Goal: Task Accomplishment & Management: Manage account settings

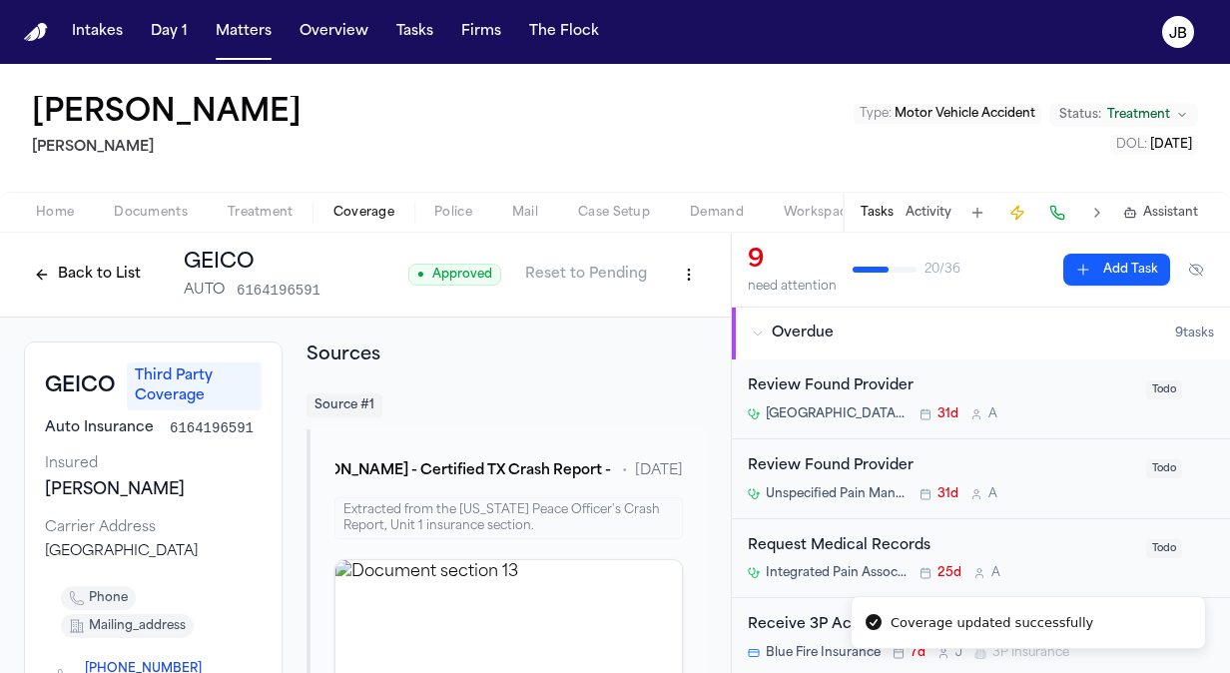
scroll to position [327, 0]
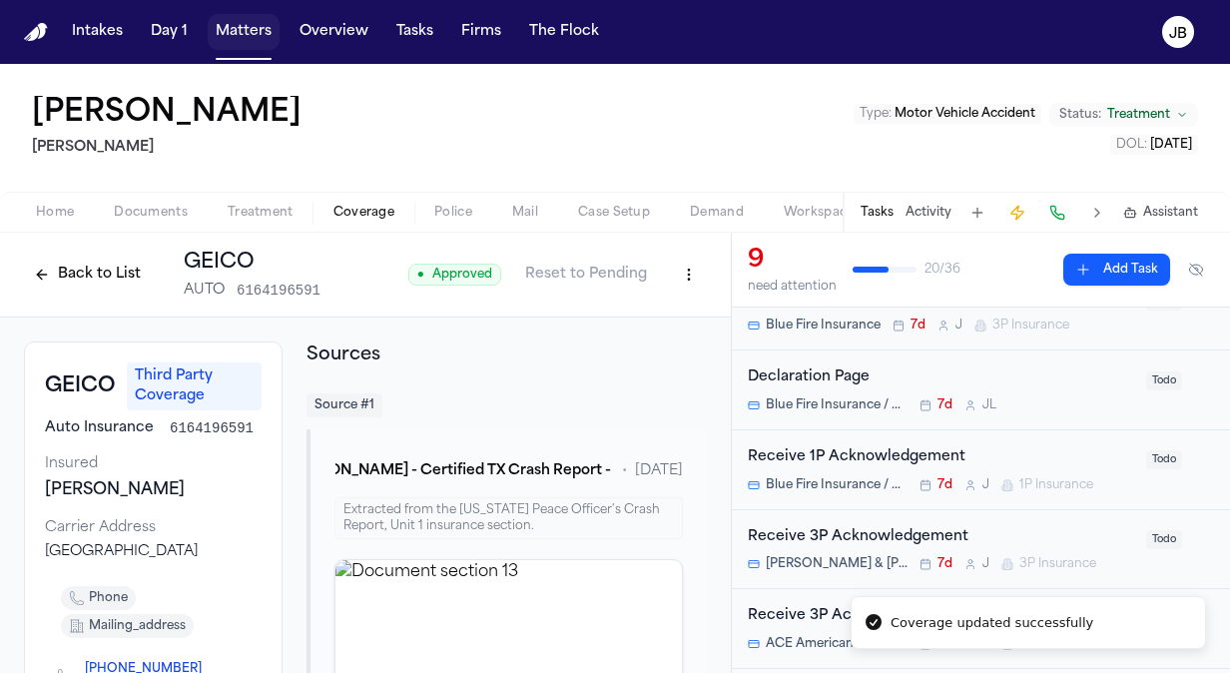
click at [234, 35] on button "Matters" at bounding box center [244, 32] width 72 height 36
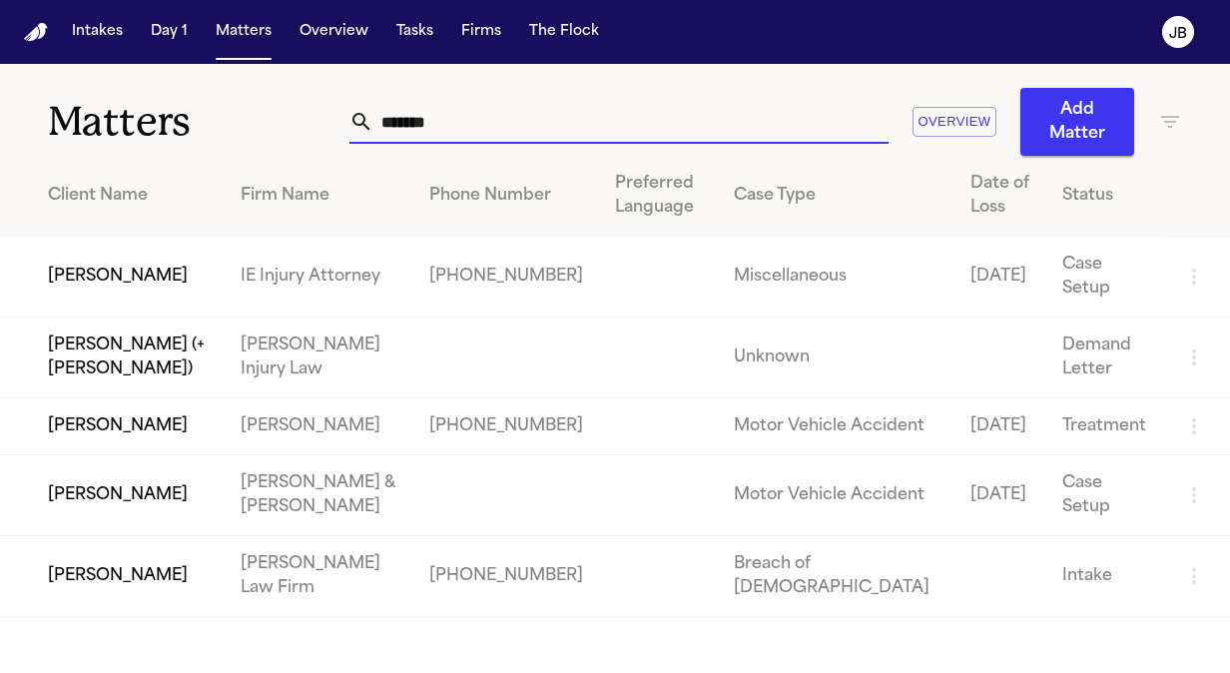
drag, startPoint x: 437, startPoint y: 118, endPoint x: 208, endPoint y: 136, distance: 230.3
click at [208, 136] on div "Matters ******* Overview Add Matter" at bounding box center [615, 110] width 1230 height 92
click at [134, 455] on td "[PERSON_NAME]" at bounding box center [112, 426] width 225 height 57
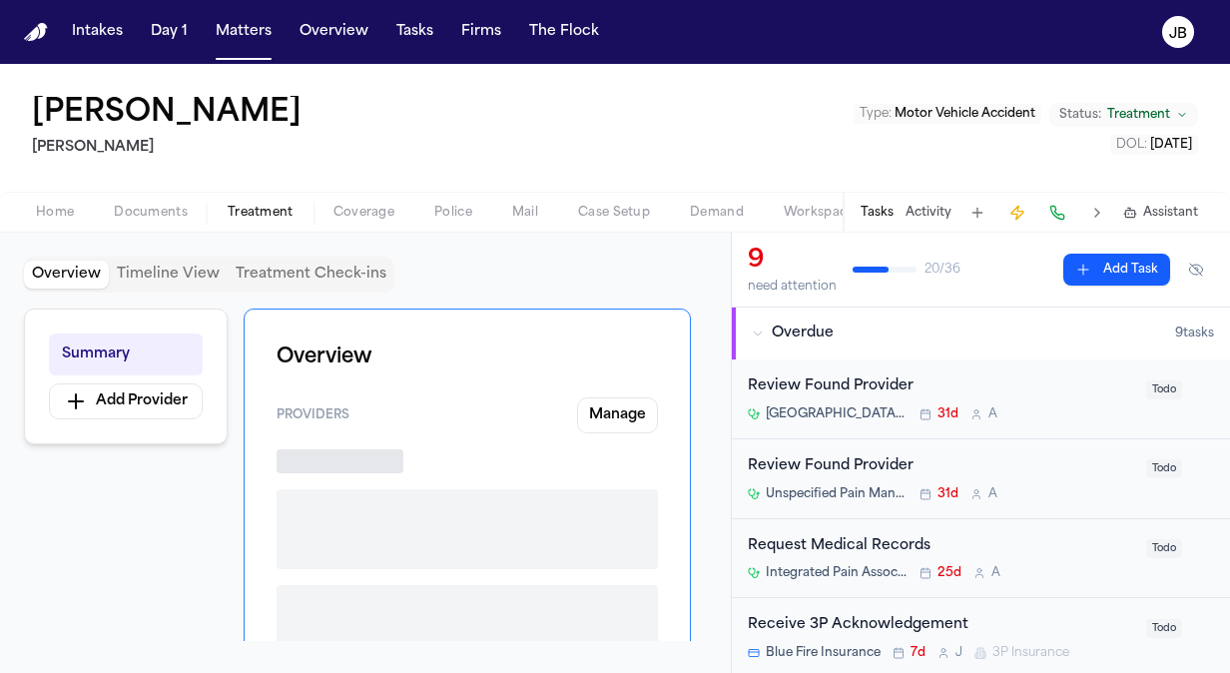
click at [280, 216] on span "Treatment" at bounding box center [261, 213] width 66 height 16
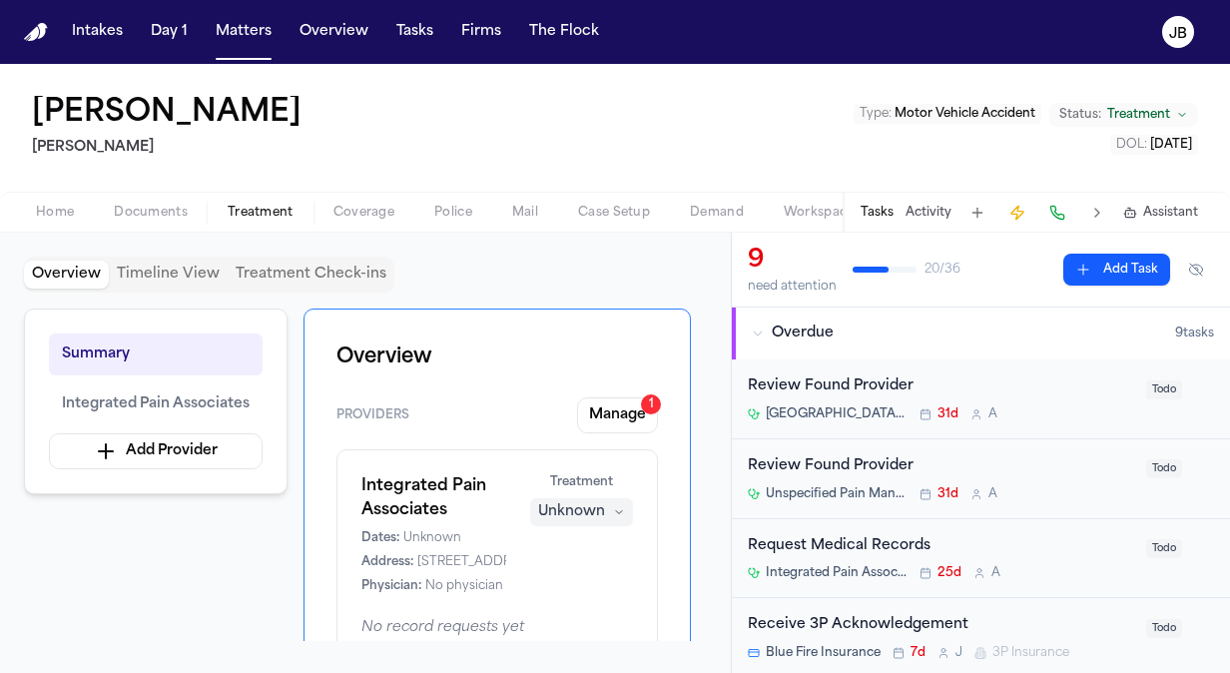
click at [399, 194] on div "Home Documents Treatment Coverage Police Mail Case Setup Demand Workspaces Arti…" at bounding box center [615, 212] width 1230 height 40
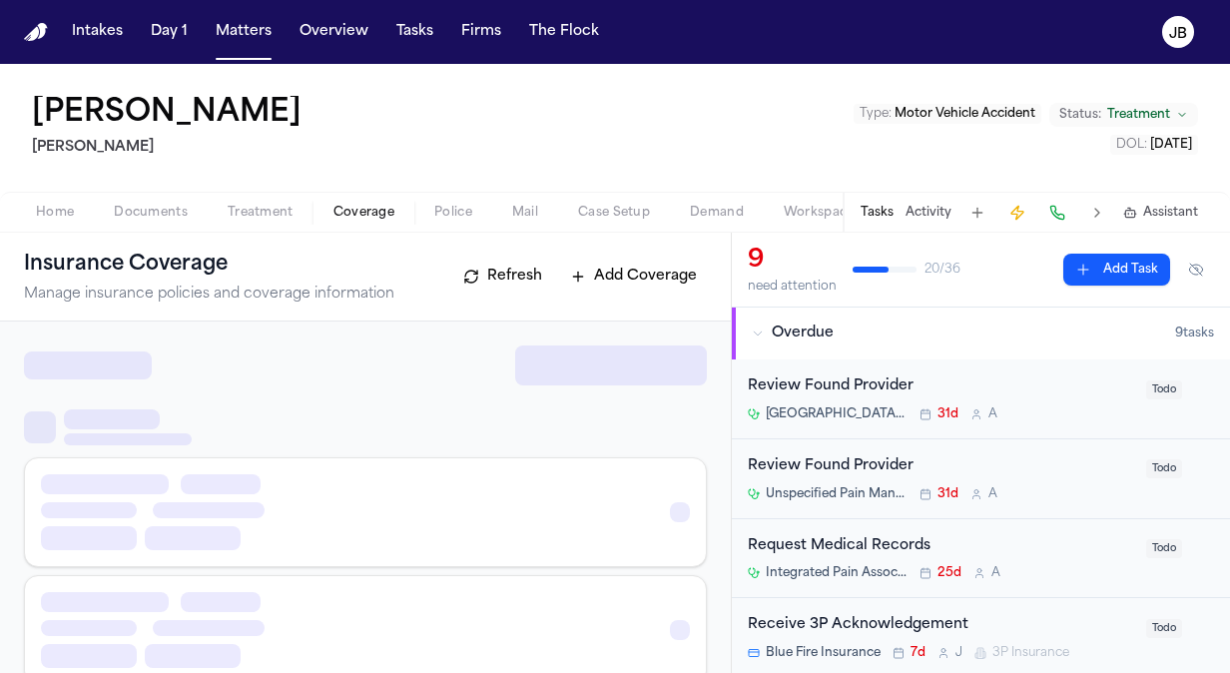
click at [382, 205] on span "Coverage" at bounding box center [363, 213] width 61 height 16
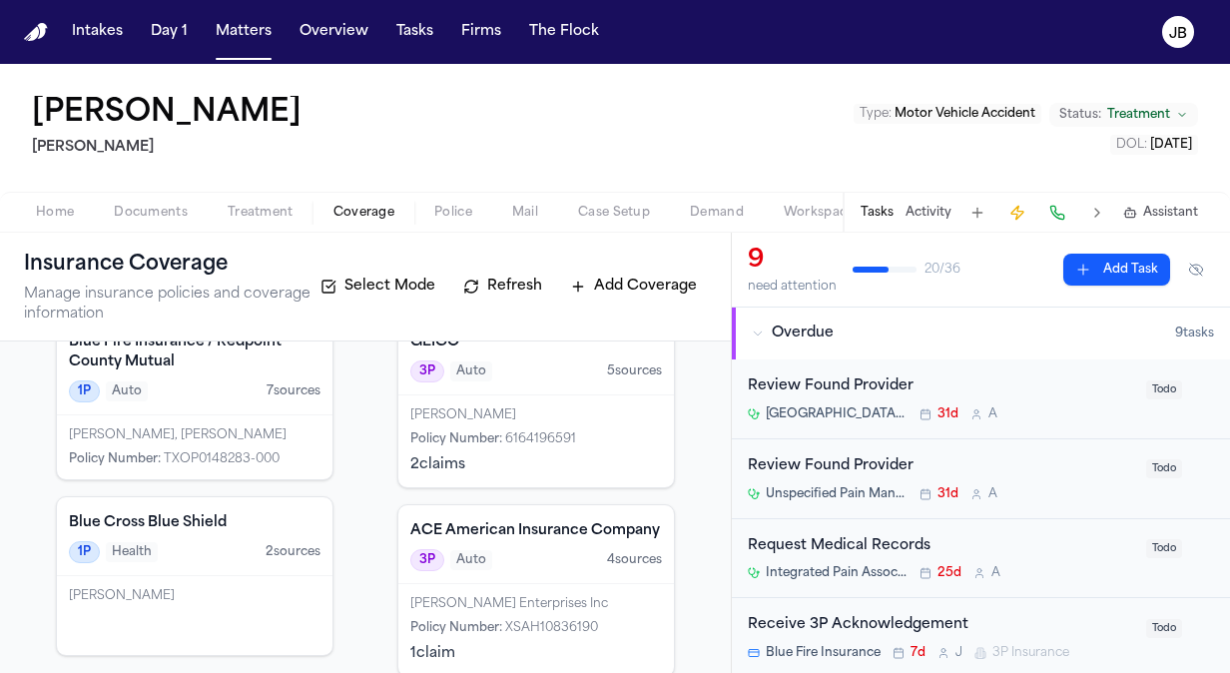
scroll to position [103, 0]
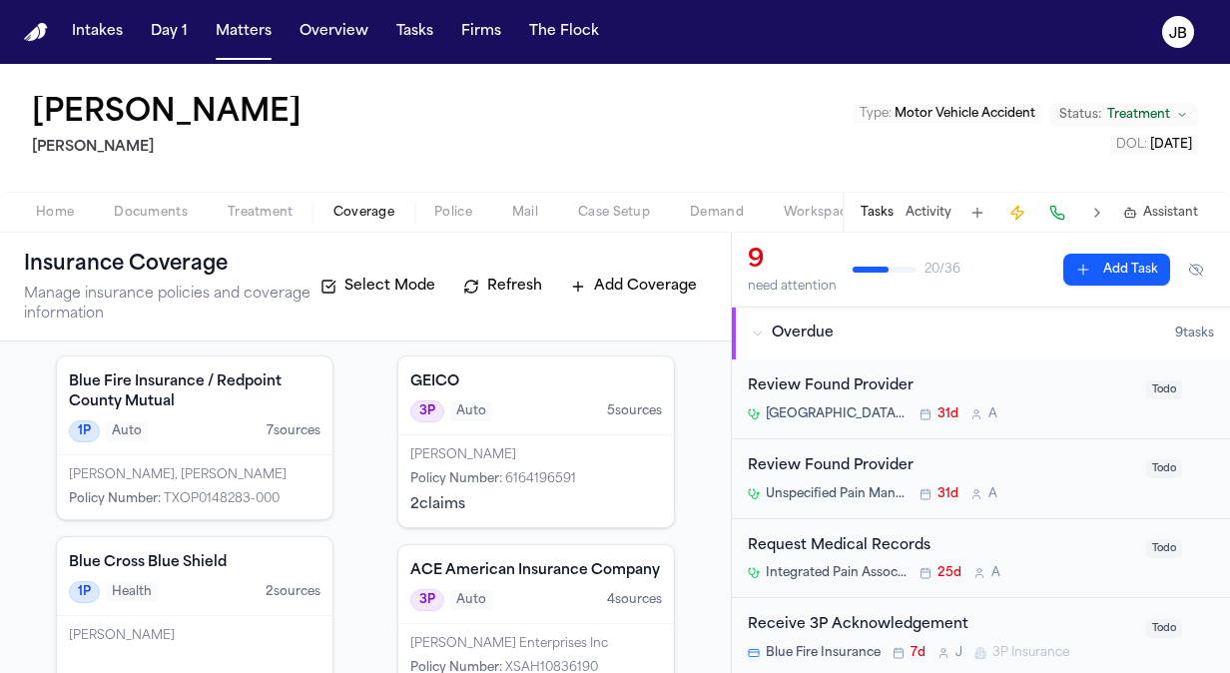
click at [533, 511] on div "2 claim s" at bounding box center [536, 505] width 252 height 20
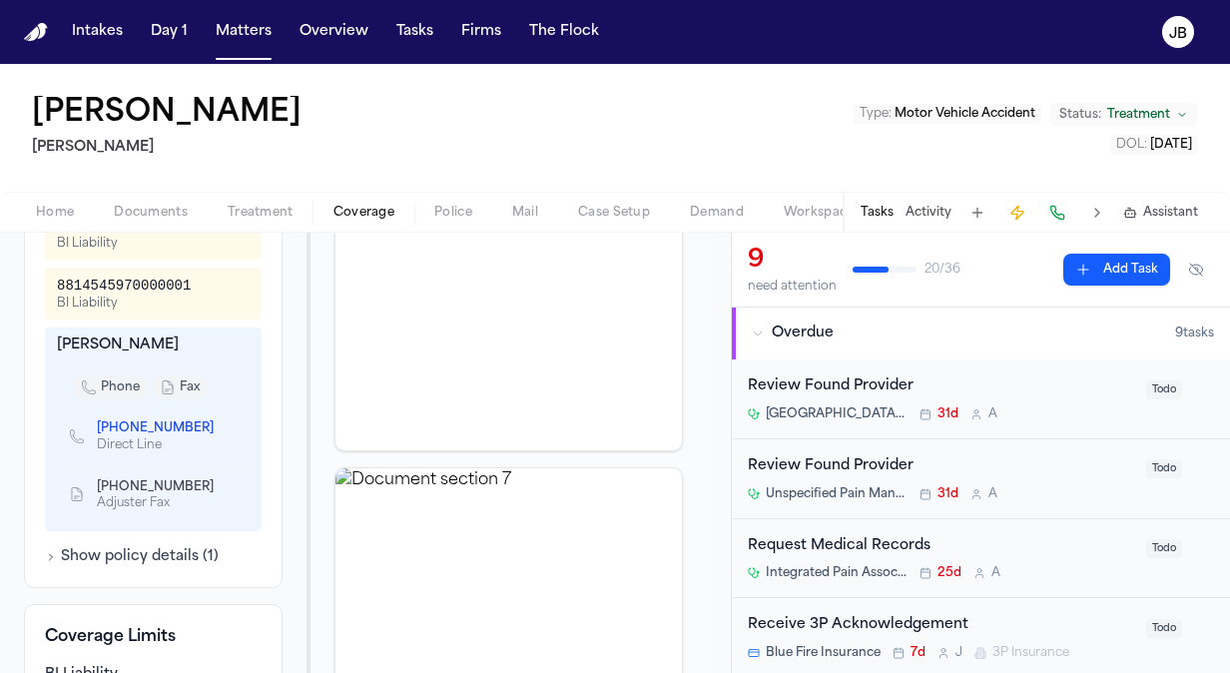
scroll to position [871, 0]
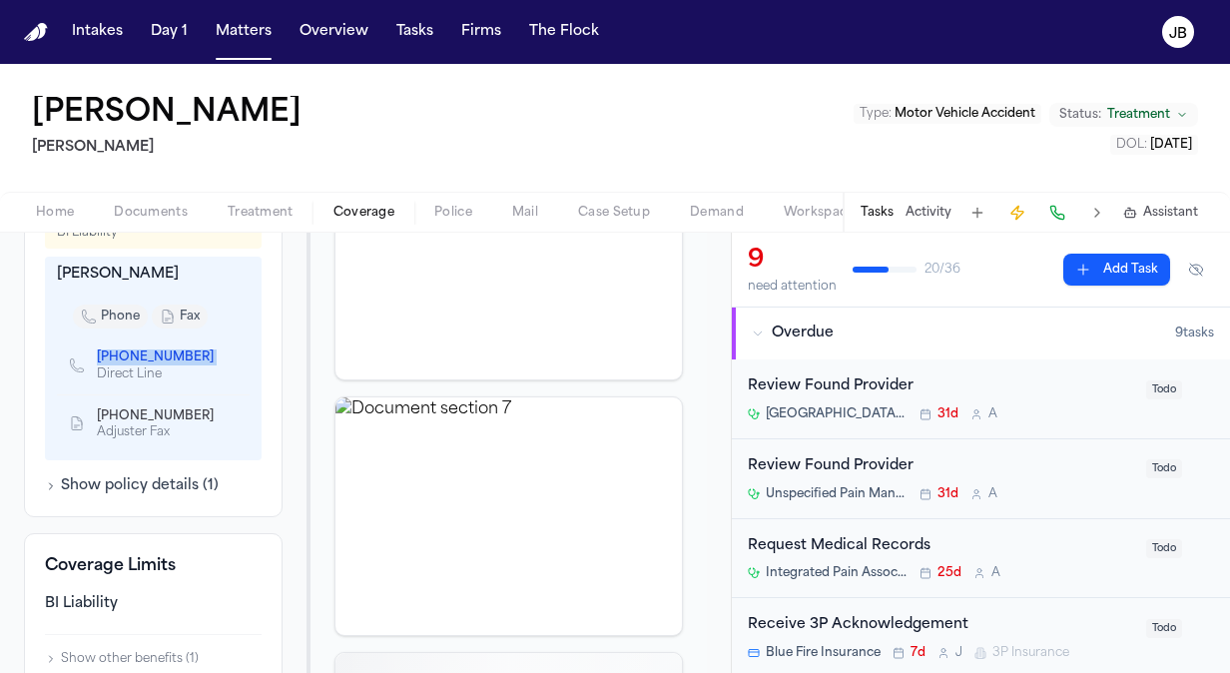
drag, startPoint x: 90, startPoint y: 386, endPoint x: 193, endPoint y: 389, distance: 102.9
click at [193, 382] on div "(832) 500-2499 Direct Line" at bounding box center [149, 365] width 161 height 34
copy span "(832) 500-2499"
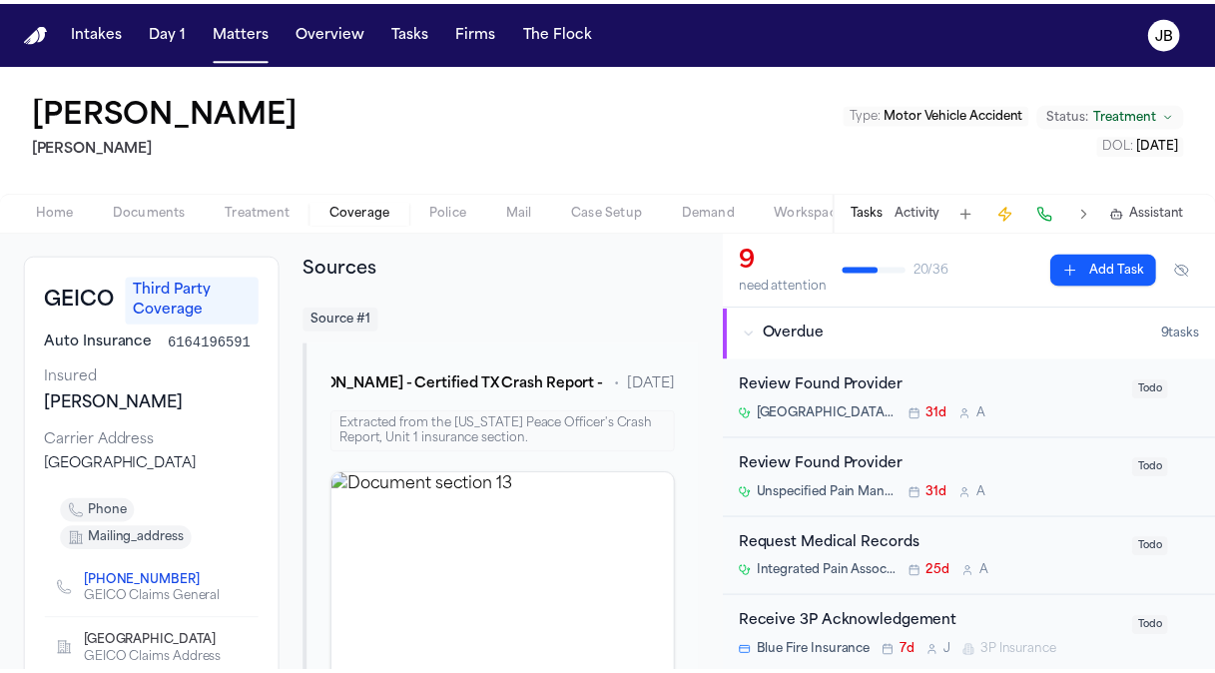
scroll to position [0, 0]
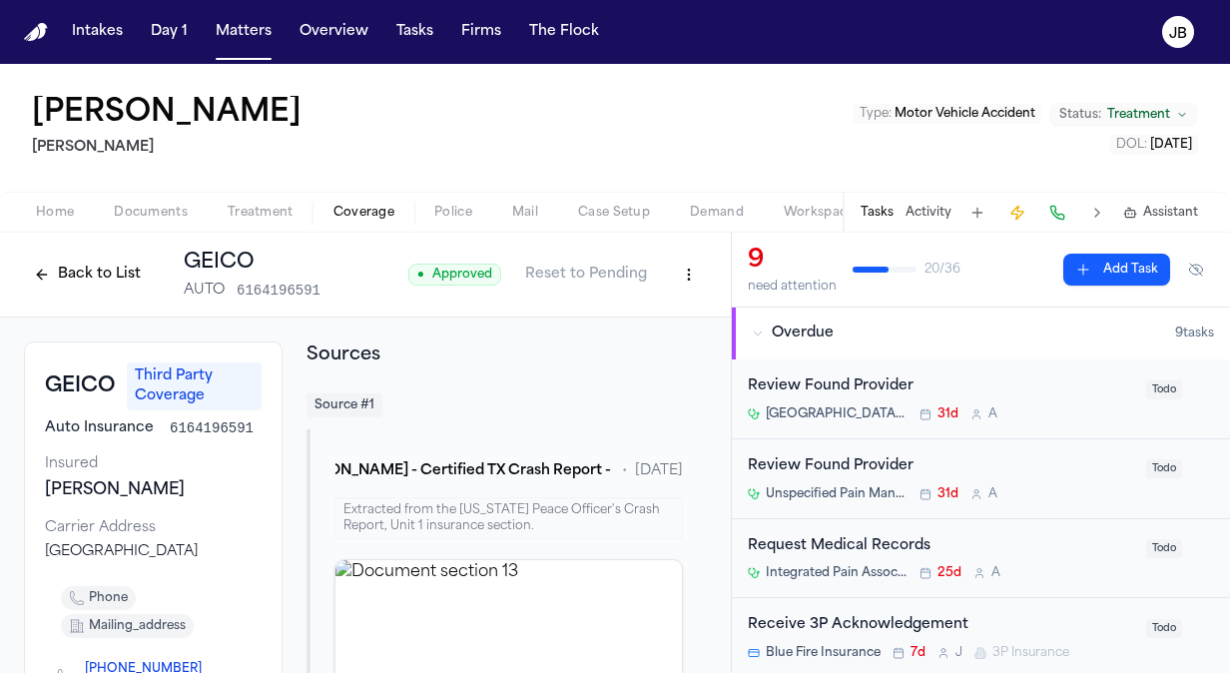
click at [677, 271] on html "Intakes Day 1 Matters Overview Tasks Firms The Flock JB Jeffrey Pickering Hecht…" at bounding box center [615, 336] width 1230 height 673
click at [604, 320] on div "Edit Coverage" at bounding box center [605, 317] width 168 height 32
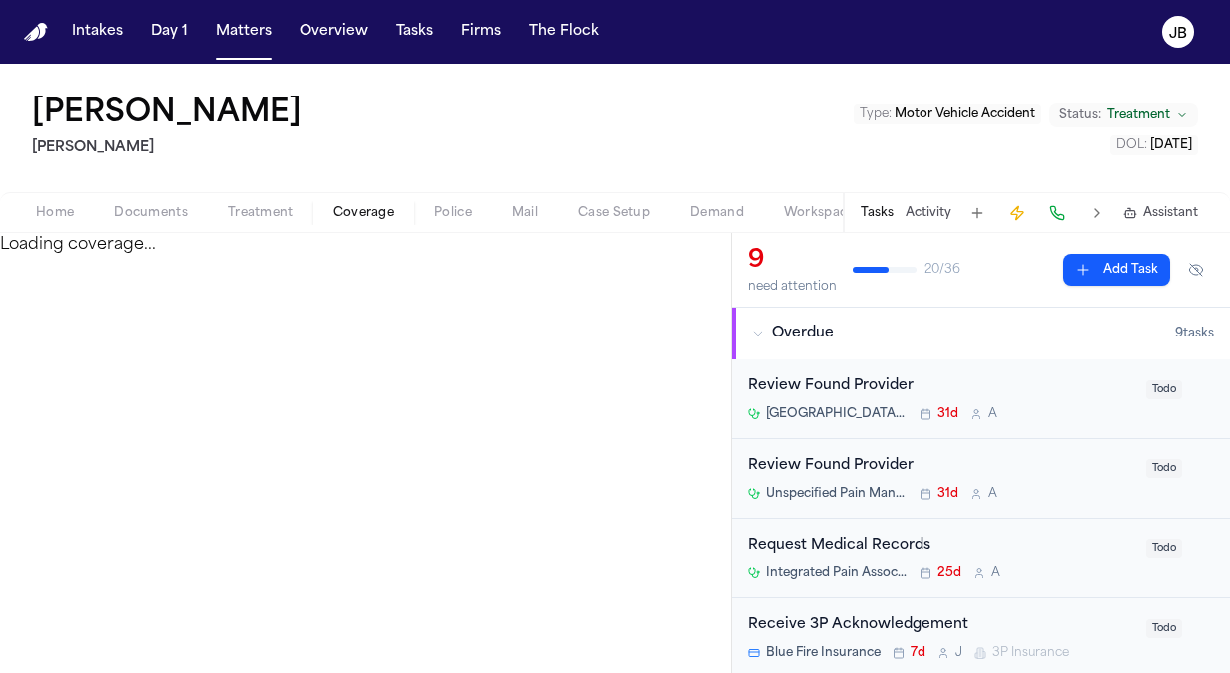
select select "**********"
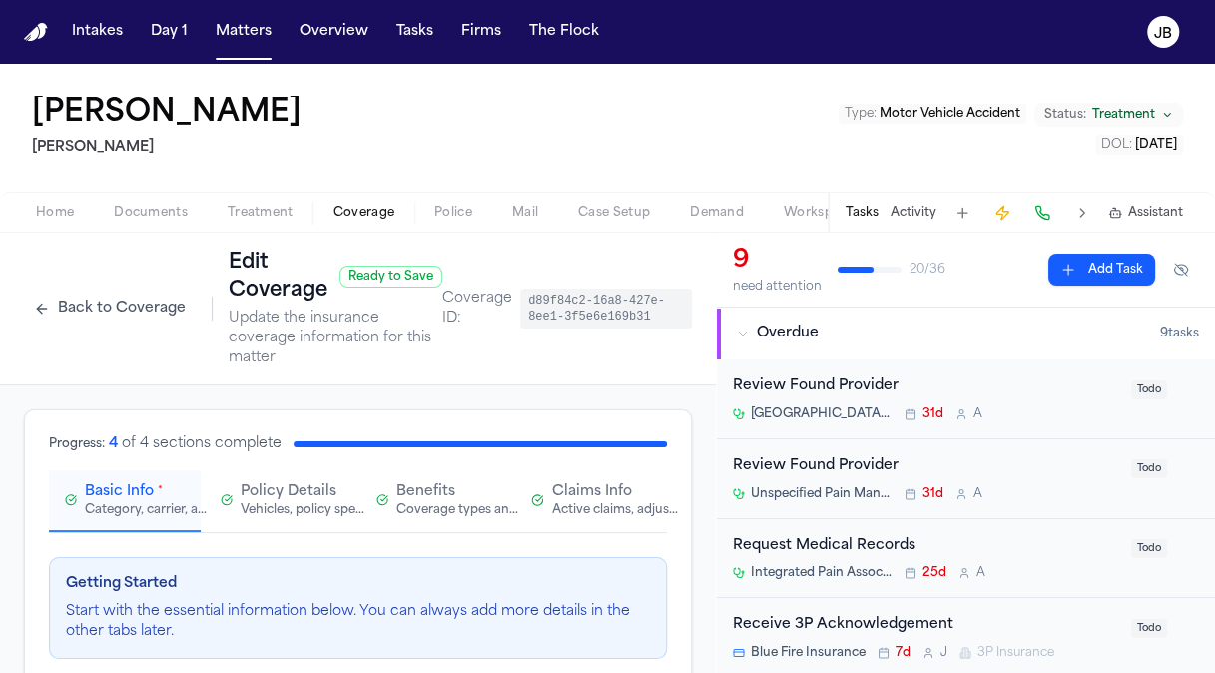
click at [564, 492] on span "Claims Info" at bounding box center [592, 492] width 80 height 20
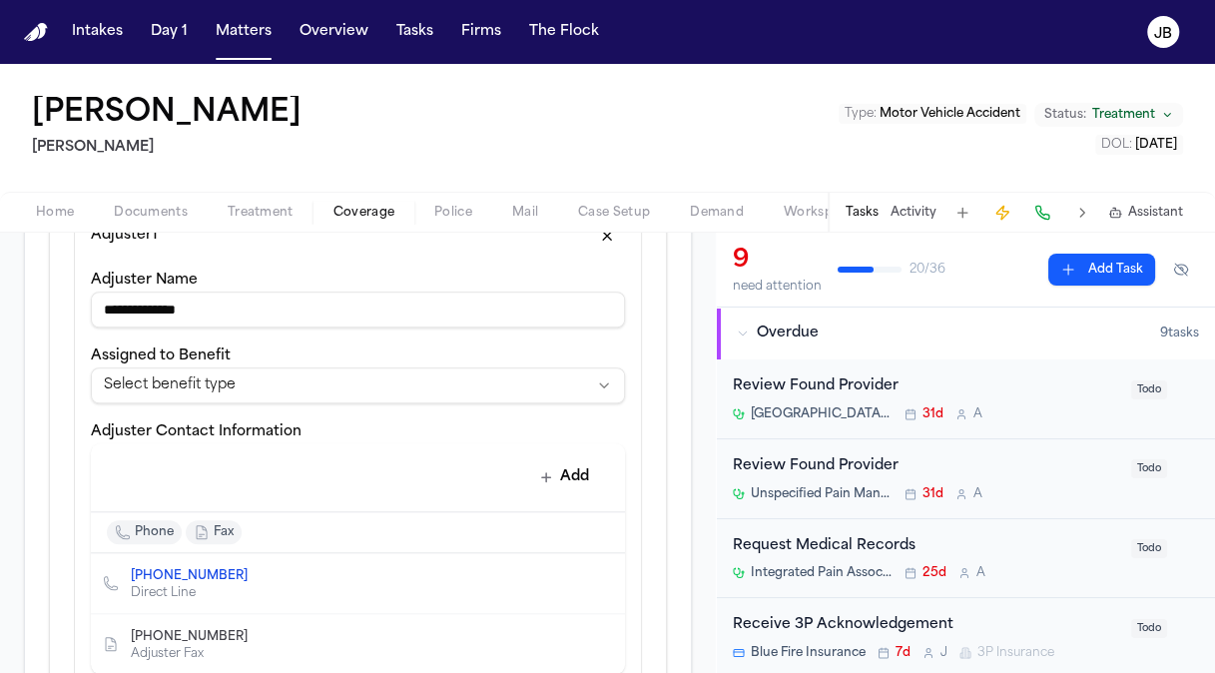
scroll to position [884, 0]
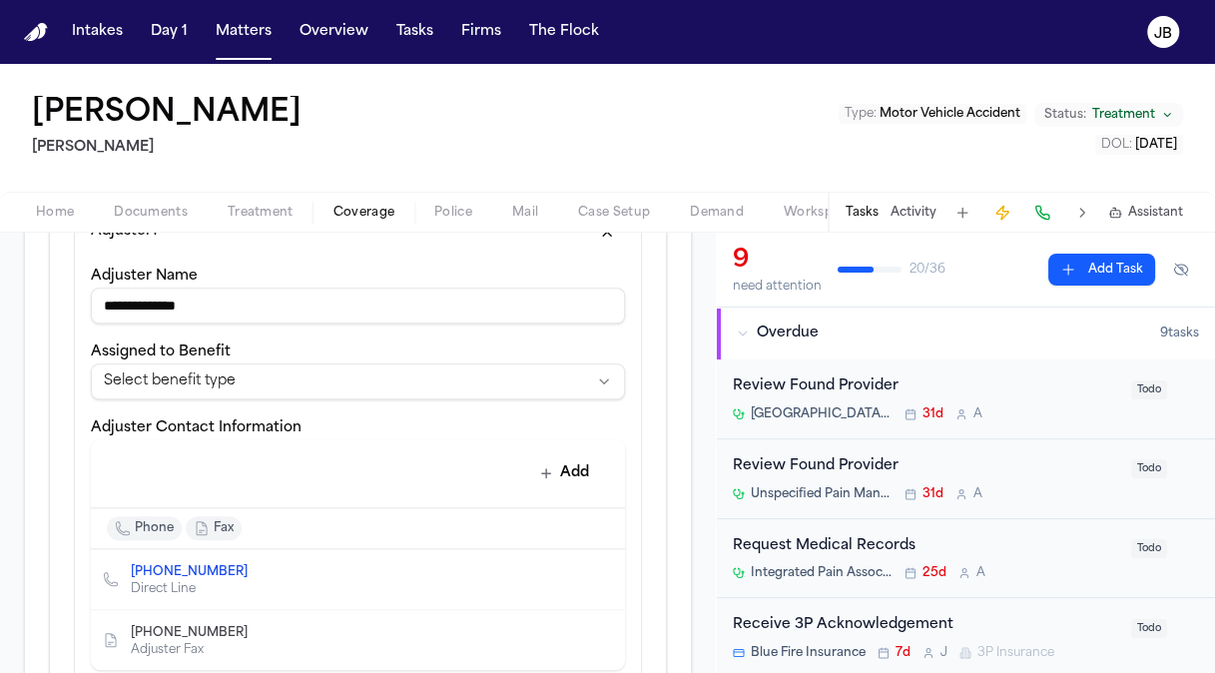
drag, startPoint x: 33, startPoint y: 278, endPoint x: 0, endPoint y: 271, distance: 33.7
click at [0, 271] on html "**********" at bounding box center [607, 336] width 1215 height 673
type input "**********"
click at [562, 572] on icon "Edit contact" at bounding box center [569, 579] width 14 height 14
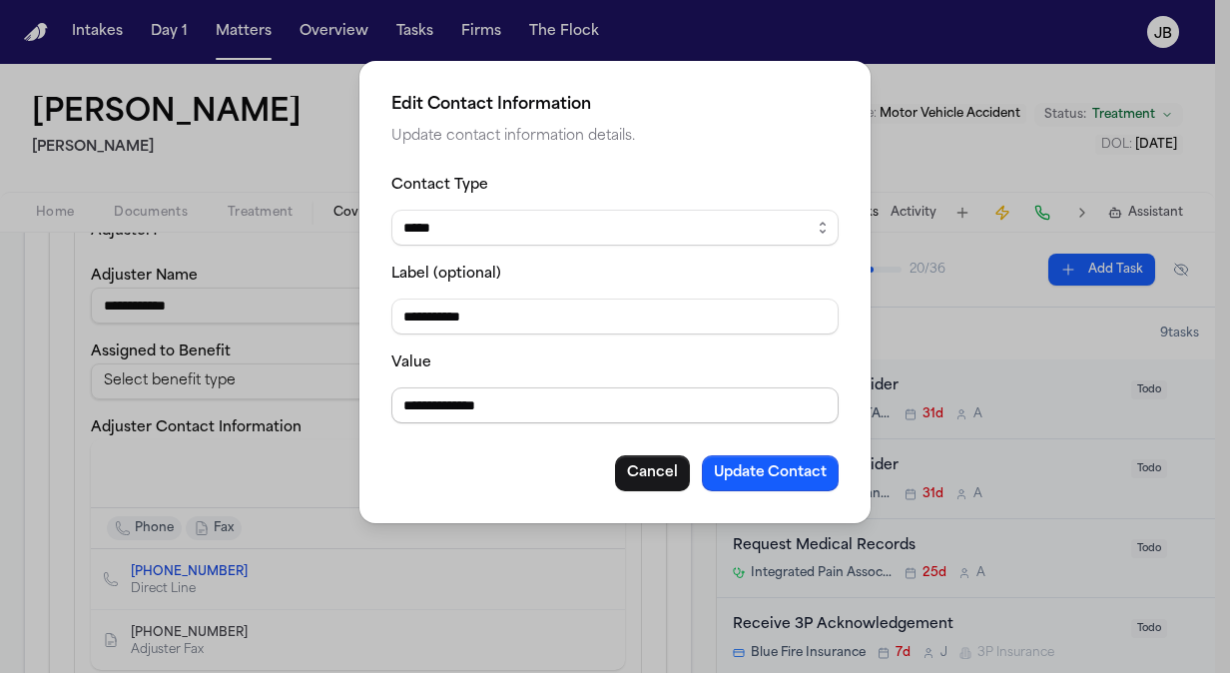
click at [528, 401] on input "**********" at bounding box center [614, 405] width 447 height 36
drag, startPoint x: 521, startPoint y: 403, endPoint x: 485, endPoint y: 418, distance: 38.9
click at [485, 418] on input "**********" at bounding box center [614, 405] width 447 height 36
type input "**********"
click at [751, 467] on button "Update Contact" at bounding box center [770, 473] width 137 height 36
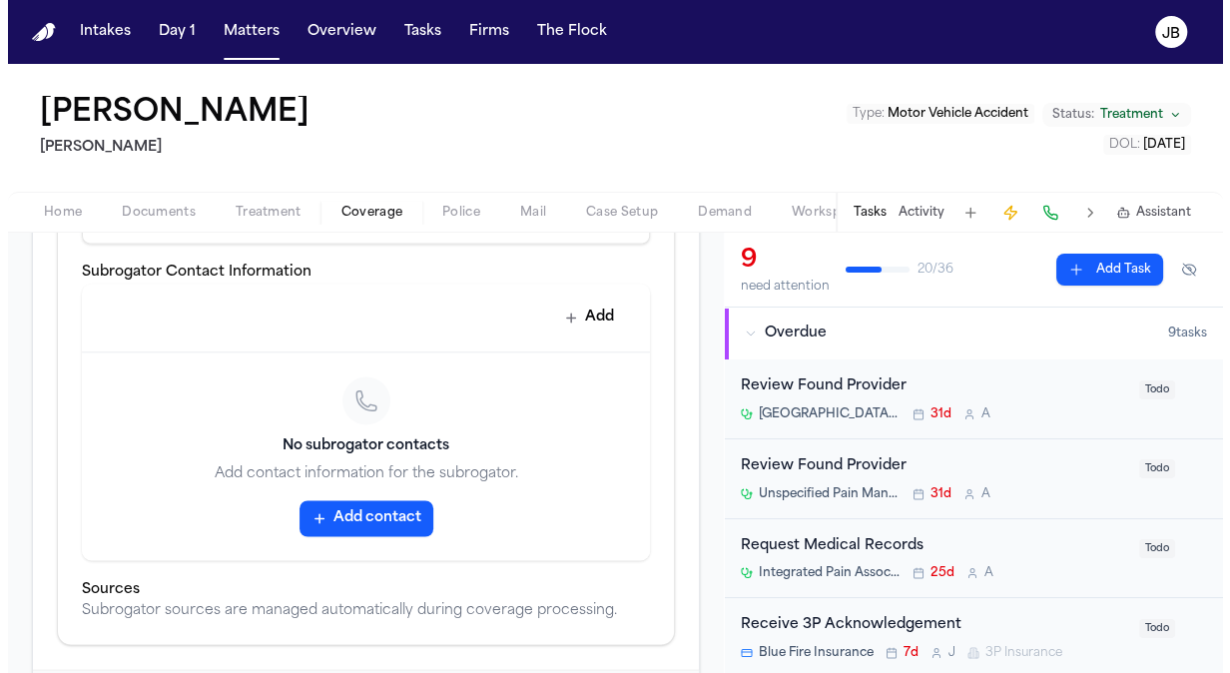
scroll to position [1606, 0]
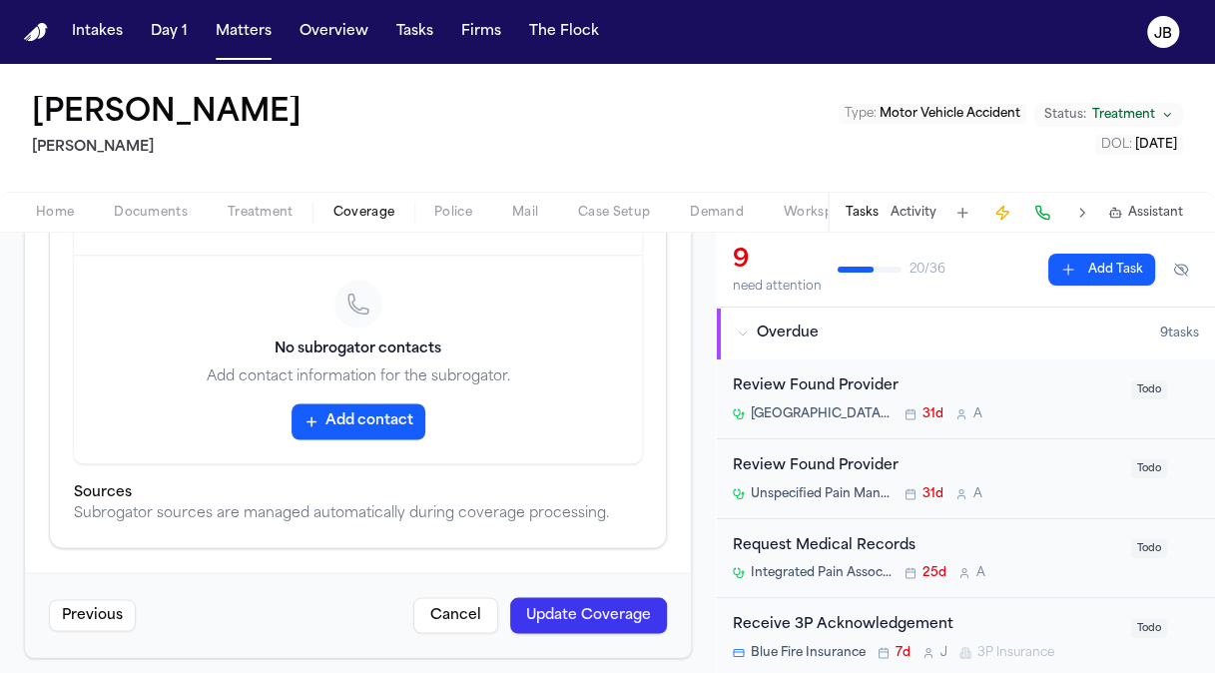
click at [585, 605] on button "Update Coverage" at bounding box center [588, 615] width 157 height 36
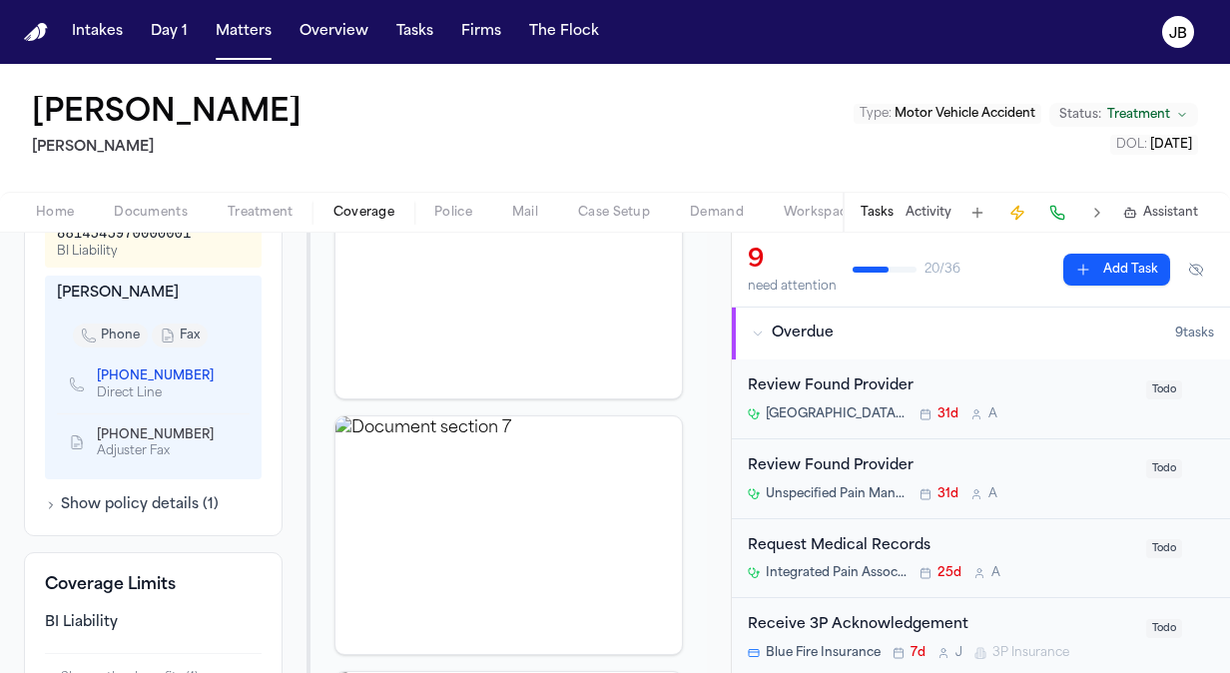
scroll to position [856, 0]
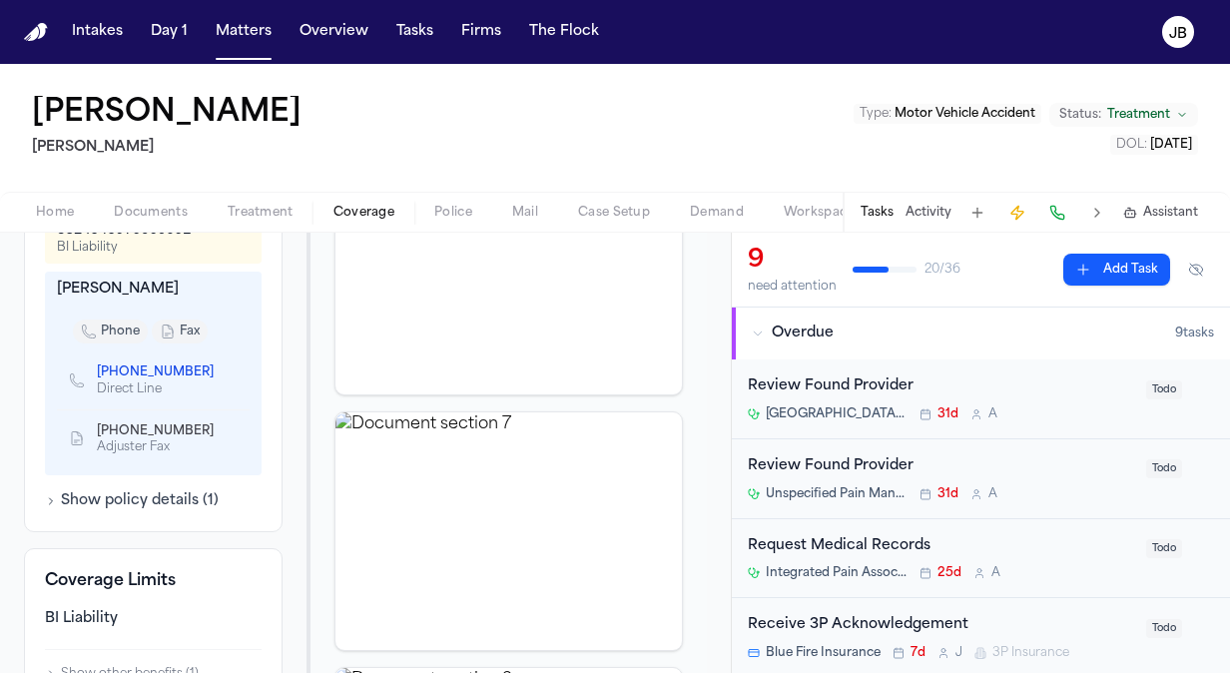
click at [161, 214] on span "Documents" at bounding box center [151, 213] width 74 height 16
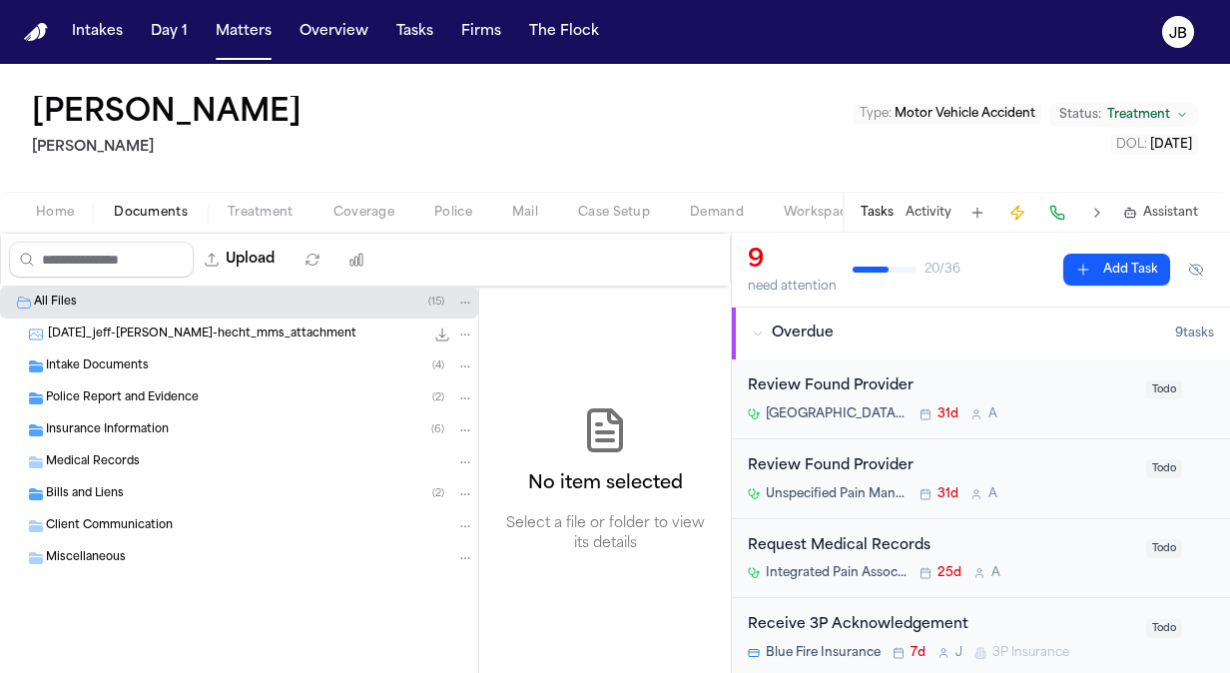
click at [927, 209] on button "Activity" at bounding box center [928, 213] width 46 height 16
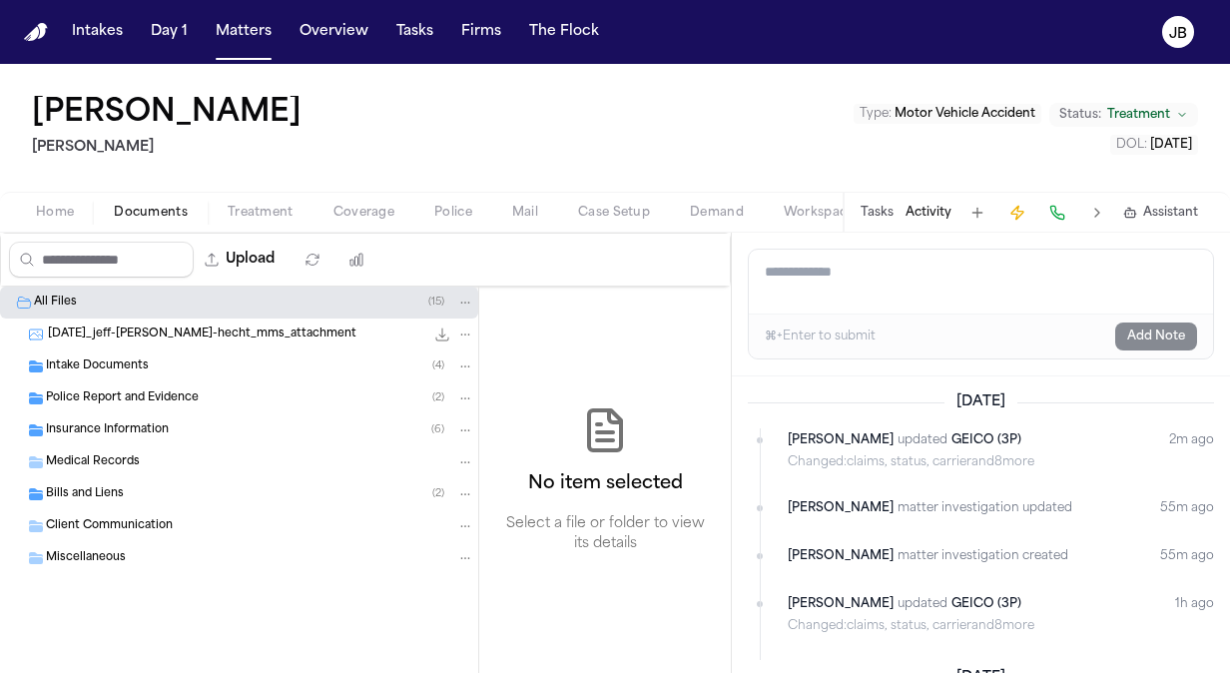
click at [872, 283] on textarea "Add a note to this matter" at bounding box center [981, 282] width 464 height 64
type textarea "**********"
click at [1169, 332] on button "Add Note" at bounding box center [1156, 336] width 82 height 28
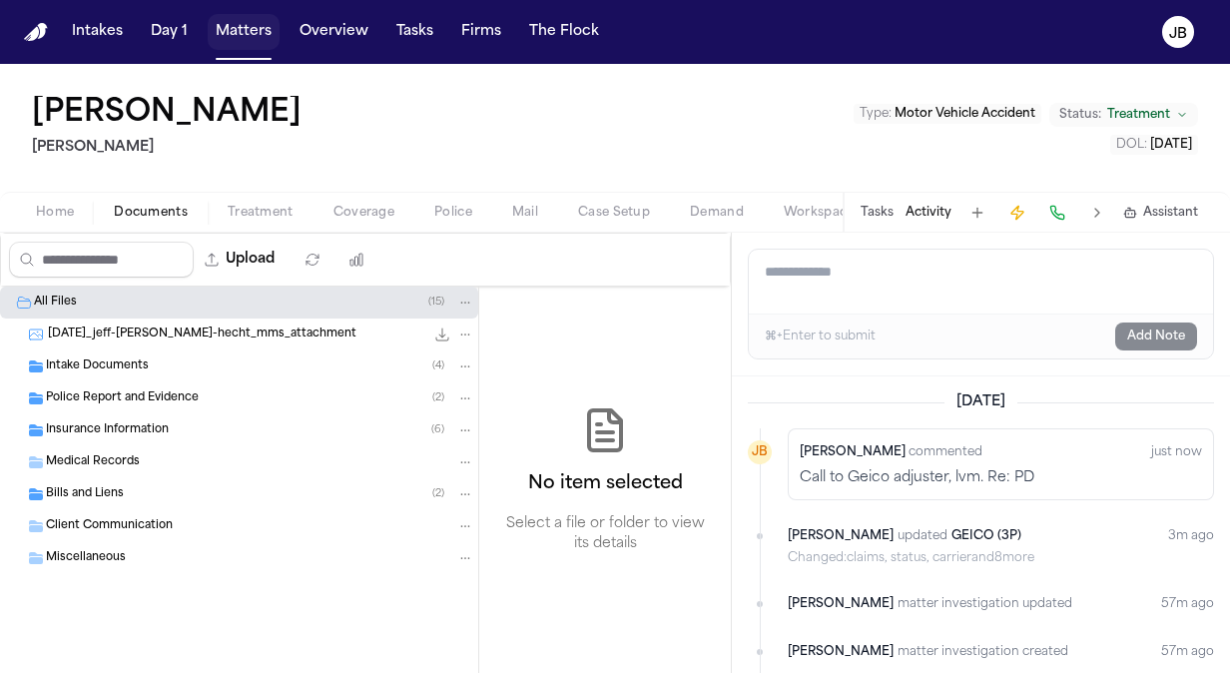
click at [234, 27] on button "Matters" at bounding box center [244, 32] width 72 height 36
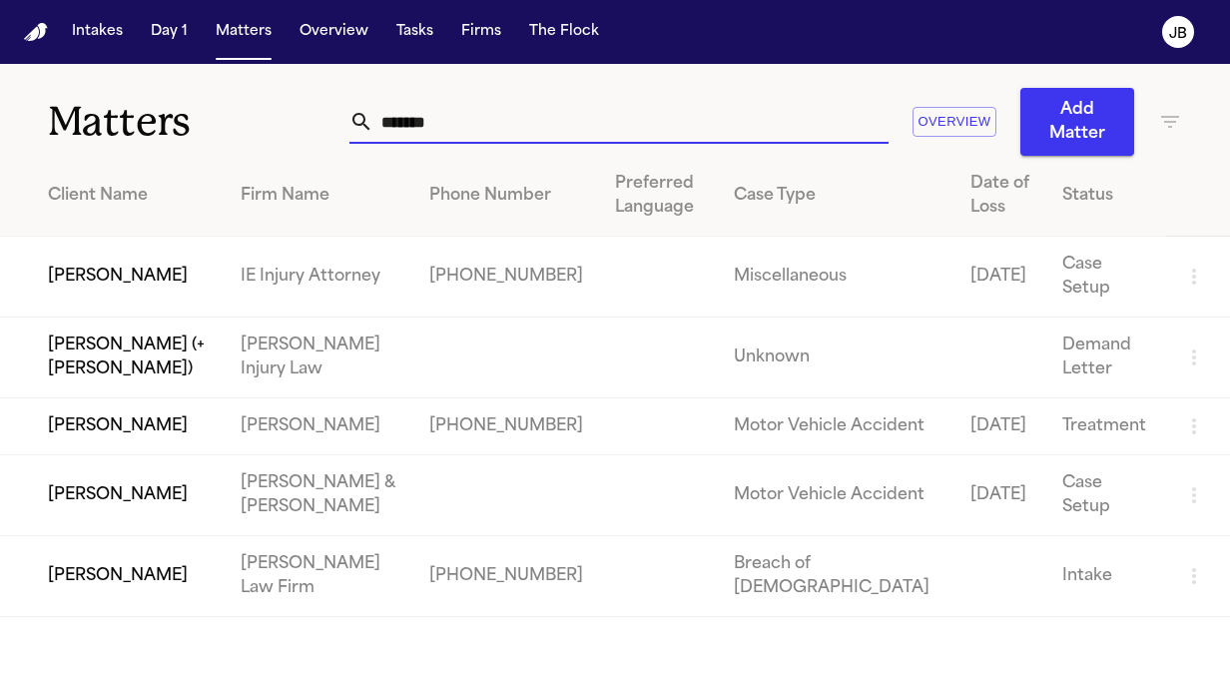
drag, startPoint x: 449, startPoint y: 123, endPoint x: 114, endPoint y: 153, distance: 336.7
click at [114, 153] on div "Matters ******* Overview Add Matter" at bounding box center [615, 110] width 1230 height 92
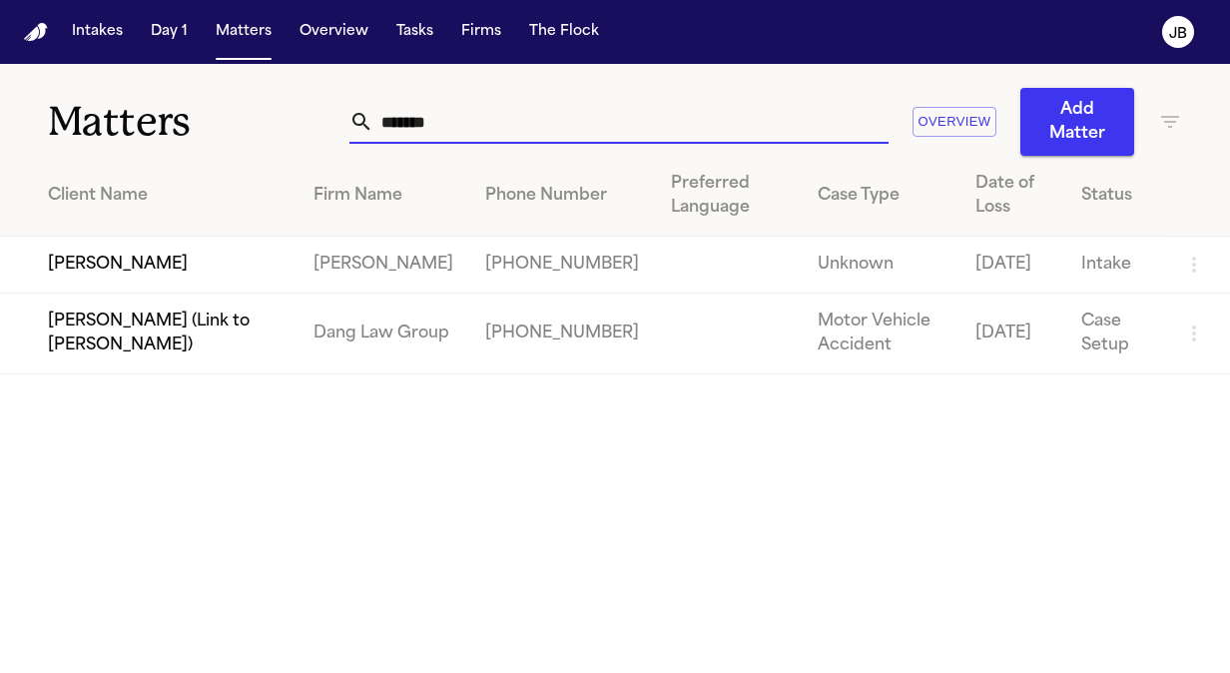
type input "*******"
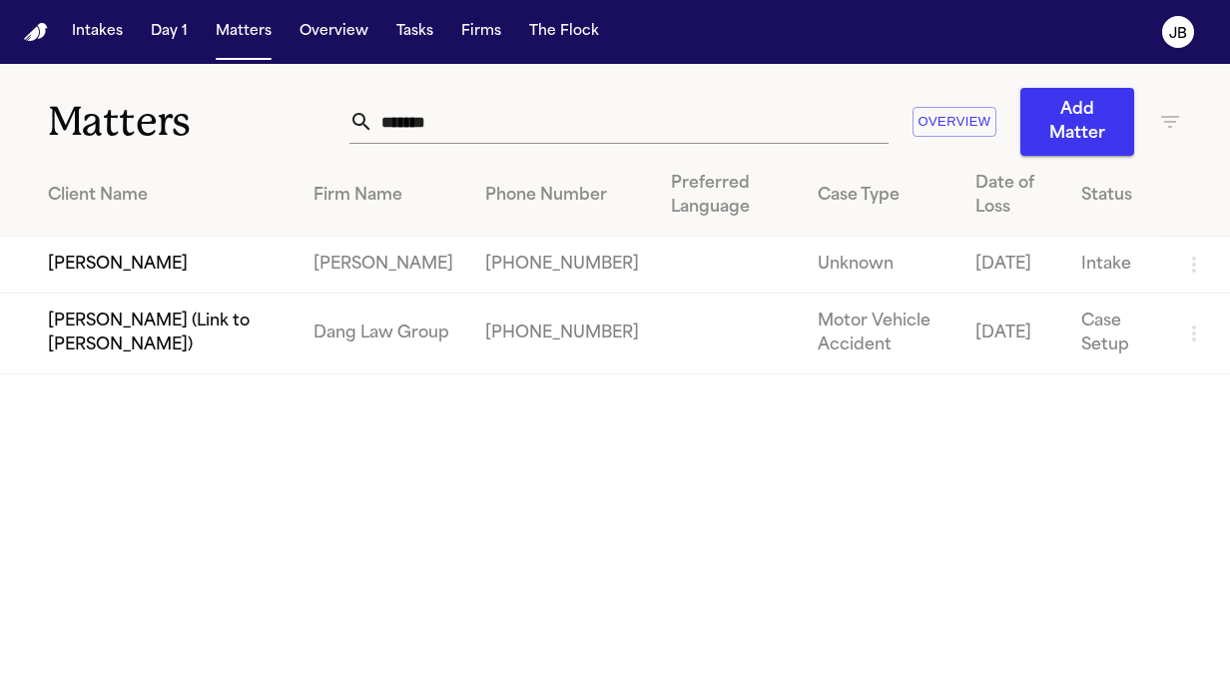
click at [166, 267] on td "[PERSON_NAME]" at bounding box center [148, 265] width 297 height 57
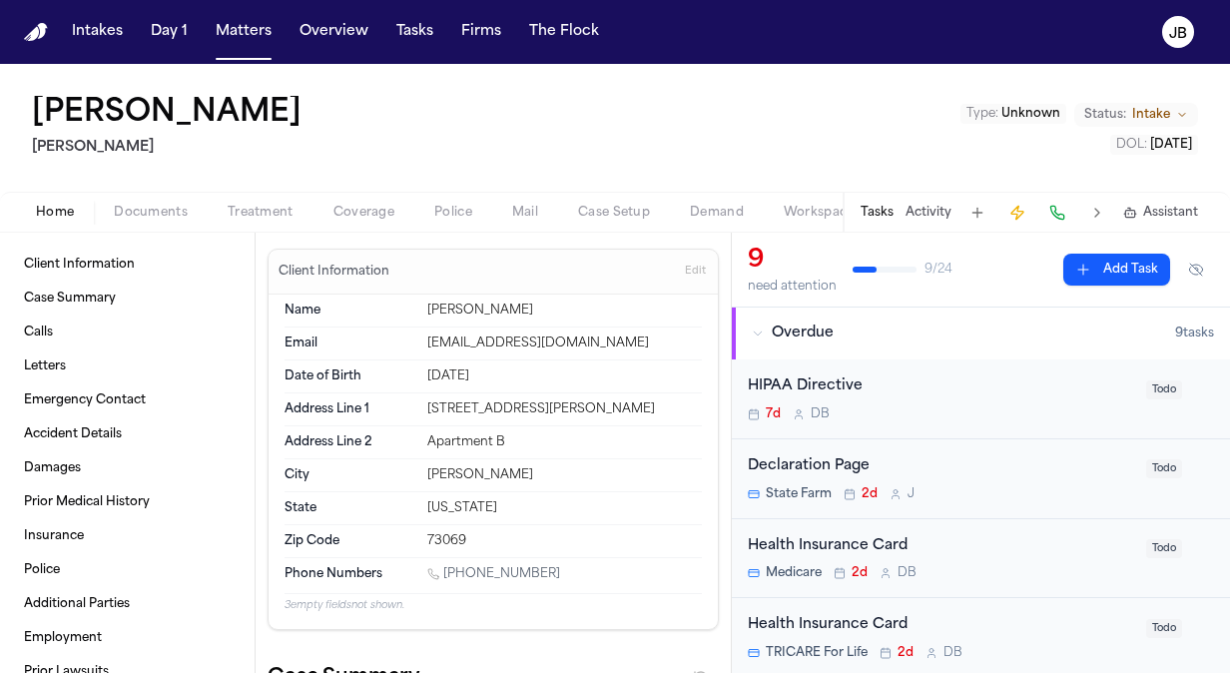
click at [256, 194] on div "Home Documents Treatment Coverage Police Mail Case Setup Demand Workspaces Arti…" at bounding box center [615, 212] width 1230 height 40
click at [141, 201] on button "Documents" at bounding box center [151, 213] width 114 height 24
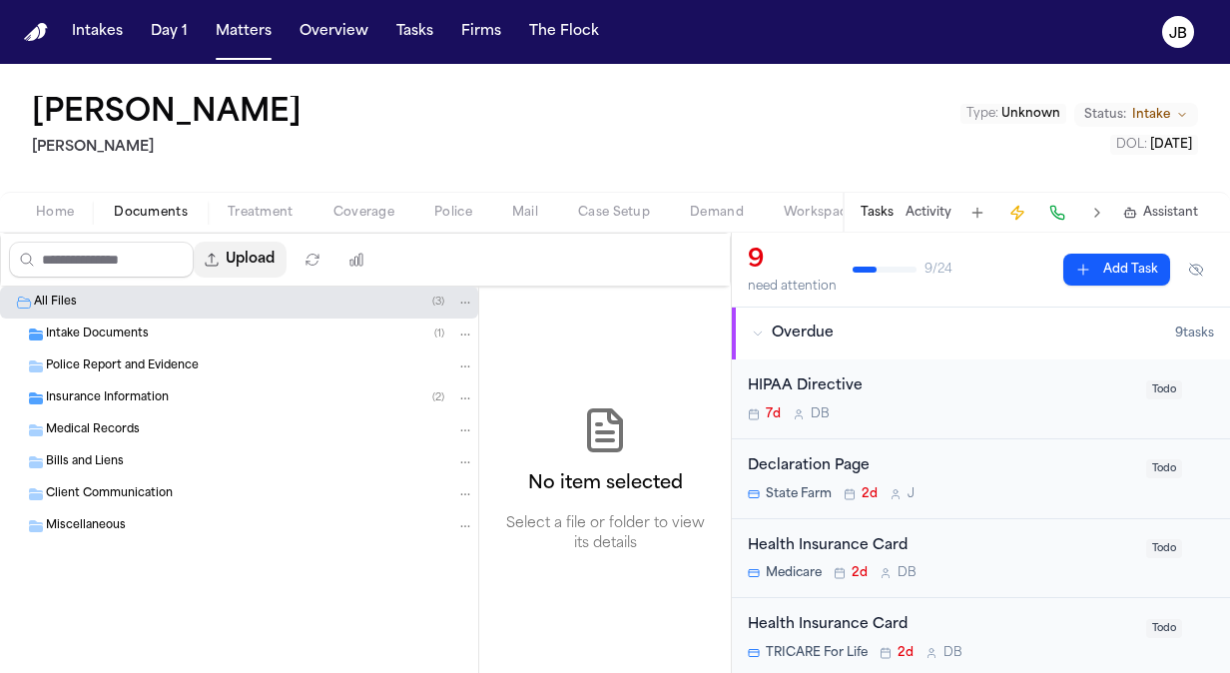
click at [261, 244] on button "Upload" at bounding box center [240, 260] width 93 height 36
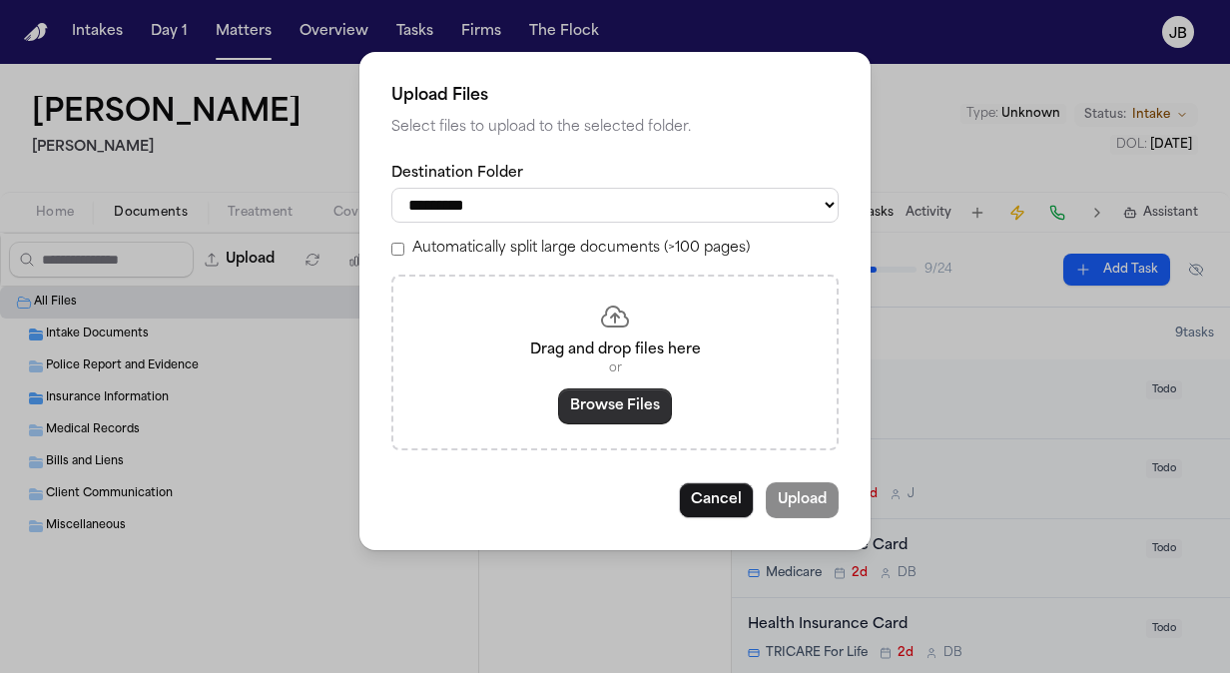
click at [615, 412] on button "Browse Files" at bounding box center [615, 406] width 114 height 36
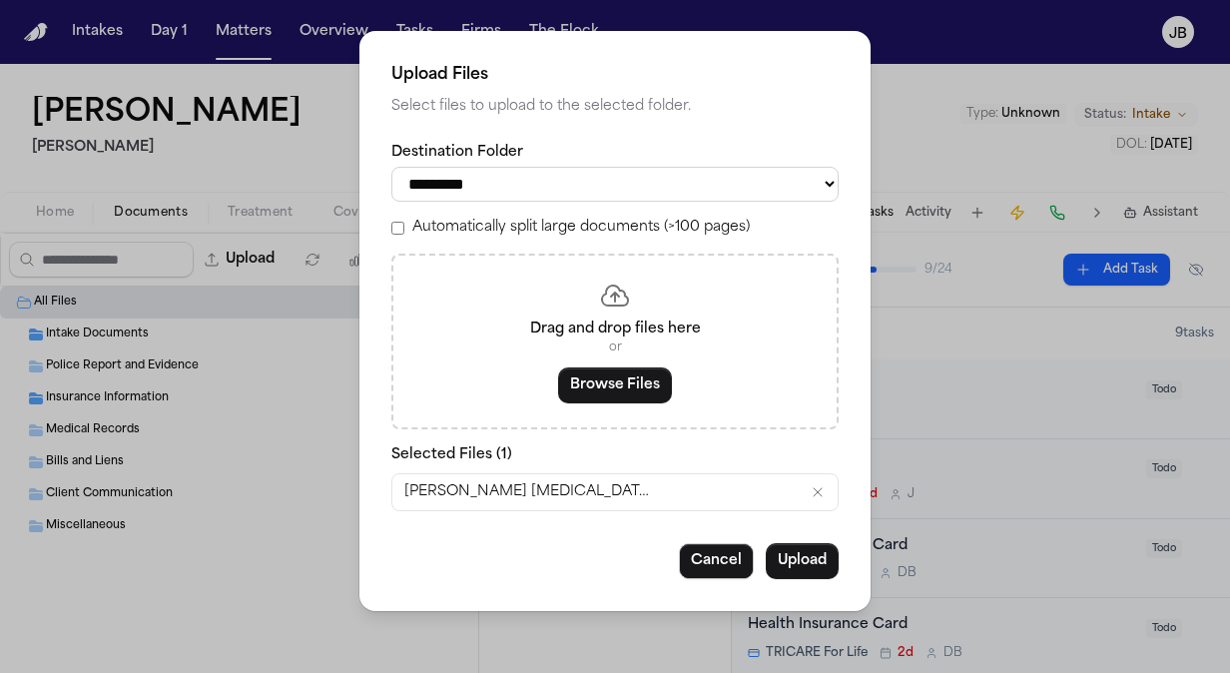
click at [787, 541] on div "**********" at bounding box center [614, 321] width 511 height 580
click at [791, 552] on button "Upload" at bounding box center [802, 561] width 73 height 36
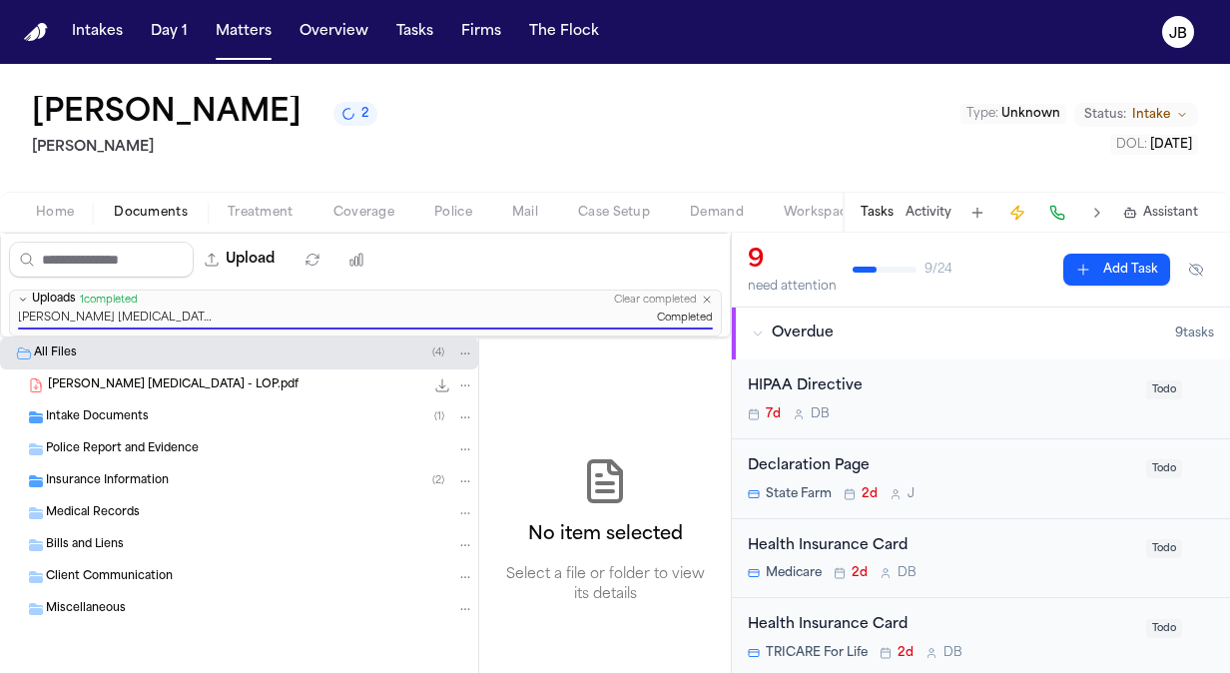
click at [102, 212] on button "Documents" at bounding box center [151, 213] width 114 height 24
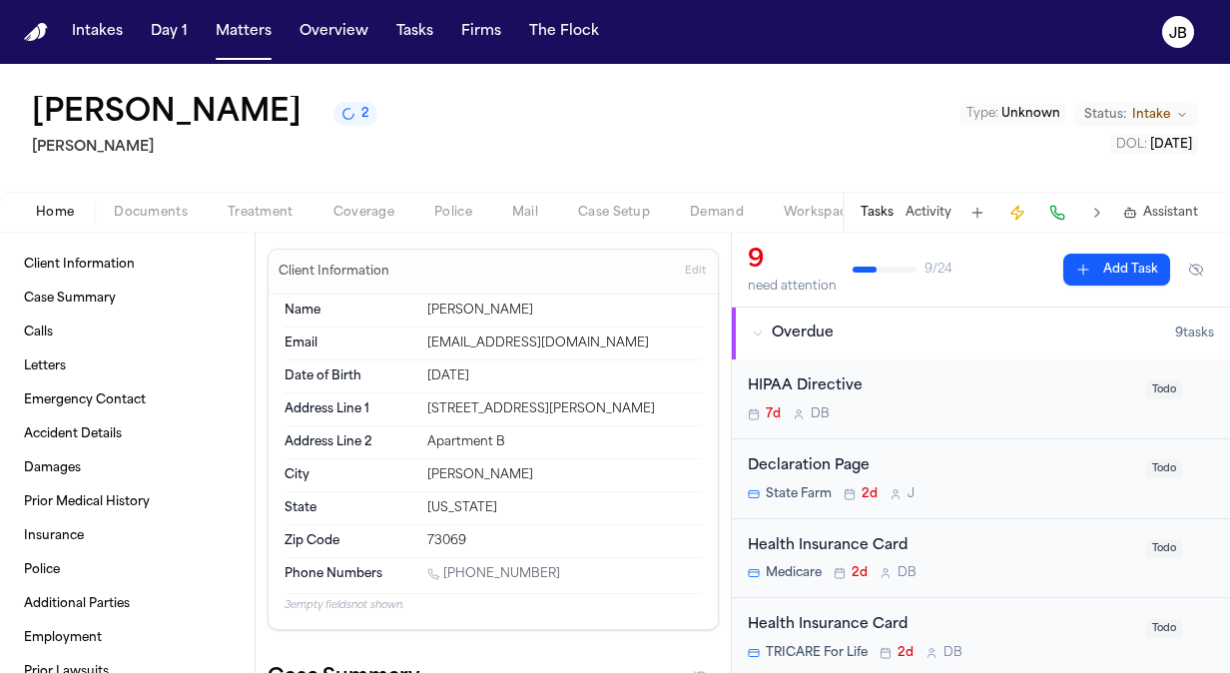
click at [21, 224] on button "Home" at bounding box center [55, 213] width 78 height 24
drag, startPoint x: 537, startPoint y: 570, endPoint x: 447, endPoint y: 574, distance: 89.9
click at [447, 574] on div "1 (405) 413-2413" at bounding box center [564, 575] width 274 height 19
copy link "(405) 413-2413"
drag, startPoint x: 593, startPoint y: 411, endPoint x: 411, endPoint y: 399, distance: 182.1
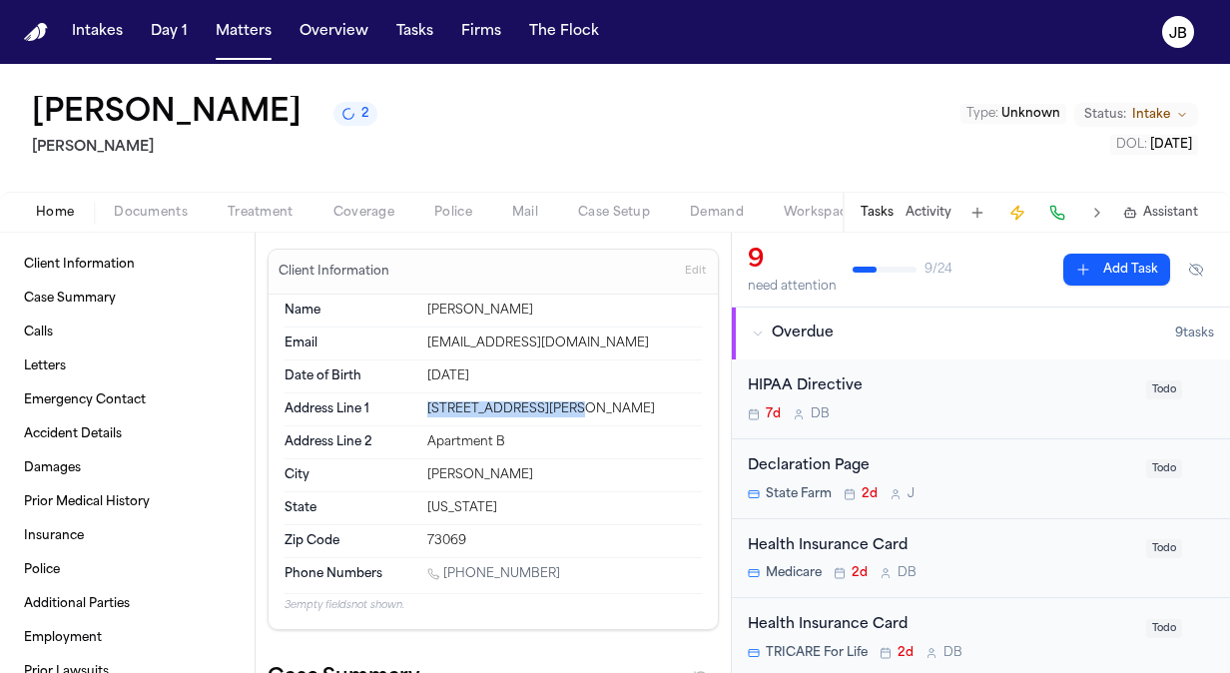
click at [411, 399] on div "Address Line 1 2023 West Lindsey St." at bounding box center [492, 409] width 417 height 33
copy div "2023 West Lindsey St."
drag, startPoint x: 511, startPoint y: 371, endPoint x: 405, endPoint y: 373, distance: 105.8
click at [405, 373] on div "Date of Birth Apr 13, 1953" at bounding box center [492, 376] width 417 height 33
copy div "Apr 13, 1953"
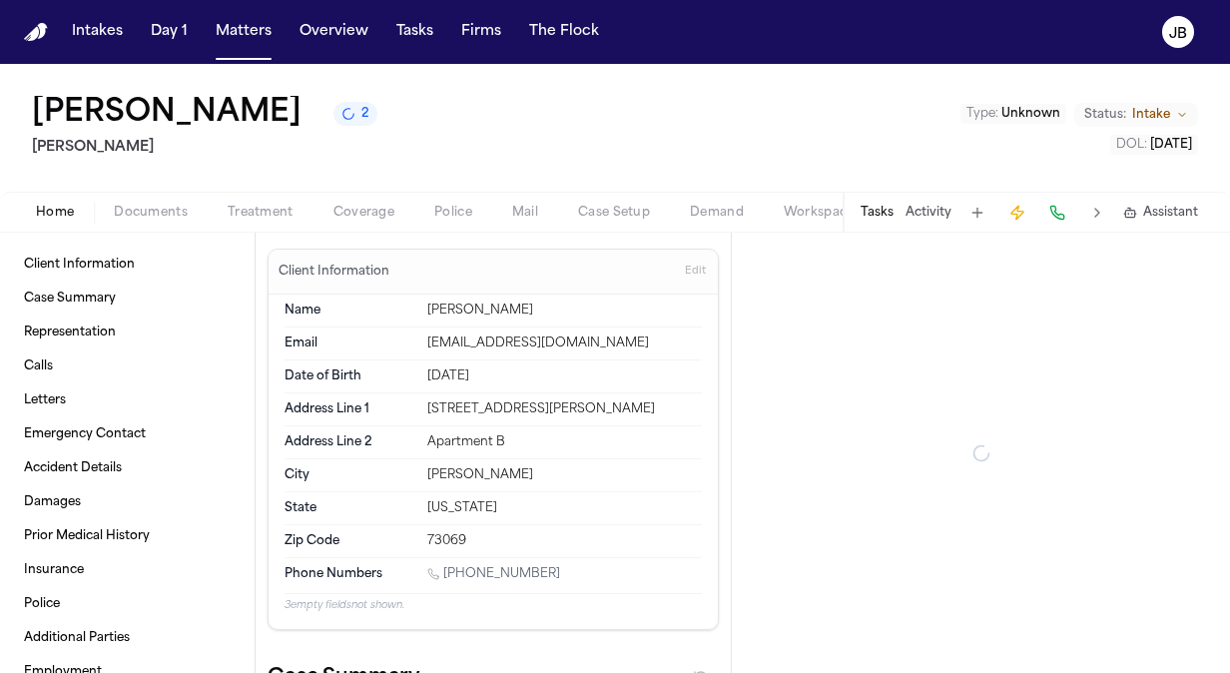
click at [271, 215] on span "Treatment" at bounding box center [261, 213] width 66 height 16
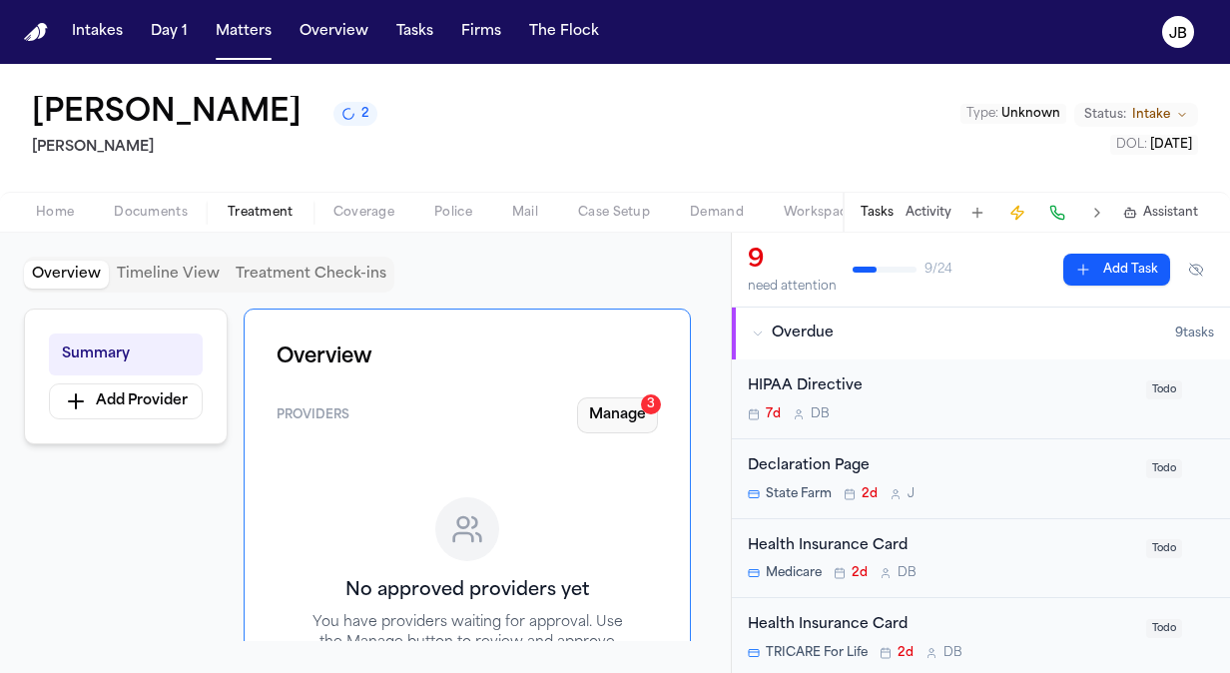
click at [615, 413] on button "Manage 3" at bounding box center [617, 415] width 81 height 36
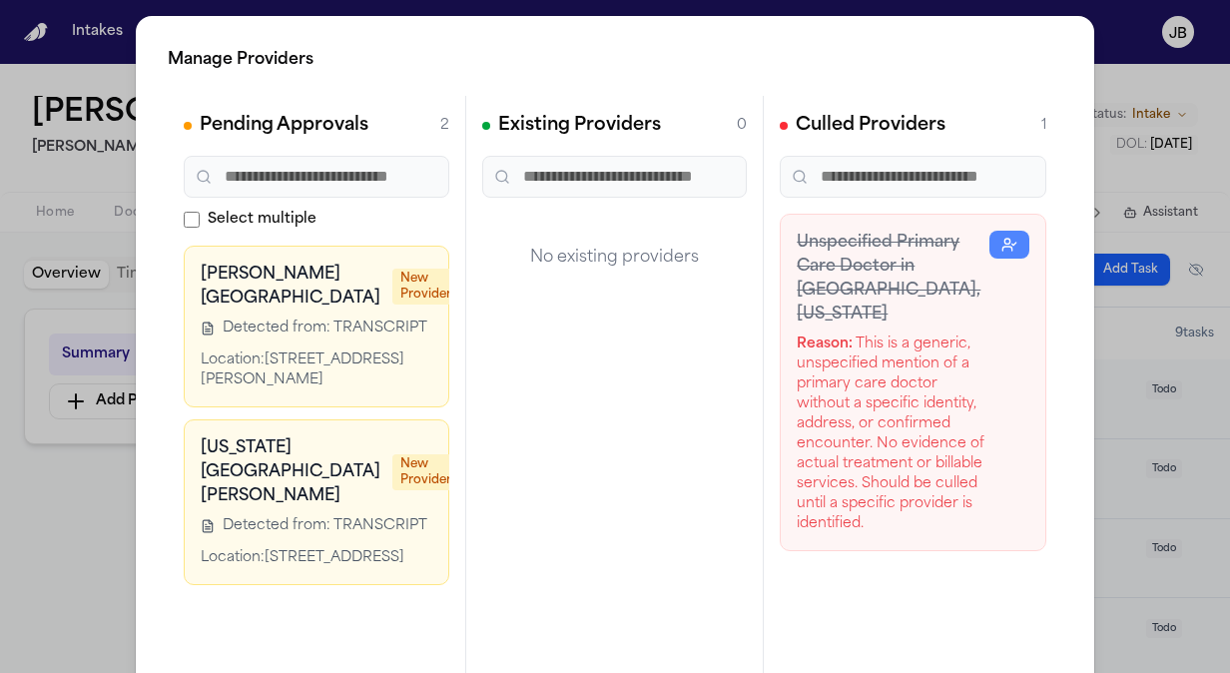
click at [43, 521] on div "Manage Providers Pending Approvals 2 Select multiple Norman Regional Hospital N…" at bounding box center [615, 405] width 1230 height 810
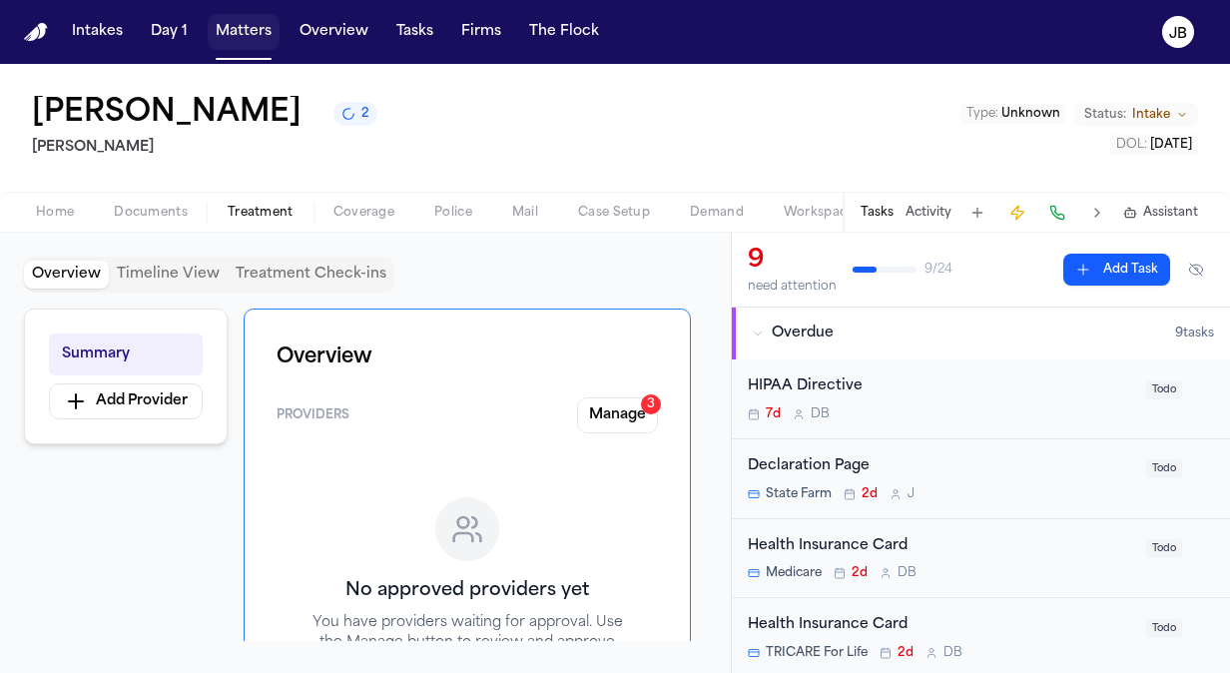
click at [236, 36] on button "Matters" at bounding box center [244, 32] width 72 height 36
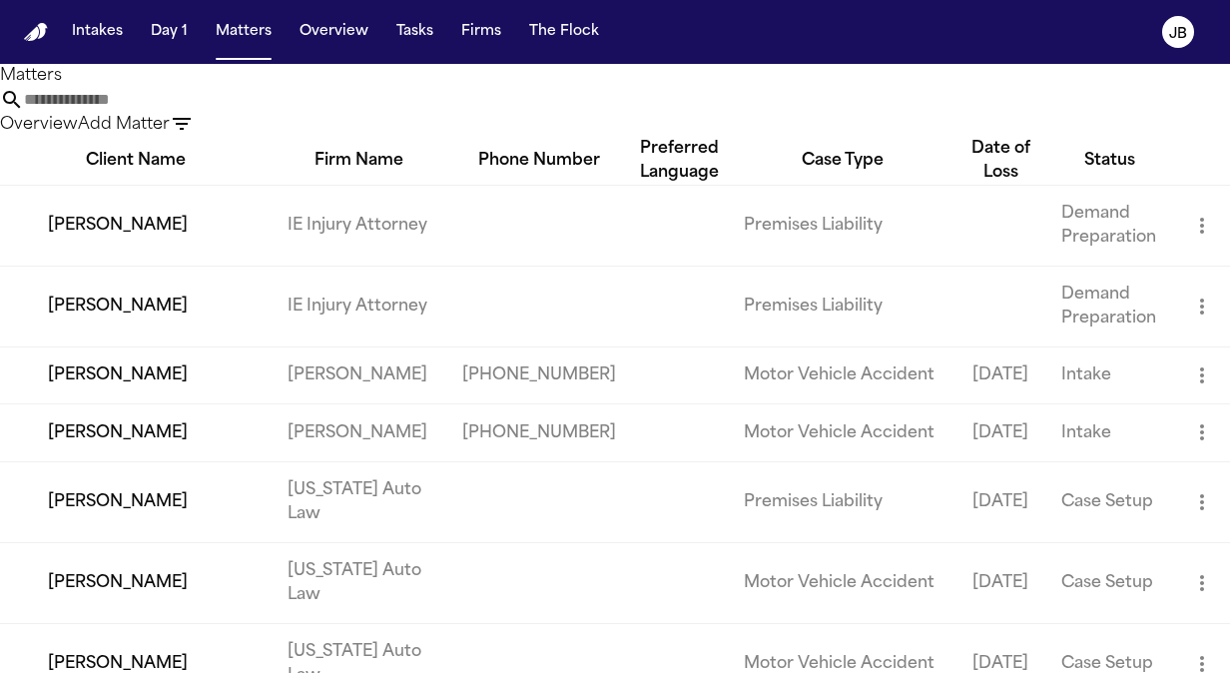
click at [184, 112] on input "text" at bounding box center [104, 100] width 160 height 24
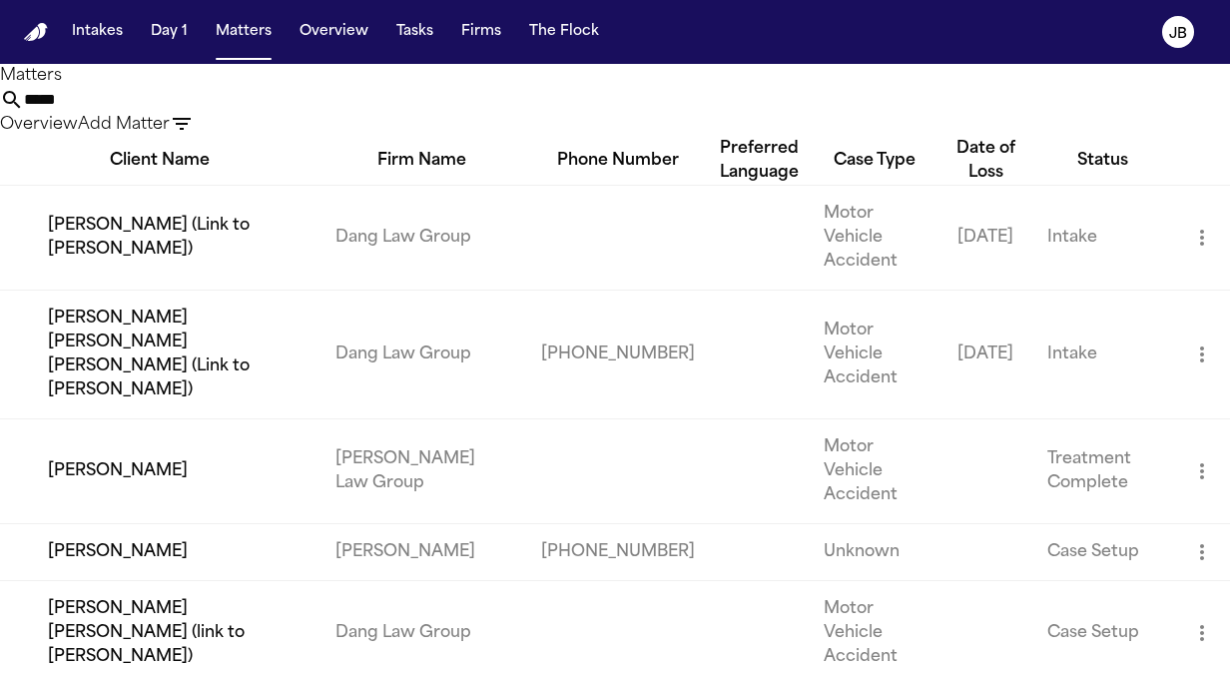
type input "*****"
click at [238, 573] on td "Tonia Johnson" at bounding box center [159, 551] width 319 height 57
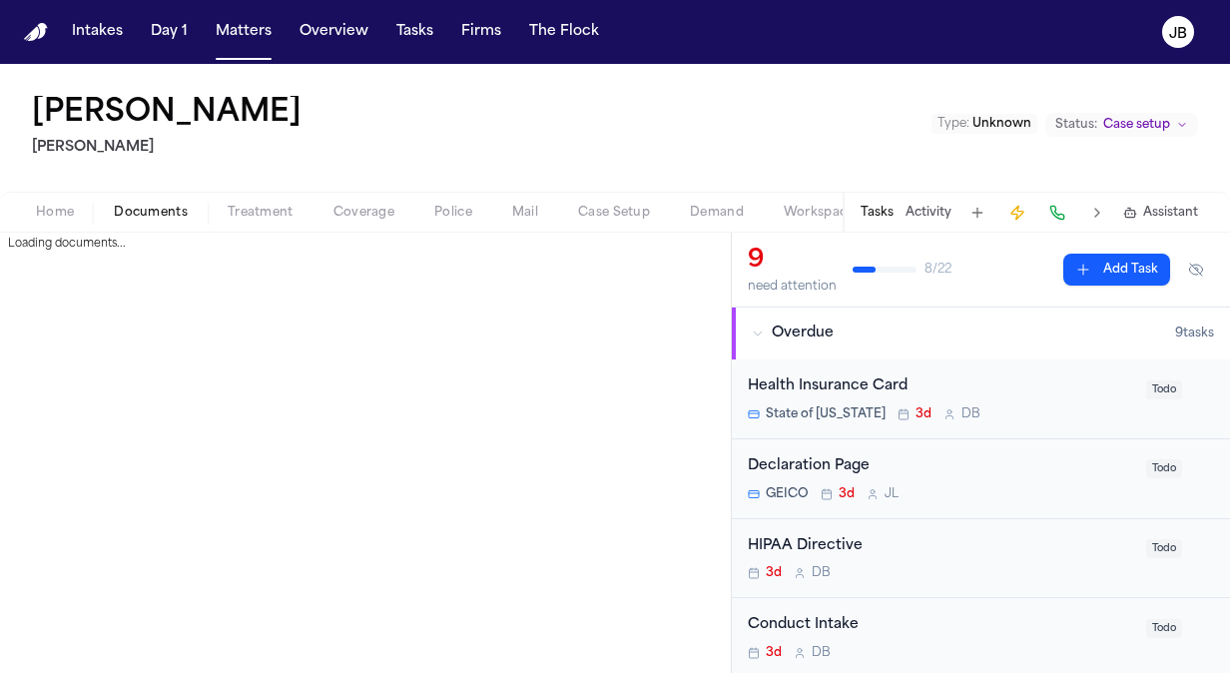
click at [137, 217] on span "Documents" at bounding box center [151, 213] width 74 height 16
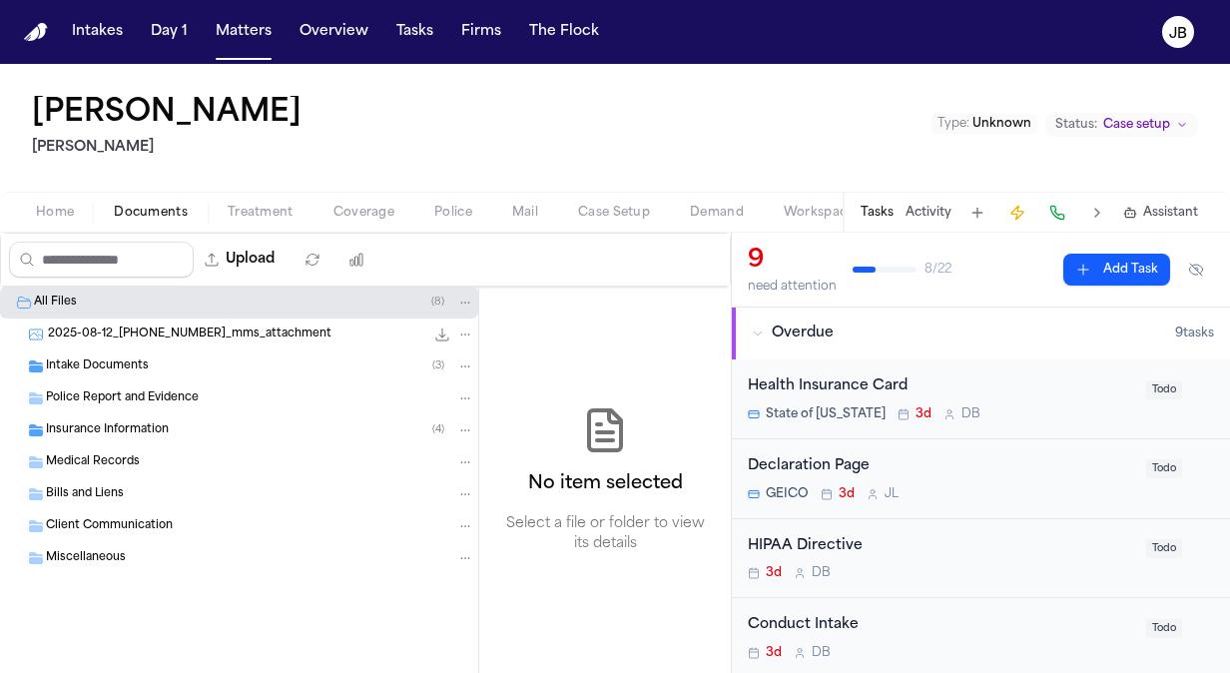
click at [134, 494] on div "Bills and Liens" at bounding box center [260, 494] width 428 height 18
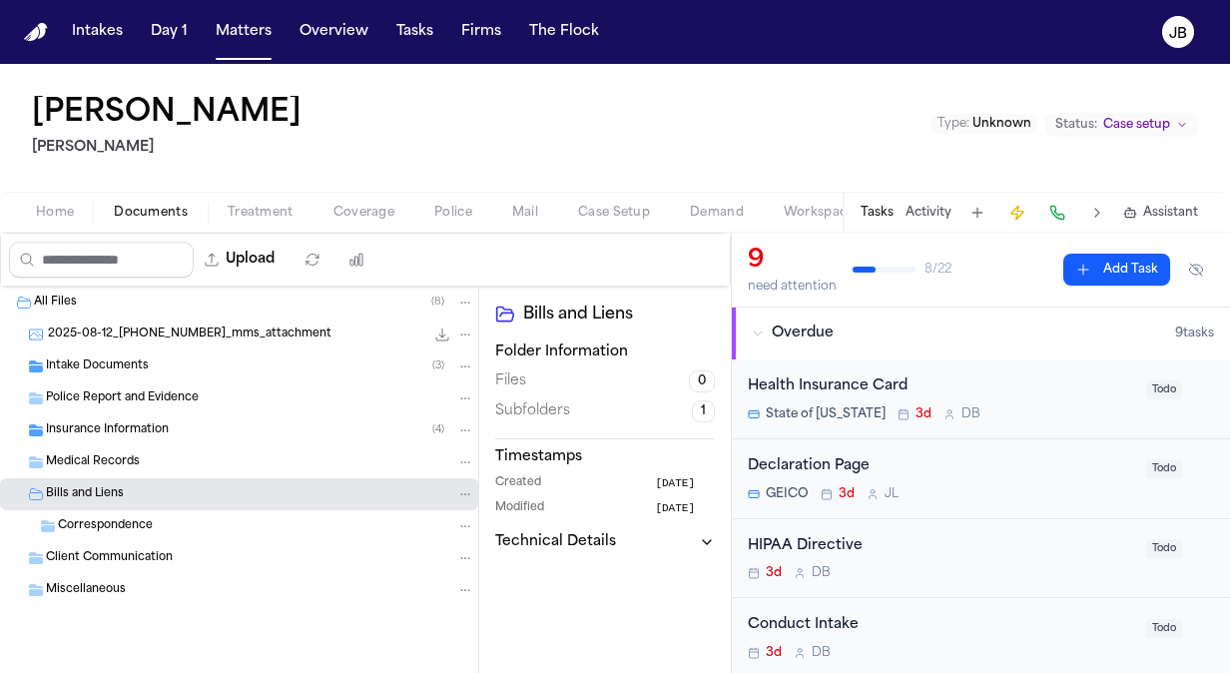
click at [143, 532] on span "Correspondence" at bounding box center [105, 526] width 95 height 17
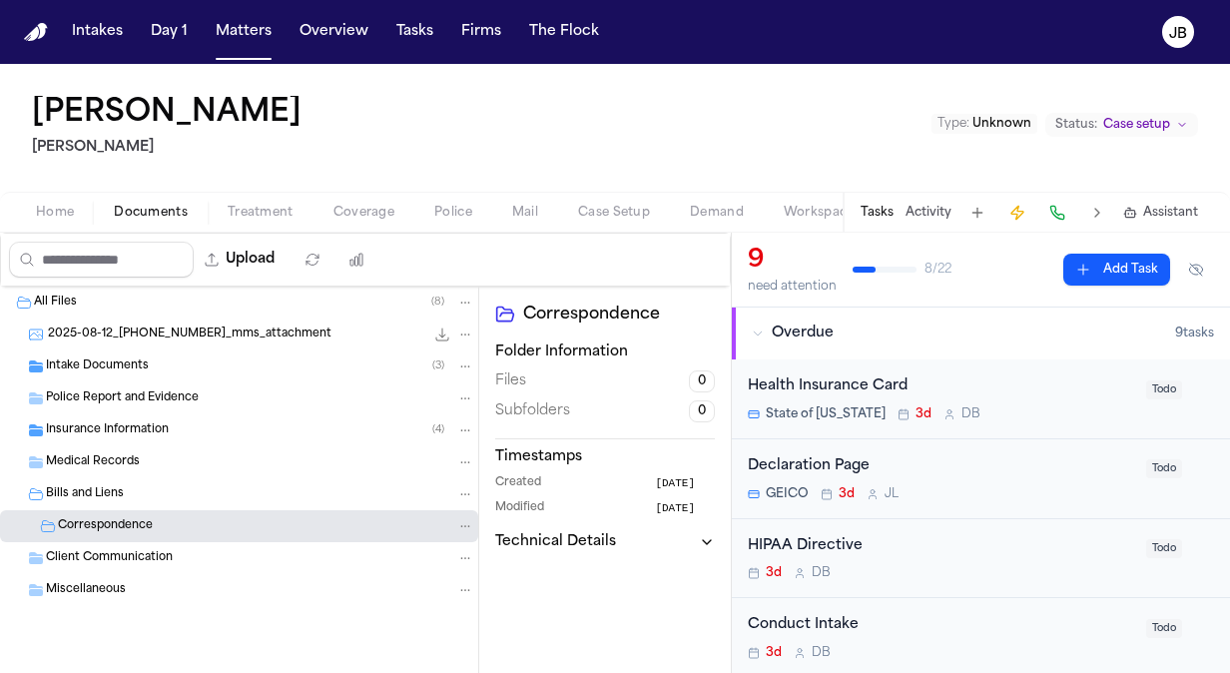
click at [157, 431] on span "Insurance Information" at bounding box center [107, 430] width 123 height 17
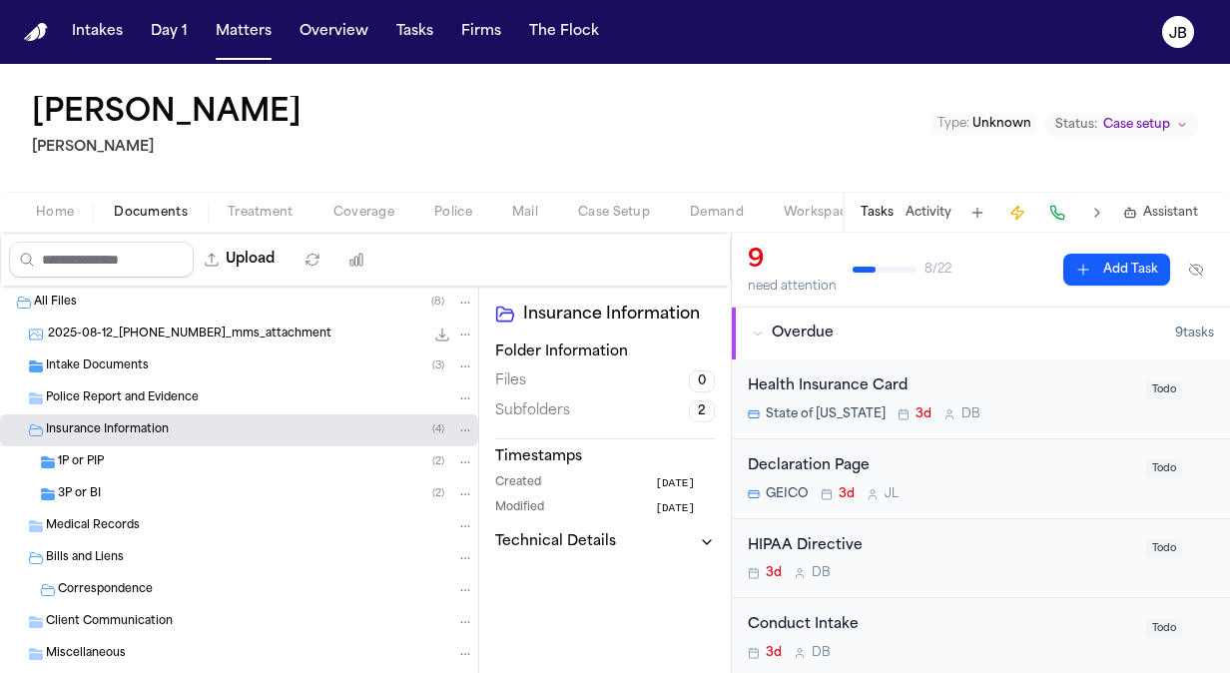
click at [178, 465] on div "1P or PIP ( 2 )" at bounding box center [266, 462] width 416 height 18
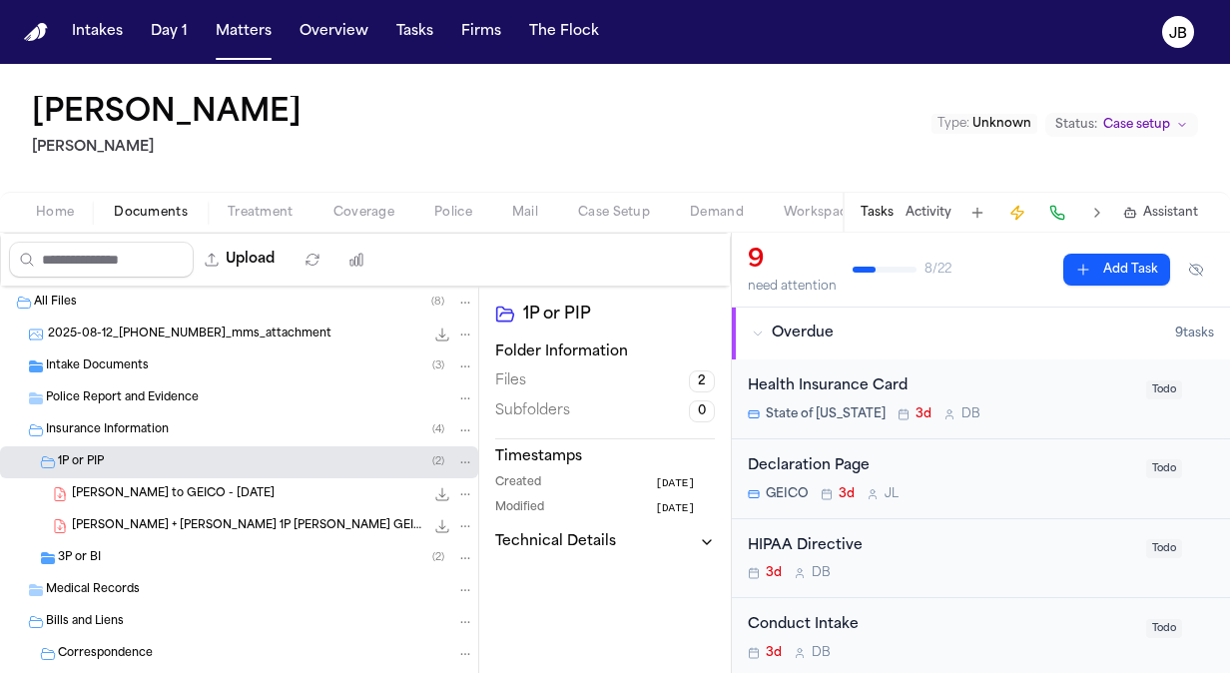
click at [176, 562] on div "3P or BI ( 2 )" at bounding box center [266, 558] width 416 height 18
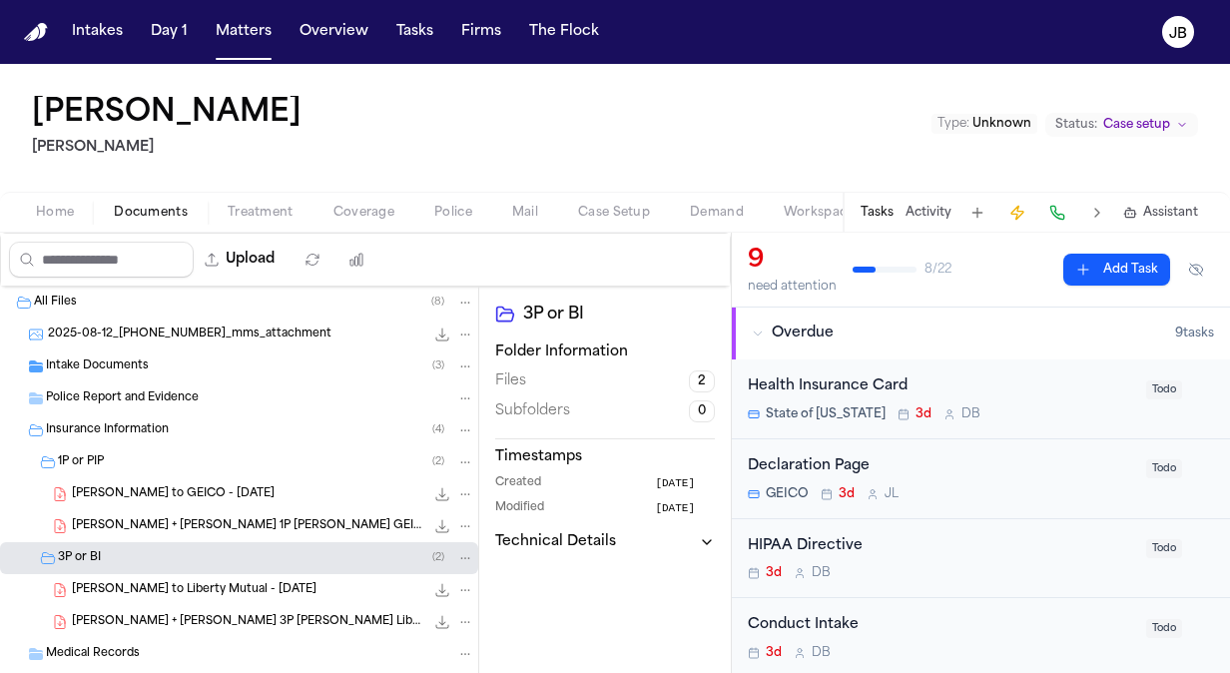
click at [238, 609] on div "Tonia + James Johnson 3P LOR Liberty Mutual.pdf 239.2 KB • PDF" at bounding box center [239, 622] width 478 height 32
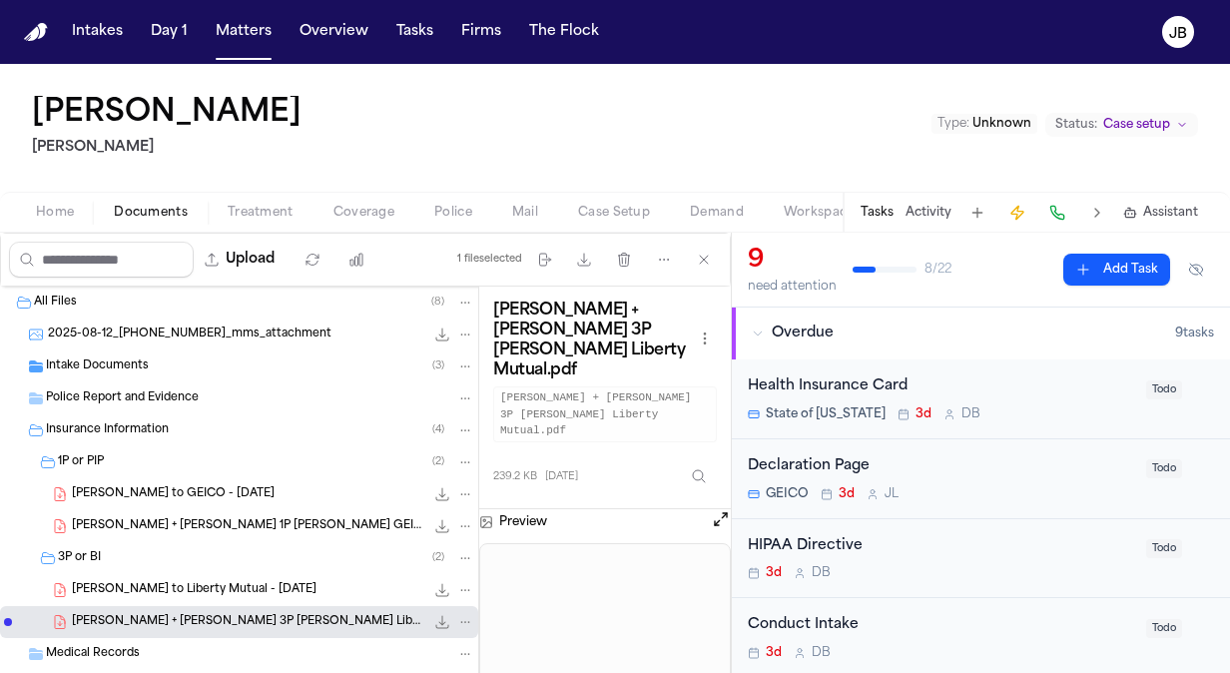
click at [266, 586] on span "T. Johnson - LOR to Liberty Mutual - 8.12.25" at bounding box center [194, 590] width 245 height 17
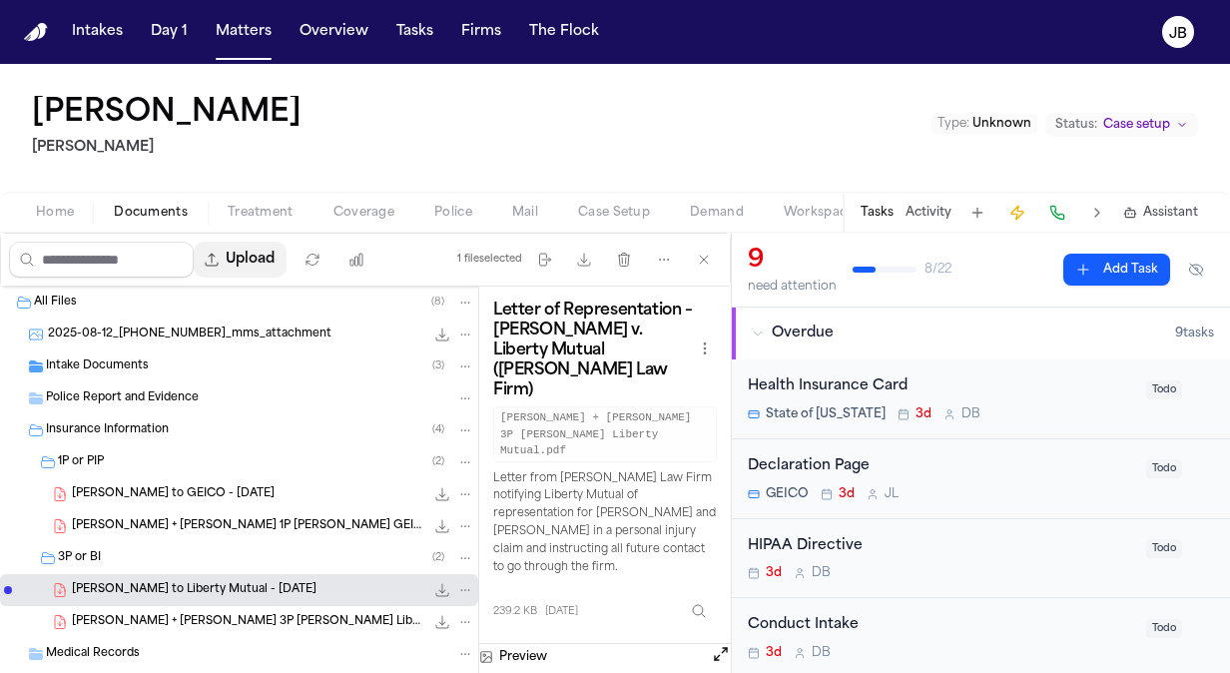
click at [279, 257] on button "Upload" at bounding box center [240, 260] width 93 height 36
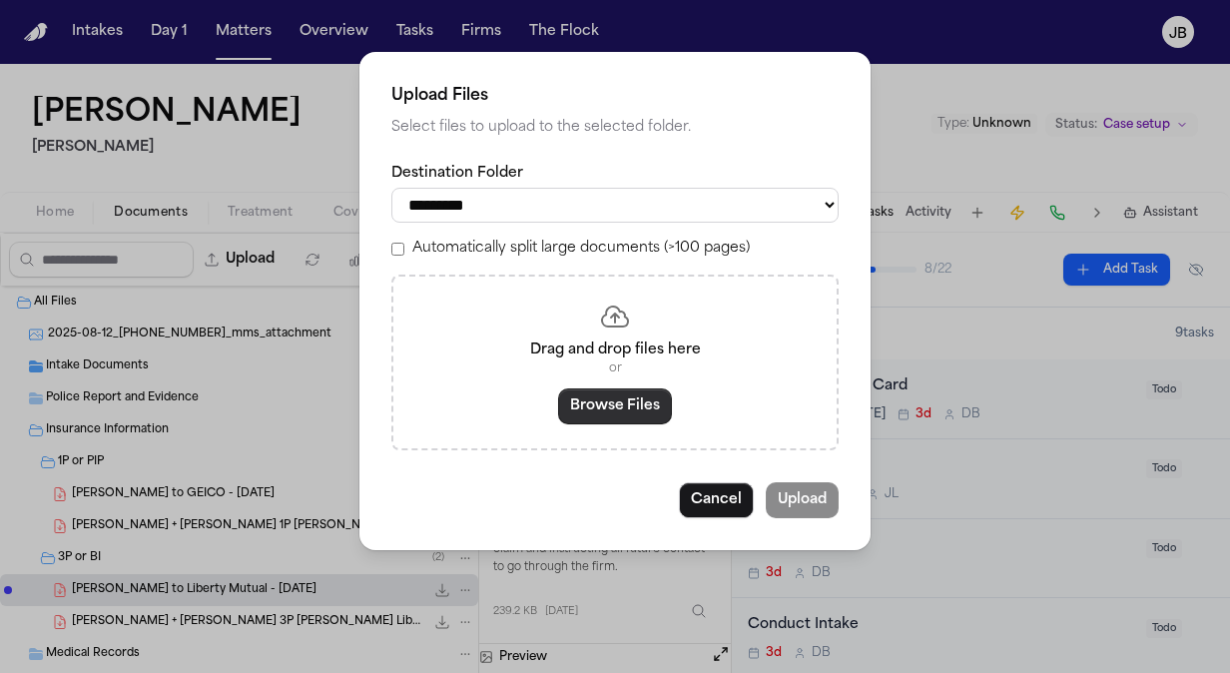
click at [625, 403] on button "Browse Files" at bounding box center [615, 406] width 114 height 36
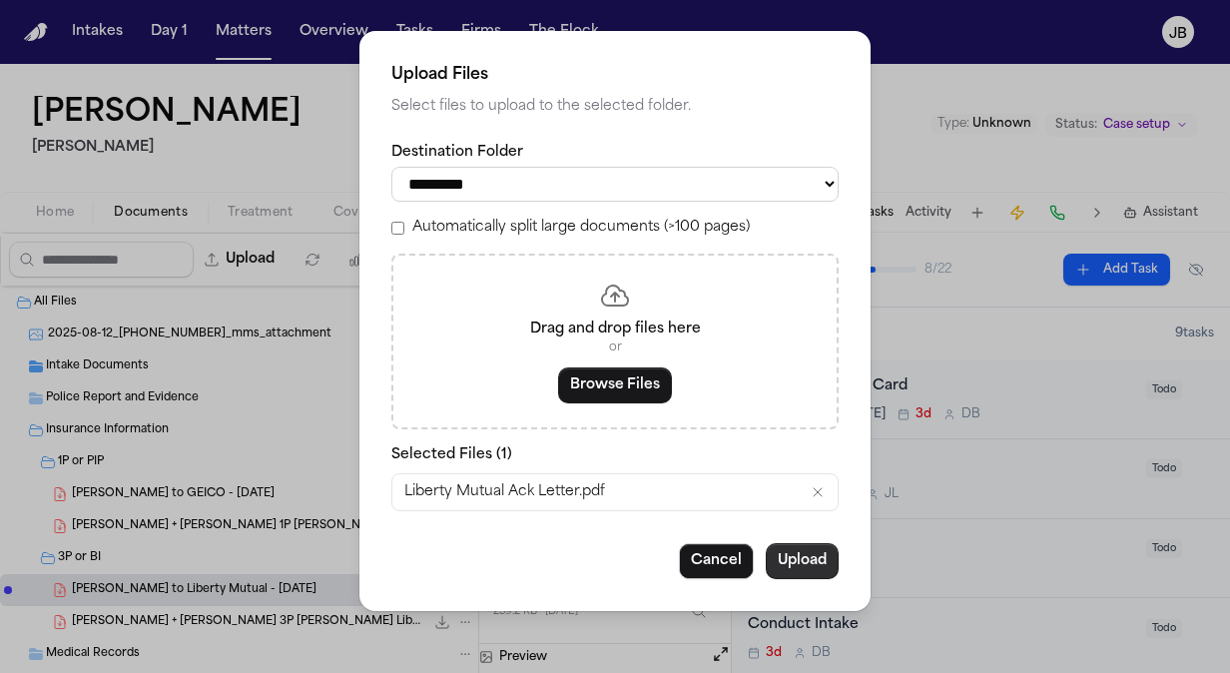
click at [830, 559] on button "Upload" at bounding box center [802, 561] width 73 height 36
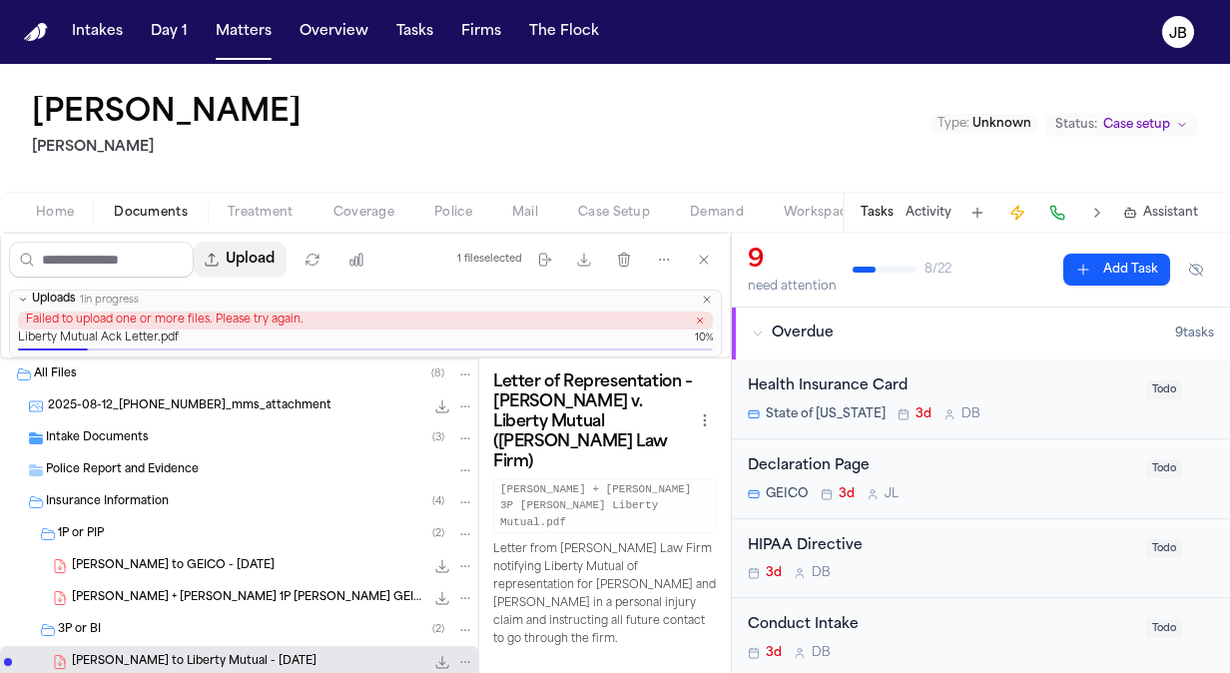
click at [273, 258] on button "Upload" at bounding box center [240, 260] width 93 height 36
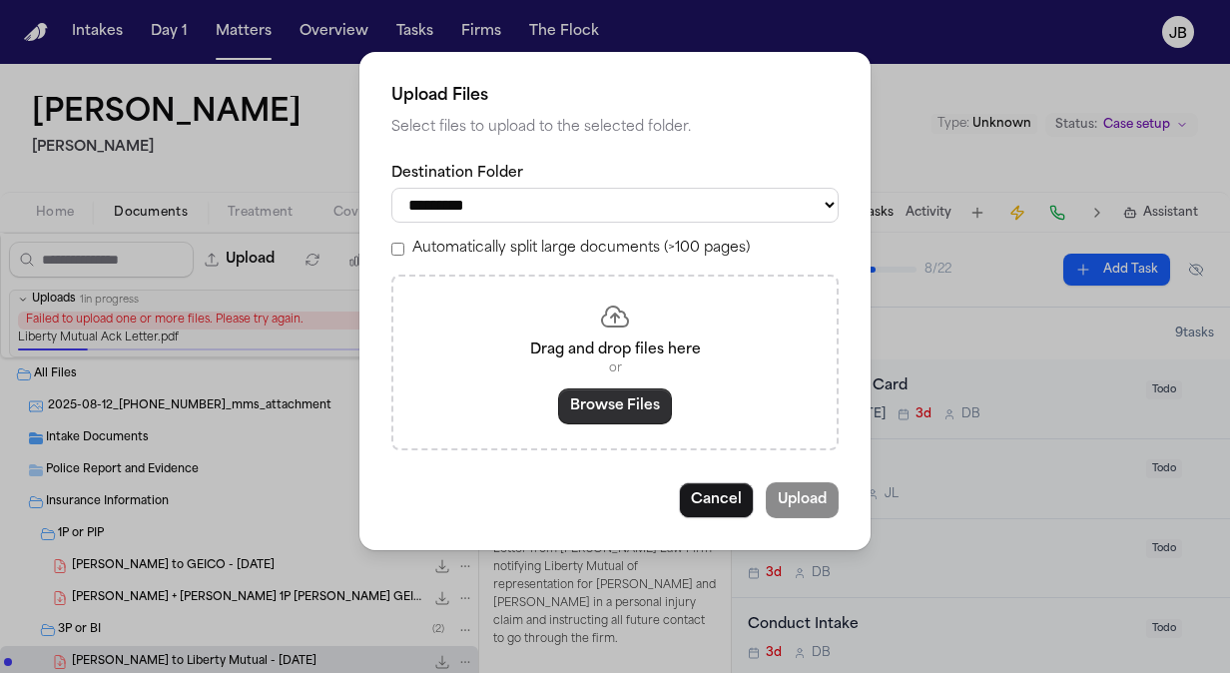
click at [645, 397] on button "Browse Files" at bounding box center [615, 406] width 114 height 36
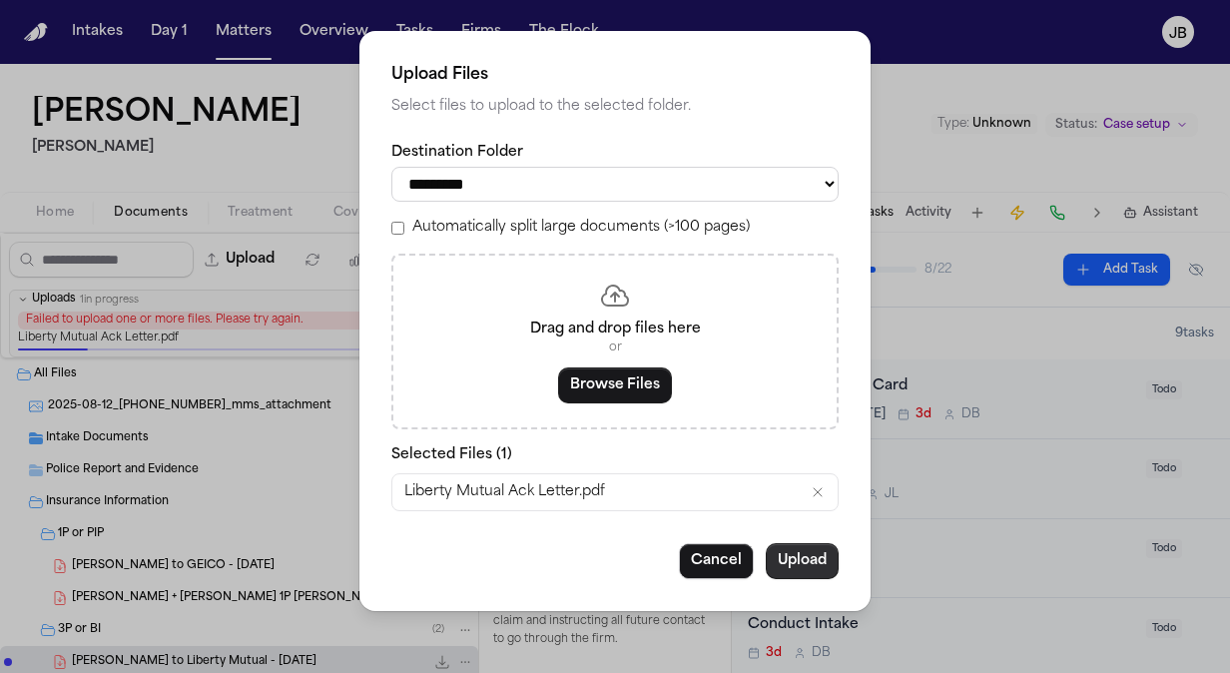
click at [804, 565] on button "Upload" at bounding box center [802, 561] width 73 height 36
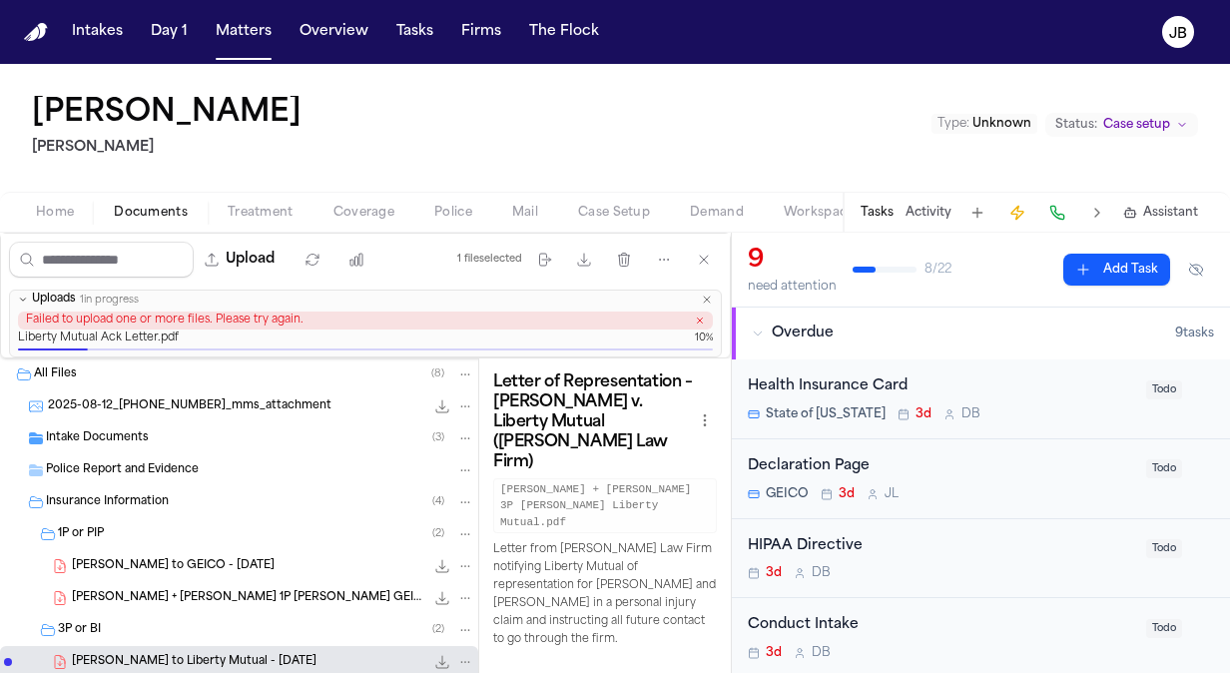
click at [695, 319] on icon "button" at bounding box center [700, 320] width 10 height 10
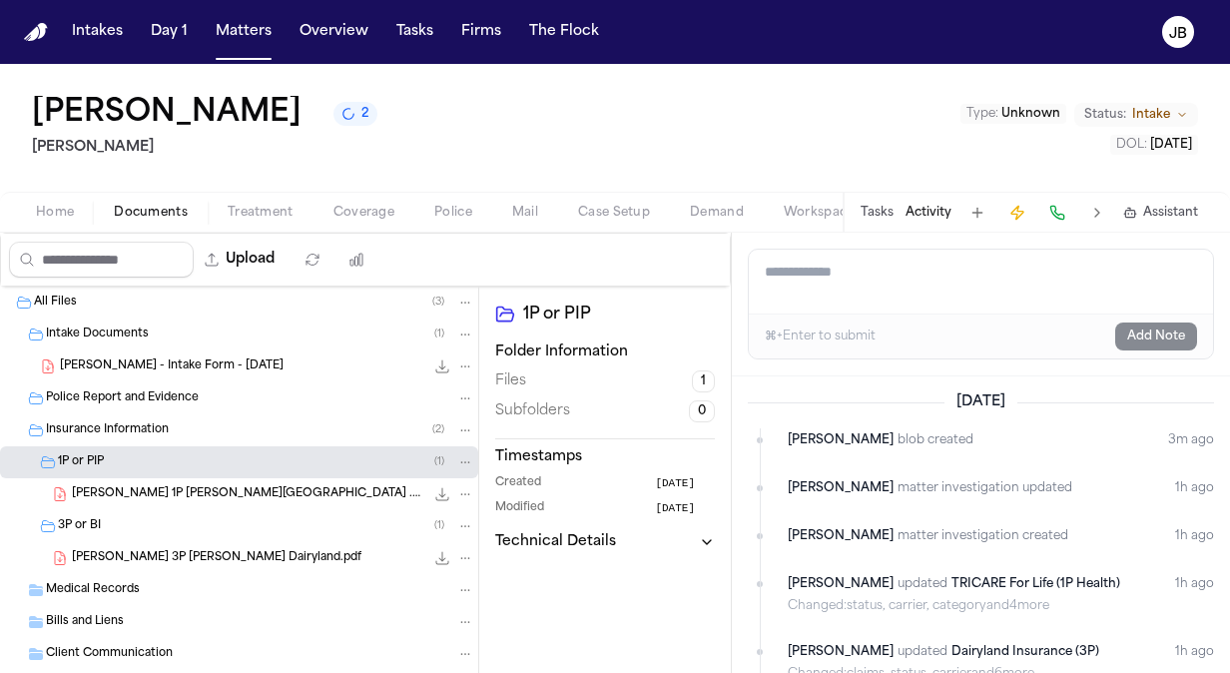
scroll to position [74, 0]
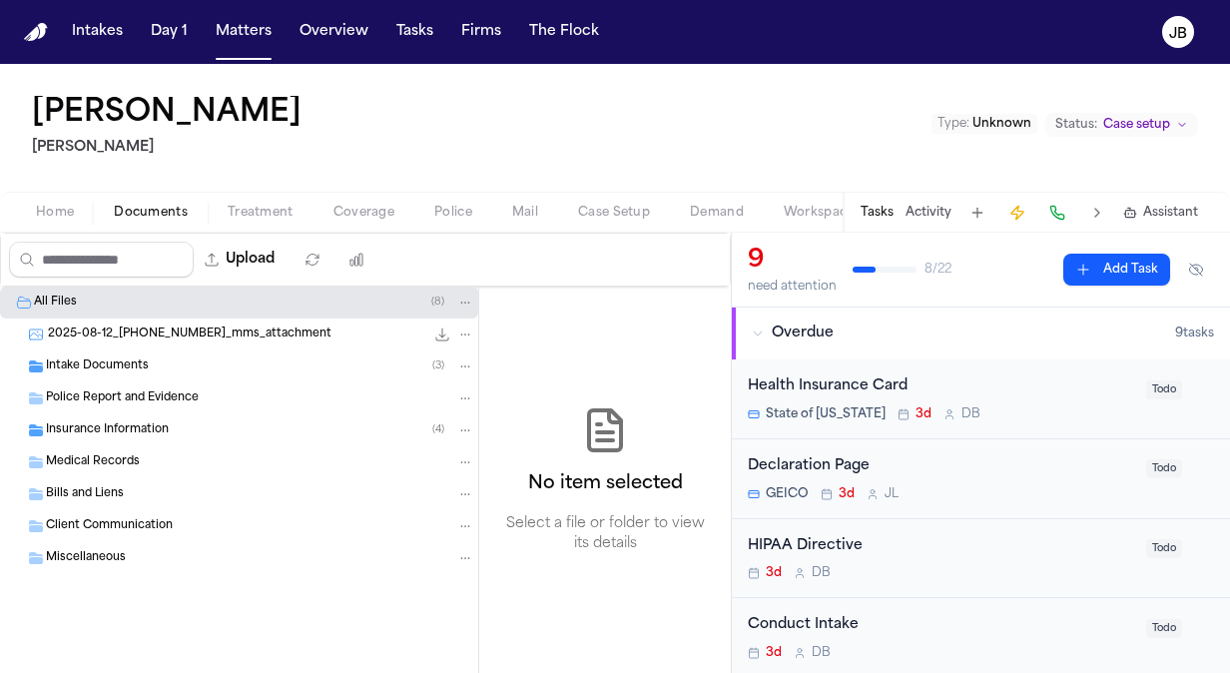
click at [210, 431] on div "Insurance Information ( 4 )" at bounding box center [260, 430] width 428 height 18
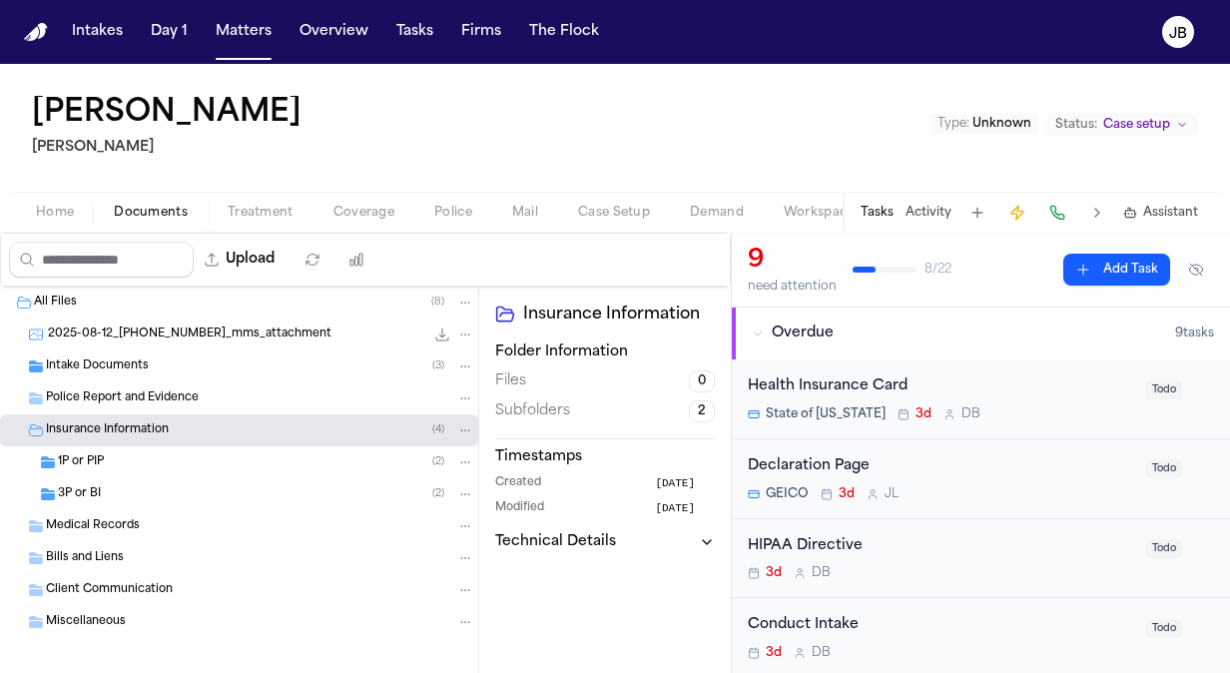
click at [230, 463] on div "1P or PIP ( 2 )" at bounding box center [266, 462] width 416 height 18
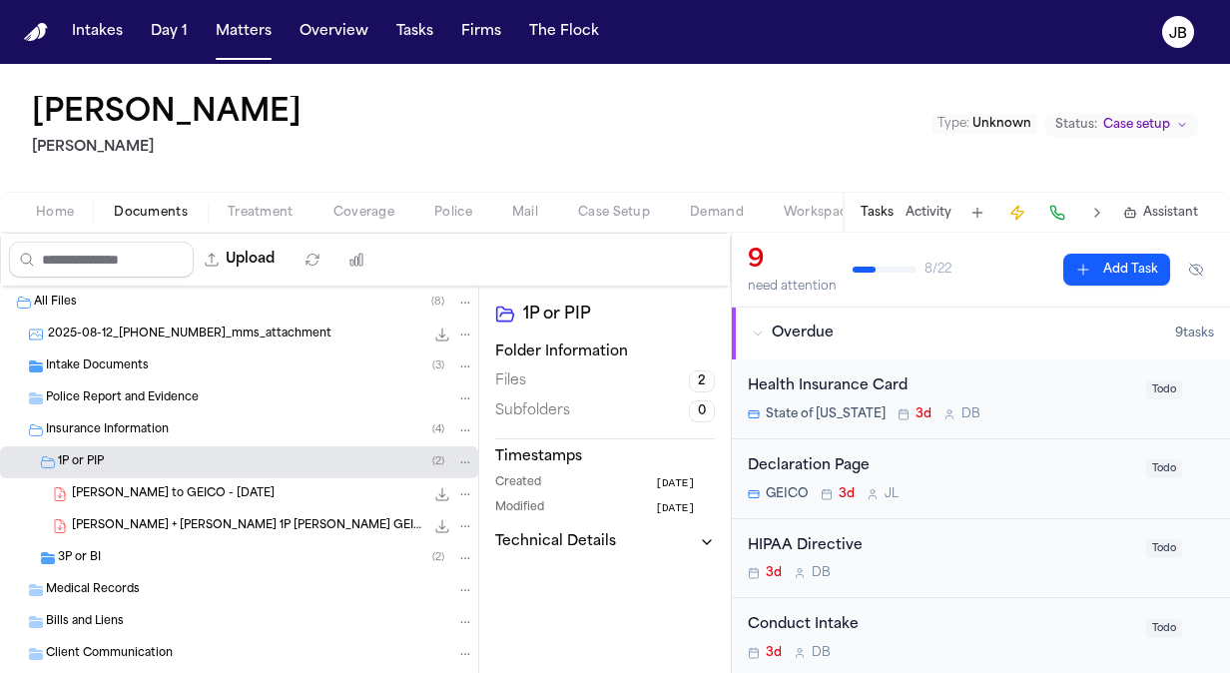
click at [201, 551] on div "3P or BI ( 2 )" at bounding box center [266, 558] width 416 height 18
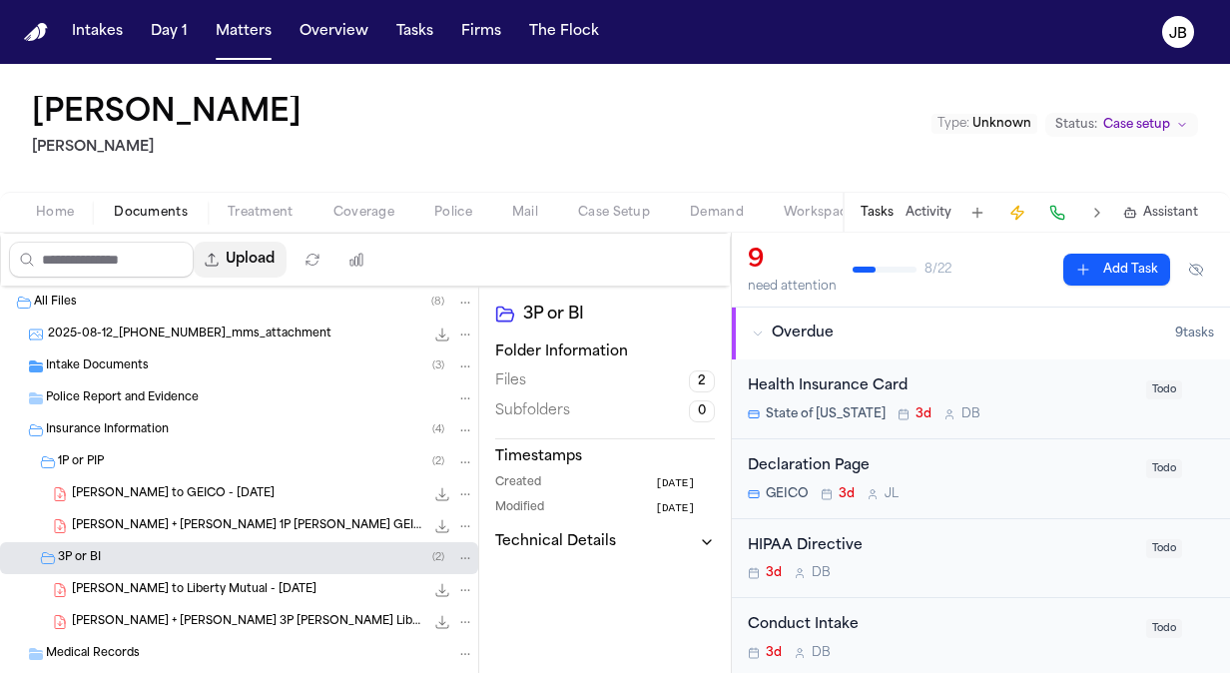
click at [258, 262] on button "Upload" at bounding box center [240, 260] width 93 height 36
select select "**********"
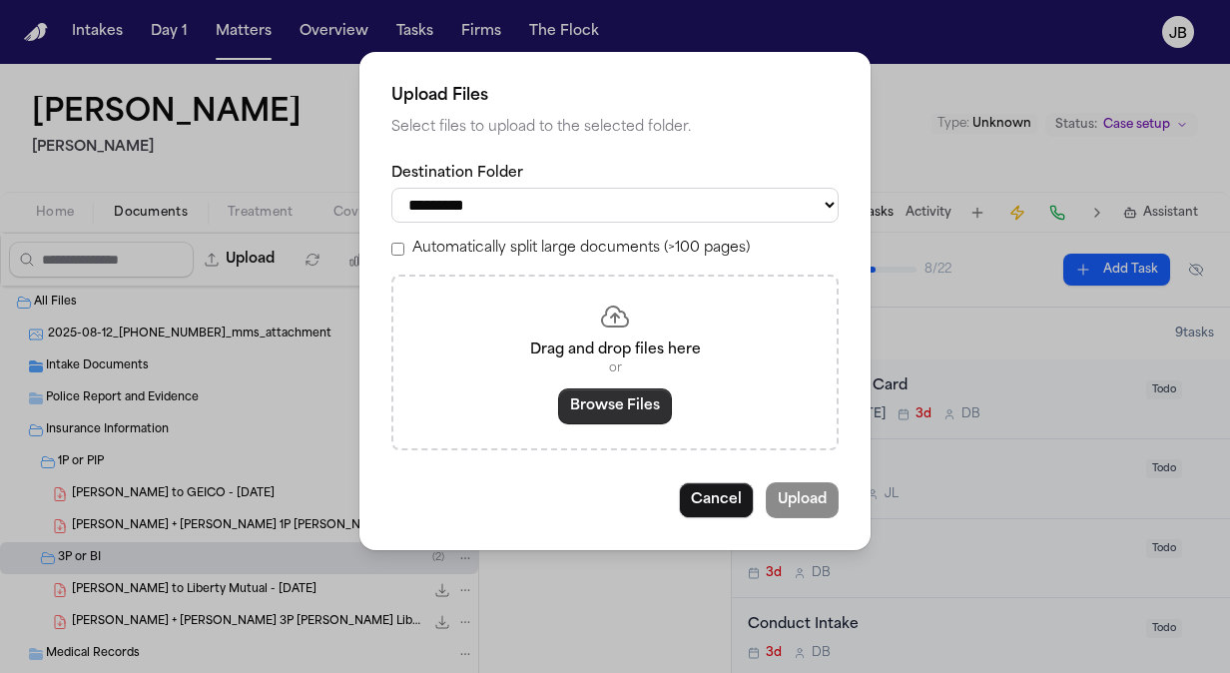
click at [639, 408] on button "Browse Files" at bounding box center [615, 406] width 114 height 36
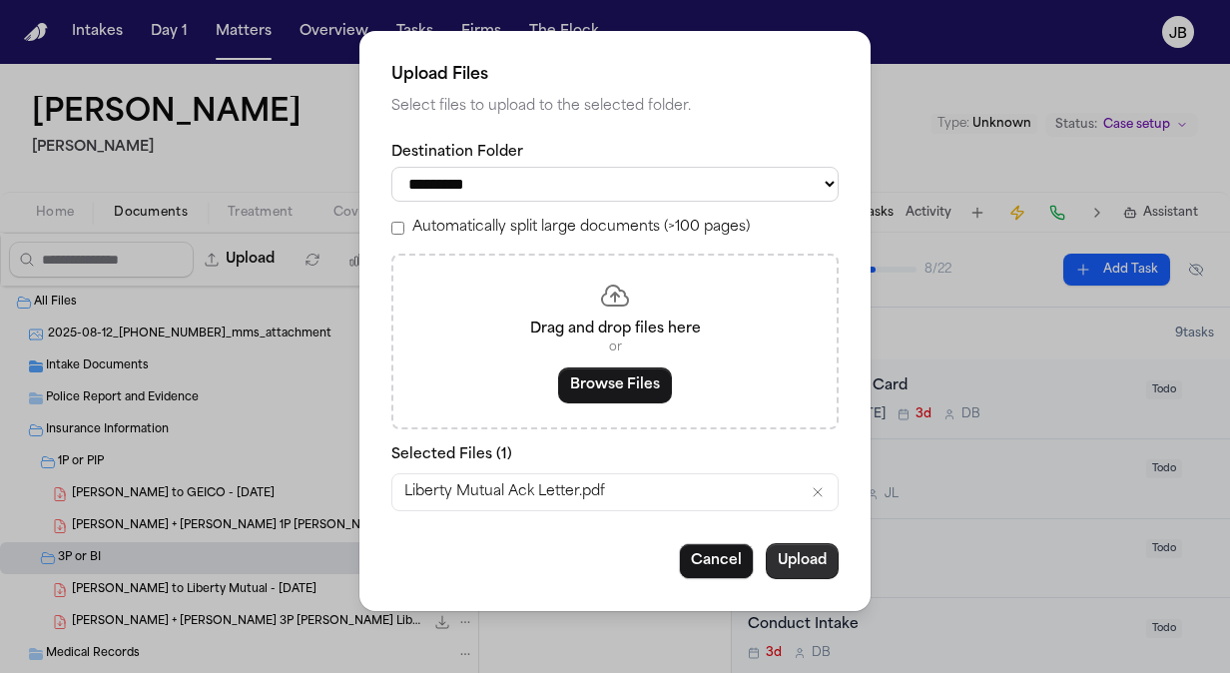
click at [784, 543] on button "Upload" at bounding box center [802, 561] width 73 height 36
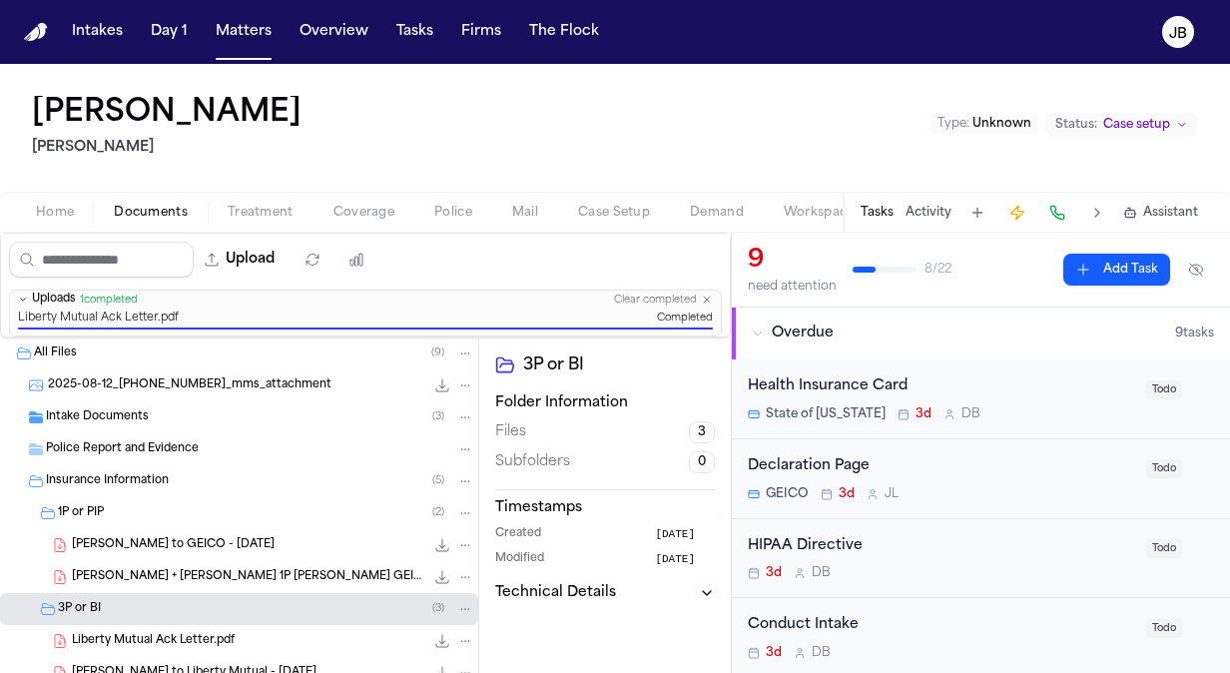
click at [236, 46] on button "Matters" at bounding box center [244, 32] width 72 height 36
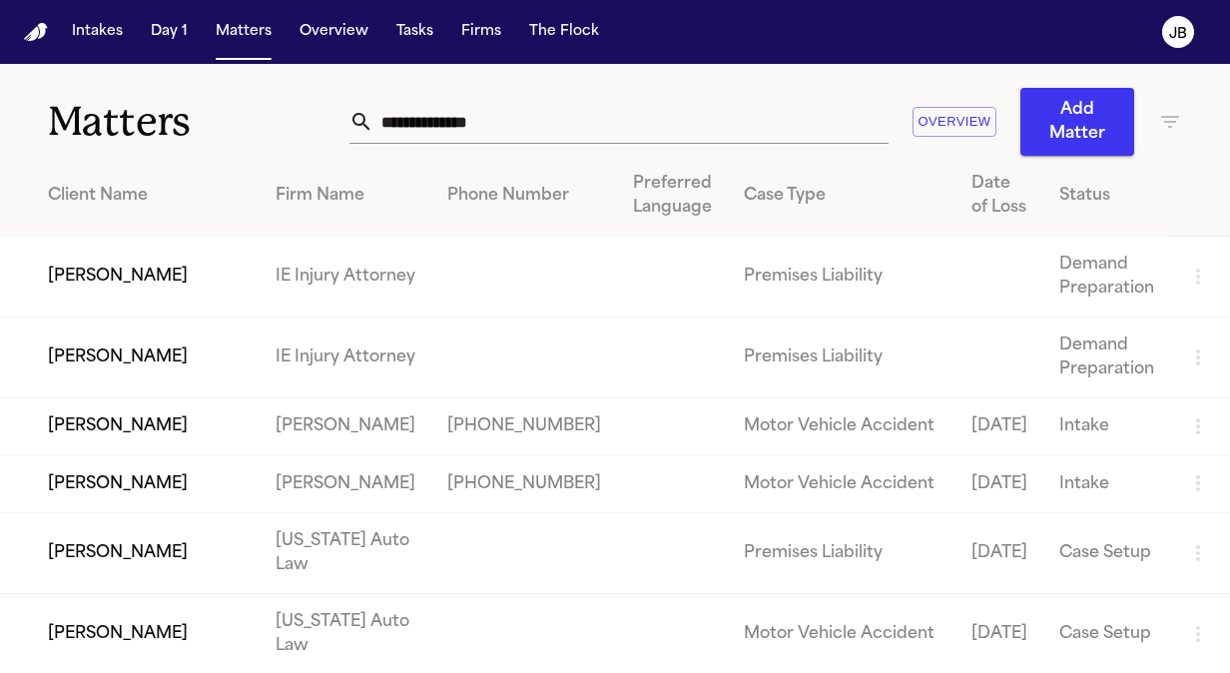
click at [464, 121] on input "text" at bounding box center [630, 122] width 515 height 44
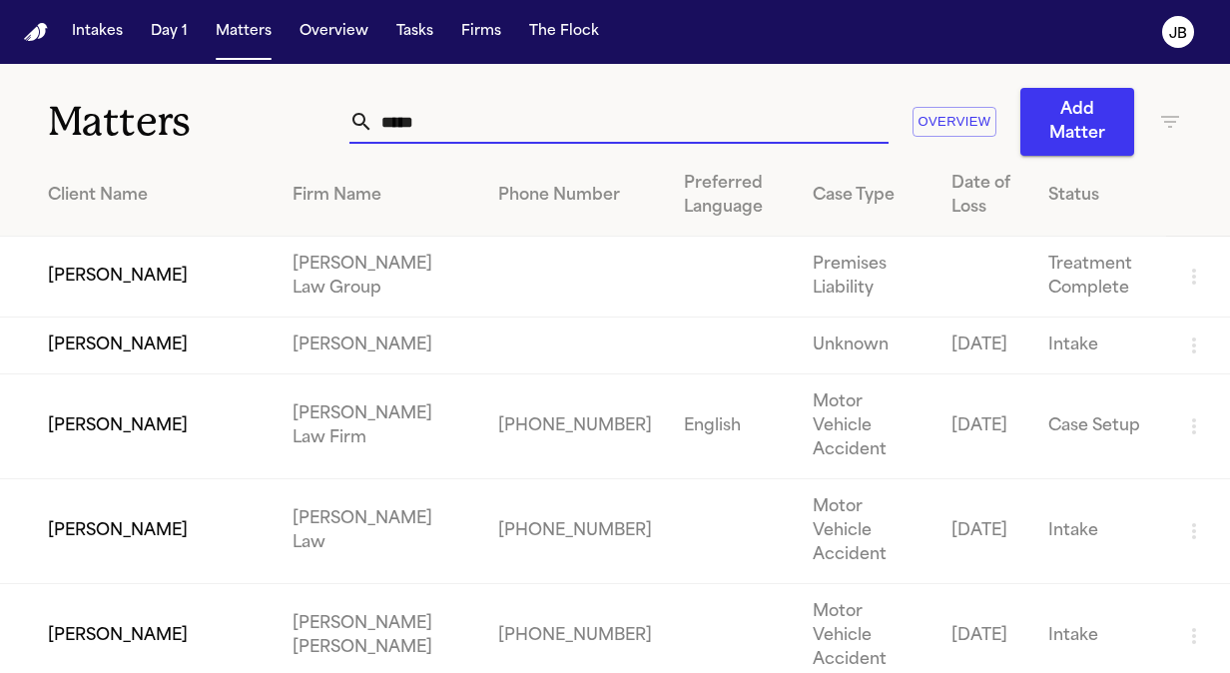
type input "*****"
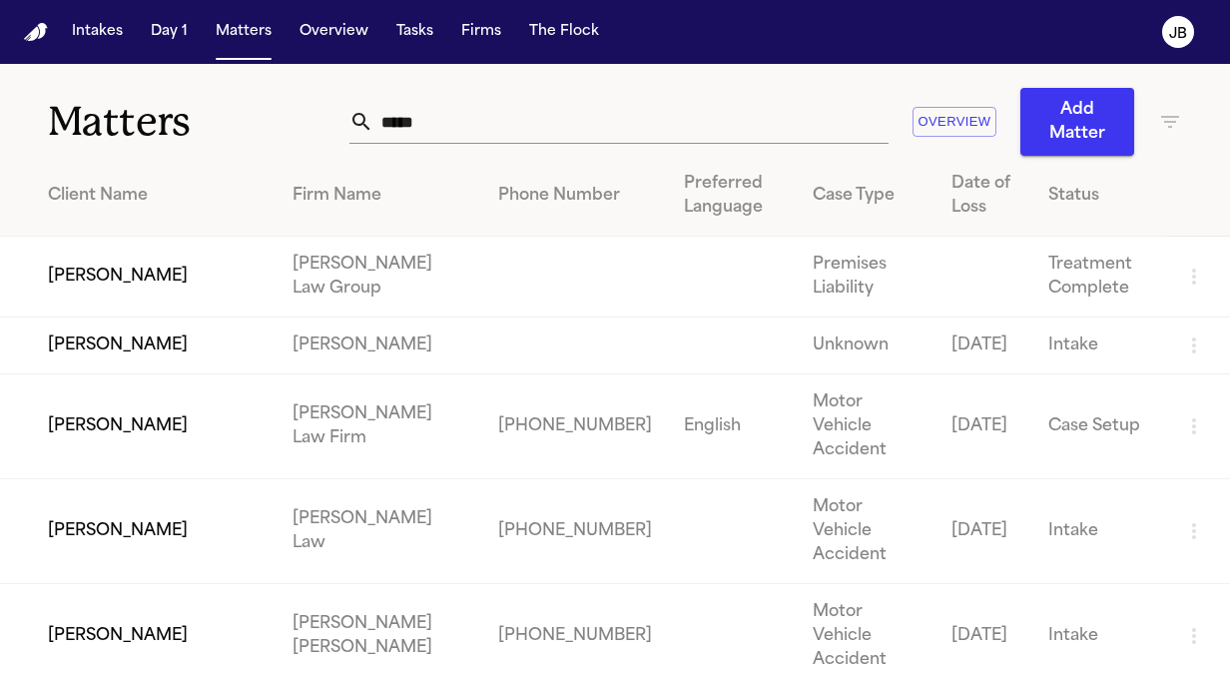
click at [164, 351] on td "[PERSON_NAME]" at bounding box center [138, 345] width 276 height 57
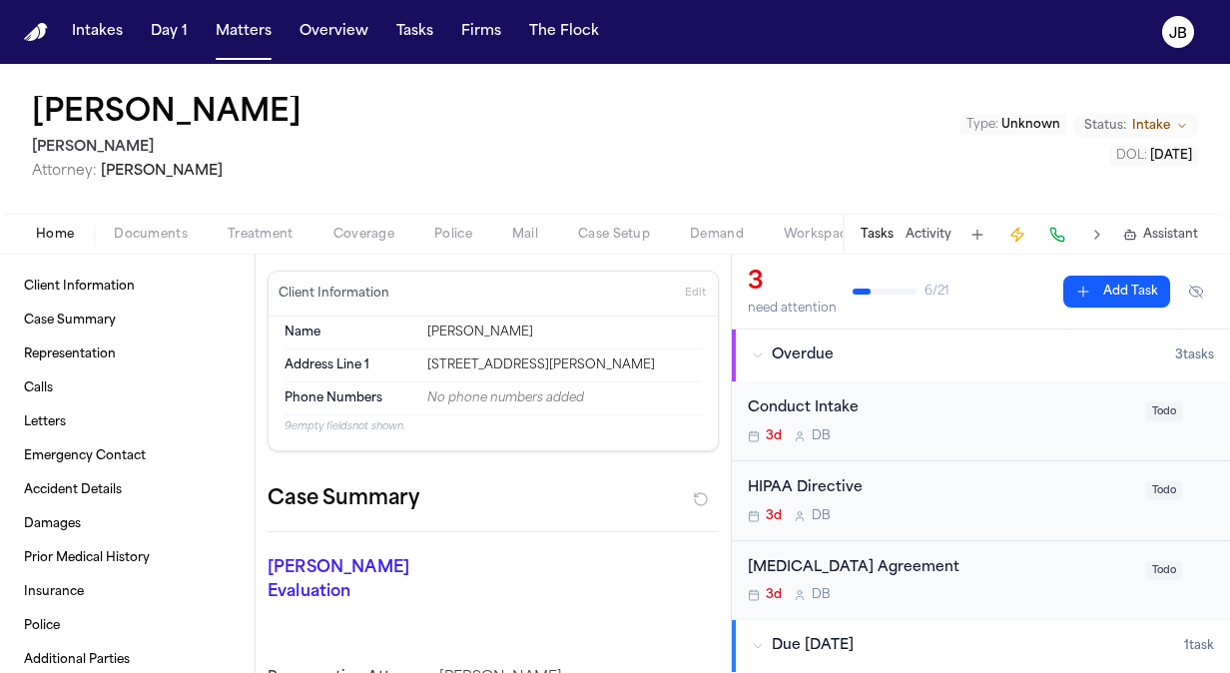
click at [155, 251] on div "Home Documents Treatment Coverage Police Mail Case Setup Demand Workspaces Arti…" at bounding box center [615, 234] width 1230 height 40
click at [168, 236] on span "Documents" at bounding box center [151, 235] width 74 height 16
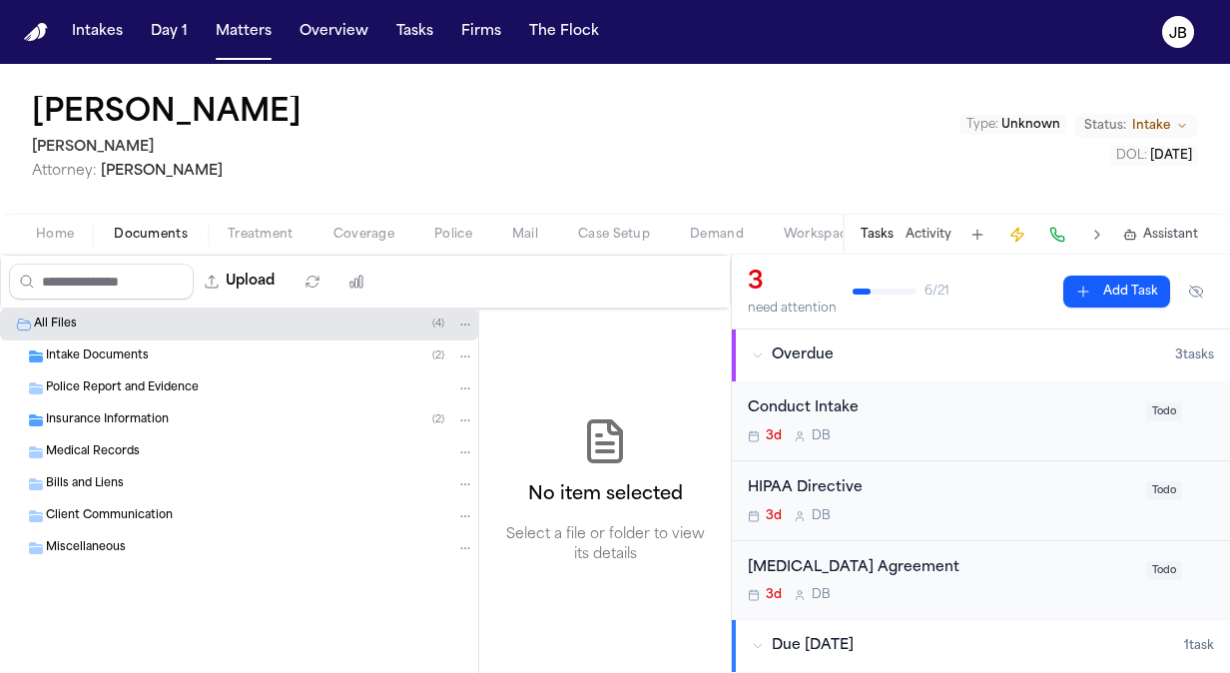
click at [98, 432] on div "Insurance Information ( 2 )" at bounding box center [239, 420] width 478 height 32
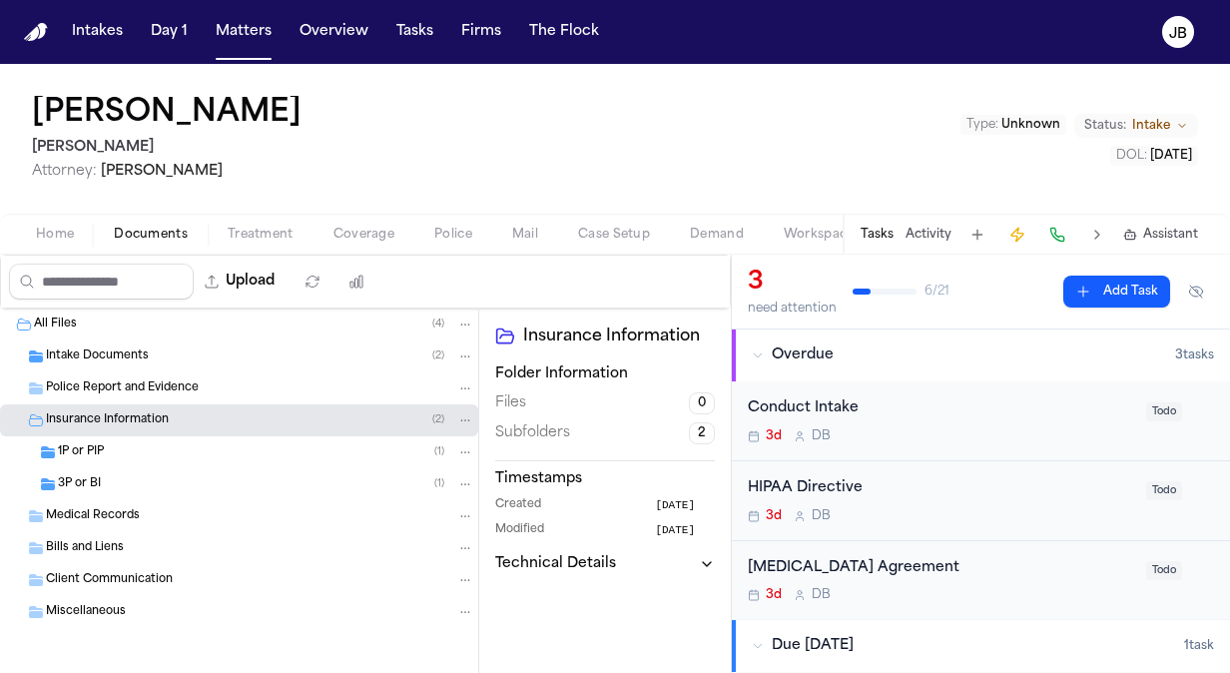
click at [152, 482] on div "3P or BI ( 1 )" at bounding box center [266, 484] width 416 height 18
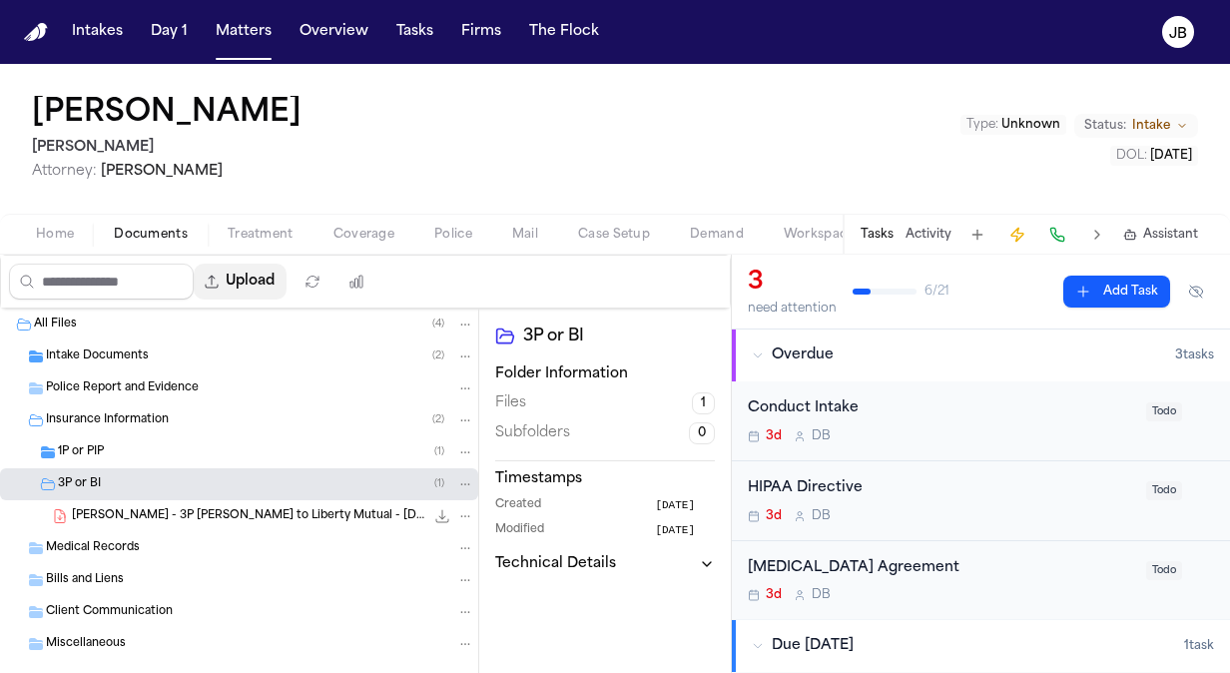
click at [277, 276] on button "Upload" at bounding box center [240, 282] width 93 height 36
select select "**********"
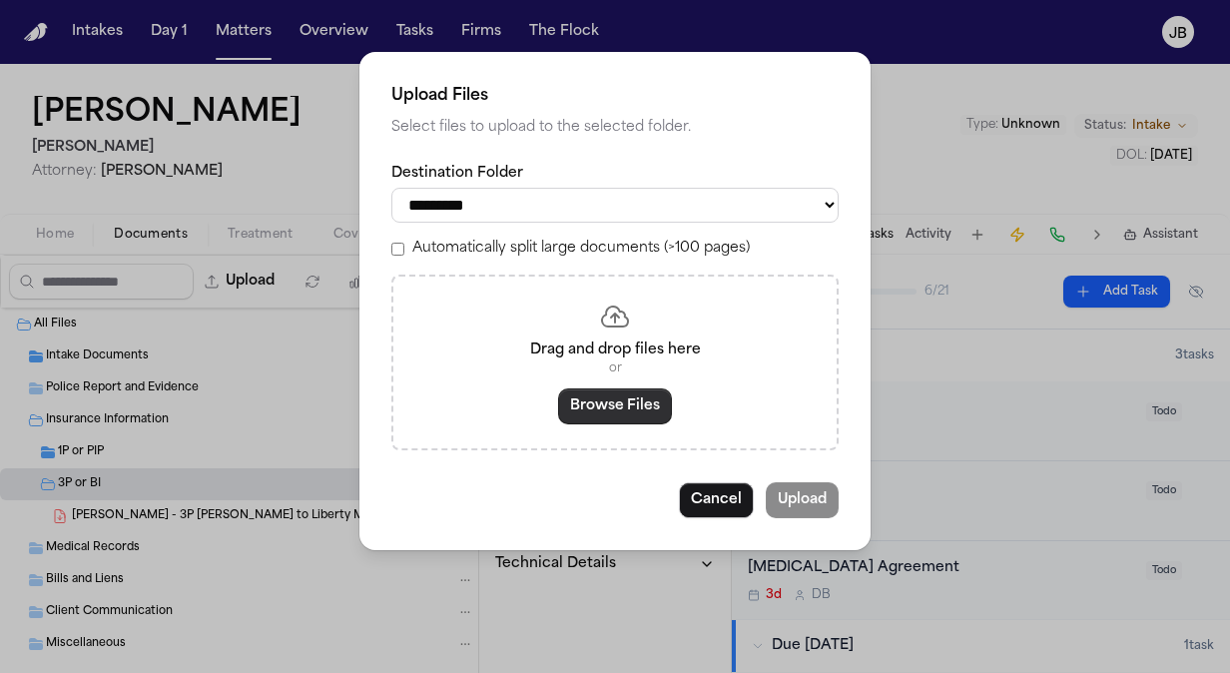
click at [620, 407] on button "Browse Files" at bounding box center [615, 406] width 114 height 36
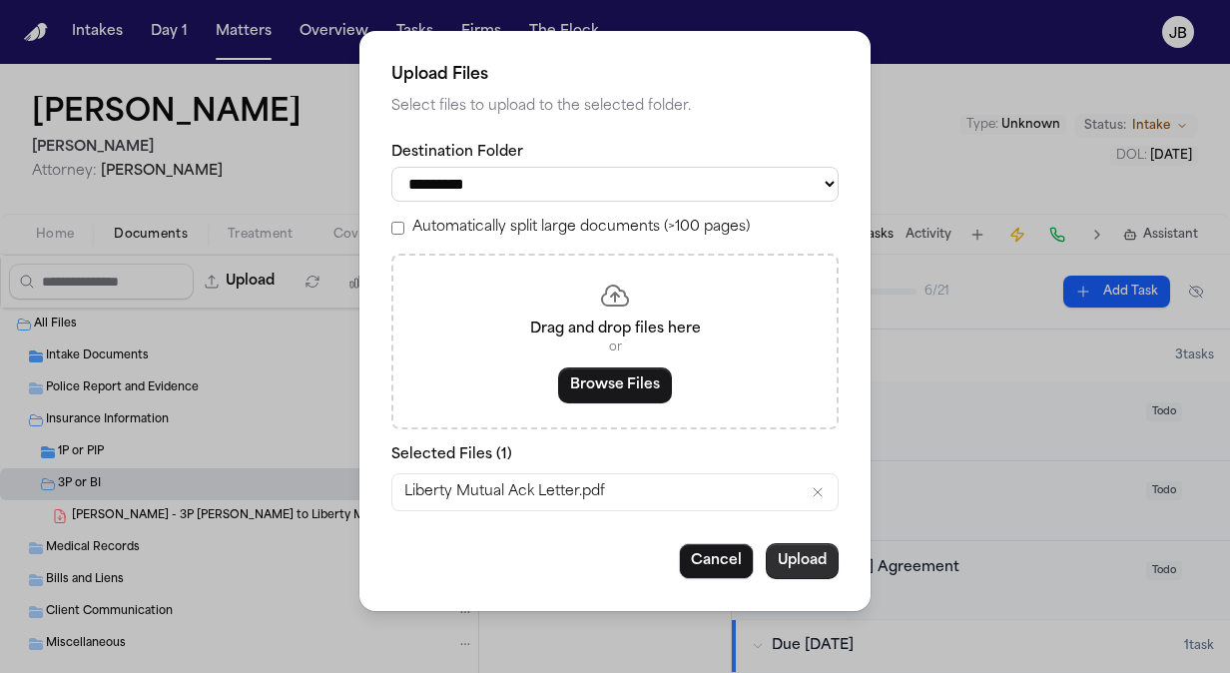
click at [791, 567] on button "Upload" at bounding box center [802, 561] width 73 height 36
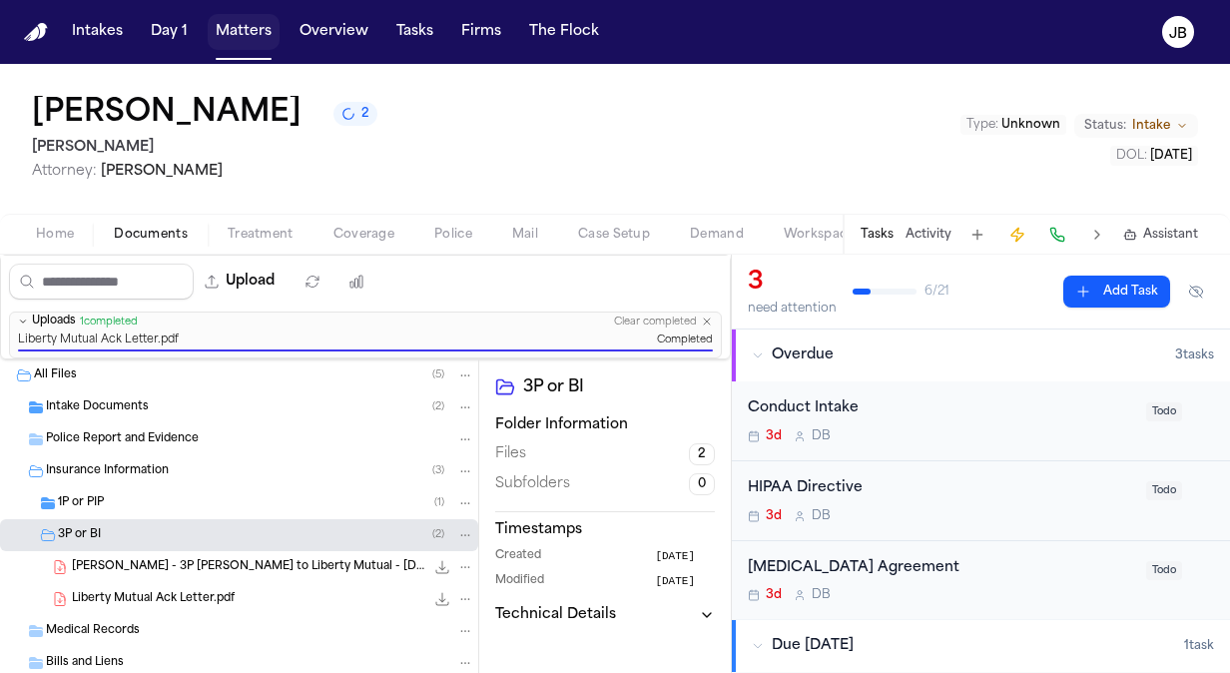
click at [240, 42] on button "Matters" at bounding box center [244, 32] width 72 height 36
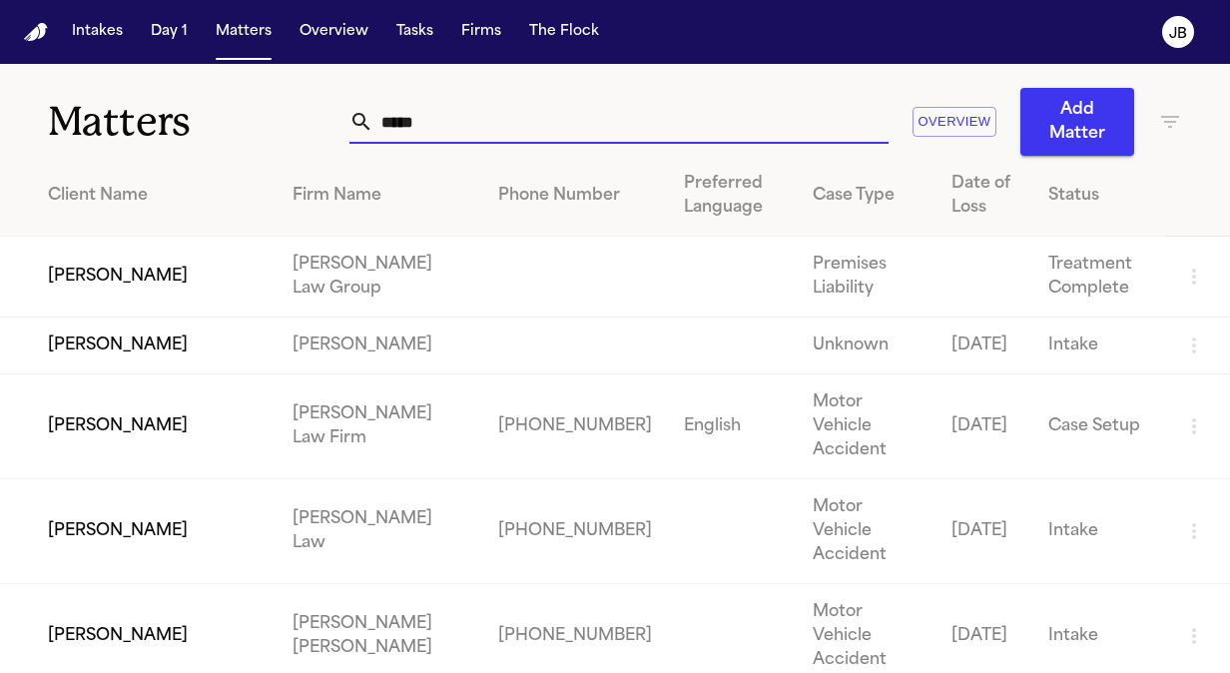
drag, startPoint x: 381, startPoint y: 134, endPoint x: 196, endPoint y: 123, distance: 186.0
click at [196, 123] on div "Matters ***** Overview Add Matter" at bounding box center [615, 110] width 1230 height 92
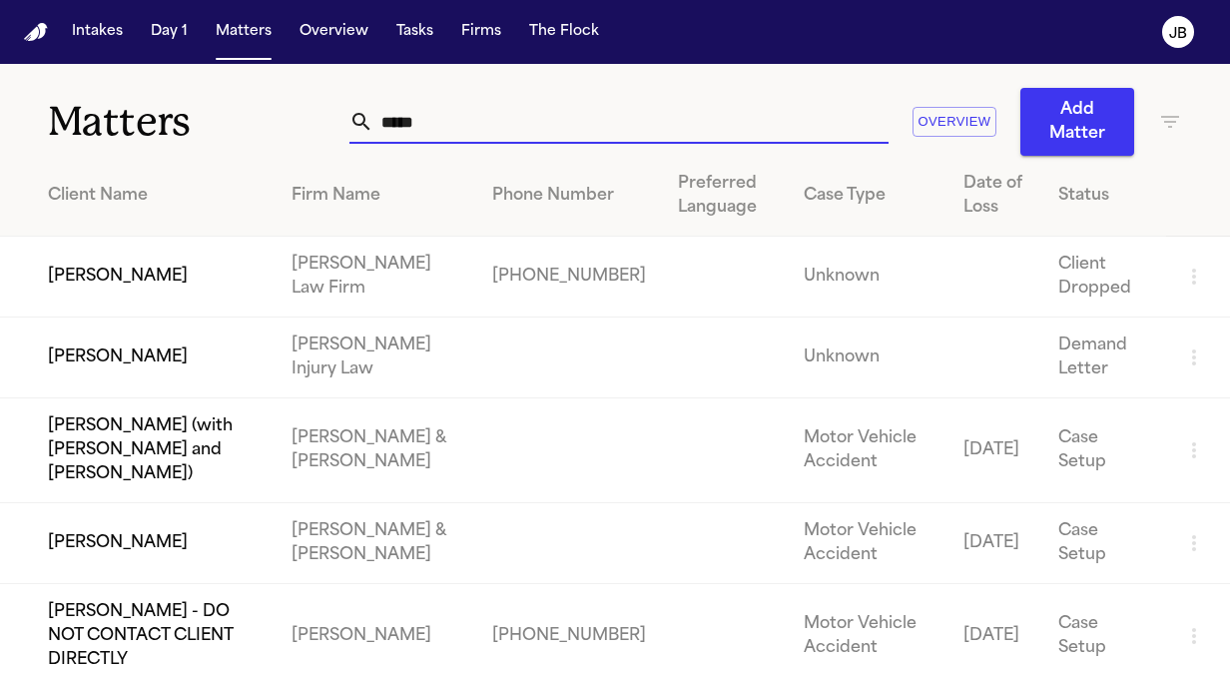
type input "*****"
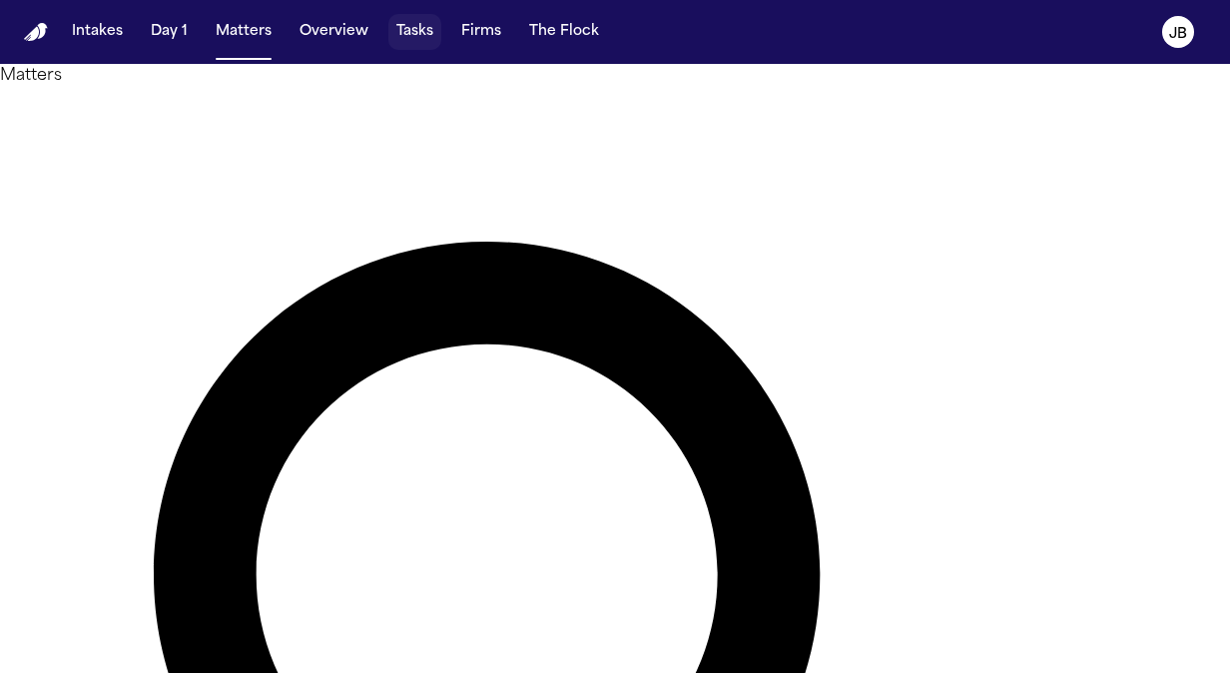
click at [411, 38] on button "Tasks" at bounding box center [414, 32] width 53 height 36
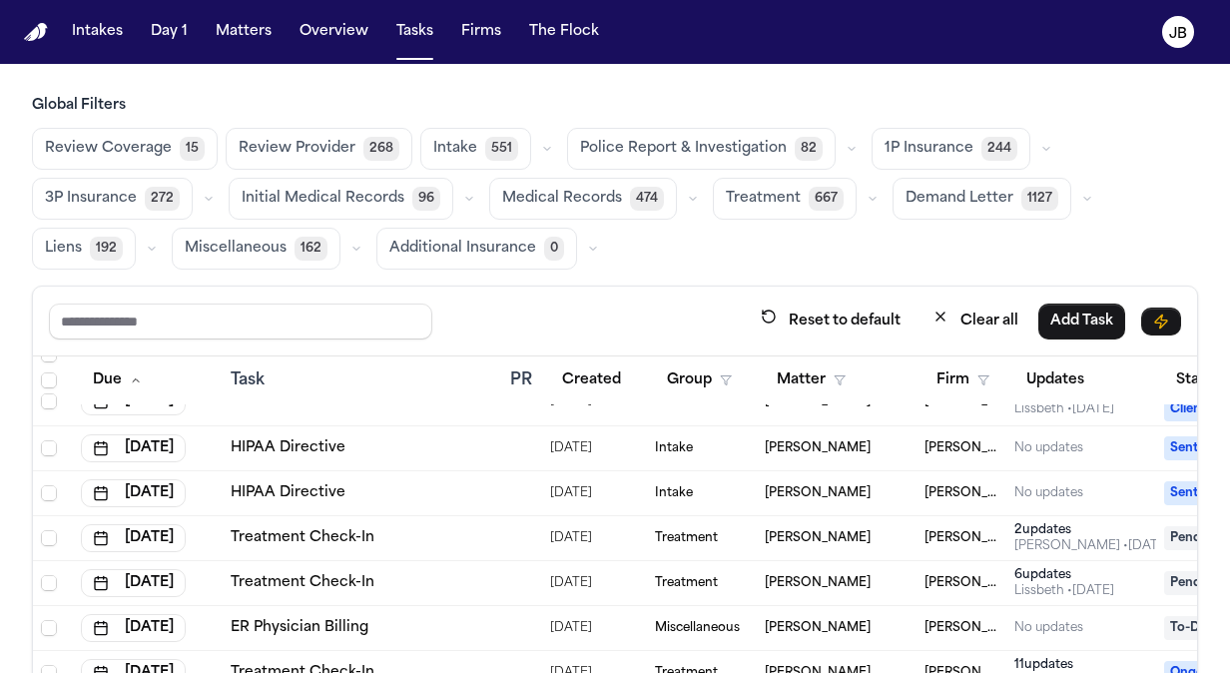
scroll to position [1258, 0]
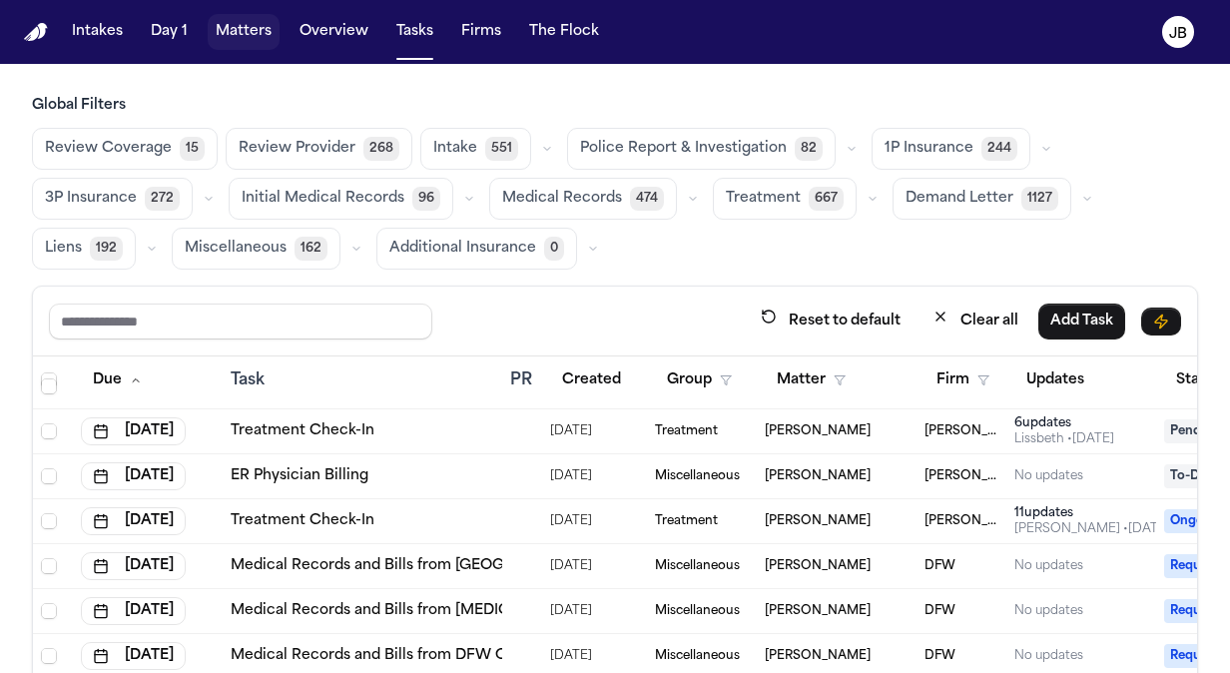
click at [241, 26] on button "Matters" at bounding box center [244, 32] width 72 height 36
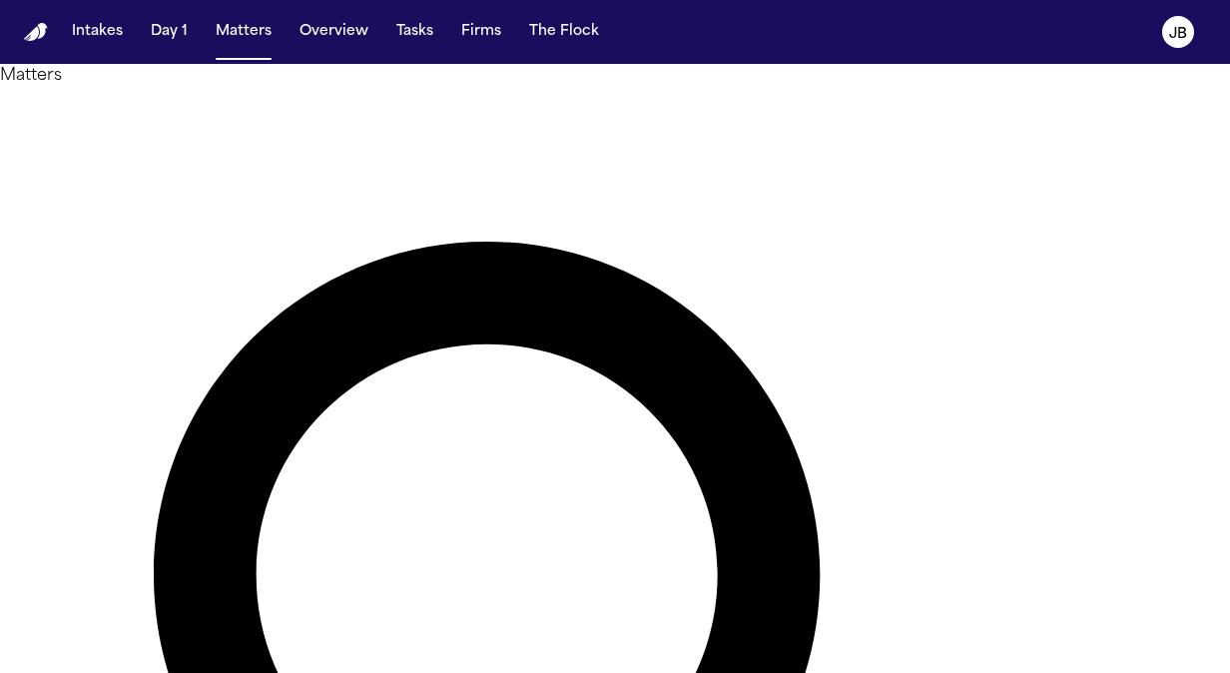
type input "*"
type input "******"
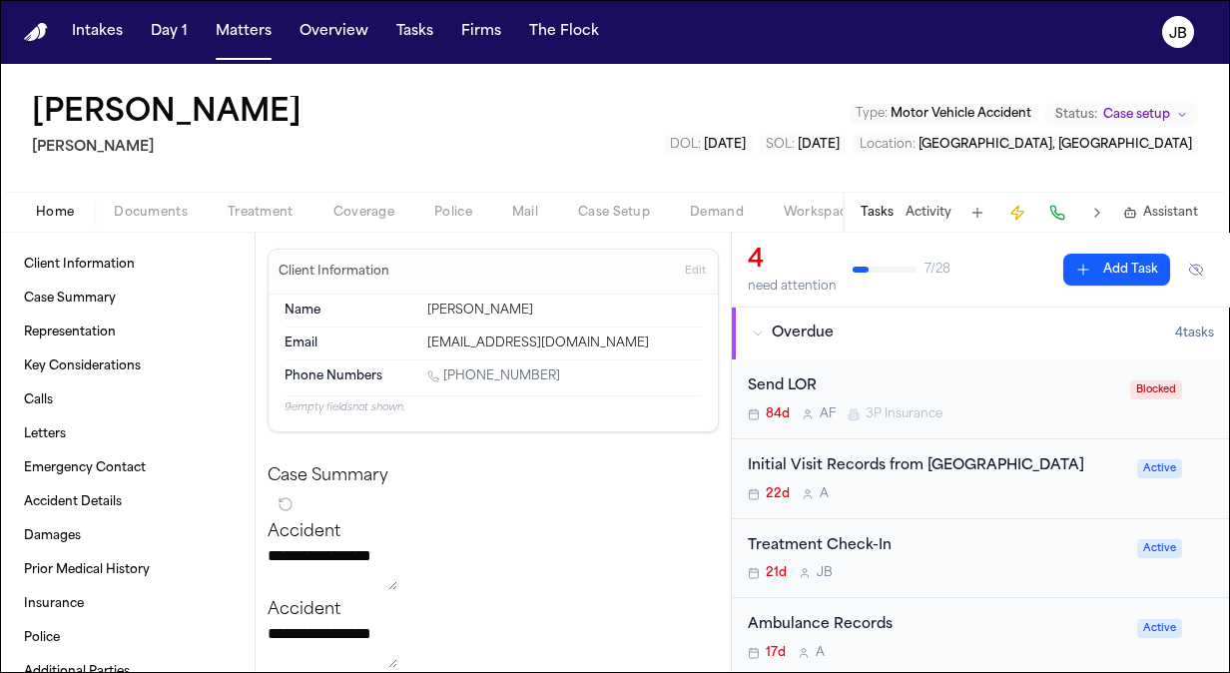
click at [920, 218] on button "Activity" at bounding box center [928, 213] width 46 height 16
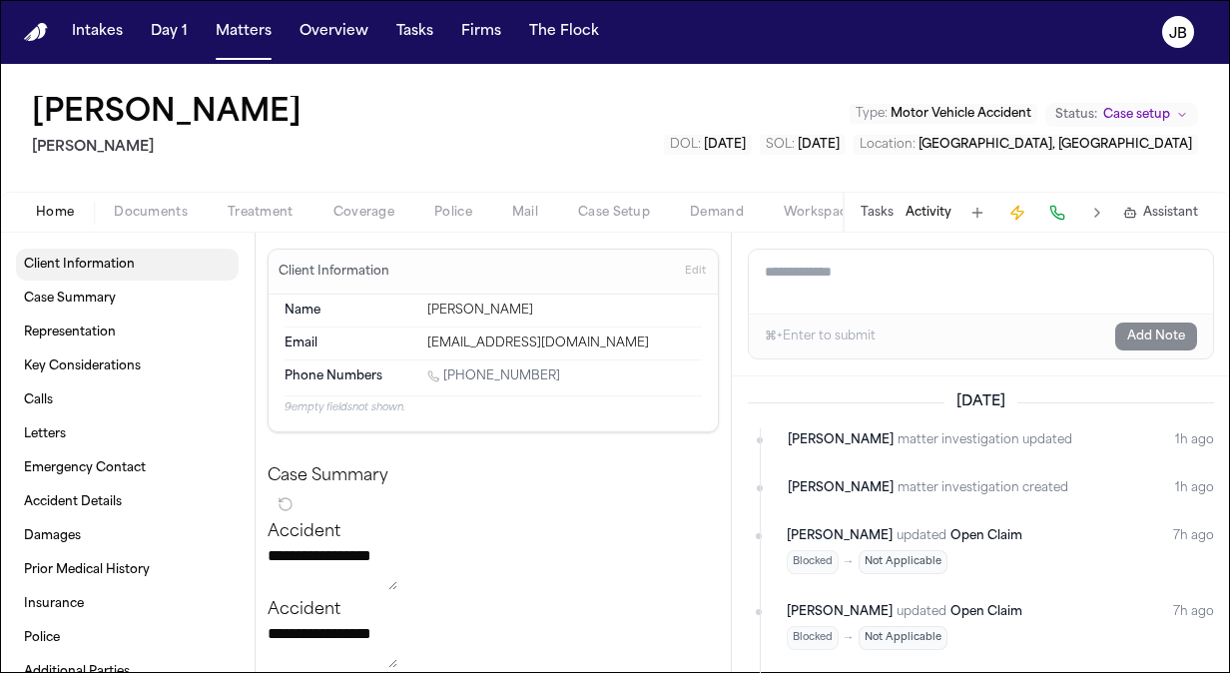
click at [92, 265] on span "Client Information" at bounding box center [79, 265] width 111 height 16
click at [155, 208] on span "Documents" at bounding box center [151, 213] width 74 height 16
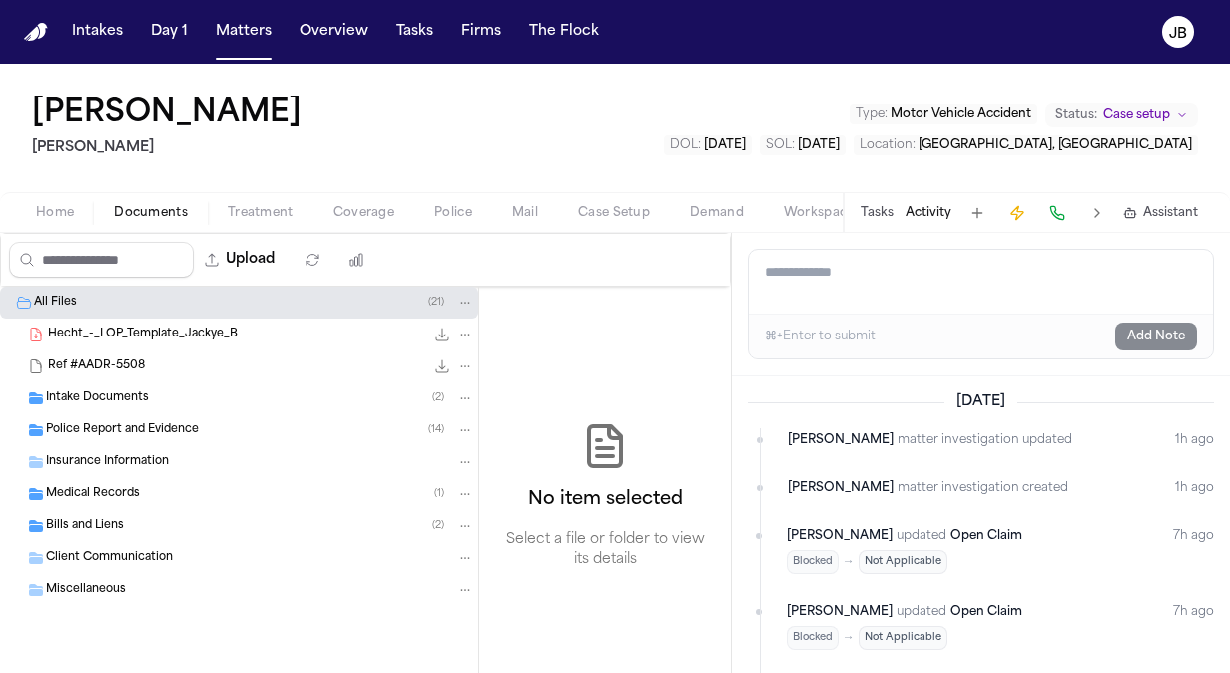
click at [254, 198] on div "Home Documents Treatment Coverage Police Mail Case Setup Demand Workspaces Arti…" at bounding box center [615, 212] width 1230 height 40
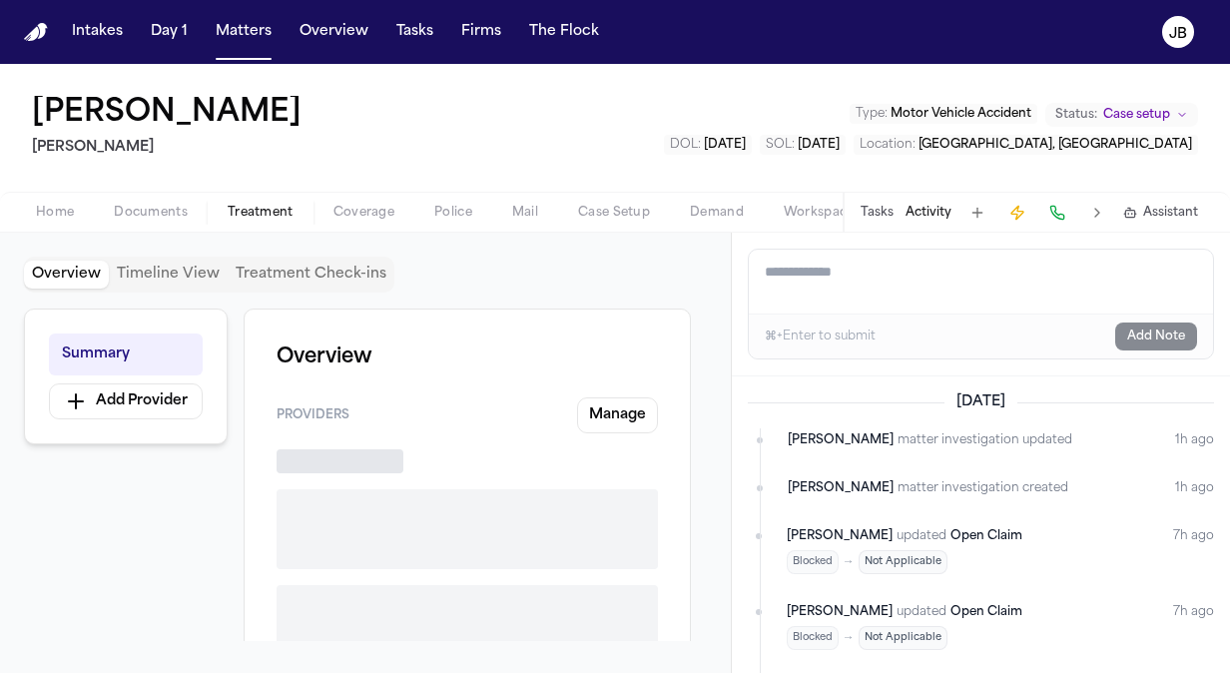
click at [258, 220] on span "Treatment" at bounding box center [261, 213] width 66 height 16
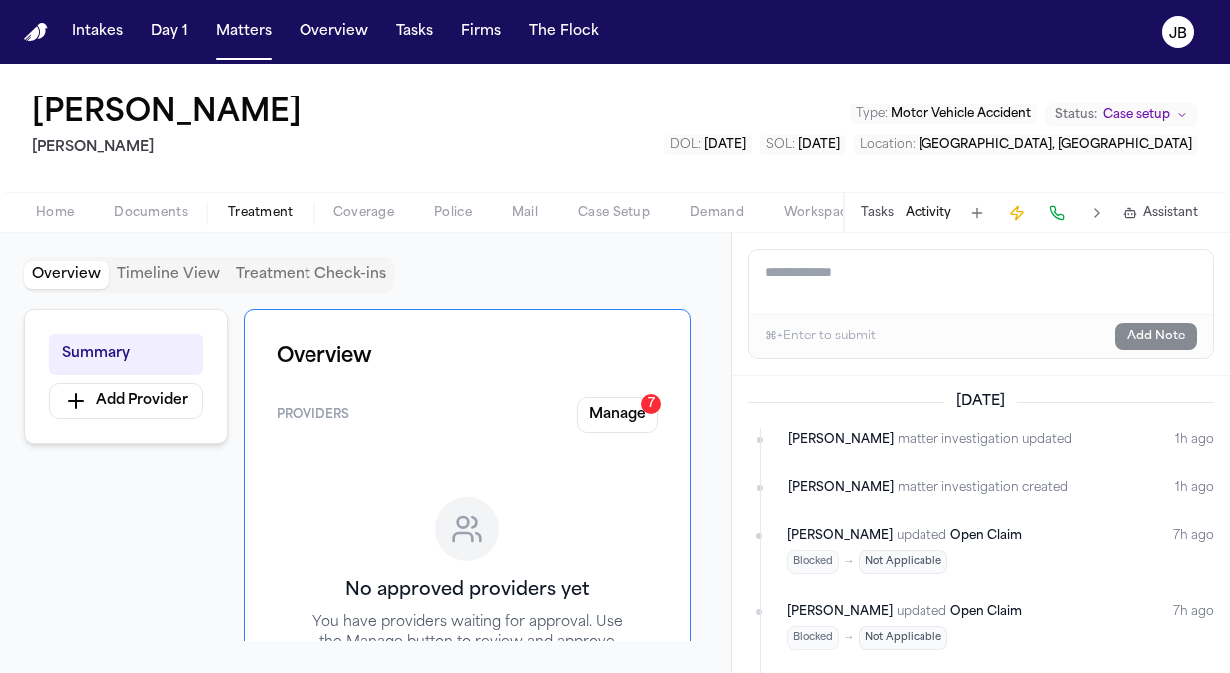
click at [341, 219] on span "Coverage" at bounding box center [363, 213] width 61 height 16
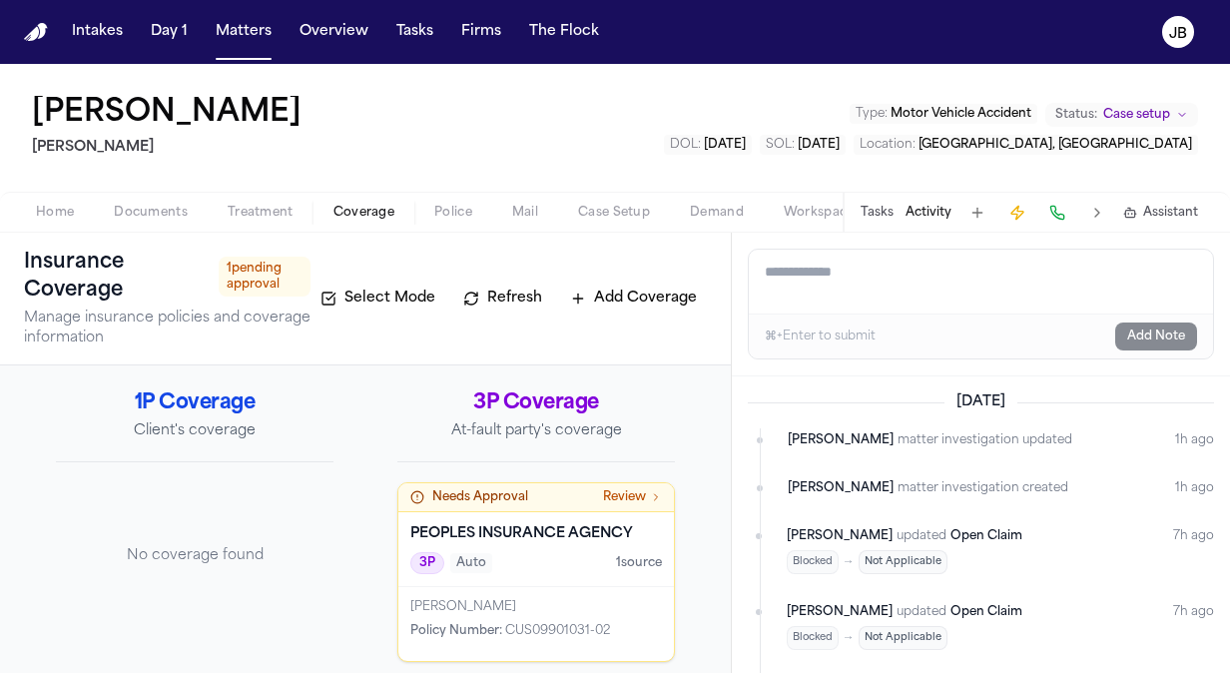
click at [466, 224] on span "button" at bounding box center [453, 224] width 62 height 2
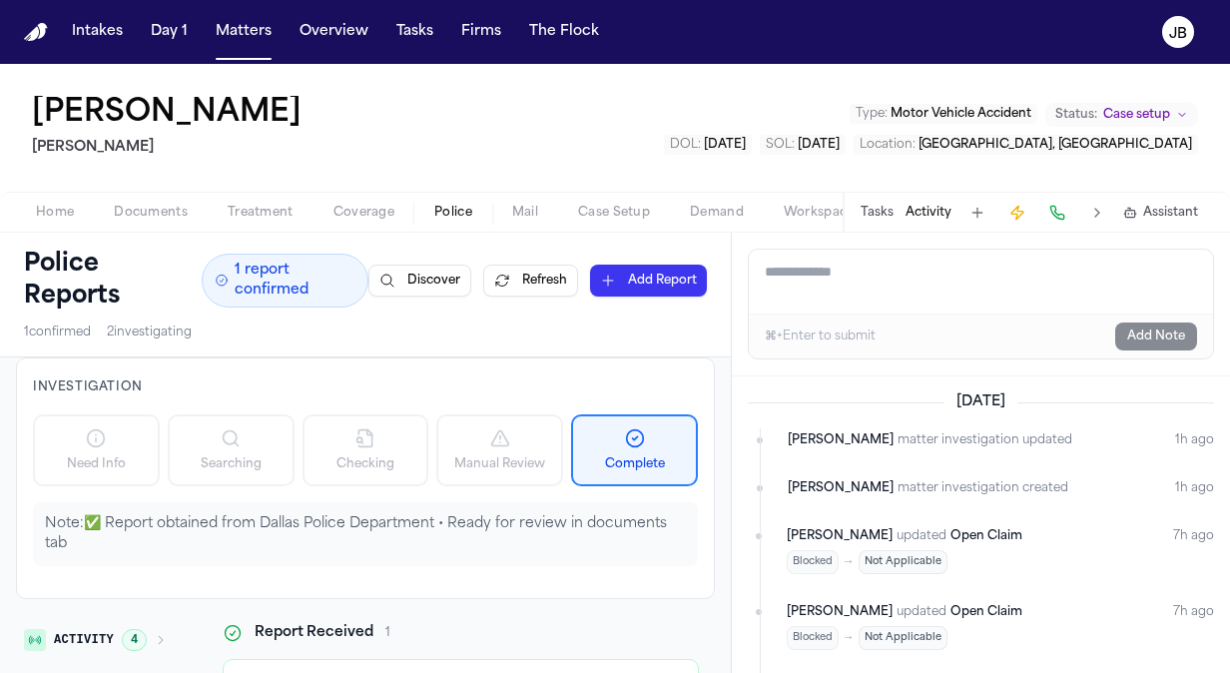
click at [271, 212] on span "Treatment" at bounding box center [261, 213] width 66 height 16
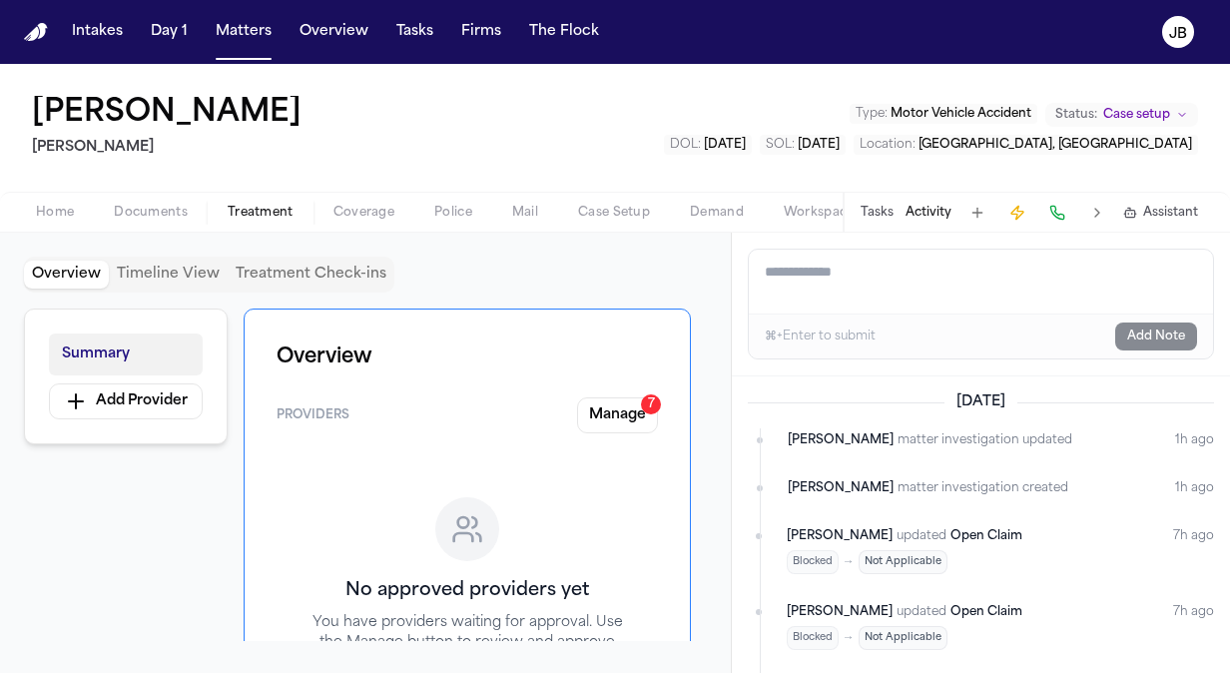
click at [120, 365] on button "Summary" at bounding box center [126, 354] width 154 height 42
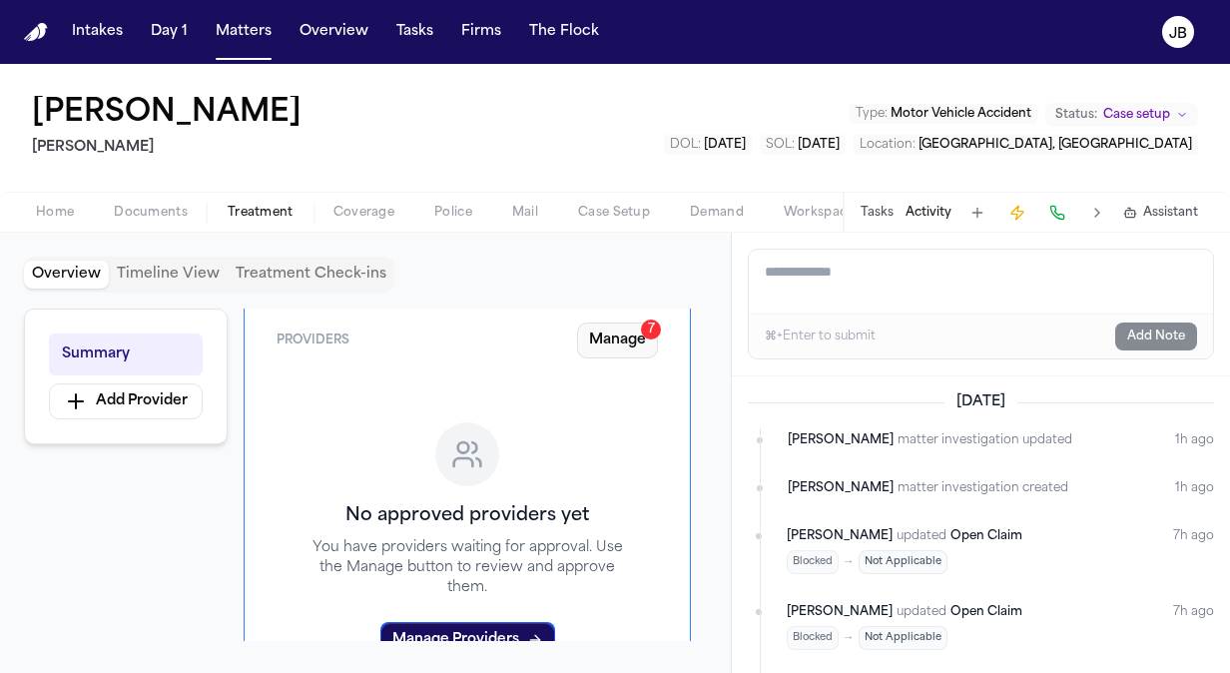
click at [607, 332] on button "Manage 7" at bounding box center [617, 340] width 81 height 36
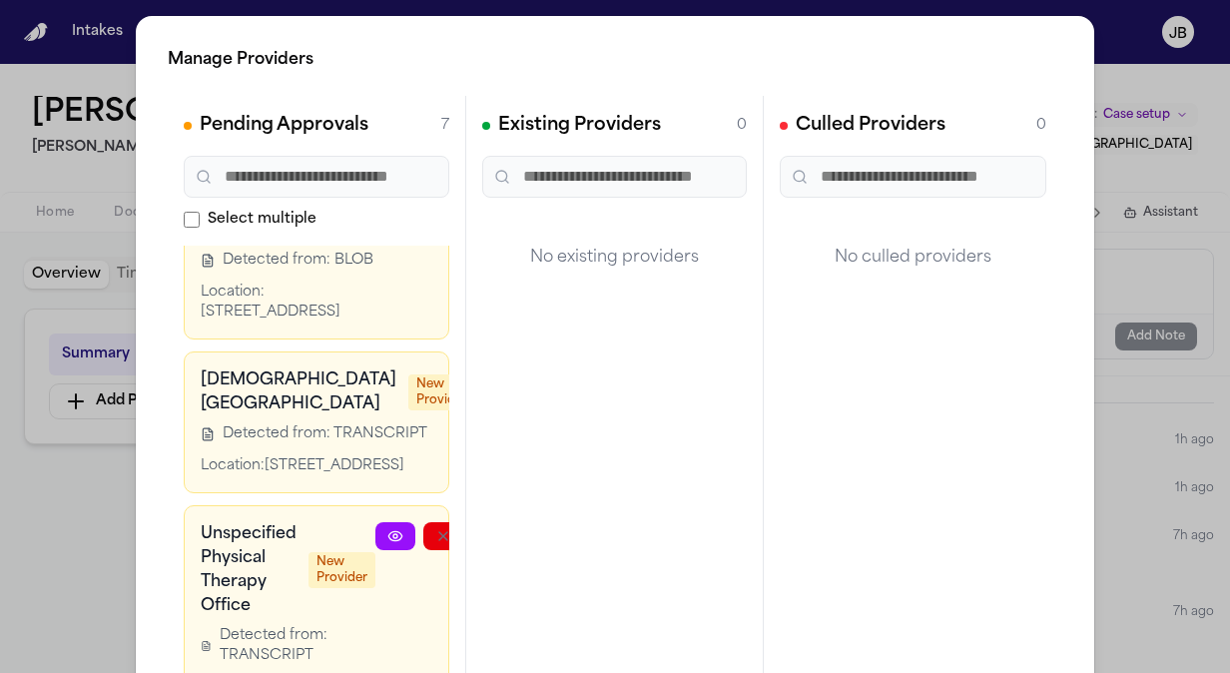
scroll to position [914, 0]
click at [1172, 289] on div "Manage Providers Pending Approvals 7 Select multiple Unspecified Hospital in [G…" at bounding box center [615, 405] width 1230 height 810
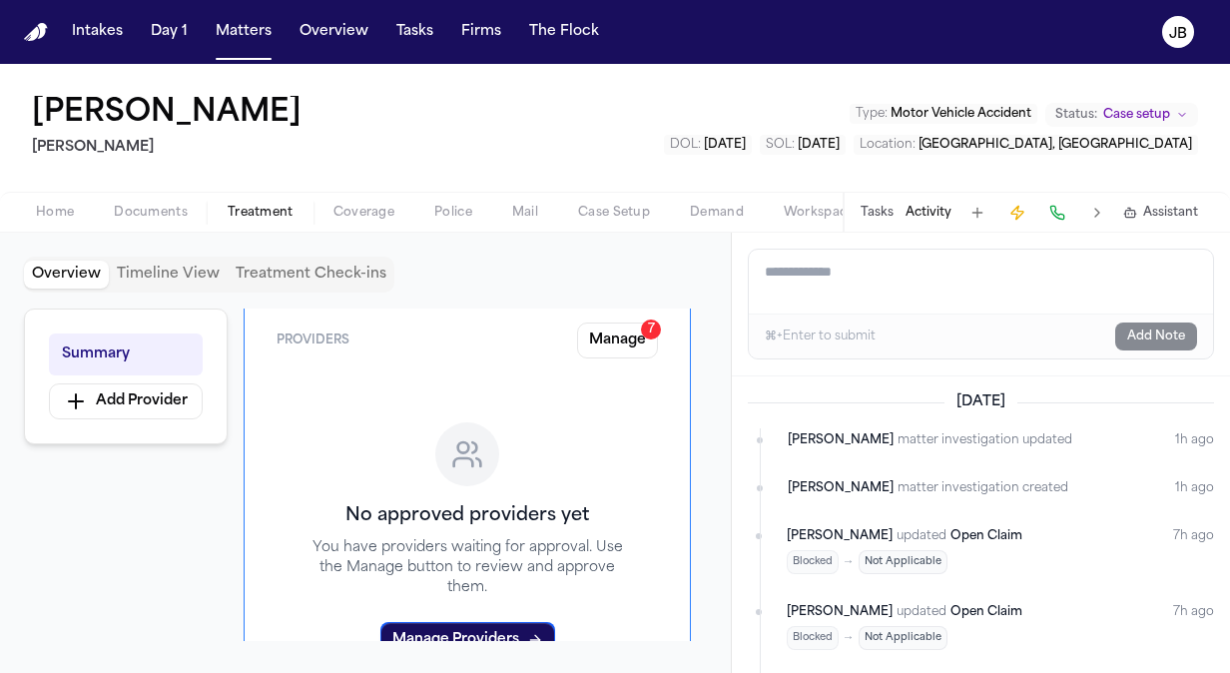
click at [880, 198] on div "Tasks Activity Assistant" at bounding box center [1027, 212] width 371 height 39
click at [870, 214] on button "Tasks" at bounding box center [876, 213] width 33 height 16
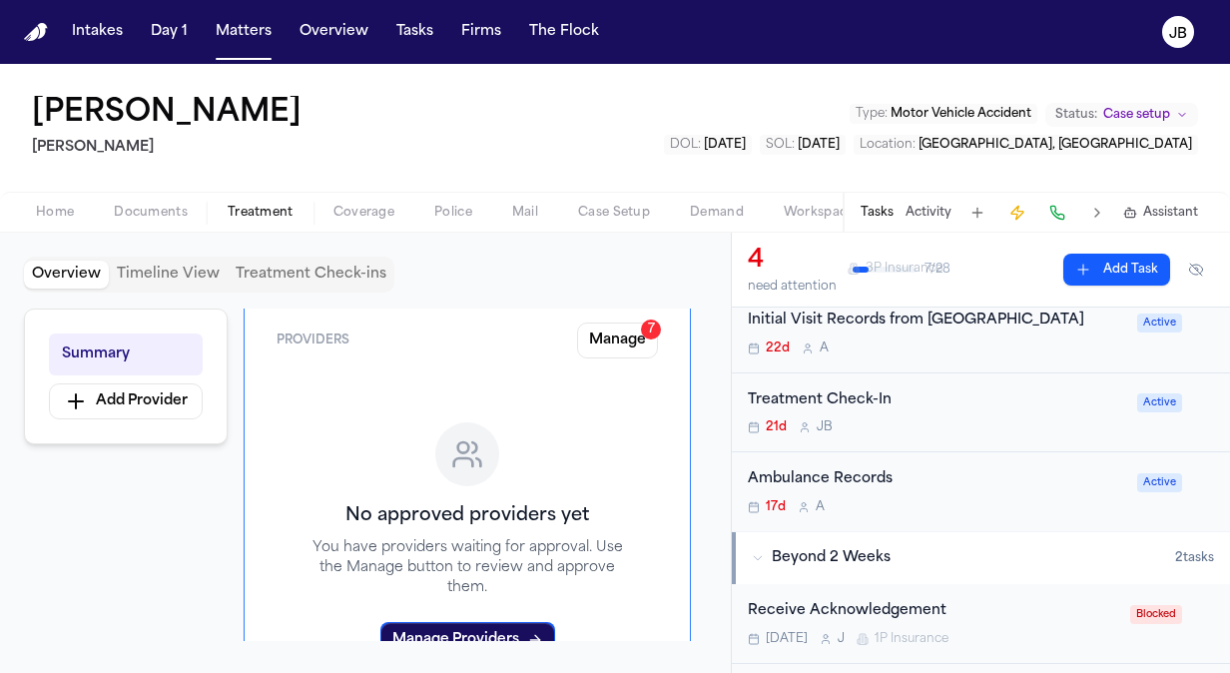
scroll to position [167, 0]
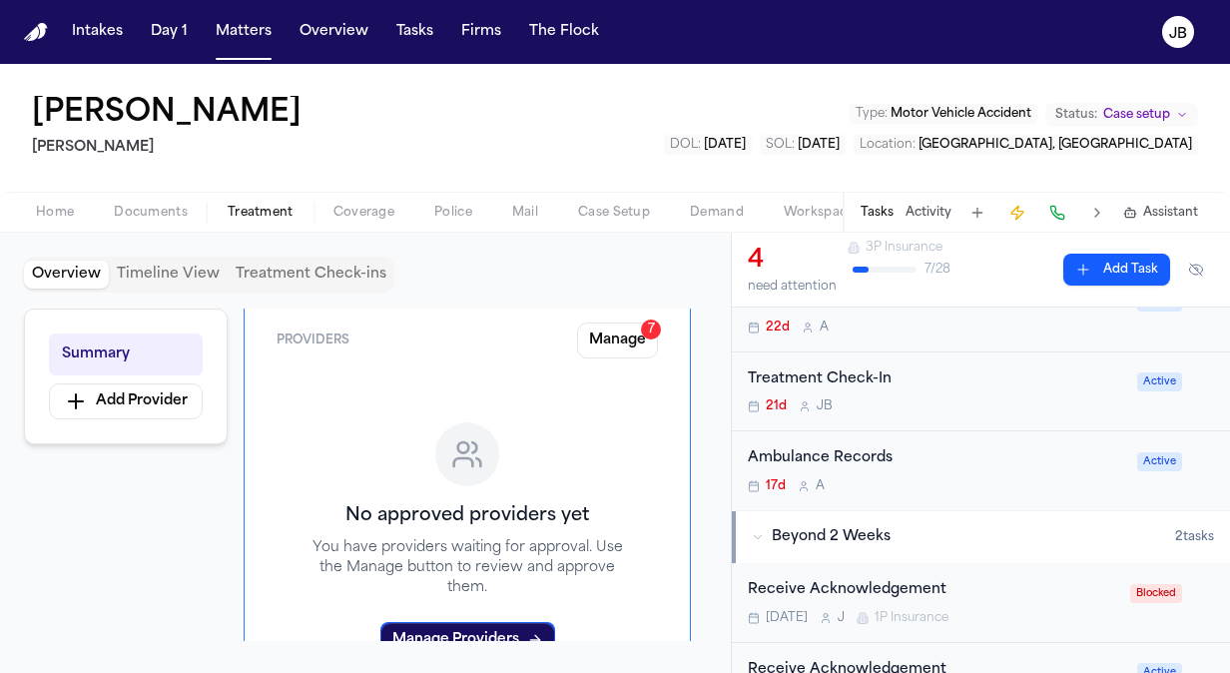
click at [970, 391] on div "Treatment Check-In" at bounding box center [936, 379] width 377 height 23
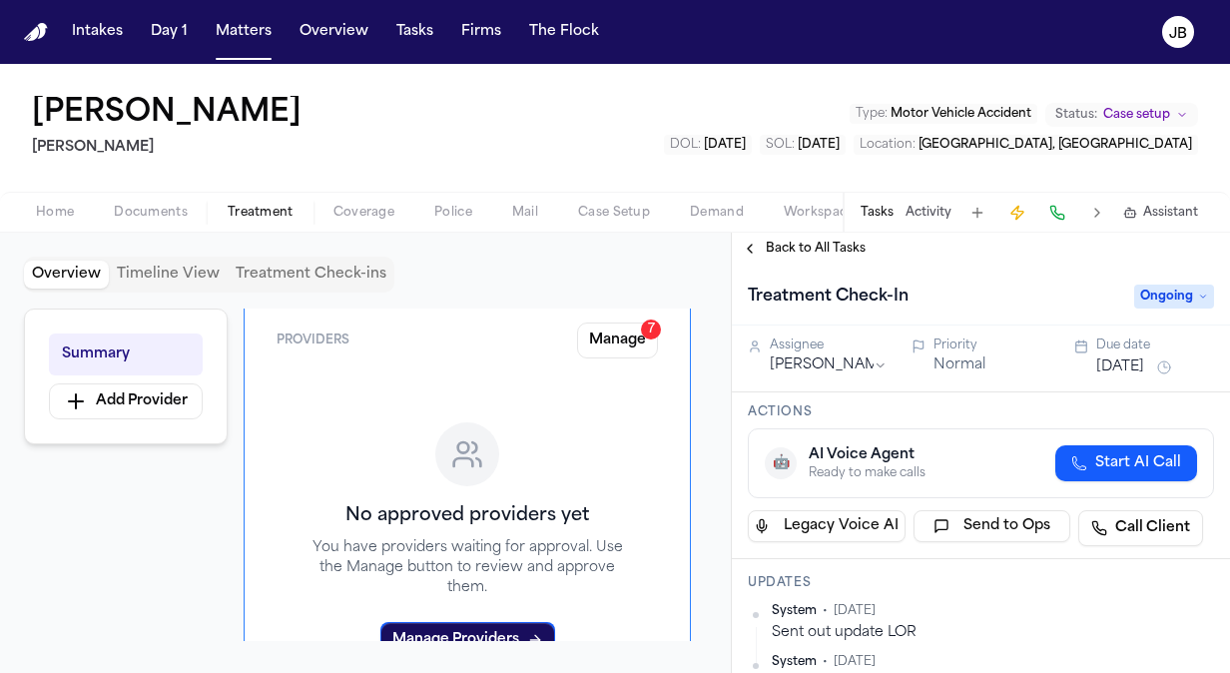
click at [930, 217] on button "Activity" at bounding box center [928, 213] width 46 height 16
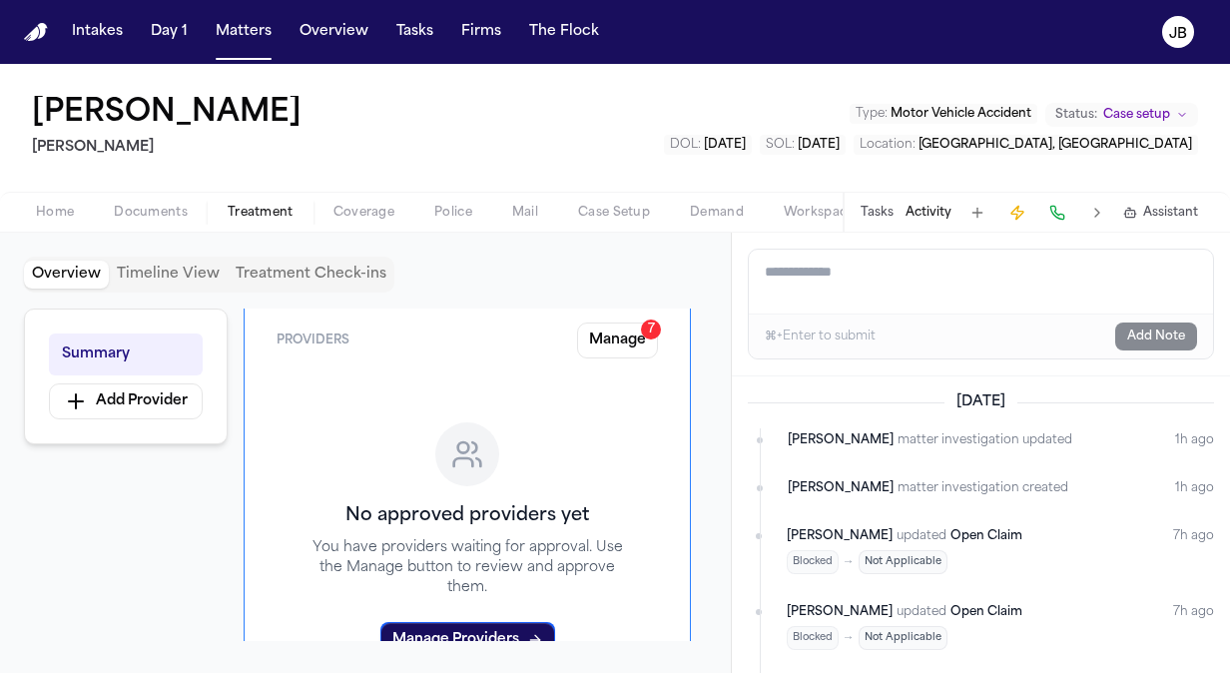
click at [865, 220] on button "Tasks" at bounding box center [876, 213] width 33 height 16
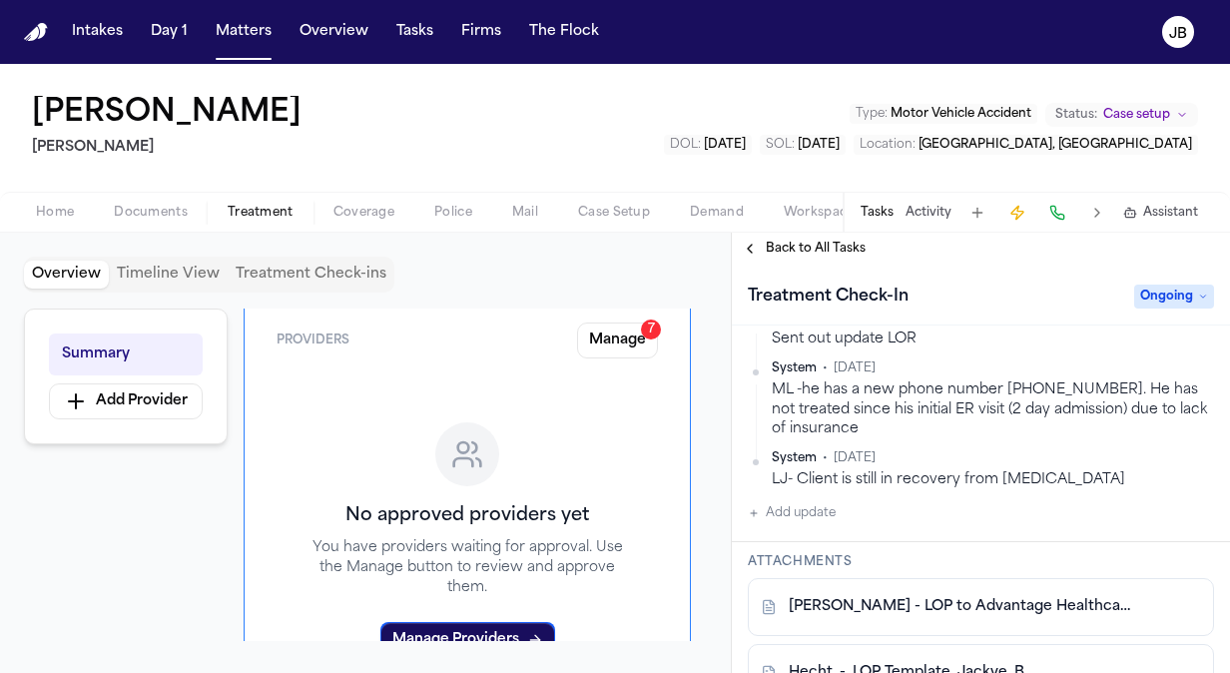
scroll to position [279, 0]
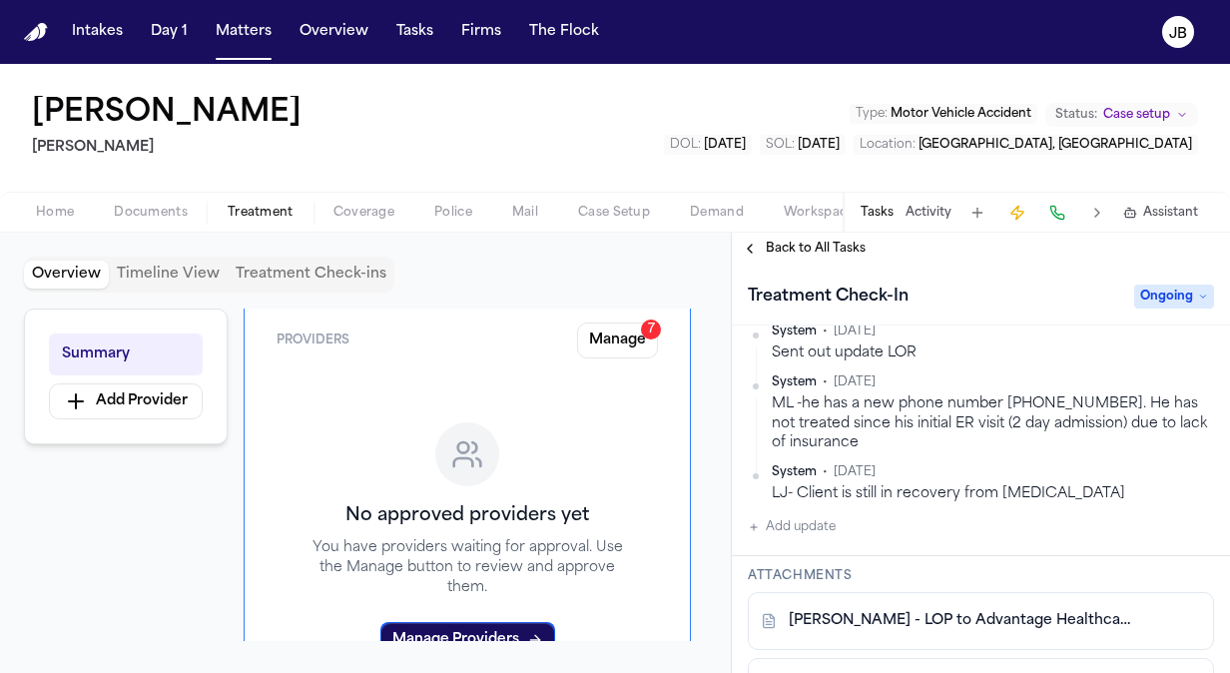
click at [898, 622] on link "[PERSON_NAME] - LOP to Advantage Healthcare - [DATE]" at bounding box center [961, 621] width 344 height 20
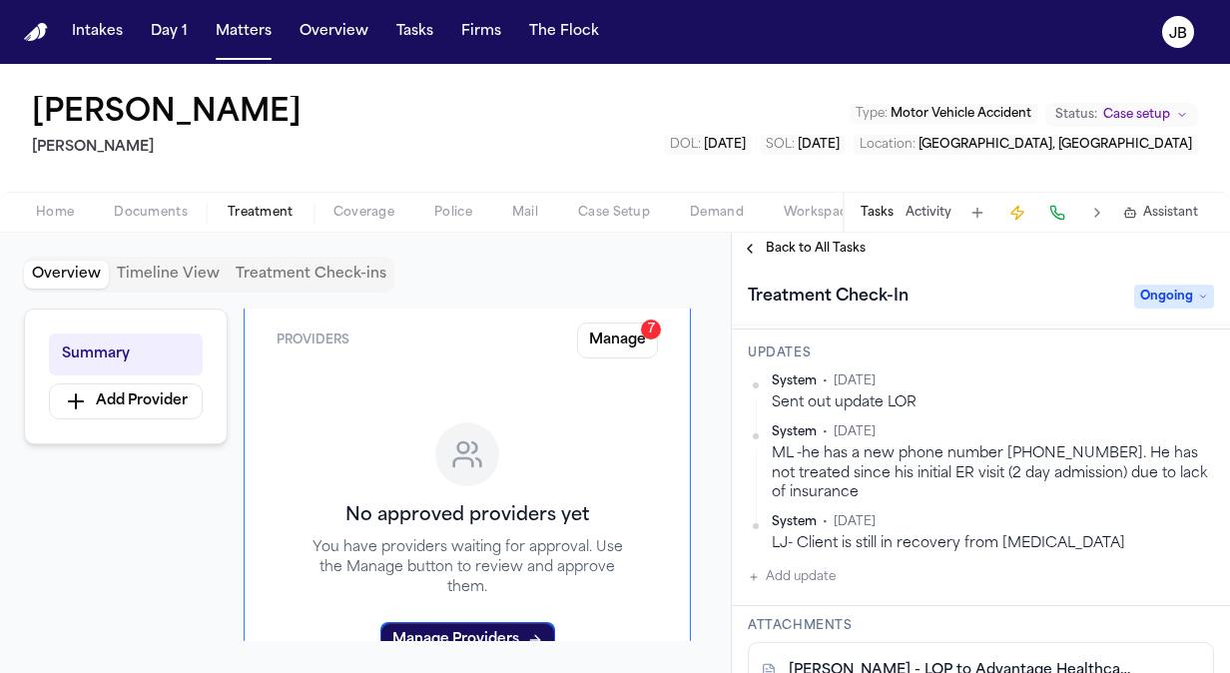
scroll to position [241, 0]
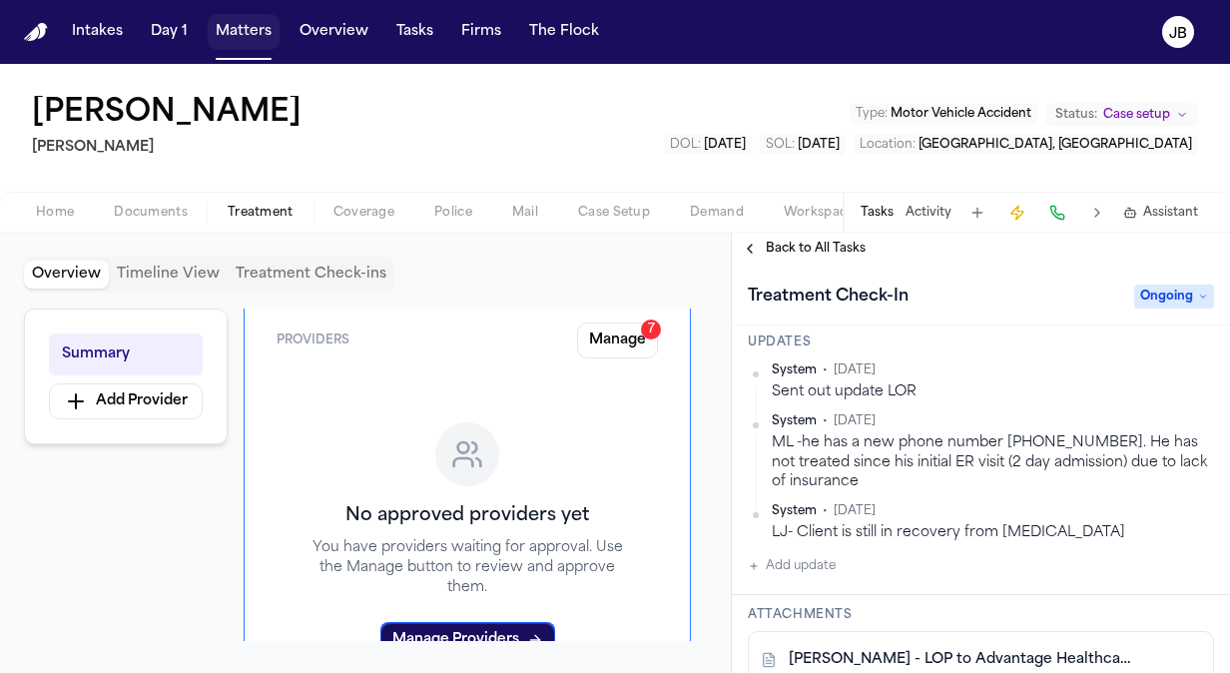
click at [219, 26] on button "Matters" at bounding box center [244, 32] width 72 height 36
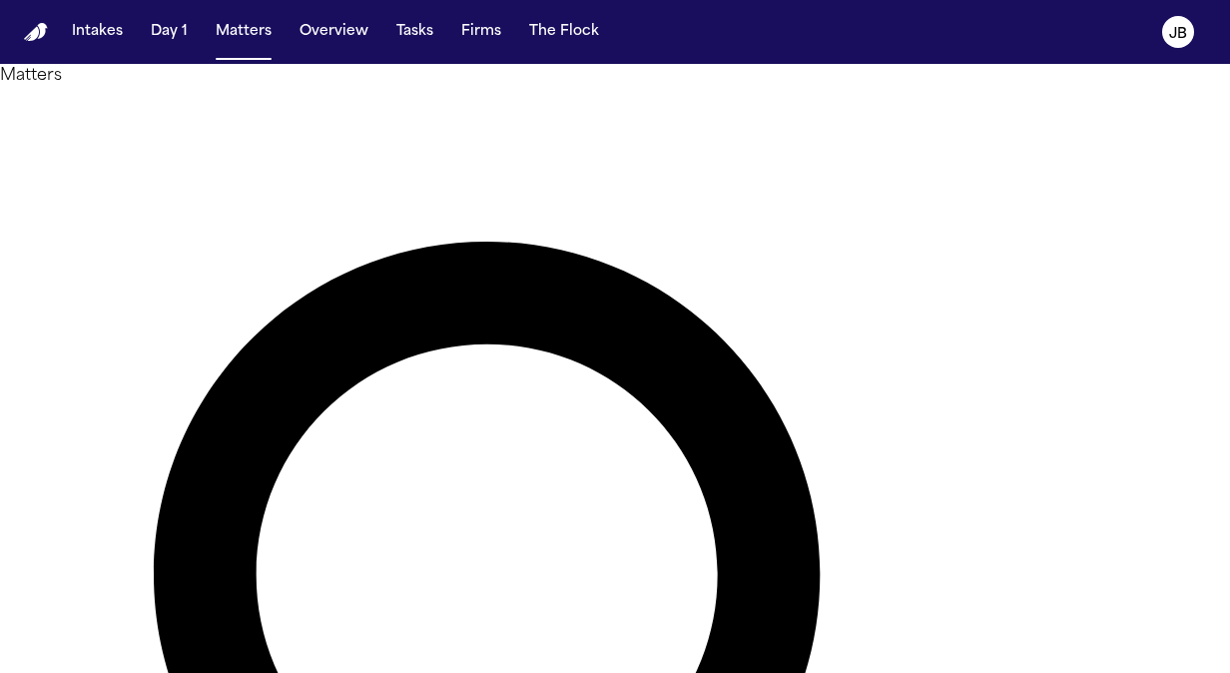
drag, startPoint x: 443, startPoint y: 122, endPoint x: 246, endPoint y: 98, distance: 199.1
type input "**********"
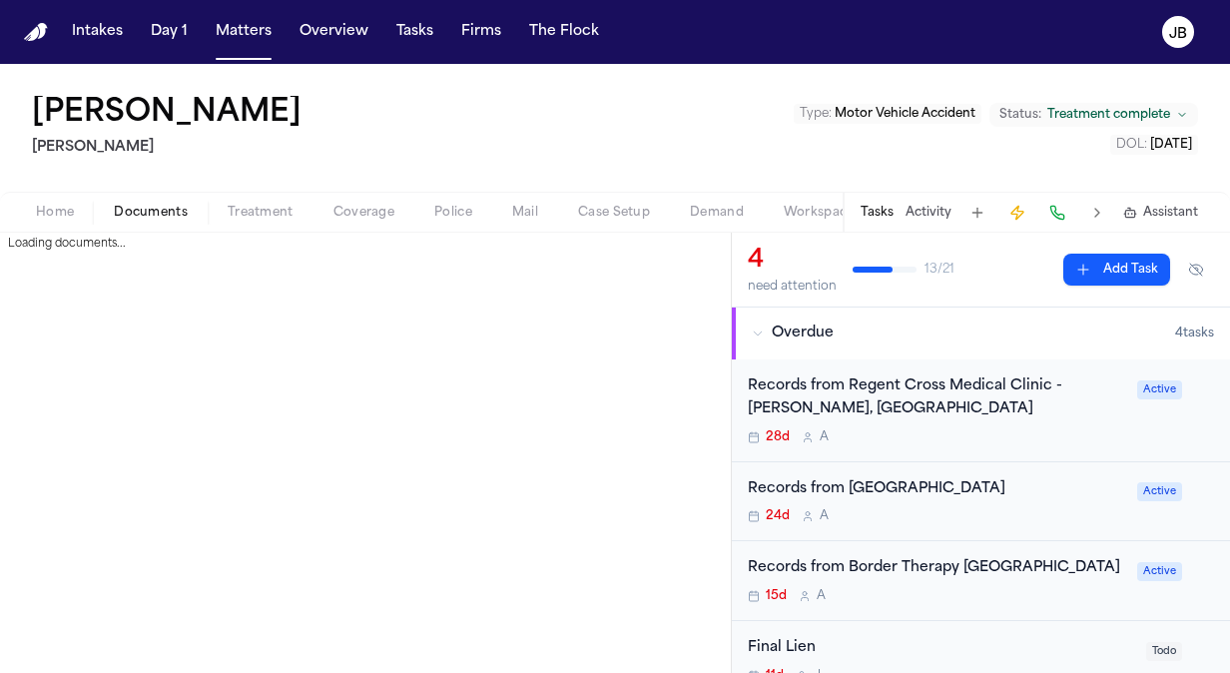
click at [152, 214] on span "Documents" at bounding box center [151, 213] width 74 height 16
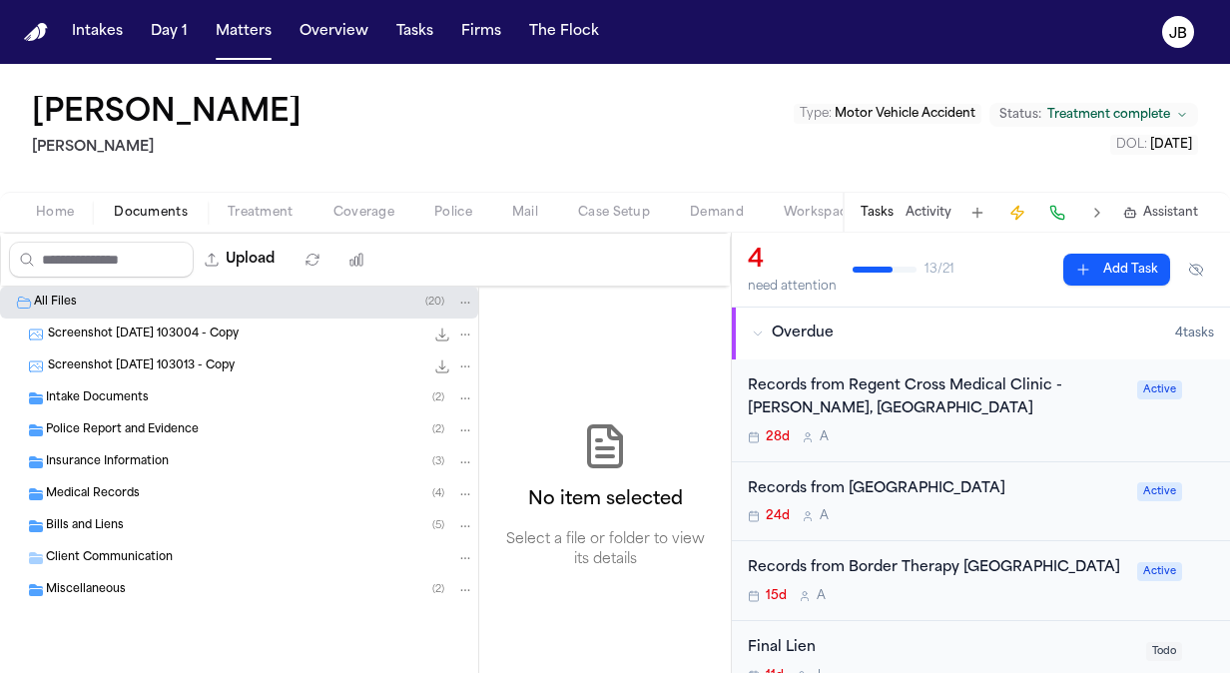
click at [136, 479] on div "Medical Records ( 4 )" at bounding box center [239, 494] width 478 height 32
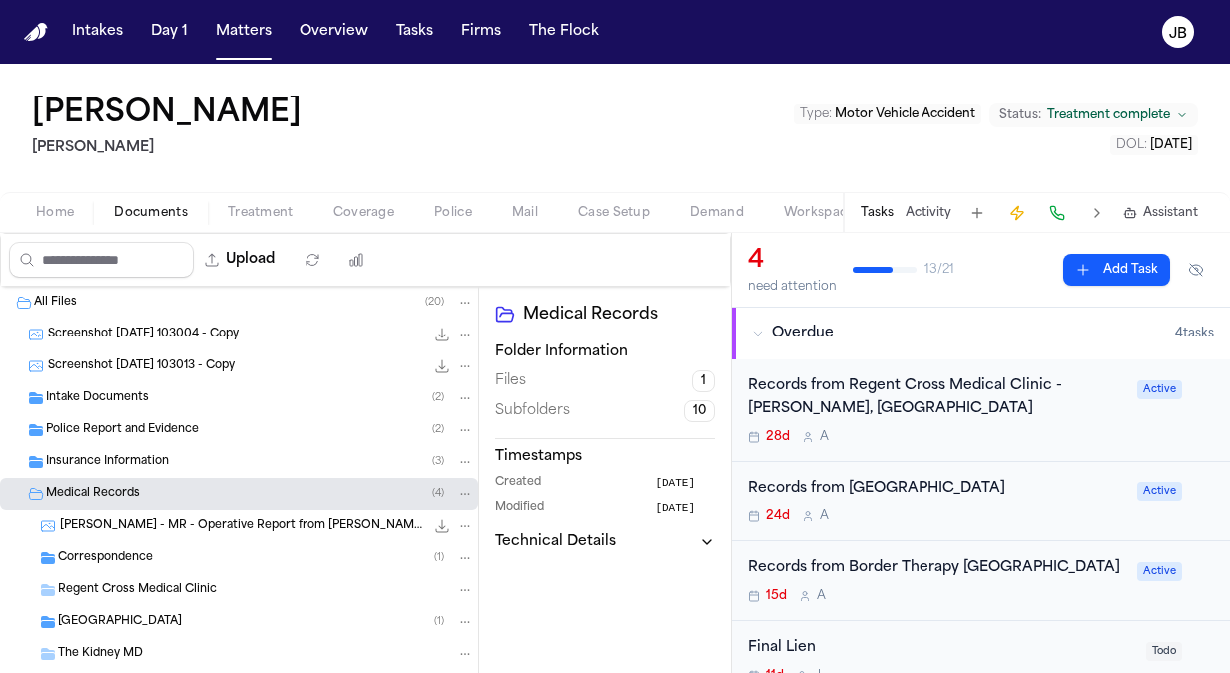
click at [170, 519] on span "[PERSON_NAME] - MR - Operative Report from [PERSON_NAME] - [DATE]" at bounding box center [242, 526] width 364 height 17
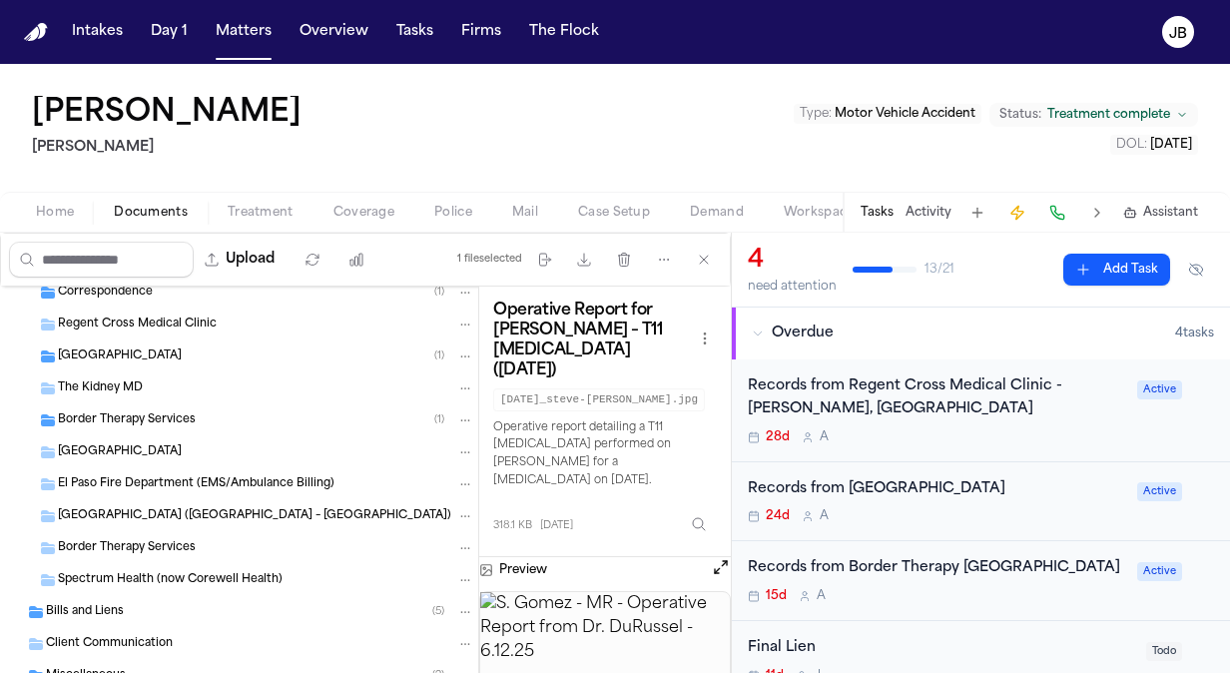
scroll to position [265, 0]
click at [223, 329] on div "Regent Cross Medical Clinic" at bounding box center [266, 325] width 416 height 18
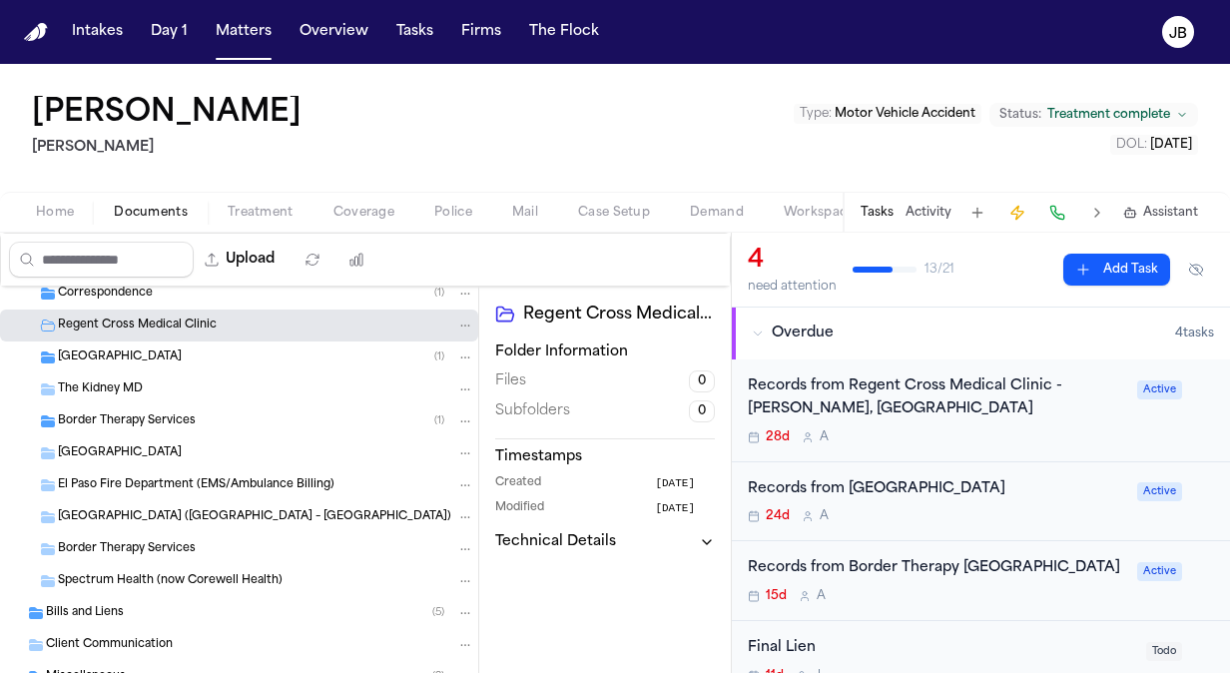
click at [190, 351] on div "El Paso Pain Center ( 1 )" at bounding box center [266, 357] width 416 height 18
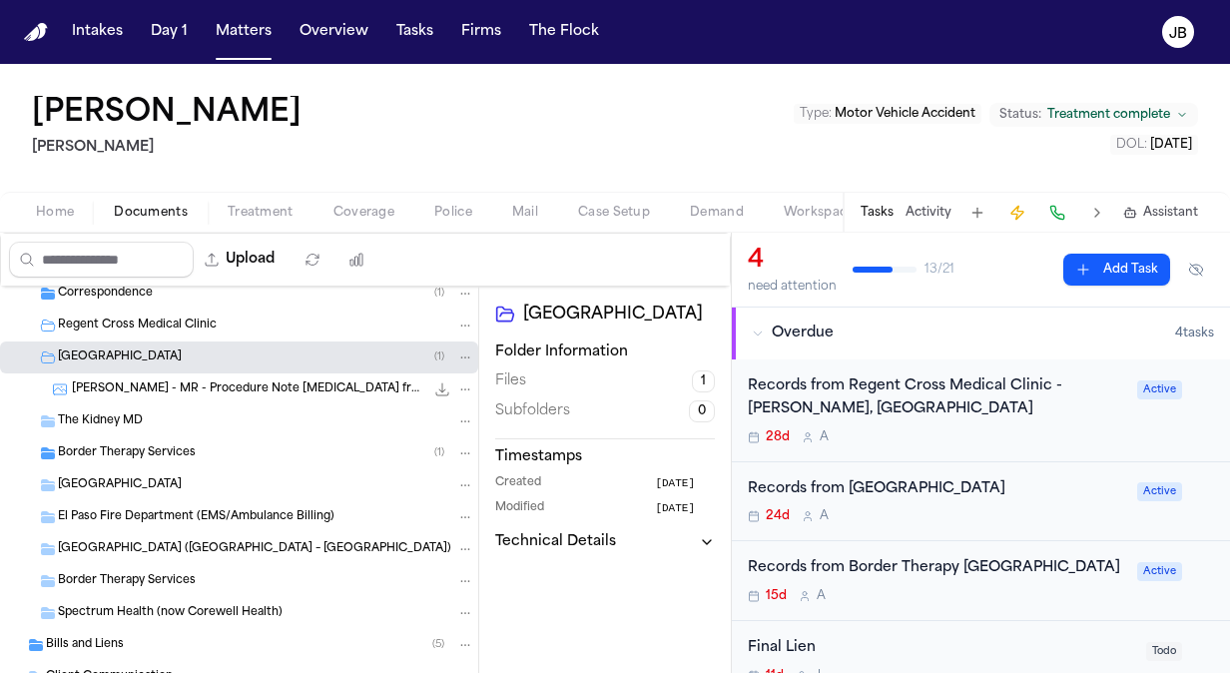
click at [212, 384] on span "S. Gomez - MR - Procedure Note Vertebral Augmentation from El Paso Pain Center …" at bounding box center [248, 389] width 352 height 17
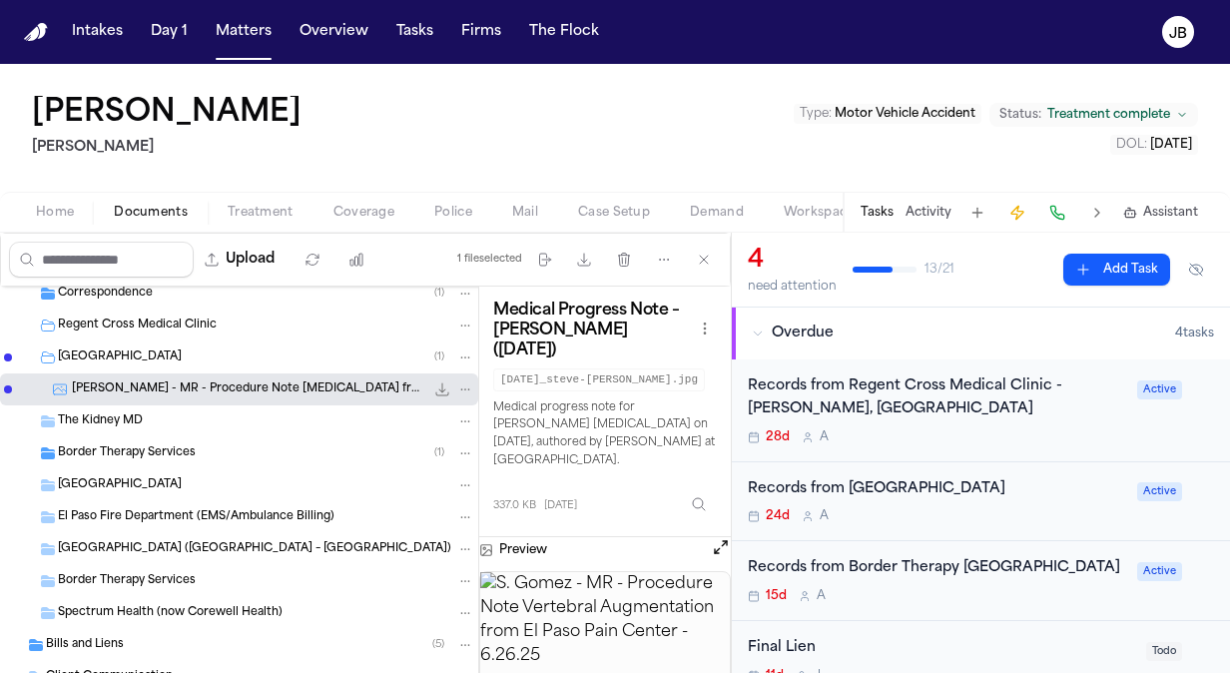
click at [216, 421] on div "The Kidney MD" at bounding box center [266, 421] width 416 height 18
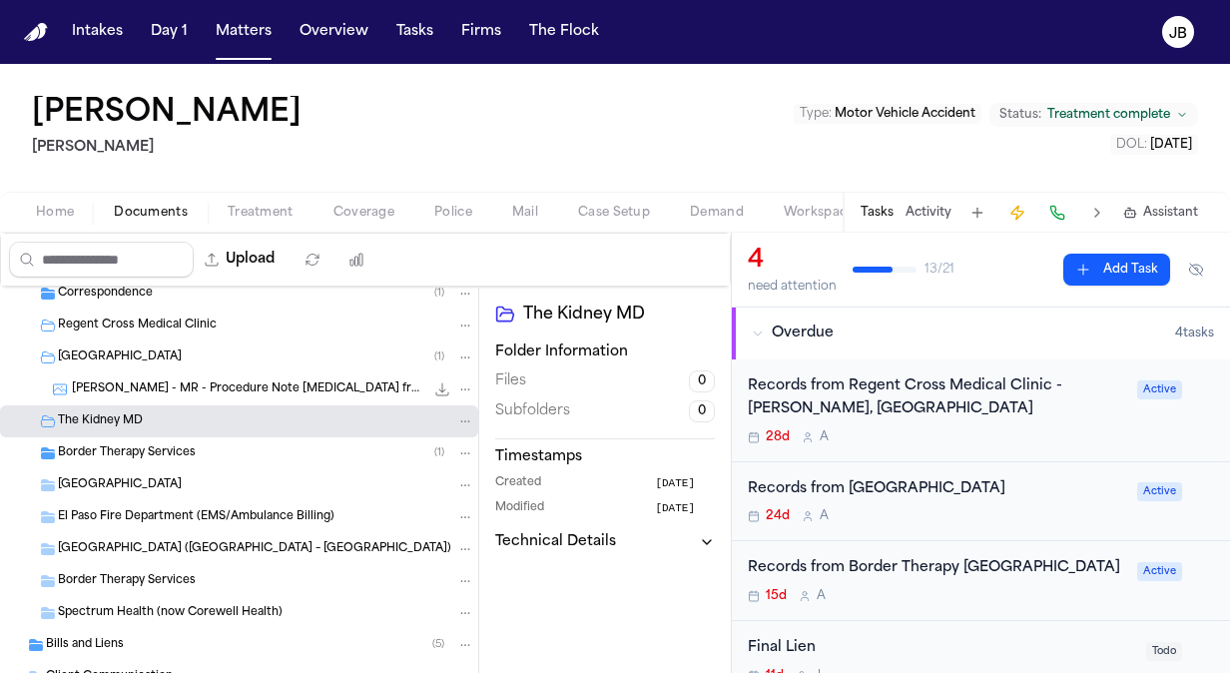
click at [194, 451] on div "Border Therapy Services ( 1 )" at bounding box center [266, 453] width 416 height 18
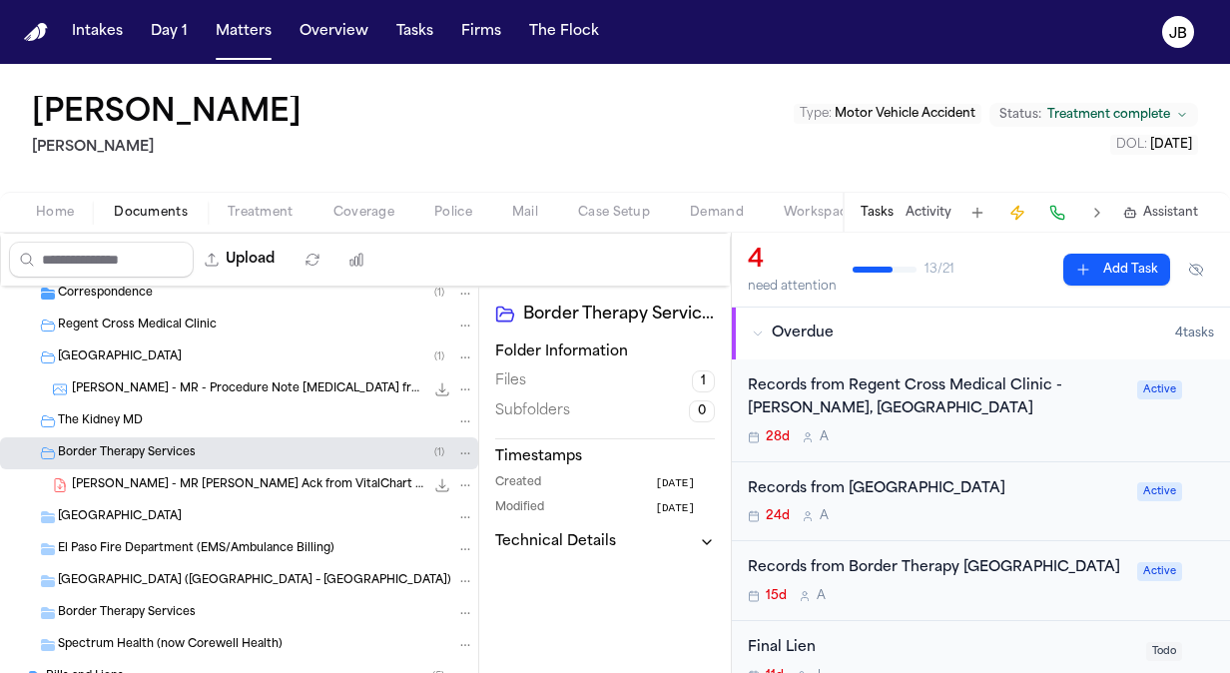
click at [178, 487] on span "S. Gomez - MR Request Ack from VitalChart re APTP-Border Therapy Services - 6.1…" at bounding box center [248, 485] width 352 height 17
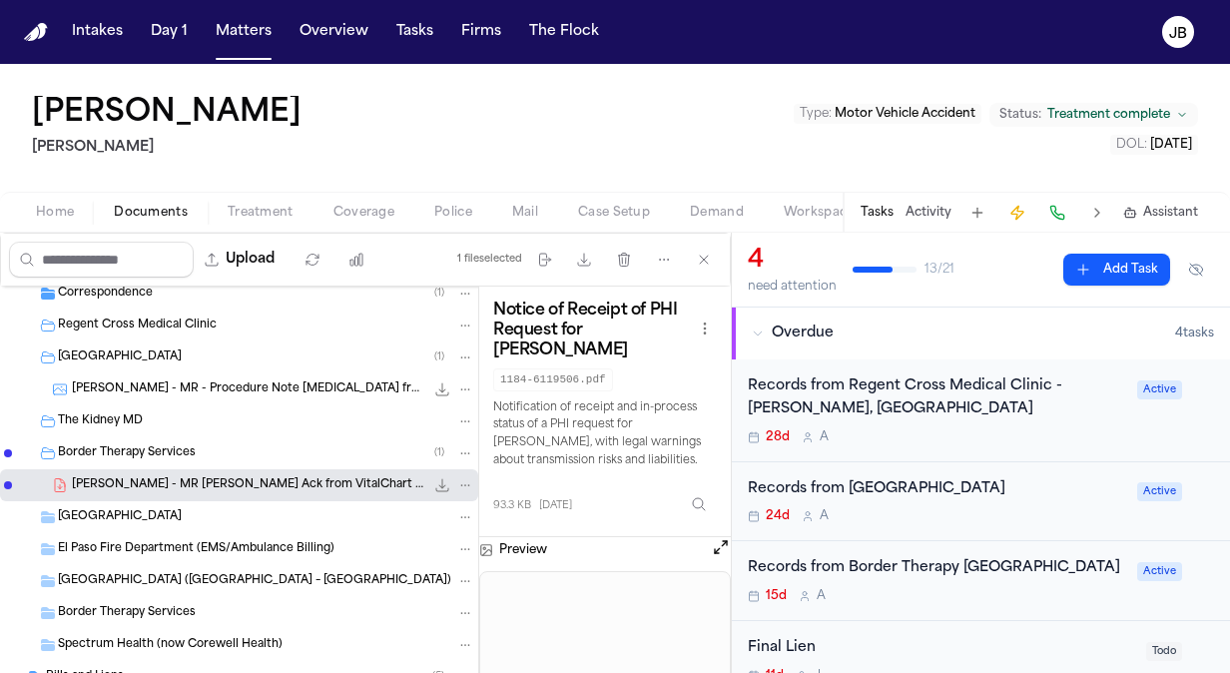
click at [177, 512] on span "Del Sol Medical Center" at bounding box center [120, 517] width 124 height 17
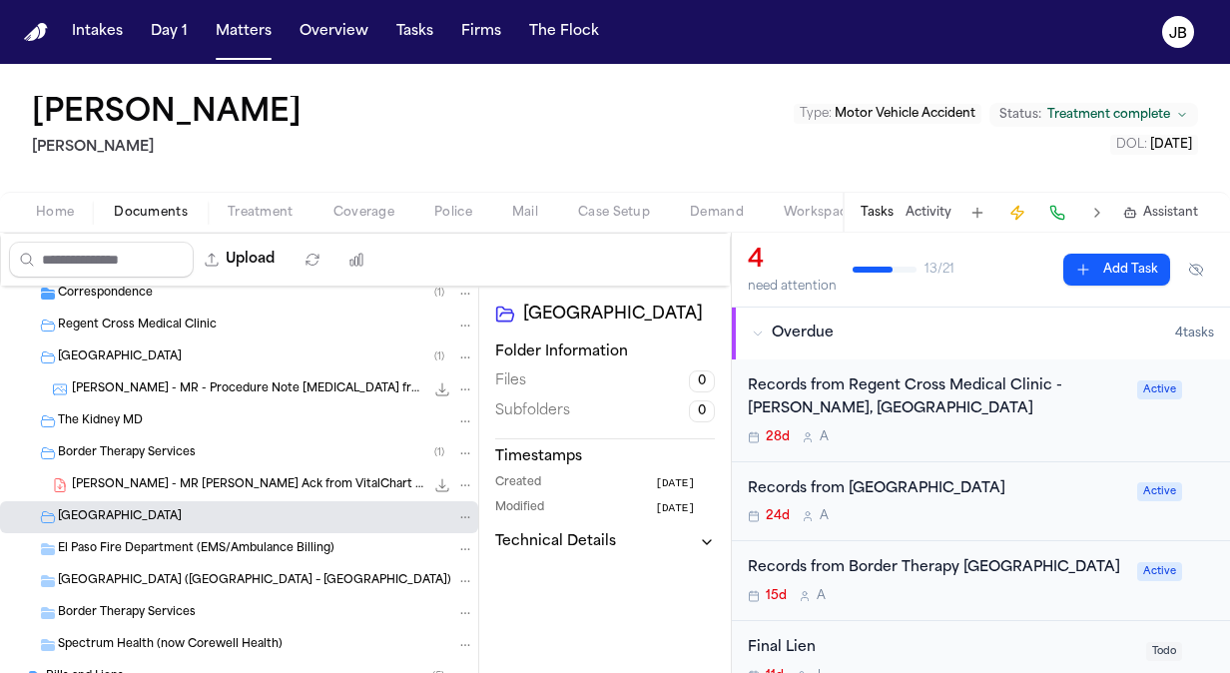
click at [174, 543] on span "El Paso Fire Department (EMS/Ambulance Billing)" at bounding box center [196, 549] width 276 height 17
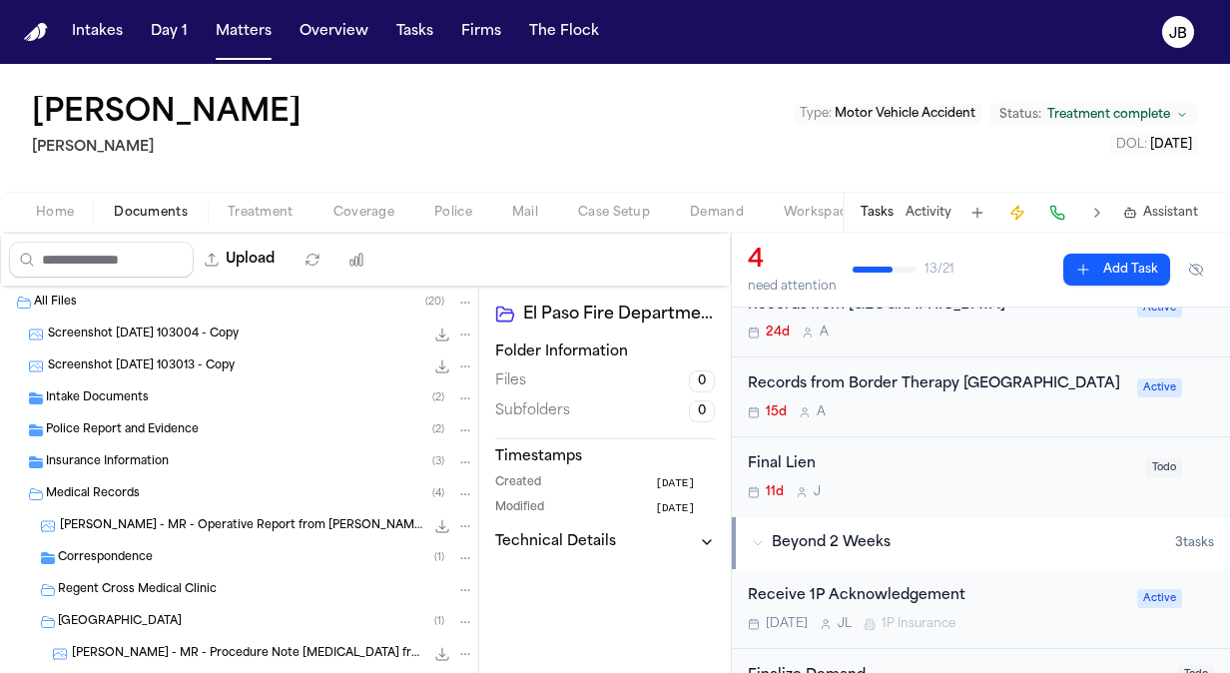
scroll to position [0, 0]
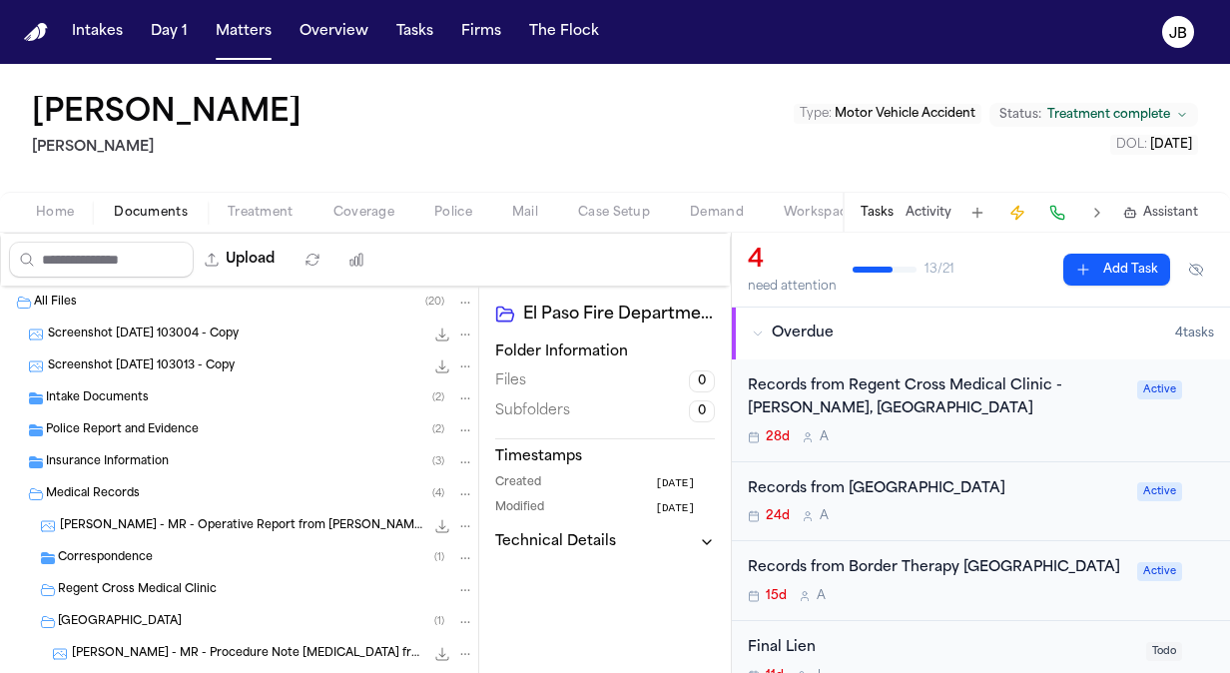
click at [242, 211] on span "Treatment" at bounding box center [261, 213] width 66 height 16
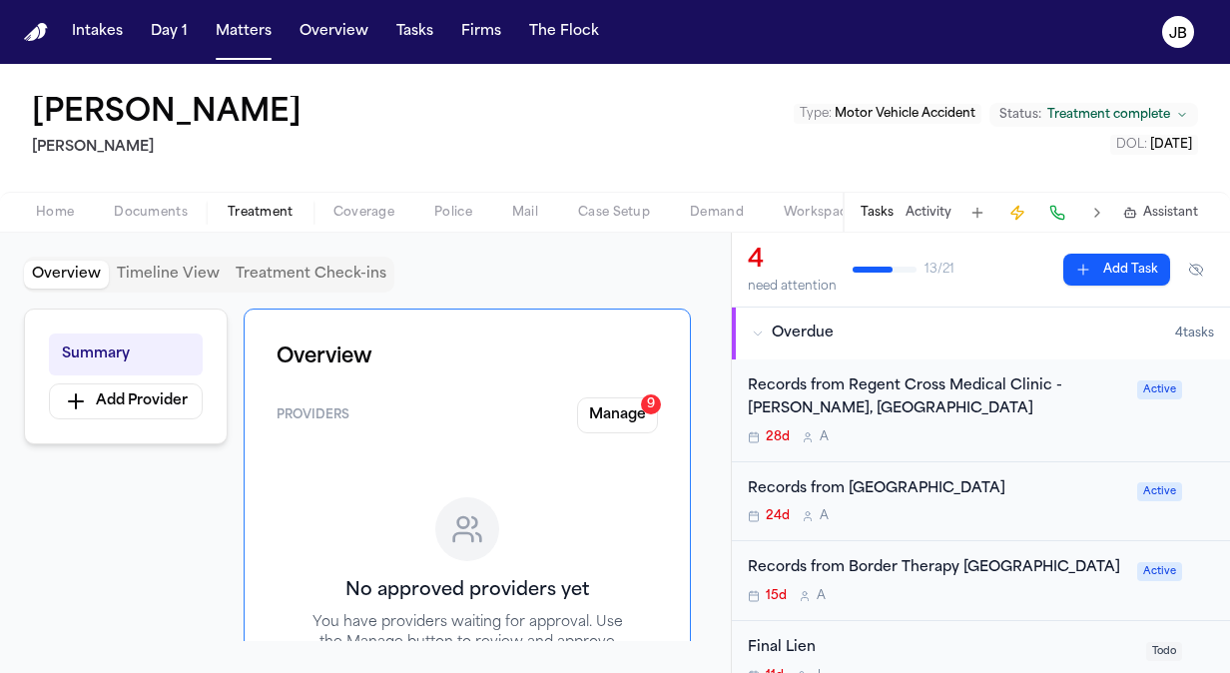
click at [370, 225] on div "Home Documents Treatment Coverage Police Mail Case Setup Demand Workspaces Arti…" at bounding box center [615, 212] width 1230 height 40
click at [360, 211] on span "Coverage" at bounding box center [363, 213] width 61 height 16
click at [266, 213] on span "Treatment" at bounding box center [261, 213] width 66 height 16
click at [621, 416] on button "Manage 9" at bounding box center [617, 415] width 81 height 36
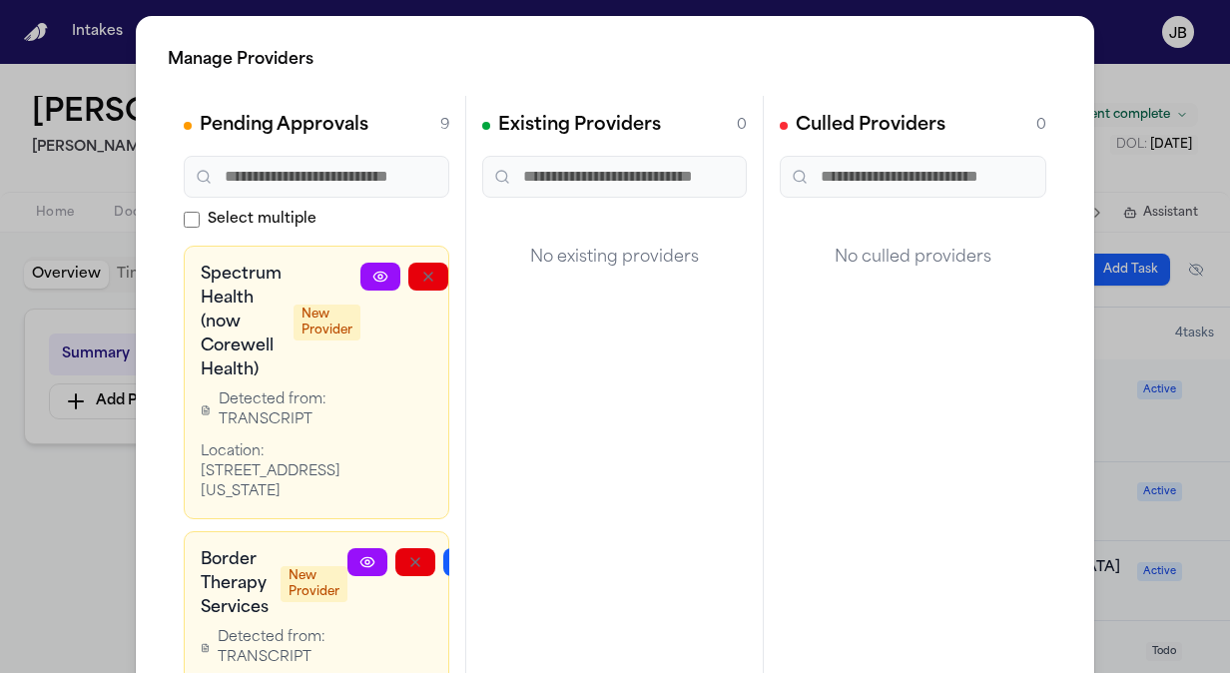
click at [1167, 105] on div "Manage Providers Pending Approvals 9 Select multiple Spectrum Health (now Corew…" at bounding box center [615, 405] width 1230 height 810
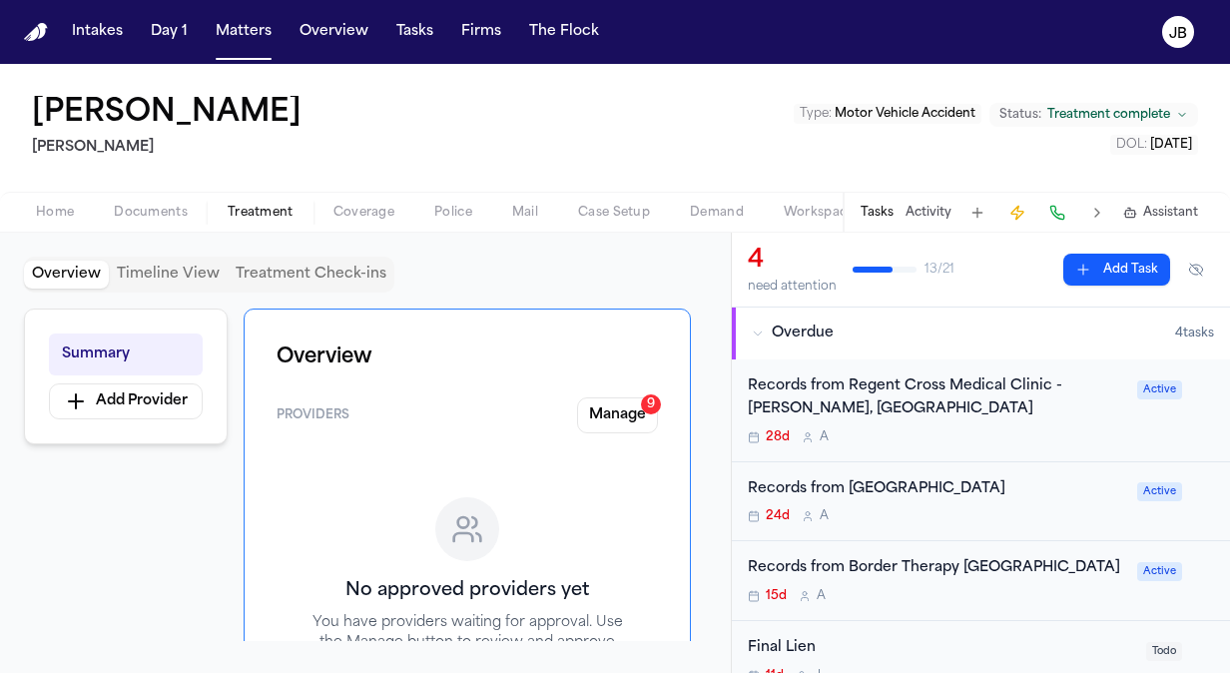
click at [928, 213] on button "Activity" at bounding box center [928, 213] width 46 height 16
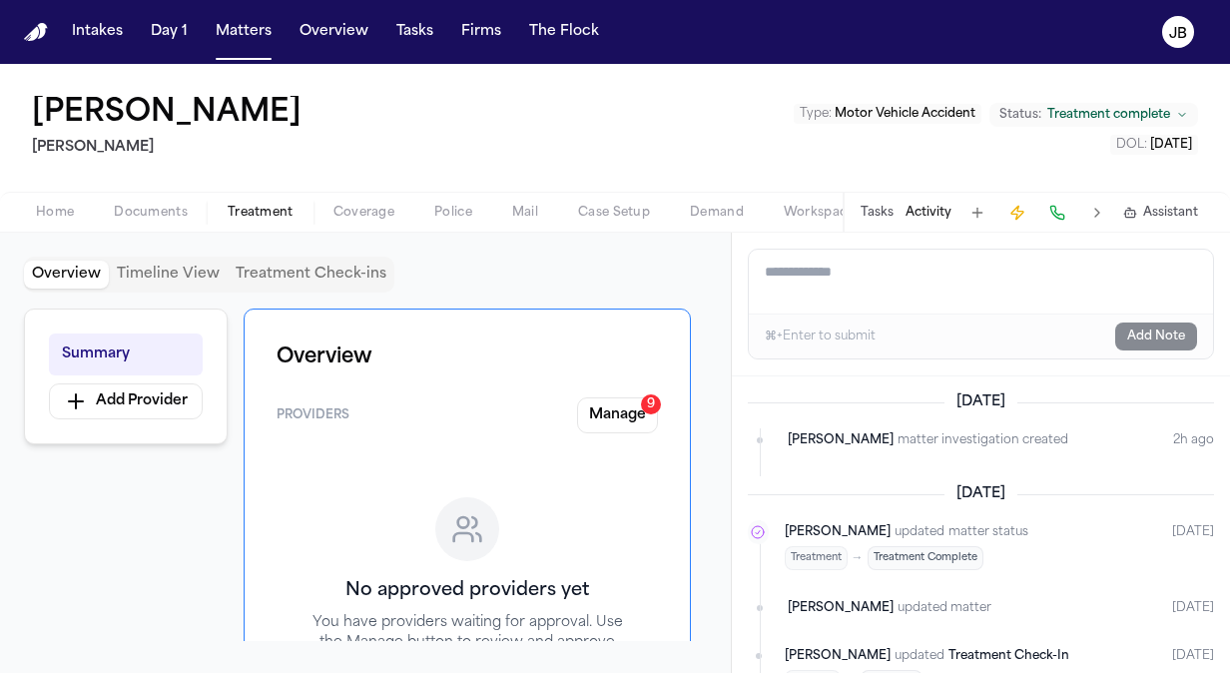
click at [868, 202] on div "Tasks Activity Assistant" at bounding box center [1027, 212] width 371 height 39
click at [876, 213] on button "Tasks" at bounding box center [876, 213] width 33 height 16
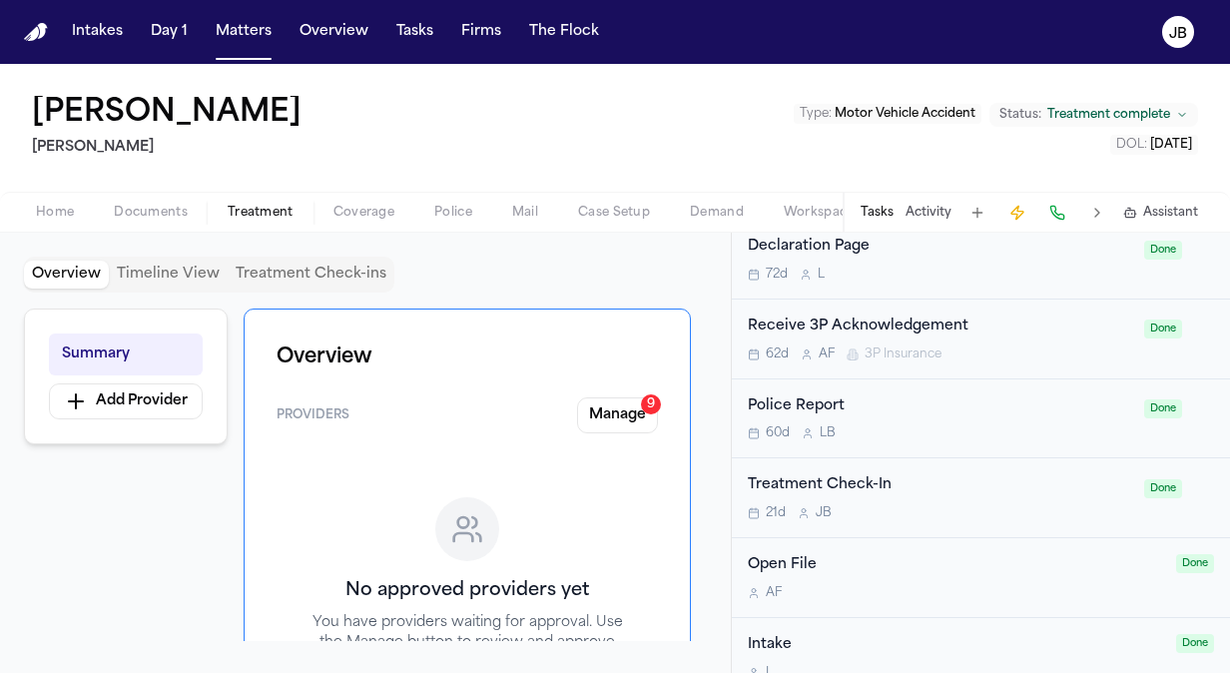
scroll to position [1476, 0]
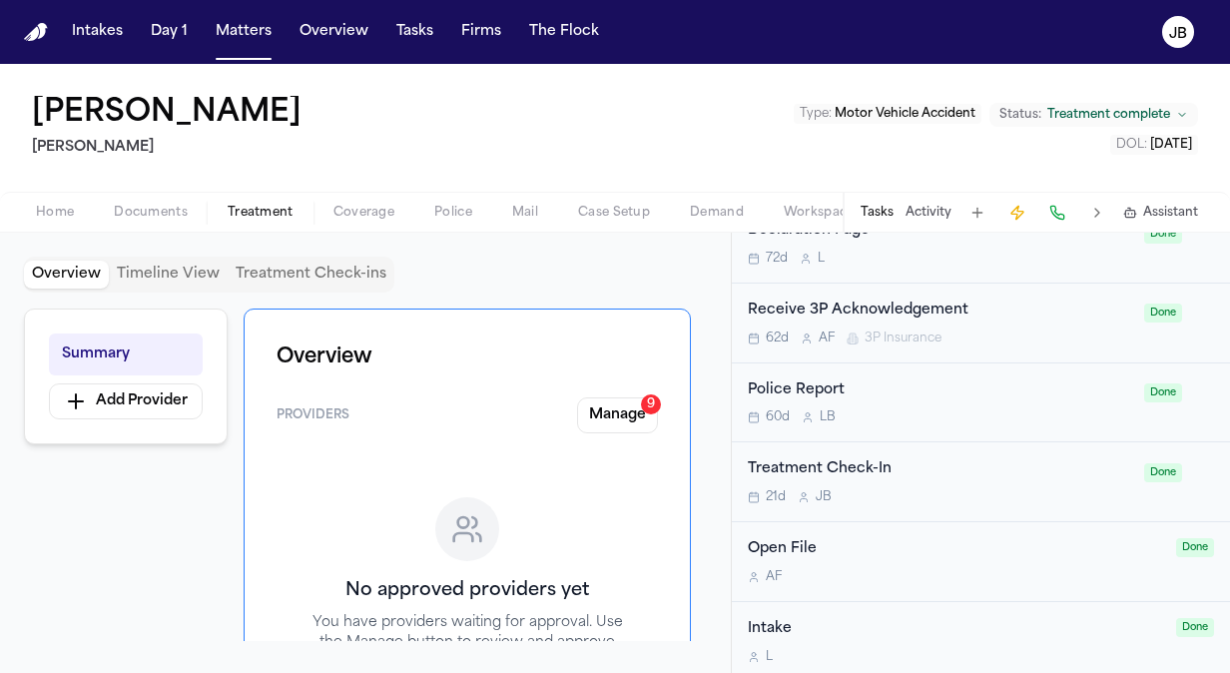
click at [966, 489] on div "21d J B" at bounding box center [940, 497] width 384 height 16
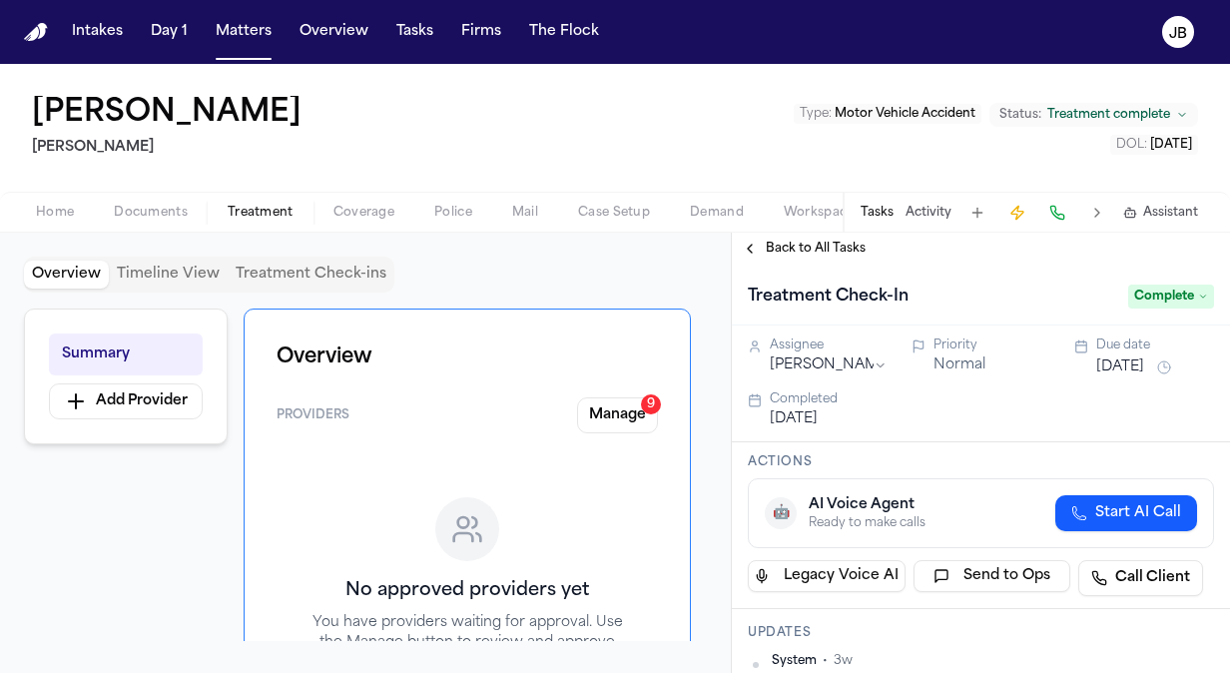
click at [176, 209] on span "Documents" at bounding box center [151, 213] width 74 height 16
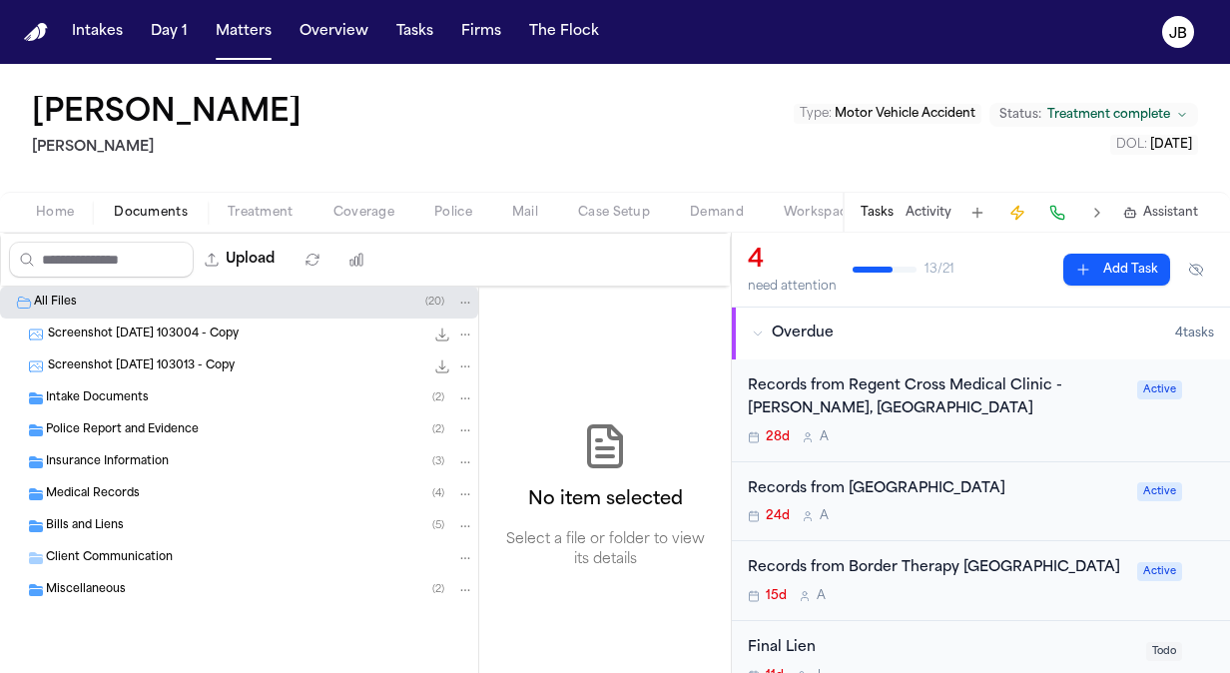
click at [123, 481] on div "Medical Records ( 4 )" at bounding box center [239, 494] width 478 height 32
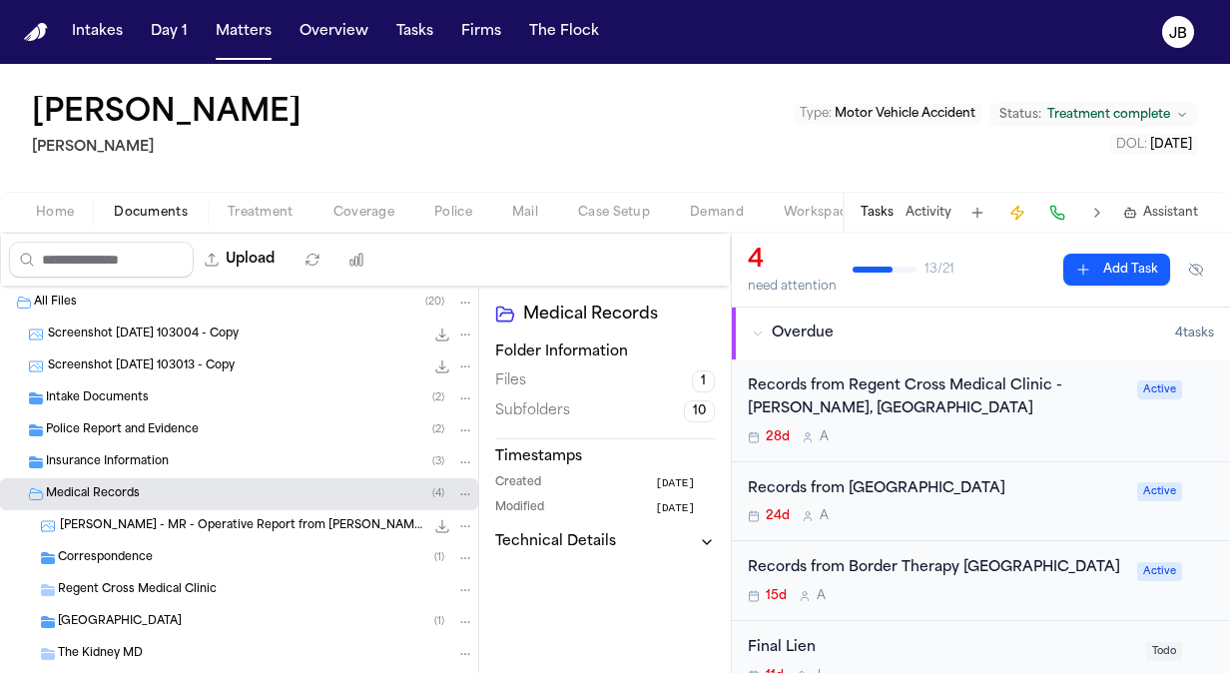
click at [326, 524] on span "S. Gomez - MR - Operative Report from Dr. DuRussel - 6.12.25" at bounding box center [242, 526] width 364 height 17
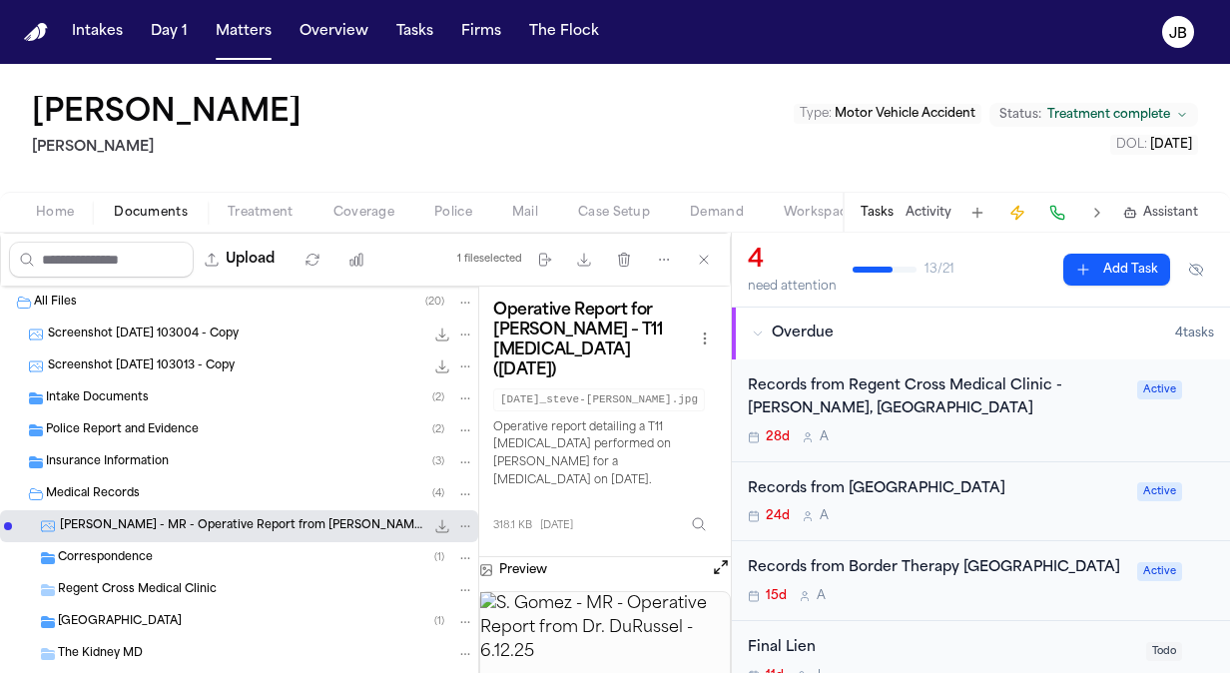
click at [258, 549] on div "Correspondence ( 1 )" at bounding box center [266, 558] width 416 height 18
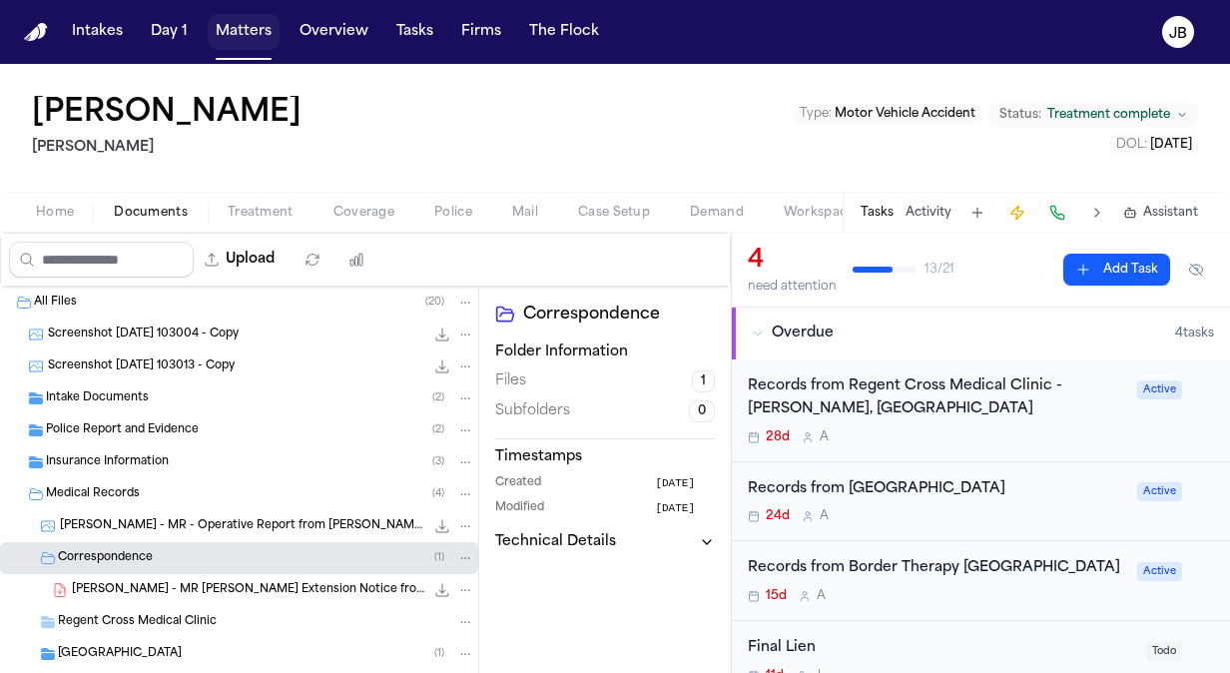
click at [254, 36] on button "Matters" at bounding box center [244, 32] width 72 height 36
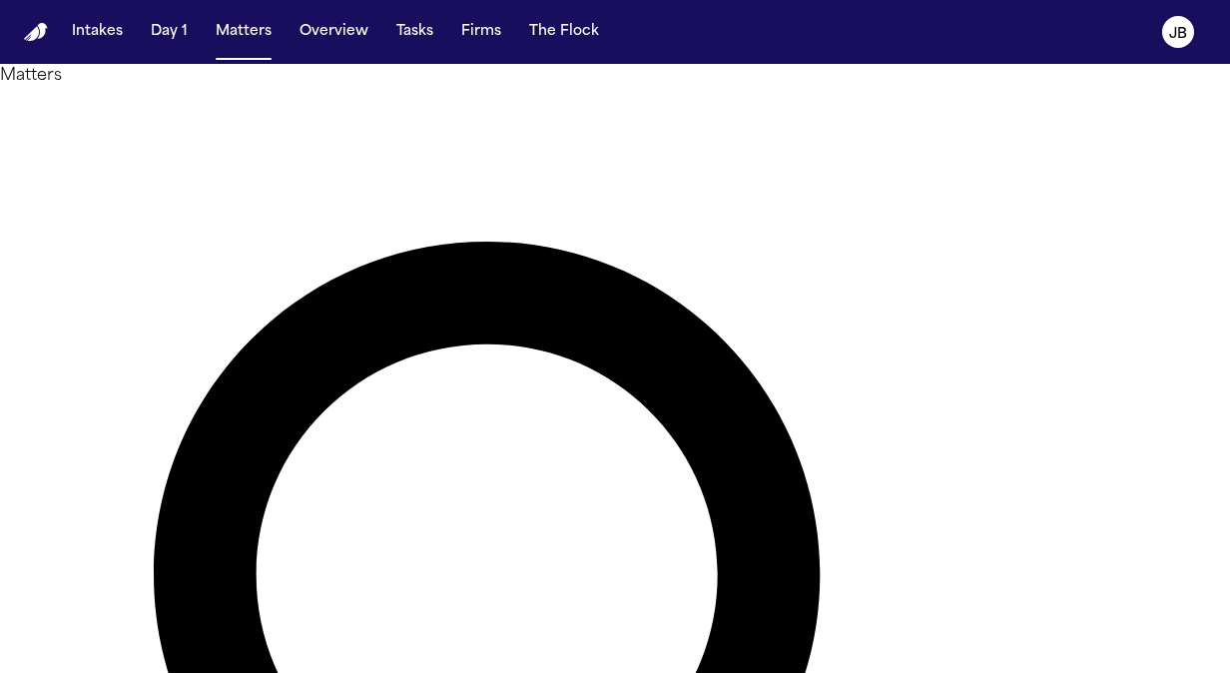
drag, startPoint x: 491, startPoint y: 122, endPoint x: 186, endPoint y: 125, distance: 305.4
drag, startPoint x: 367, startPoint y: 127, endPoint x: 181, endPoint y: 132, distance: 186.7
type input "****"
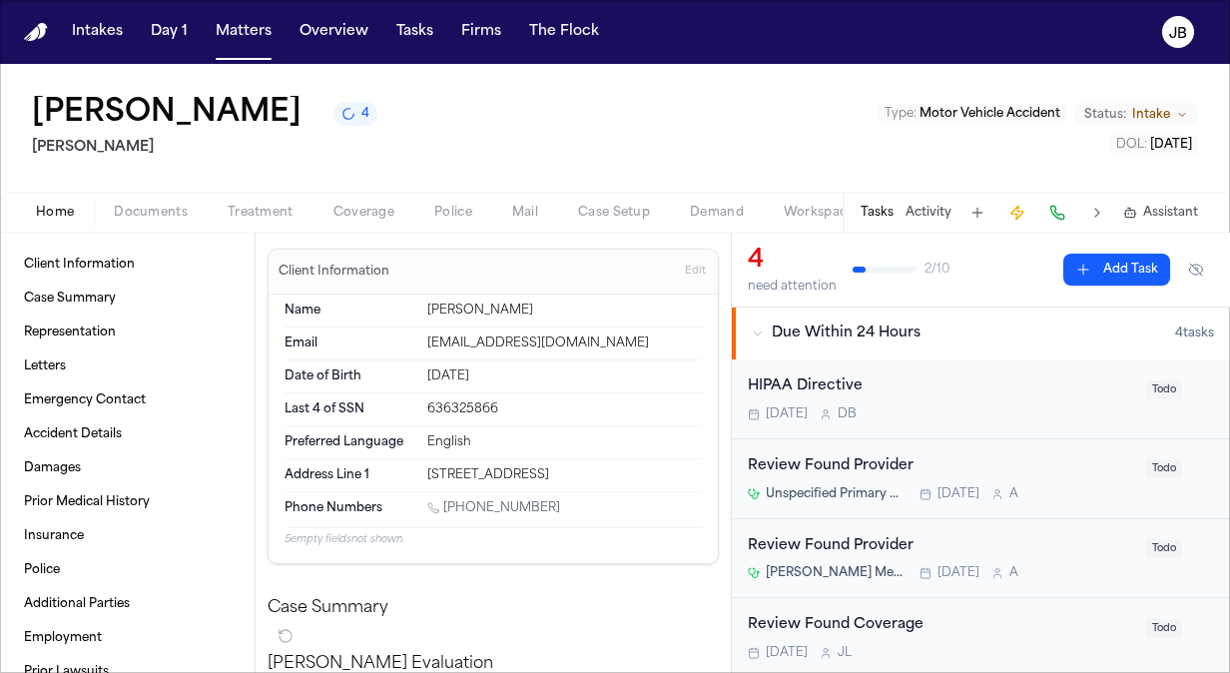
click at [1191, 109] on button "Status: Intake" at bounding box center [1136, 115] width 124 height 24
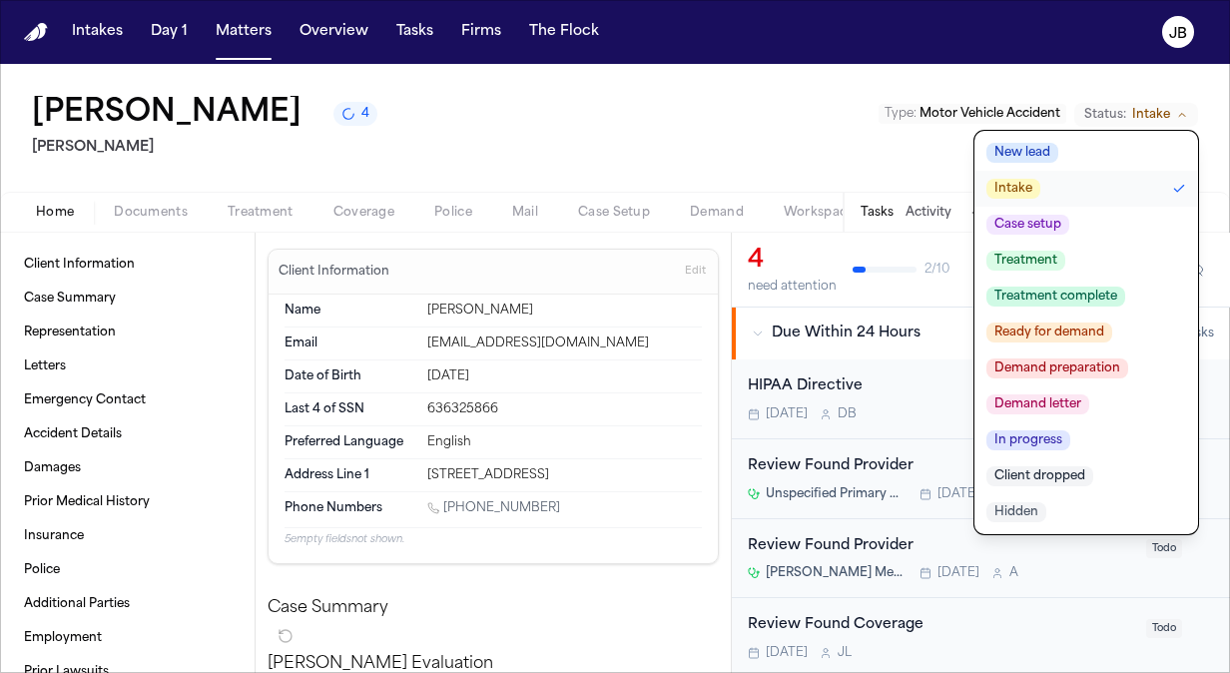
click at [1053, 224] on span "Case setup" at bounding box center [1027, 225] width 83 height 20
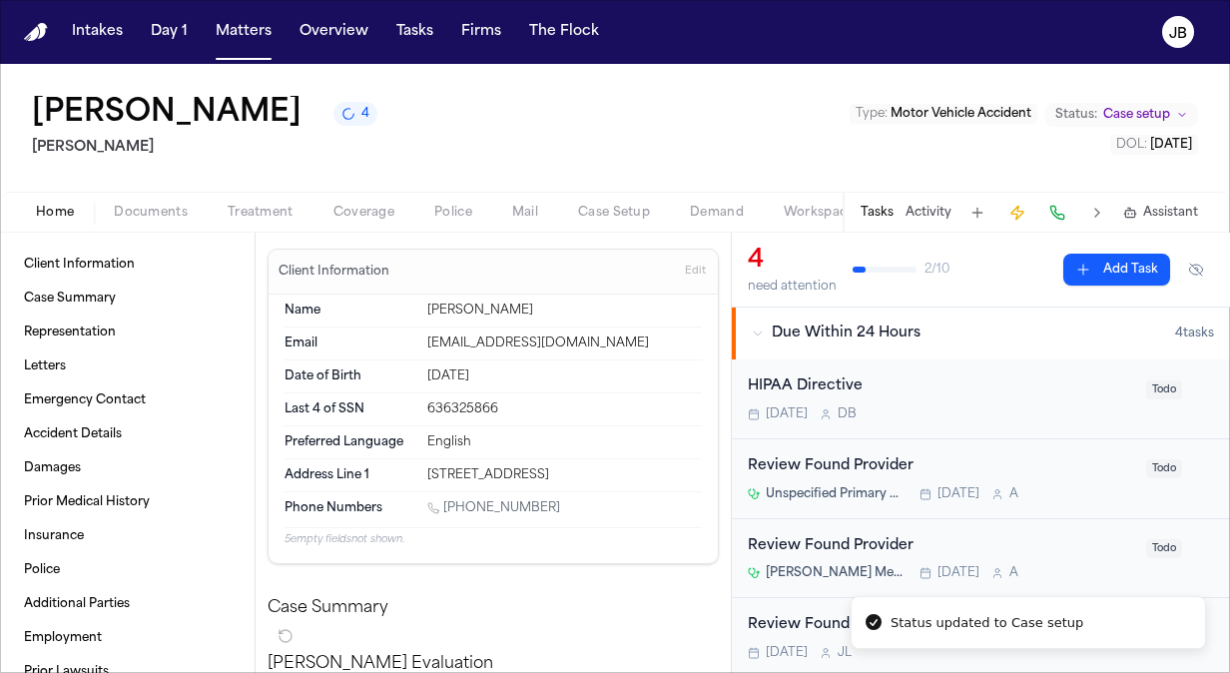
click at [177, 213] on span "Documents" at bounding box center [151, 213] width 74 height 16
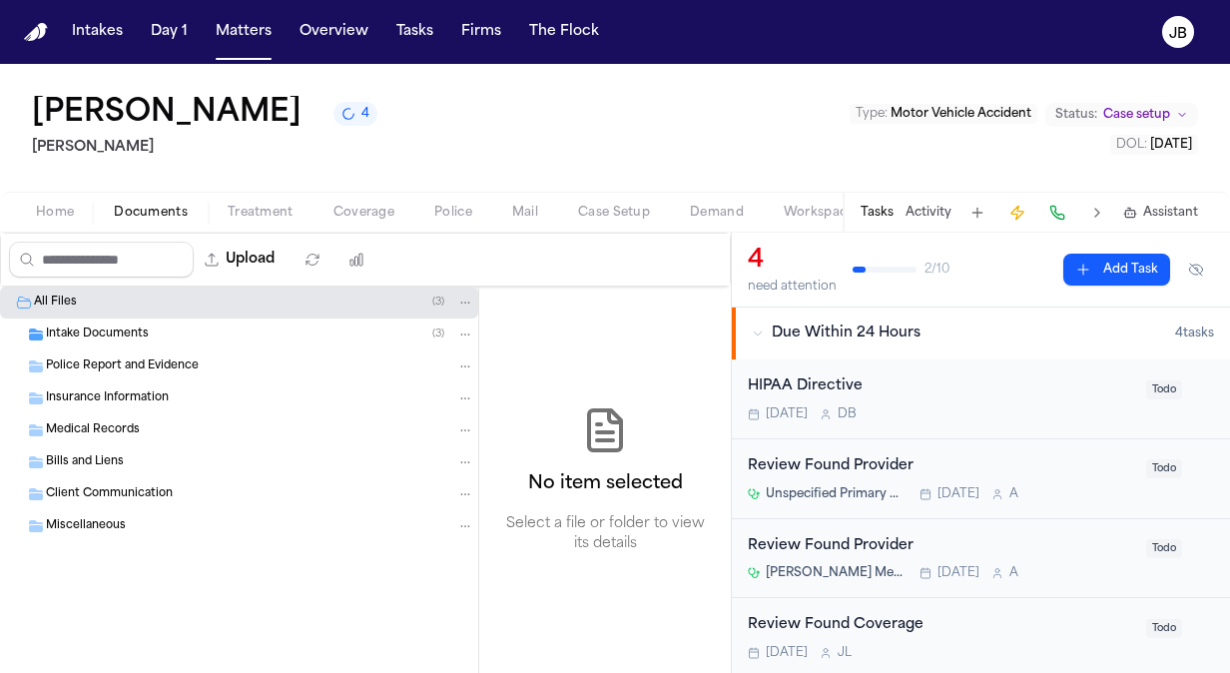
click at [190, 341] on div "Intake Documents ( 3 )" at bounding box center [239, 334] width 478 height 32
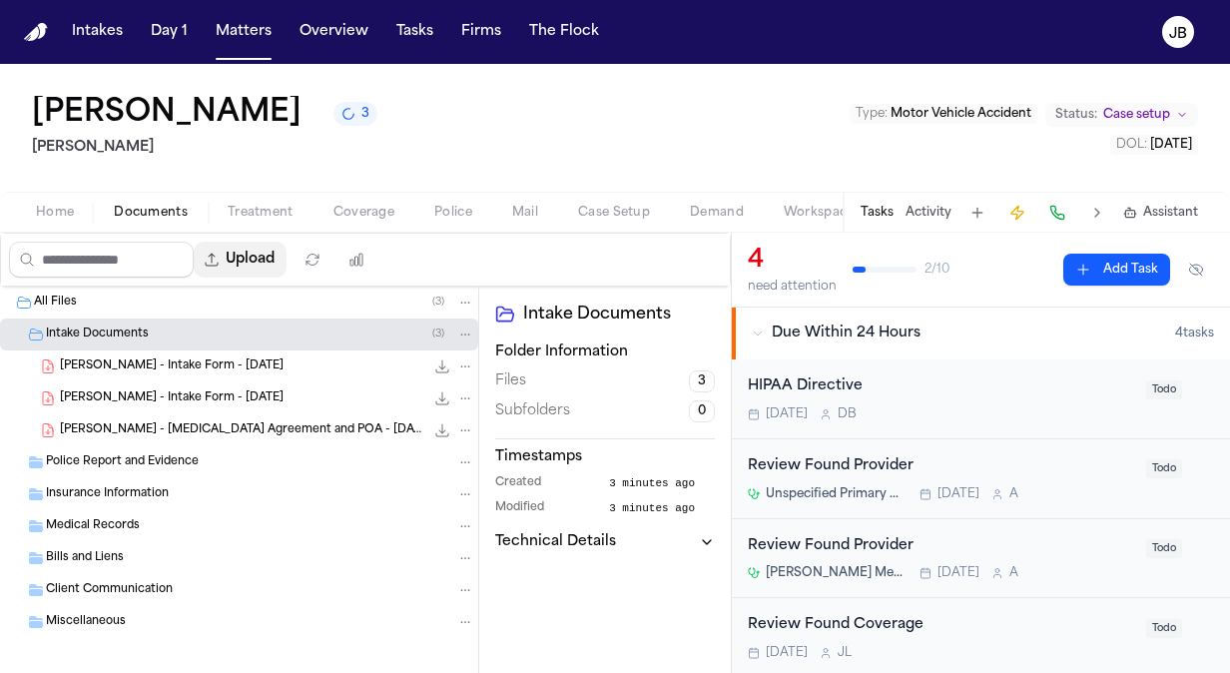
click at [275, 256] on button "Upload" at bounding box center [240, 260] width 93 height 36
select select "**********"
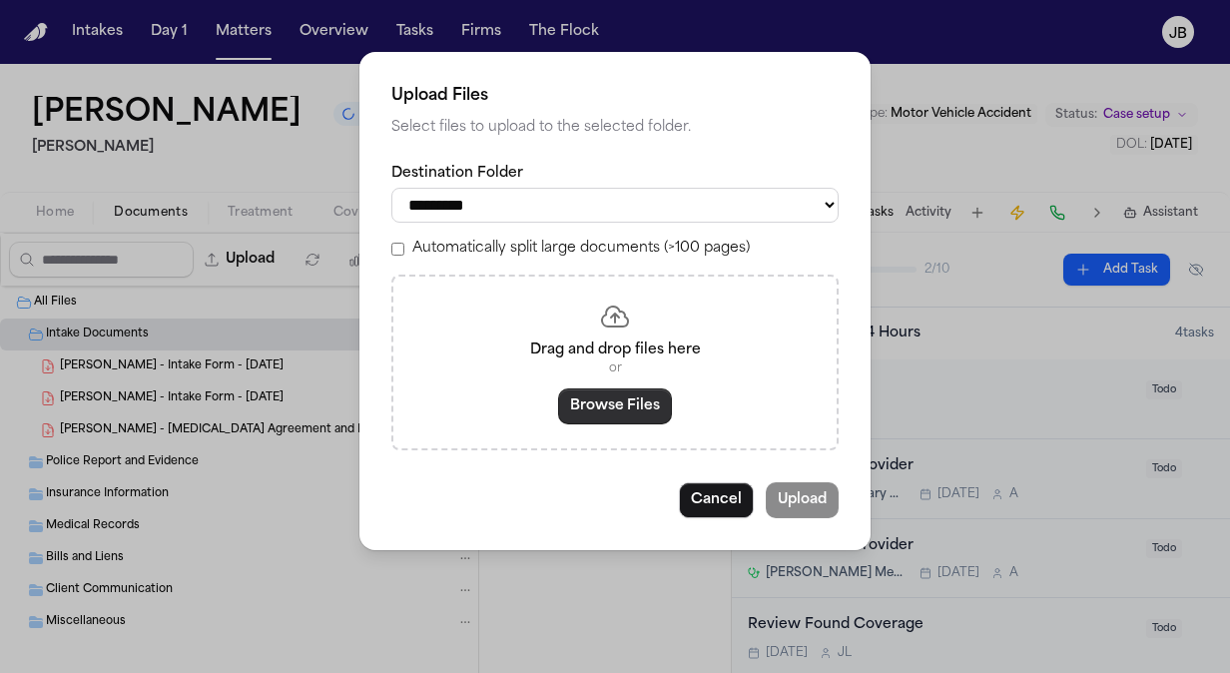
click at [617, 421] on button "Browse Files" at bounding box center [615, 406] width 114 height 36
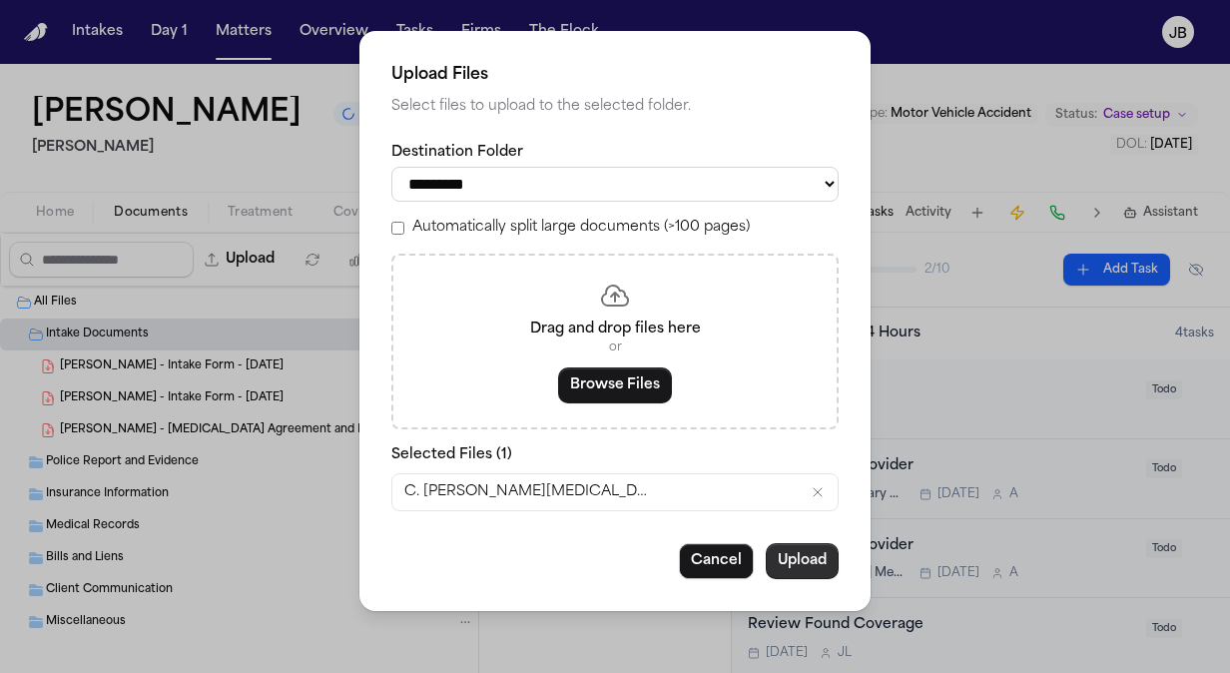
click at [819, 570] on button "Upload" at bounding box center [802, 561] width 73 height 36
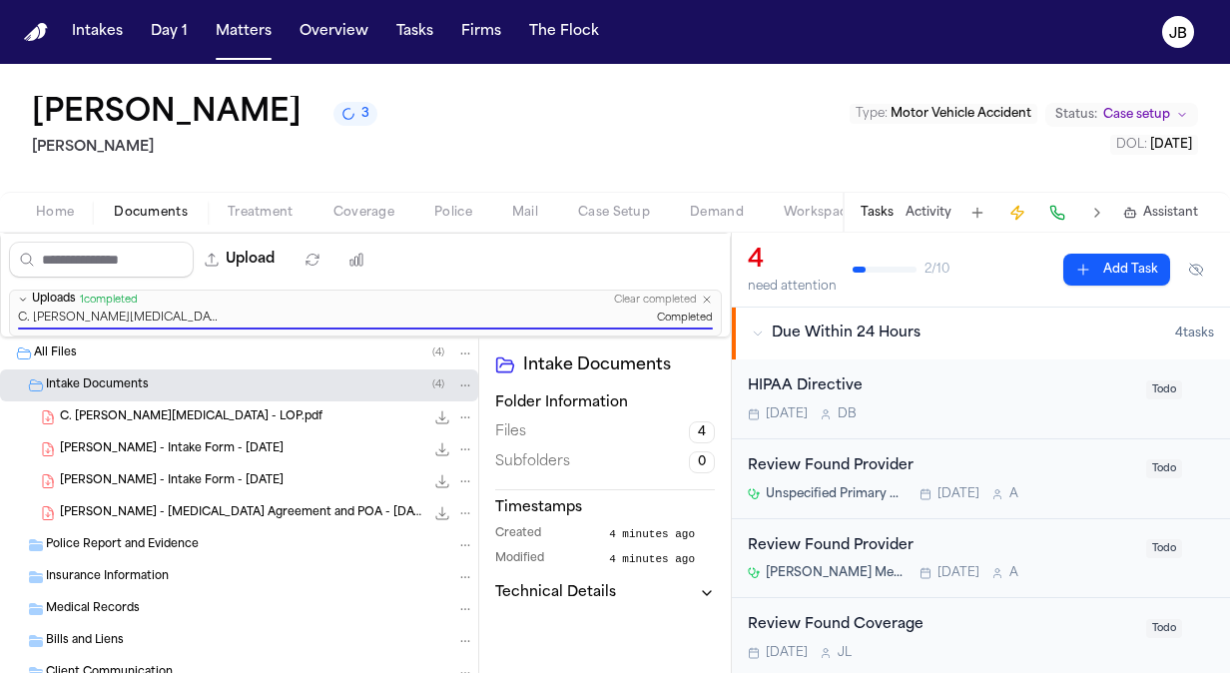
click at [240, 198] on div "Home Documents Treatment Coverage Police Mail Case Setup Demand Workspaces Arti…" at bounding box center [615, 212] width 1230 height 40
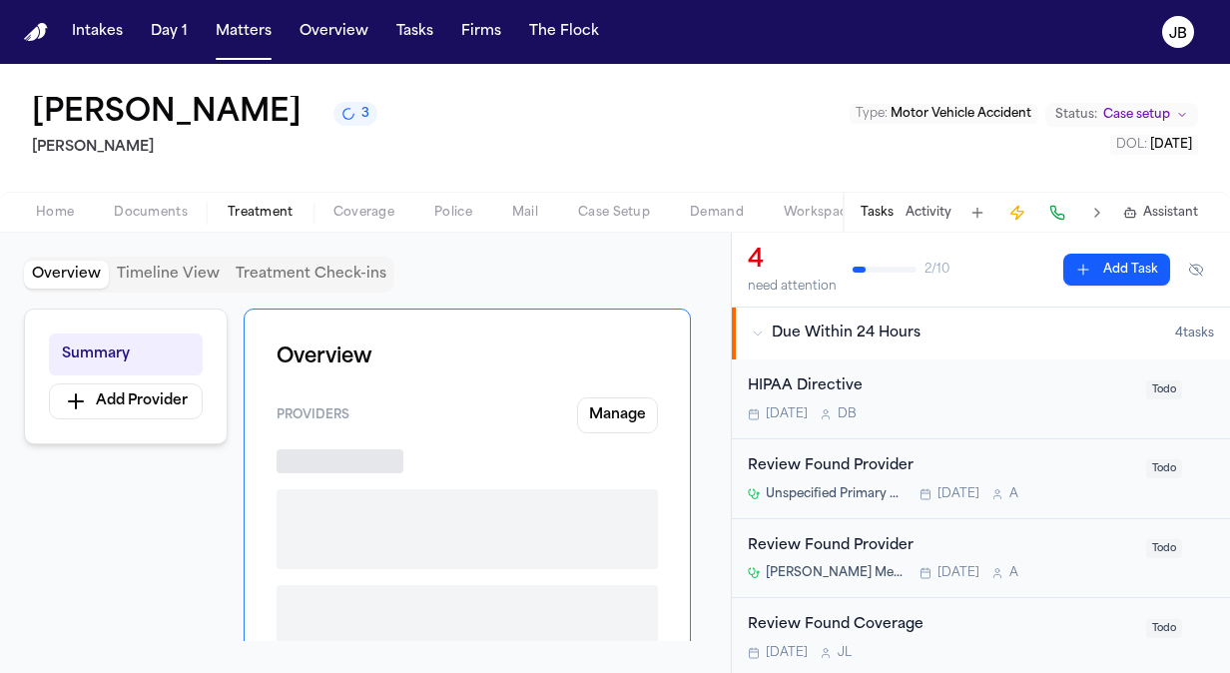
click at [238, 205] on span "Treatment" at bounding box center [261, 213] width 66 height 16
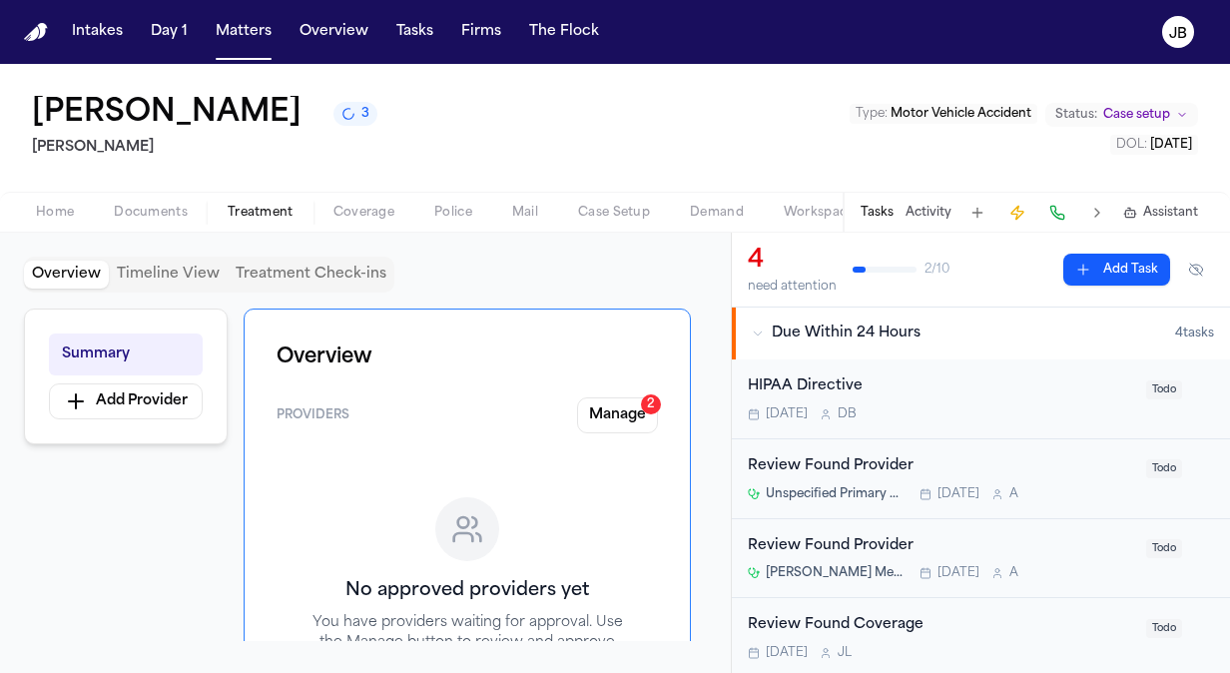
click at [619, 433] on div "Providers Manage 2 No approved providers yet You have providers waiting for app…" at bounding box center [466, 588] width 381 height 383
click at [626, 425] on button "Manage 2" at bounding box center [617, 415] width 81 height 36
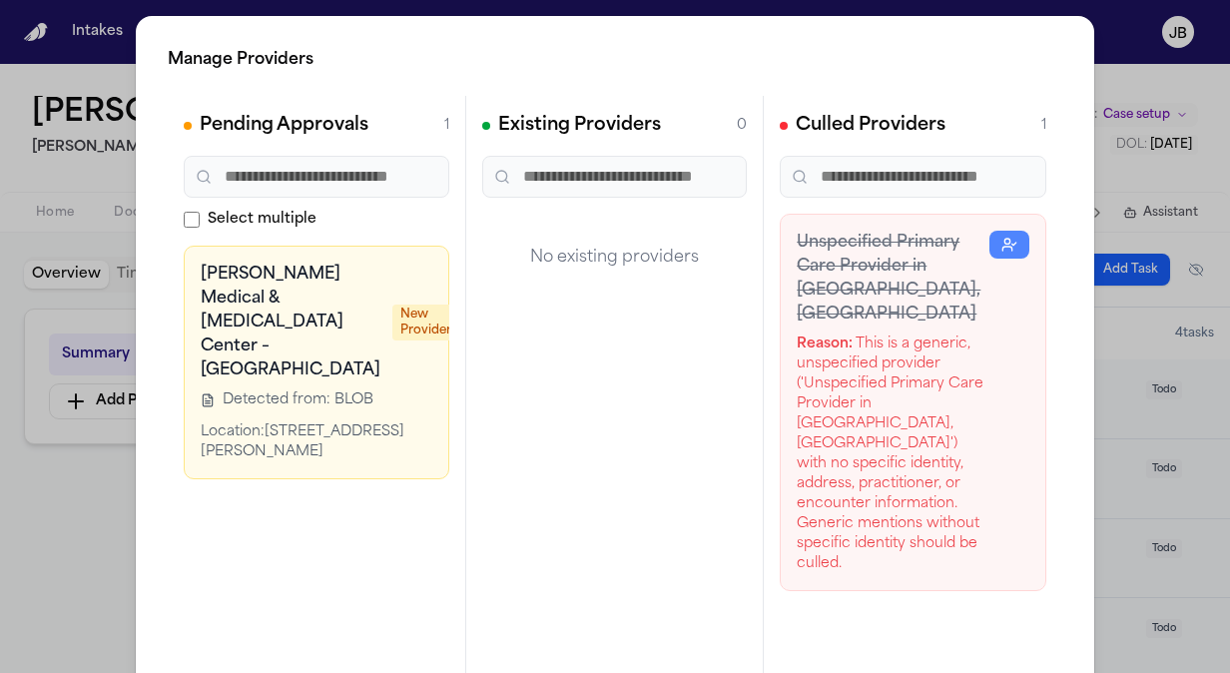
click at [459, 274] on link at bounding box center [479, 277] width 40 height 28
click at [18, 193] on div "Manage Providers Pending Approvals 1 Select multiple Anthony Medical & Chiropra…" at bounding box center [615, 405] width 1230 height 810
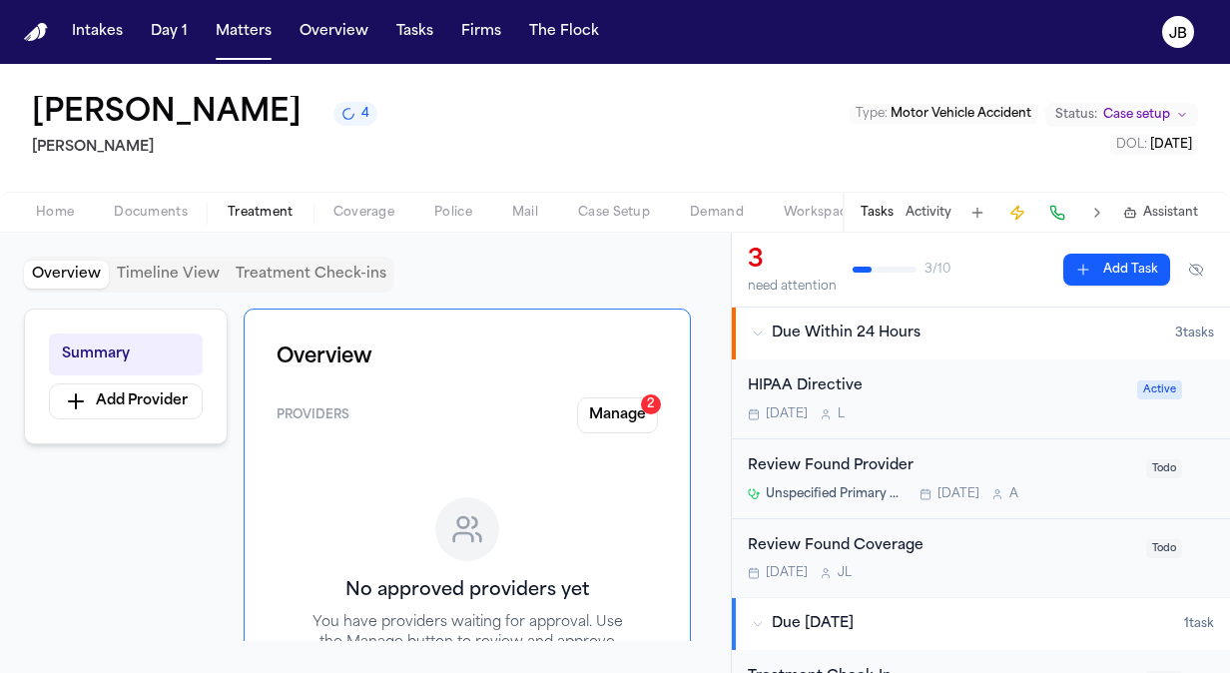
click at [927, 212] on button "Activity" at bounding box center [928, 213] width 46 height 16
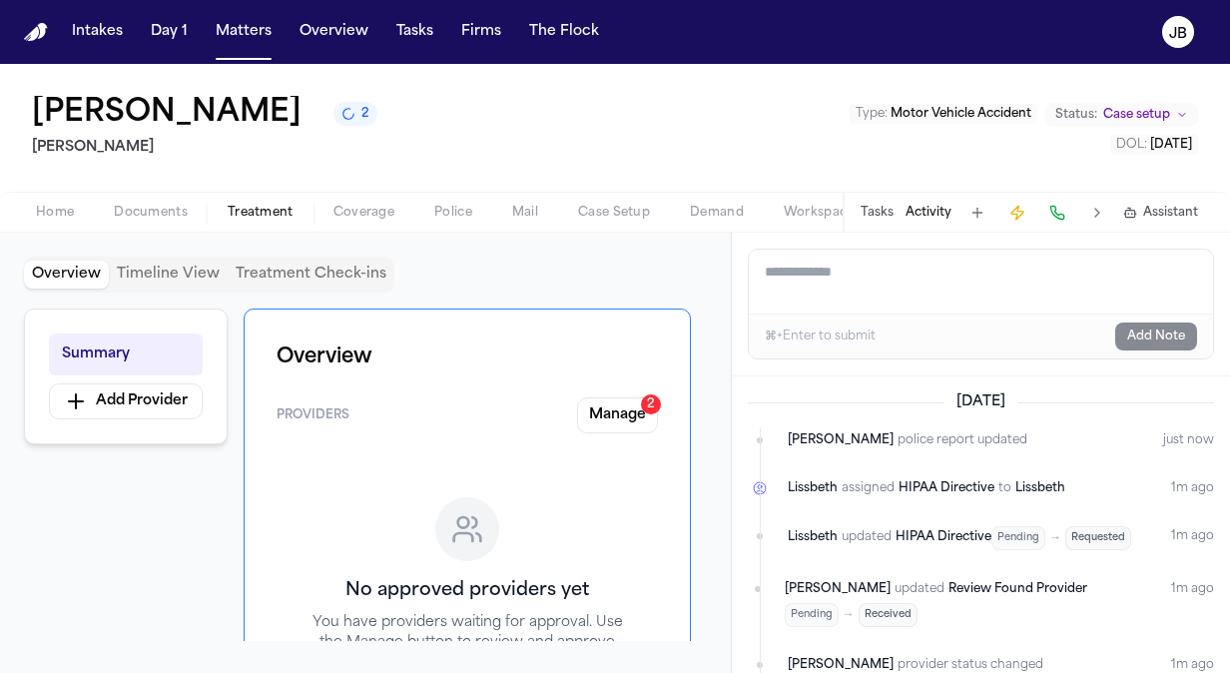
click at [893, 216] on button "Tasks" at bounding box center [876, 213] width 33 height 16
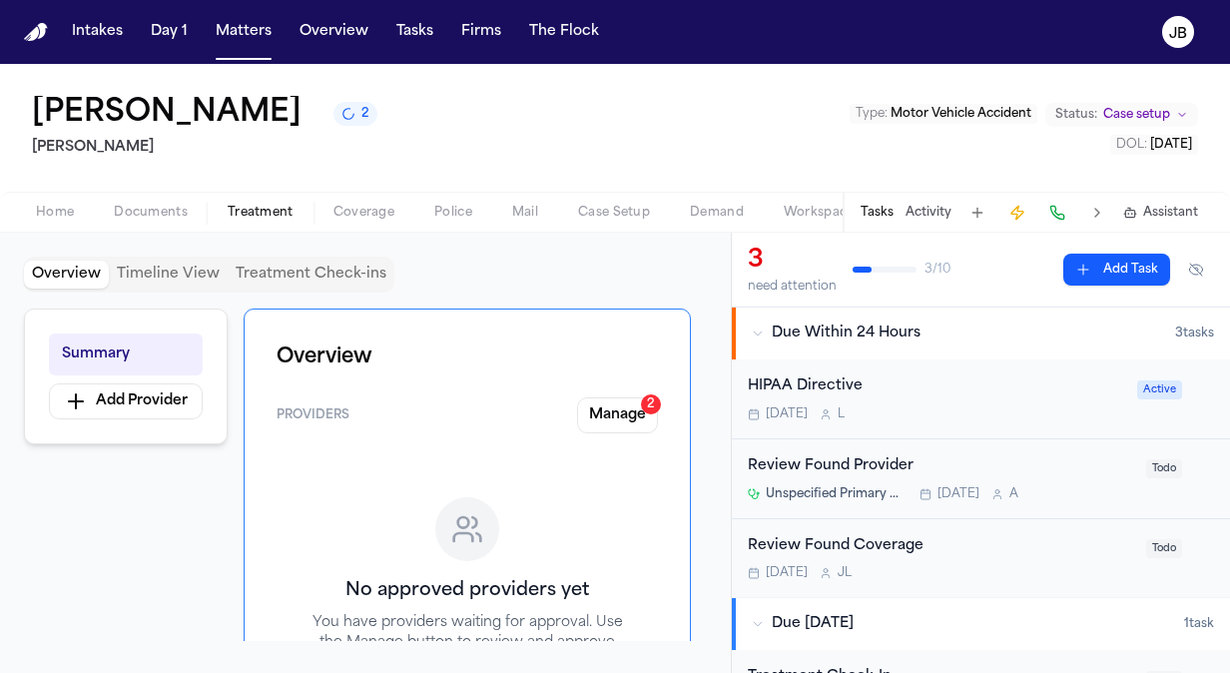
click at [914, 397] on div "HIPAA Directive" at bounding box center [936, 386] width 377 height 23
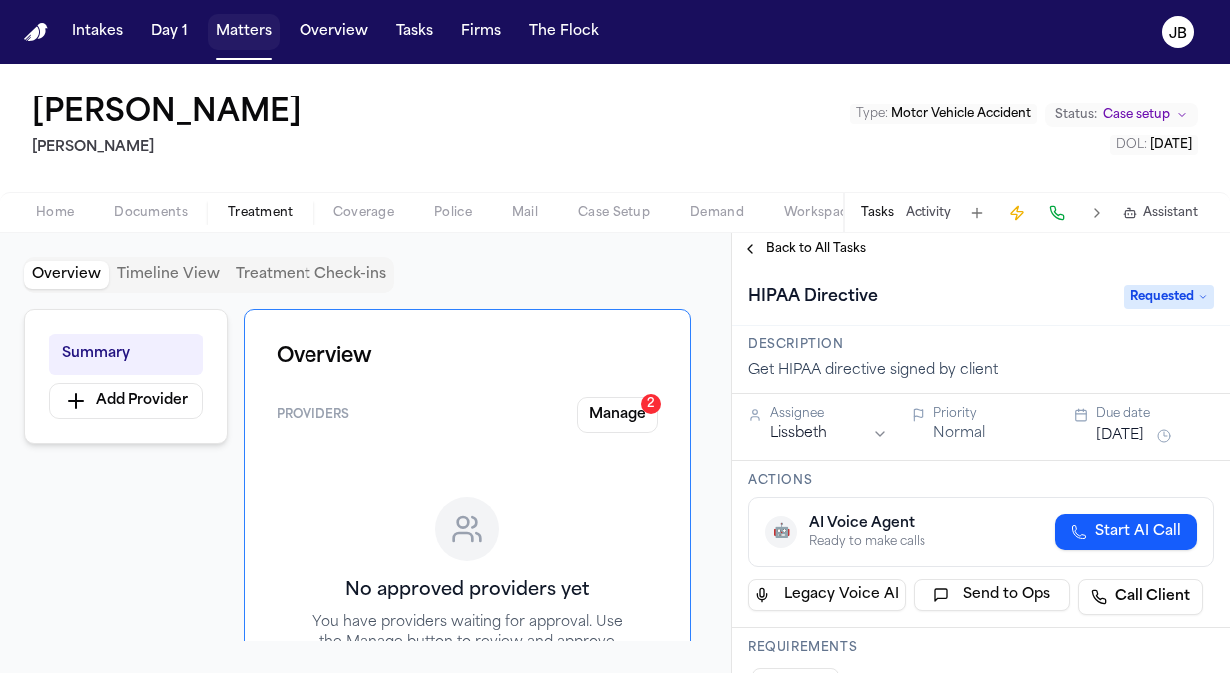
click at [237, 22] on button "Matters" at bounding box center [244, 32] width 72 height 36
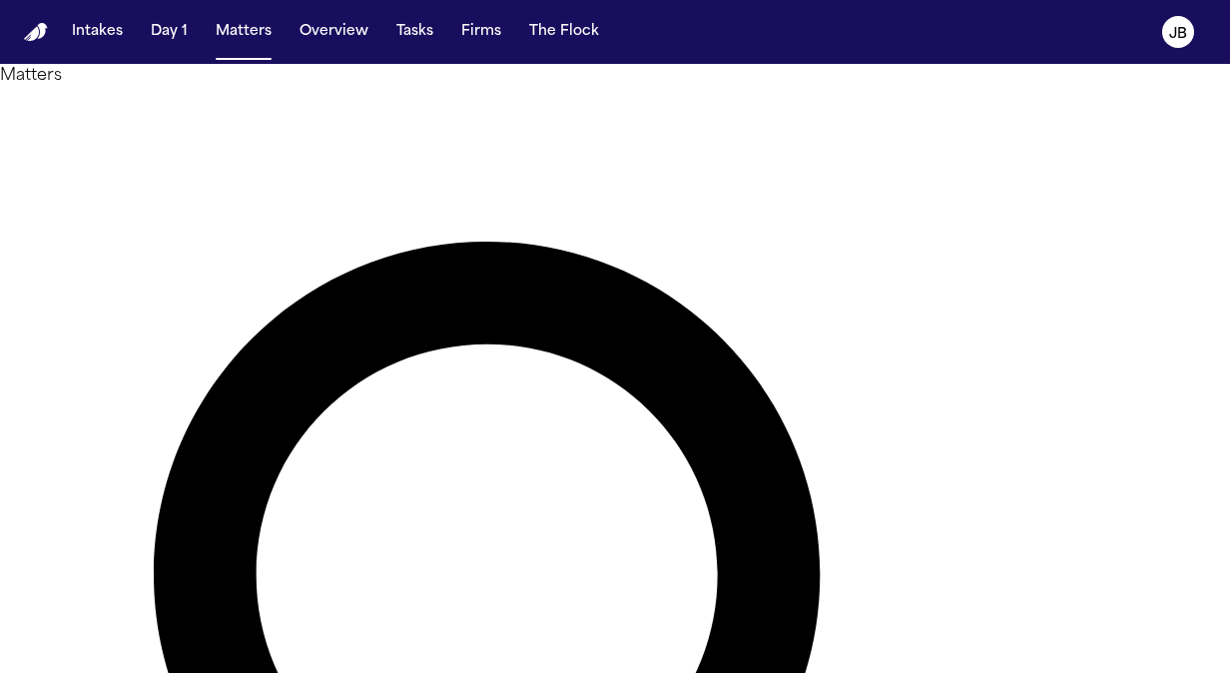
drag, startPoint x: 426, startPoint y: 109, endPoint x: 353, endPoint y: 101, distance: 73.3
type input "*******"
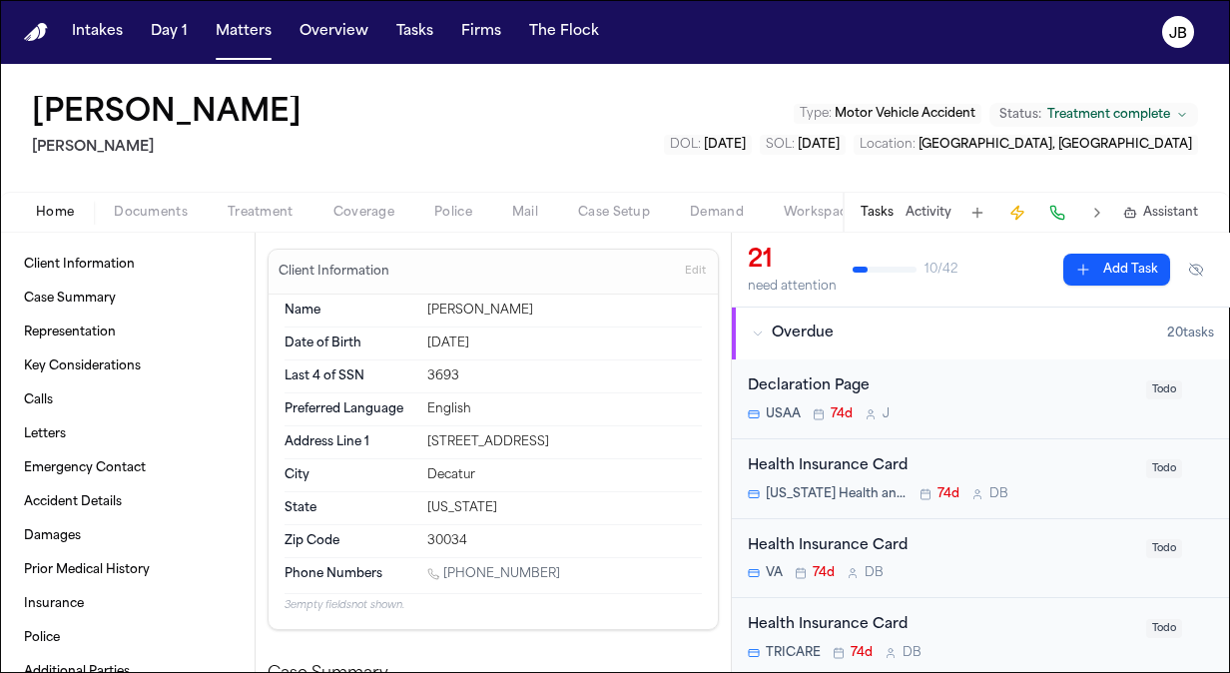
click at [132, 212] on span "Documents" at bounding box center [151, 213] width 74 height 16
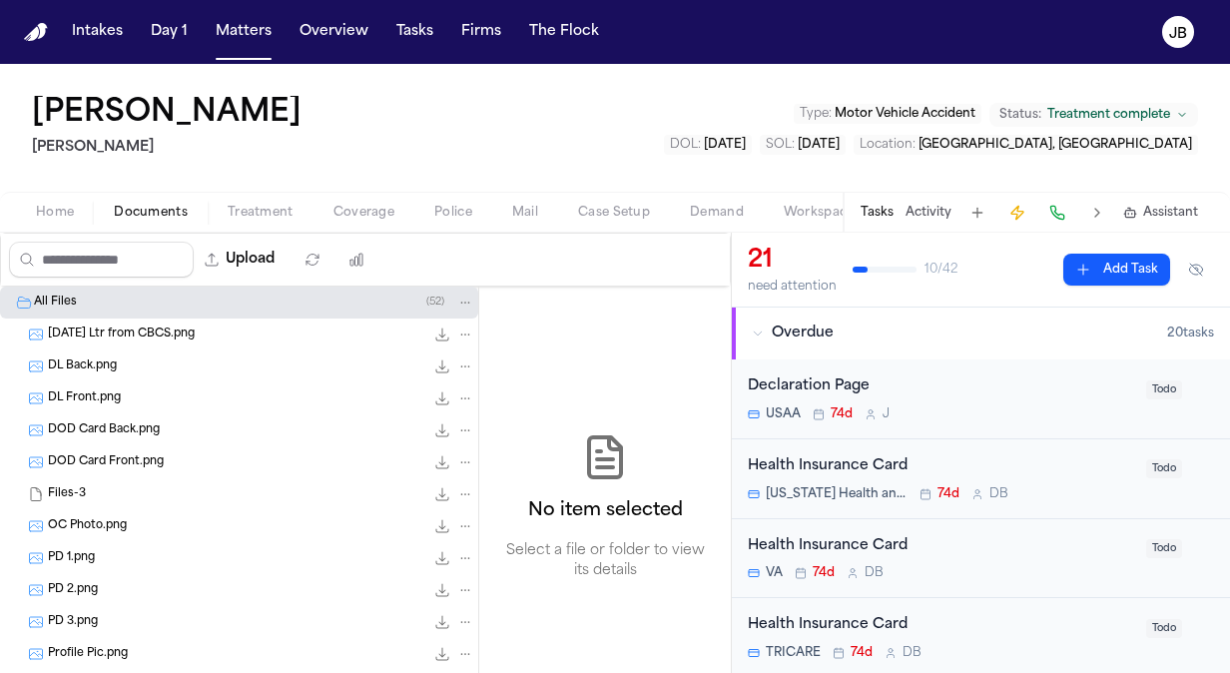
click at [219, 208] on button "Treatment" at bounding box center [261, 213] width 106 height 24
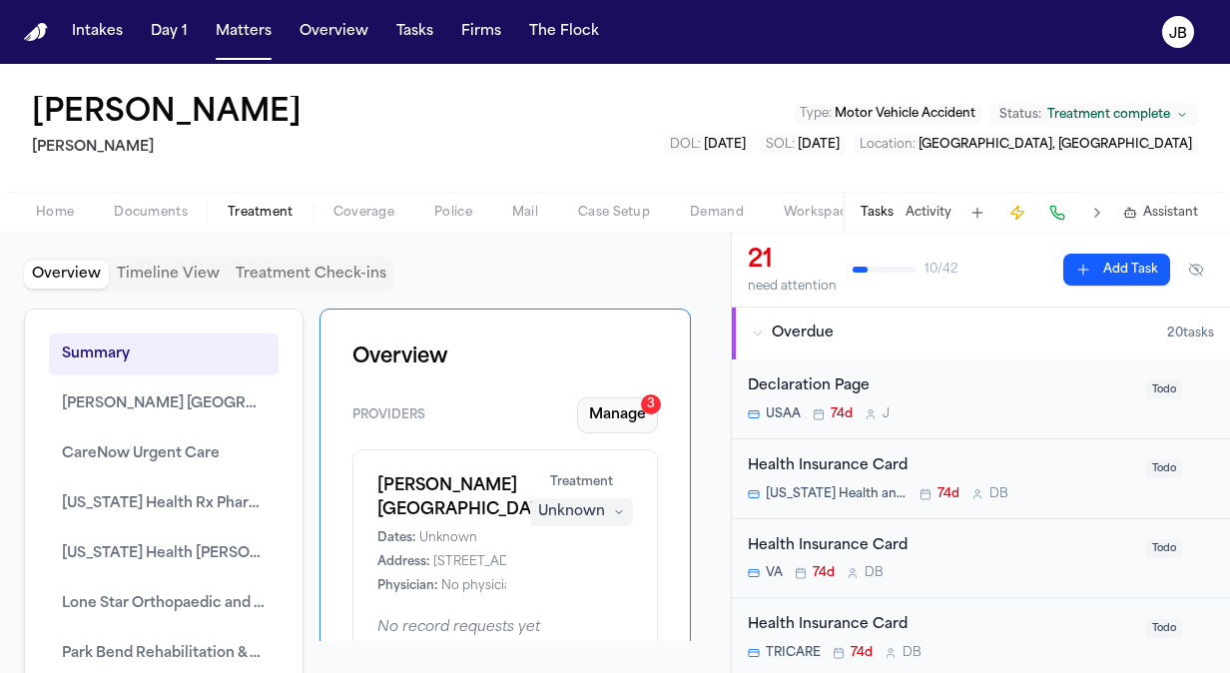
click at [613, 409] on button "Manage 3" at bounding box center [617, 415] width 81 height 36
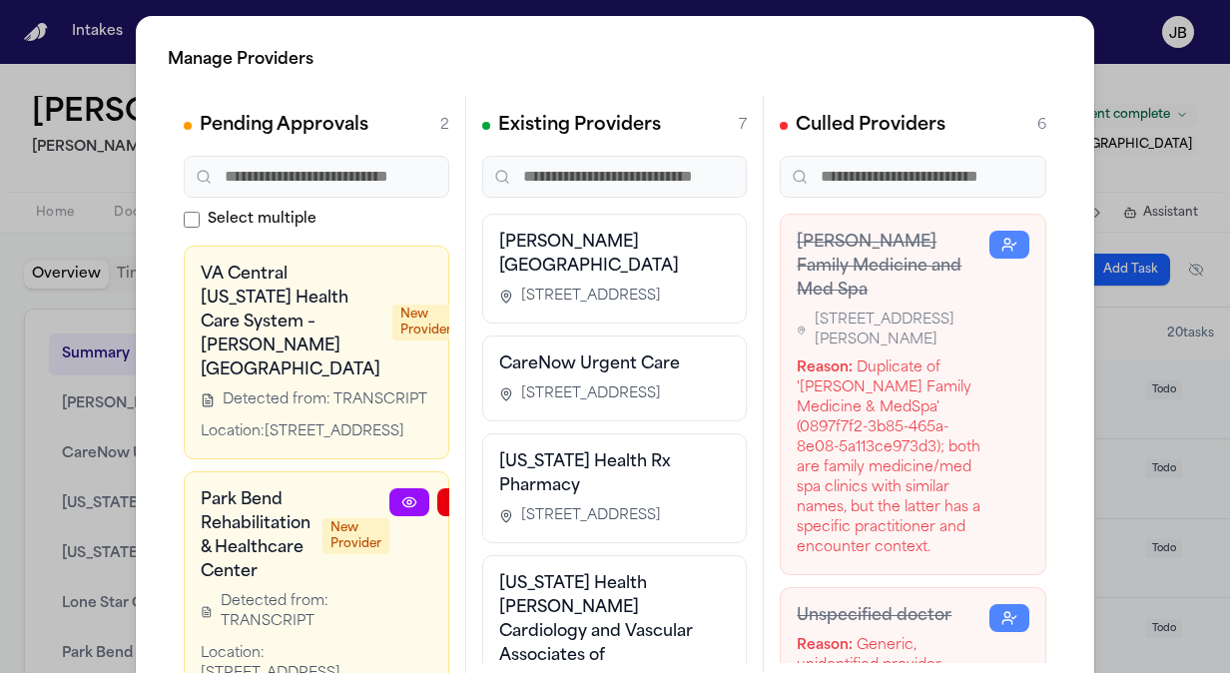
click at [1113, 431] on div "Manage Providers Pending Approvals 2 Select multiple VA Central Texas Health Ca…" at bounding box center [615, 405] width 1230 height 810
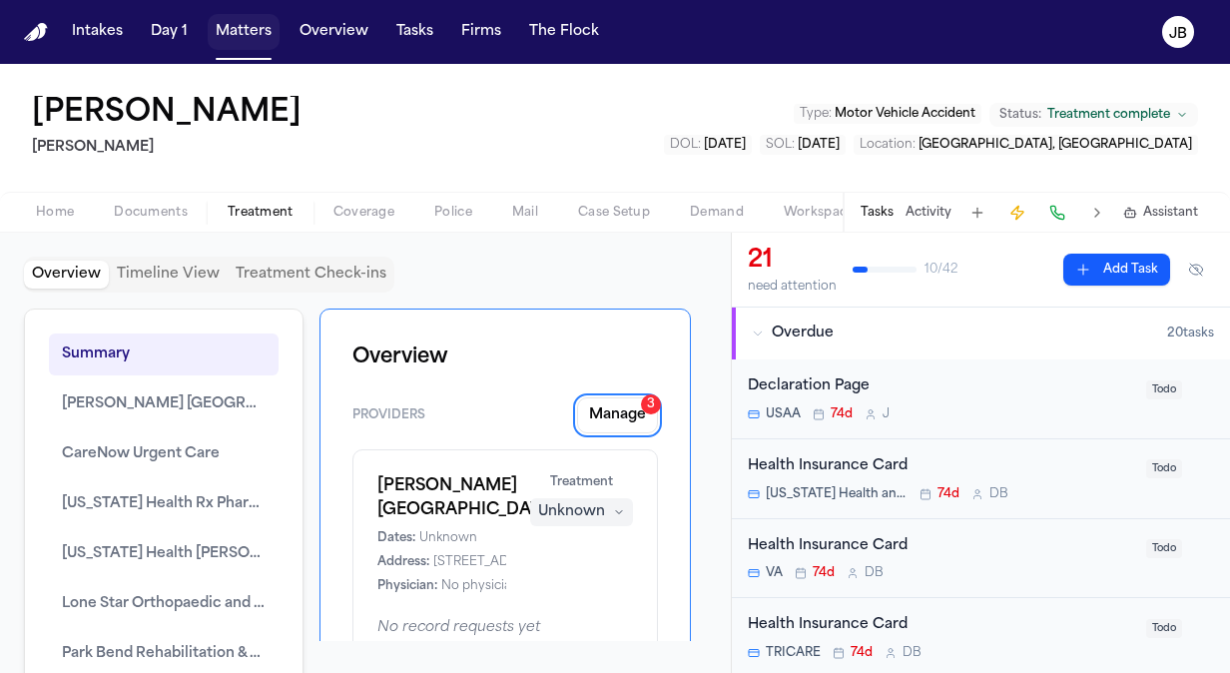
click at [234, 27] on button "Matters" at bounding box center [244, 32] width 72 height 36
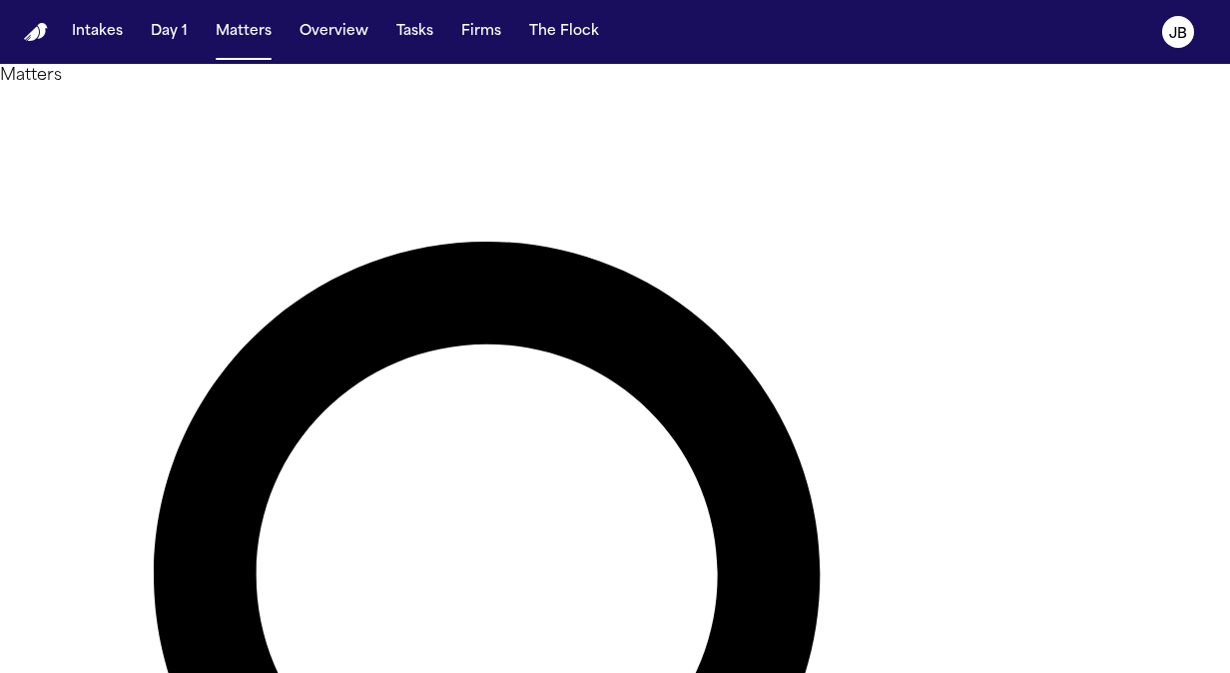
drag, startPoint x: 493, startPoint y: 125, endPoint x: 297, endPoint y: 112, distance: 196.1
type input "**********"
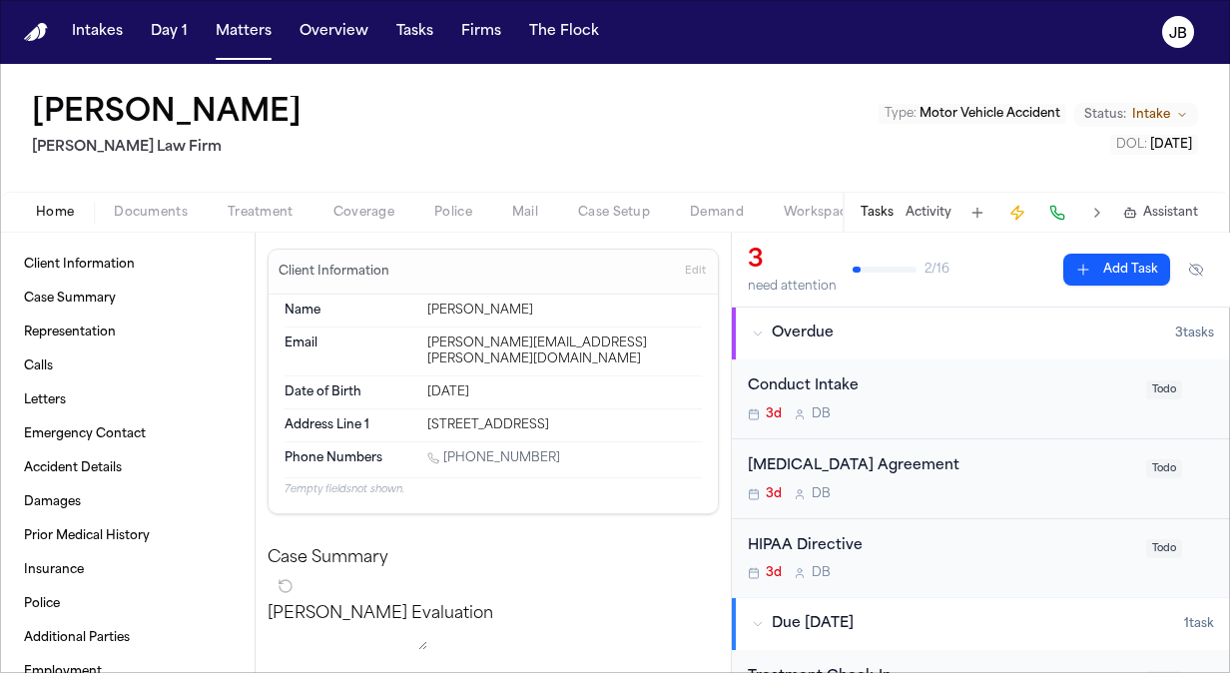
click at [967, 475] on div "[MEDICAL_DATA] Agreement" at bounding box center [941, 466] width 386 height 23
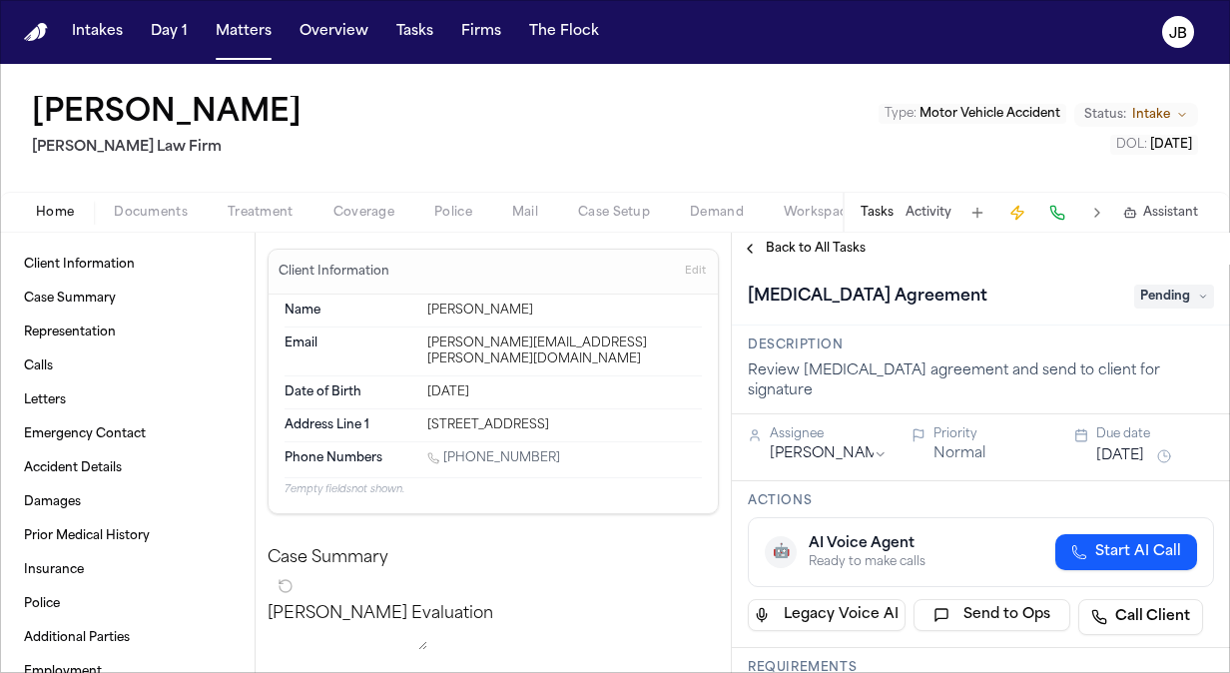
click at [828, 439] on html "Intakes Day 1 Matters Overview Tasks Firms The Flock JB Ronald T Northcutt Ruy …" at bounding box center [615, 336] width 1230 height 673
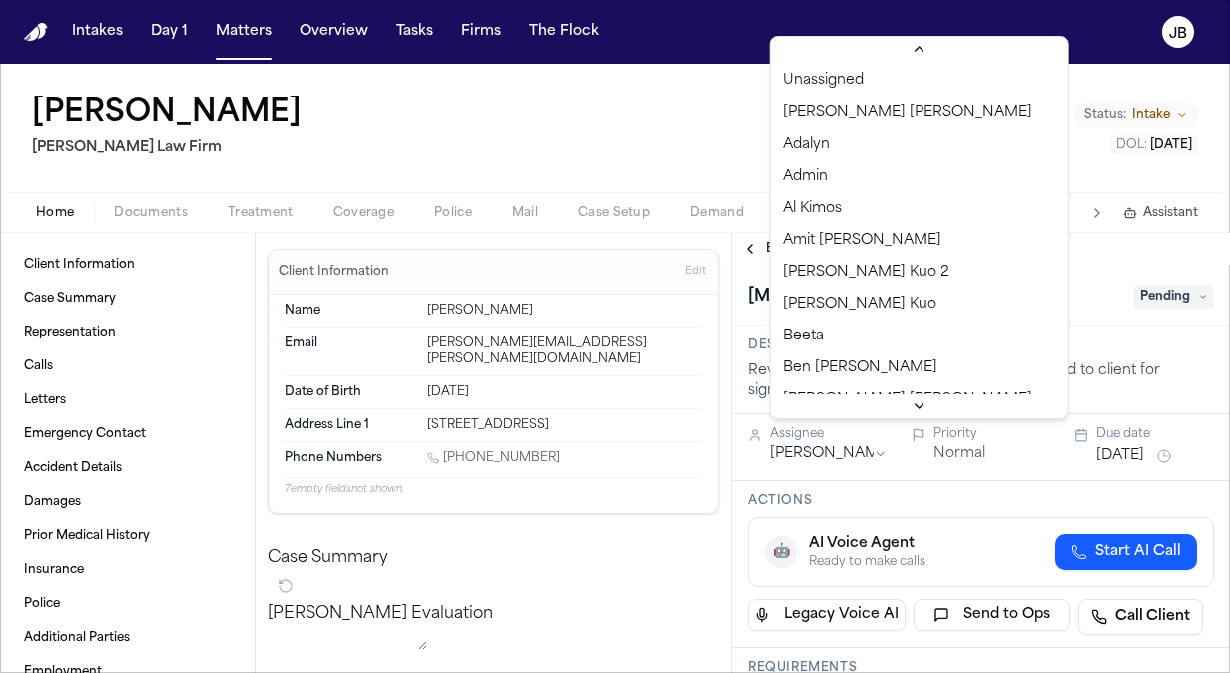
scroll to position [181, 0]
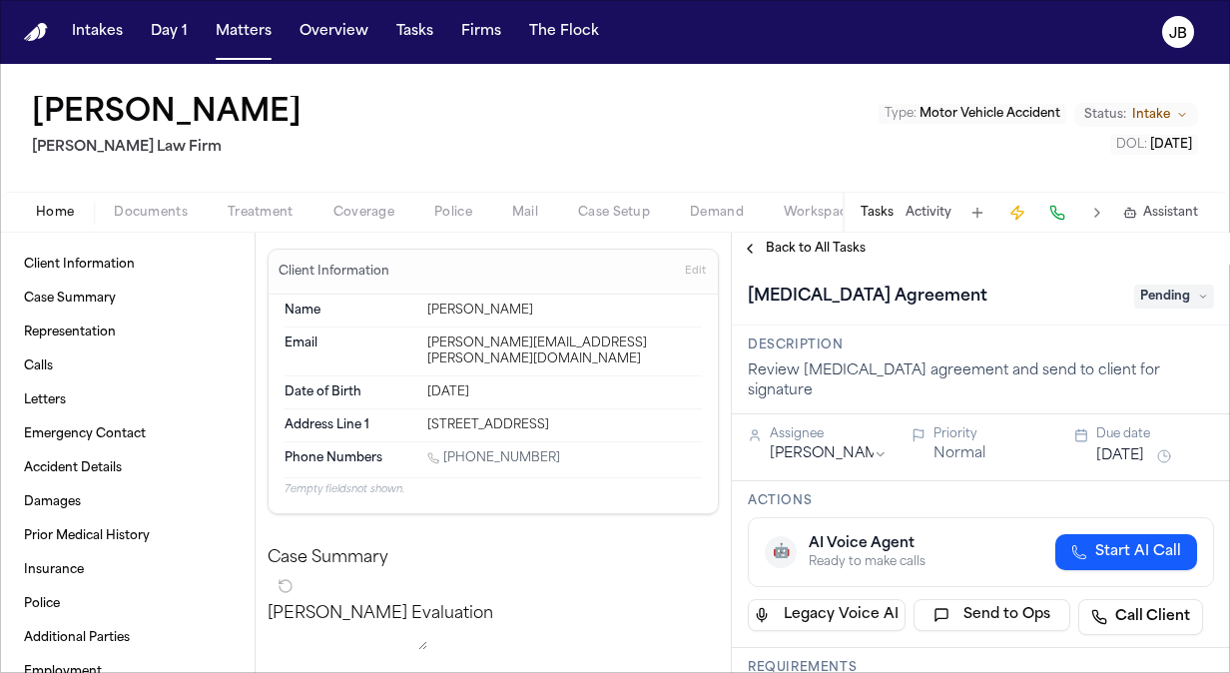
click at [1194, 302] on html "Intakes Day 1 Matters Overview Tasks Firms The Flock JB Ronald T Northcutt Ruy …" at bounding box center [615, 336] width 1230 height 673
click at [1194, 302] on span "Pending" at bounding box center [1174, 296] width 80 height 24
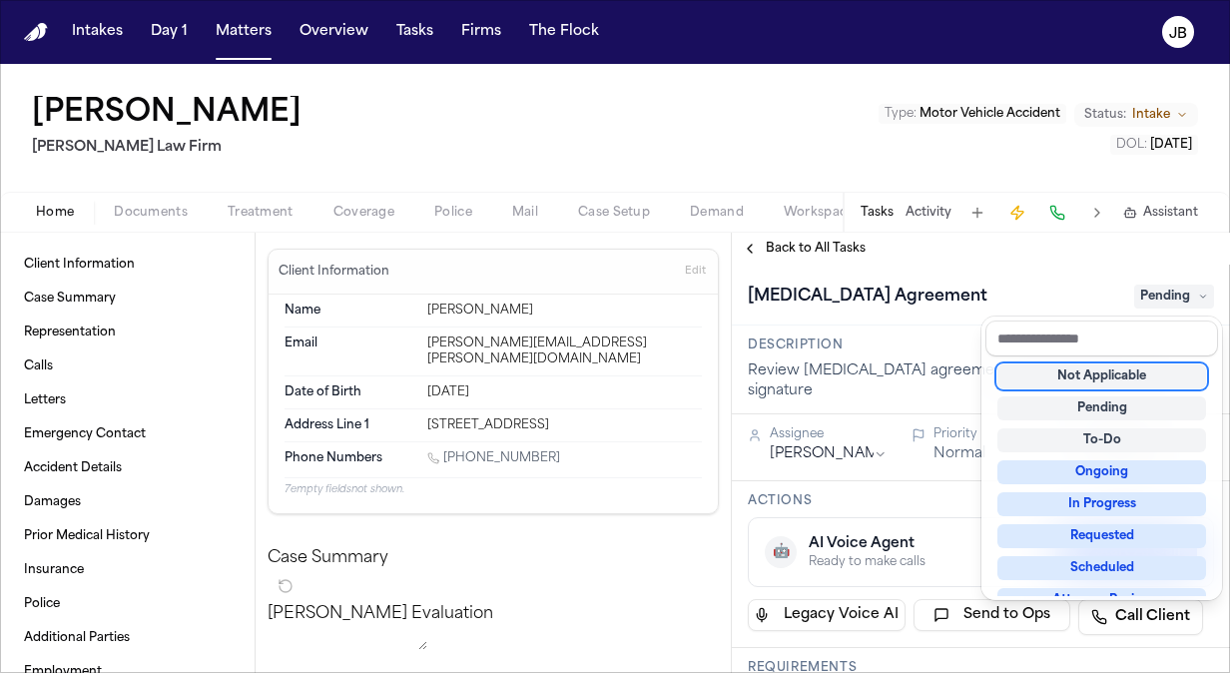
click at [174, 206] on div "Ronald T Northcutt Ruy Mireles Law Firm Type : Motor Vehicle Accident Status: I…" at bounding box center [615, 368] width 1230 height 609
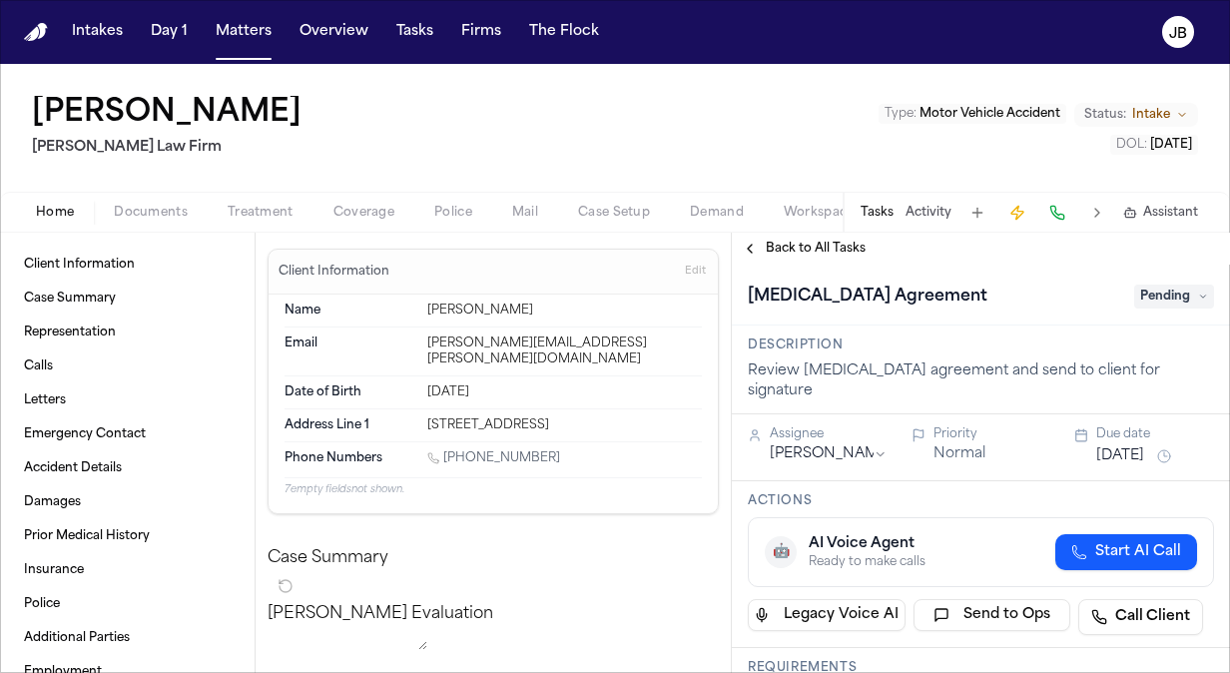
click at [174, 206] on span "Documents" at bounding box center [151, 213] width 74 height 16
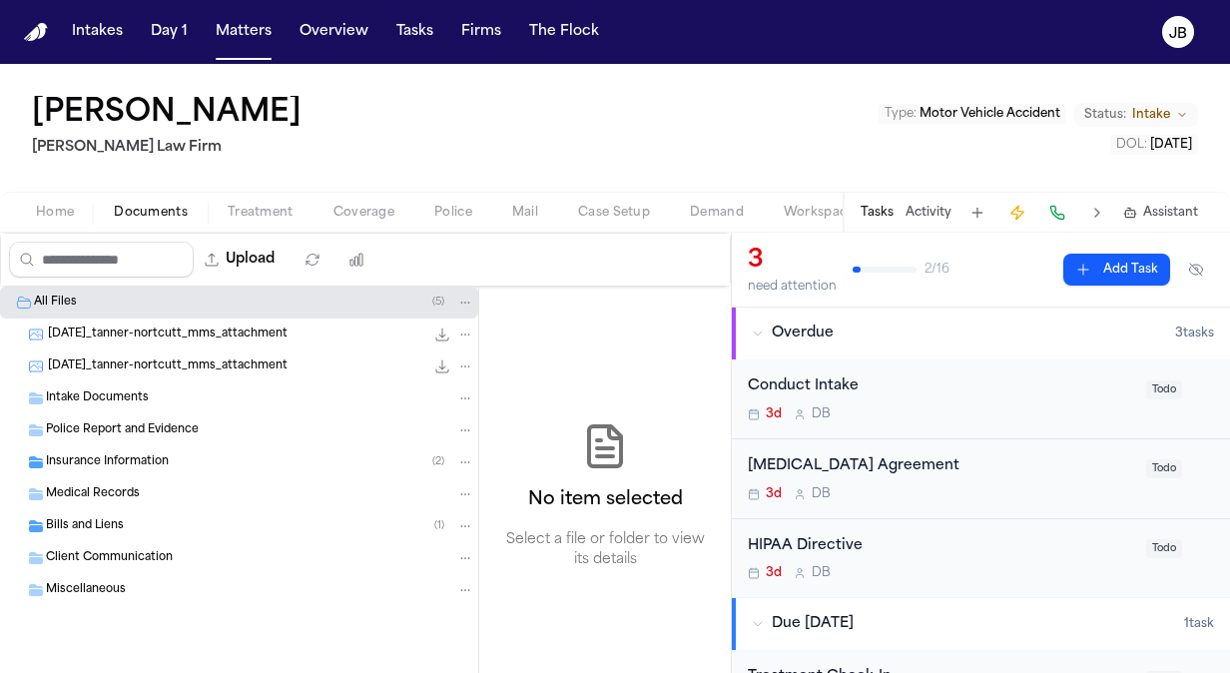
click at [154, 384] on div "Intake Documents" at bounding box center [239, 398] width 478 height 32
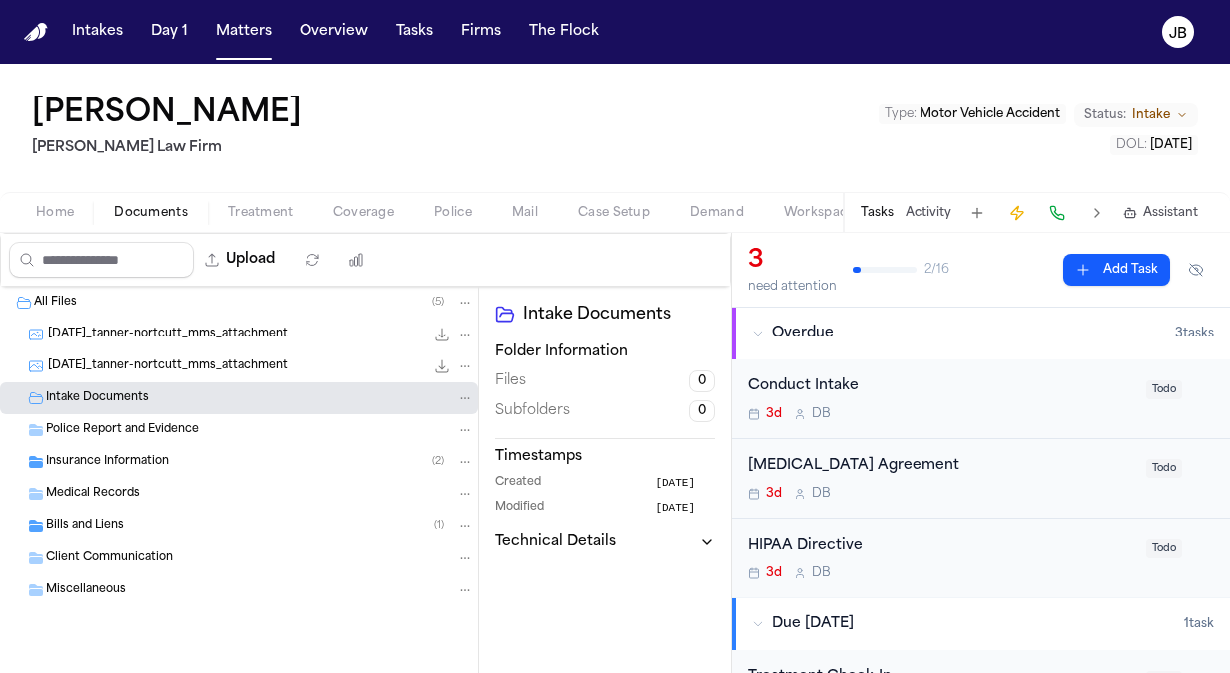
click at [140, 365] on span "2025-08-13_tanner-nortcutt_mms_attachment" at bounding box center [168, 366] width 240 height 17
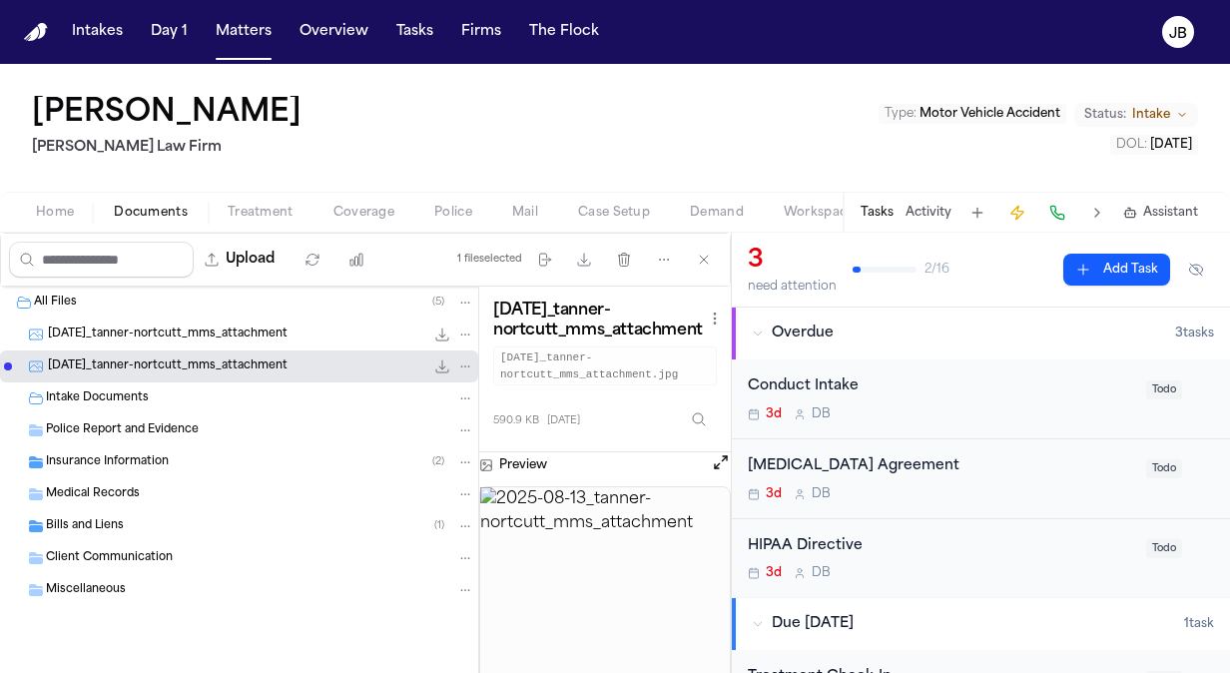
click at [199, 335] on span "2025-08-13_tanner-nortcutt_mms_attachment" at bounding box center [168, 334] width 240 height 17
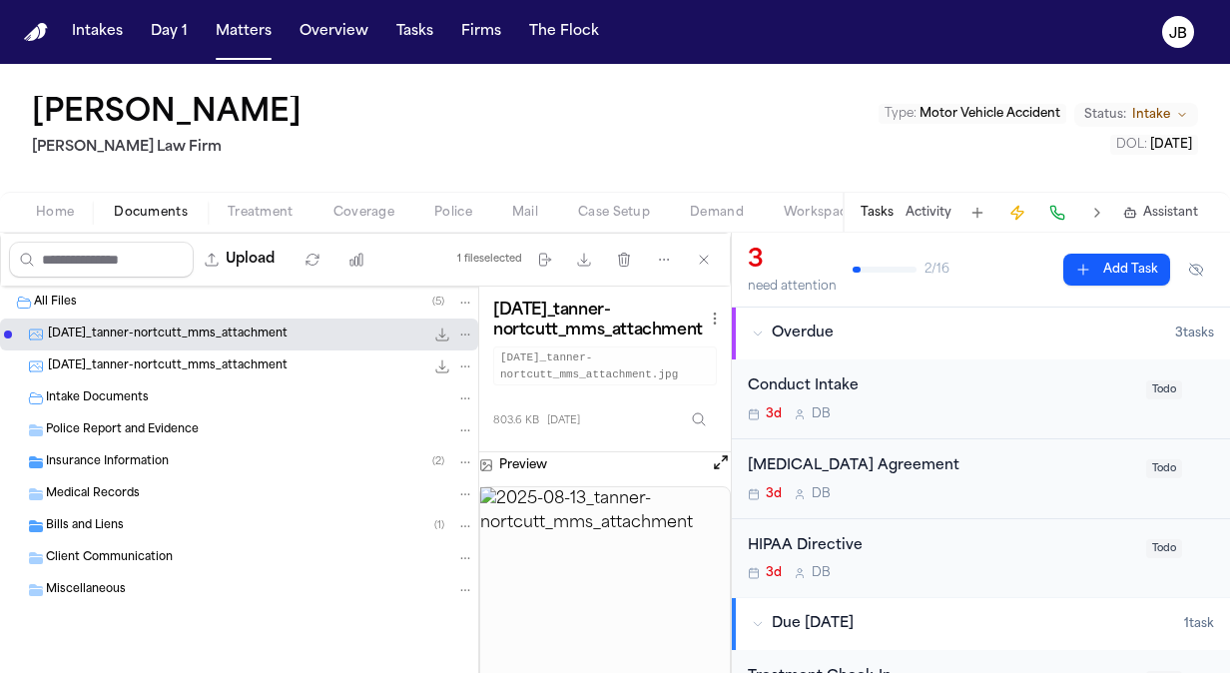
click at [154, 442] on div "Police Report and Evidence" at bounding box center [239, 430] width 478 height 32
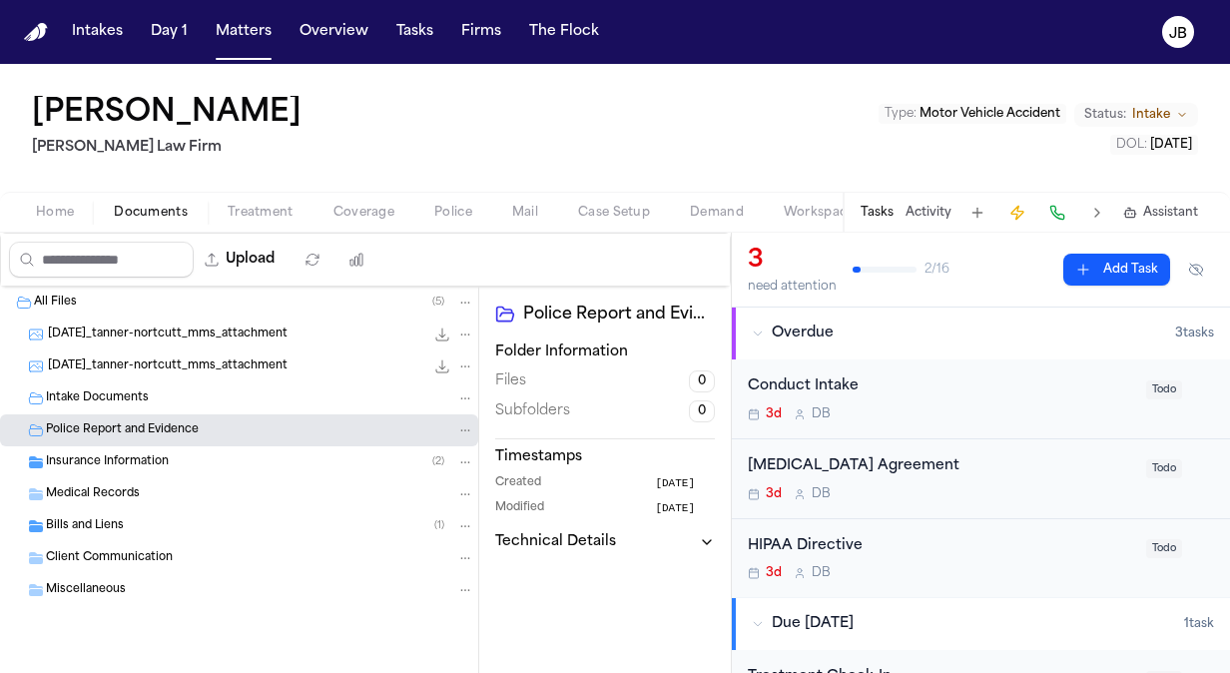
click at [146, 457] on span "Insurance Information" at bounding box center [107, 462] width 123 height 17
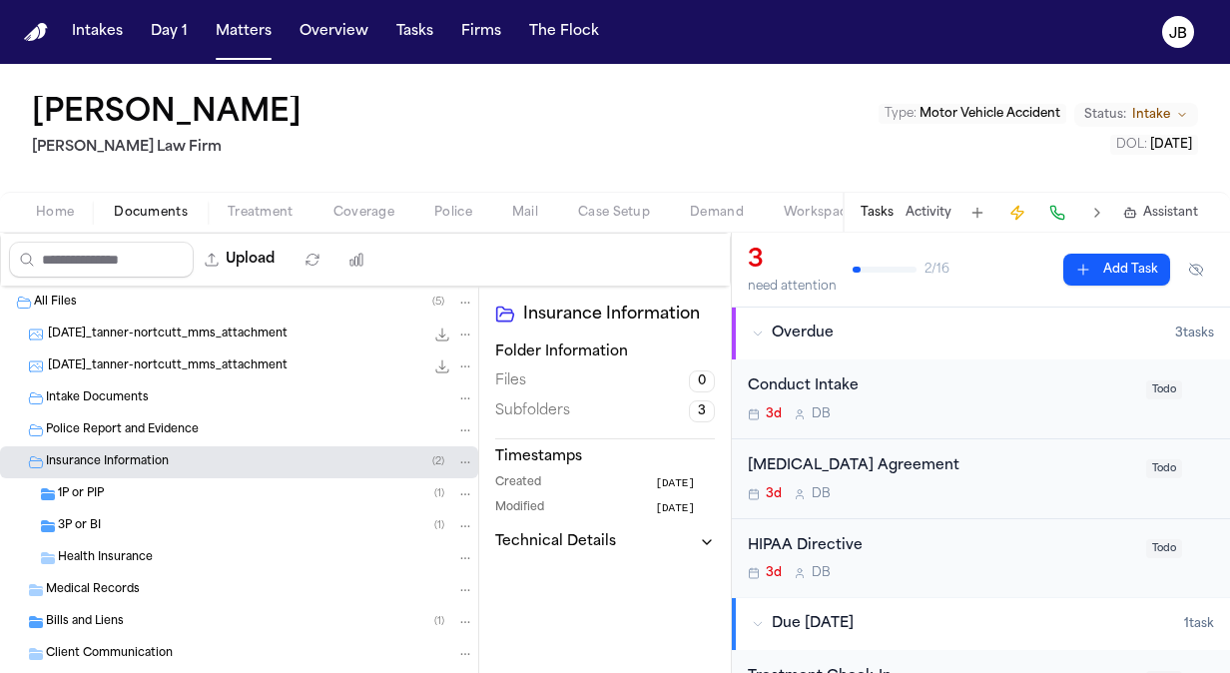
click at [127, 485] on div "1P or PIP ( 1 )" at bounding box center [266, 494] width 416 height 18
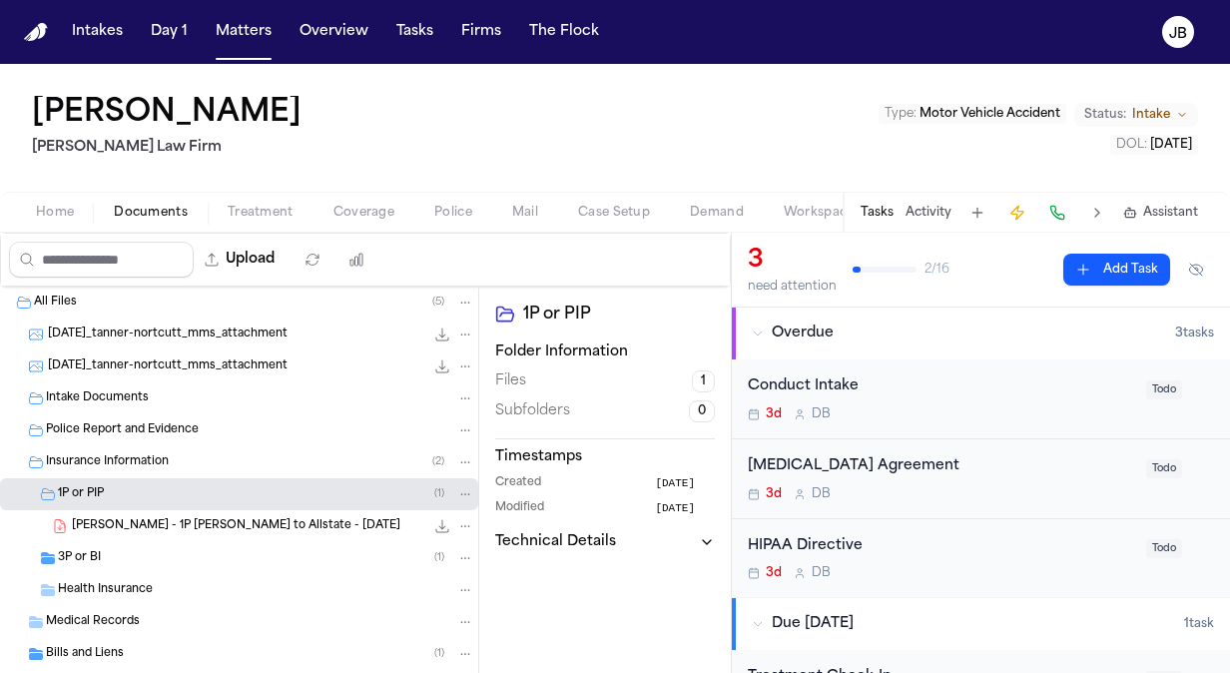
click at [106, 551] on div "3P or BI ( 1 )" at bounding box center [266, 558] width 416 height 18
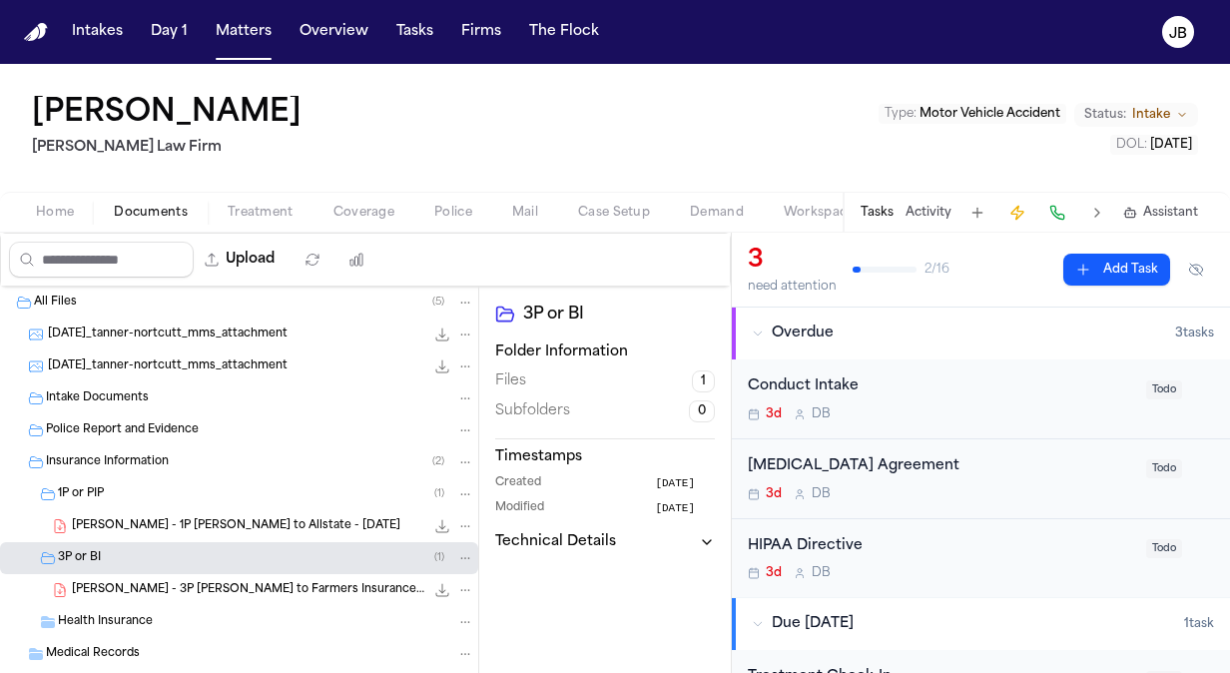
scroll to position [138, 0]
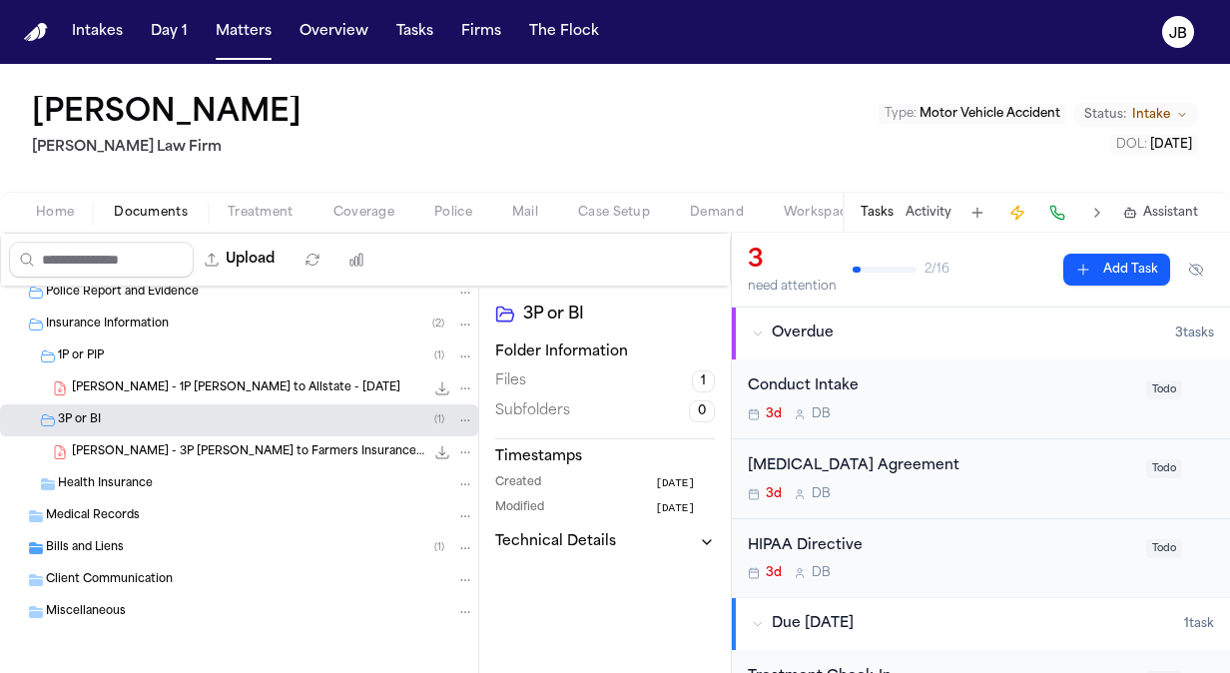
click at [151, 475] on div "Health Insurance" at bounding box center [266, 484] width 416 height 18
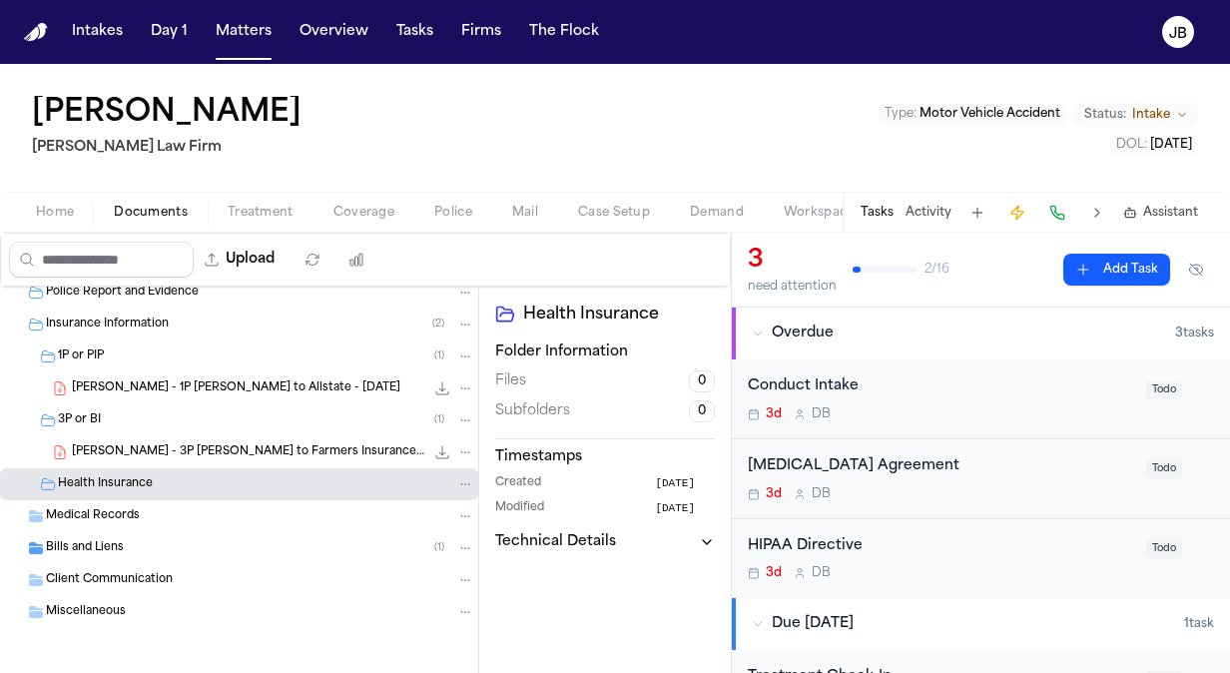
click at [113, 515] on span "Medical Records" at bounding box center [93, 516] width 94 height 17
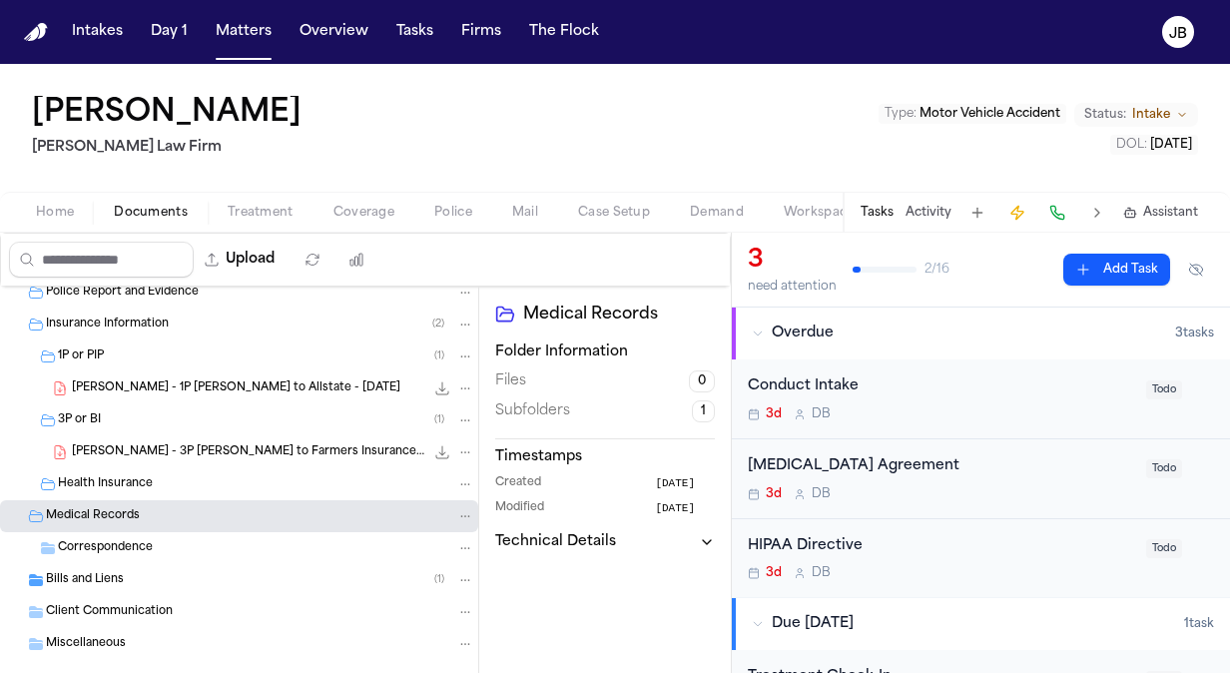
click at [92, 572] on span "Bills and Liens" at bounding box center [85, 580] width 78 height 17
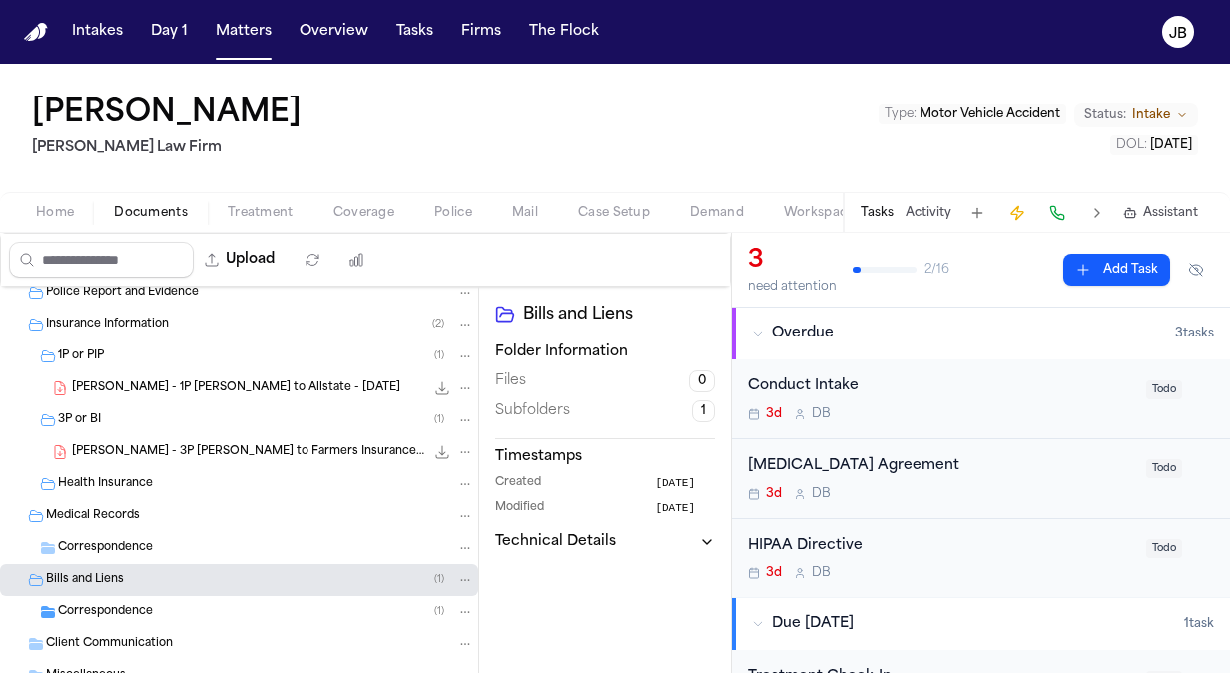
click at [278, 605] on div "Correspondence ( 1 )" at bounding box center [266, 612] width 416 height 18
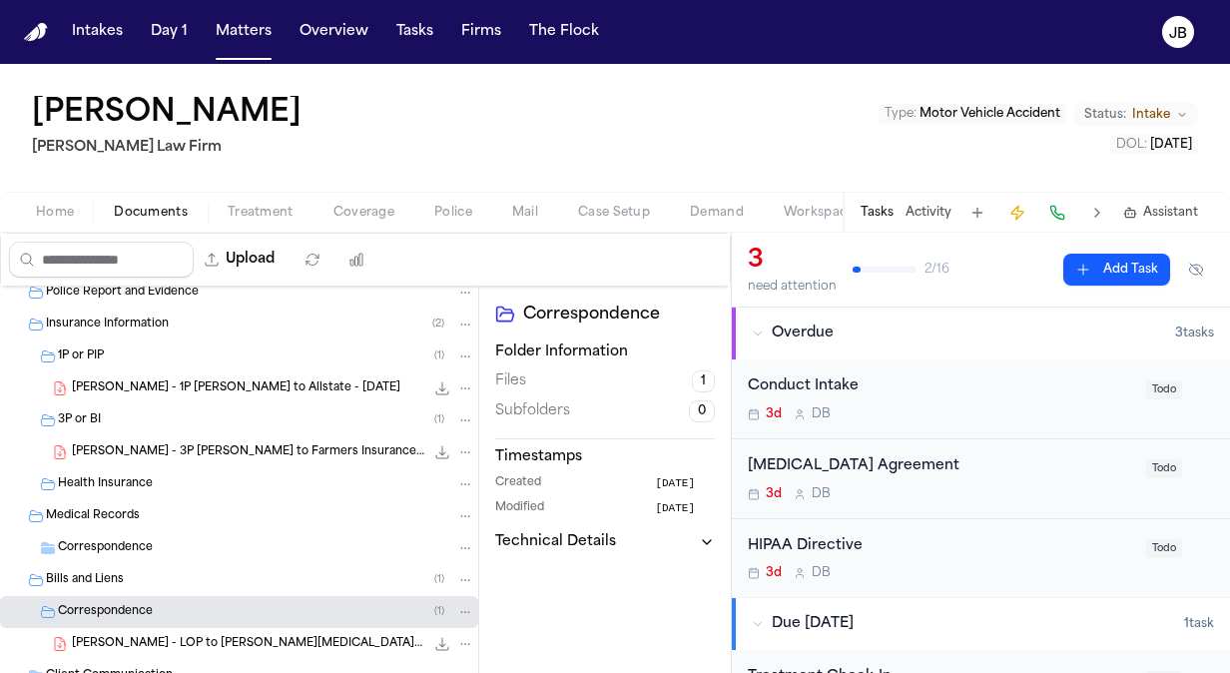
scroll to position [234, 0]
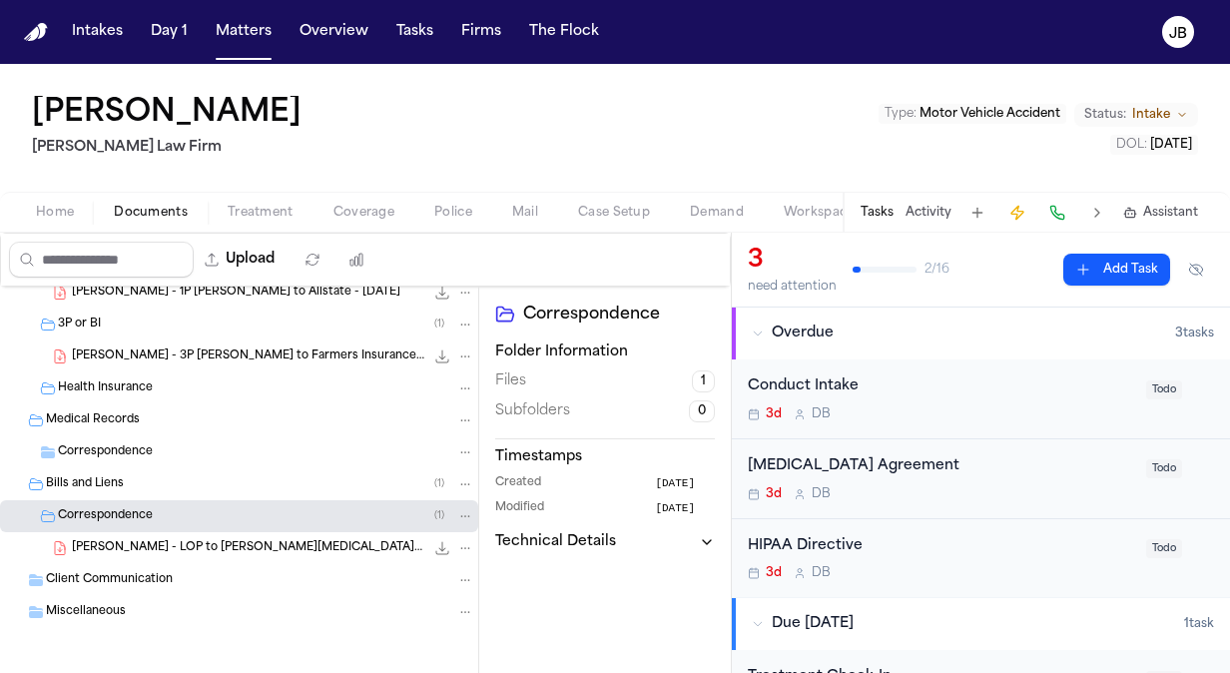
click at [200, 585] on div "Client Communication" at bounding box center [260, 580] width 428 height 18
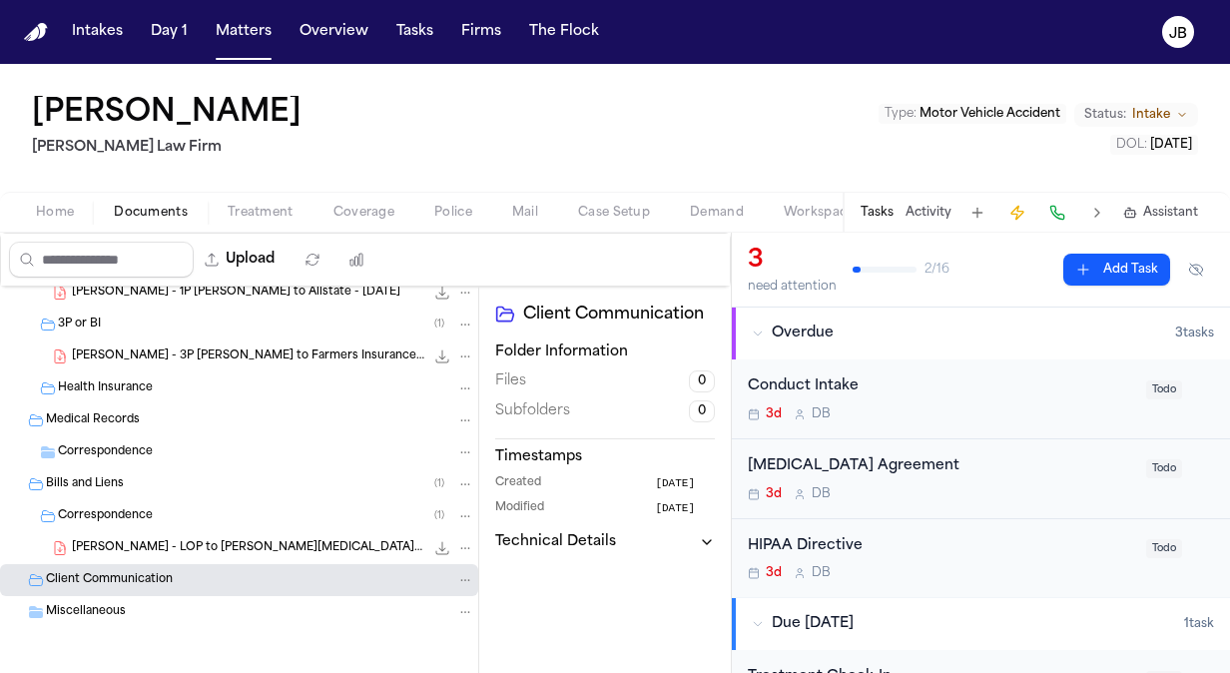
click at [180, 615] on div "Miscellaneous" at bounding box center [260, 612] width 428 height 18
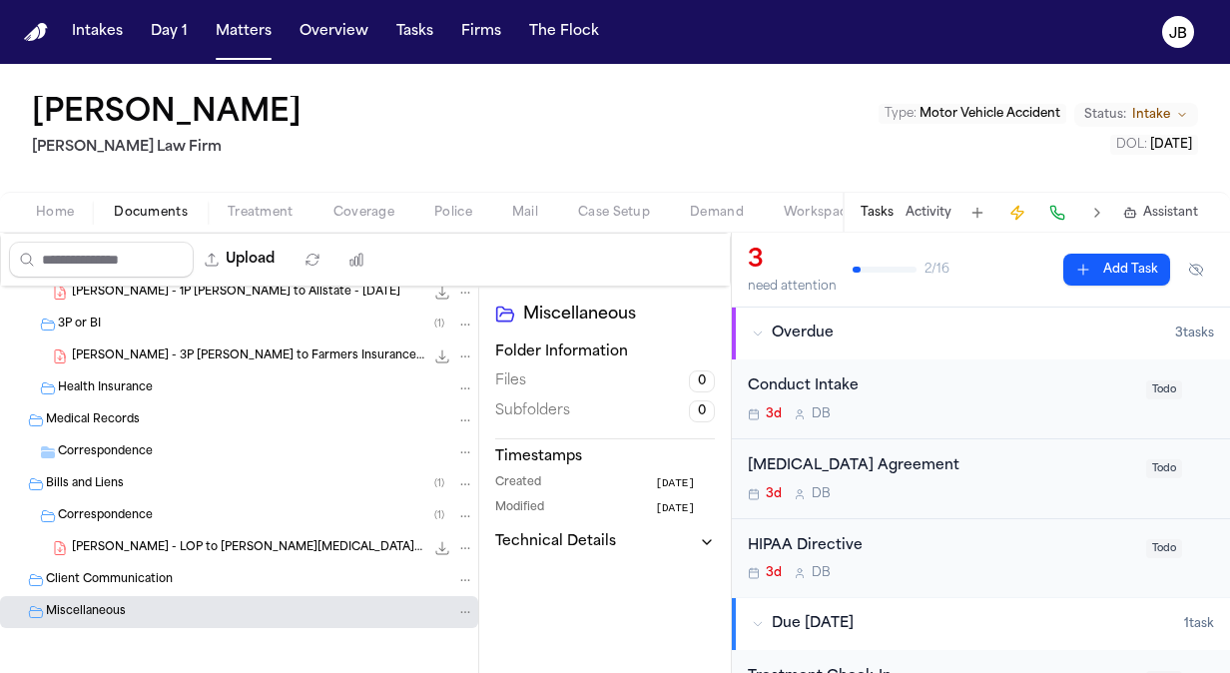
click at [355, 192] on div "Home Documents Treatment Coverage Police Mail Case Setup Demand Workspaces Arti…" at bounding box center [615, 212] width 1230 height 40
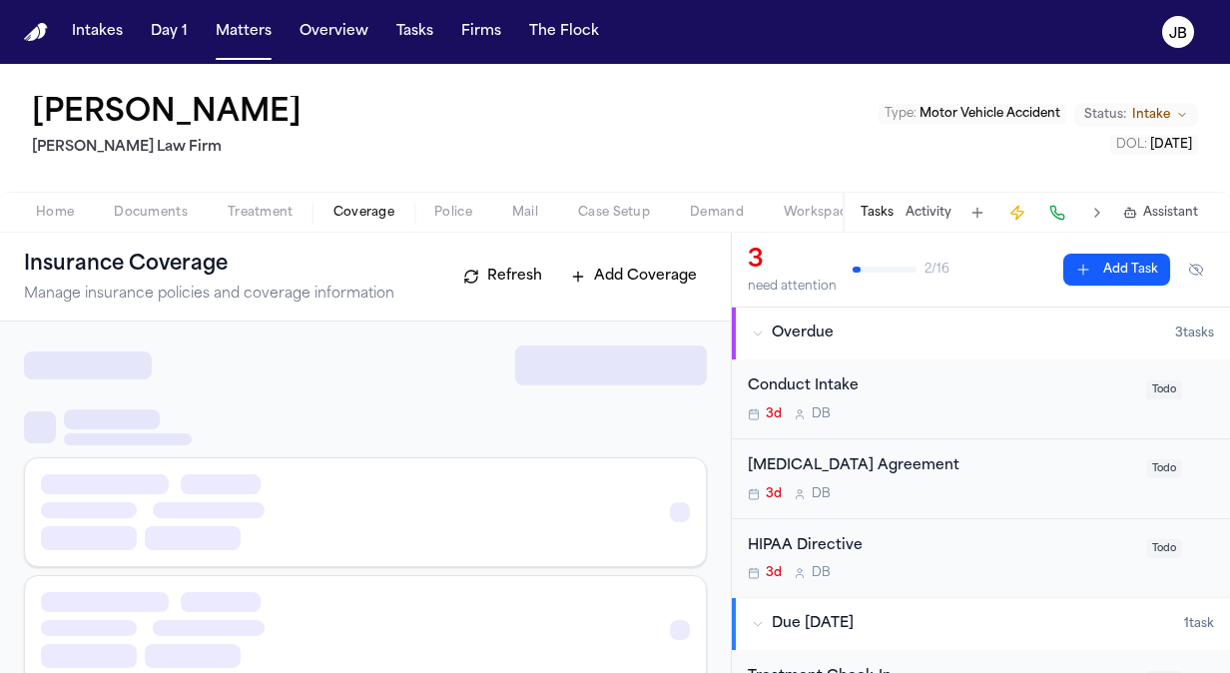
click at [354, 208] on span "Coverage" at bounding box center [363, 213] width 61 height 16
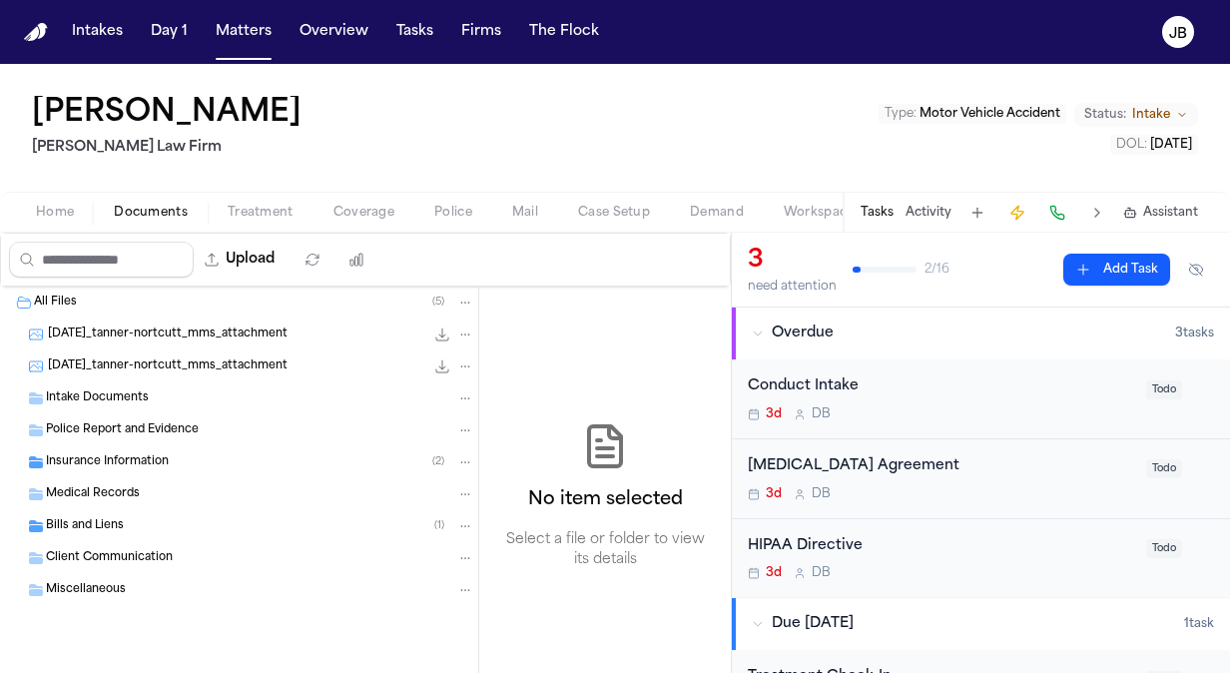
click at [146, 205] on span "Documents" at bounding box center [151, 213] width 74 height 16
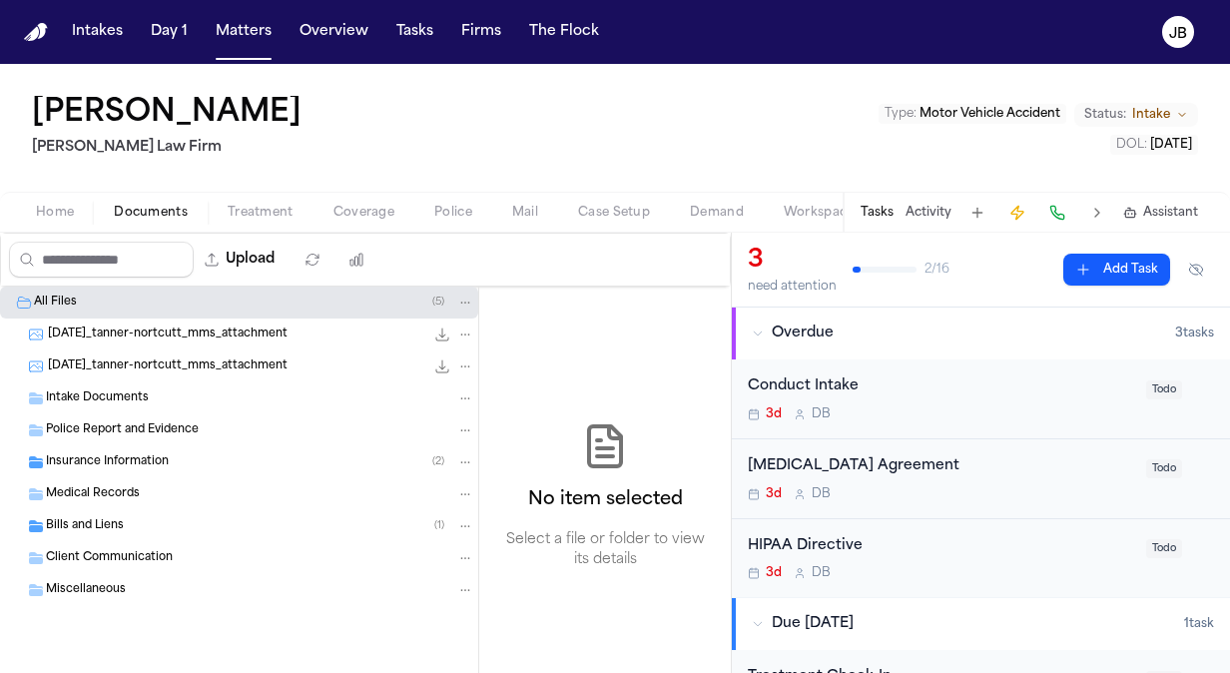
click at [161, 475] on div "Insurance Information ( 2 )" at bounding box center [239, 462] width 478 height 32
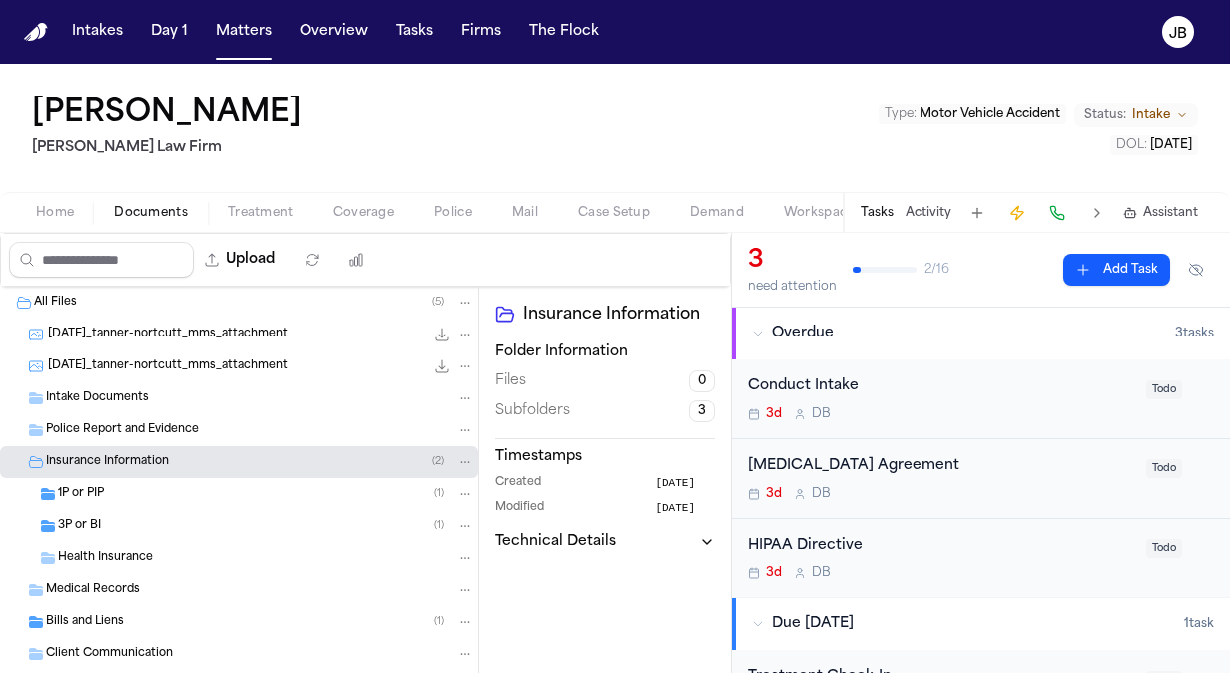
click at [161, 493] on div "1P or PIP ( 1 )" at bounding box center [266, 494] width 416 height 18
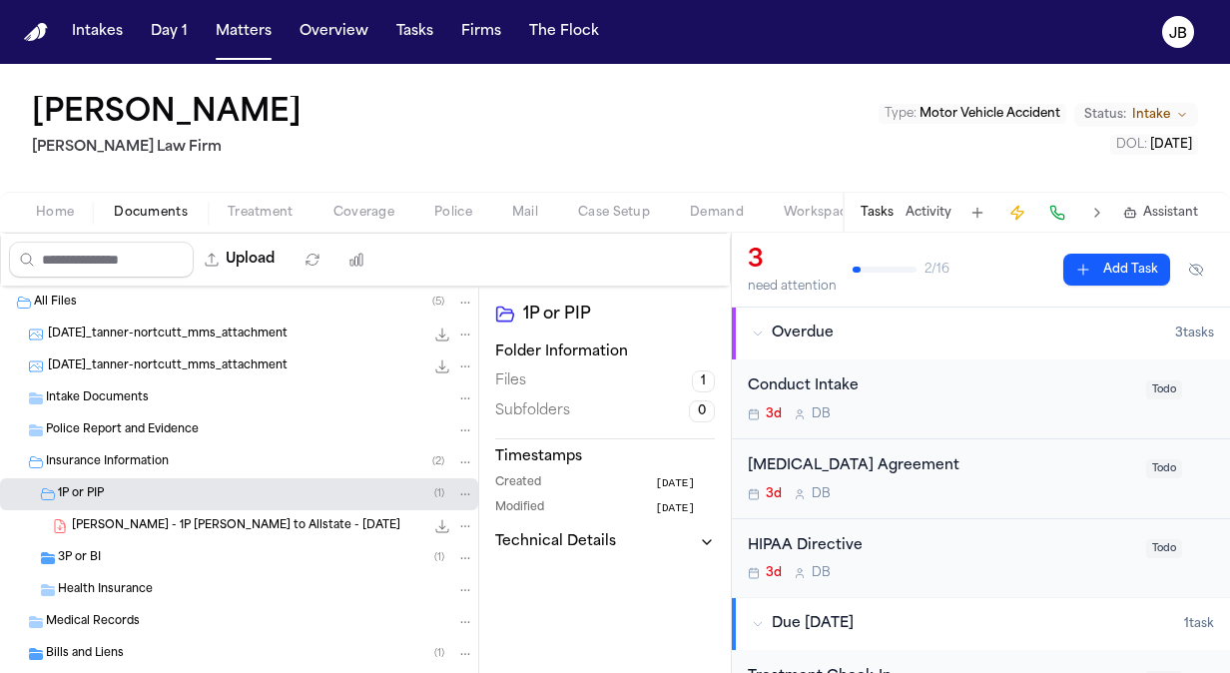
click at [146, 543] on div "3P or BI ( 1 )" at bounding box center [239, 558] width 478 height 32
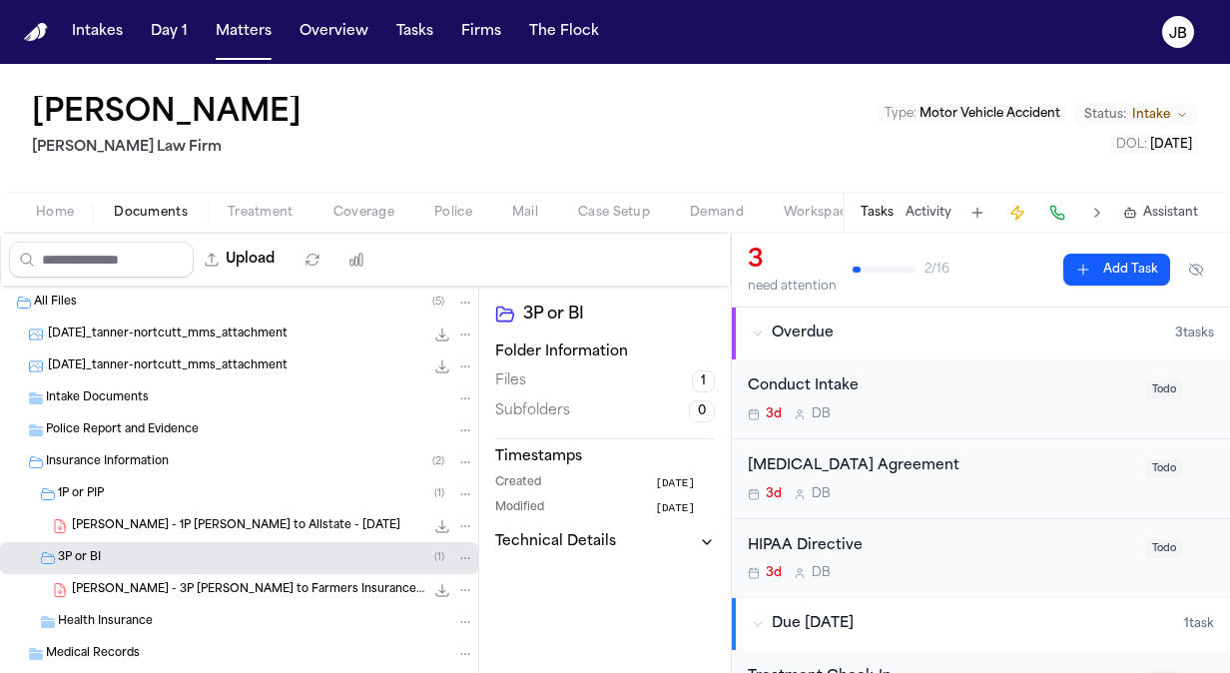
click at [48, 229] on div "Home Documents Treatment Coverage Police Mail Case Setup Demand Workspaces Arti…" at bounding box center [615, 212] width 1230 height 40
click at [52, 218] on span "Home" at bounding box center [55, 213] width 38 height 16
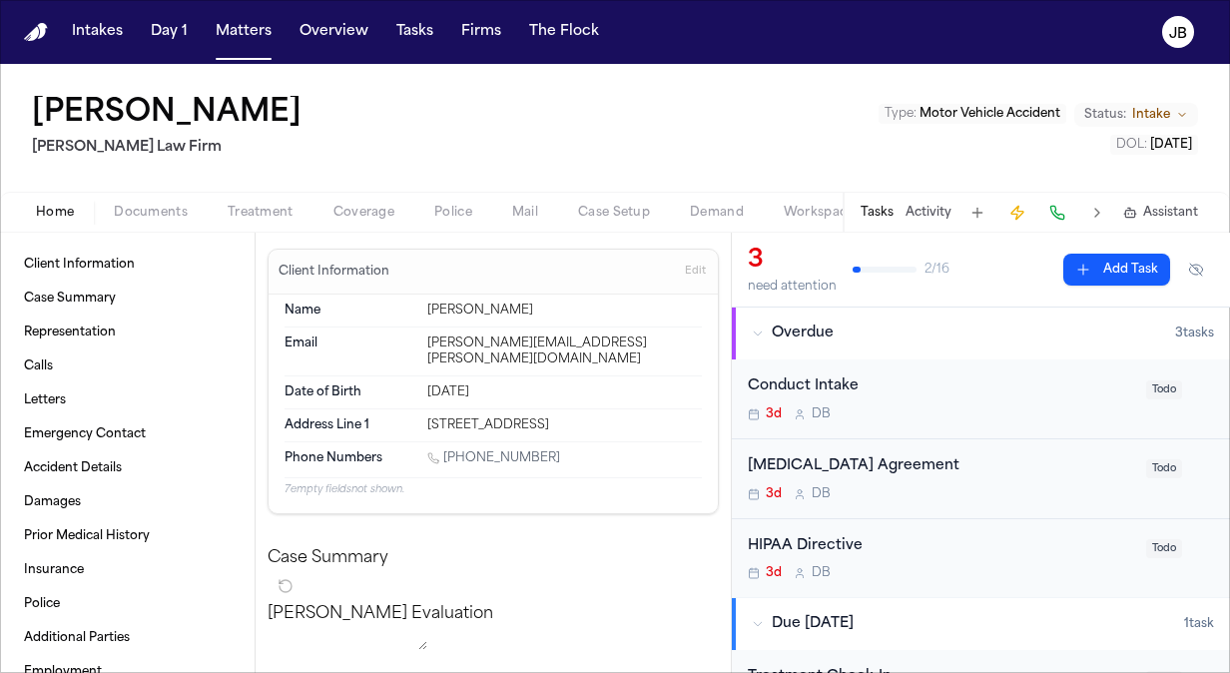
click at [167, 208] on span "Documents" at bounding box center [151, 213] width 74 height 16
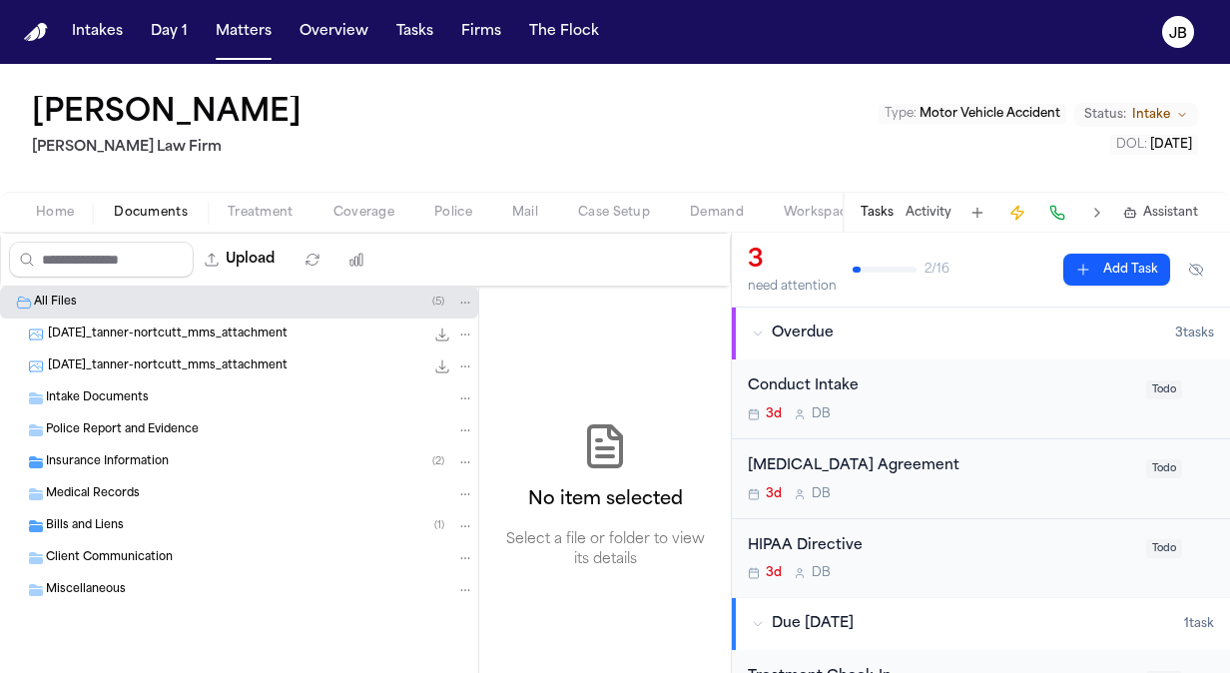
click at [191, 341] on div "2025-08-13_tanner-nortcutt_mms_attachment 803.6 KB • JPG" at bounding box center [261, 334] width 426 height 20
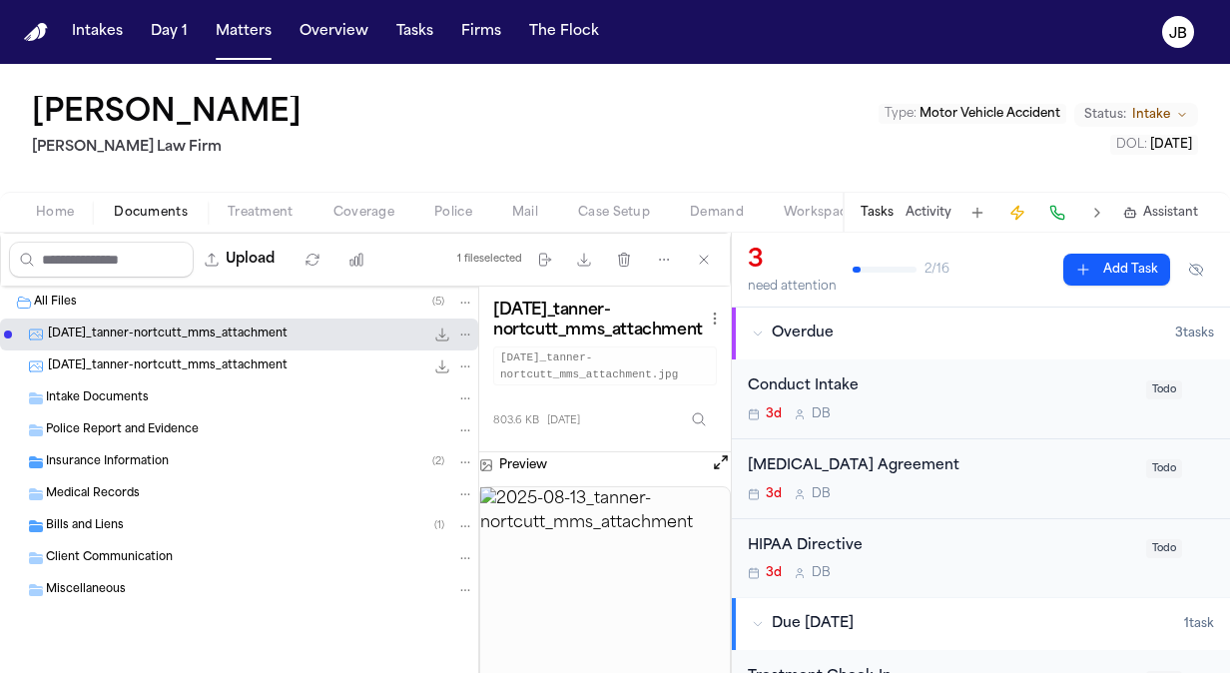
click at [192, 358] on span "2025-08-13_tanner-nortcutt_mms_attachment" at bounding box center [168, 366] width 240 height 17
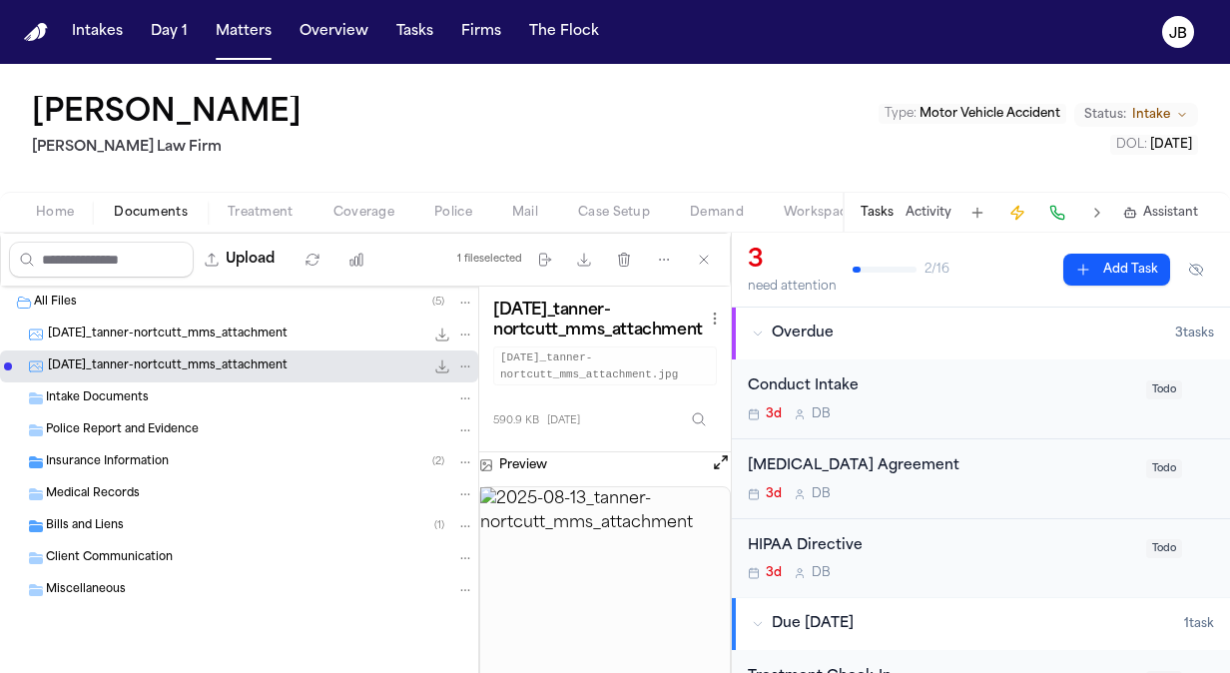
click at [237, 406] on div "Intake Documents" at bounding box center [239, 398] width 478 height 32
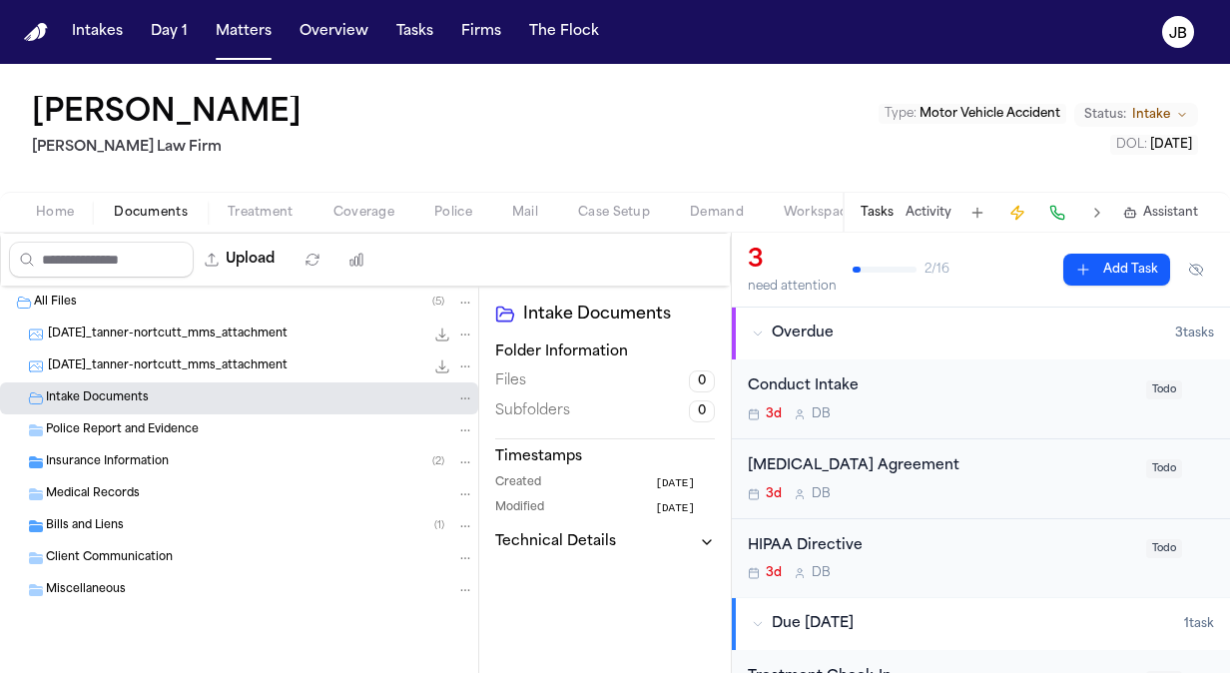
drag, startPoint x: 237, startPoint y: 406, endPoint x: 145, endPoint y: 214, distance: 213.4
click at [145, 214] on div "Ronald T Northcutt Ruy Mireles Law Firm Type : Motor Vehicle Accident Status: I…" at bounding box center [615, 368] width 1230 height 609
click at [60, 229] on div "Home Documents Treatment Coverage Police Mail Case Setup Demand Workspaces Arti…" at bounding box center [615, 212] width 1230 height 40
click at [61, 206] on span "Home" at bounding box center [55, 213] width 38 height 16
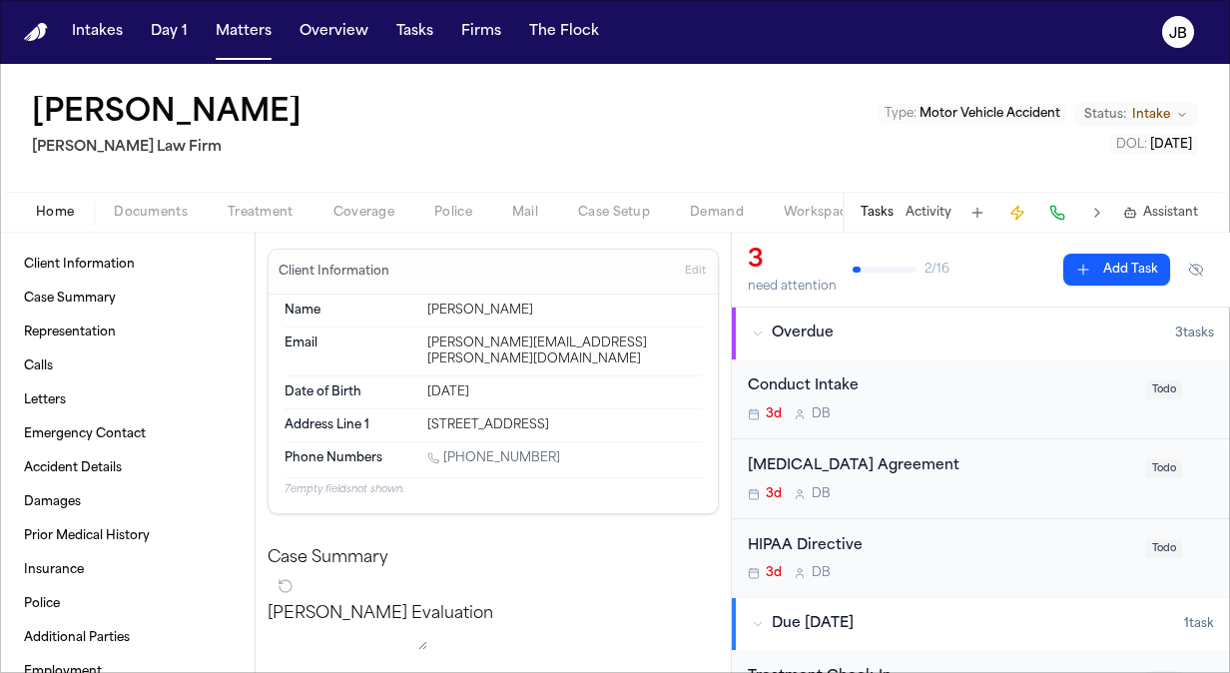
click at [180, 212] on span "Documents" at bounding box center [151, 213] width 74 height 16
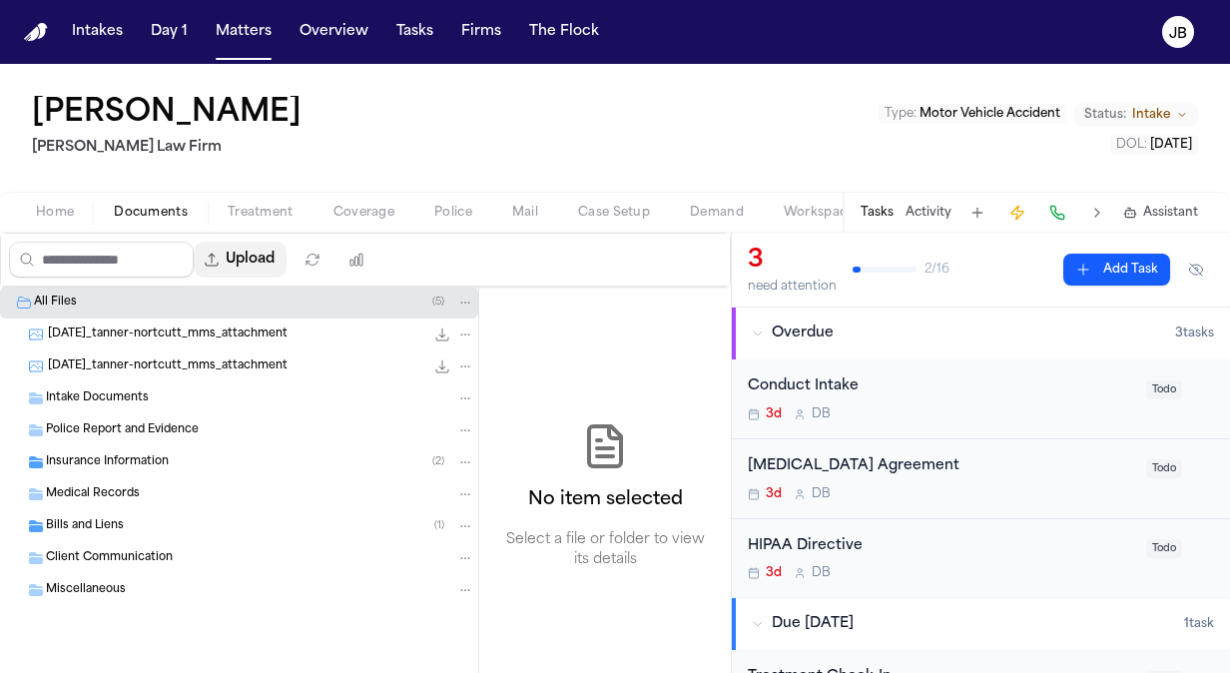
click at [276, 265] on button "Upload" at bounding box center [240, 260] width 93 height 36
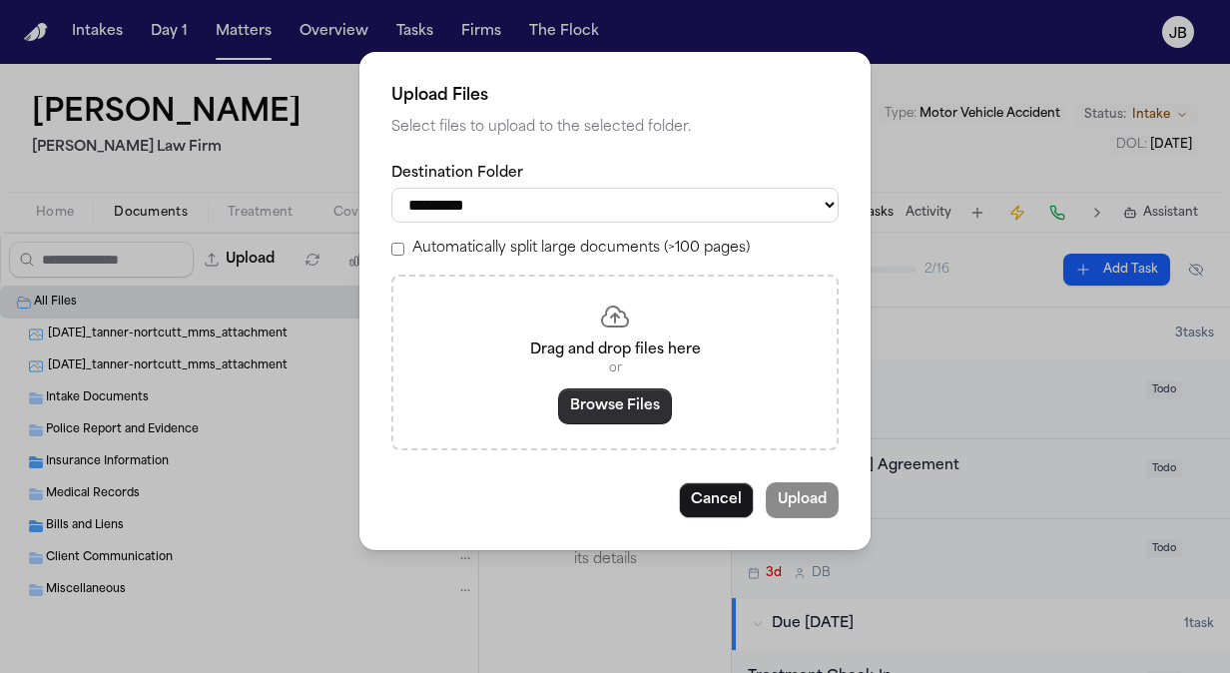
click at [639, 404] on button "Browse Files" at bounding box center [615, 406] width 114 height 36
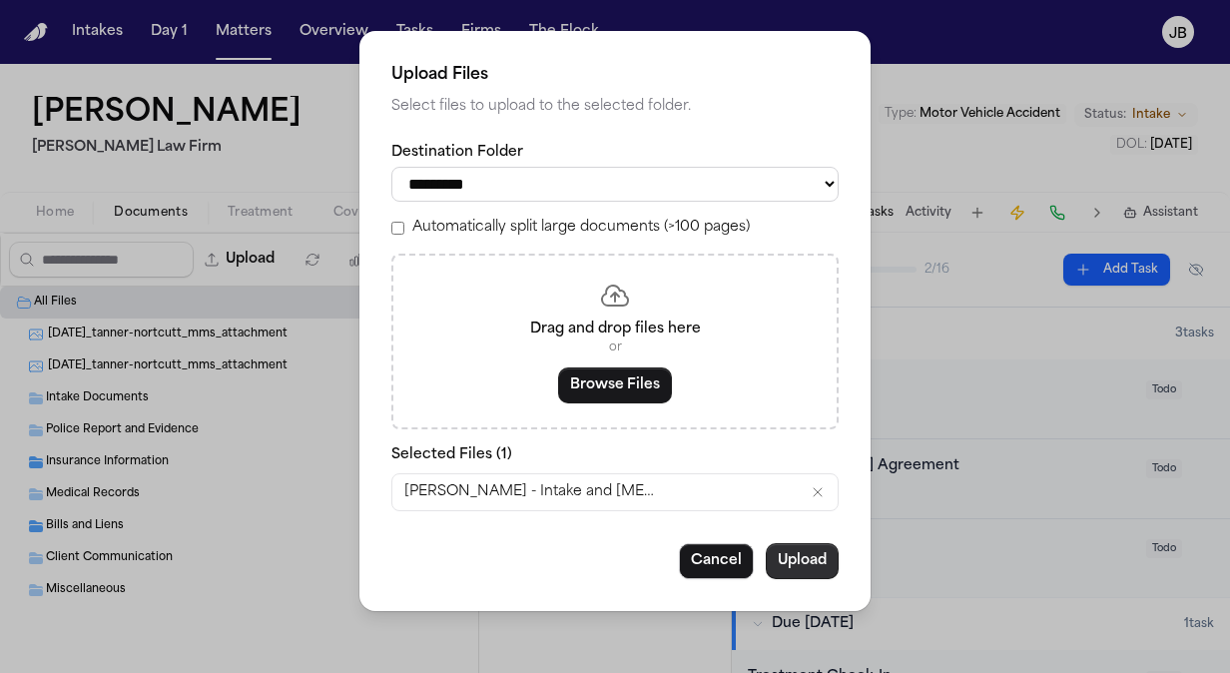
click at [791, 567] on button "Upload" at bounding box center [802, 561] width 73 height 36
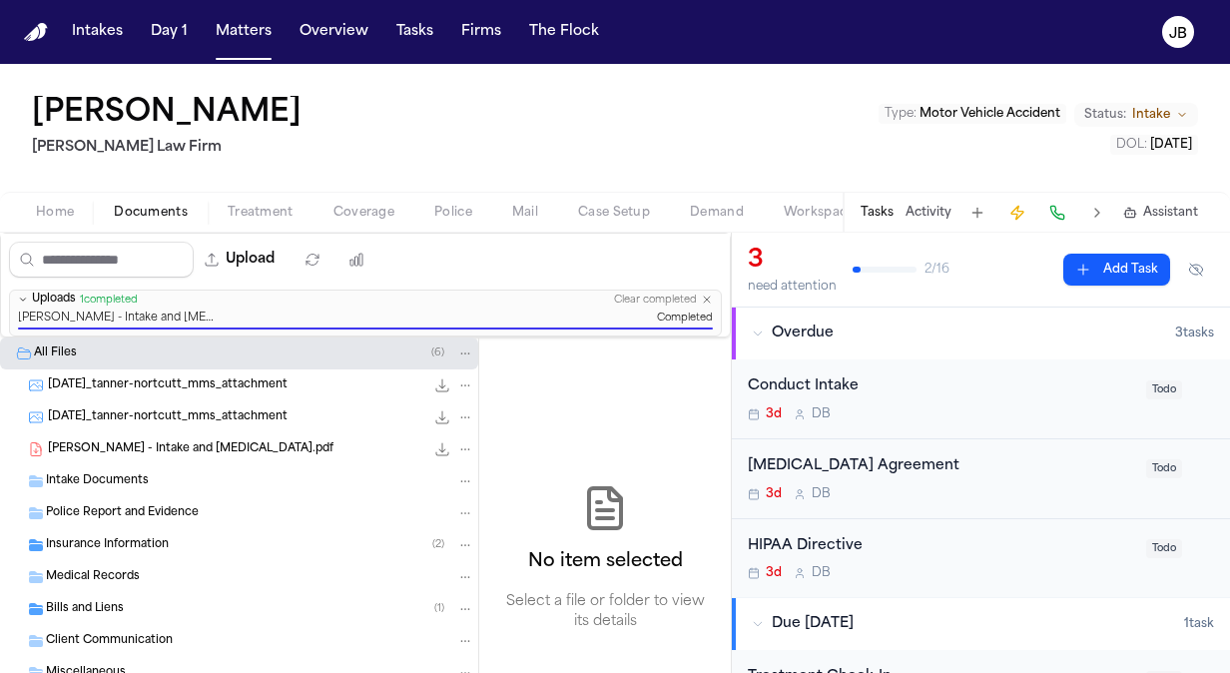
click at [936, 491] on div "3d D B" at bounding box center [941, 494] width 386 height 16
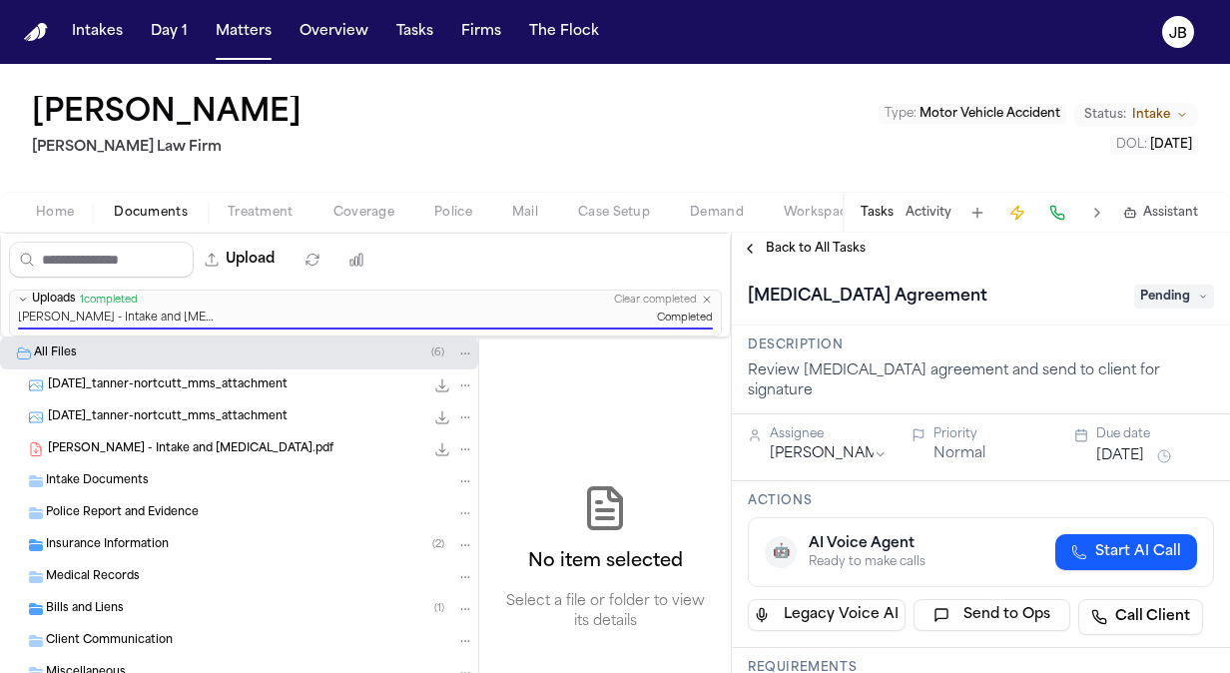
click at [1151, 293] on span "Pending" at bounding box center [1174, 296] width 80 height 24
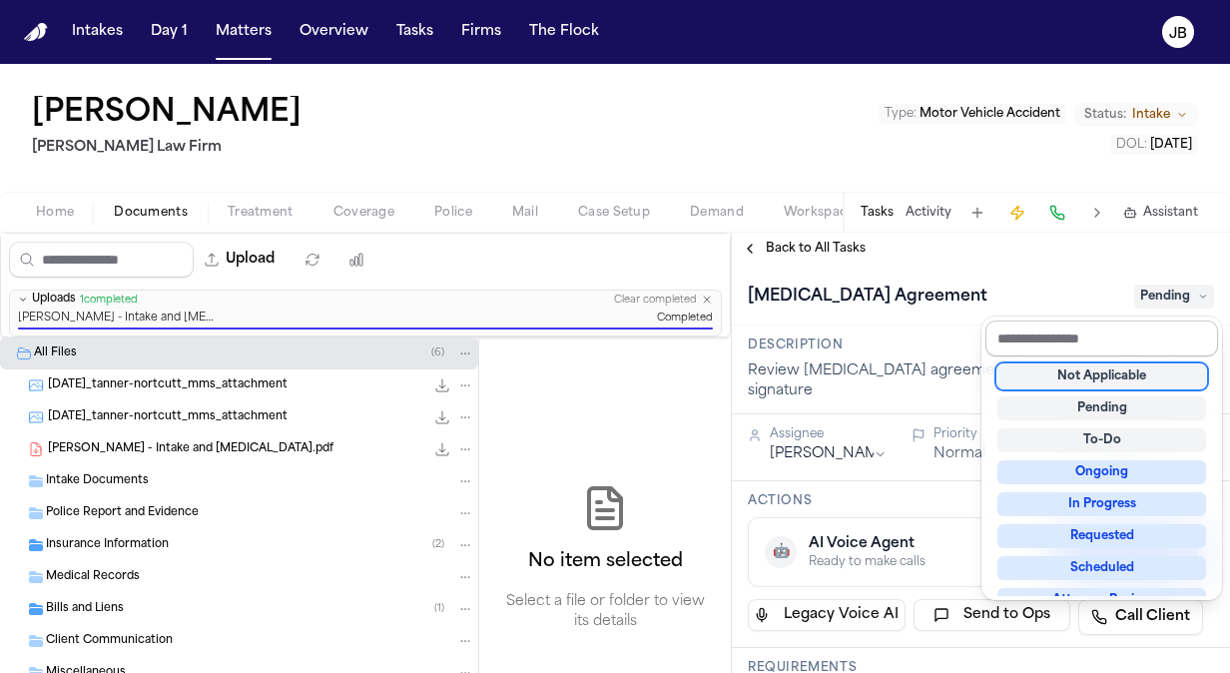
click at [1126, 331] on input "text" at bounding box center [1101, 338] width 233 height 36
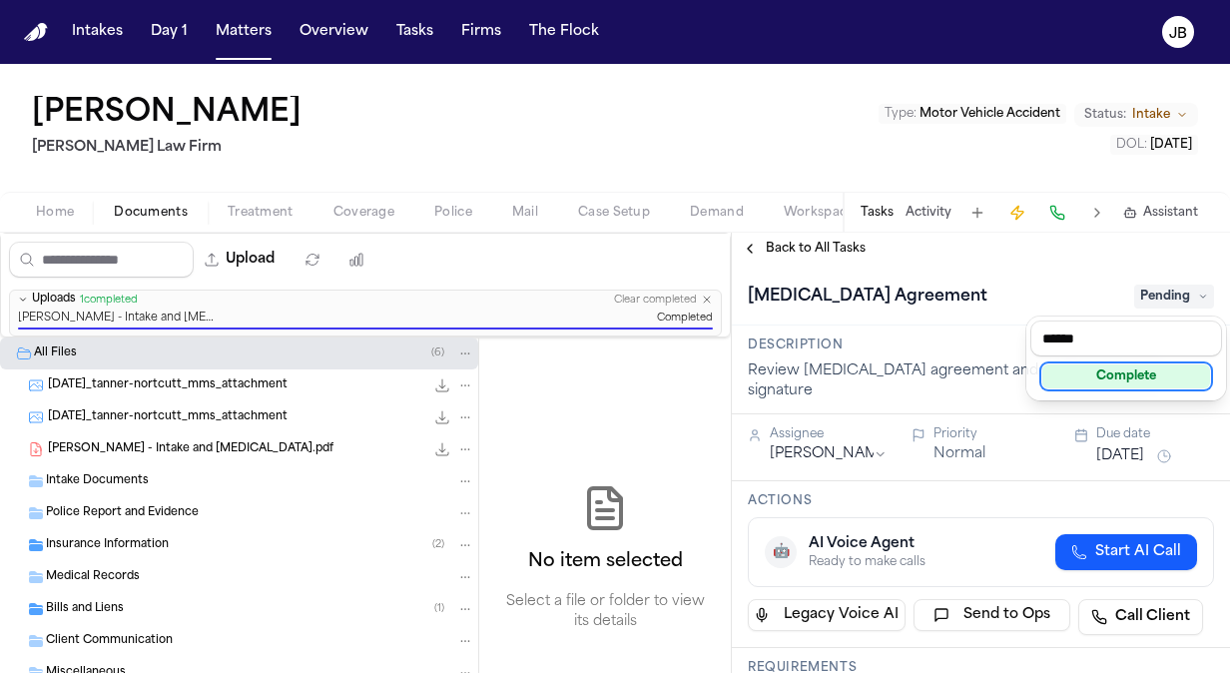
type input "******"
click at [1126, 375] on div "Complete" at bounding box center [1126, 376] width 168 height 24
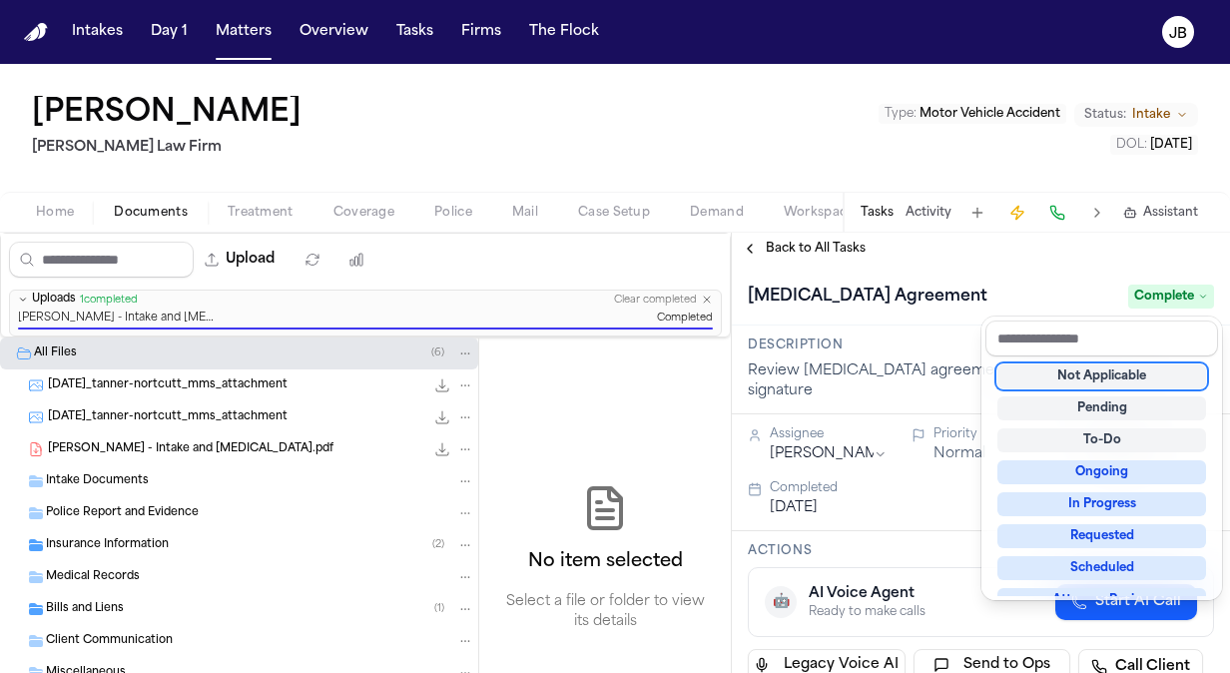
click at [979, 291] on div "Retainer Agreement Complete" at bounding box center [981, 296] width 466 height 32
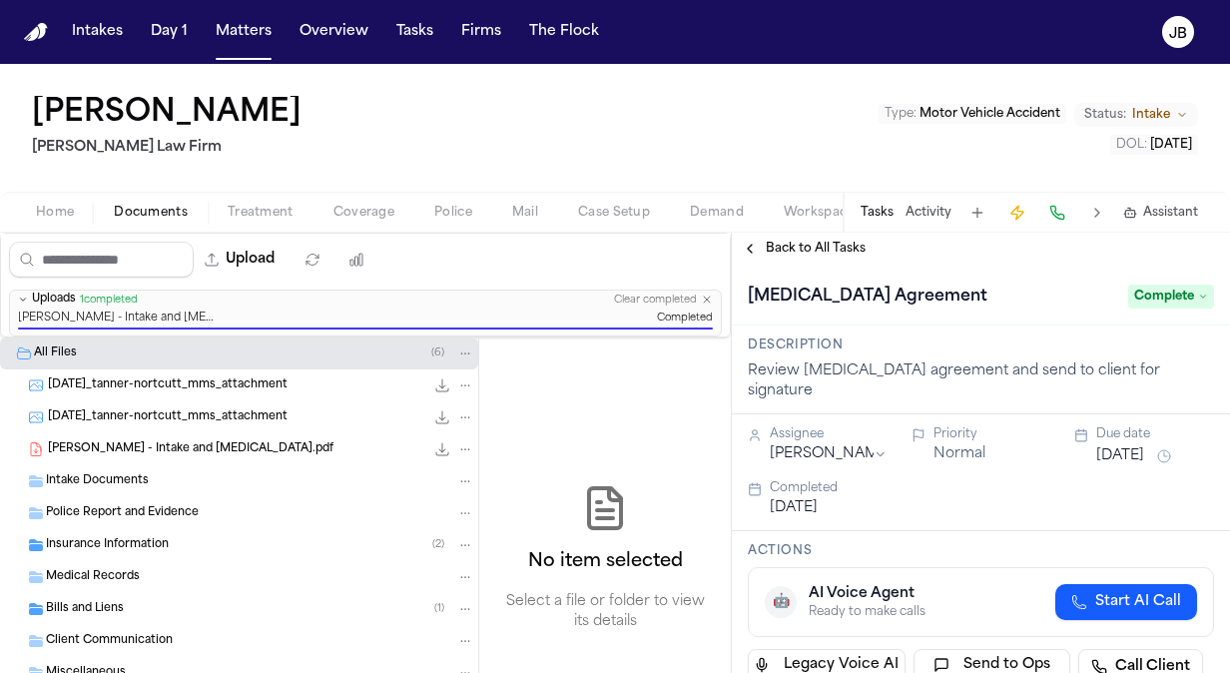
click at [800, 245] on span "Back to All Tasks" at bounding box center [816, 249] width 100 height 16
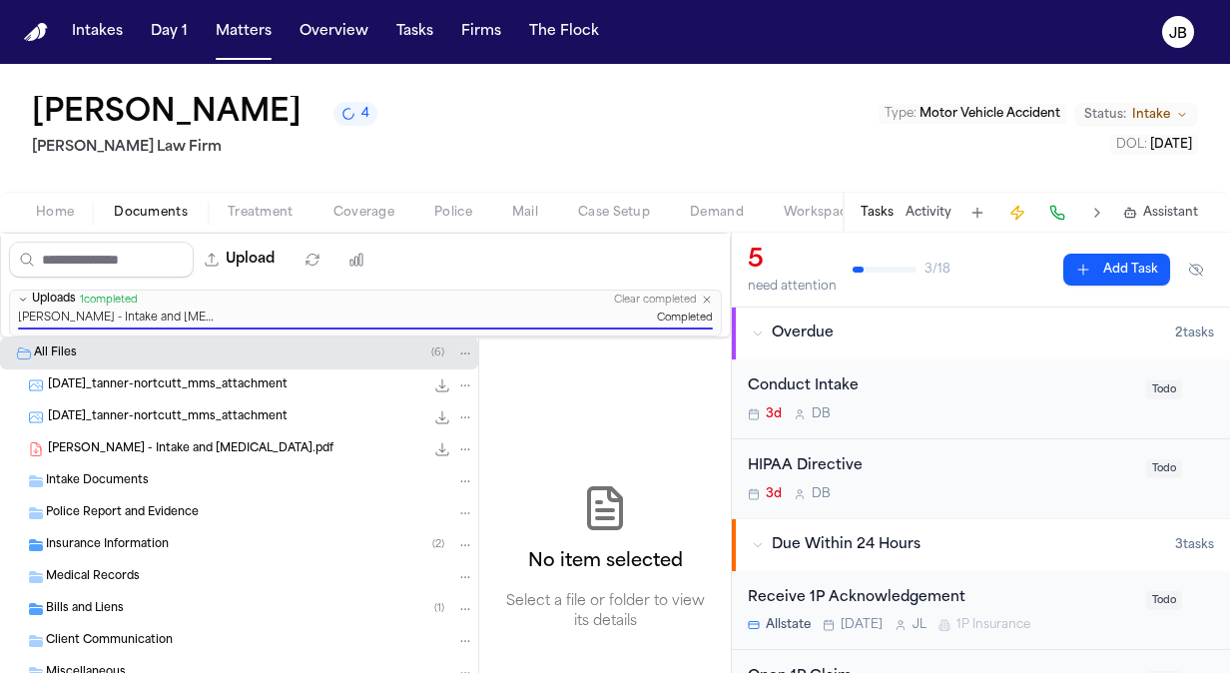
click at [65, 213] on span "Home" at bounding box center [55, 213] width 38 height 16
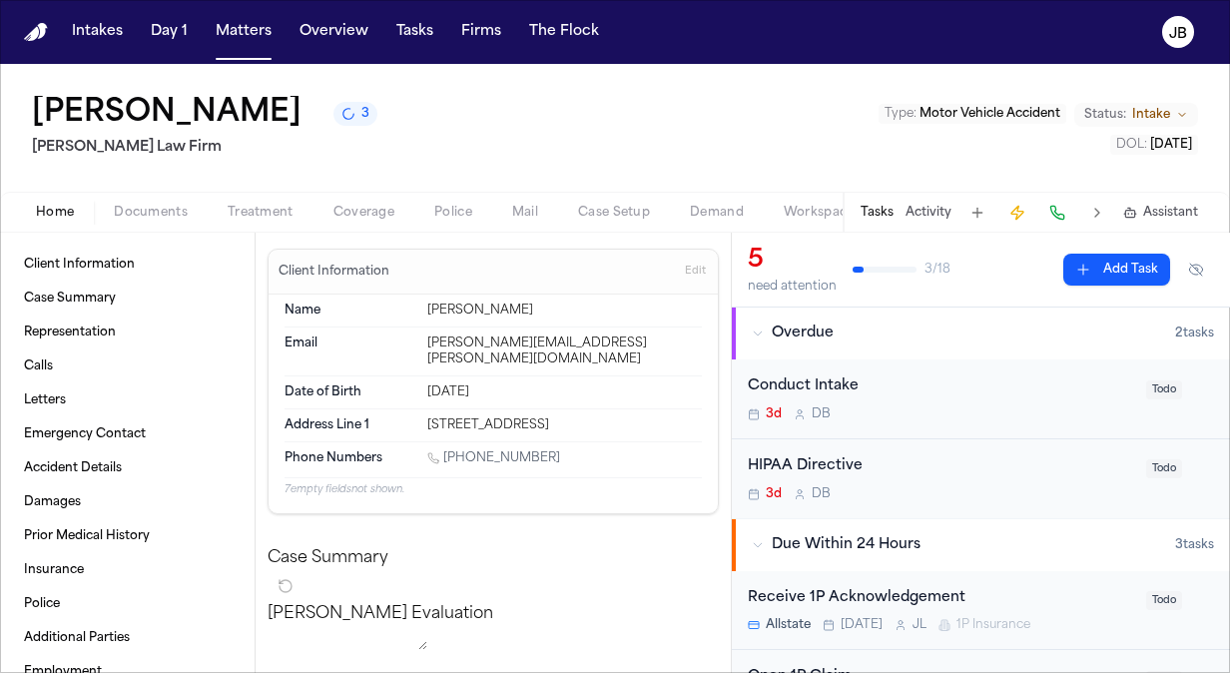
drag, startPoint x: 424, startPoint y: 400, endPoint x: 704, endPoint y: 404, distance: 279.5
copy div "3872 sunset school road sunset TX 76270"
drag, startPoint x: 551, startPoint y: 440, endPoint x: 446, endPoint y: 439, distance: 104.8
click at [446, 450] on div "1 (682) 239-8566" at bounding box center [564, 459] width 274 height 19
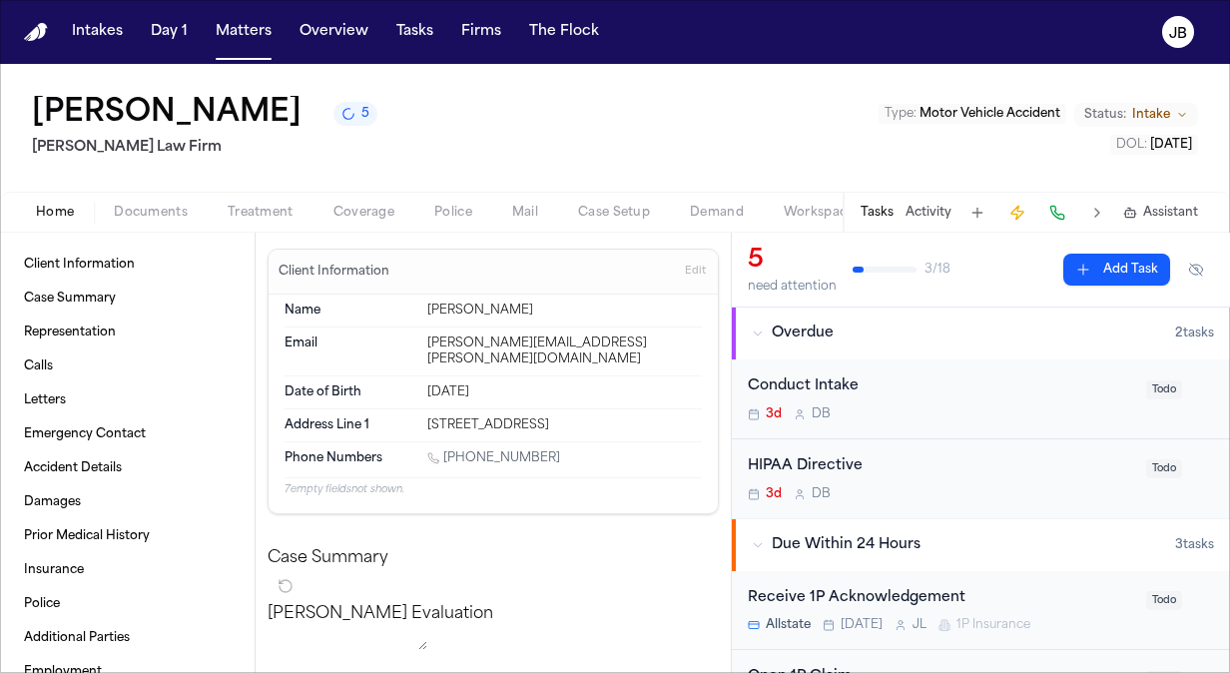
copy link "(682) 239-8566"
click at [894, 481] on div "HIPAA Directive 3d D B" at bounding box center [941, 478] width 386 height 47
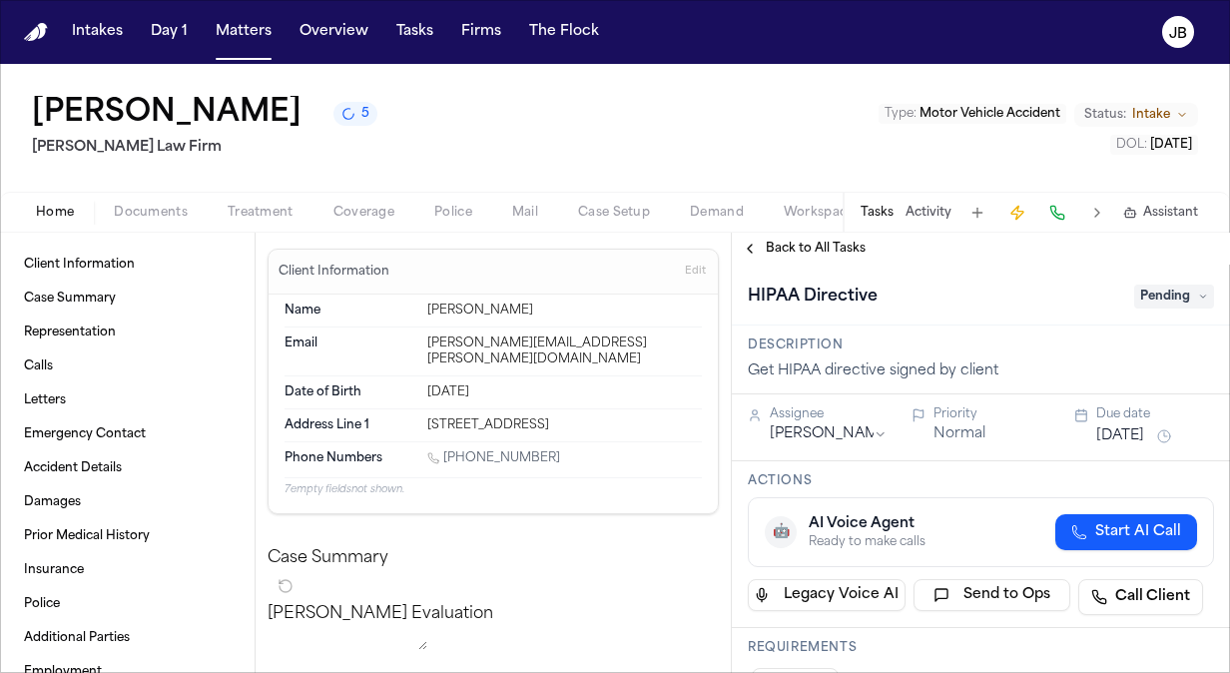
click at [792, 429] on html "Intakes Day 1 Matters Overview Tasks Firms The Flock JB Ronald T Northcutt 5 Ru…" at bounding box center [615, 336] width 1230 height 673
click at [1136, 427] on button "Aug 12, 2025" at bounding box center [1120, 436] width 48 height 20
click at [980, 437] on div "Normal" at bounding box center [992, 434] width 118 height 20
click at [1172, 291] on span "Pending" at bounding box center [1174, 296] width 80 height 24
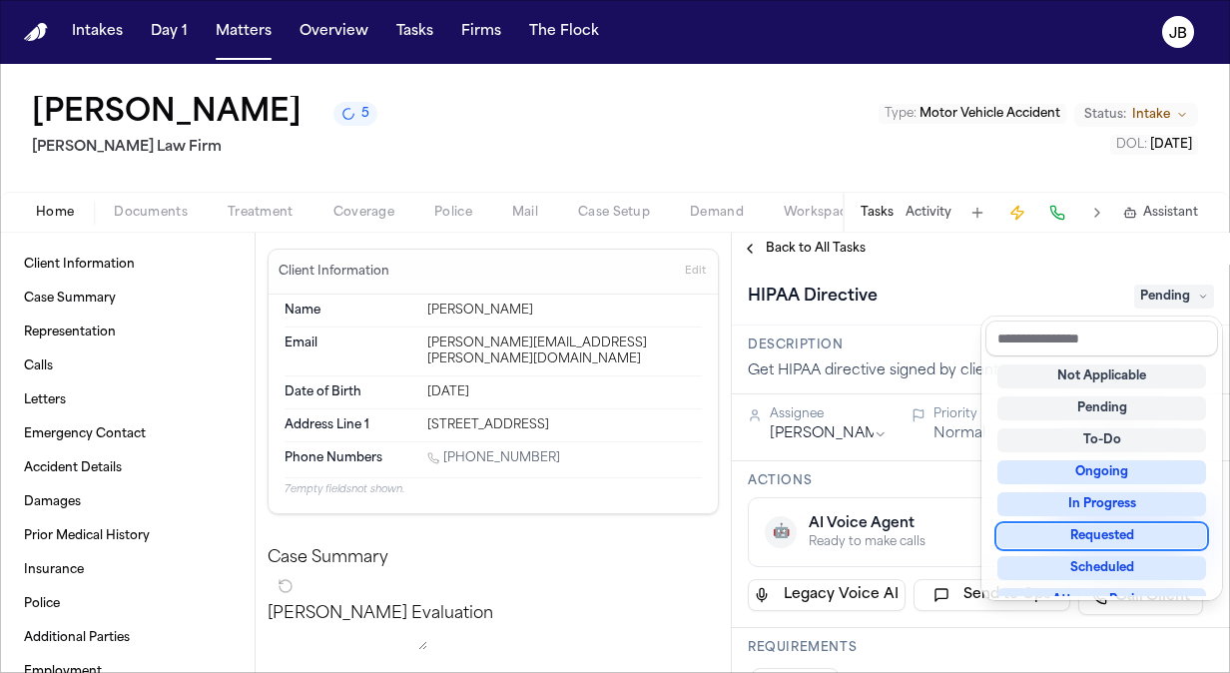
click at [1119, 533] on div "Requested" at bounding box center [1101, 536] width 209 height 24
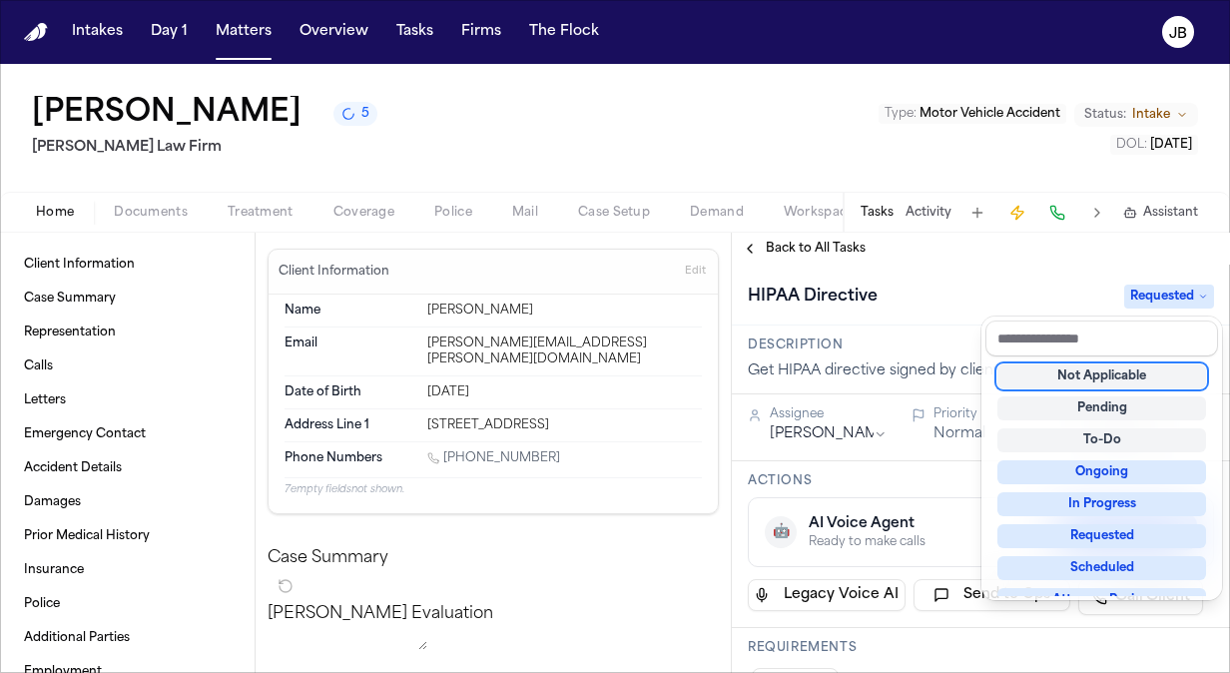
click at [982, 269] on div "HIPAA Directive Requested" at bounding box center [981, 295] width 498 height 61
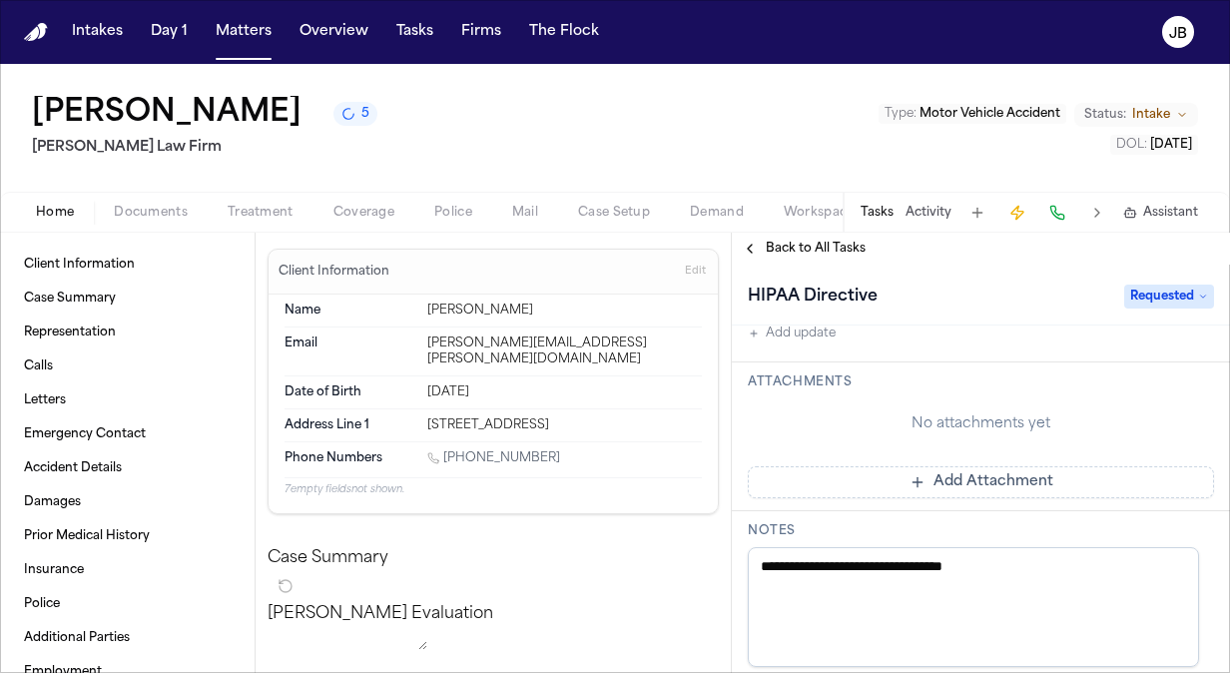
scroll to position [543, 0]
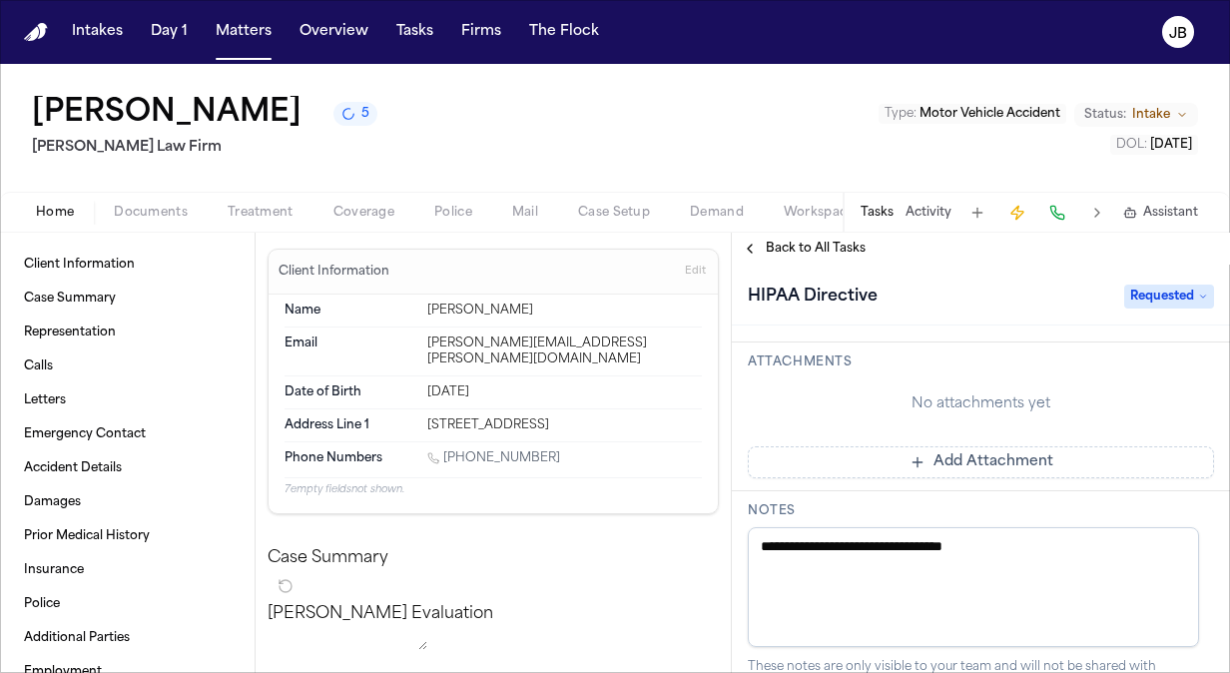
click at [815, 242] on span "Back to All Tasks" at bounding box center [816, 249] width 100 height 16
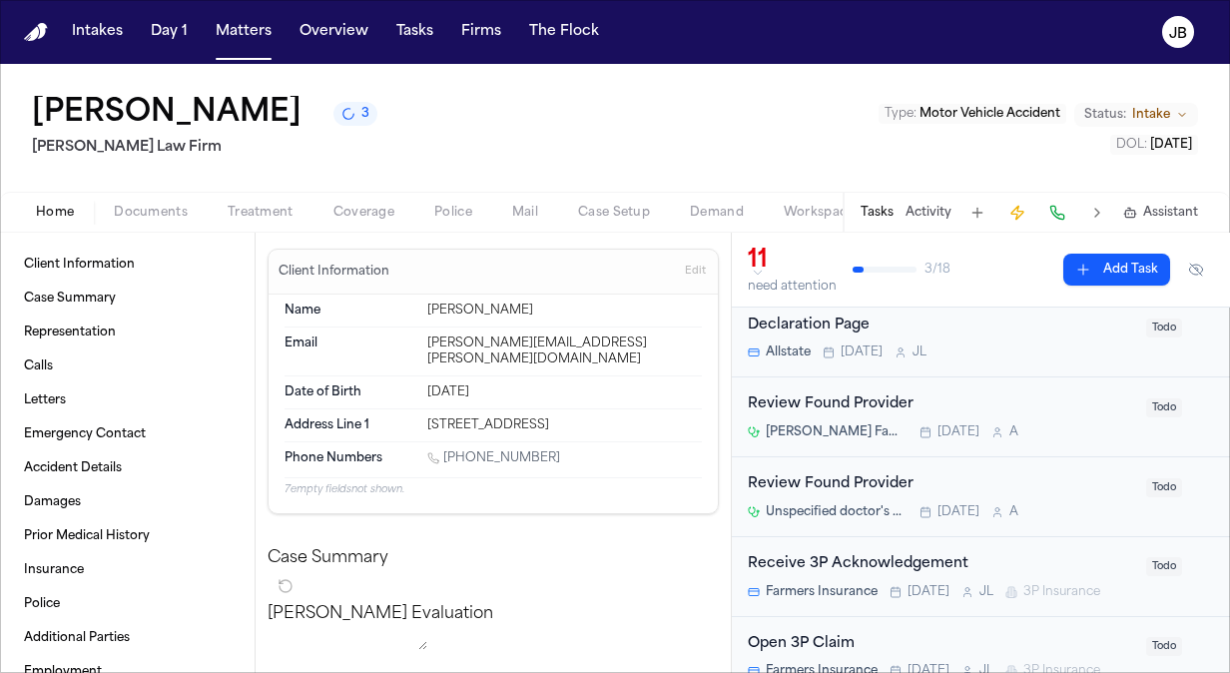
scroll to position [281, 0]
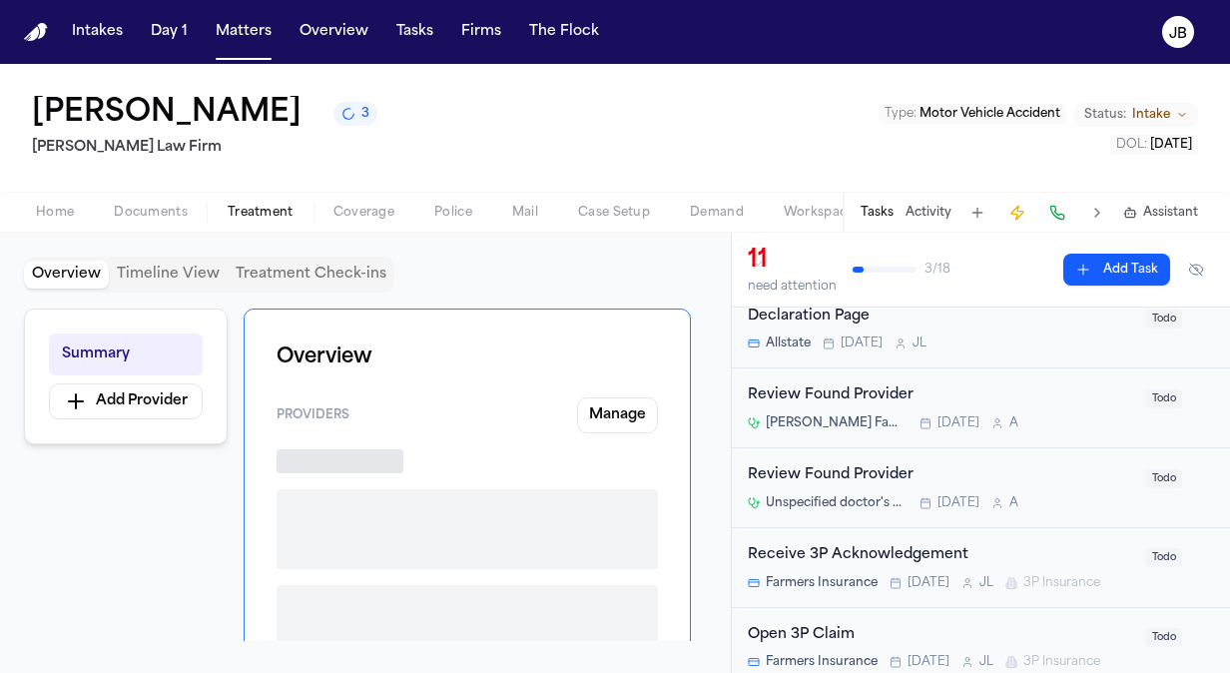
click at [222, 216] on button "Treatment" at bounding box center [261, 213] width 106 height 24
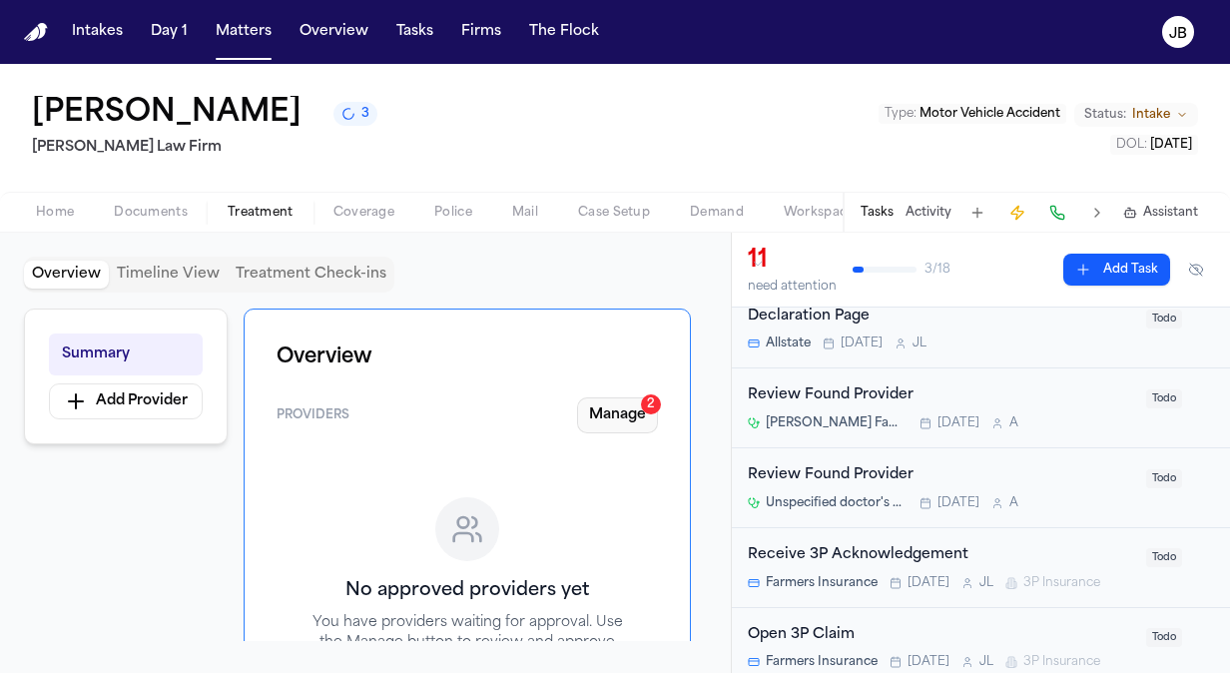
click at [645, 414] on button "Manage 2" at bounding box center [617, 415] width 81 height 36
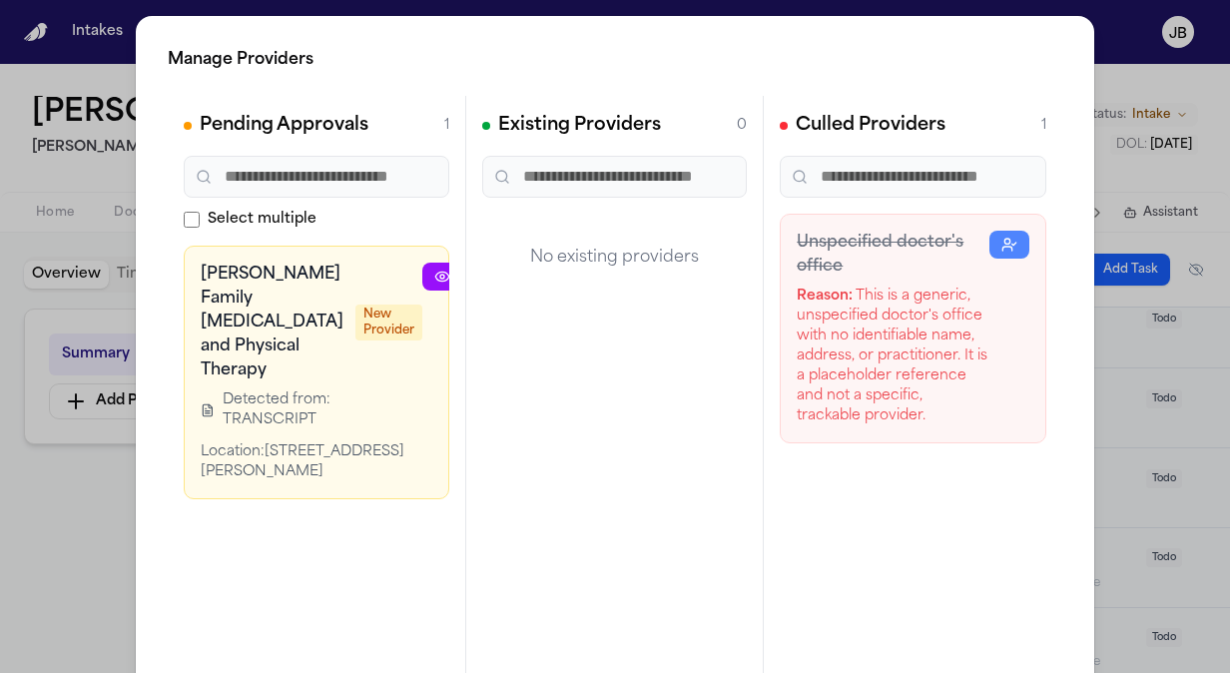
click at [434, 268] on icon at bounding box center [442, 276] width 16 height 16
click at [66, 463] on div "Manage Providers Pending Approvals 1 Select multiple Justin Family Chiropractic…" at bounding box center [615, 405] width 1230 height 810
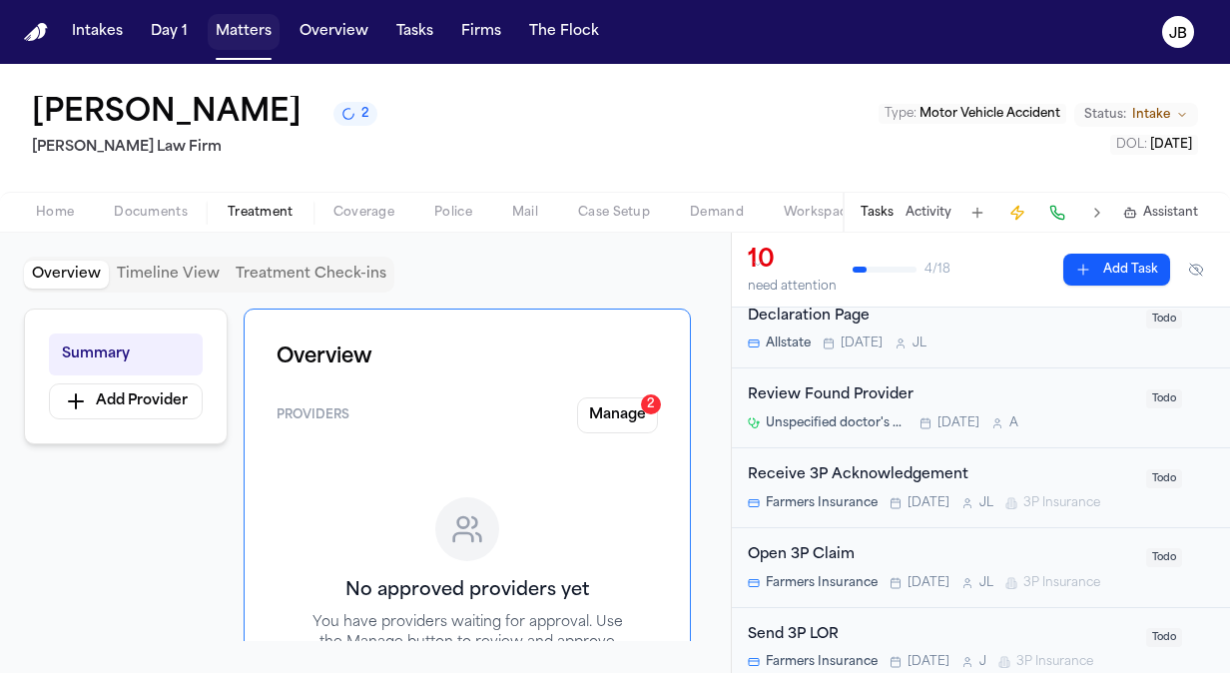
click at [239, 40] on button "Matters" at bounding box center [244, 32] width 72 height 36
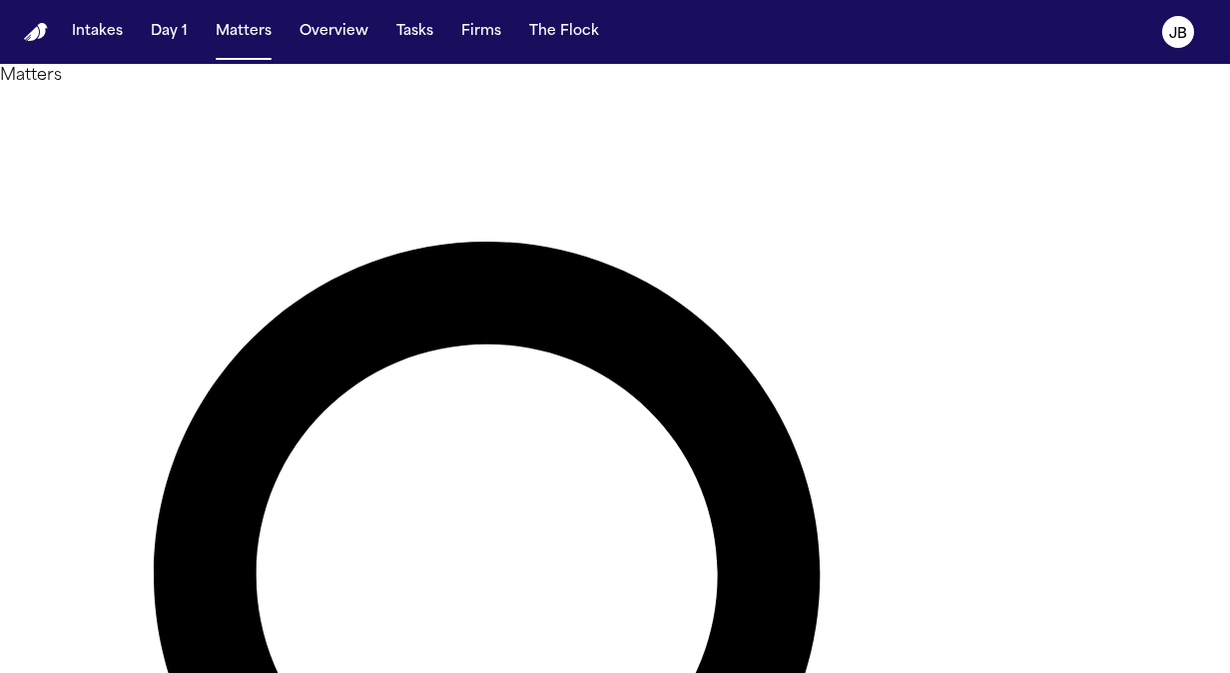
drag, startPoint x: 481, startPoint y: 120, endPoint x: 242, endPoint y: 108, distance: 239.8
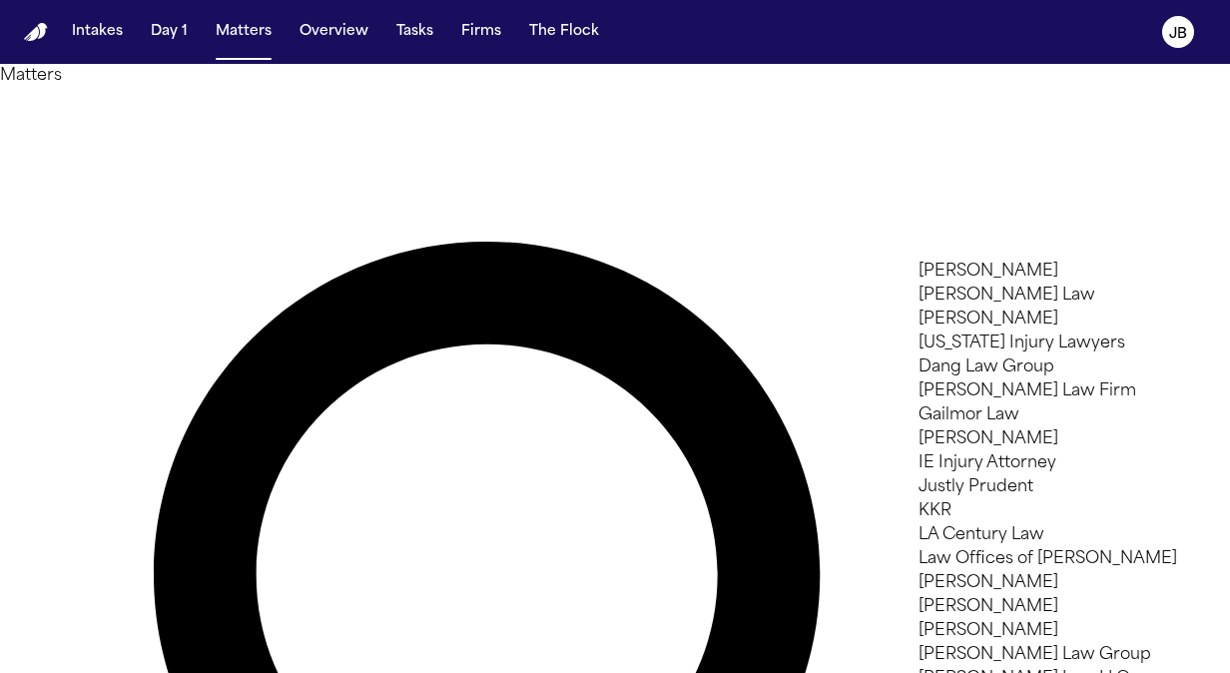
type input "***"
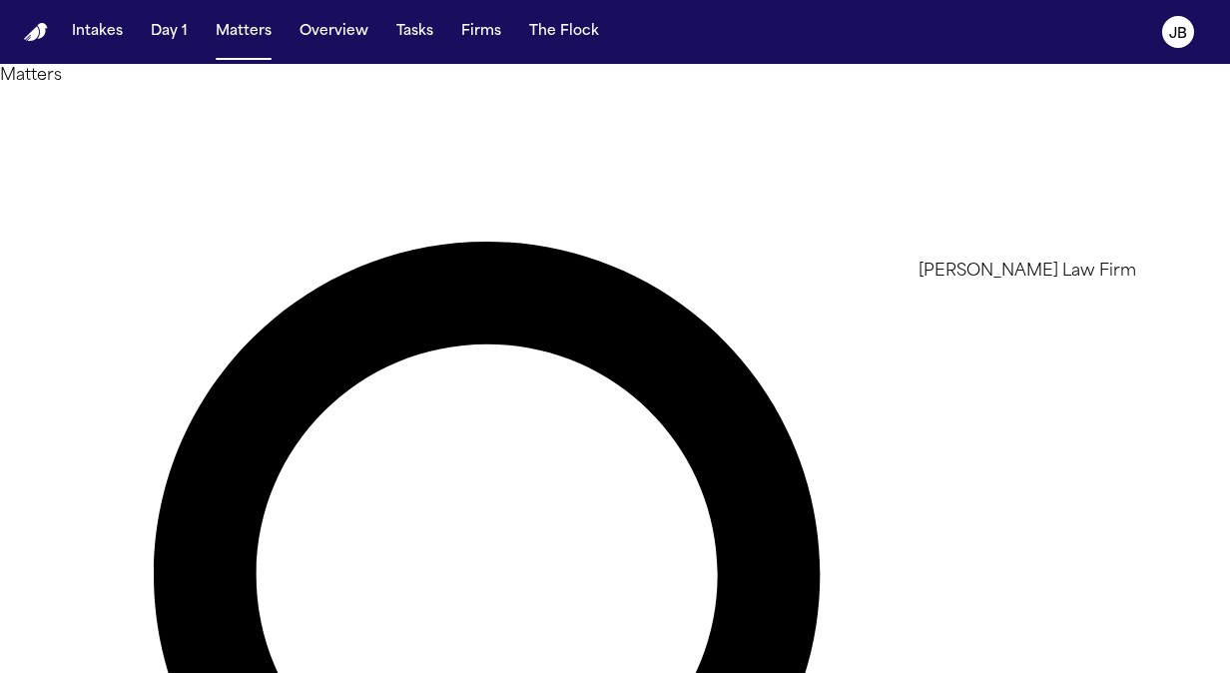
click at [990, 281] on li "[PERSON_NAME] Law Firm" at bounding box center [1059, 272] width 283 height 24
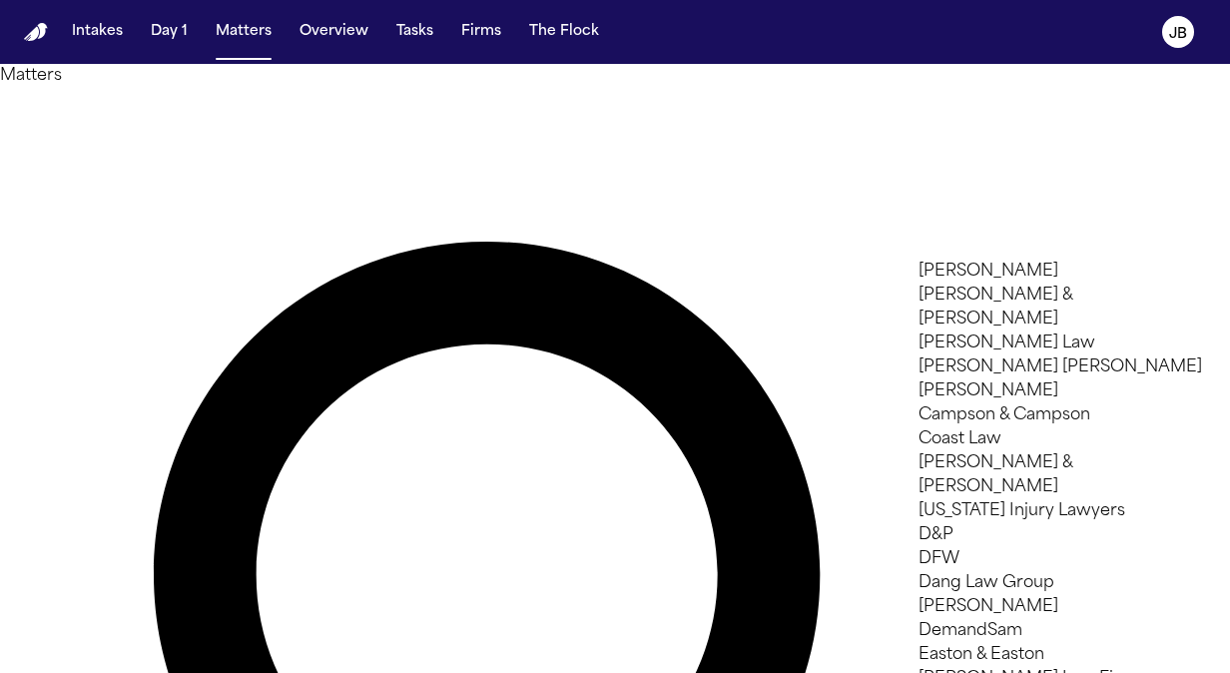
scroll to position [1296, 0]
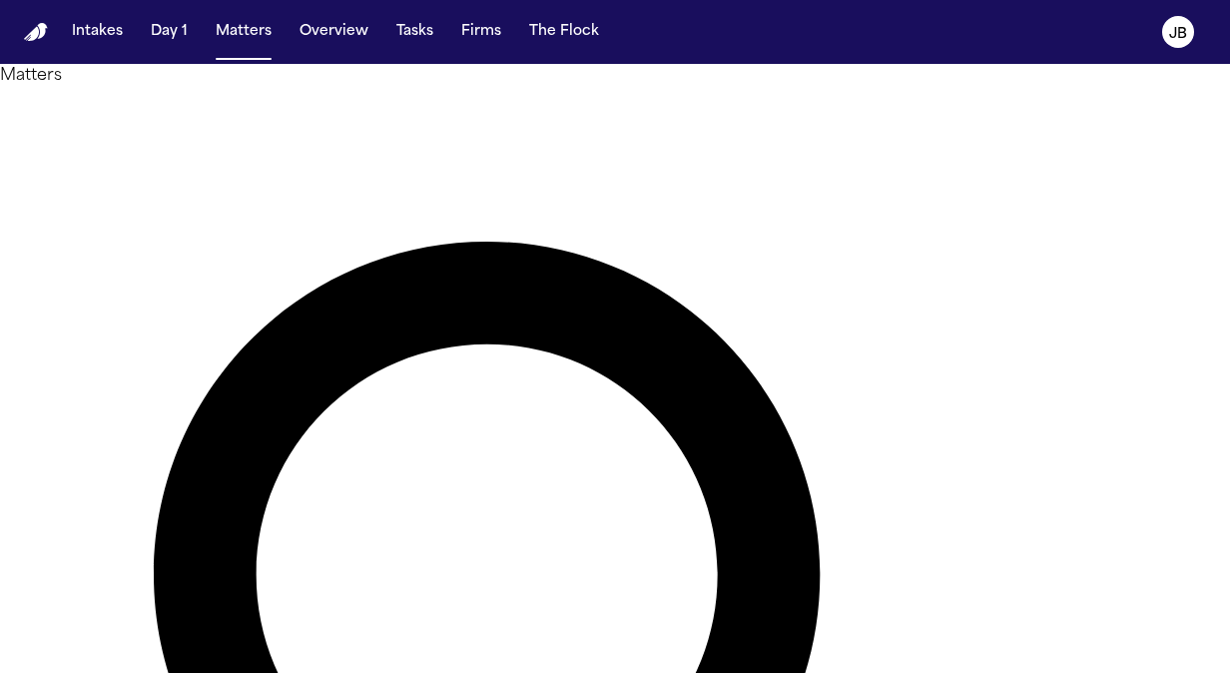
click at [236, 644] on div at bounding box center [615, 673] width 1230 height 0
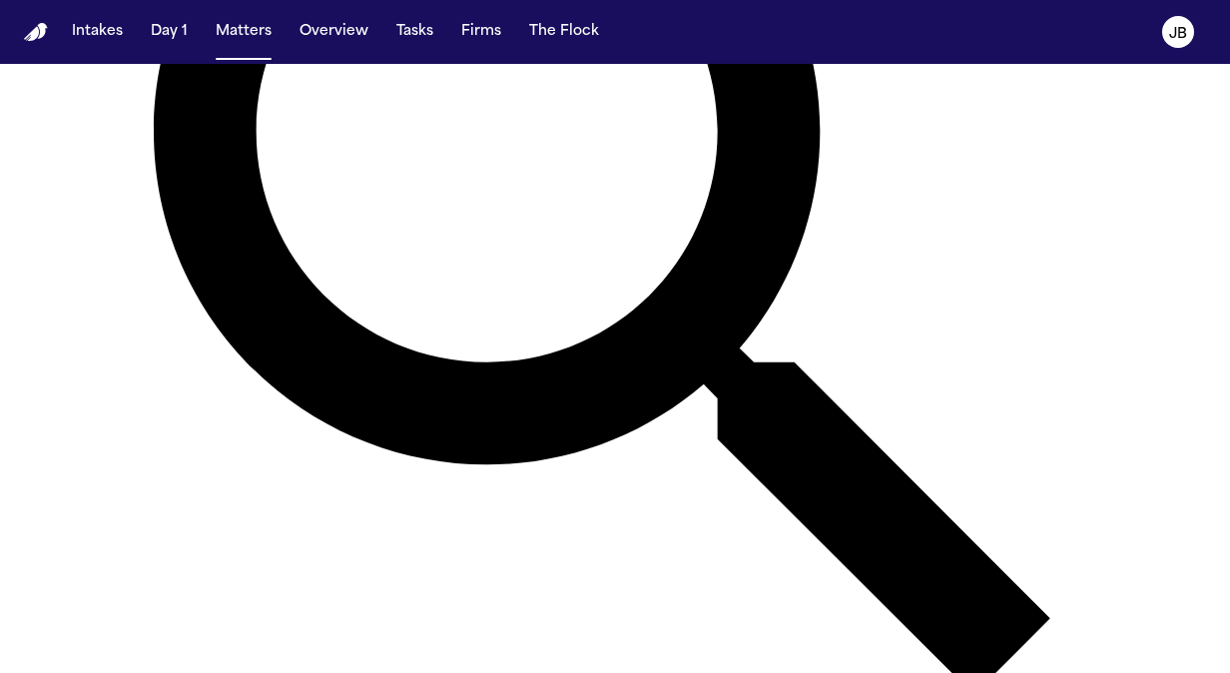
scroll to position [434, 0]
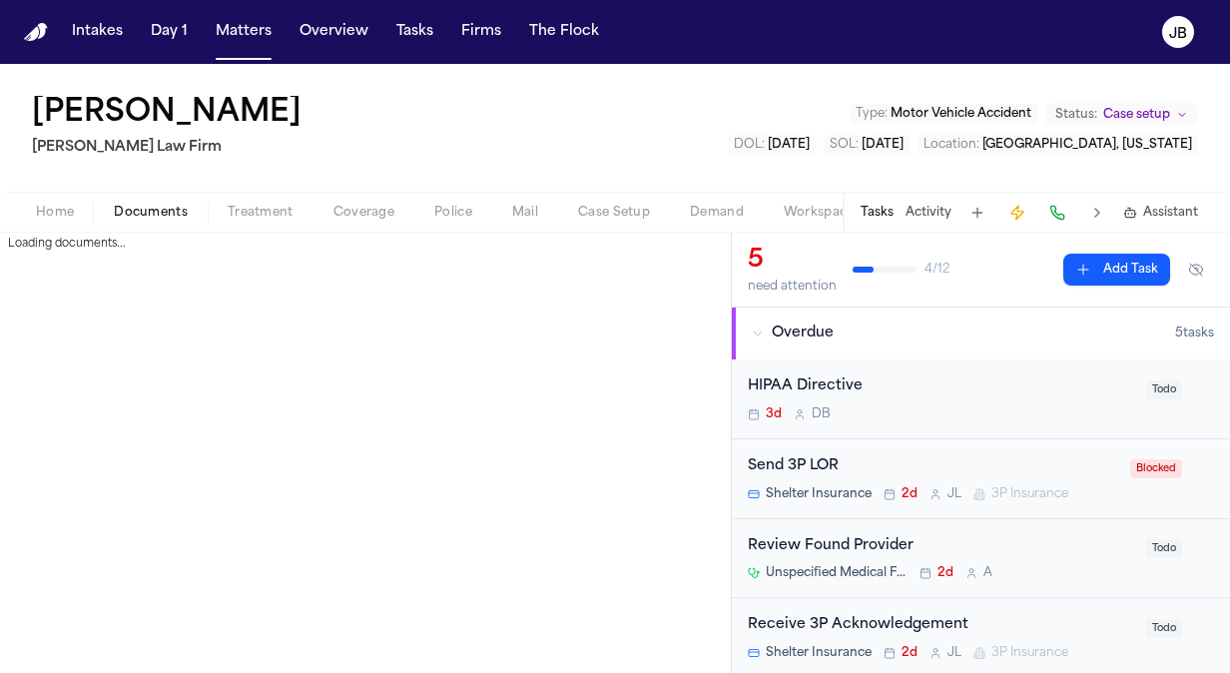
click at [166, 220] on button "Documents" at bounding box center [151, 213] width 114 height 24
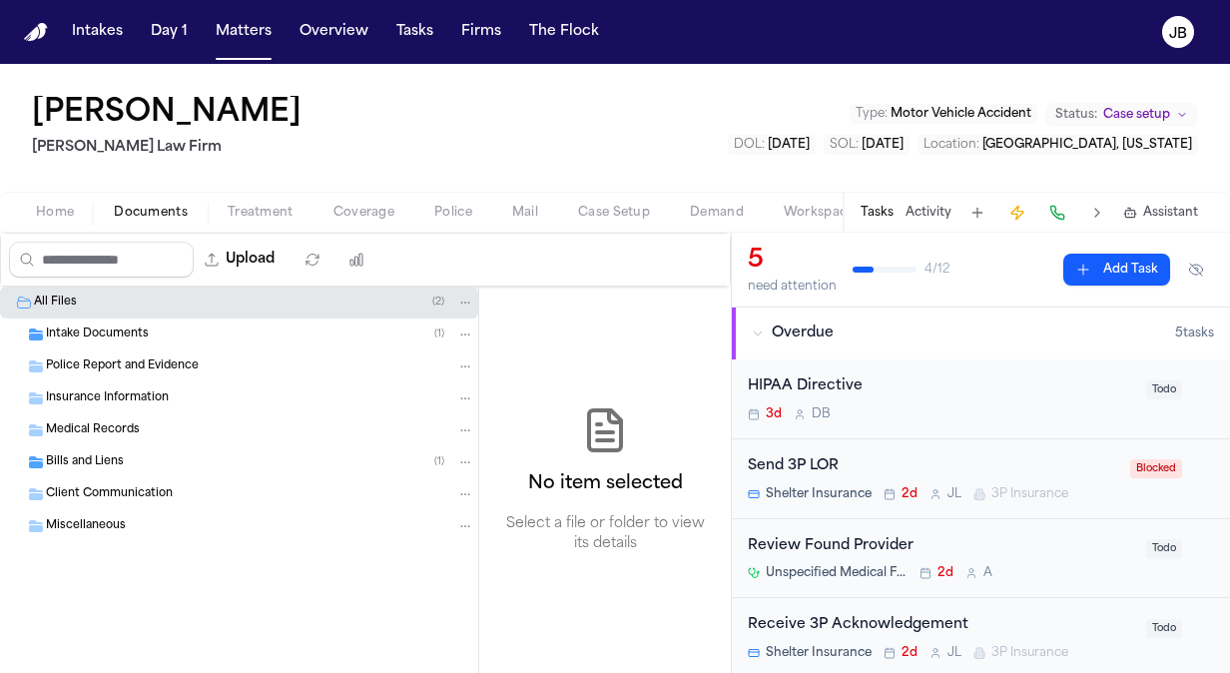
click at [100, 399] on span "Insurance Information" at bounding box center [107, 398] width 123 height 17
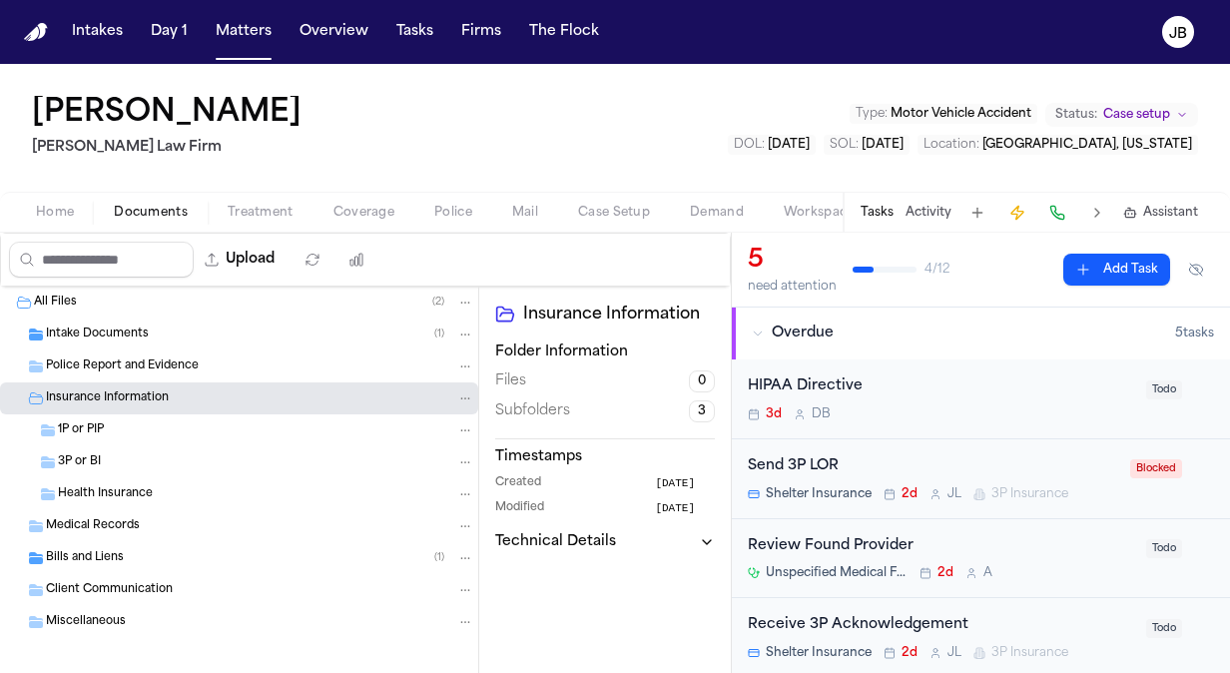
click at [110, 421] on div "1P or PIP" at bounding box center [266, 430] width 416 height 18
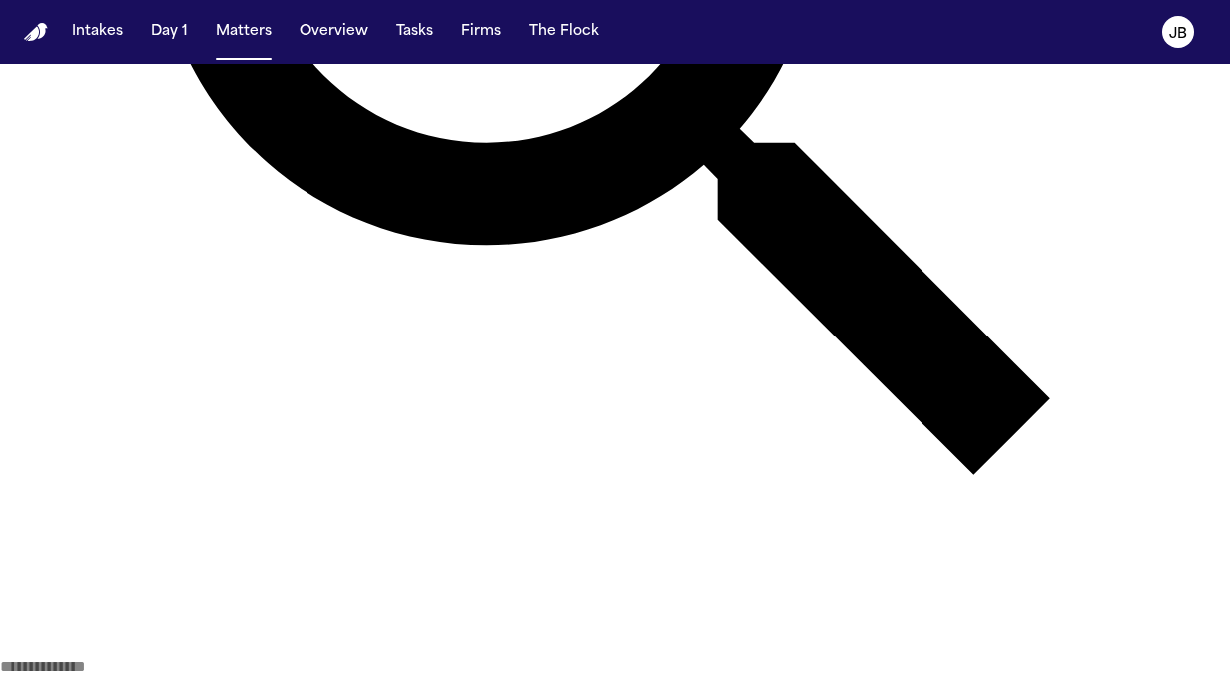
scroll to position [649, 0]
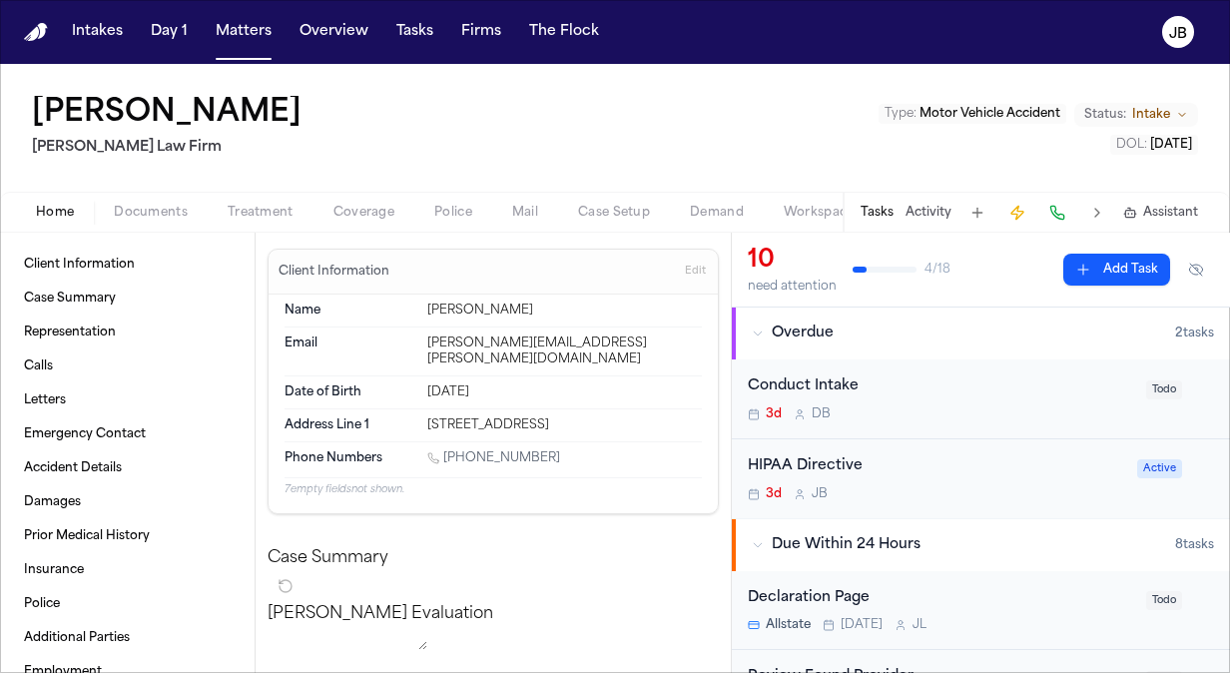
click at [685, 265] on span "Edit" at bounding box center [695, 272] width 21 height 14
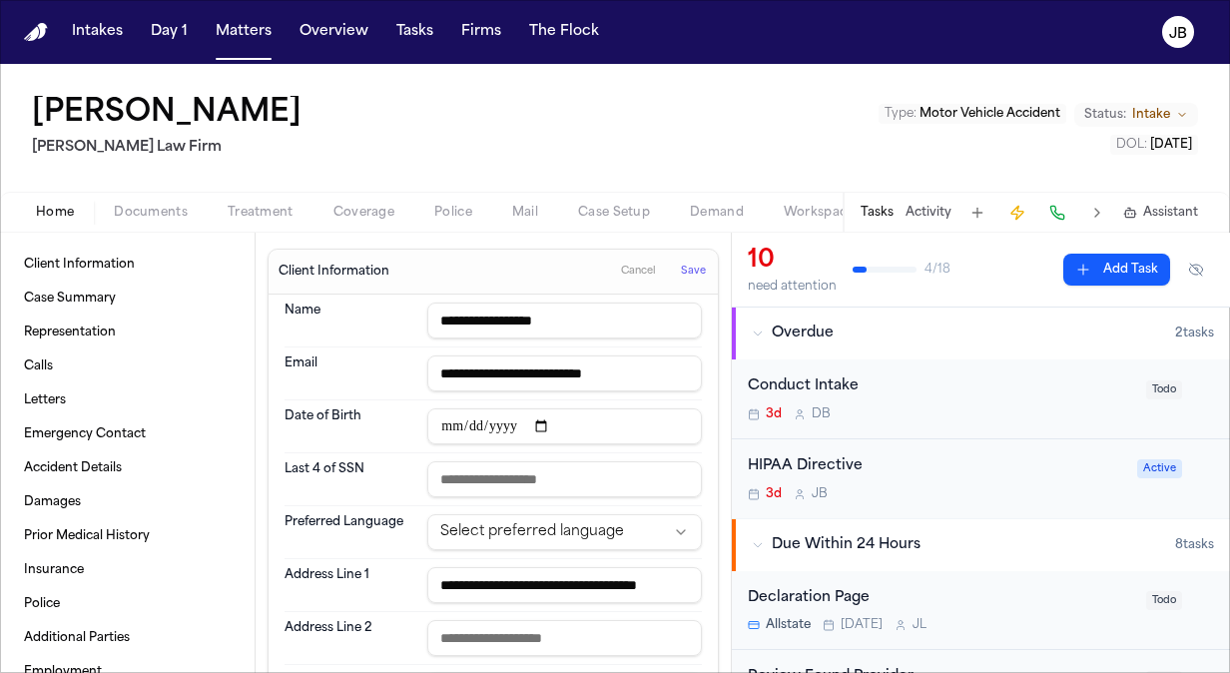
click at [563, 533] on html "**********" at bounding box center [615, 336] width 1230 height 673
click at [681, 266] on span "Save" at bounding box center [693, 272] width 25 height 14
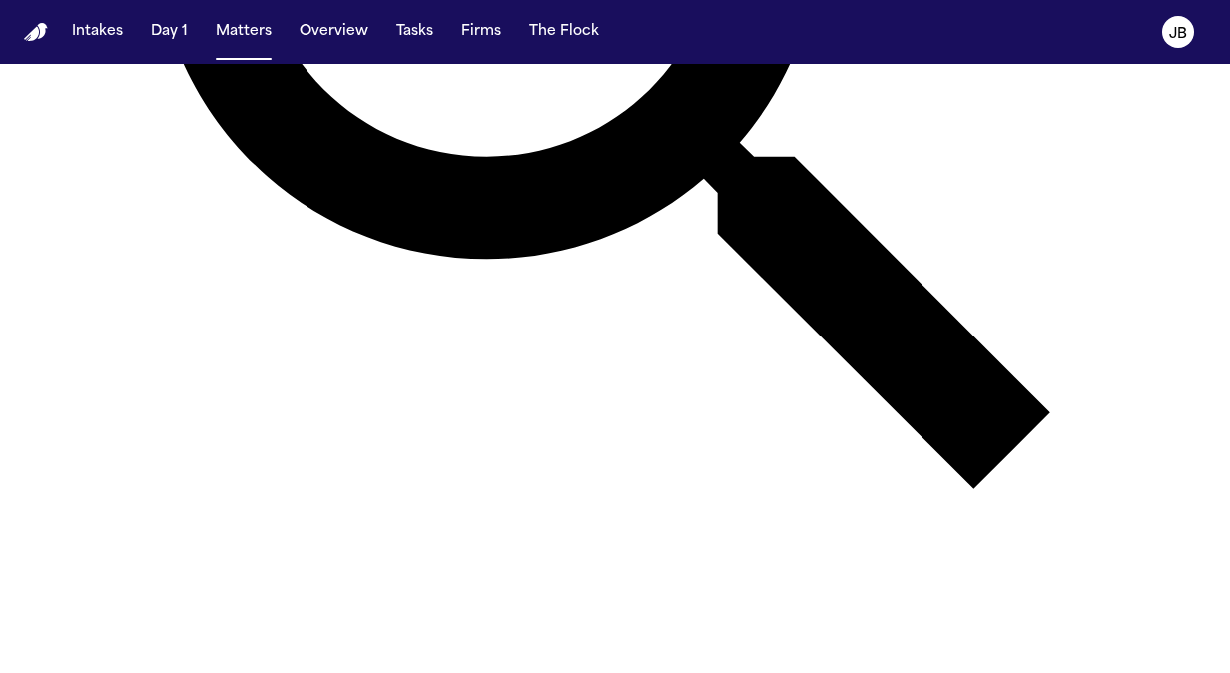
scroll to position [659, 0]
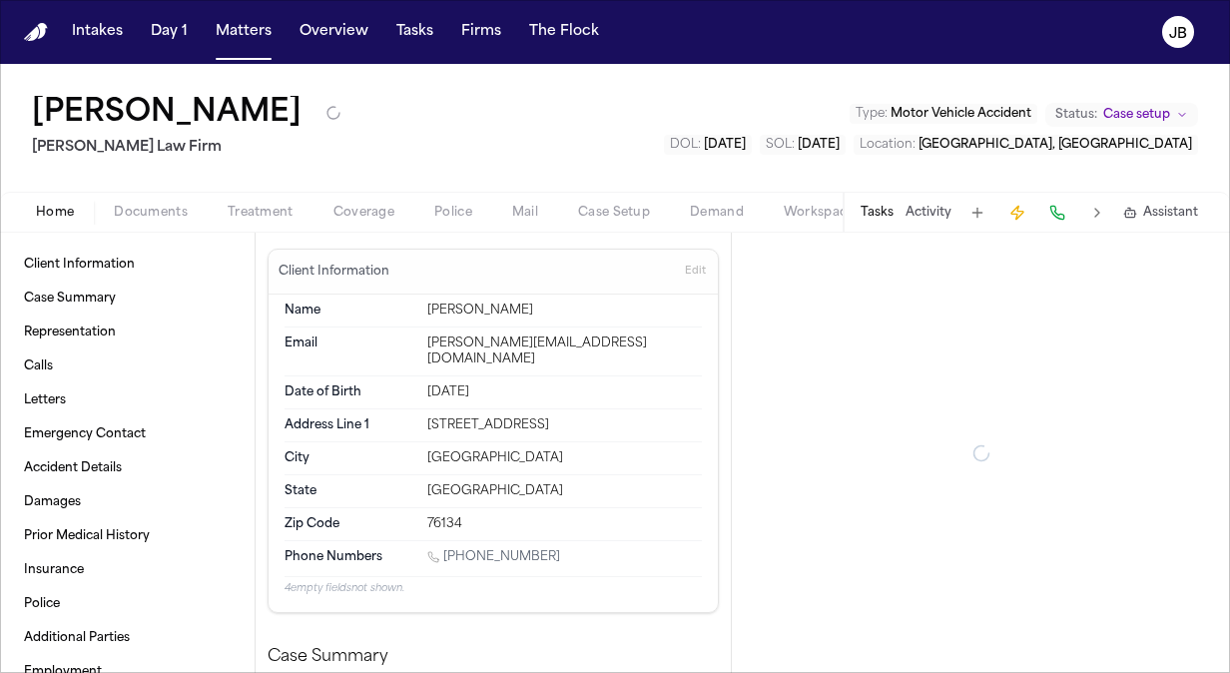
click at [365, 210] on span "Coverage" at bounding box center [363, 213] width 61 height 16
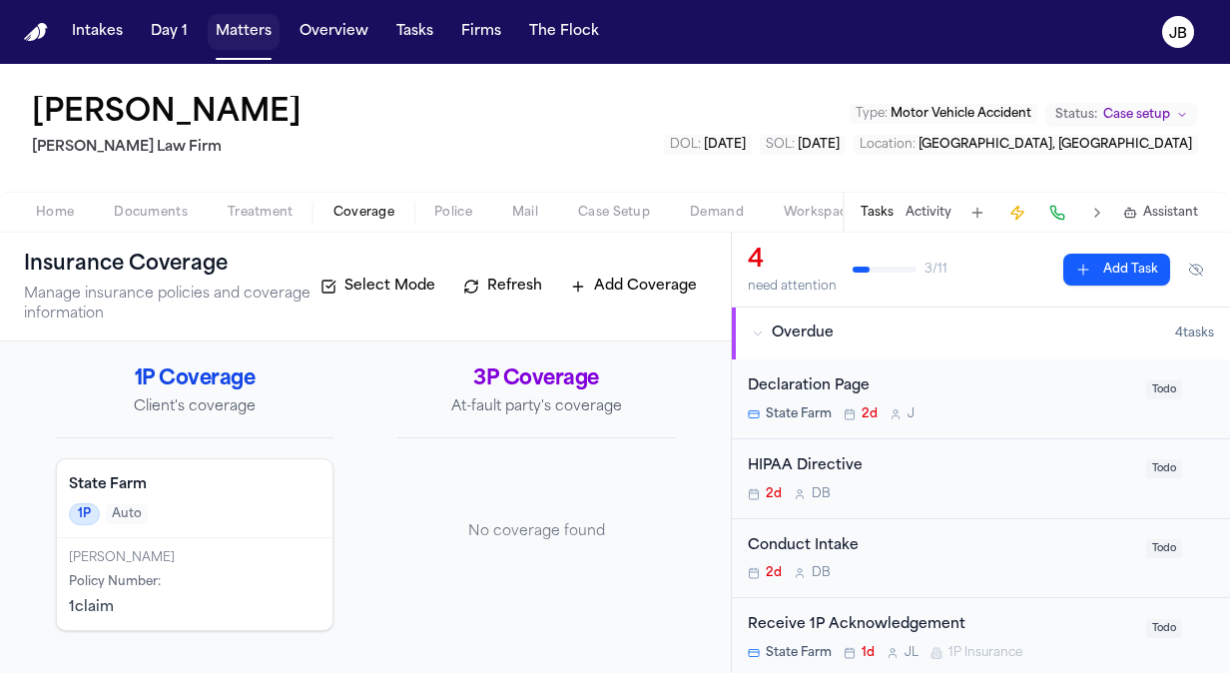
click at [252, 28] on button "Matters" at bounding box center [244, 32] width 72 height 36
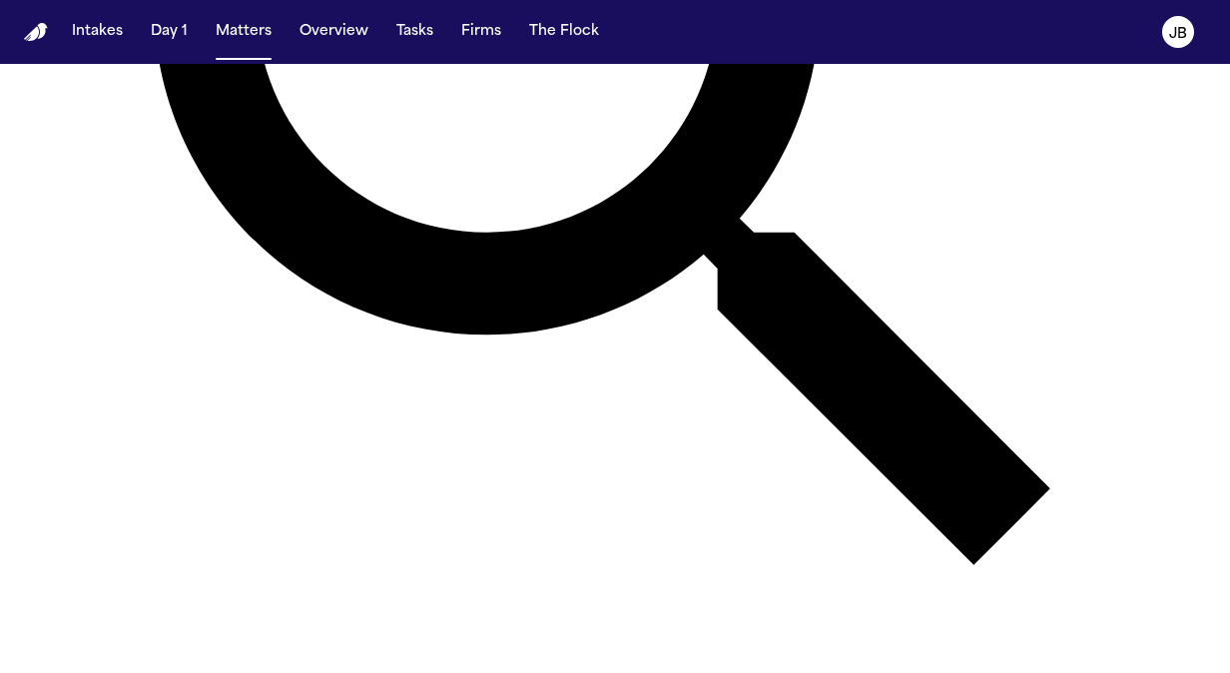
scroll to position [592, 0]
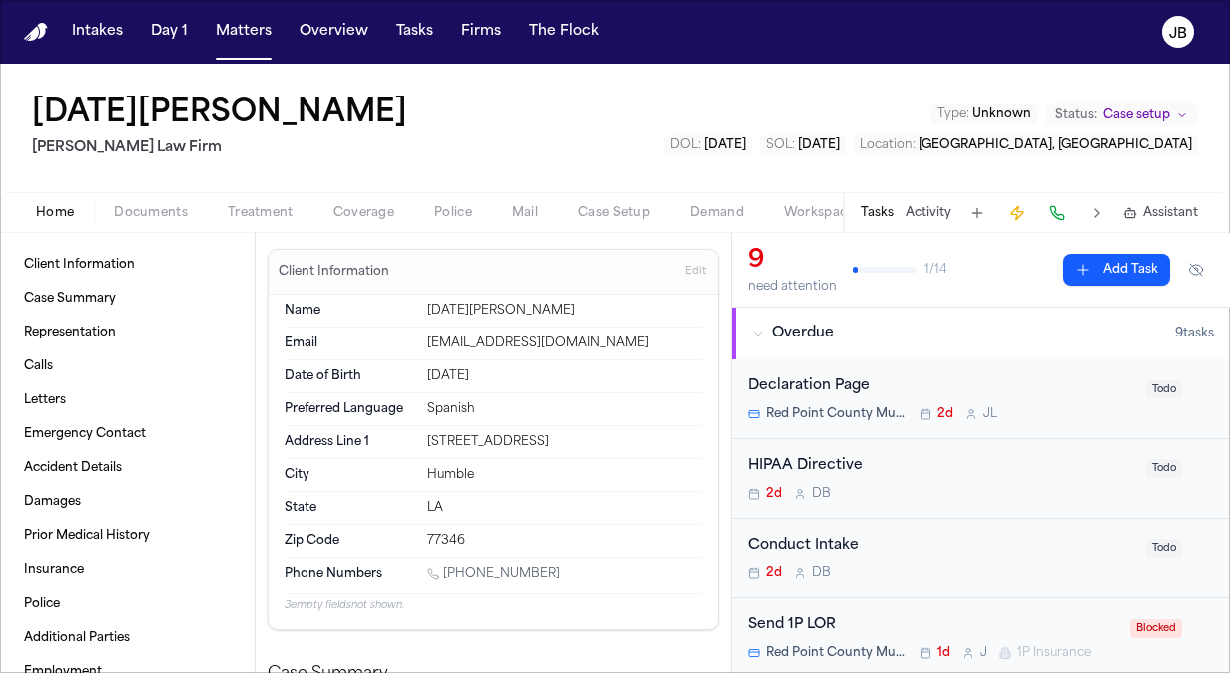
click at [131, 202] on button "Documents" at bounding box center [151, 213] width 114 height 24
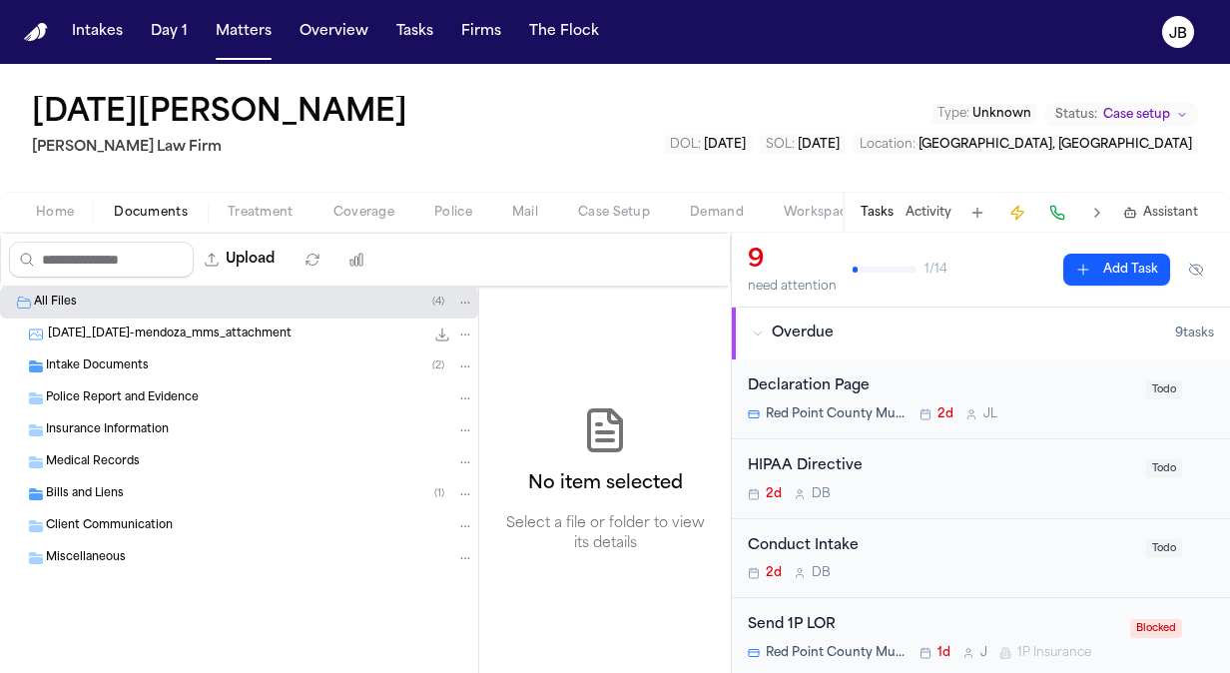
click at [86, 212] on button "Home" at bounding box center [55, 213] width 78 height 24
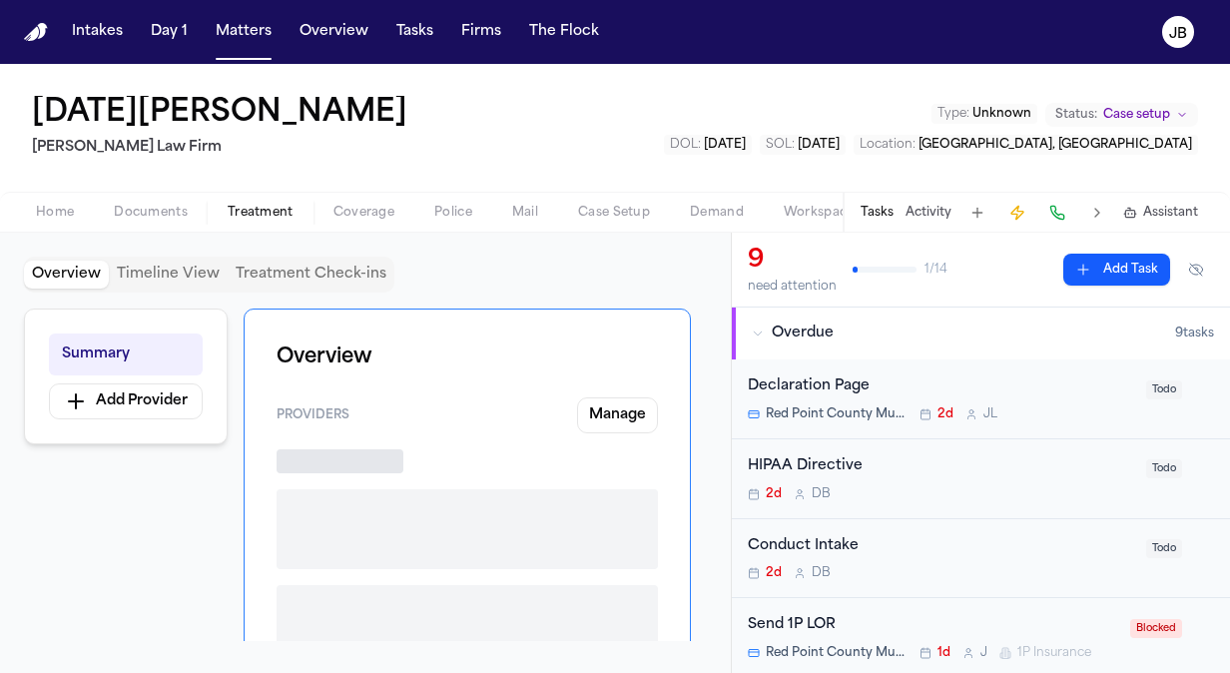
click at [277, 205] on span "Treatment" at bounding box center [261, 213] width 66 height 16
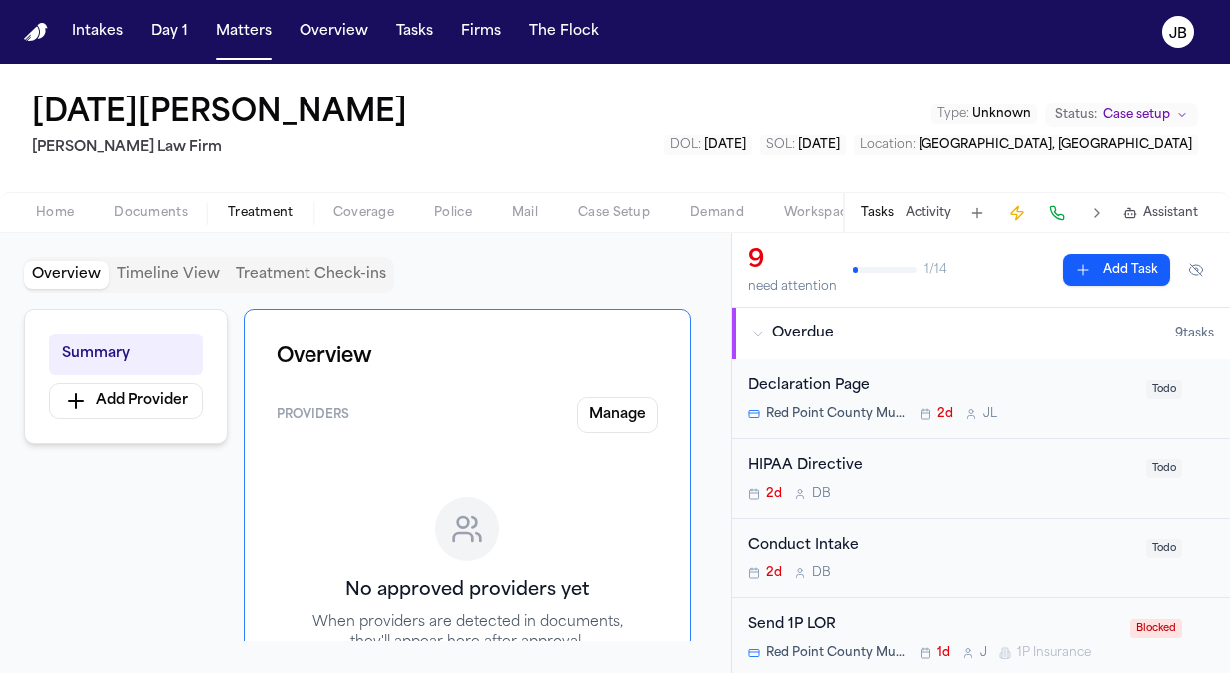
click at [173, 197] on div "Home Documents Treatment Coverage Police Mail Case Setup Demand Workspaces Arti…" at bounding box center [615, 212] width 1230 height 40
click at [167, 208] on span "Documents" at bounding box center [151, 213] width 74 height 16
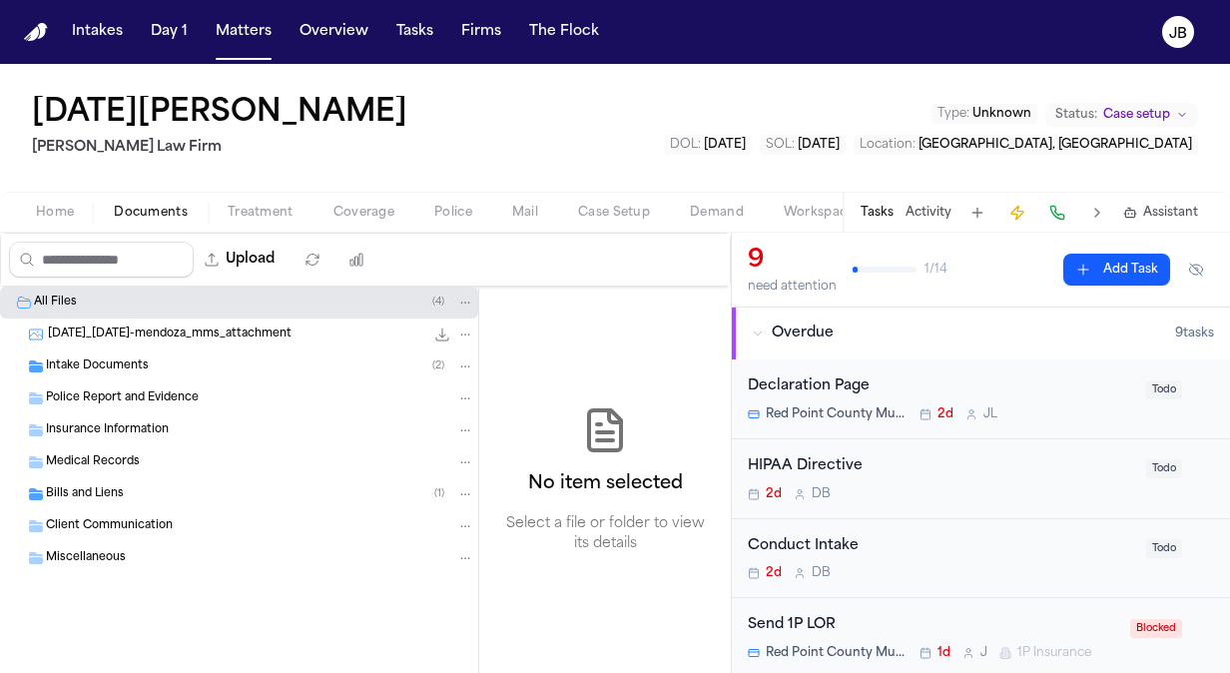
click at [240, 10] on nav "Intakes Day 1 Matters Overview Tasks Firms The Flock JB" at bounding box center [615, 32] width 1230 height 64
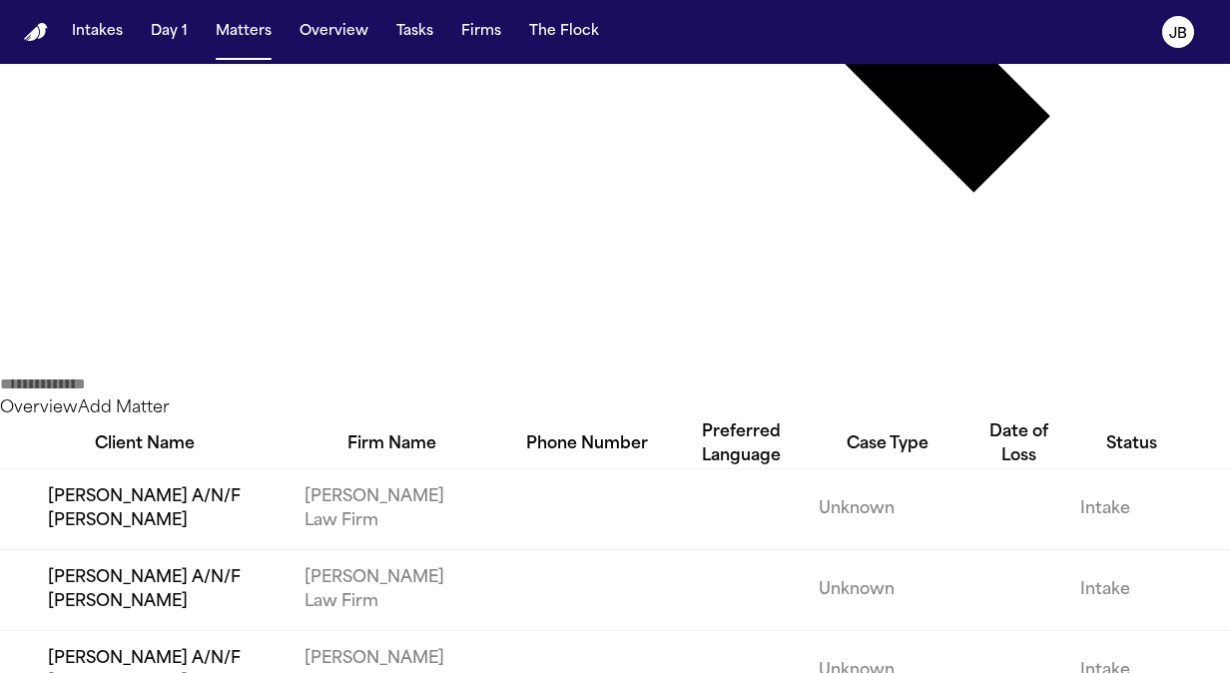
scroll to position [974, 0]
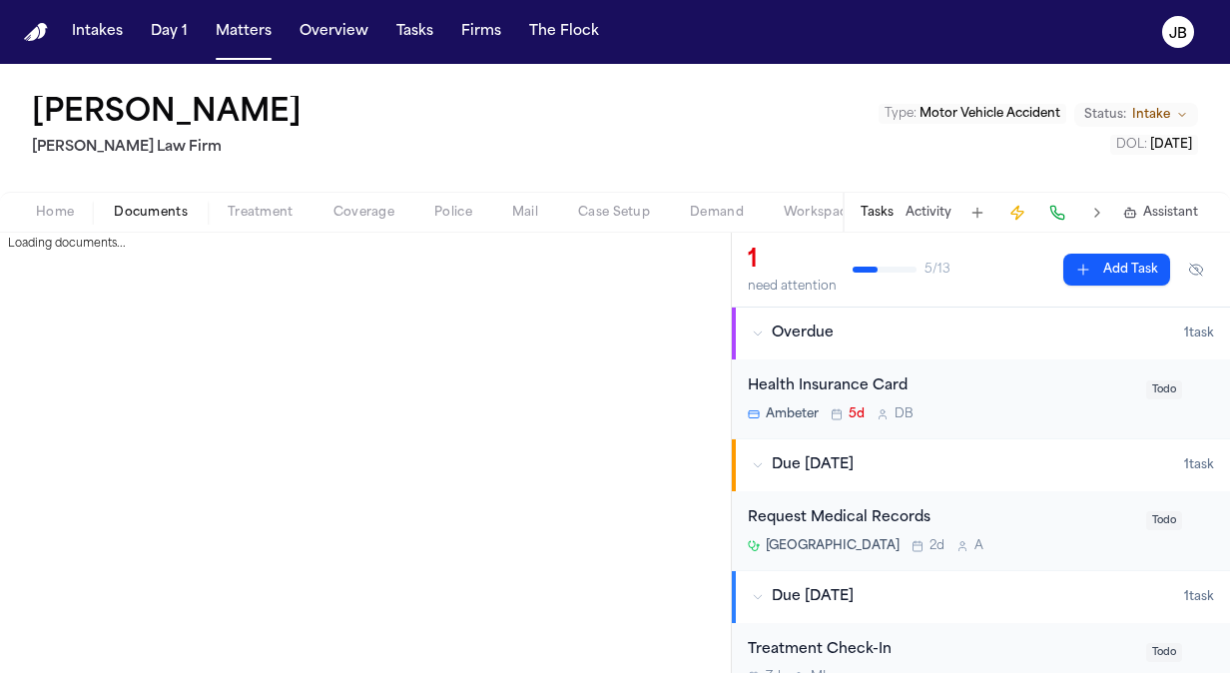
click at [169, 202] on button "Documents" at bounding box center [151, 213] width 114 height 24
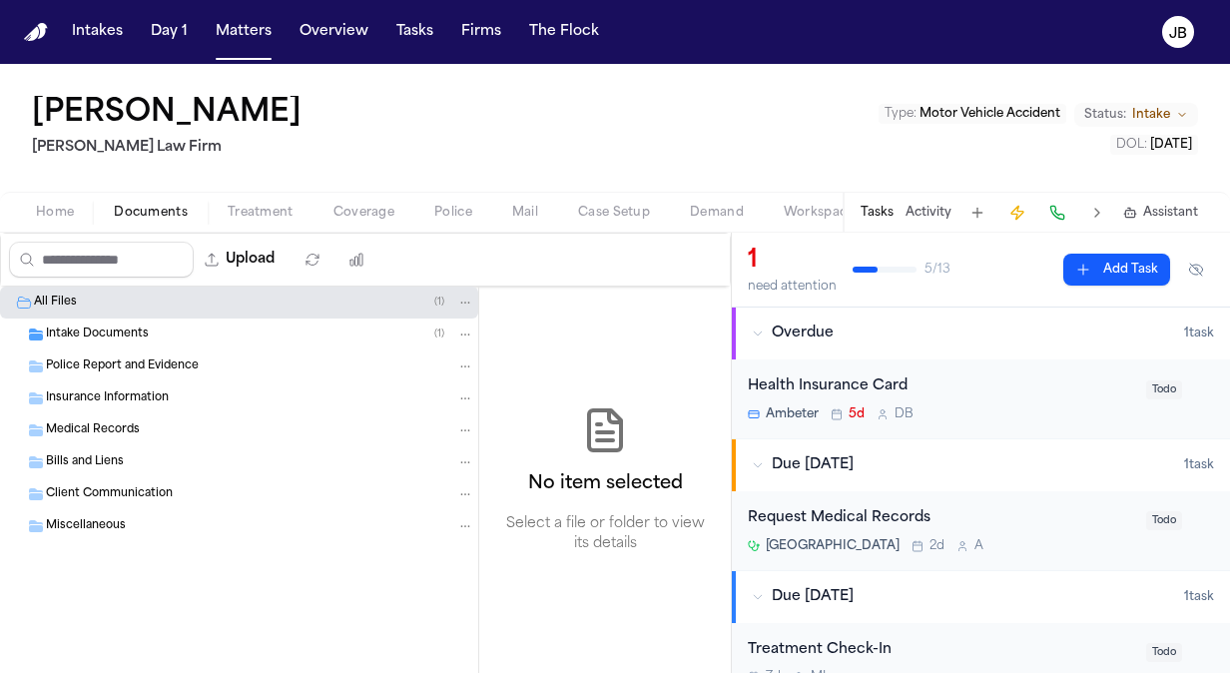
click at [150, 326] on div "Intake Documents ( 1 )" at bounding box center [260, 334] width 428 height 18
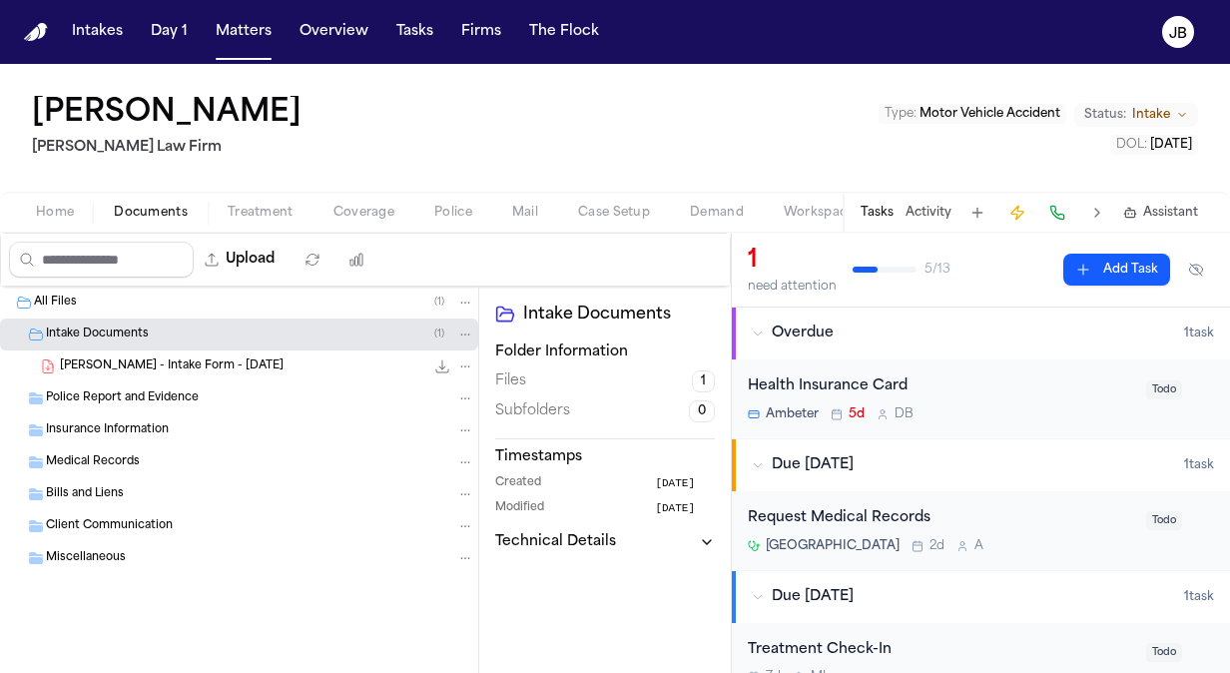
click at [924, 206] on button "Activity" at bounding box center [928, 213] width 46 height 16
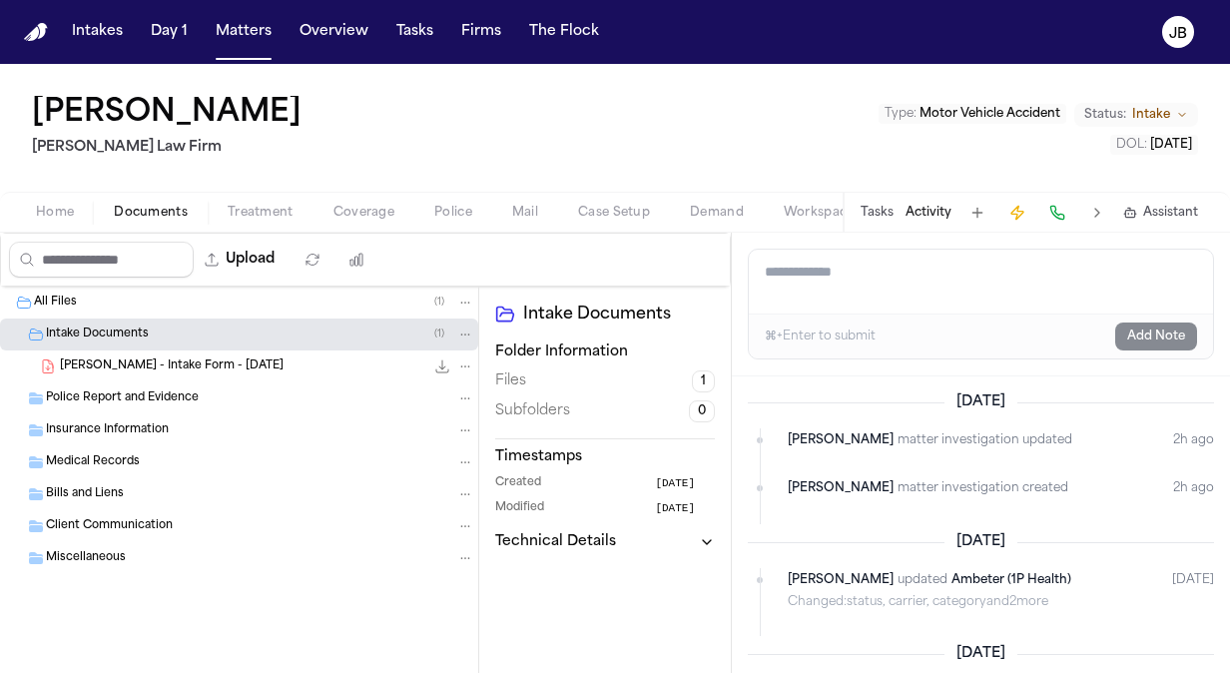
click at [1146, 90] on div "MARKA YOUNG Ruy Mireles Law Firm Type : Motor Vehicle Accident Status: Intake D…" at bounding box center [615, 128] width 1230 height 128
click at [1144, 100] on div "MARKA YOUNG Ruy Mireles Law Firm Type : Motor Vehicle Accident Status: Intake D…" at bounding box center [615, 128] width 1230 height 128
click at [1144, 112] on span "Intake" at bounding box center [1151, 115] width 38 height 16
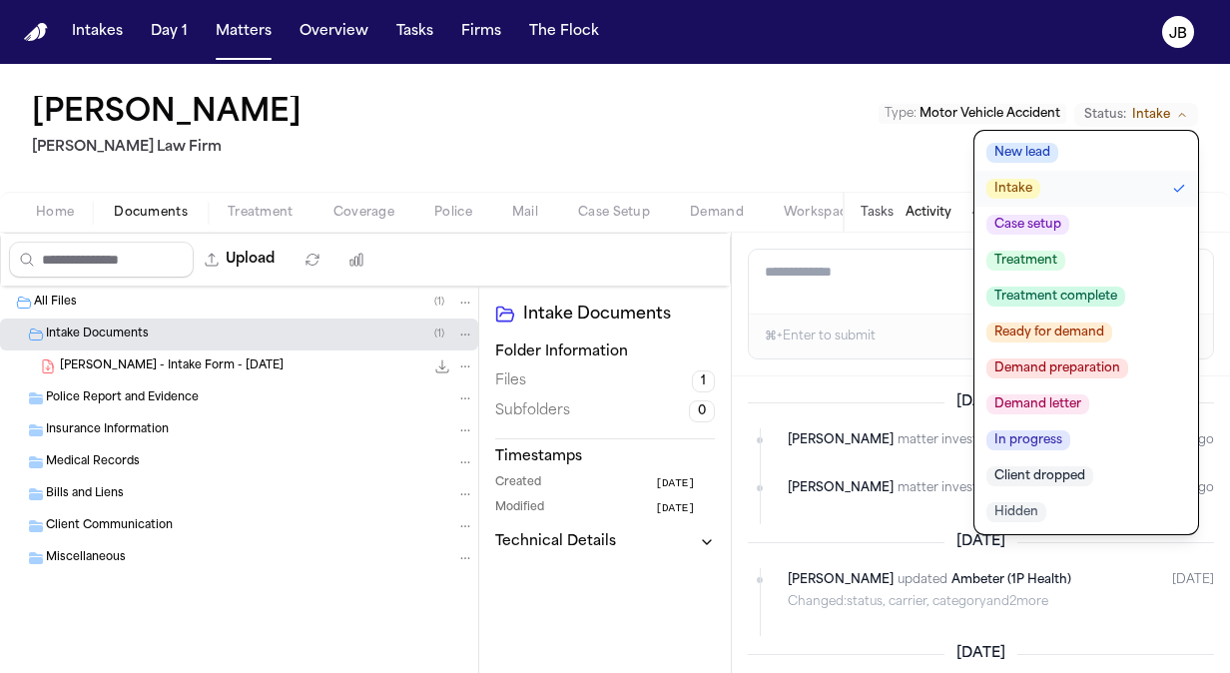
click at [1072, 467] on span "Client dropped" at bounding box center [1039, 476] width 107 height 20
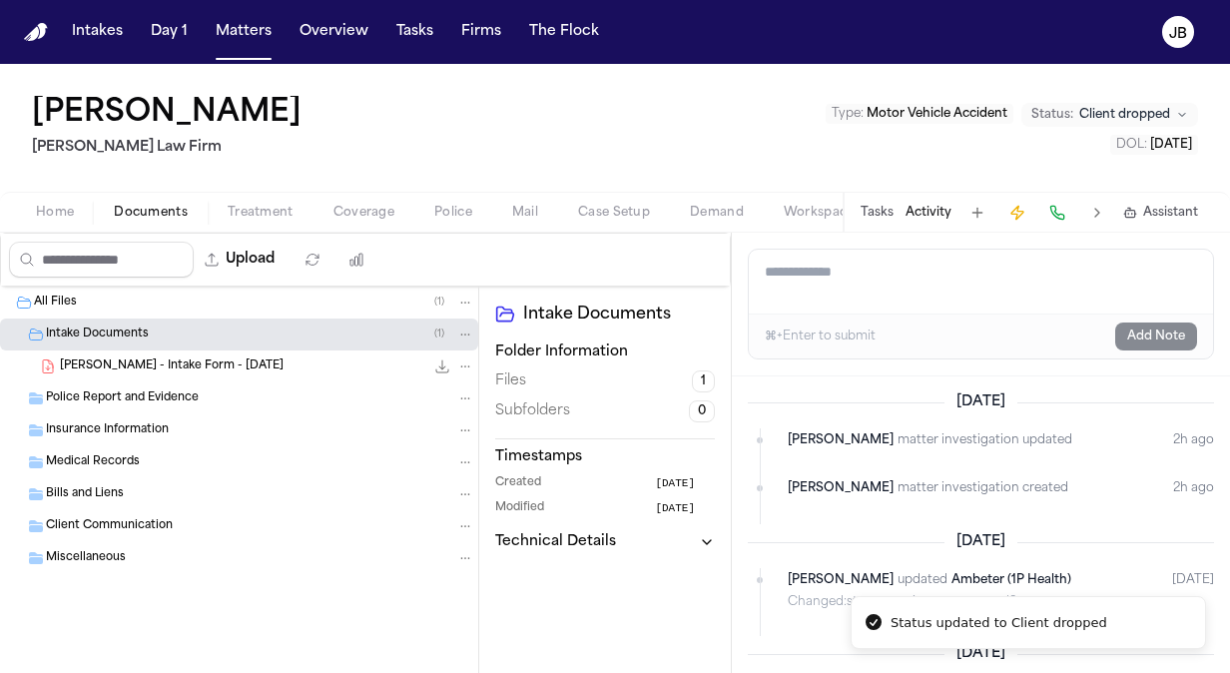
click at [503, 153] on div "MARKA YOUNG Ruy Mireles Law Firm Type : Motor Vehicle Accident Status: Client d…" at bounding box center [615, 128] width 1230 height 128
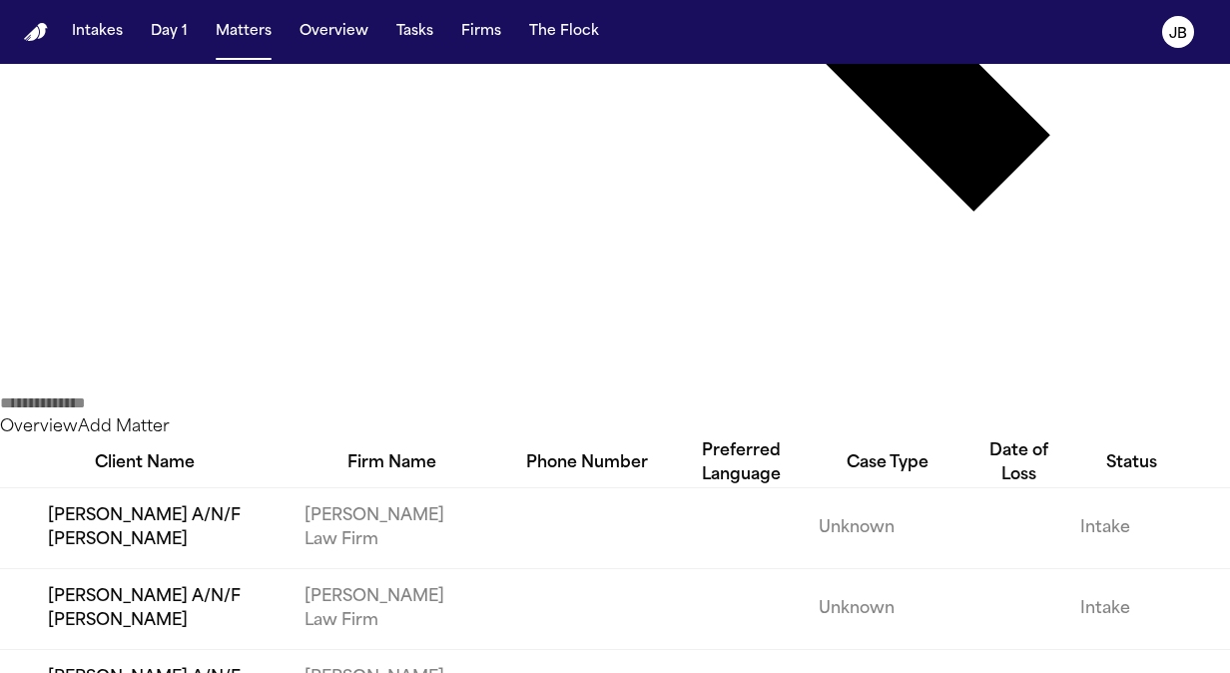
scroll to position [954, 0]
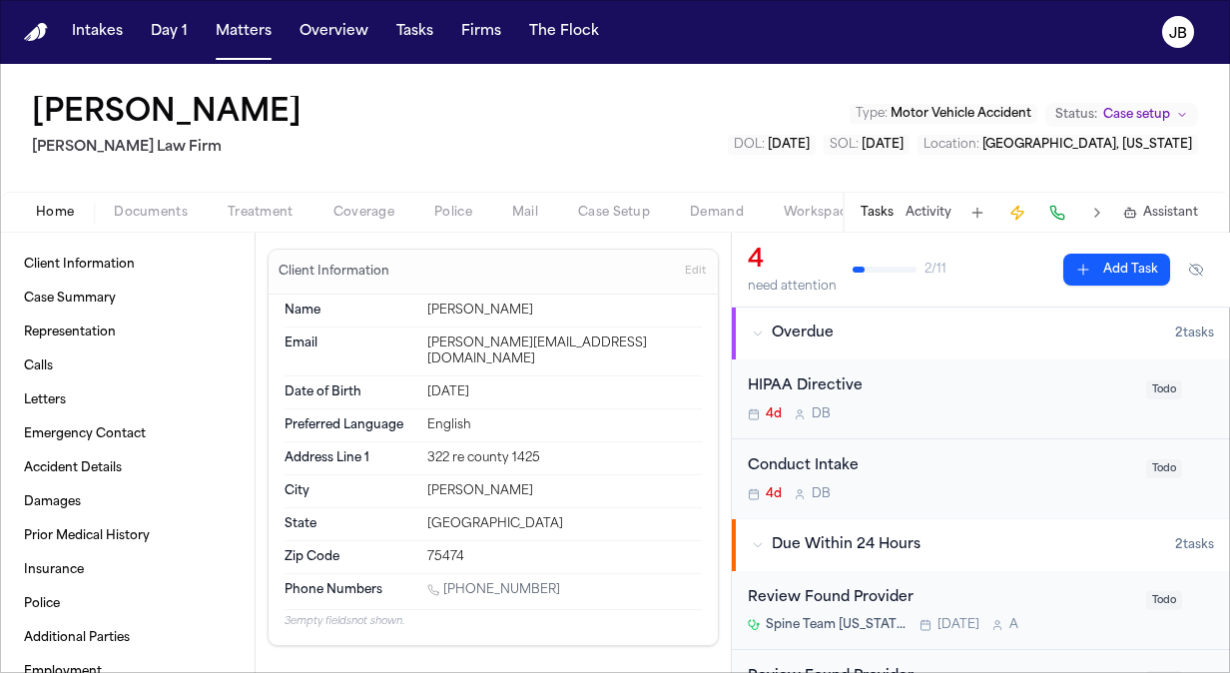
click at [277, 212] on span "Treatment" at bounding box center [261, 213] width 66 height 16
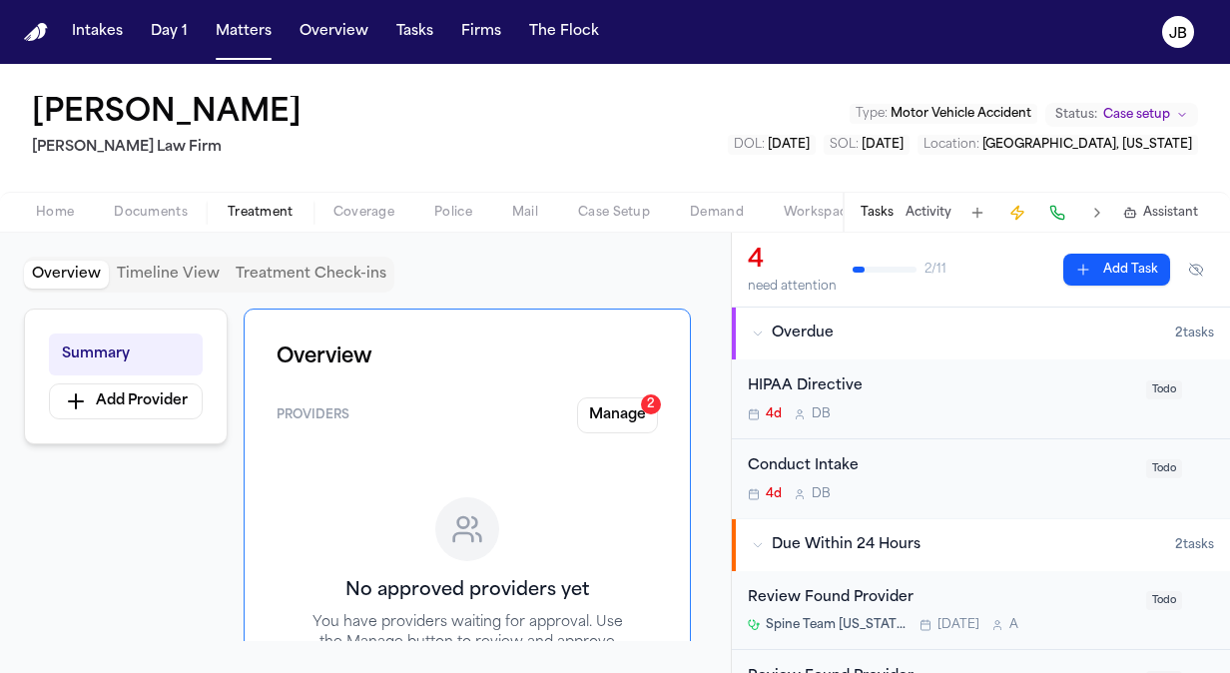
click at [928, 210] on button "Activity" at bounding box center [928, 213] width 46 height 16
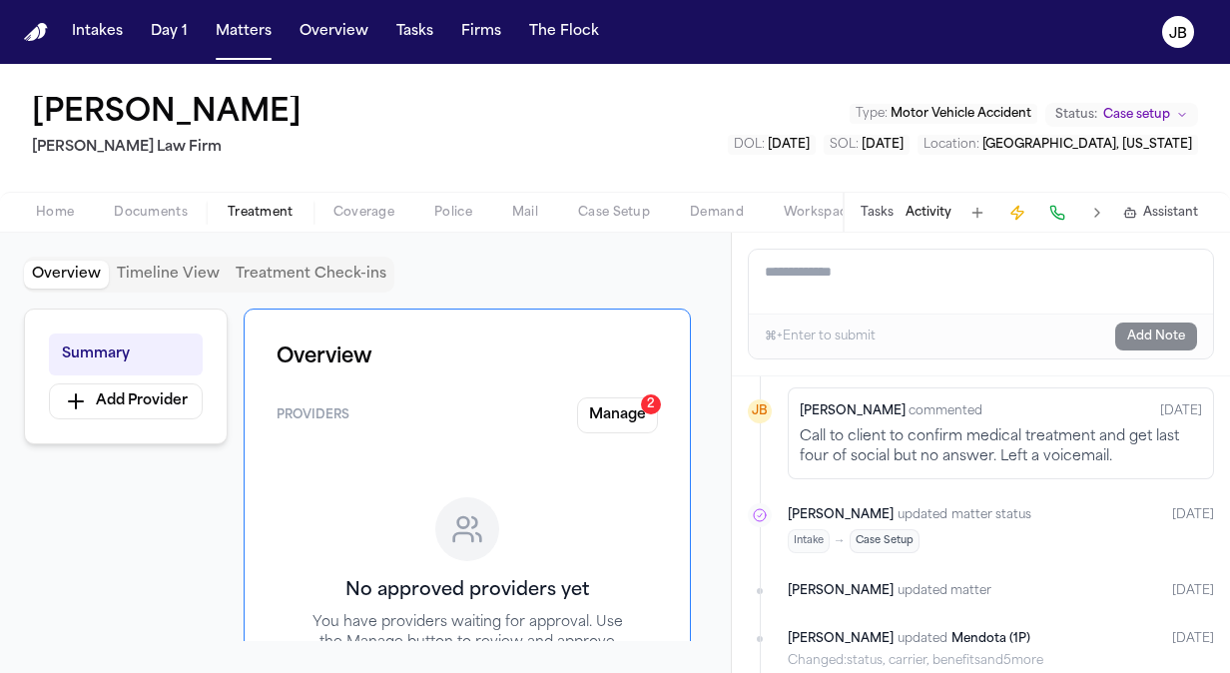
scroll to position [1252, 0]
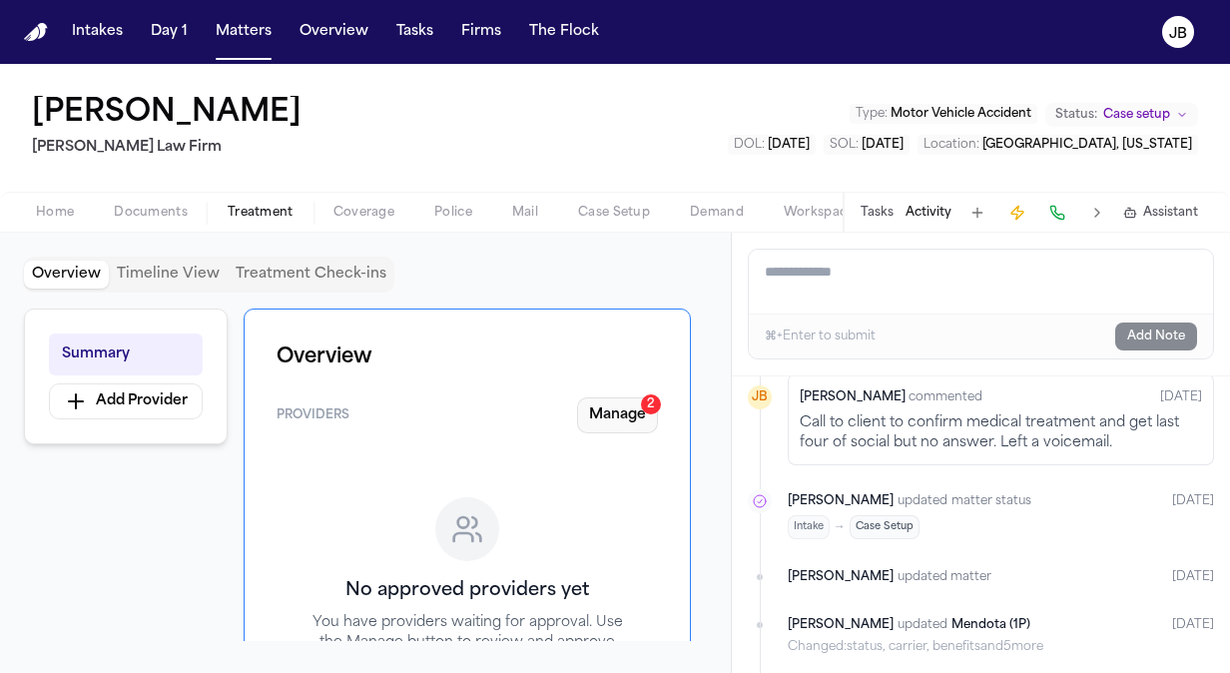
click at [613, 411] on button "Manage 2" at bounding box center [617, 415] width 81 height 36
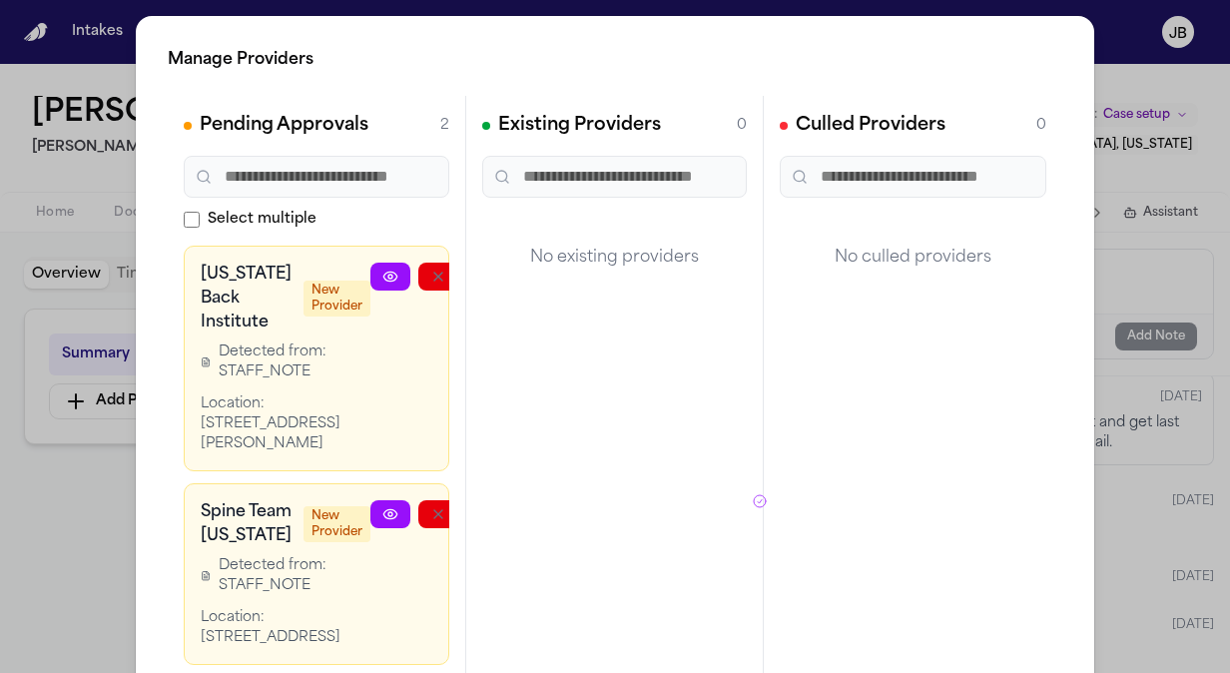
click at [383, 271] on icon at bounding box center [389, 275] width 13 height 9
click at [89, 566] on div "Manage Providers Pending Approvals 2 Select multiple Texas Back Institute New P…" at bounding box center [615, 405] width 1230 height 810
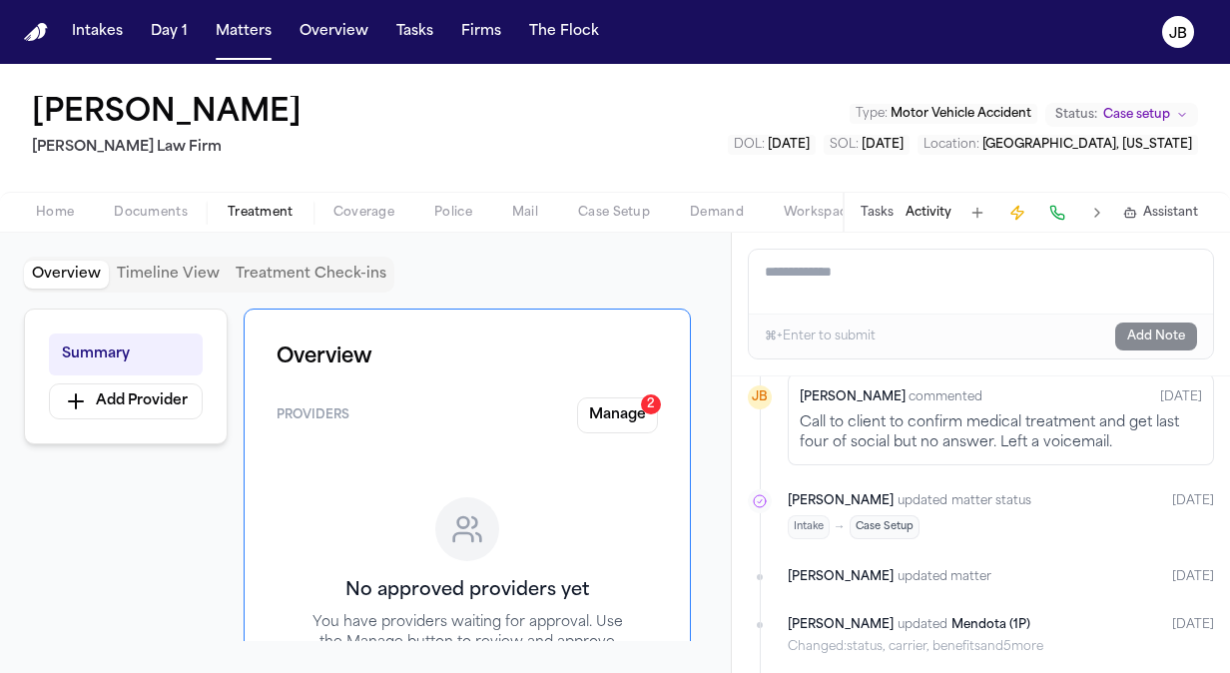
click at [169, 198] on div "Home Documents Treatment Coverage Police Mail Case Setup Demand Workspaces Arti…" at bounding box center [615, 212] width 1230 height 40
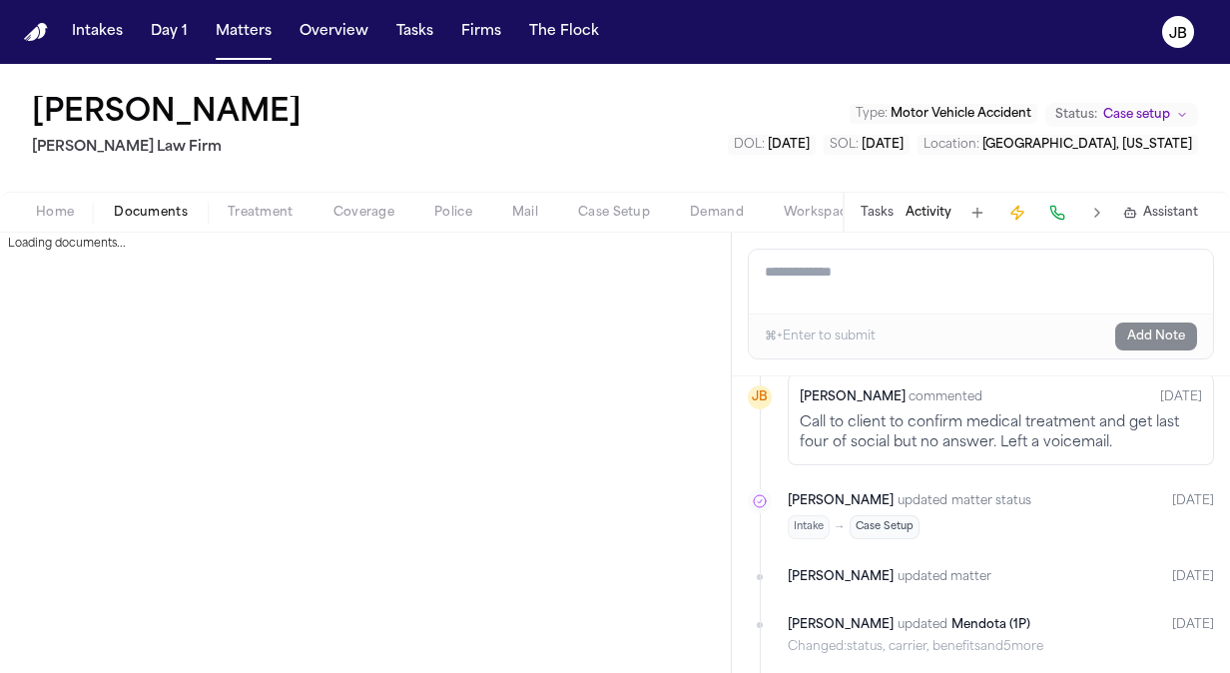
click at [168, 206] on span "Documents" at bounding box center [151, 213] width 74 height 16
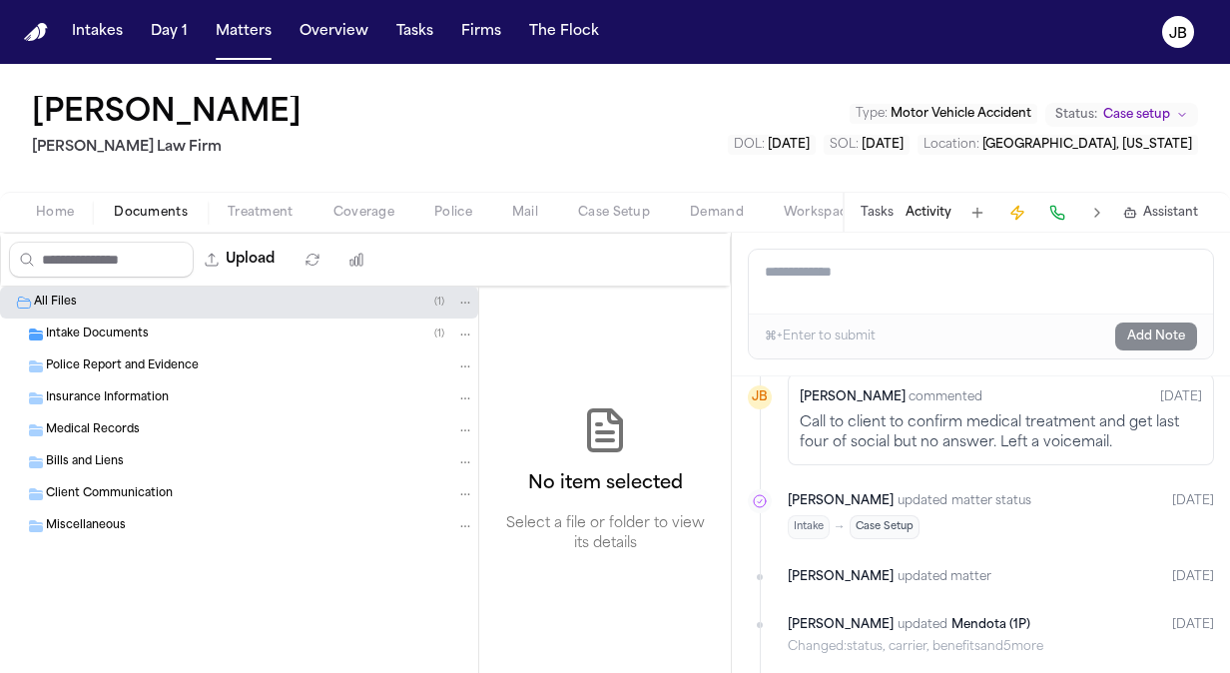
click at [265, 221] on button "Treatment" at bounding box center [261, 213] width 106 height 24
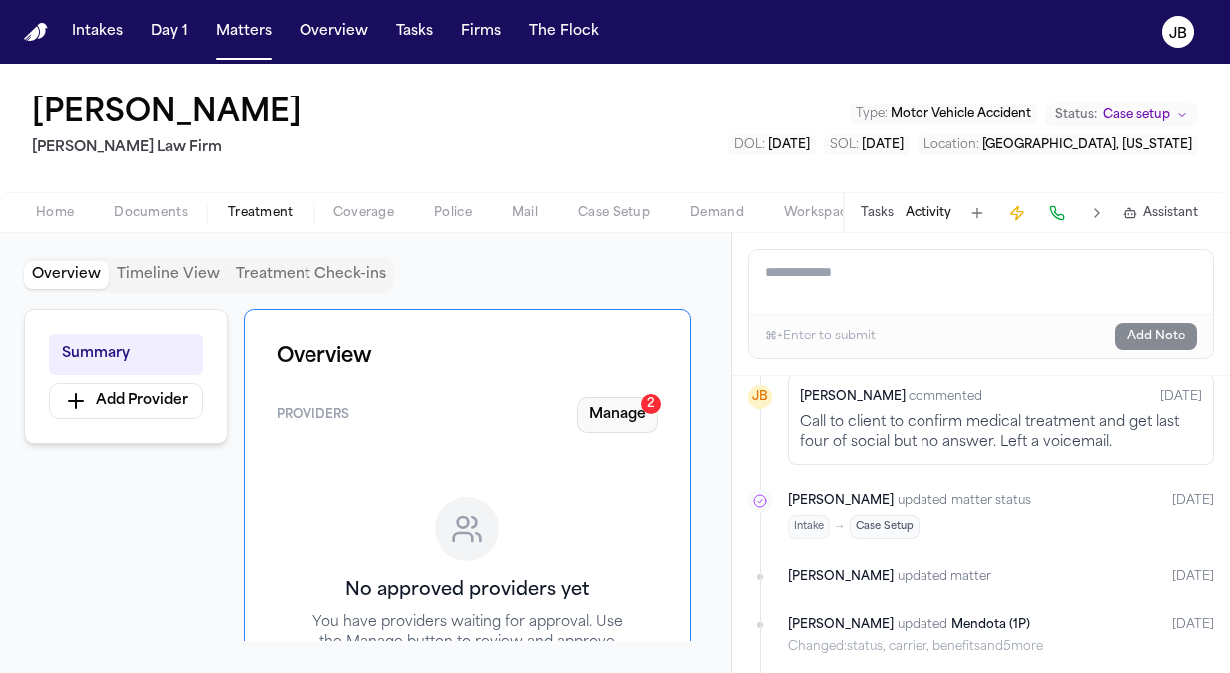
click at [610, 430] on button "Manage 2" at bounding box center [617, 415] width 81 height 36
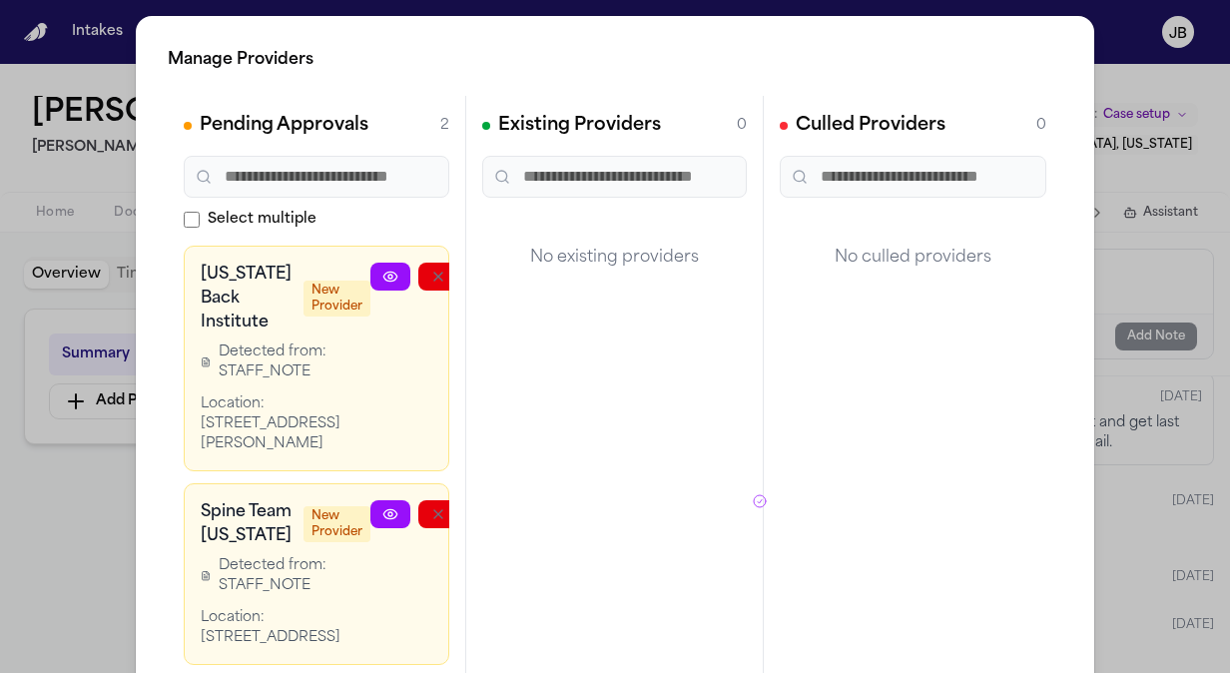
click at [370, 284] on link at bounding box center [390, 277] width 40 height 28
click at [67, 531] on div "Manage Providers Pending Approvals 2 Select multiple Texas Back Institute New P…" at bounding box center [615, 405] width 1230 height 810
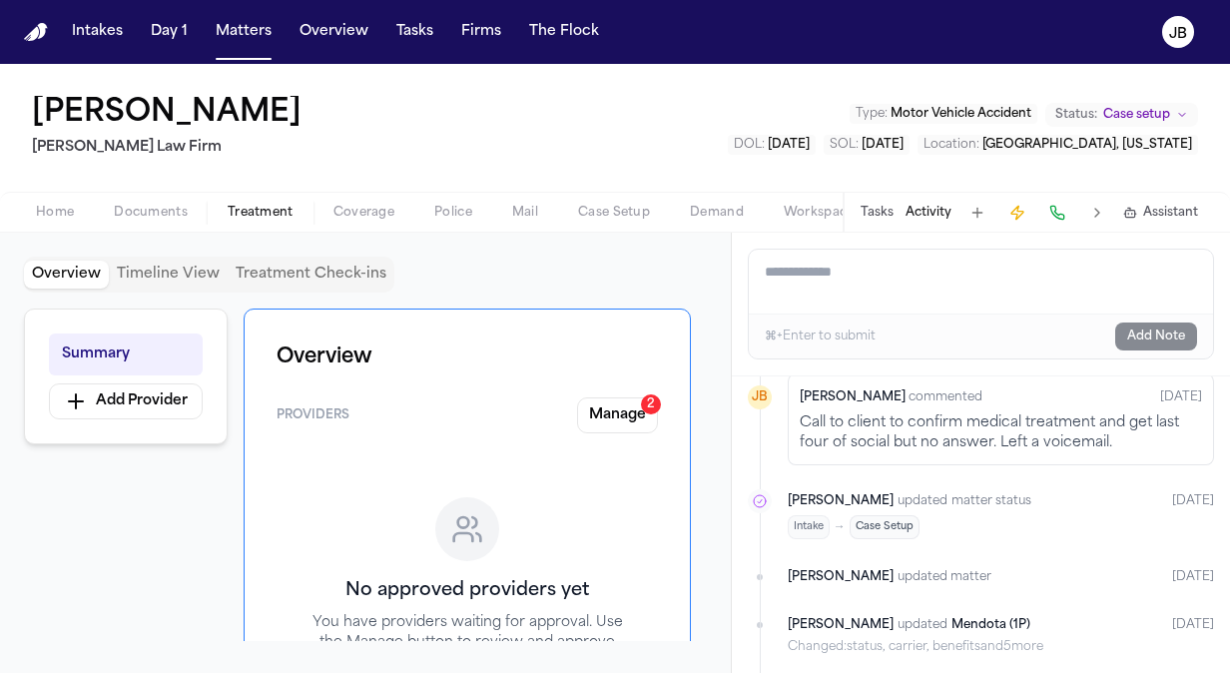
click at [141, 230] on div "Home Documents Treatment Coverage Police Mail Case Setup Demand Workspaces Arti…" at bounding box center [615, 212] width 1230 height 40
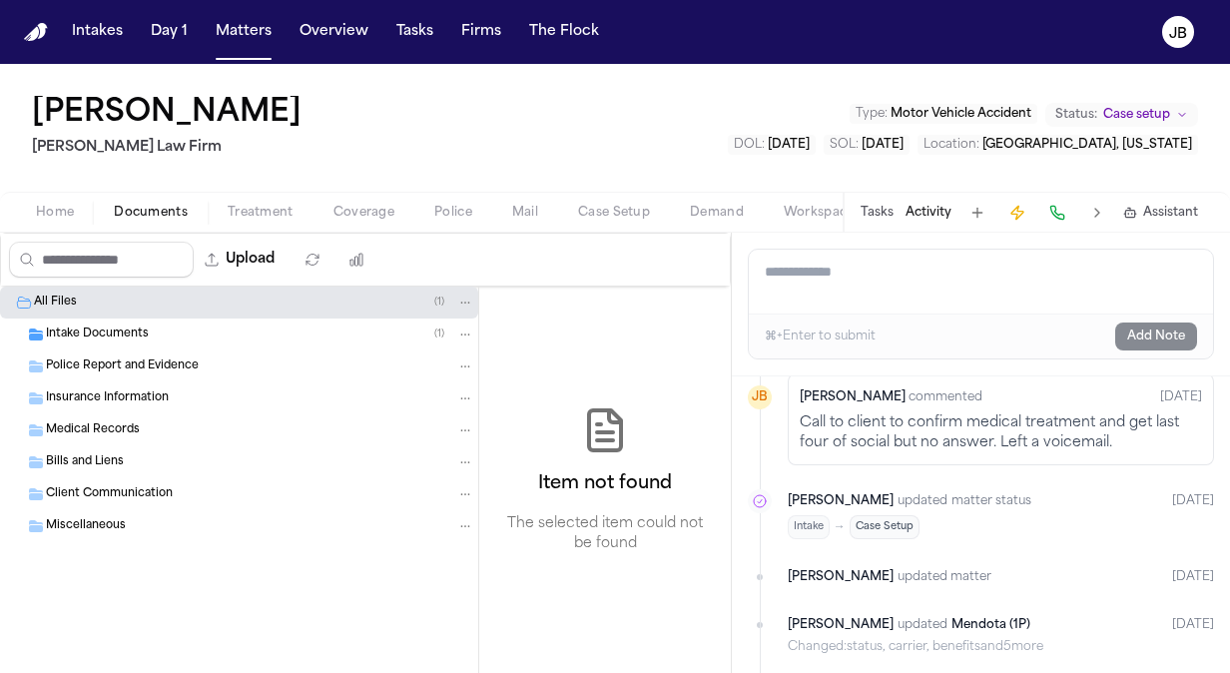
click at [166, 218] on span "Documents" at bounding box center [151, 213] width 74 height 16
click at [249, 213] on span "Treatment" at bounding box center [261, 213] width 66 height 16
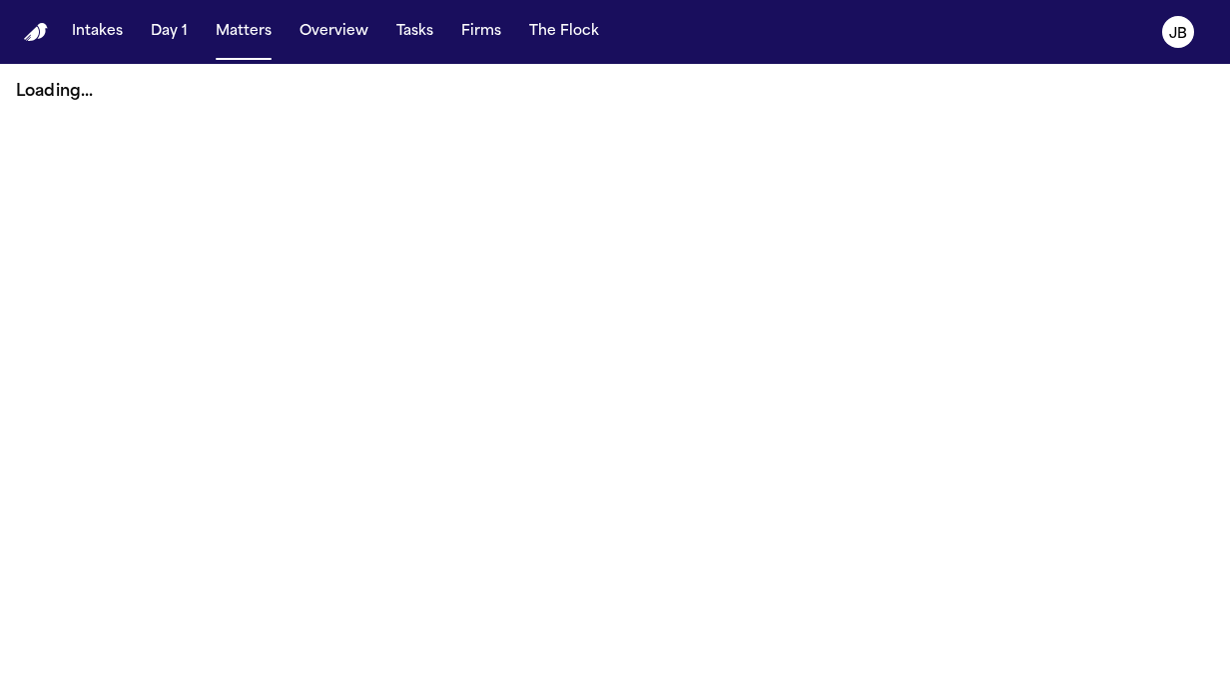
click at [230, 38] on button "Matters" at bounding box center [244, 32] width 72 height 36
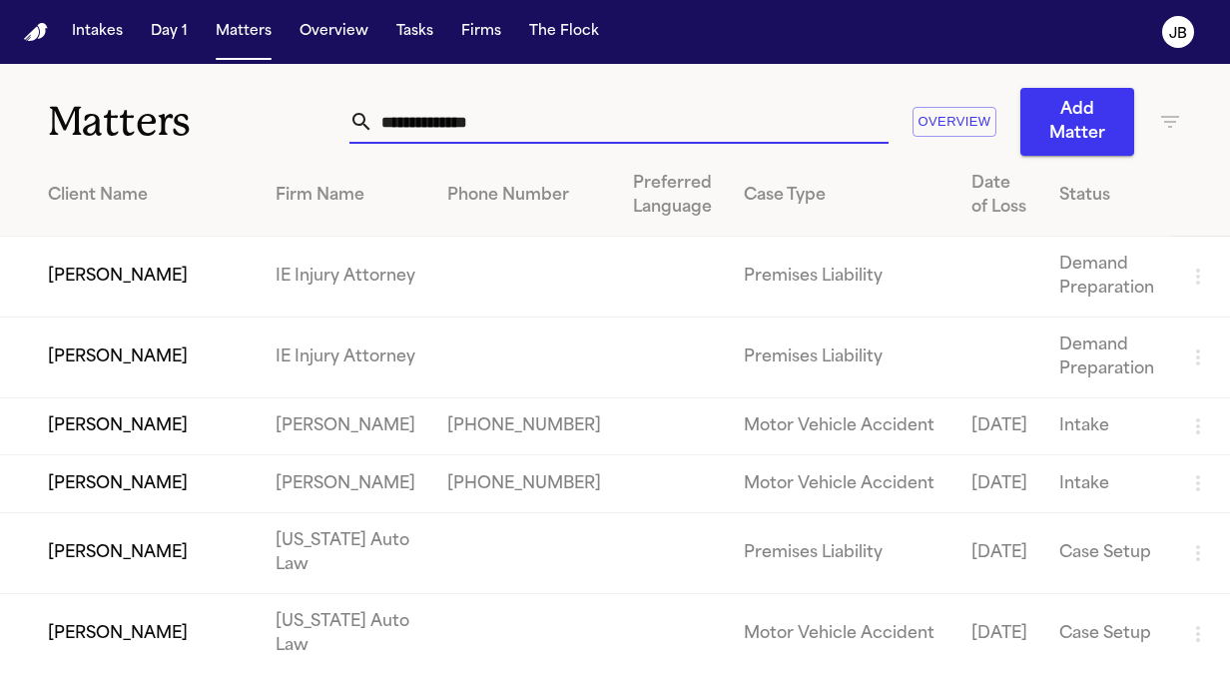
click at [516, 140] on input "text" at bounding box center [630, 122] width 515 height 44
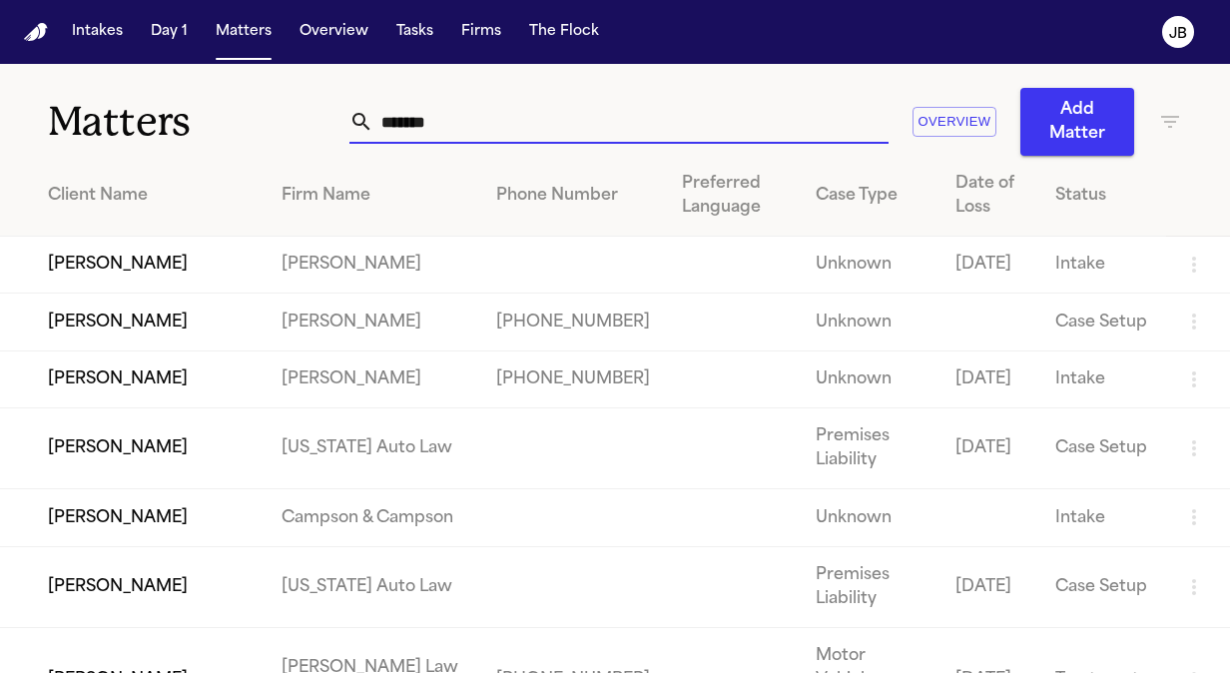
type input "*******"
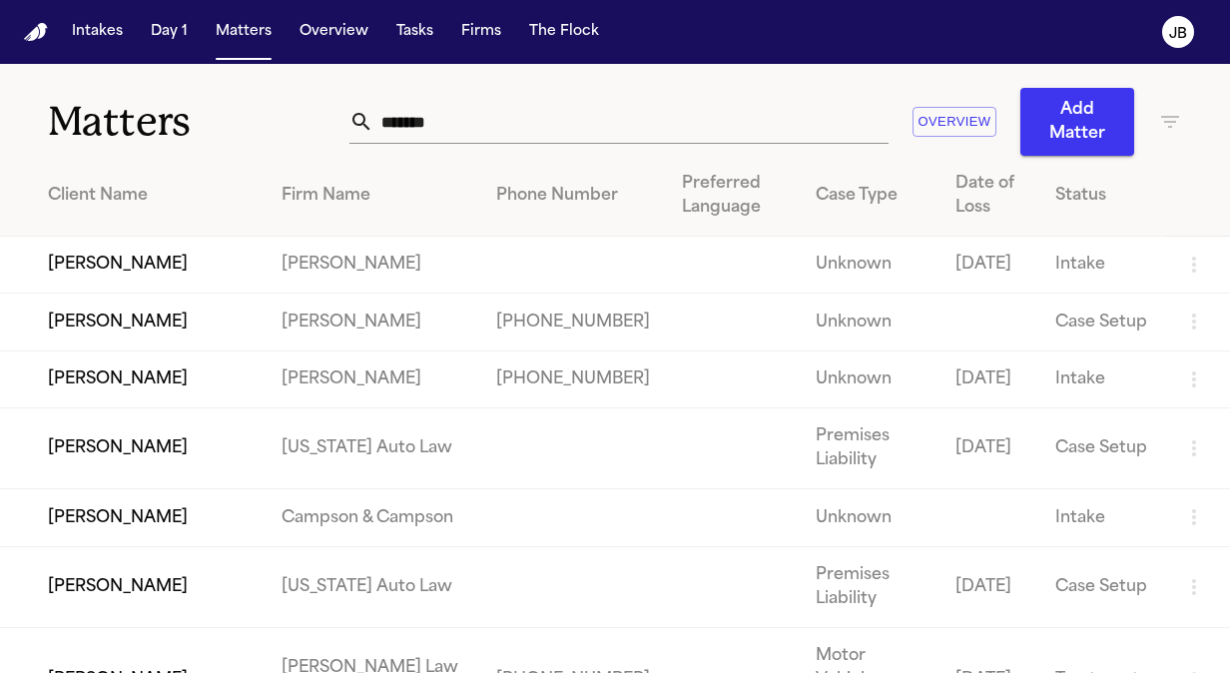
click at [138, 269] on td "[PERSON_NAME]" at bounding box center [133, 265] width 266 height 57
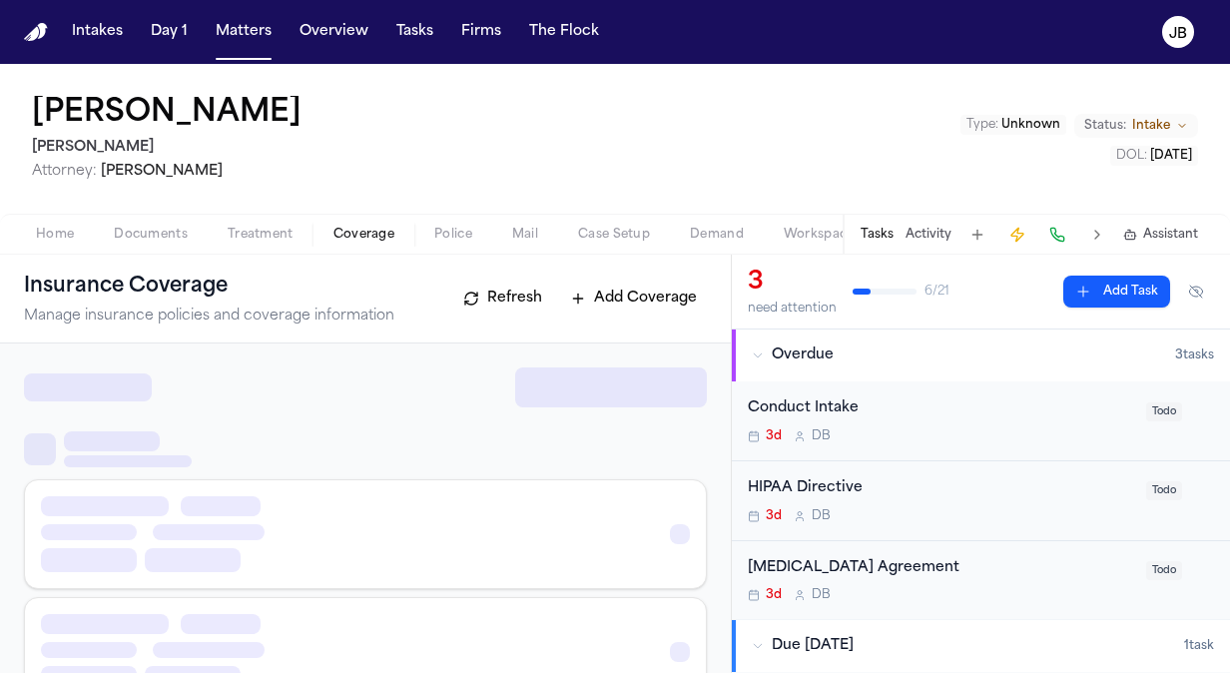
click at [367, 235] on span "Coverage" at bounding box center [363, 235] width 61 height 16
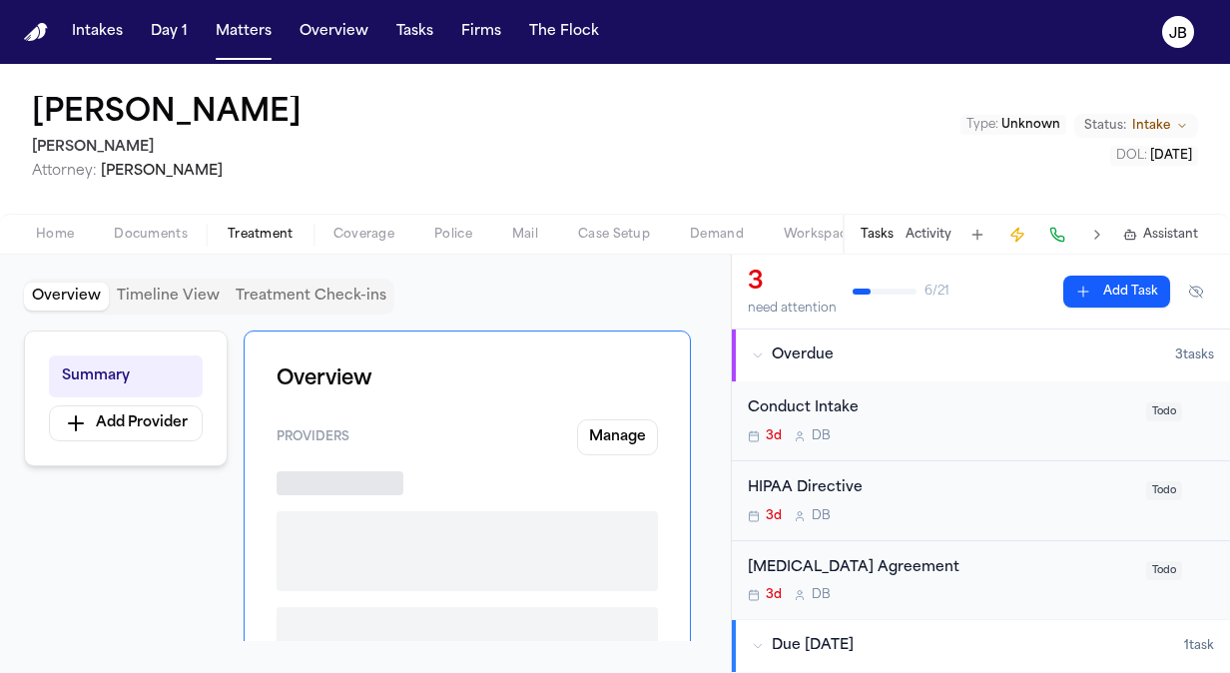
click at [225, 238] on button "Treatment" at bounding box center [261, 235] width 106 height 24
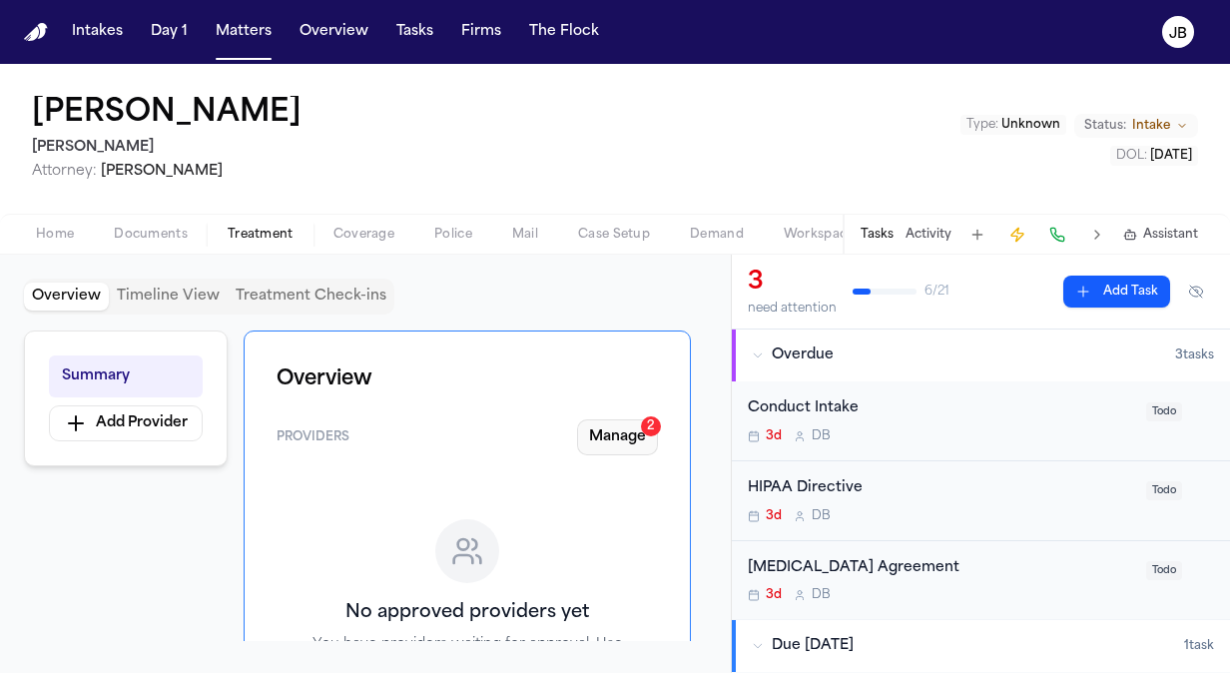
click at [631, 439] on button "Manage 2" at bounding box center [617, 437] width 81 height 36
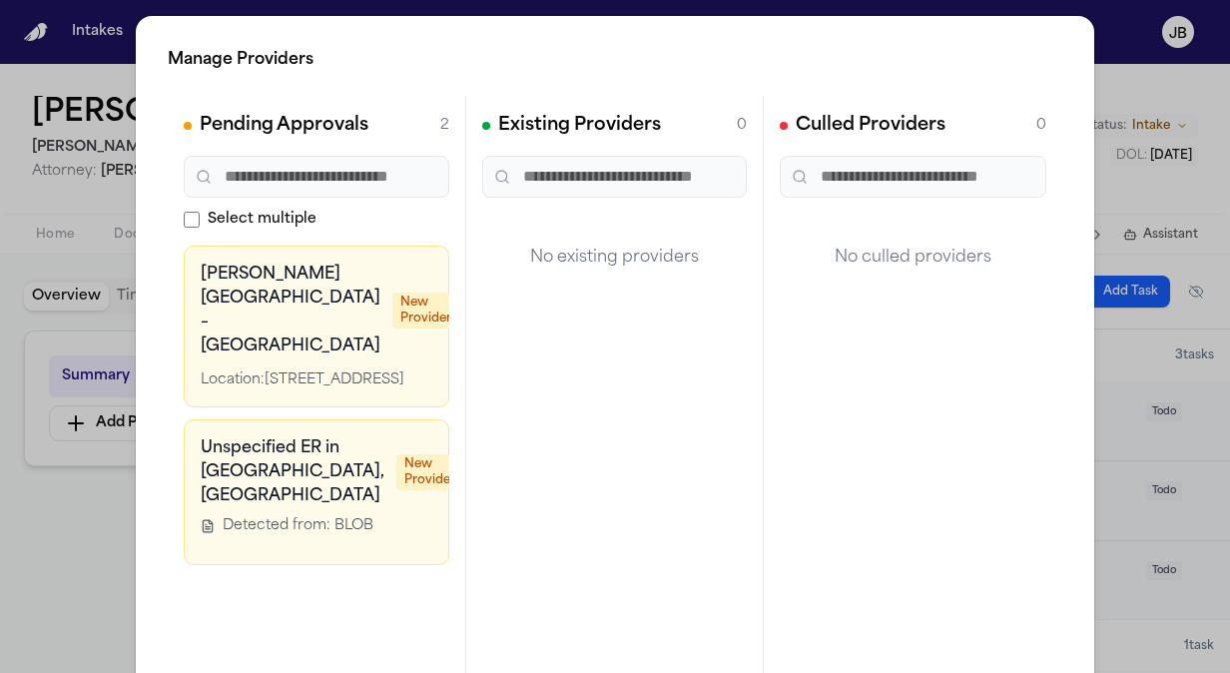
click at [21, 536] on div "Manage Providers Pending Approvals 2 Select multiple [PERSON_NAME][GEOGRAPHIC_D…" at bounding box center [615, 405] width 1230 height 810
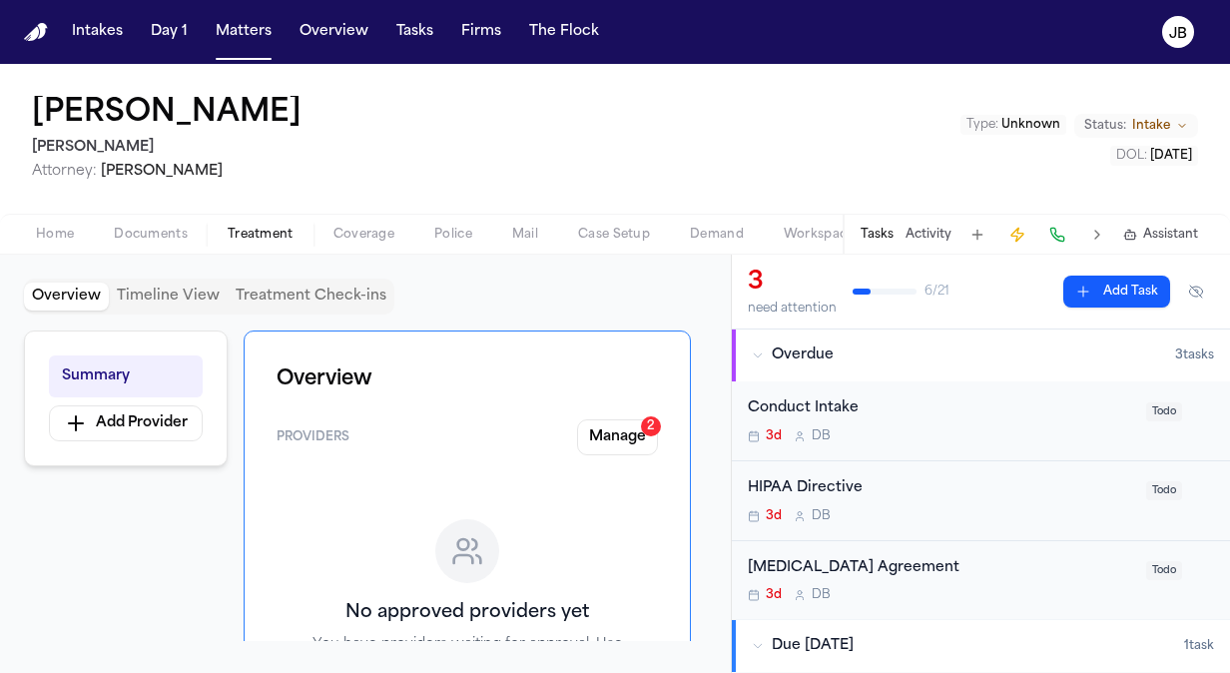
click at [160, 231] on span "Documents" at bounding box center [151, 235] width 74 height 16
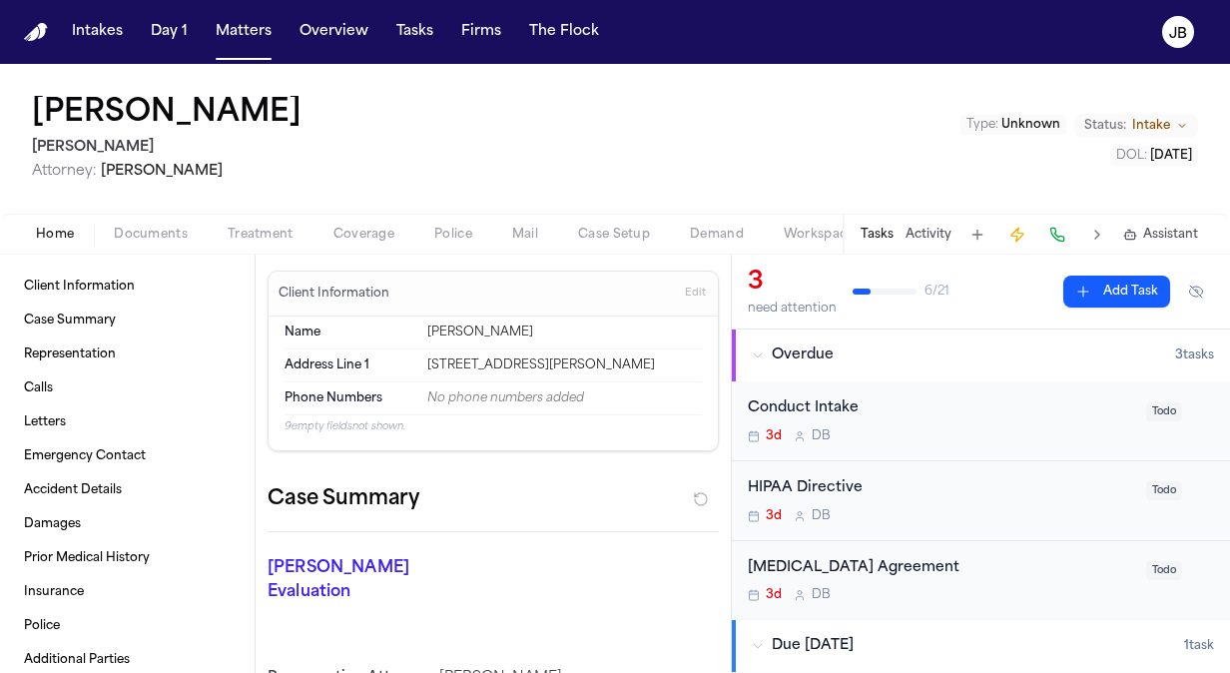
click at [52, 232] on span "Home" at bounding box center [55, 235] width 38 height 16
click at [132, 233] on span "Documents" at bounding box center [151, 235] width 74 height 16
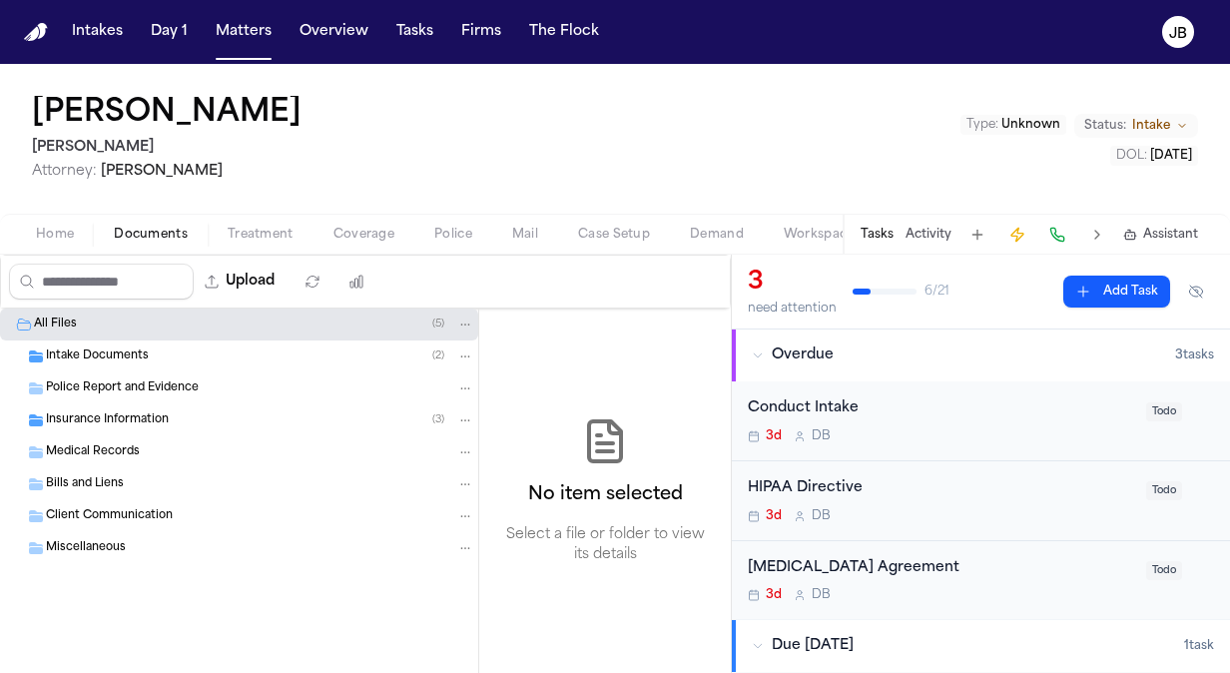
click at [238, 228] on span "Treatment" at bounding box center [261, 235] width 66 height 16
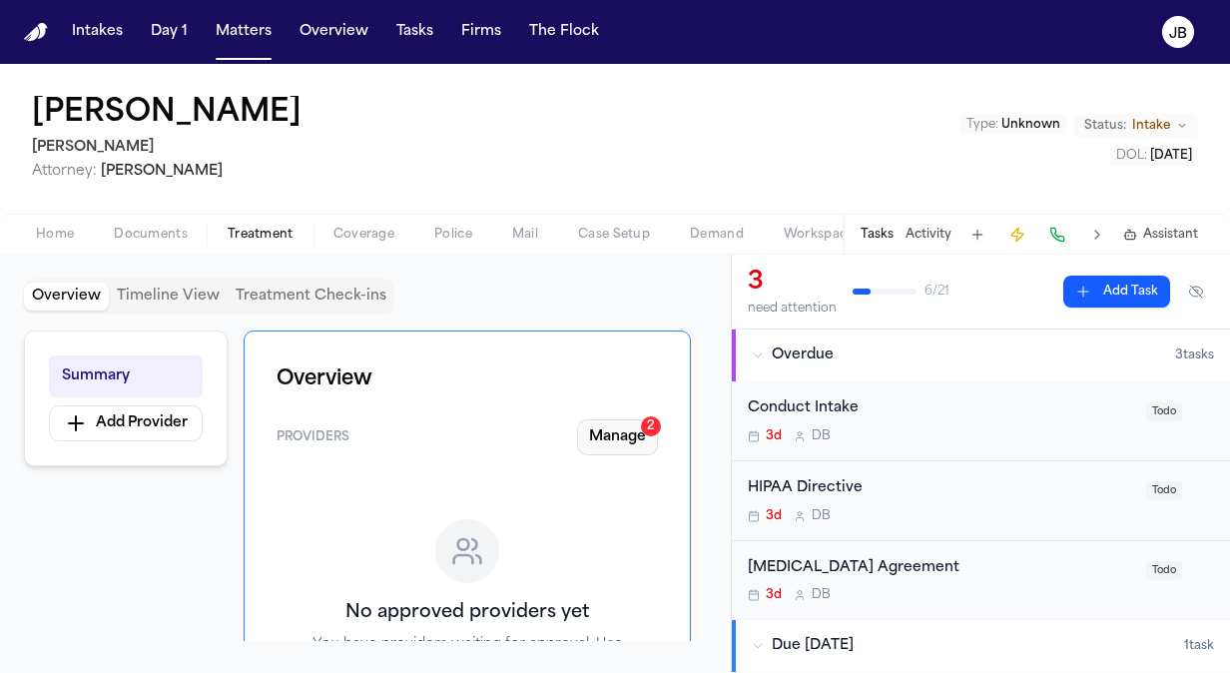
click at [633, 450] on button "Manage 2" at bounding box center [617, 437] width 81 height 36
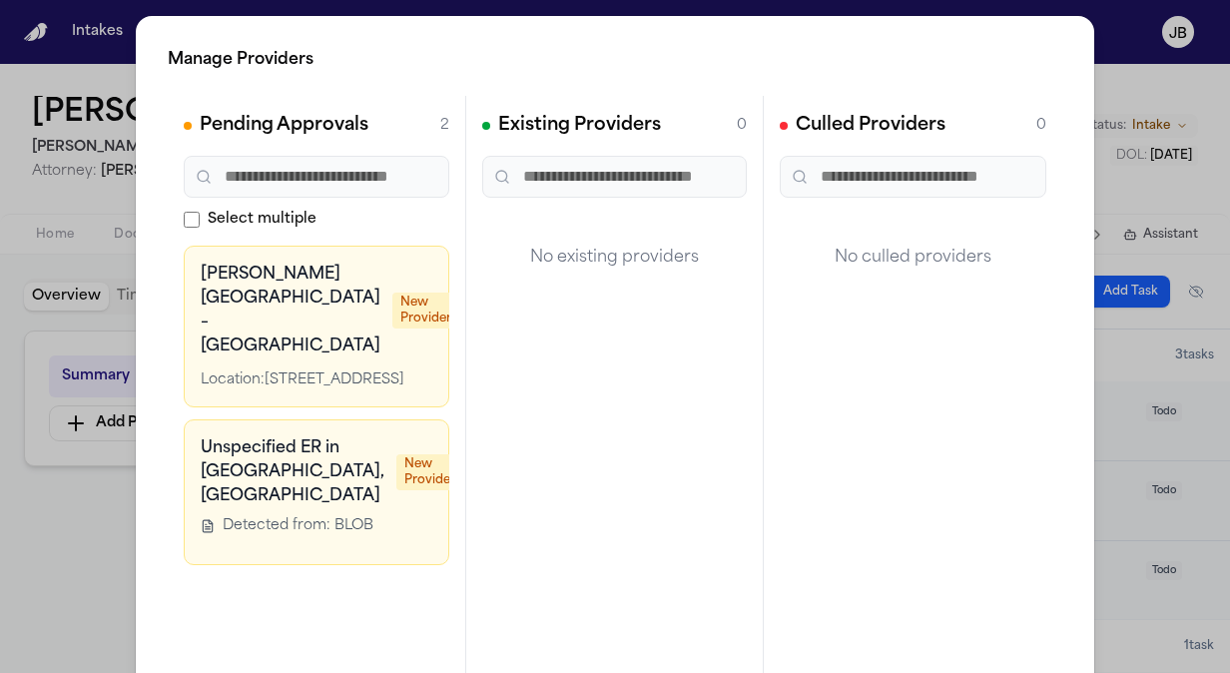
click at [1148, 60] on div "Manage Providers Pending Approvals 2 Select multiple Baylor Scott & White Medic…" at bounding box center [615, 405] width 1230 height 810
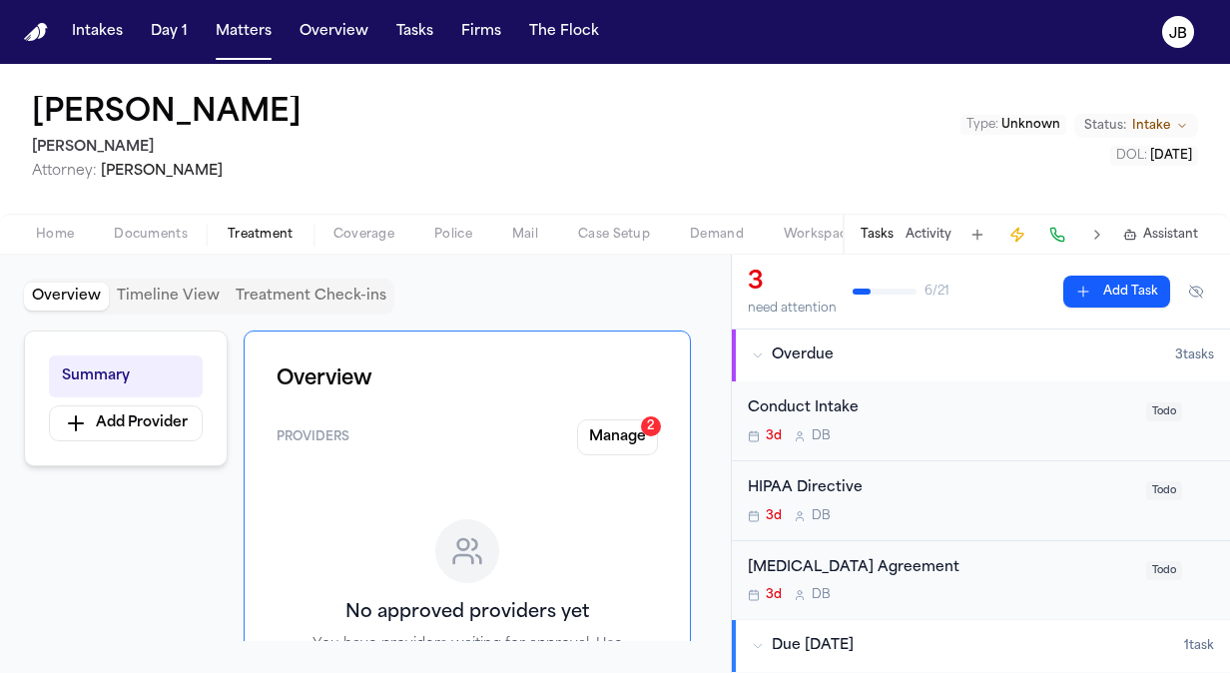
click at [1020, 563] on div "[MEDICAL_DATA] Agreement" at bounding box center [941, 568] width 386 height 23
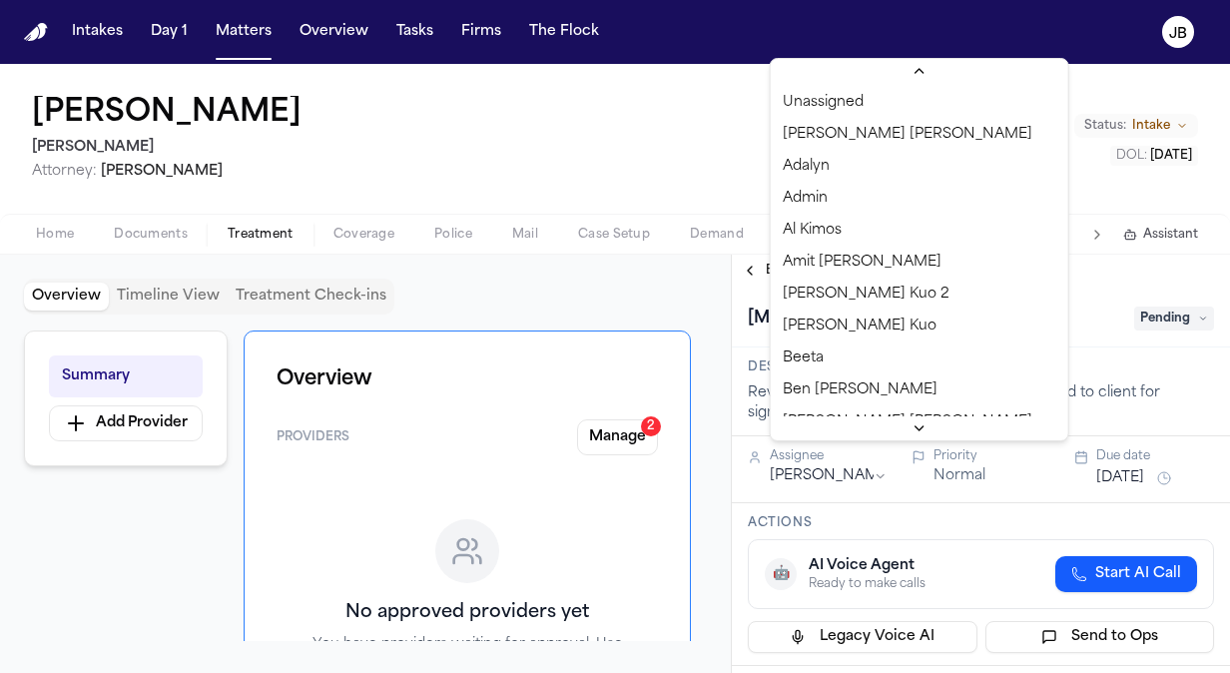
click at [817, 454] on html "**********" at bounding box center [615, 336] width 1230 height 673
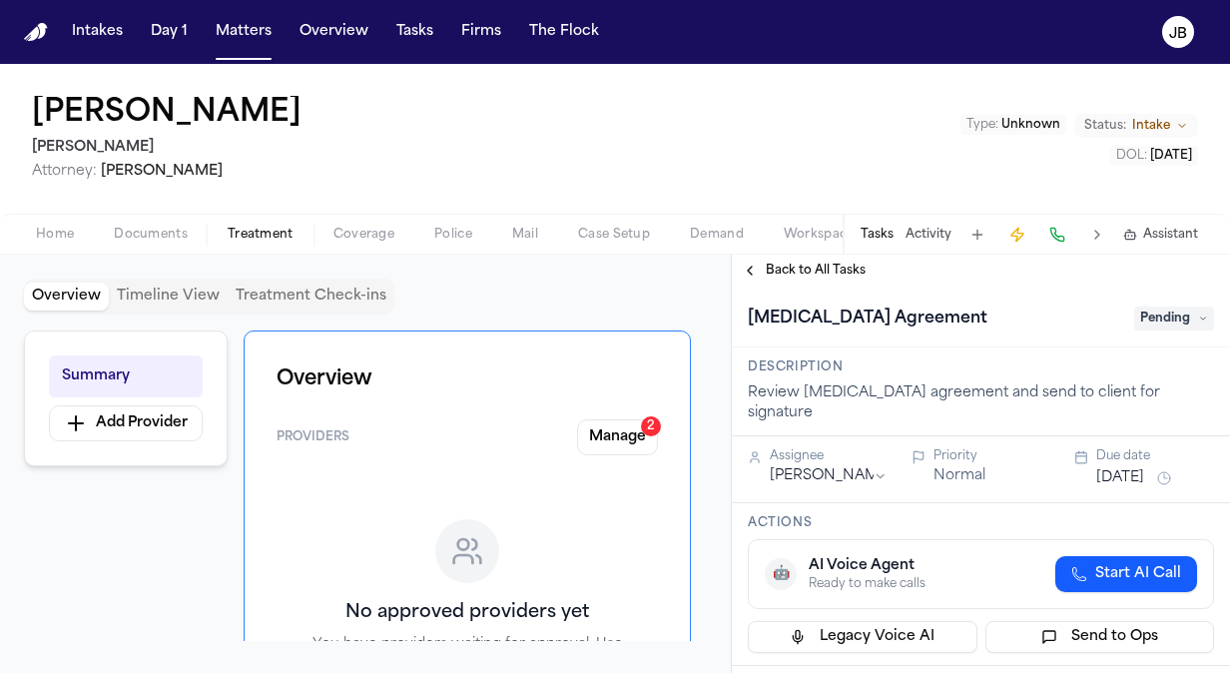
click at [617, 189] on div "James Johnson Hecht Attorney: Ryan Hecht Type : Unknown Status: Intake DOL : 20…" at bounding box center [615, 139] width 1230 height 150
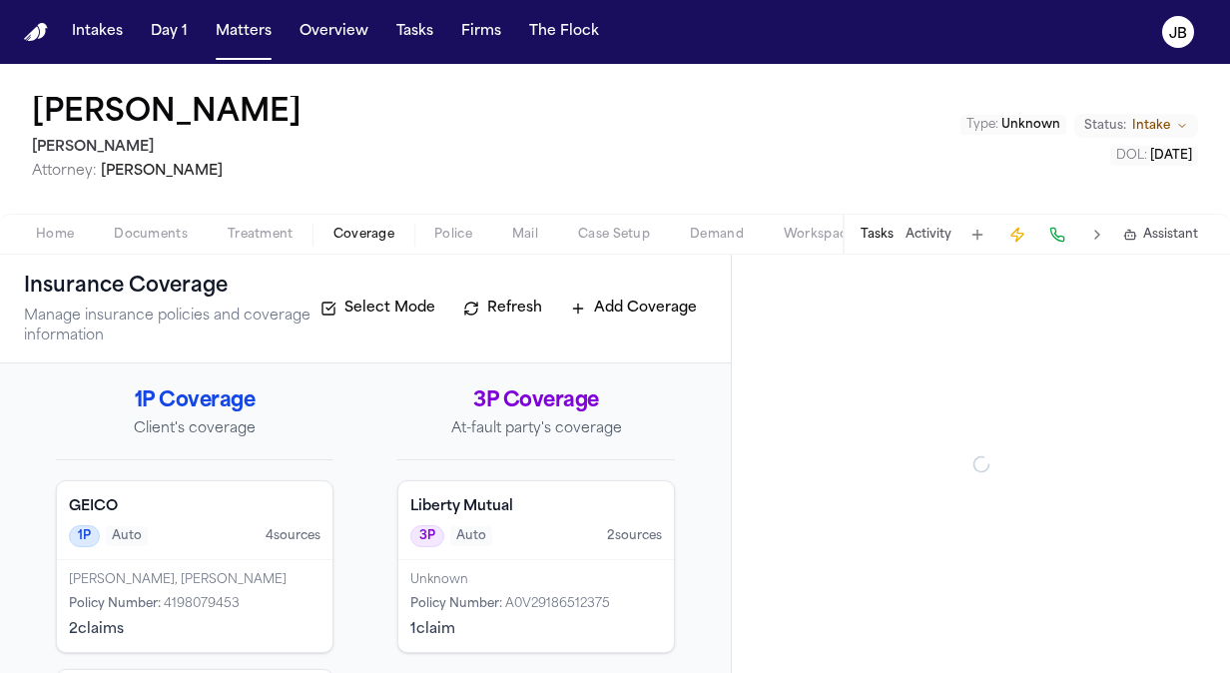
click at [357, 224] on button "Coverage" at bounding box center [363, 235] width 101 height 24
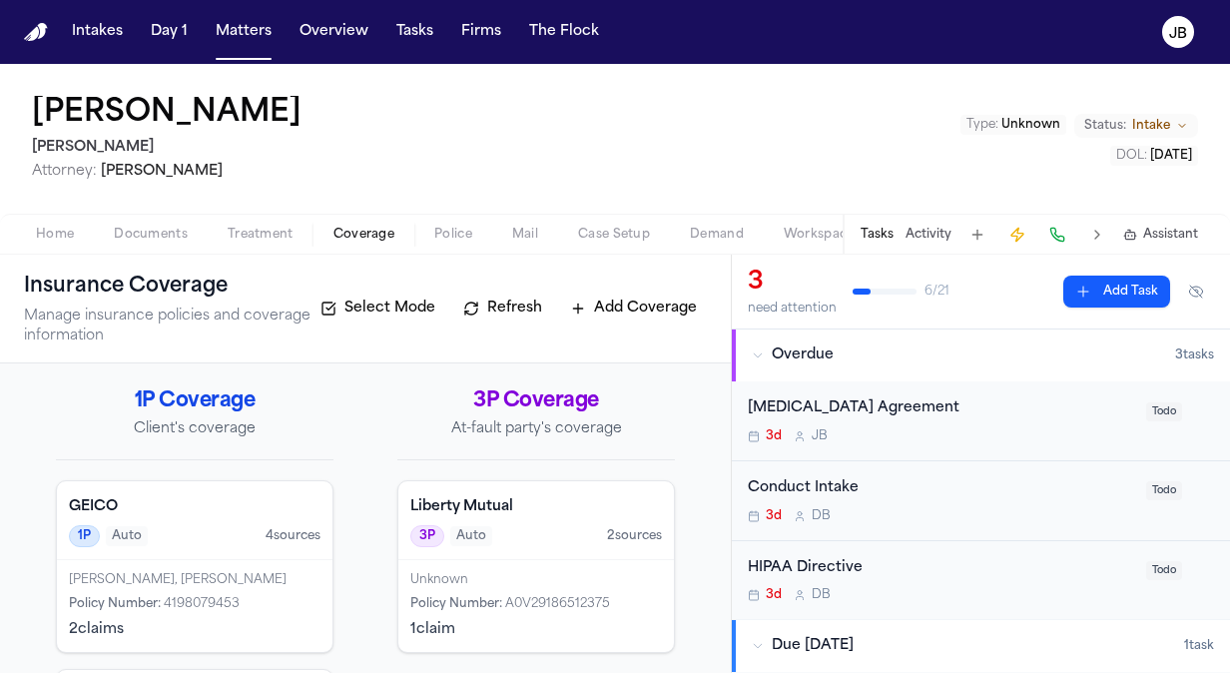
click at [279, 230] on span "Treatment" at bounding box center [261, 235] width 66 height 16
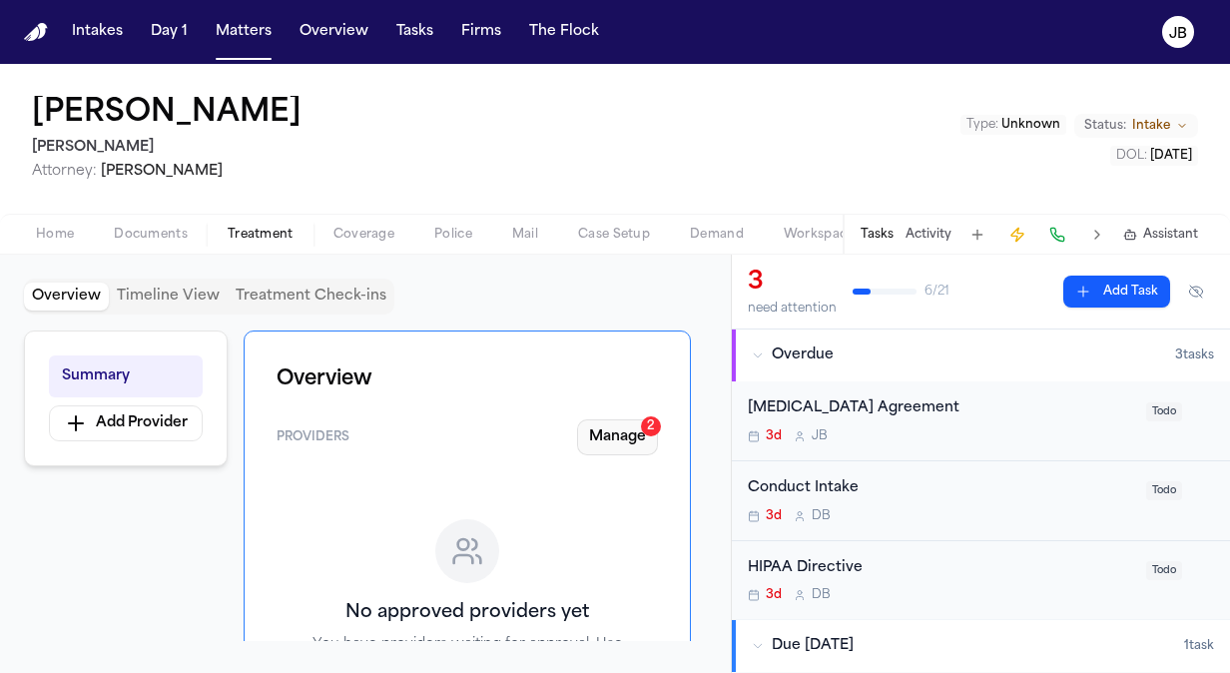
click at [641, 440] on button "Manage 2" at bounding box center [617, 437] width 81 height 36
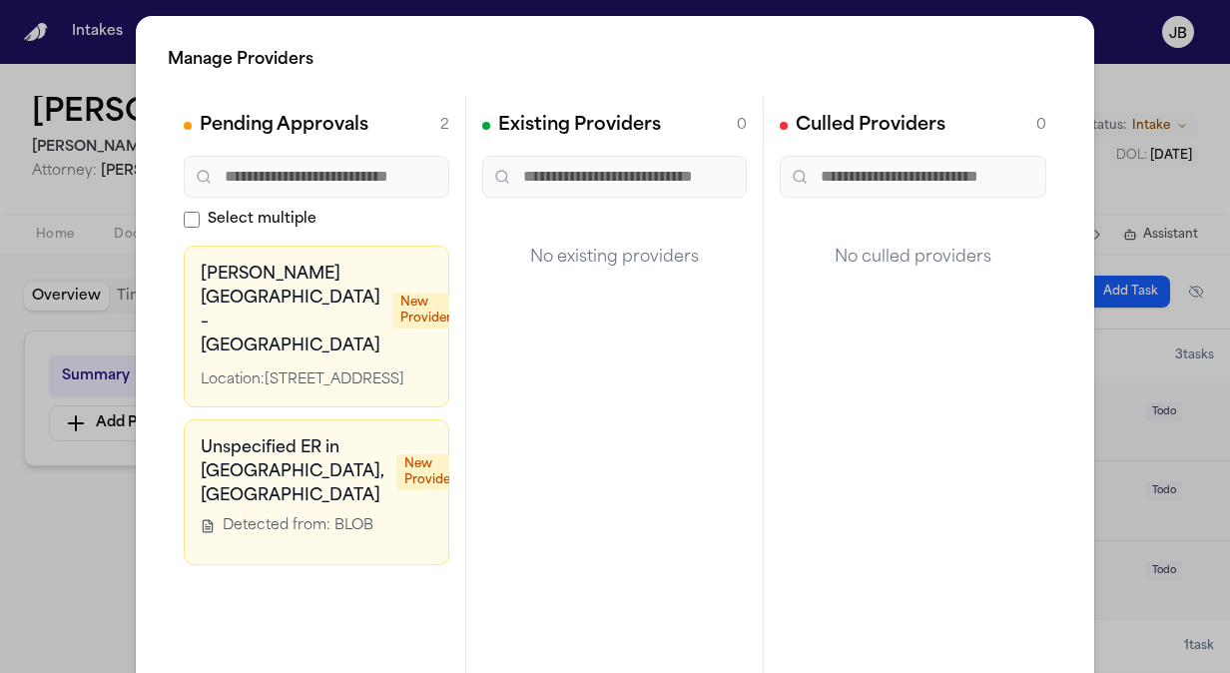
click at [471, 277] on icon at bounding box center [479, 276] width 16 height 16
click at [61, 511] on div "Manage Providers Pending Approvals 2 Select multiple Baylor Scott & White Medic…" at bounding box center [615, 405] width 1230 height 810
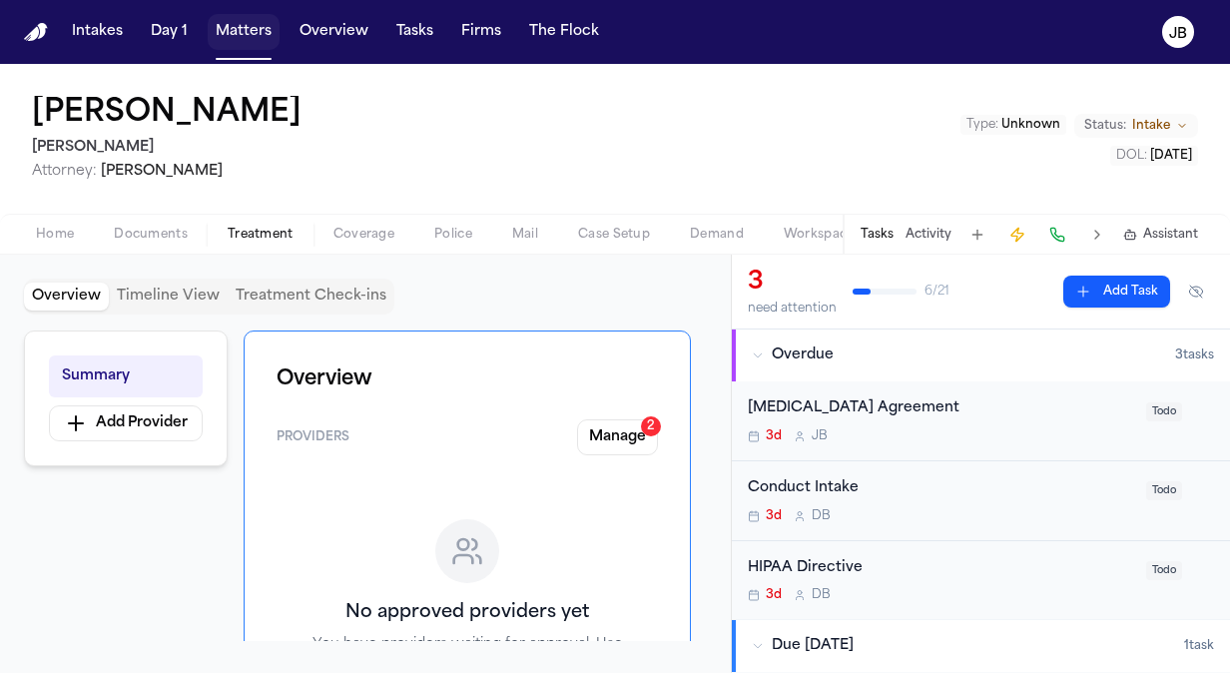
click at [249, 34] on button "Matters" at bounding box center [244, 32] width 72 height 36
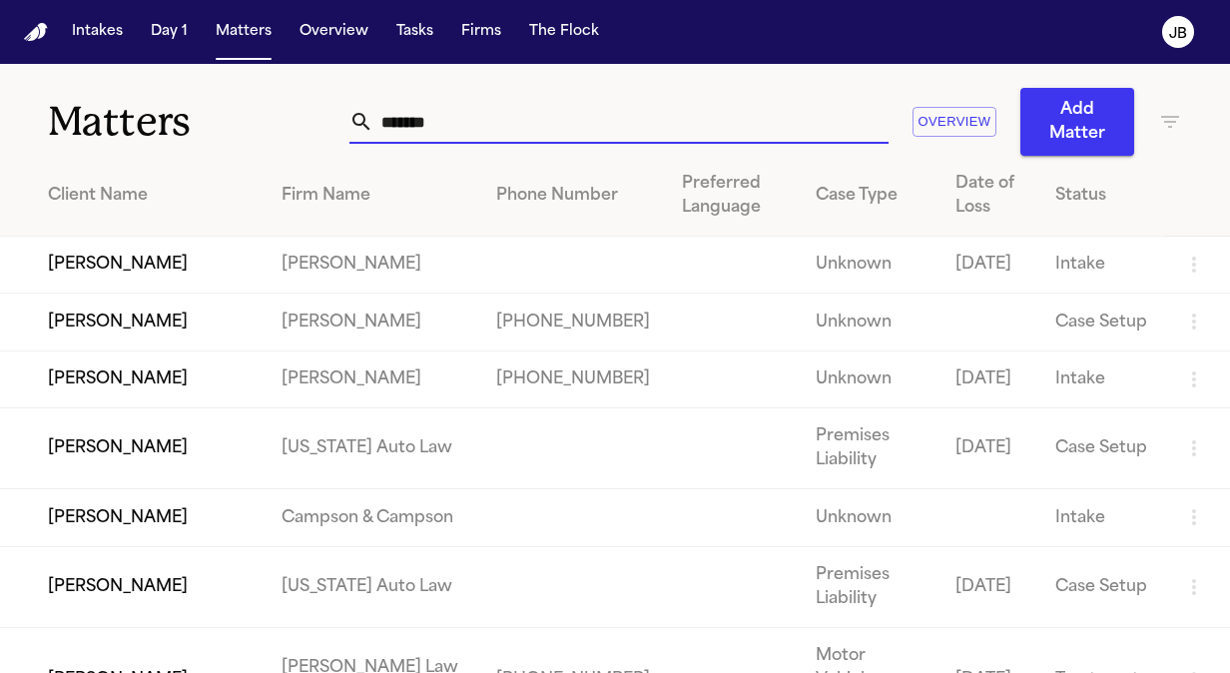
drag, startPoint x: 454, startPoint y: 110, endPoint x: 106, endPoint y: 126, distance: 348.7
click at [106, 126] on div "Matters ******* Overview Add Matter" at bounding box center [615, 110] width 1230 height 92
click at [154, 350] on td "[PERSON_NAME]" at bounding box center [133, 321] width 266 height 57
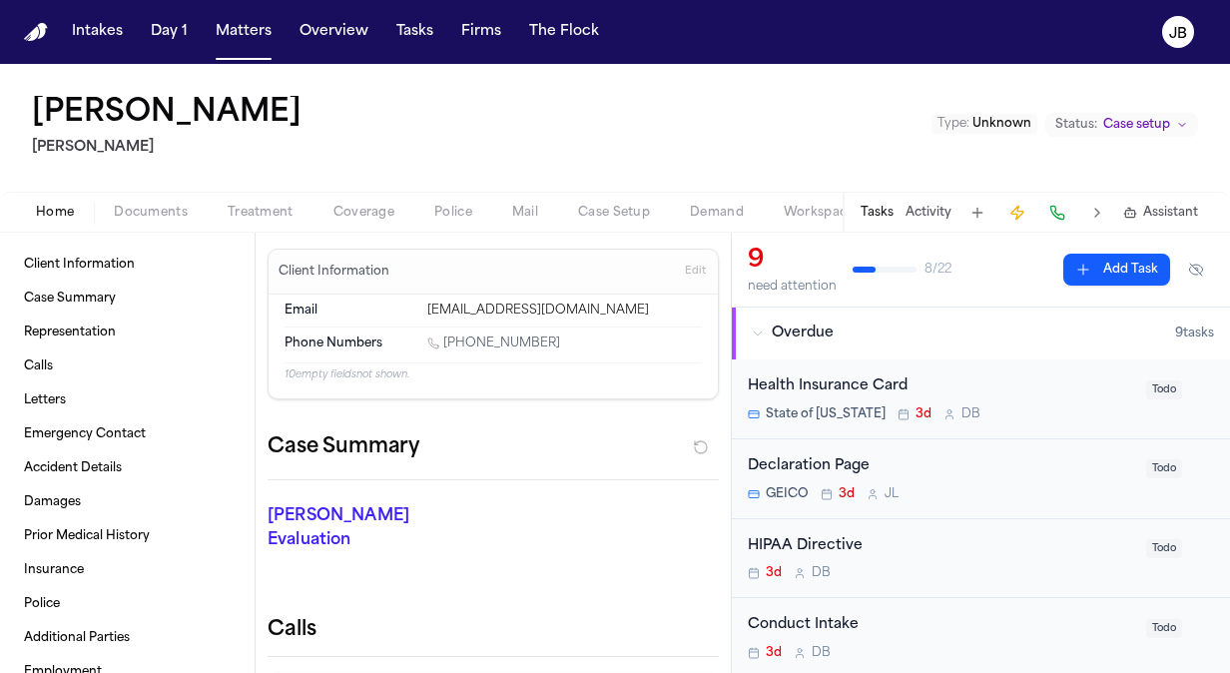
click at [256, 205] on span "Treatment" at bounding box center [261, 213] width 66 height 16
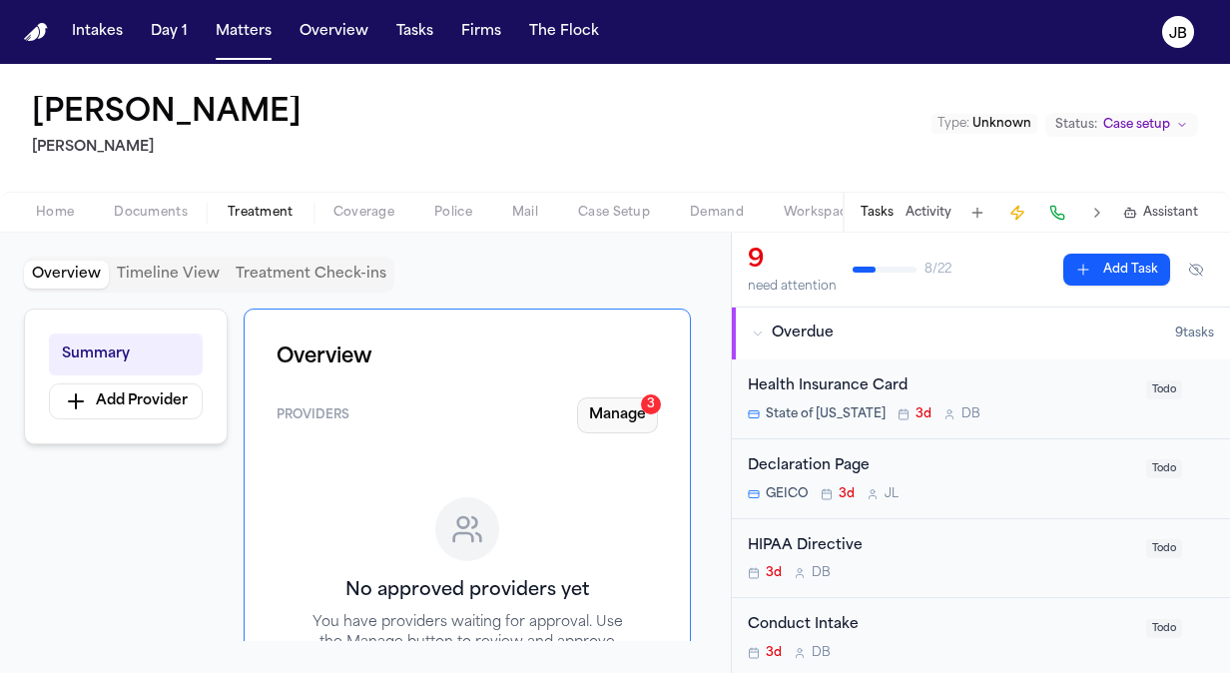
click at [619, 429] on button "Manage 3" at bounding box center [617, 415] width 81 height 36
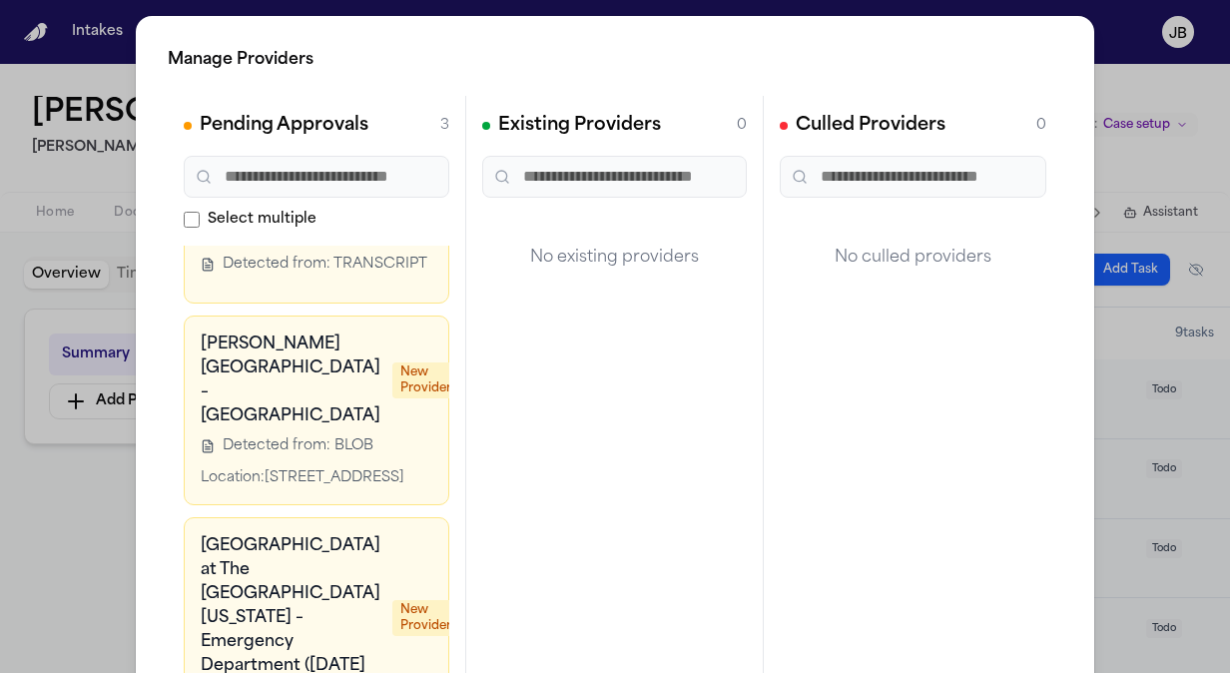
scroll to position [107, 0]
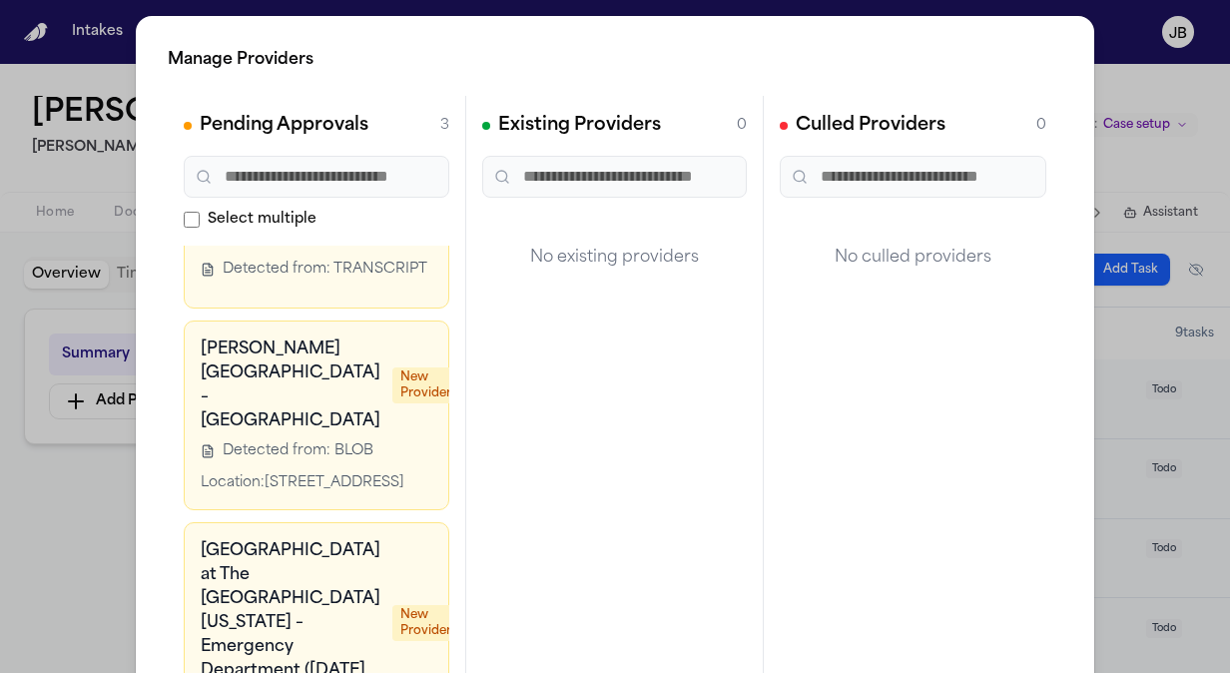
click at [471, 359] on icon at bounding box center [479, 351] width 16 height 16
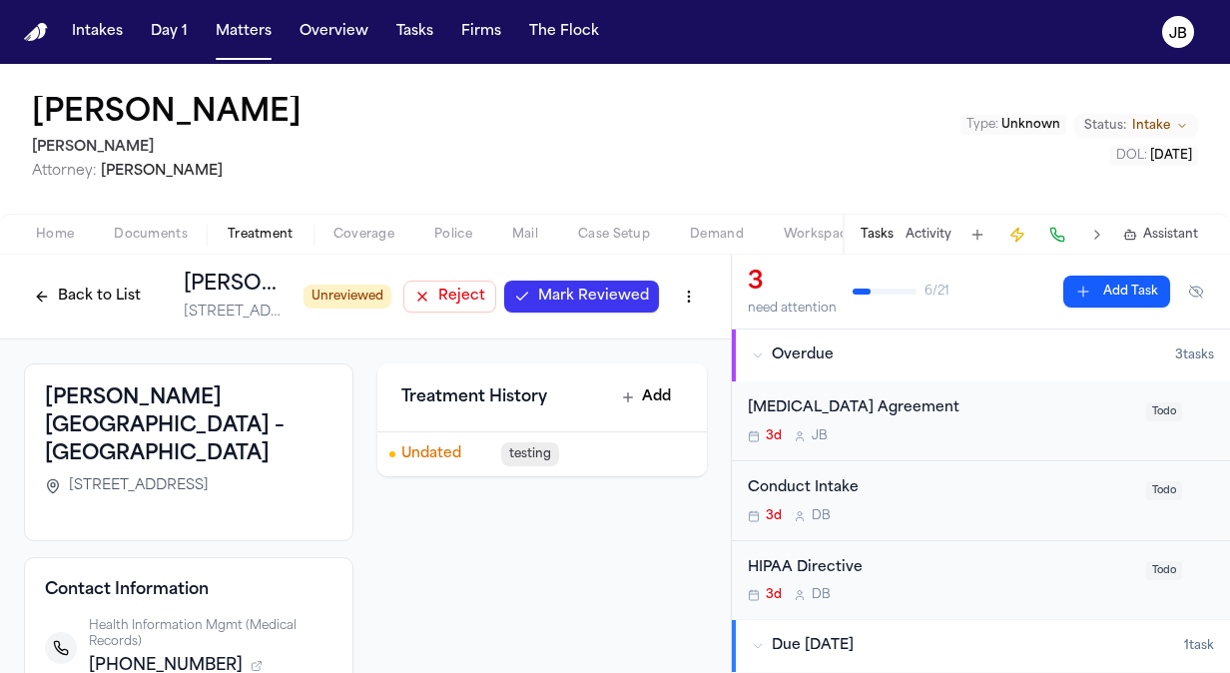
click at [579, 296] on span "Mark Reviewed" at bounding box center [593, 296] width 111 height 20
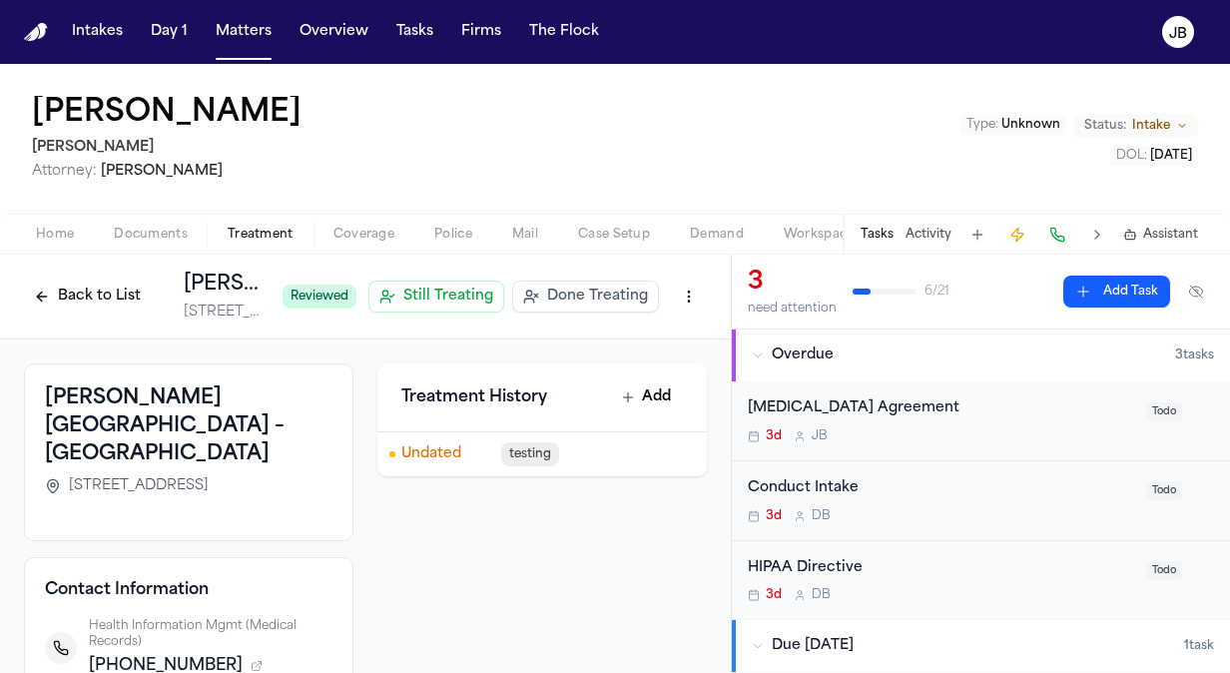
click at [246, 229] on span "Treatment" at bounding box center [261, 235] width 66 height 16
click at [99, 299] on button "Back to List" at bounding box center [87, 296] width 127 height 32
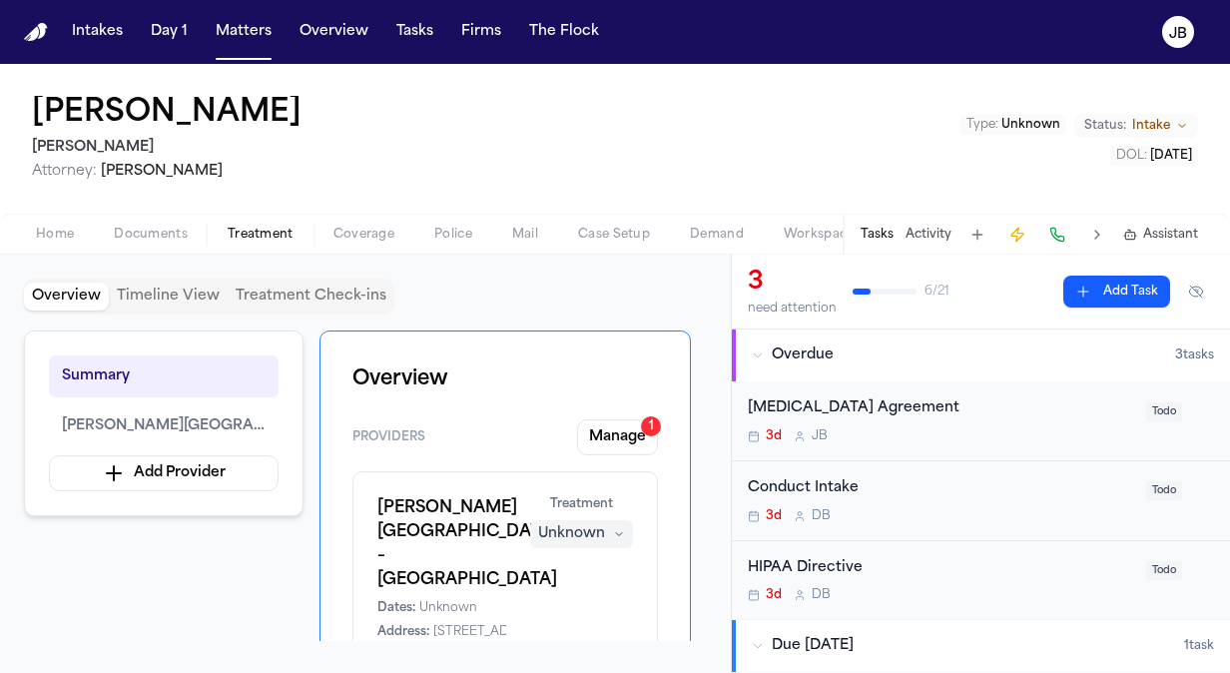
click at [583, 527] on div "Unknown" at bounding box center [571, 534] width 67 height 20
click at [578, 425] on button "Completed" at bounding box center [582, 436] width 160 height 36
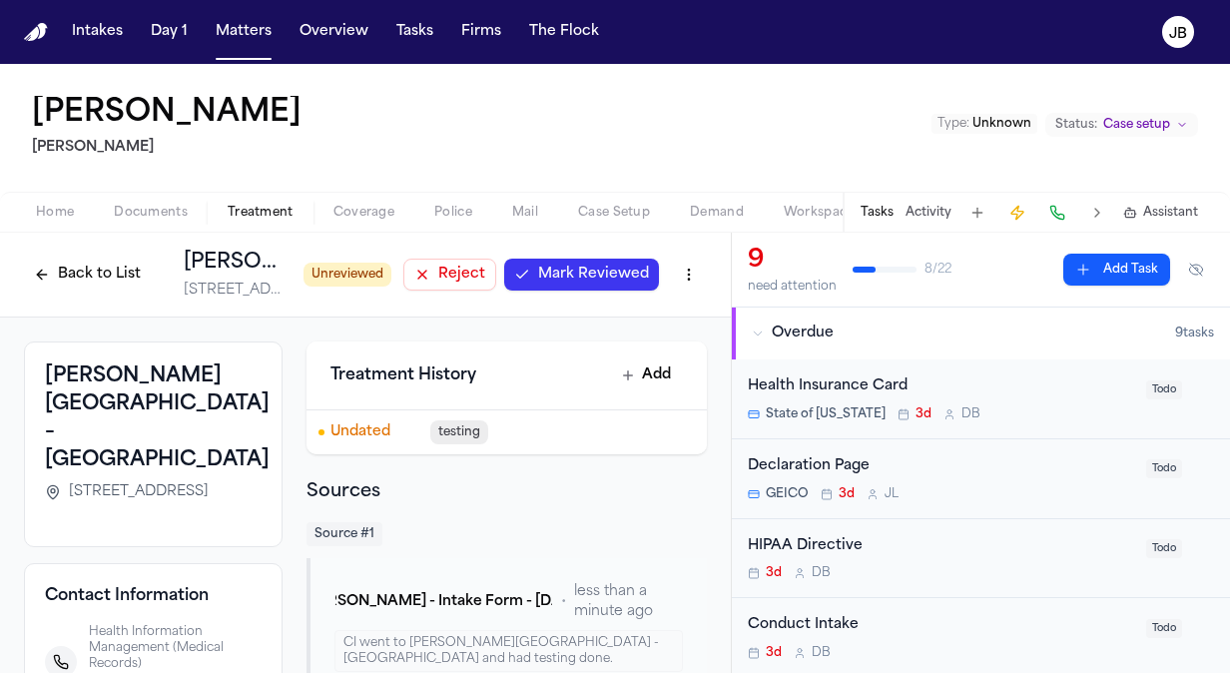
click at [569, 268] on span "Mark Reviewed" at bounding box center [593, 275] width 111 height 20
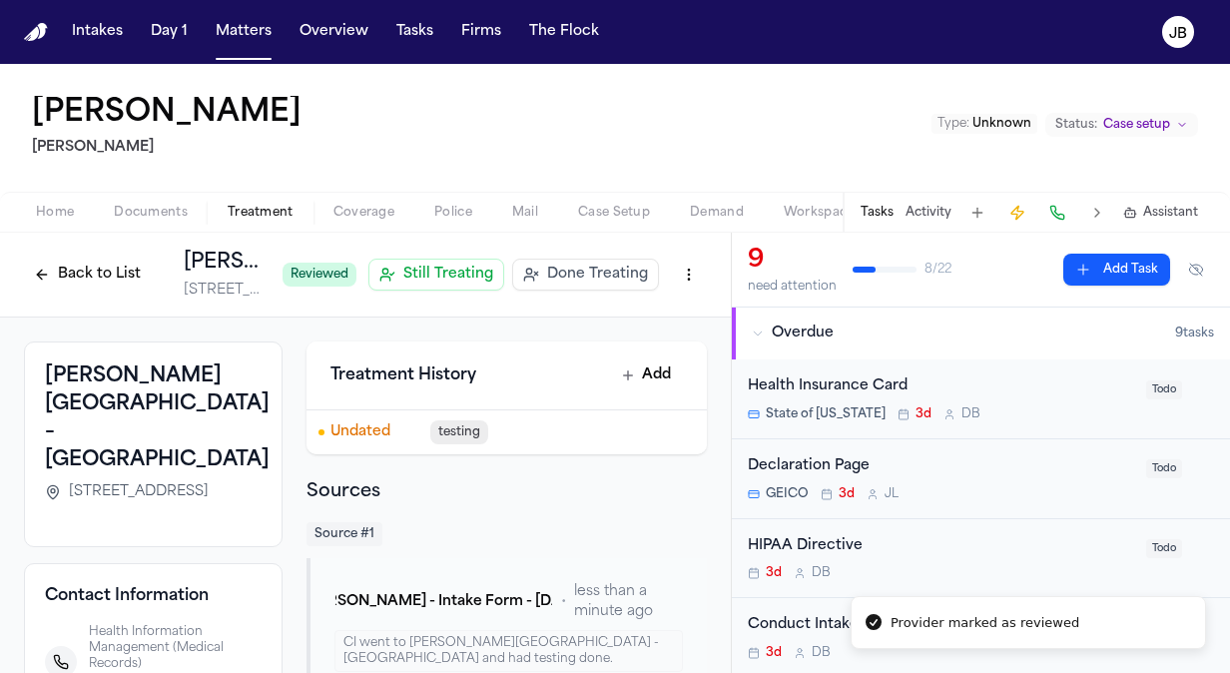
click at [585, 274] on span "Done Treating" at bounding box center [597, 275] width 101 height 20
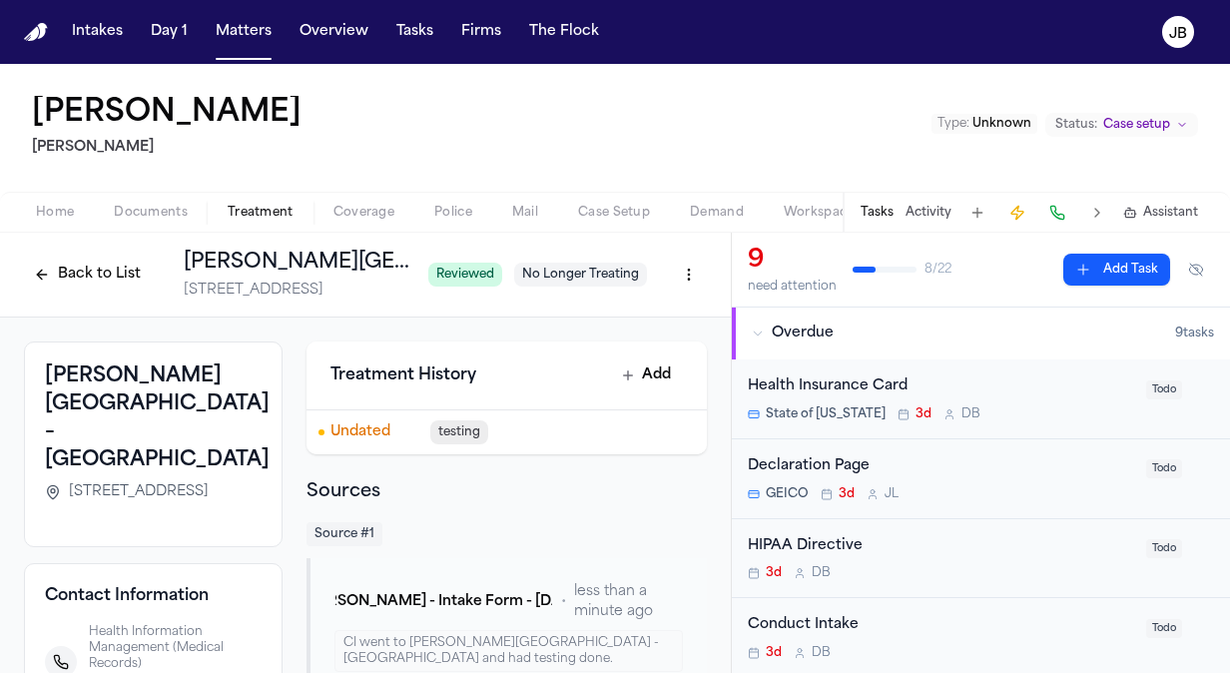
click at [72, 272] on button "Back to List" at bounding box center [87, 275] width 127 height 32
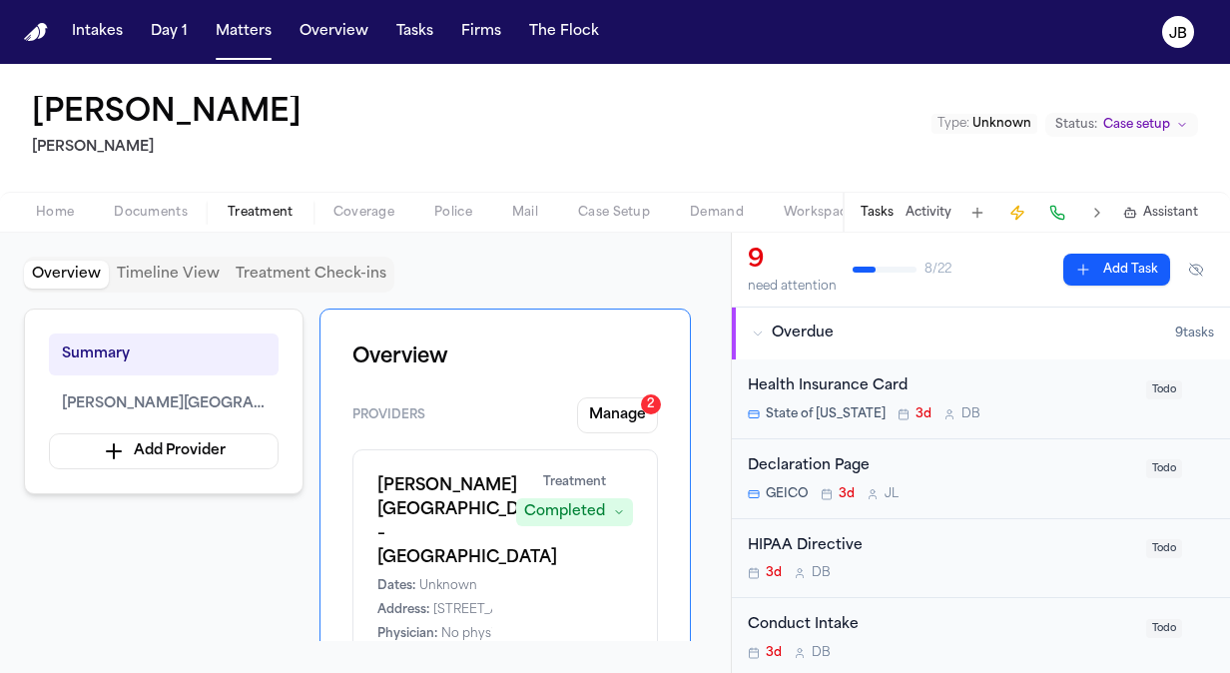
click at [166, 542] on div "Summary [PERSON_NAME][GEOGRAPHIC_DATA] – Pflugerville Add Provider Overview Pro…" at bounding box center [365, 474] width 683 height 332
click at [281, 205] on span "Treatment" at bounding box center [261, 213] width 66 height 16
click at [624, 428] on button "Manage 2" at bounding box center [617, 415] width 81 height 36
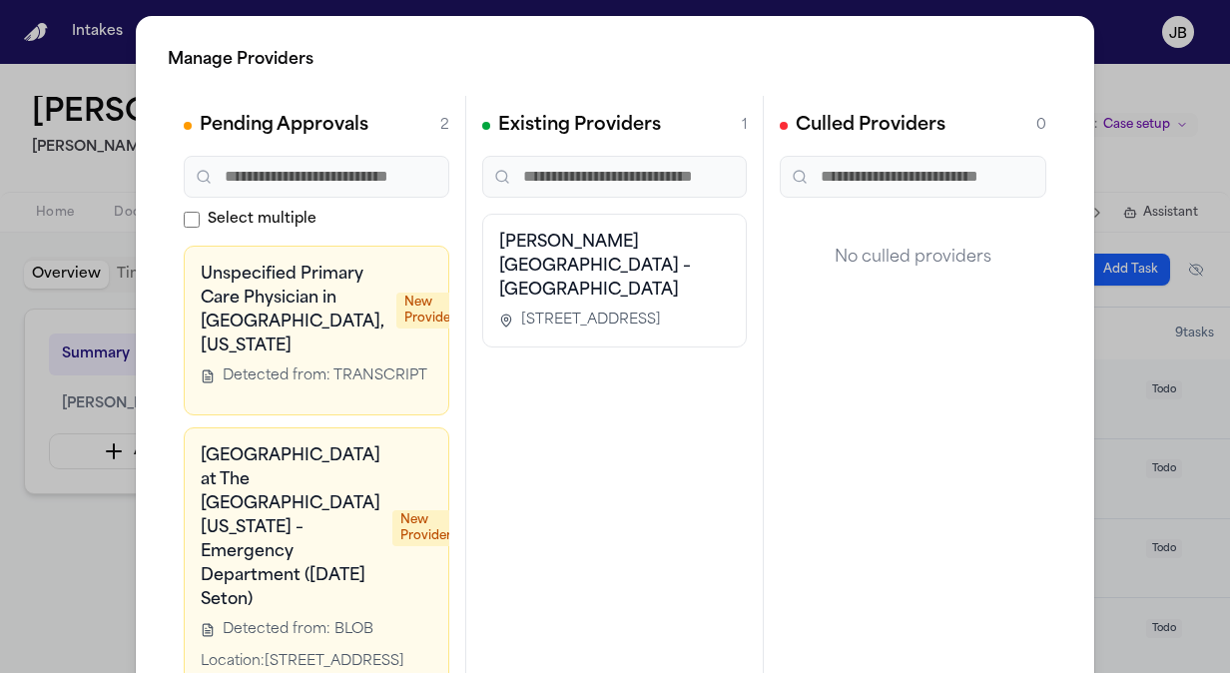
click at [368, 358] on div "Unspecified Primary Care Physician in [GEOGRAPHIC_DATA], [US_STATE] New Provider" at bounding box center [332, 311] width 263 height 96
click at [511, 271] on button "button" at bounding box center [531, 277] width 40 height 28
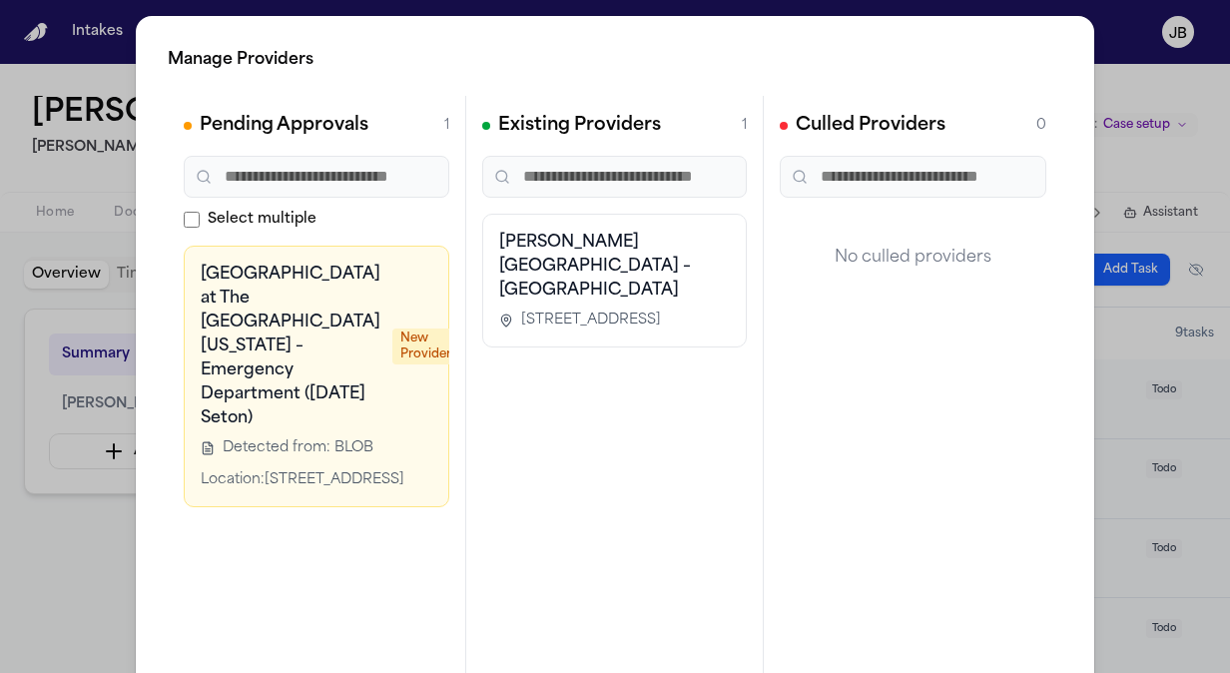
click at [22, 565] on div "Manage Providers Pending Approvals 1 Select multiple Dell [GEOGRAPHIC_DATA] at …" at bounding box center [615, 405] width 1230 height 810
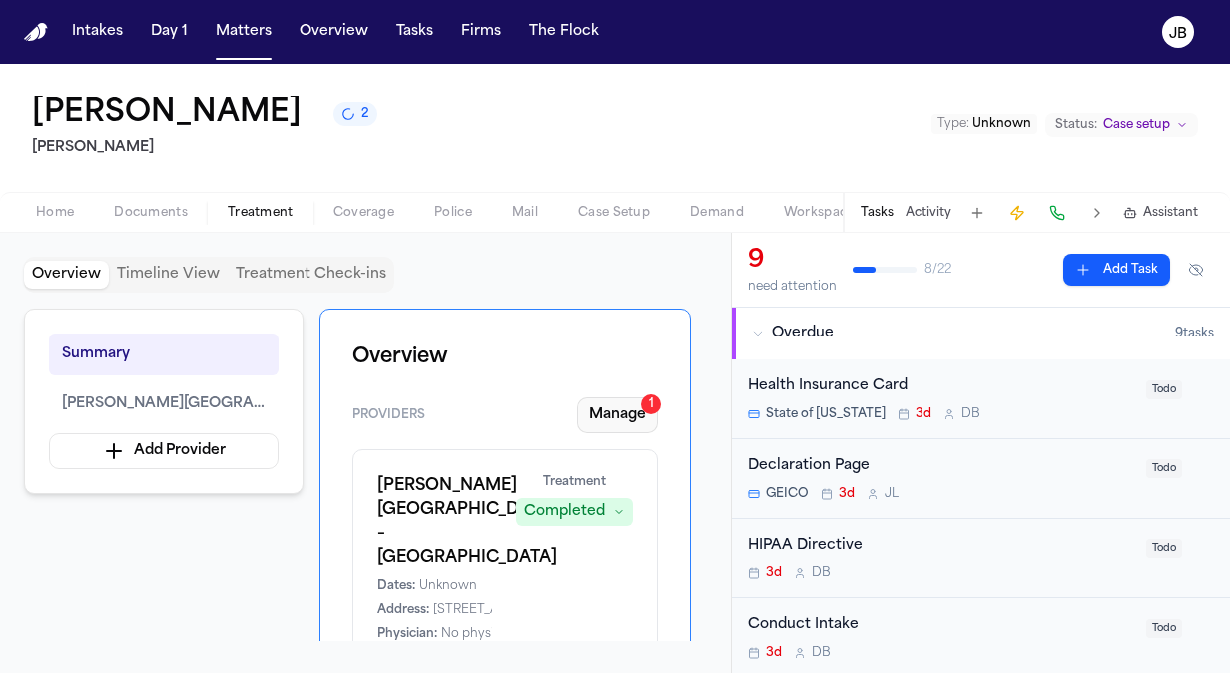
click at [625, 407] on button "Manage 1" at bounding box center [617, 415] width 81 height 36
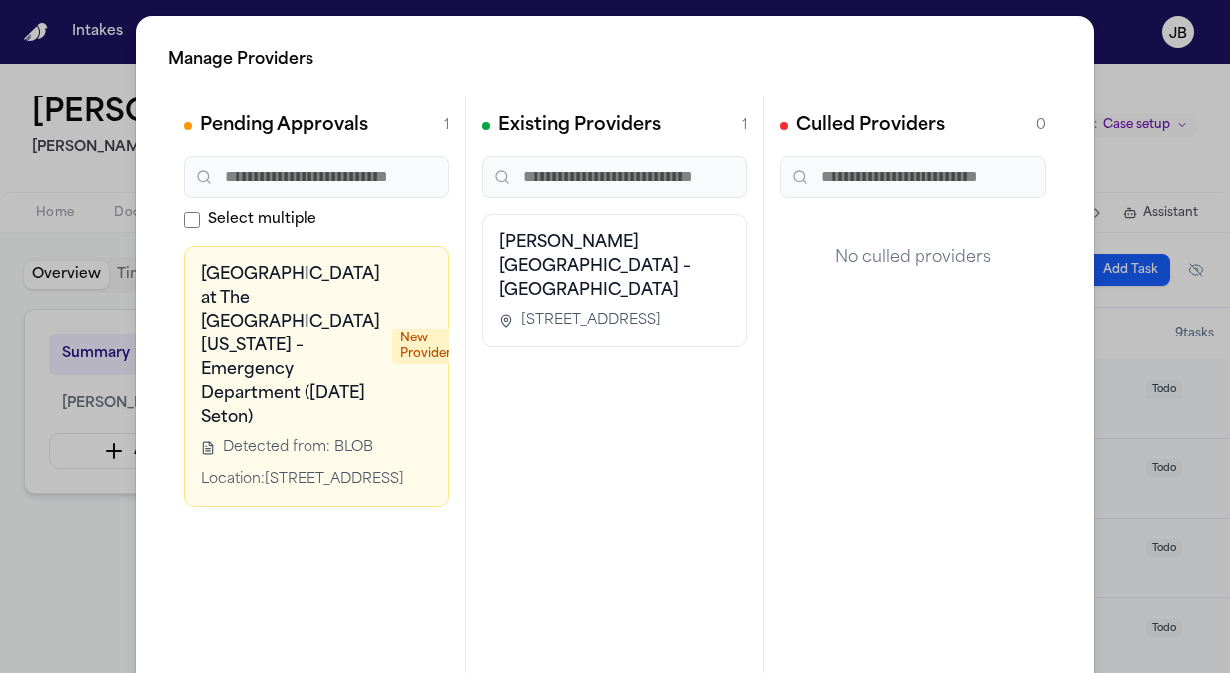
click at [62, 571] on div "Manage Providers Pending Approvals 1 Select multiple Dell Seton Medical Center …" at bounding box center [615, 405] width 1230 height 810
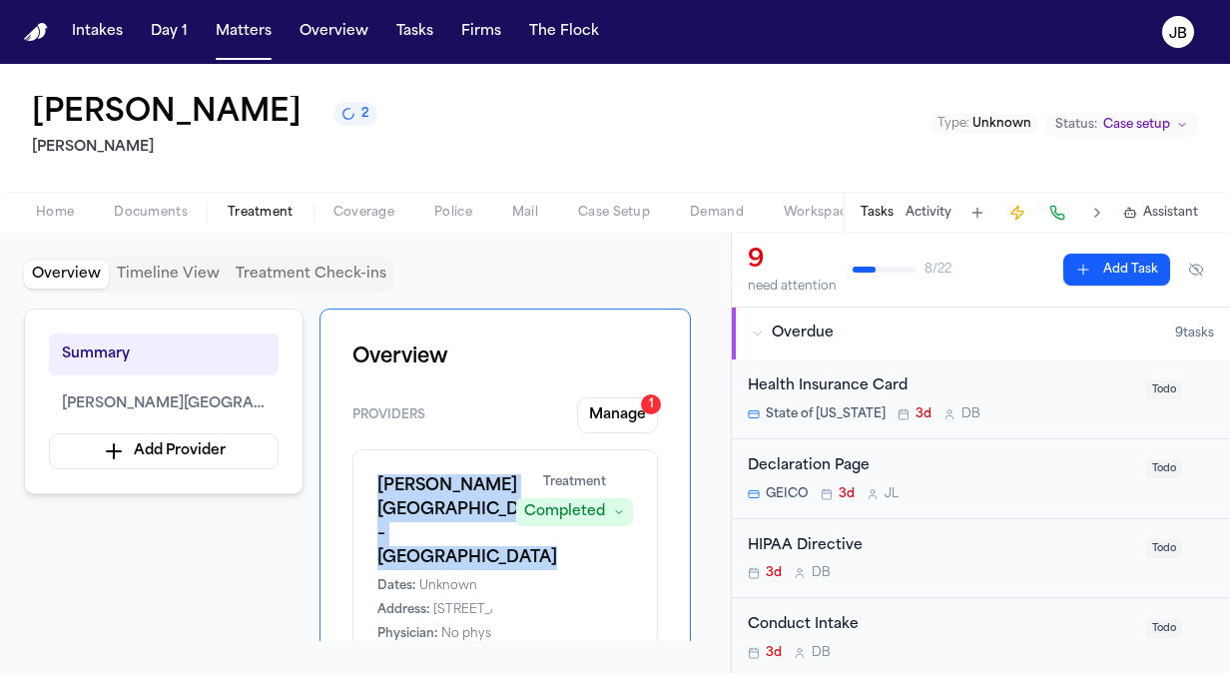
drag, startPoint x: 376, startPoint y: 479, endPoint x: 474, endPoint y: 583, distance: 142.6
click at [474, 570] on h1 "Baylor Scott & White Medical Center – Pflugerville" at bounding box center [434, 522] width 115 height 96
copy h1 "Baylor Scott & White Medical Center – Pflugerville"
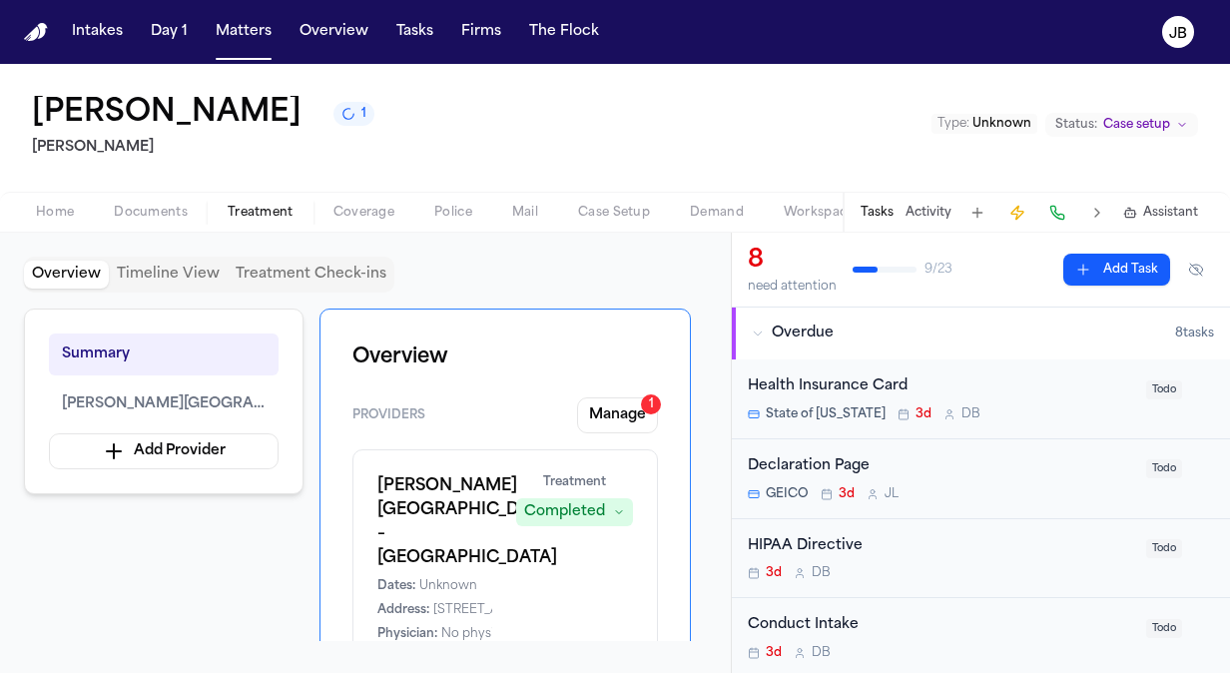
click at [542, 295] on div "Overview Timeline View Treatment Check-ins Summary Baylor Scott & White Medical…" at bounding box center [365, 453] width 683 height 392
click at [641, 415] on button "Manage 1" at bounding box center [617, 415] width 81 height 36
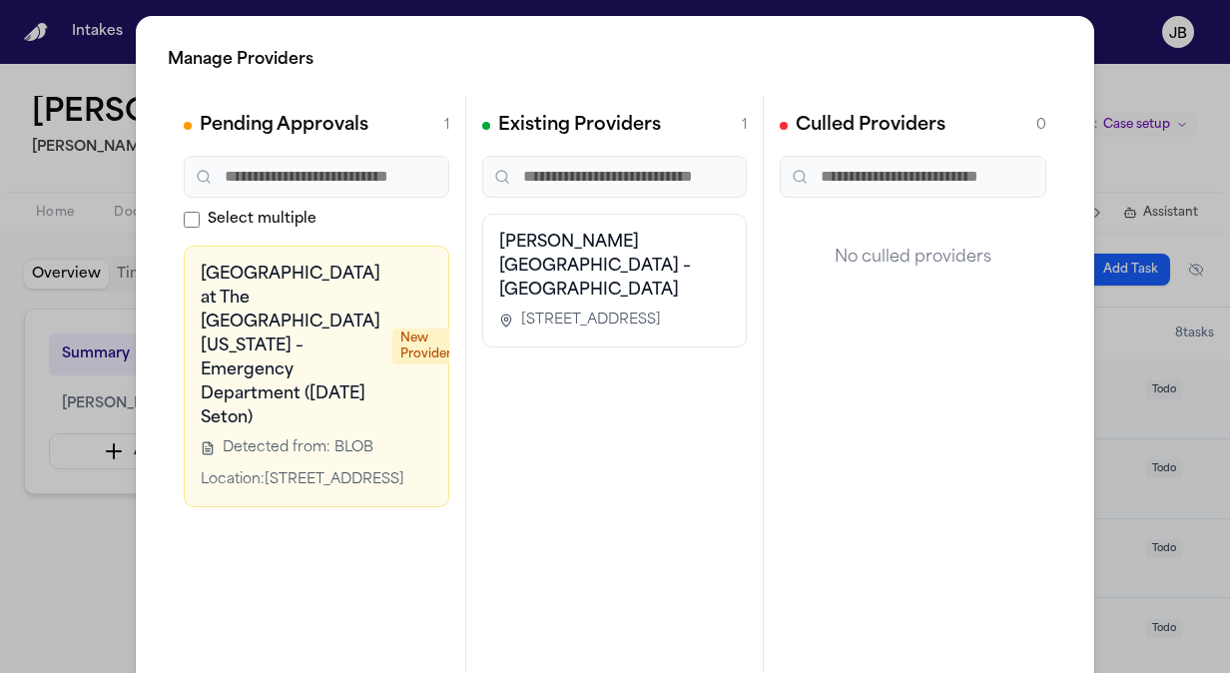
click at [87, 540] on div "Manage Providers Pending Approvals 1 Select multiple Dell Seton Medical Center …" at bounding box center [615, 405] width 1230 height 810
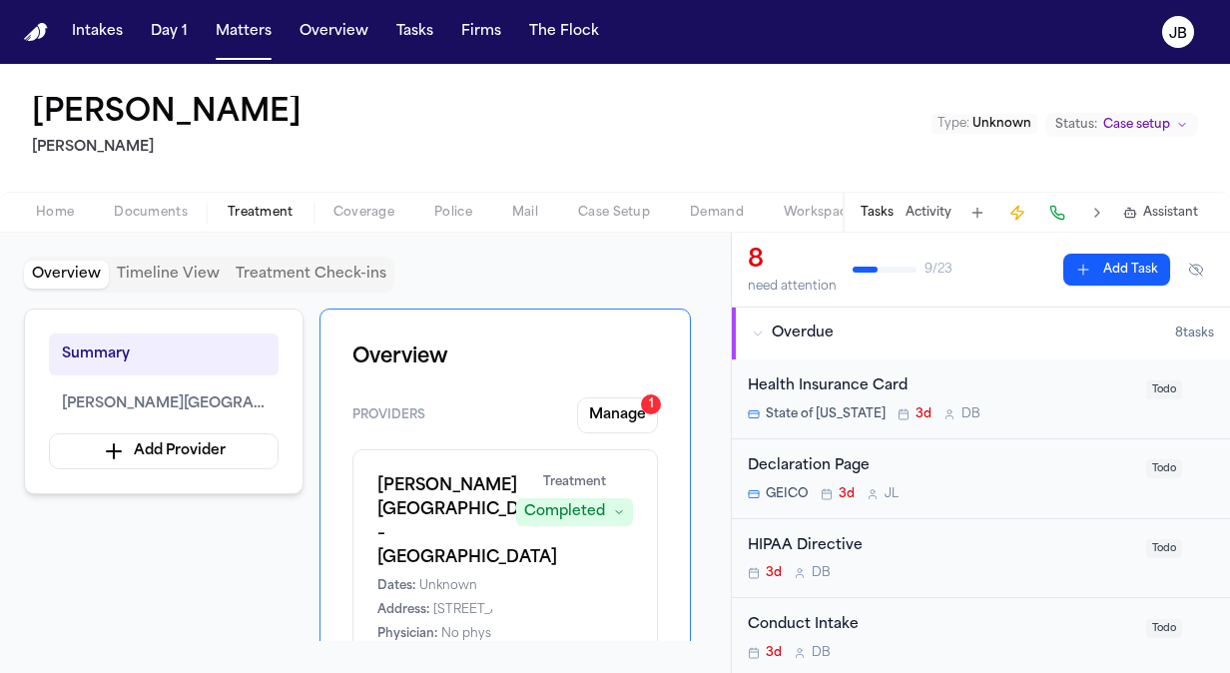
click at [71, 199] on div "Home Documents Treatment Coverage Police Mail Case Setup Demand Workspaces Arti…" at bounding box center [615, 212] width 1230 height 40
click at [62, 206] on span "Home" at bounding box center [55, 213] width 38 height 16
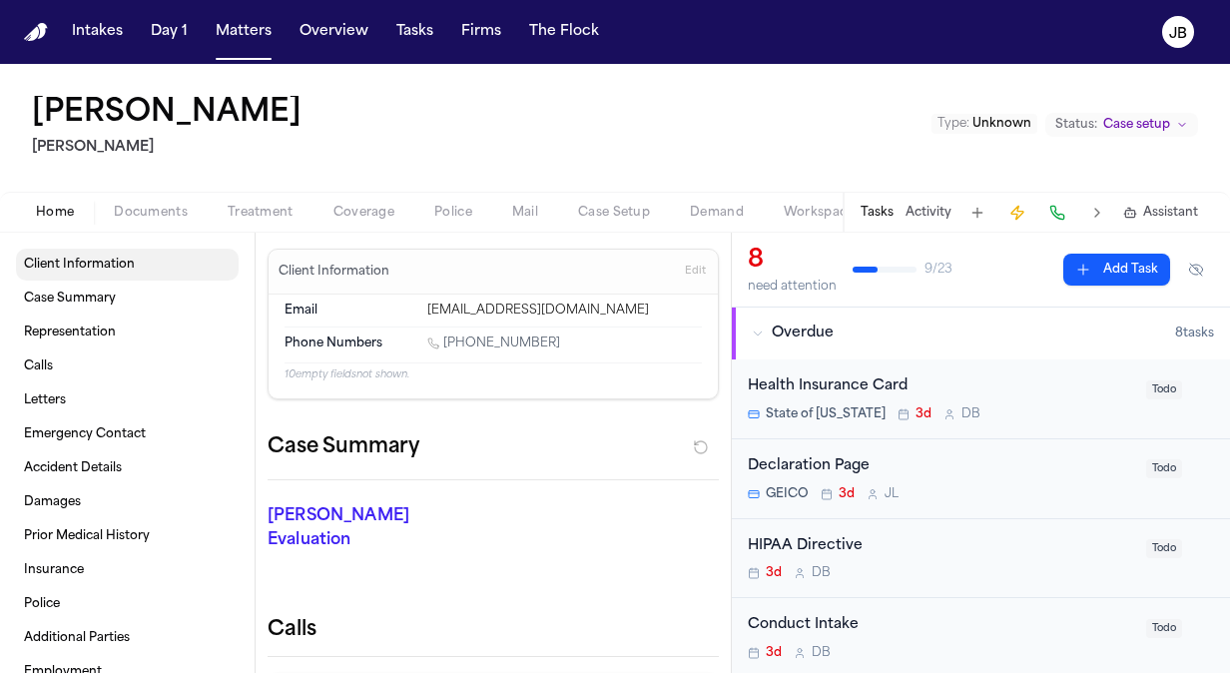
click at [114, 264] on span "Client Information" at bounding box center [79, 265] width 111 height 16
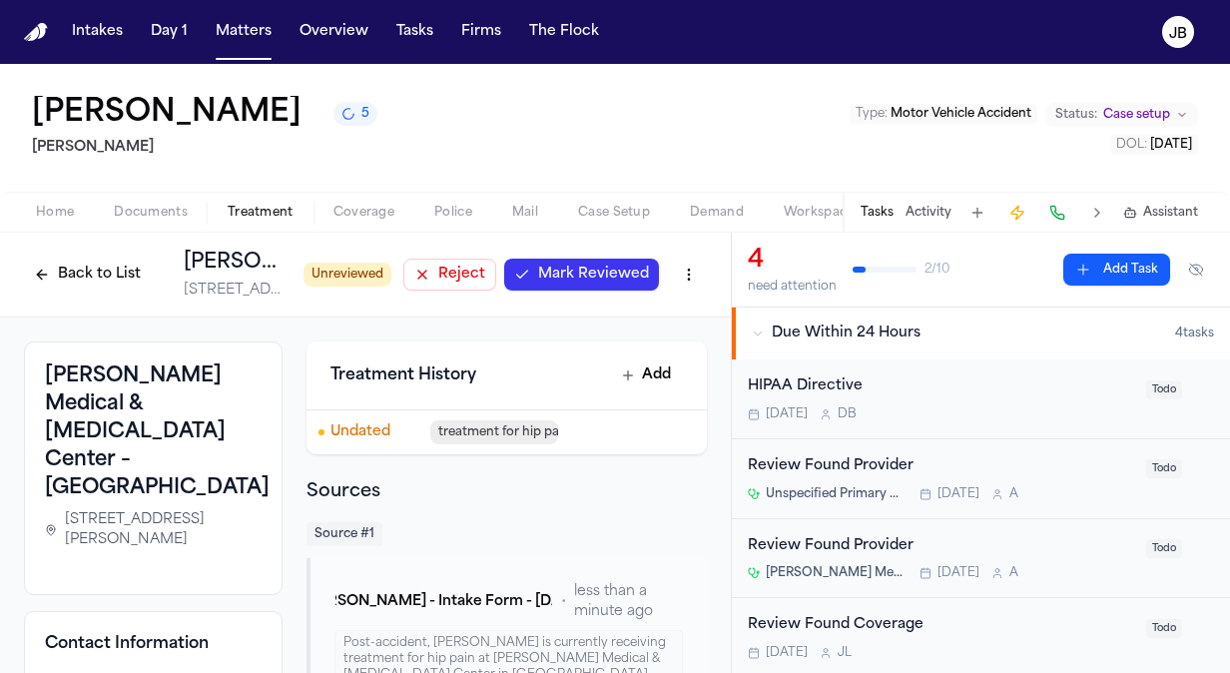
click at [553, 274] on span "Mark Reviewed" at bounding box center [593, 275] width 111 height 20
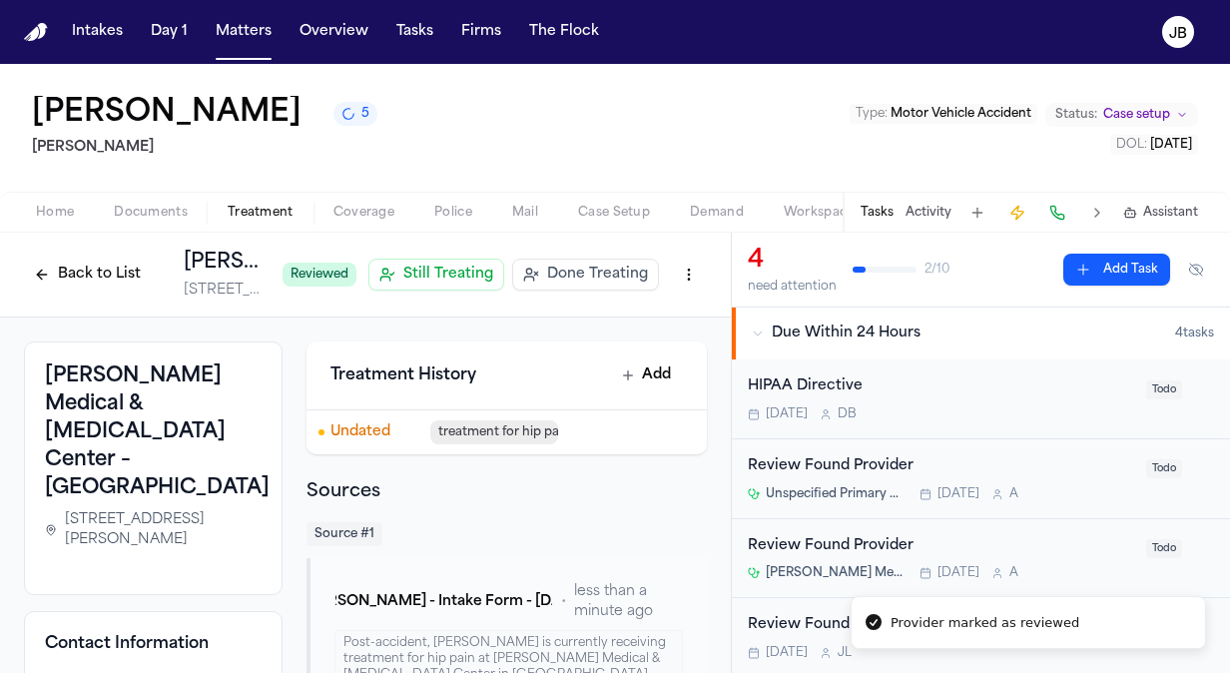
click at [57, 264] on button "Back to List" at bounding box center [87, 275] width 127 height 32
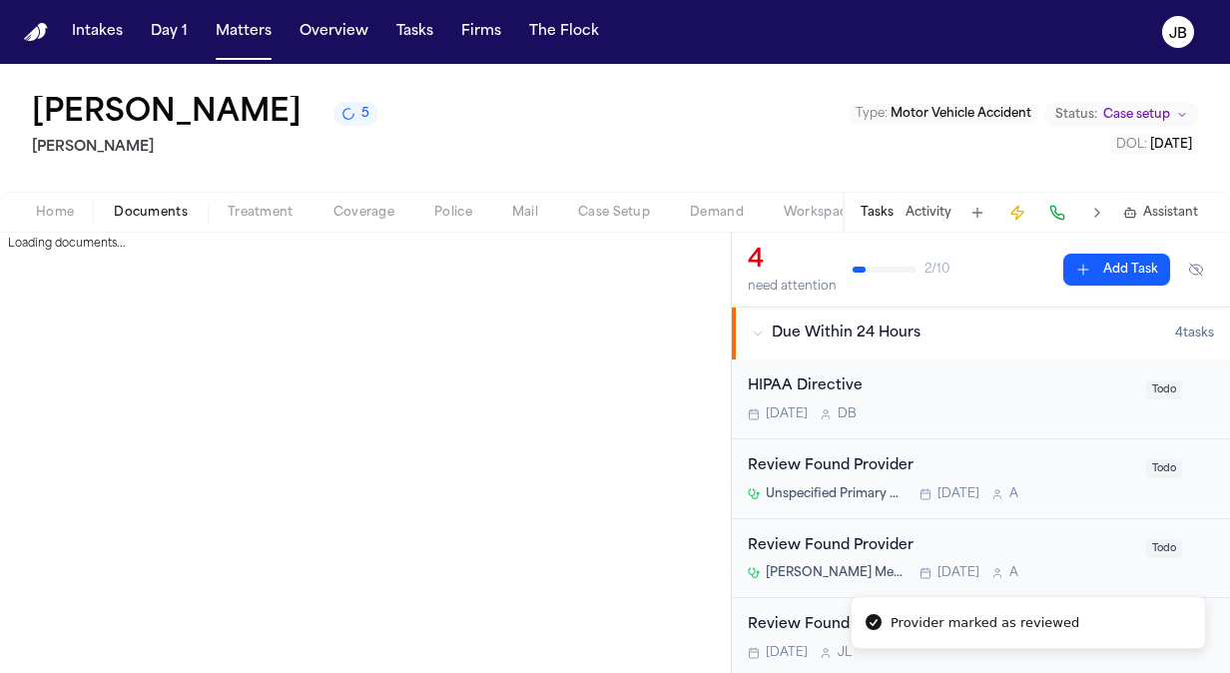
click at [157, 217] on span "Documents" at bounding box center [151, 213] width 74 height 16
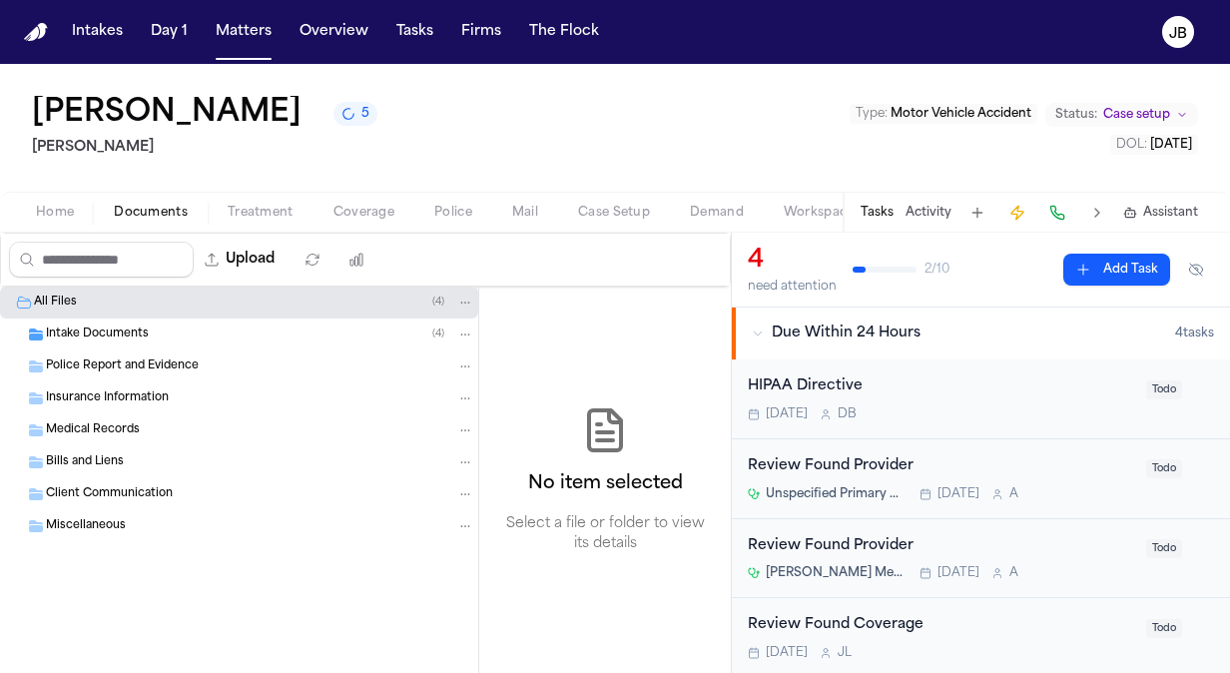
click at [371, 205] on span "Coverage" at bounding box center [363, 213] width 61 height 16
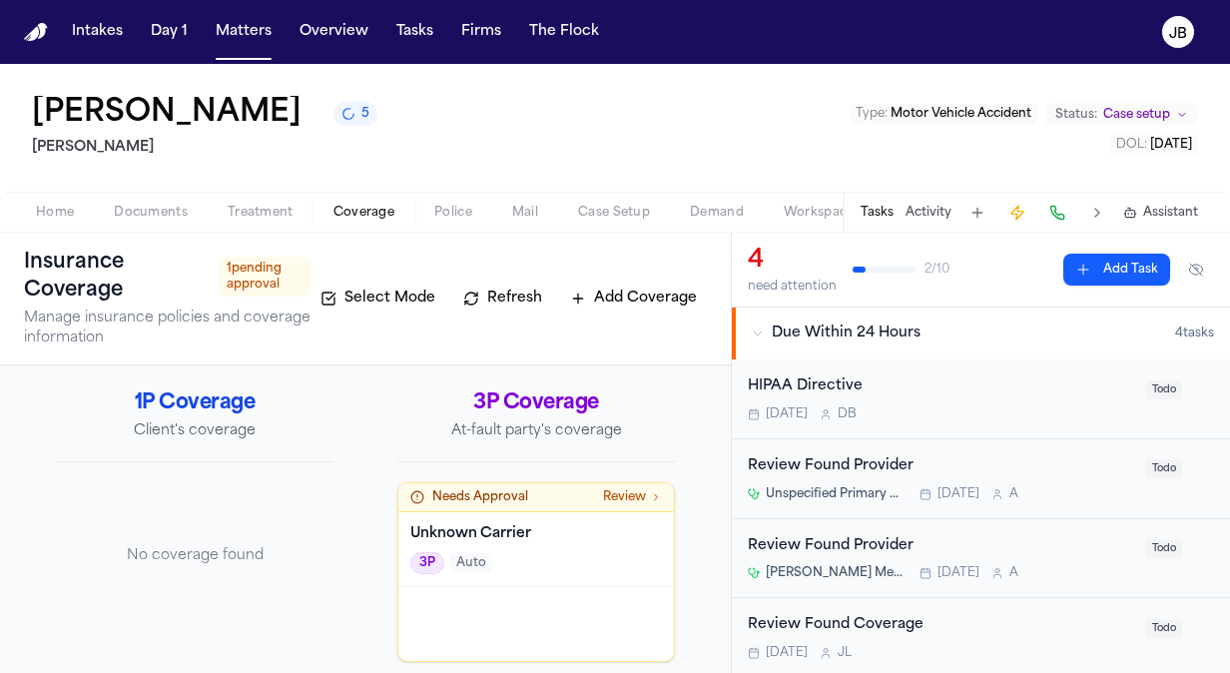
click at [435, 194] on div "Home Documents Treatment Coverage Police Mail Case Setup Demand Workspaces Arti…" at bounding box center [615, 212] width 1230 height 40
click at [443, 205] on span "Police" at bounding box center [453, 213] width 38 height 16
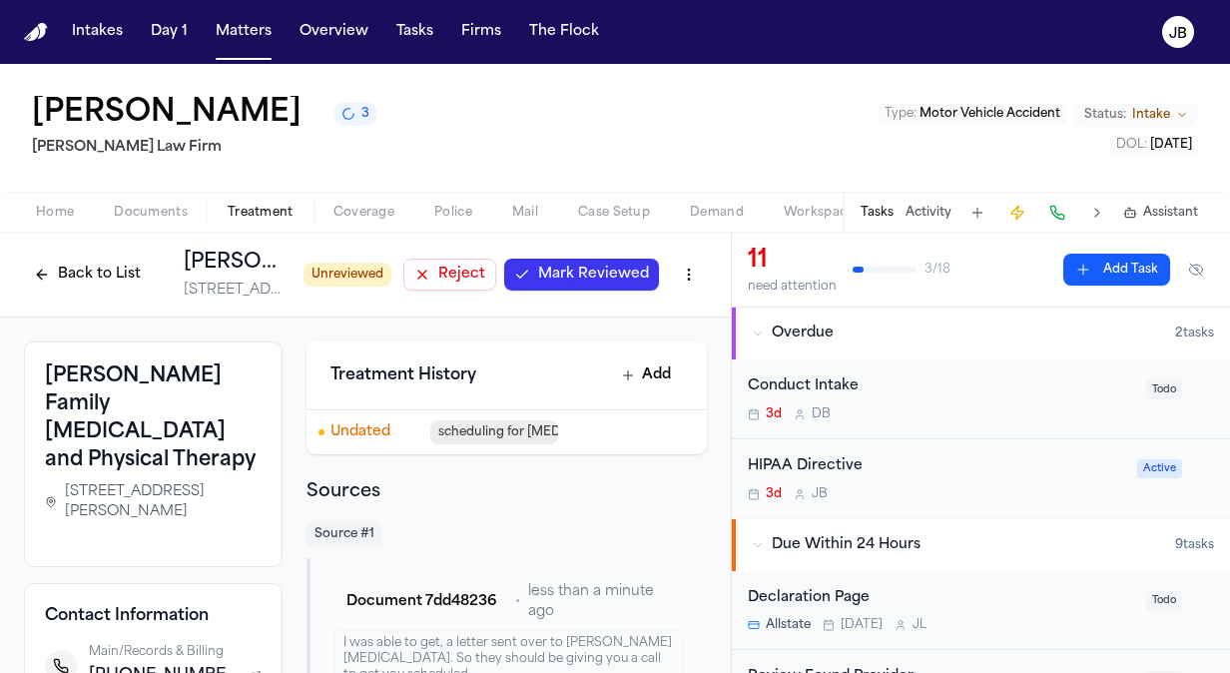
click at [569, 254] on div "Back to List [PERSON_NAME] Family [MEDICAL_DATA] and Physical Therapy [STREET_A…" at bounding box center [365, 275] width 683 height 52
click at [574, 277] on span "Mark Reviewed" at bounding box center [593, 275] width 111 height 20
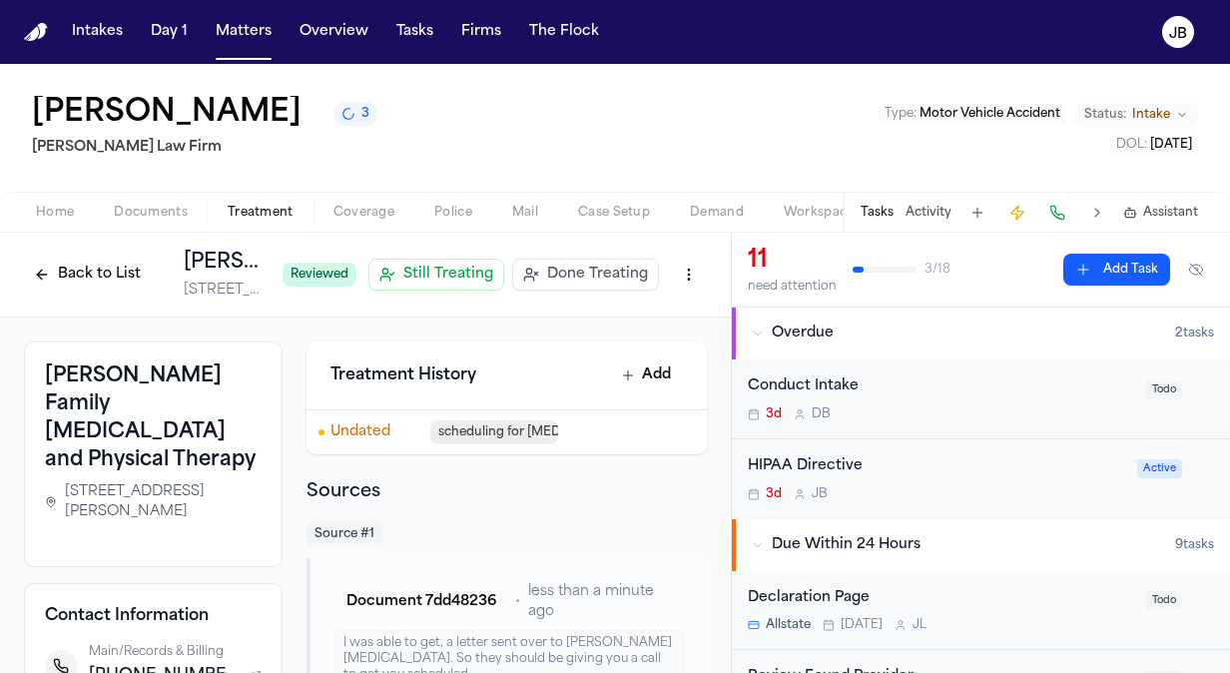
click at [429, 275] on span "Still Treating" at bounding box center [448, 275] width 90 height 20
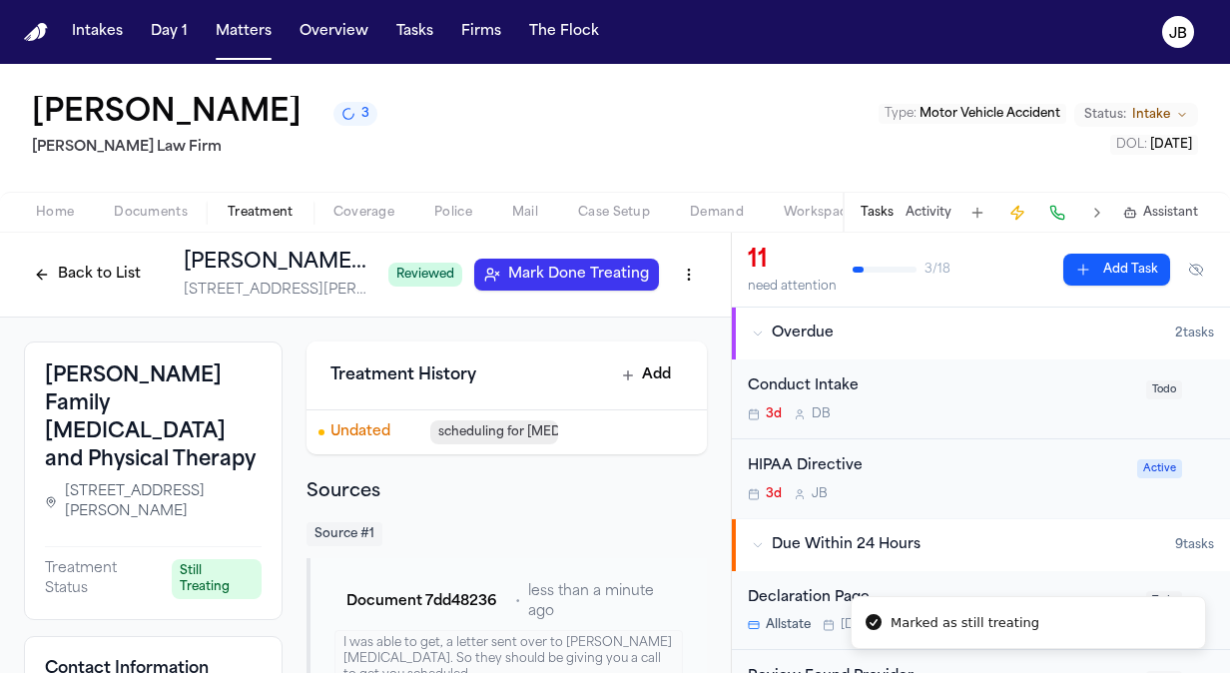
click at [64, 259] on button "Back to List" at bounding box center [87, 275] width 127 height 32
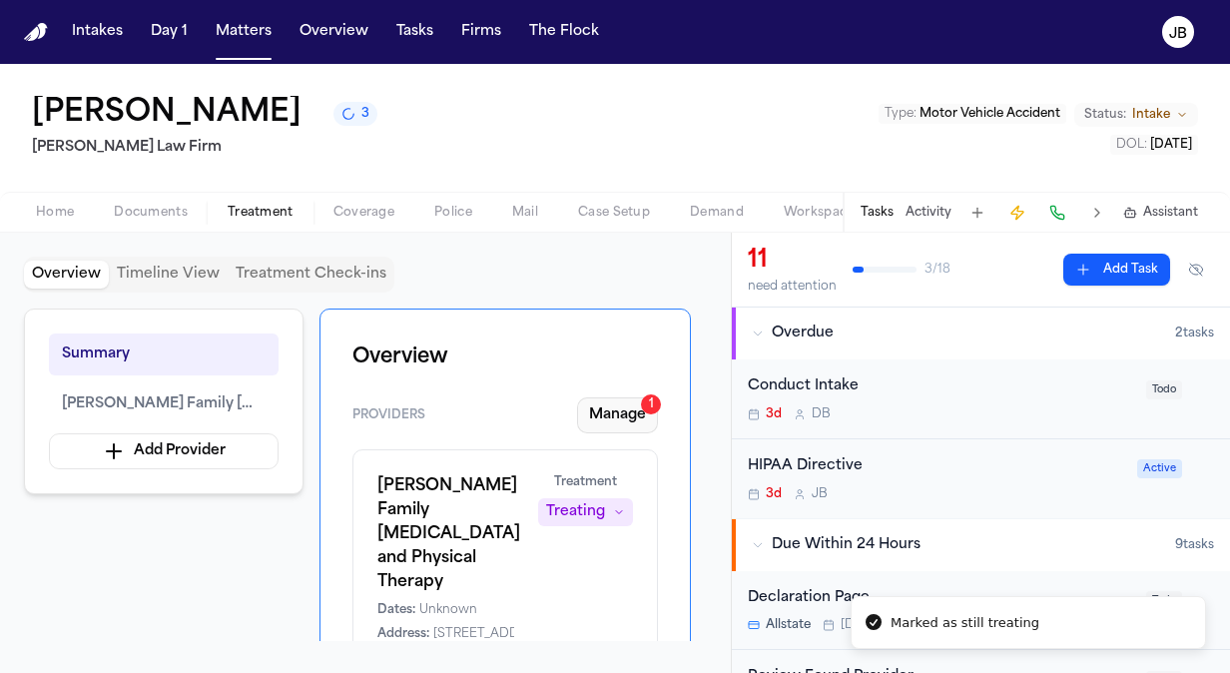
click at [626, 403] on button "Manage 1" at bounding box center [617, 415] width 81 height 36
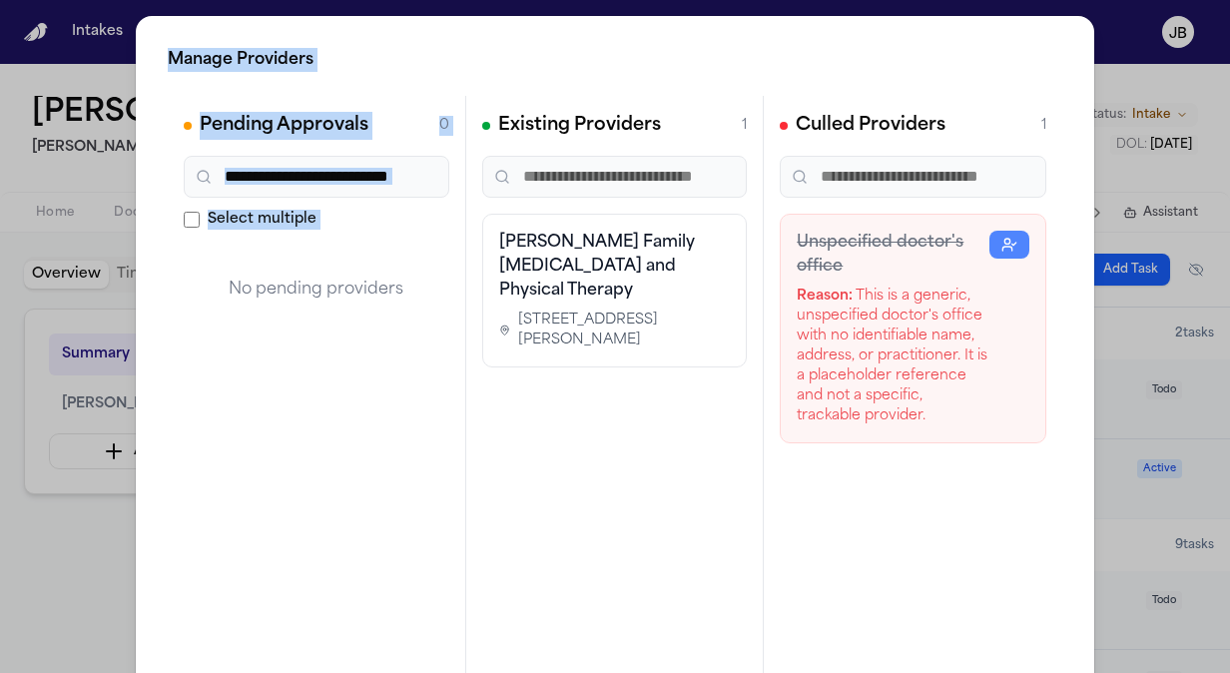
click at [0, 617] on html "Intakes Day 1 Matters Overview Tasks Firms The Flock JB Ronald T Northcutt 3 Ru…" at bounding box center [615, 336] width 1230 height 673
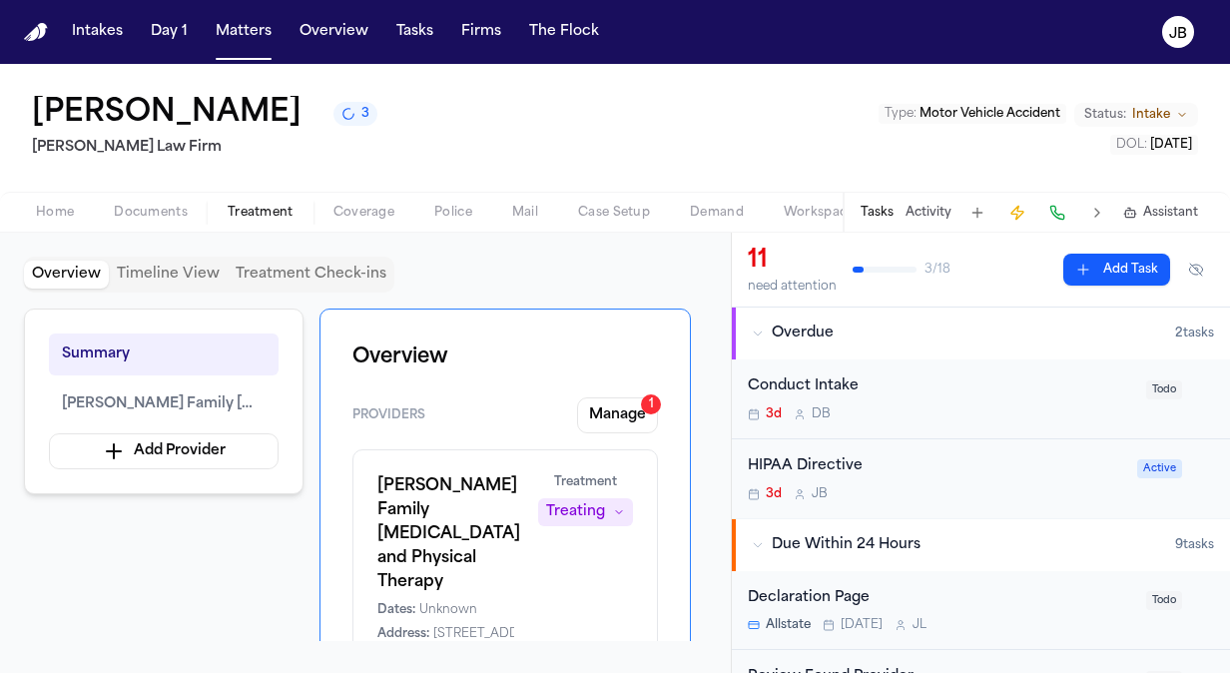
click at [383, 198] on div "Home Documents Treatment Coverage Police Mail Case Setup Demand Workspaces Arti…" at bounding box center [615, 212] width 1230 height 40
click at [363, 233] on div "Overview Timeline View Treatment Check-ins Summary Justin Family Chiropractic a…" at bounding box center [365, 453] width 731 height 440
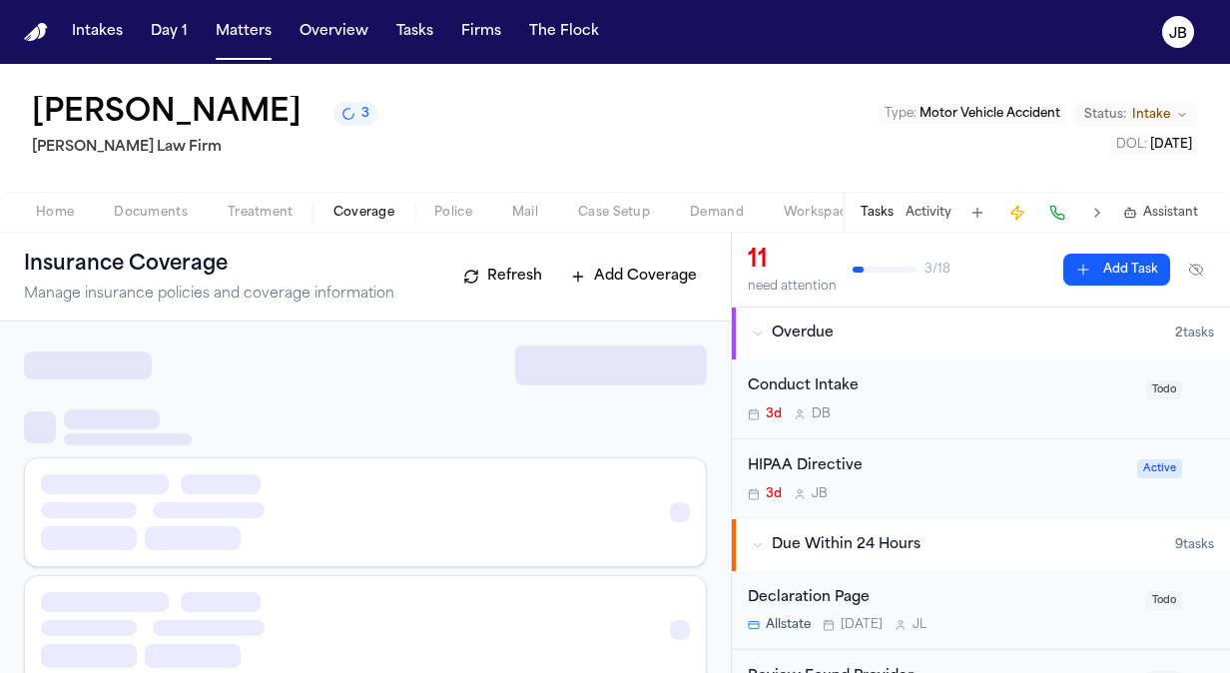
click at [370, 210] on span "Coverage" at bounding box center [363, 213] width 61 height 16
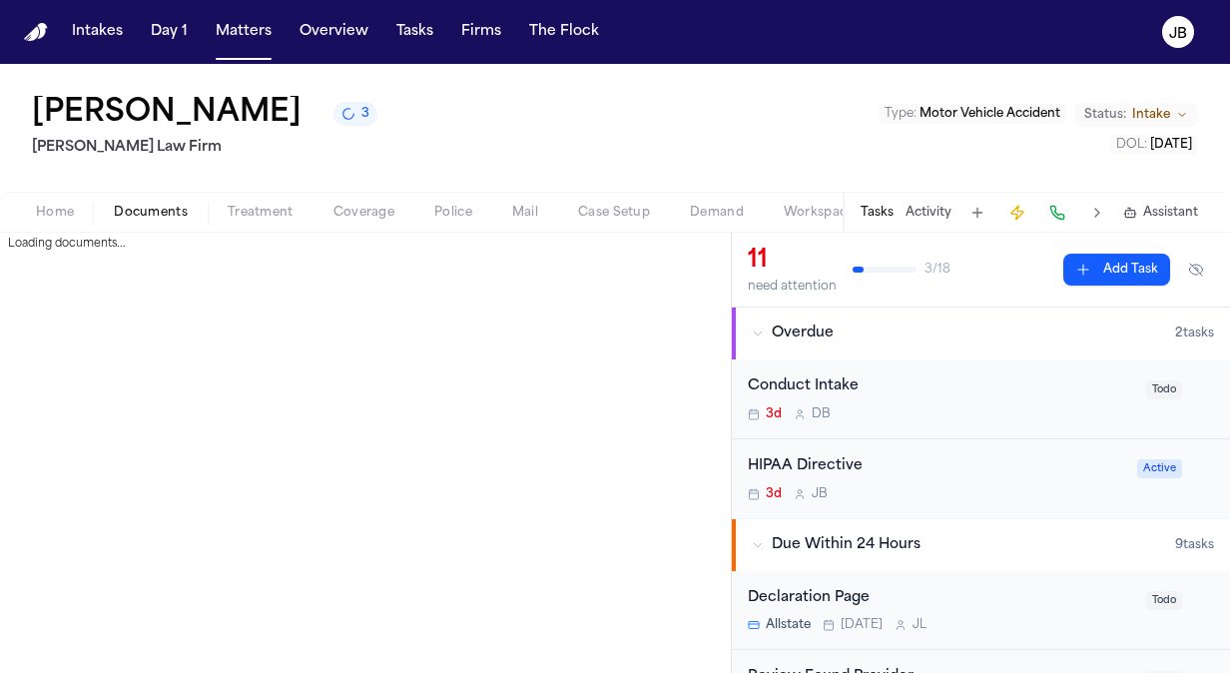
click at [138, 212] on span "Documents" at bounding box center [151, 213] width 74 height 16
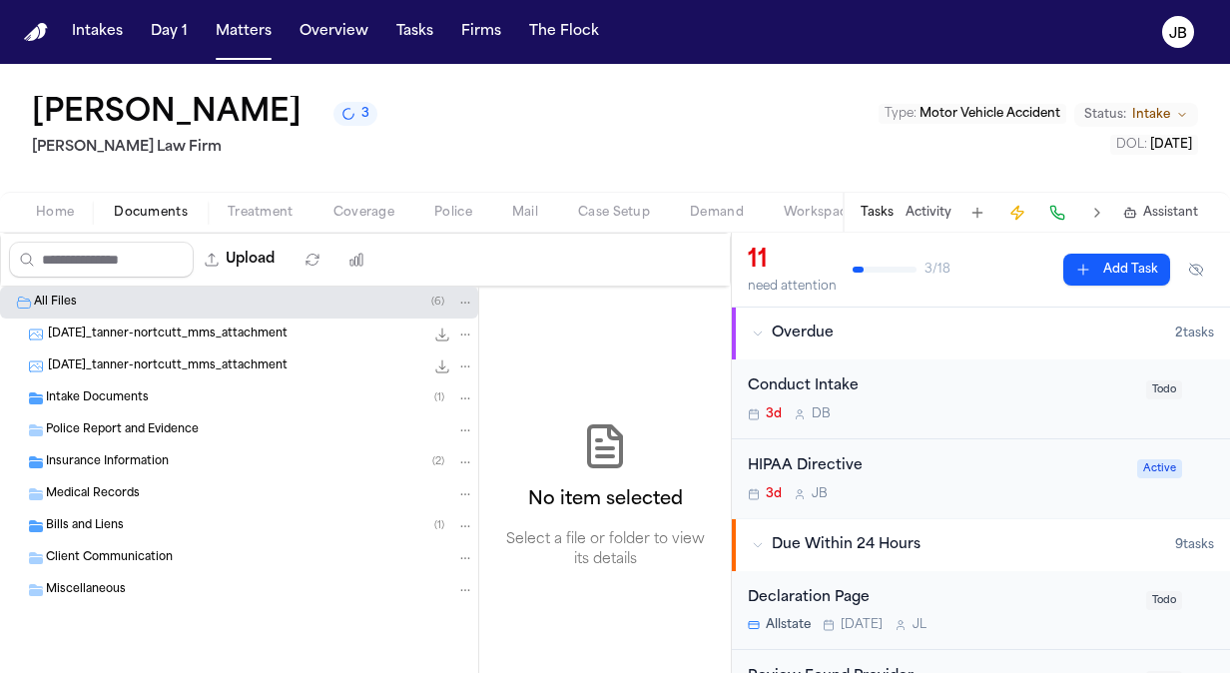
click at [110, 465] on span "Insurance Information" at bounding box center [107, 462] width 123 height 17
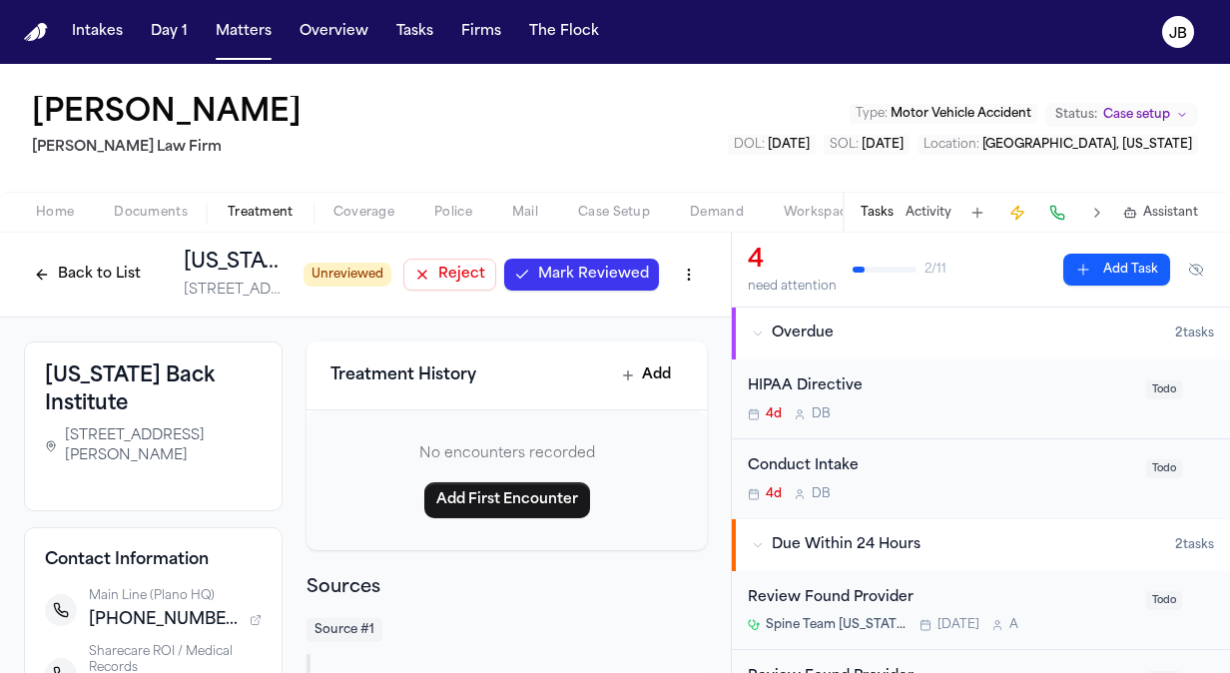
click at [595, 271] on span "Mark Reviewed" at bounding box center [593, 275] width 111 height 20
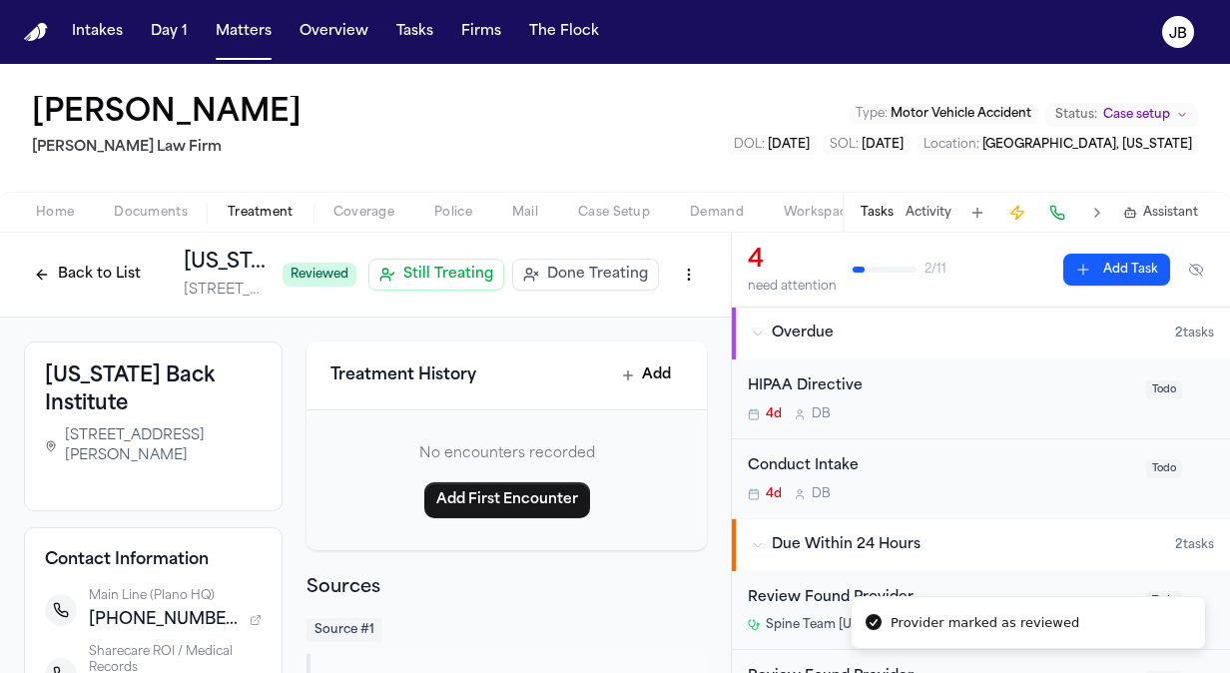
click at [50, 275] on button "Back to List" at bounding box center [87, 275] width 127 height 32
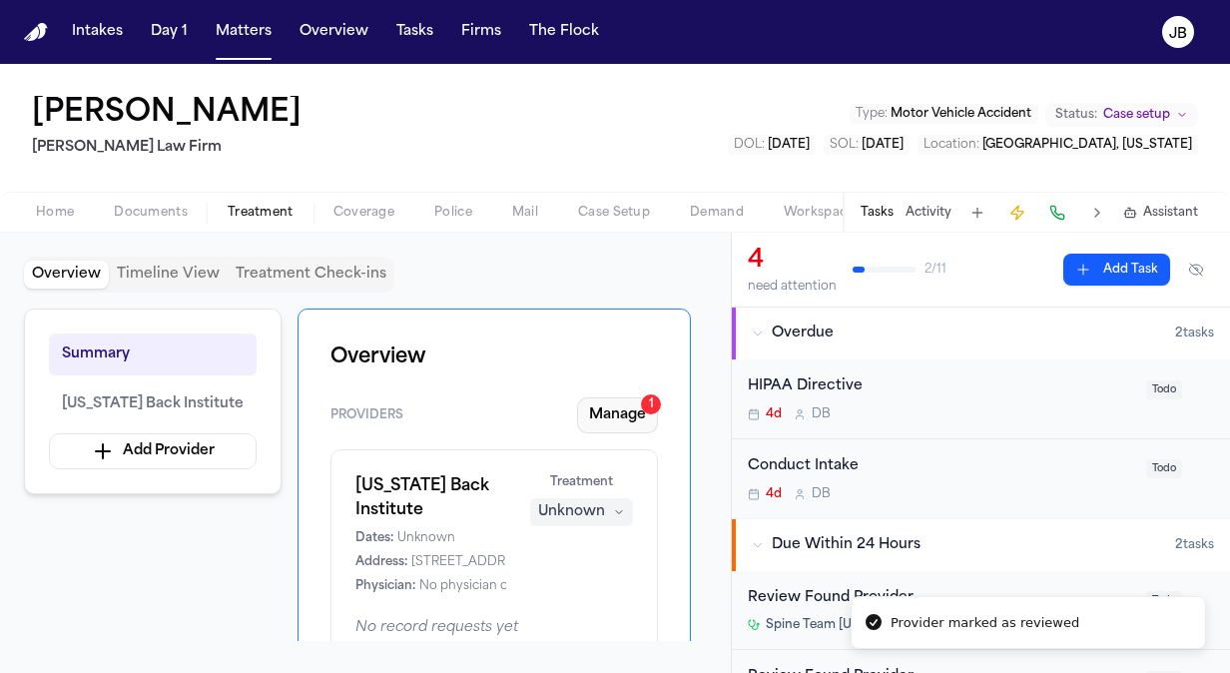
click at [623, 421] on button "Manage 1" at bounding box center [617, 415] width 81 height 36
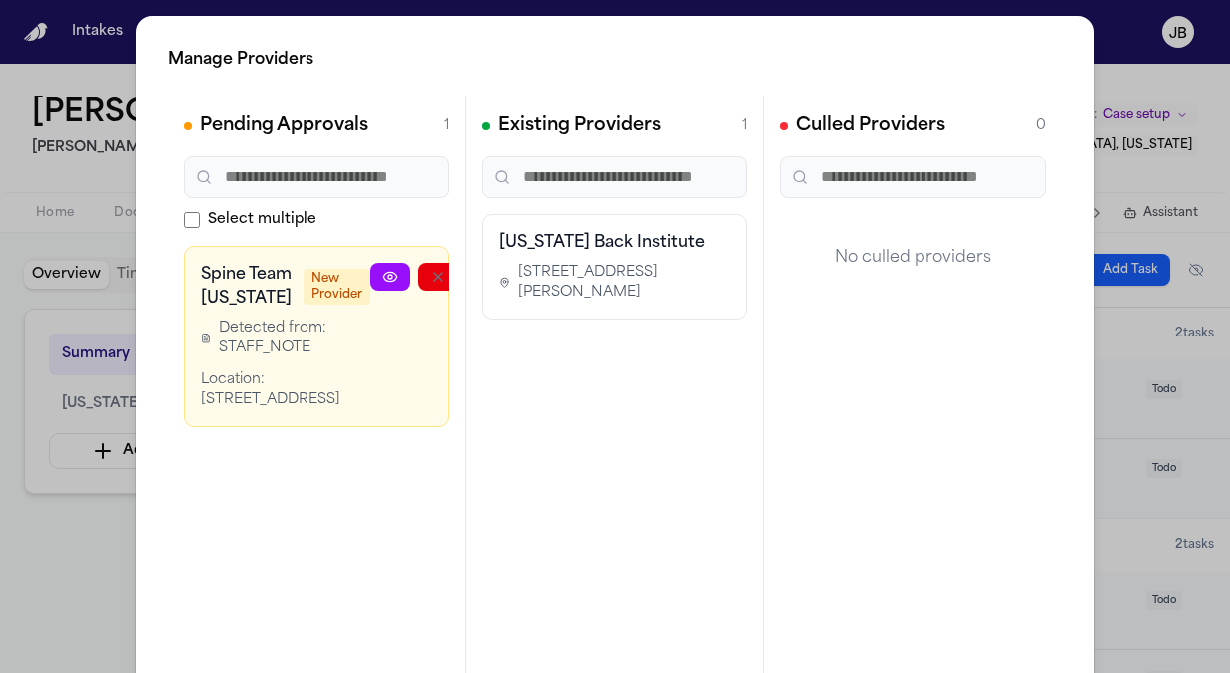
click at [383, 279] on icon at bounding box center [389, 275] width 13 height 9
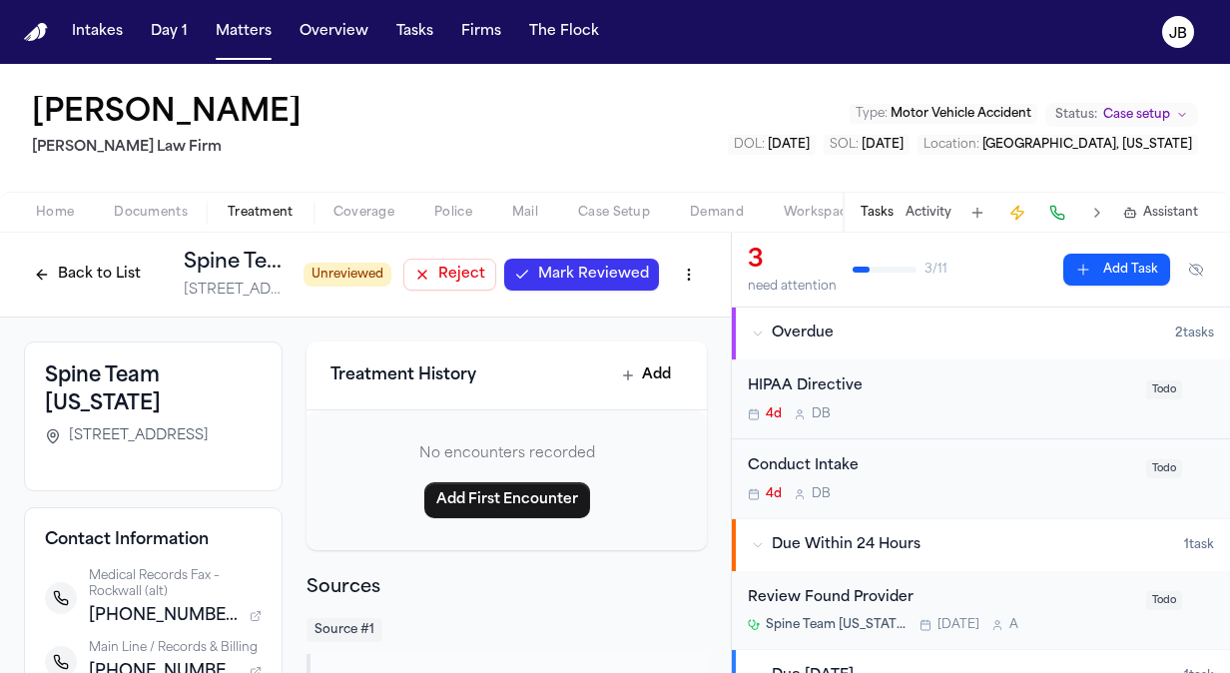
click at [605, 277] on span "Mark Reviewed" at bounding box center [593, 275] width 111 height 20
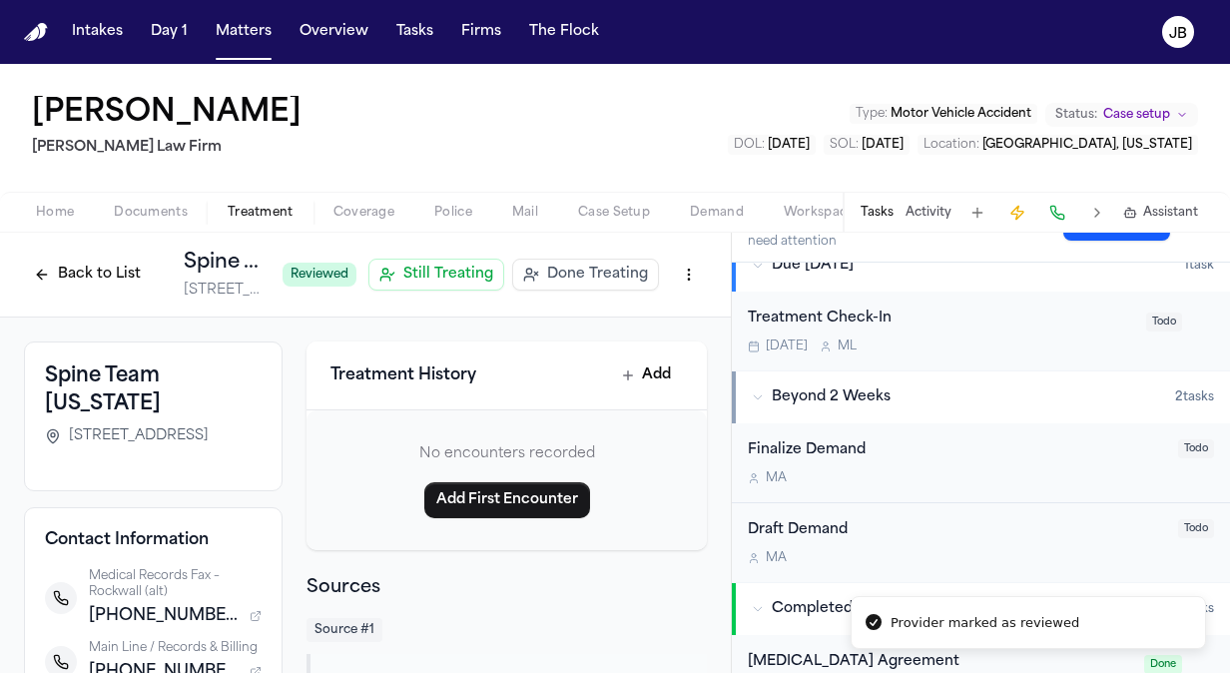
scroll to position [419, 0]
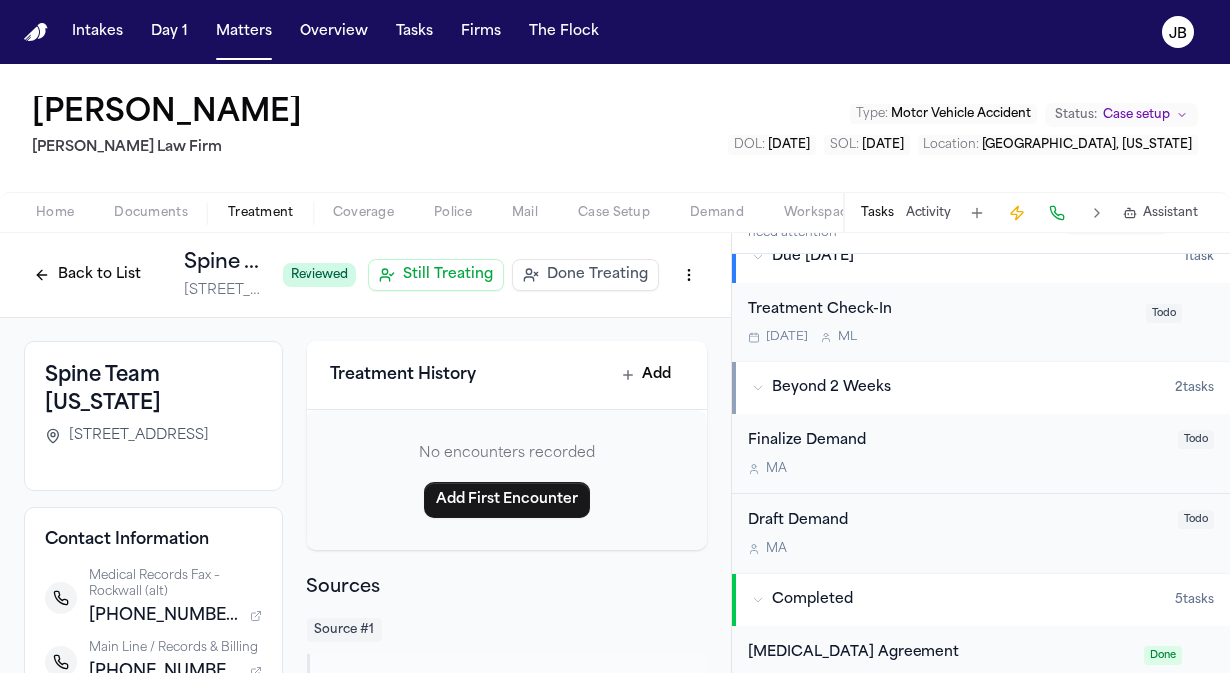
click at [954, 317] on div "Treatment Check-In" at bounding box center [941, 309] width 386 height 23
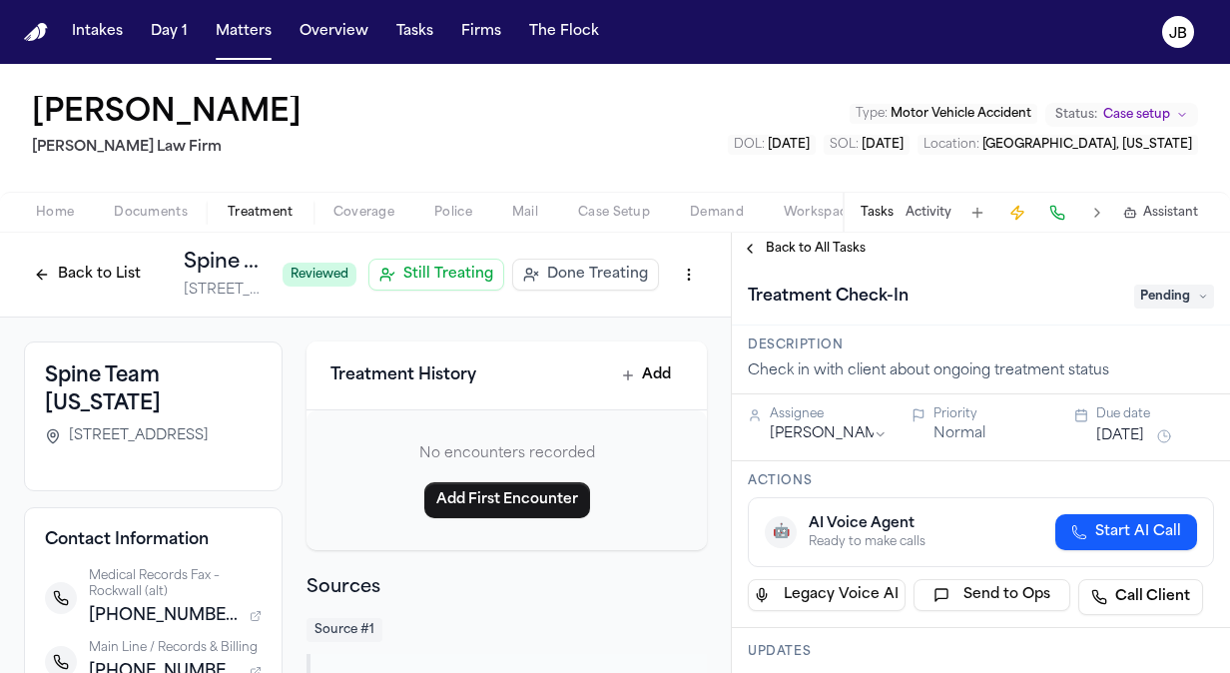
click at [937, 203] on div "Tasks Activity Assistant" at bounding box center [1027, 212] width 371 height 39
click at [926, 217] on button "Activity" at bounding box center [928, 213] width 46 height 16
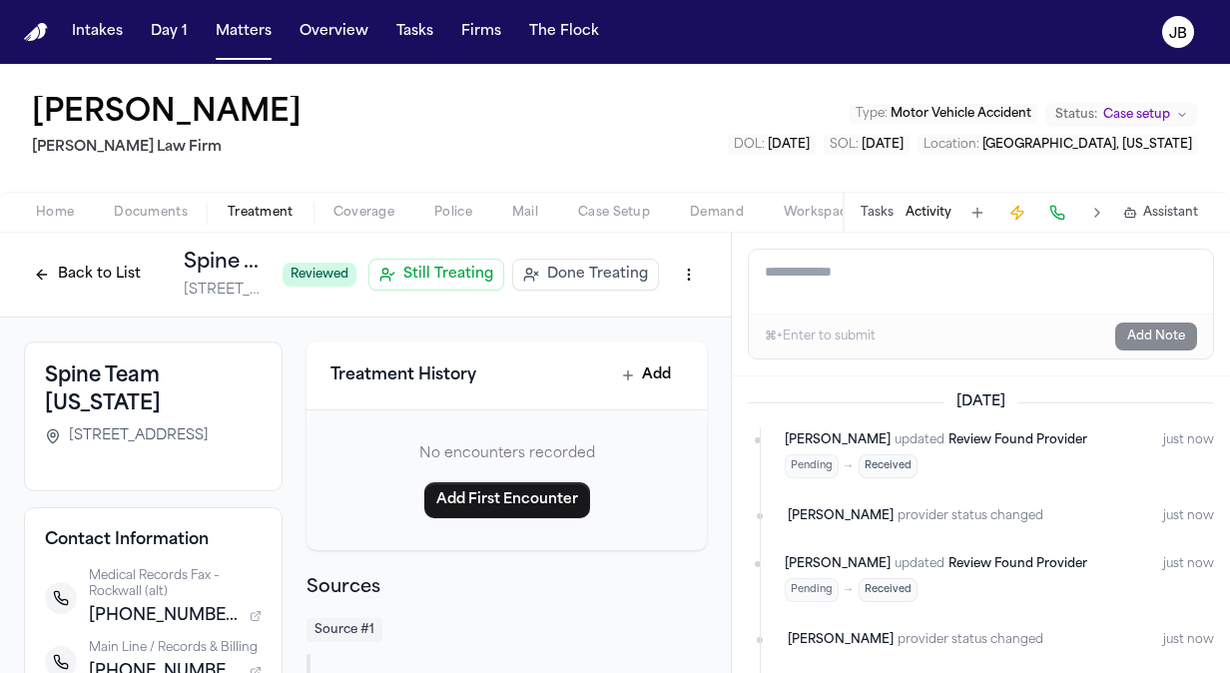
click at [79, 285] on button "Back to List" at bounding box center [87, 275] width 127 height 32
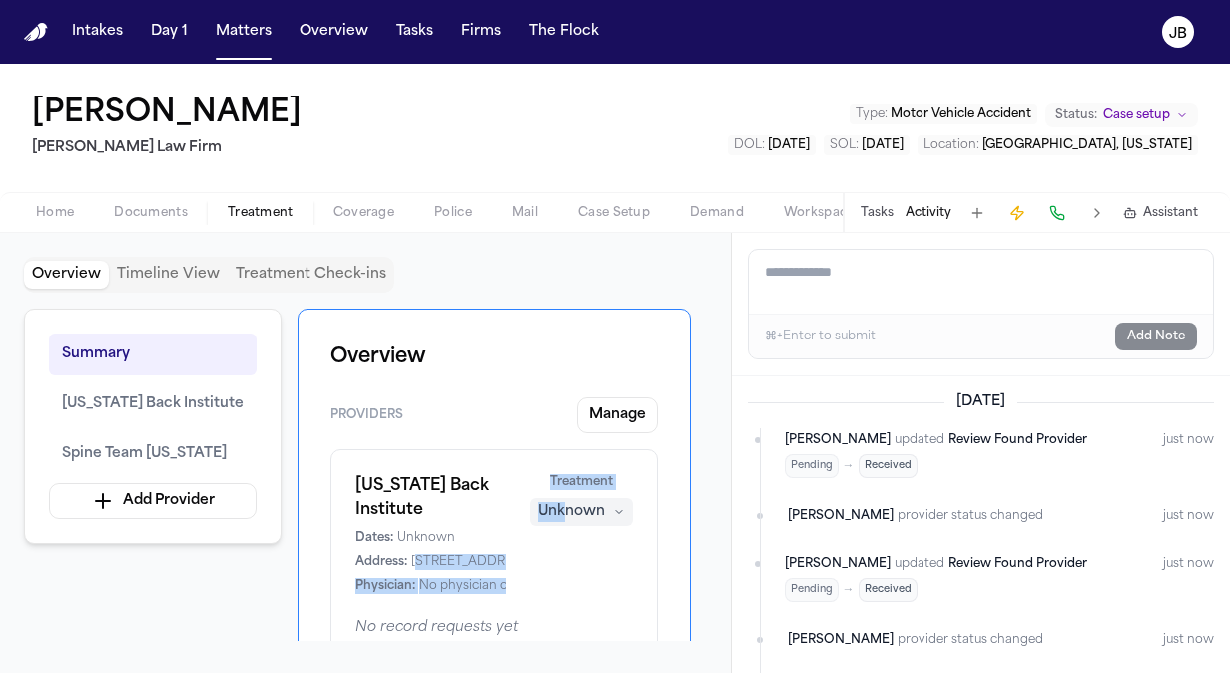
drag, startPoint x: 371, startPoint y: 537, endPoint x: 565, endPoint y: 560, distance: 195.0
click at [565, 560] on div "Texas Back Institute Dates: Unknown Address: 6020 W Parker Rd, Suite 200, Plano…" at bounding box center [493, 534] width 277 height 120
click at [636, 415] on button "Manage" at bounding box center [617, 415] width 81 height 36
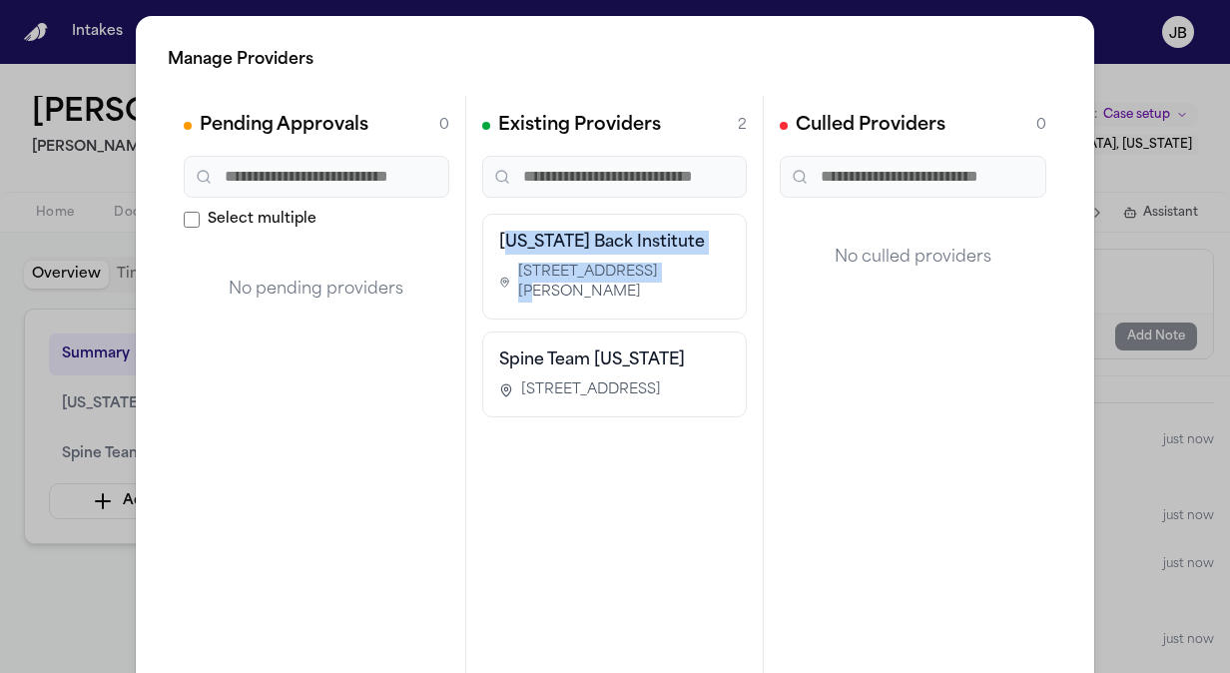
drag, startPoint x: 641, startPoint y: 277, endPoint x: 503, endPoint y: 253, distance: 140.0
click at [503, 253] on div "Texas Back Institute 6020 W Parker Rd, Suite 200, Plano, TX 75093" at bounding box center [615, 267] width 232 height 72
drag, startPoint x: 503, startPoint y: 253, endPoint x: 507, endPoint y: 273, distance: 21.3
click at [507, 273] on div "[STREET_ADDRESS][PERSON_NAME]" at bounding box center [615, 283] width 232 height 40
copy span "[STREET_ADDRESS][PERSON_NAME]"
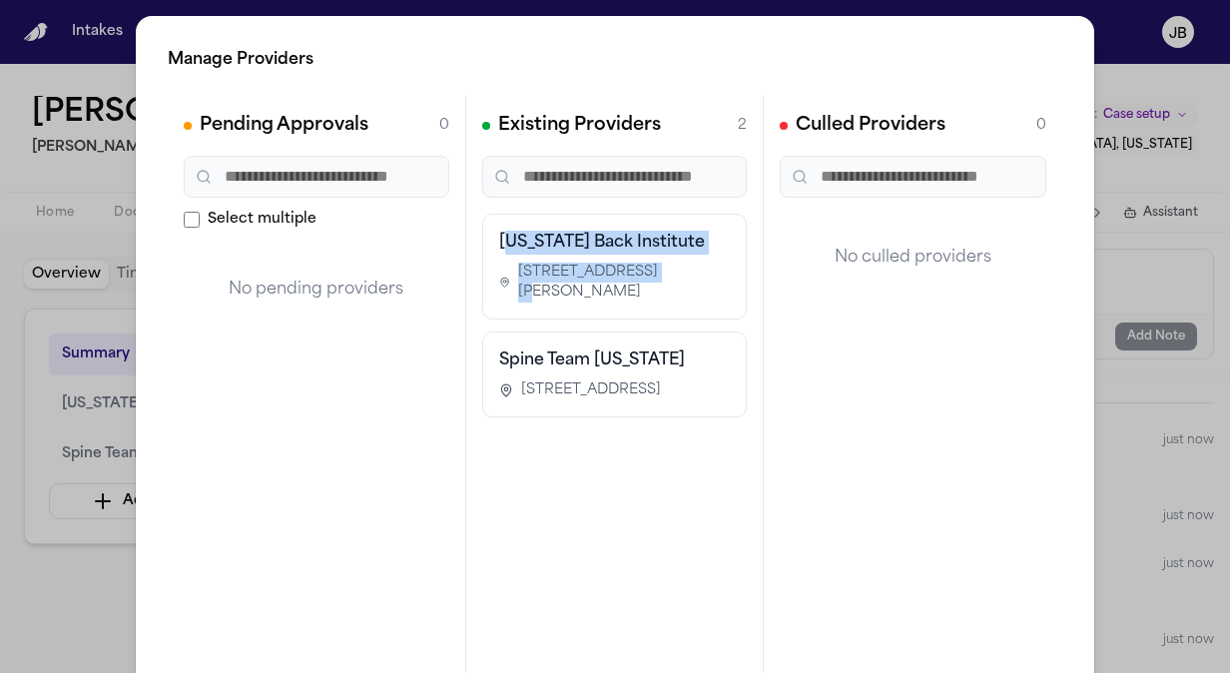
drag, startPoint x: 676, startPoint y: 405, endPoint x: 507, endPoint y: 391, distance: 169.3
click at [507, 391] on div "[STREET_ADDRESS]" at bounding box center [615, 390] width 232 height 20
copy span "[STREET_ADDRESS]"
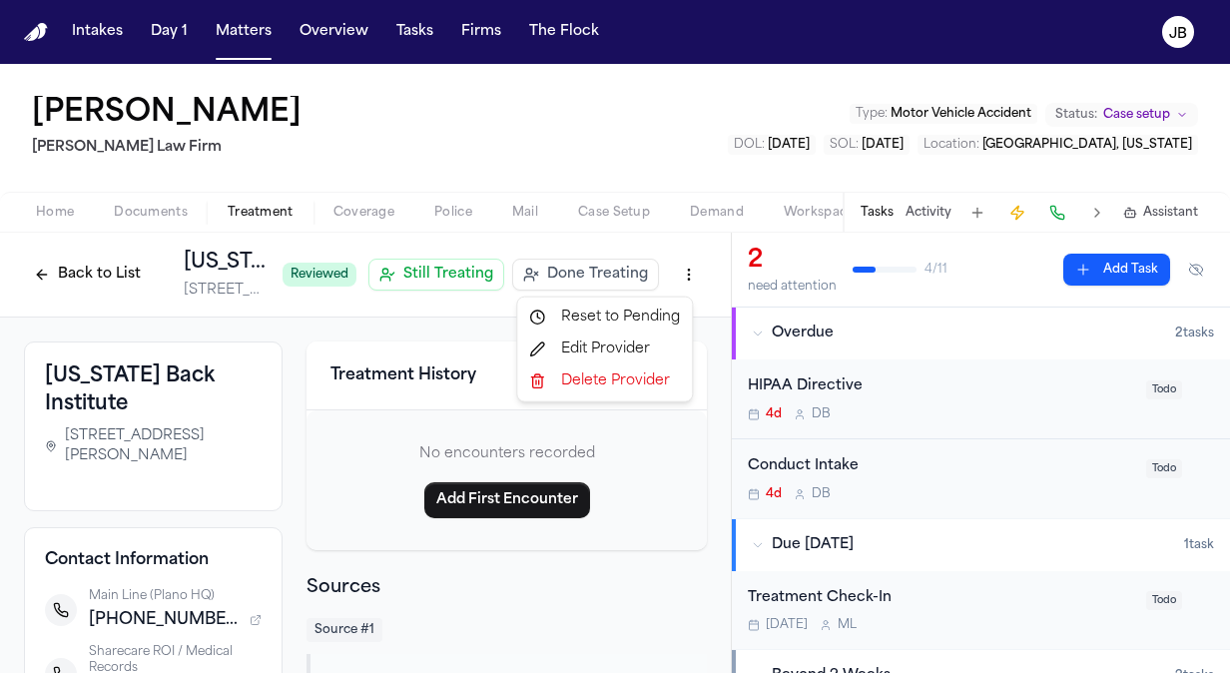
click at [669, 280] on html "Intakes Day 1 Matters Overview Tasks Firms The [PERSON_NAME] [PERSON_NAME] [PER…" at bounding box center [615, 336] width 1230 height 673
click at [447, 277] on html "Intakes Day 1 Matters Overview Tasks Firms The Flock JB Peggy Jamerson Ruy Mire…" at bounding box center [615, 336] width 1230 height 673
click at [447, 277] on span "Still Treating" at bounding box center [448, 275] width 90 height 20
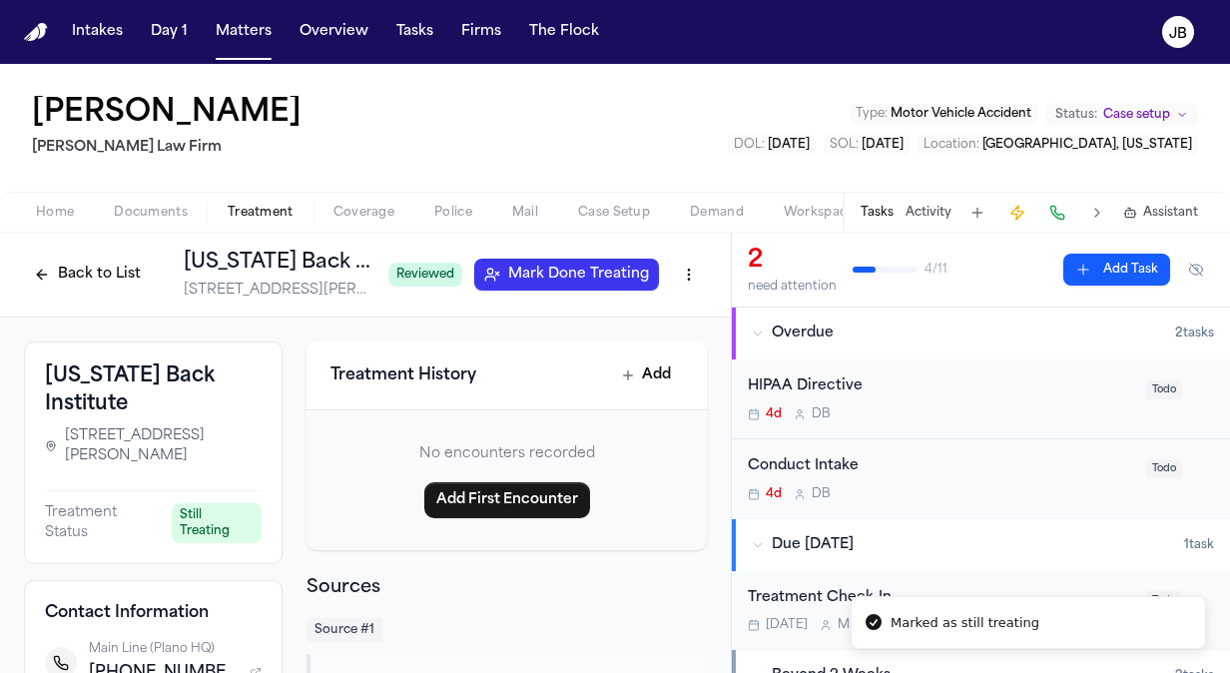
click at [102, 284] on button "Back to List" at bounding box center [87, 275] width 127 height 32
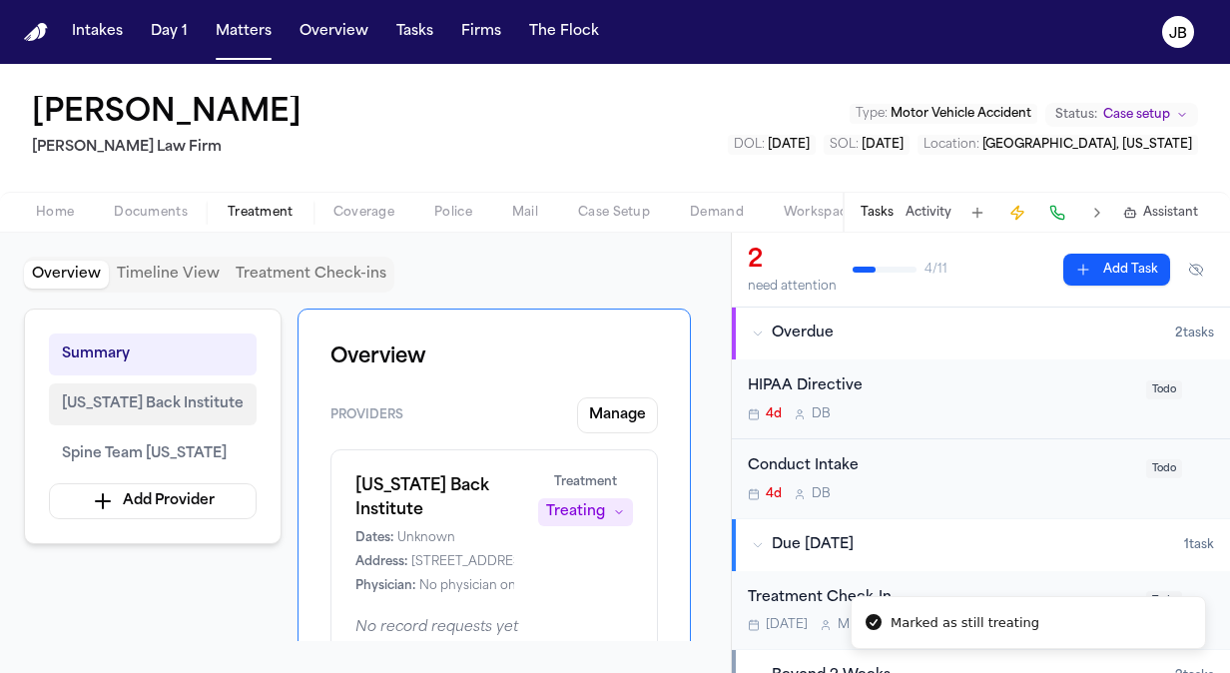
click at [106, 400] on span "[US_STATE] Back Institute" at bounding box center [153, 404] width 182 height 24
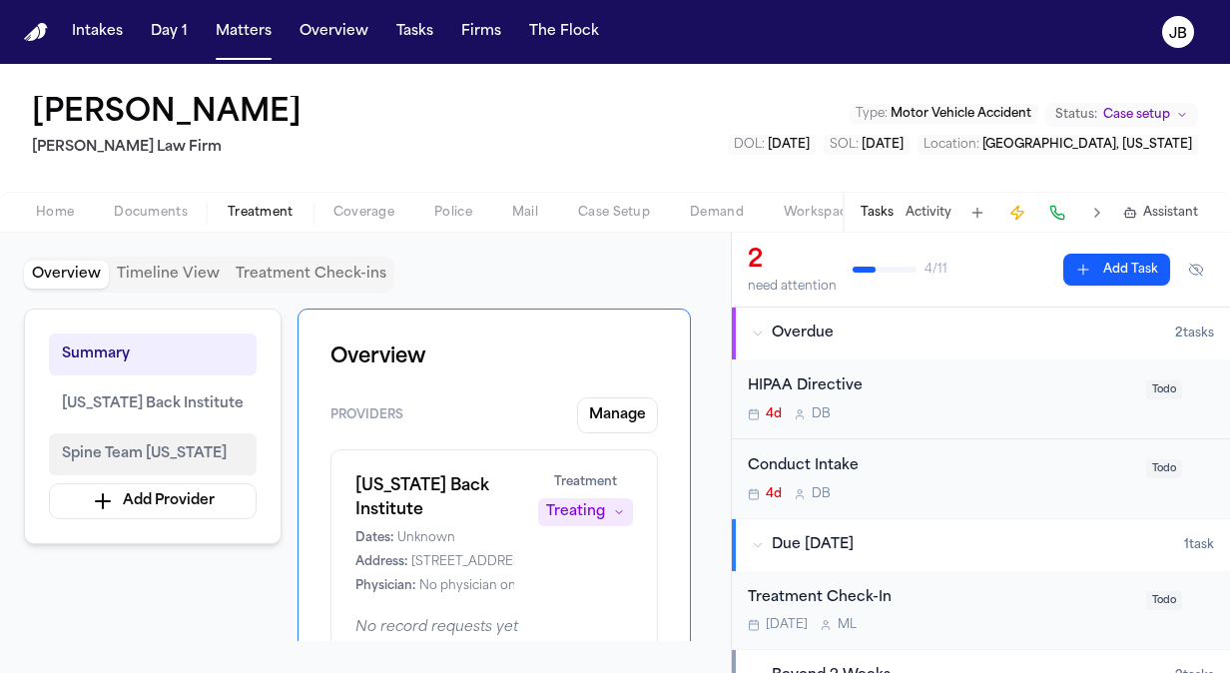
click at [147, 447] on span "Spine Team [US_STATE]" at bounding box center [144, 454] width 165 height 24
click at [138, 447] on span "Spine Team [US_STATE]" at bounding box center [144, 454] width 165 height 24
click at [130, 274] on button "Timeline View" at bounding box center [168, 275] width 119 height 28
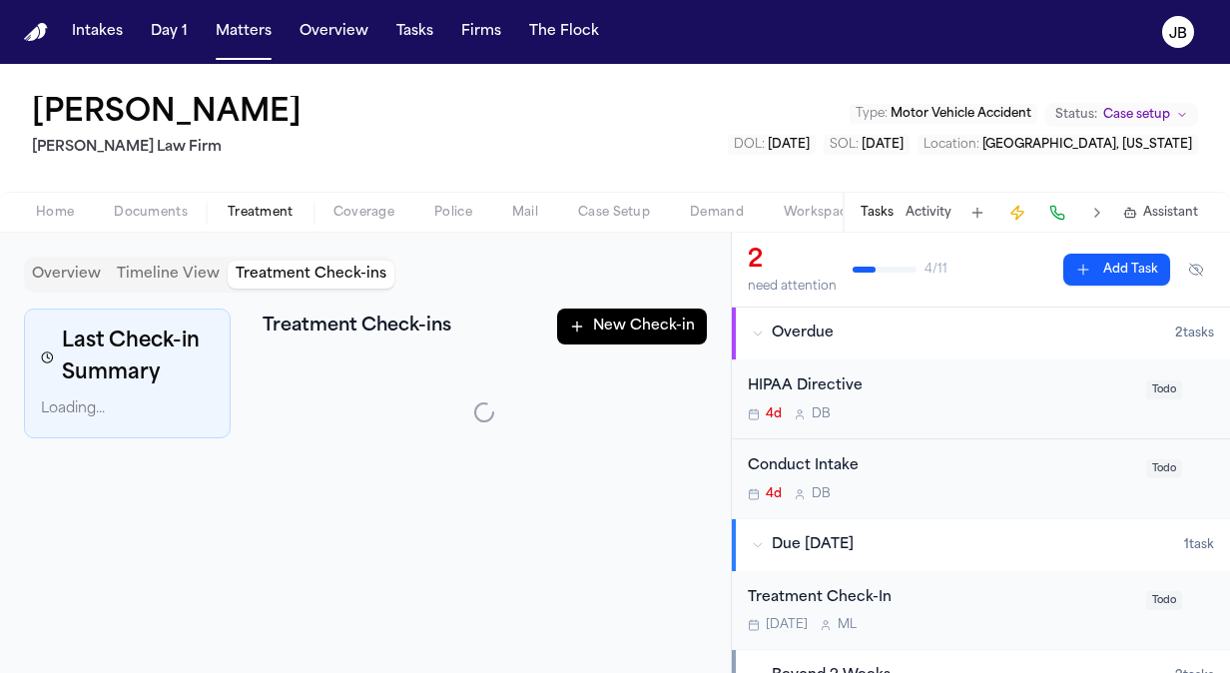
click at [350, 266] on button "Treatment Check-ins" at bounding box center [311, 275] width 167 height 28
click at [94, 275] on button "Overview" at bounding box center [66, 275] width 85 height 28
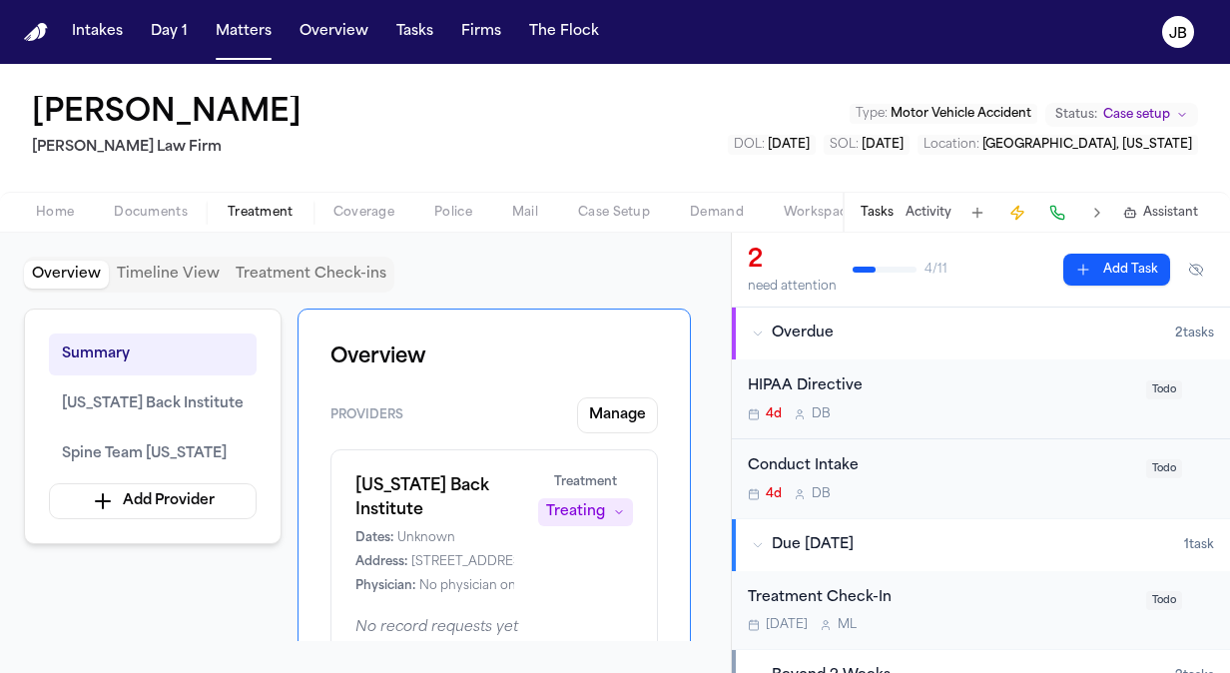
click at [170, 191] on div "Peggy Jamerson Ruy Mireles Law Firm Type : Motor Vehicle Accident Status: Case …" at bounding box center [615, 128] width 1230 height 128
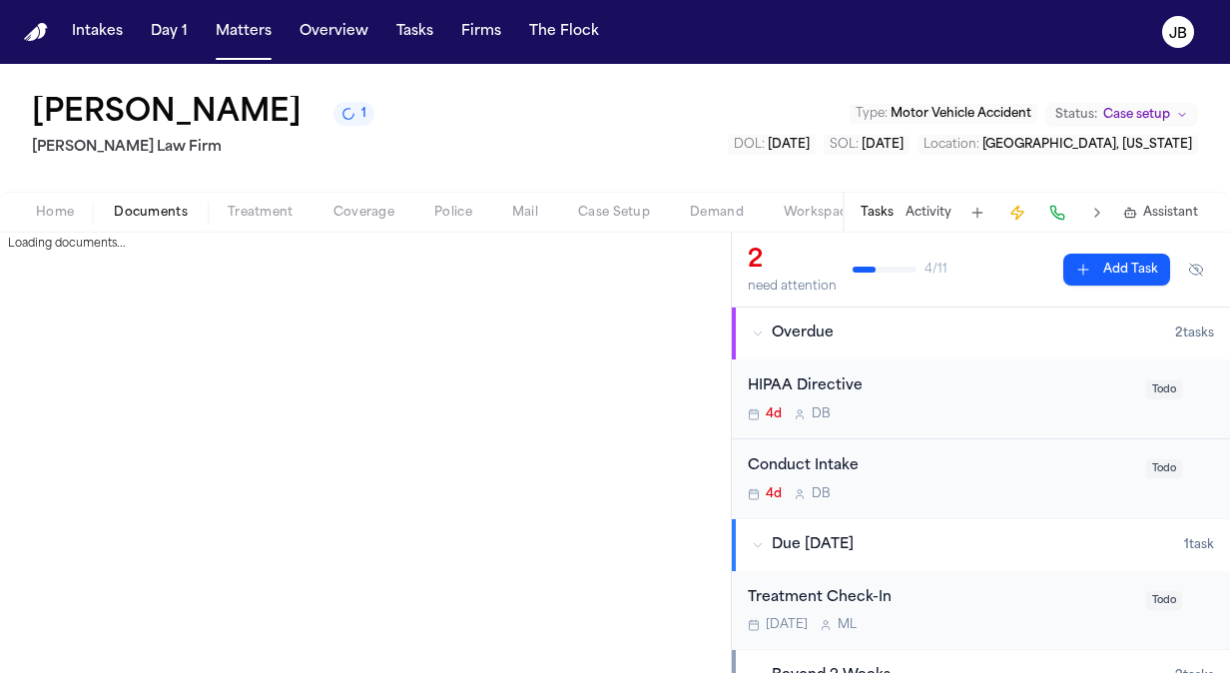
click at [158, 210] on span "Documents" at bounding box center [151, 213] width 74 height 16
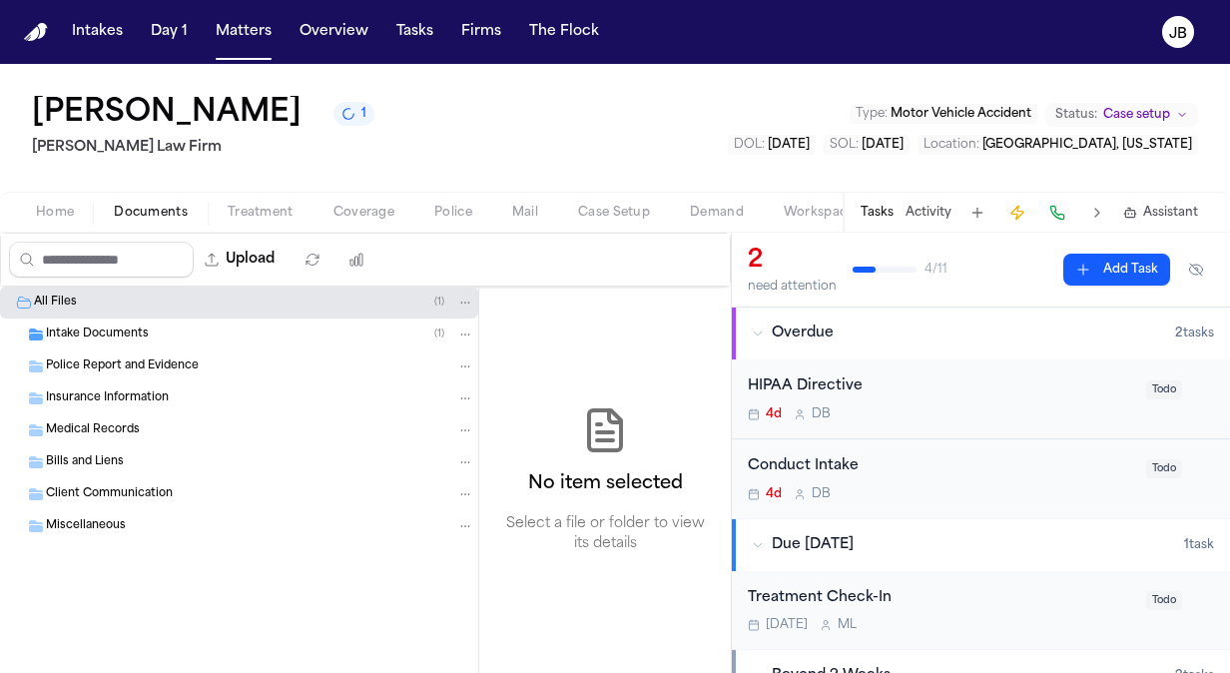
click at [250, 215] on span "Treatment" at bounding box center [261, 213] width 66 height 16
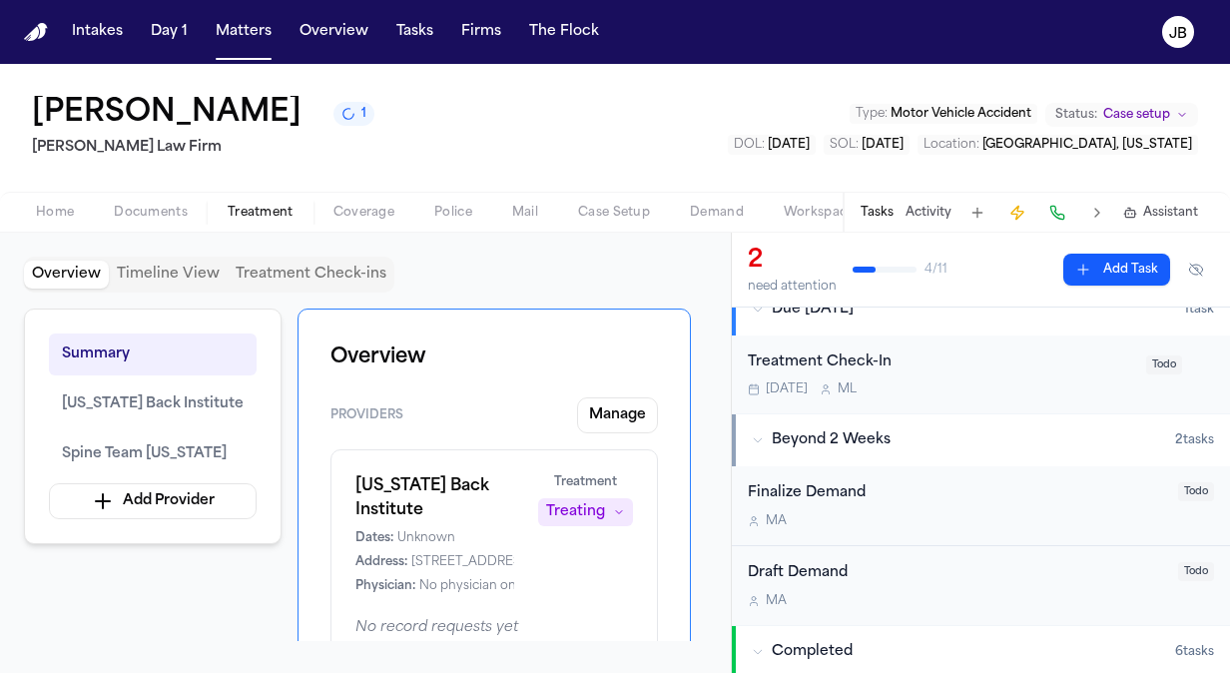
scroll to position [259, 0]
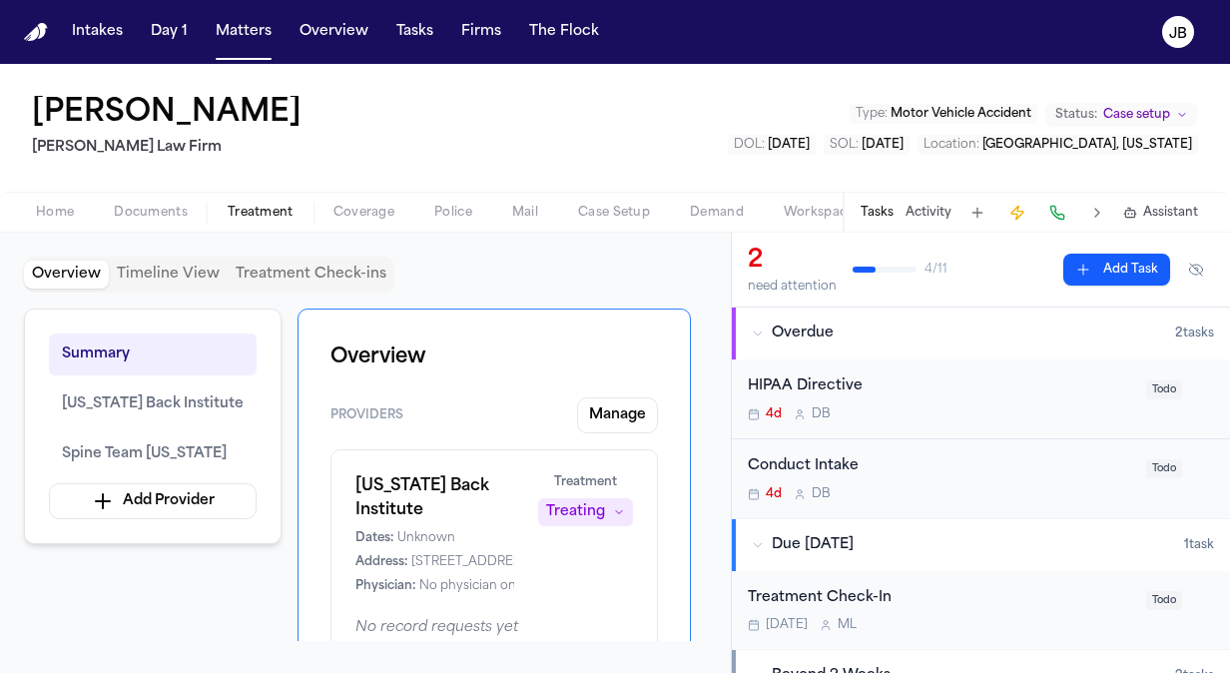
click at [138, 425] on div "Summary [US_STATE] Back Institute Spine Team [US_STATE] Add Provider" at bounding box center [153, 426] width 258 height 236
click at [162, 401] on span "[US_STATE] Back Institute" at bounding box center [153, 404] width 182 height 24
click at [132, 437] on button "Spine Team [US_STATE]" at bounding box center [153, 454] width 208 height 42
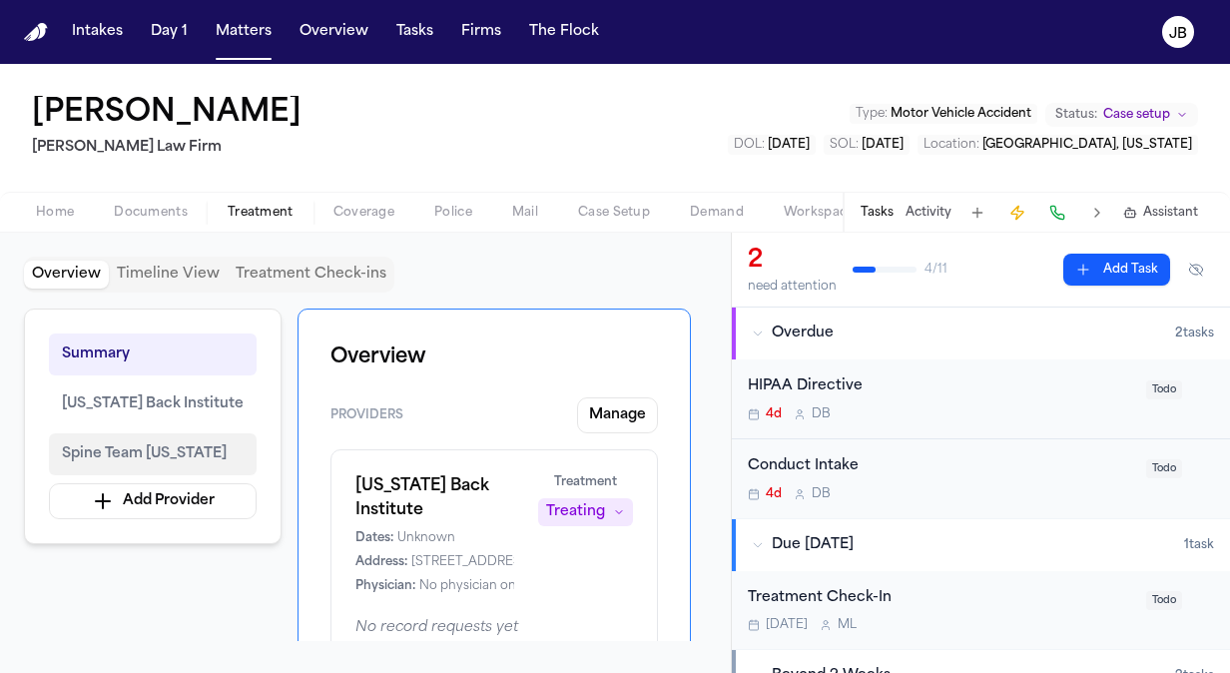
click at [132, 437] on button "Spine Team [US_STATE]" at bounding box center [153, 454] width 208 height 42
click at [133, 459] on span "Spine Team [US_STATE]" at bounding box center [144, 454] width 165 height 24
click at [626, 421] on button "Manage" at bounding box center [617, 415] width 81 height 36
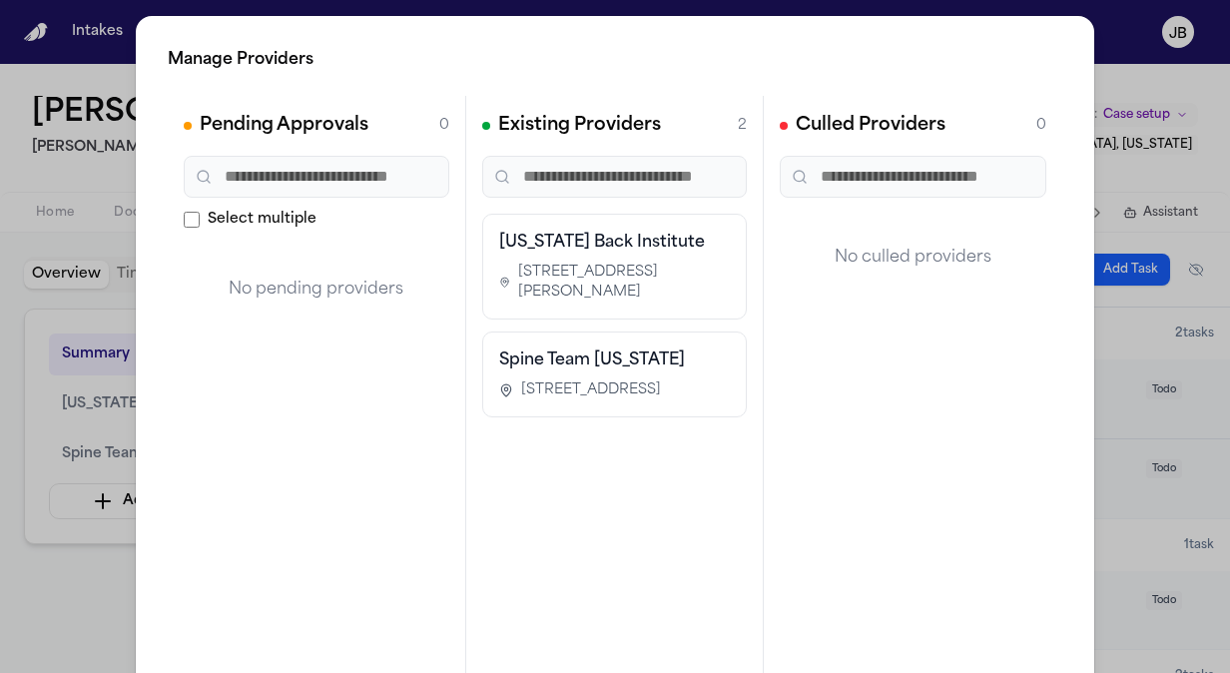
click at [574, 400] on span "[STREET_ADDRESS]" at bounding box center [591, 390] width 140 height 20
click at [72, 588] on div "Manage Providers Pending Approvals 0 Select multiple No pending providers Exist…" at bounding box center [615, 405] width 1230 height 810
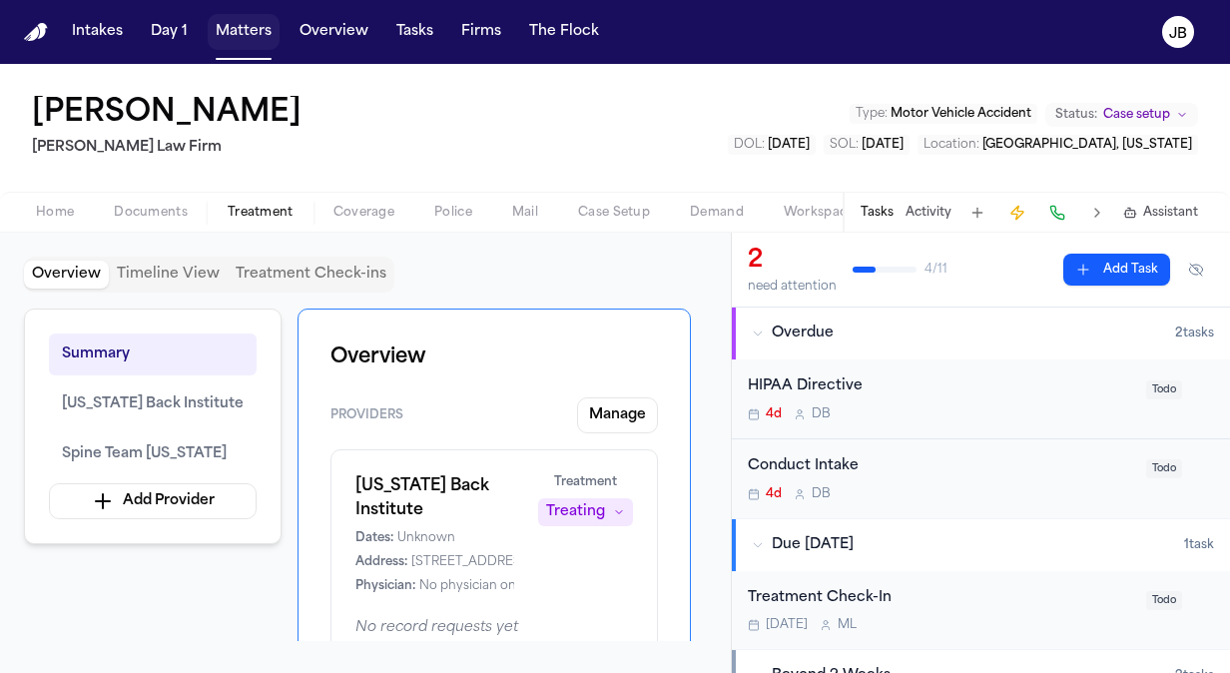
click at [237, 32] on button "Matters" at bounding box center [244, 32] width 72 height 36
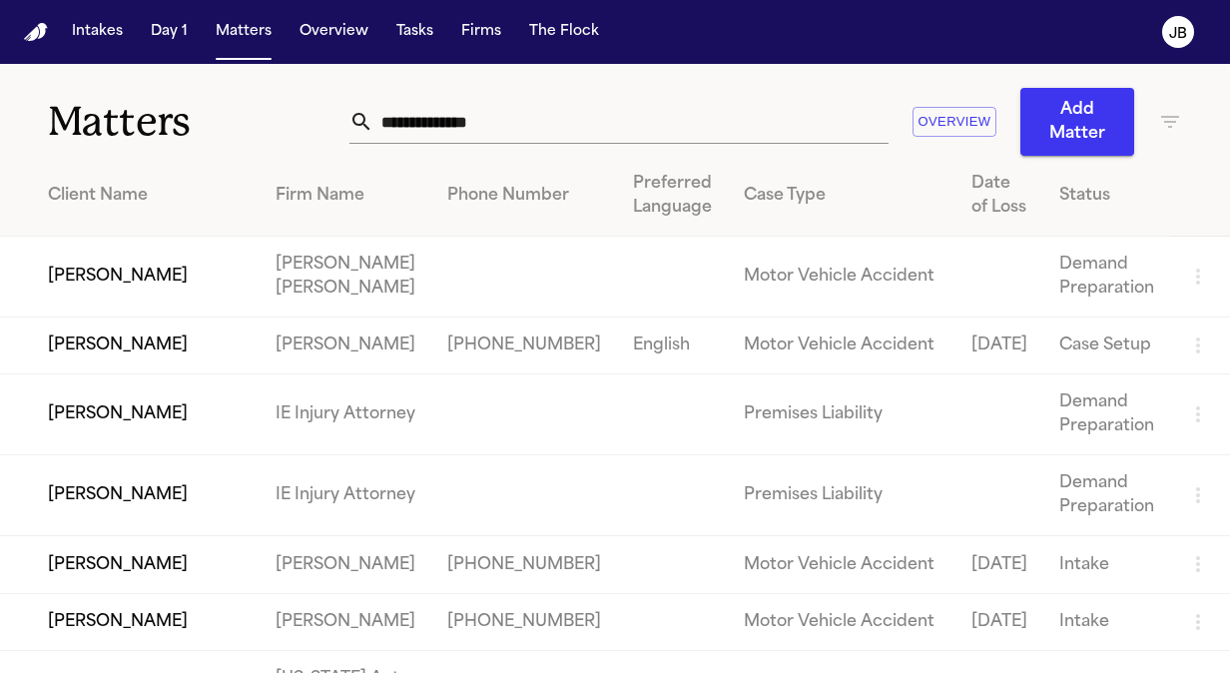
click at [1161, 116] on icon "button" at bounding box center [1170, 122] width 18 height 12
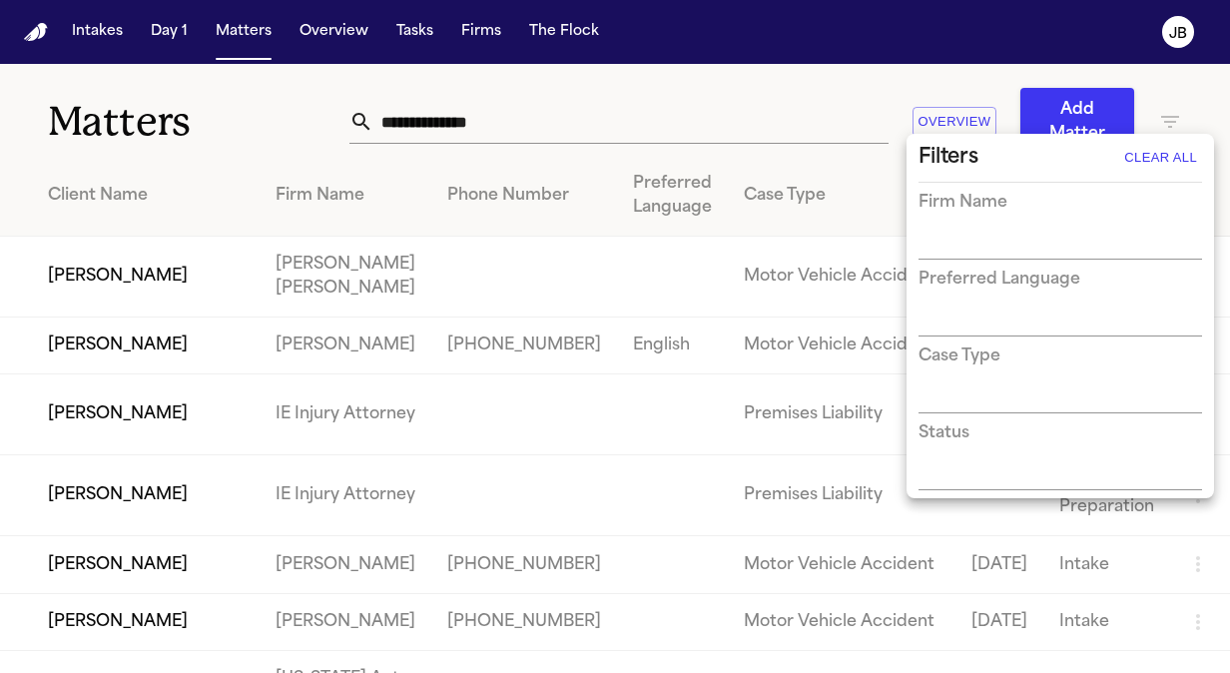
click at [1034, 234] on input "text" at bounding box center [1045, 245] width 254 height 28
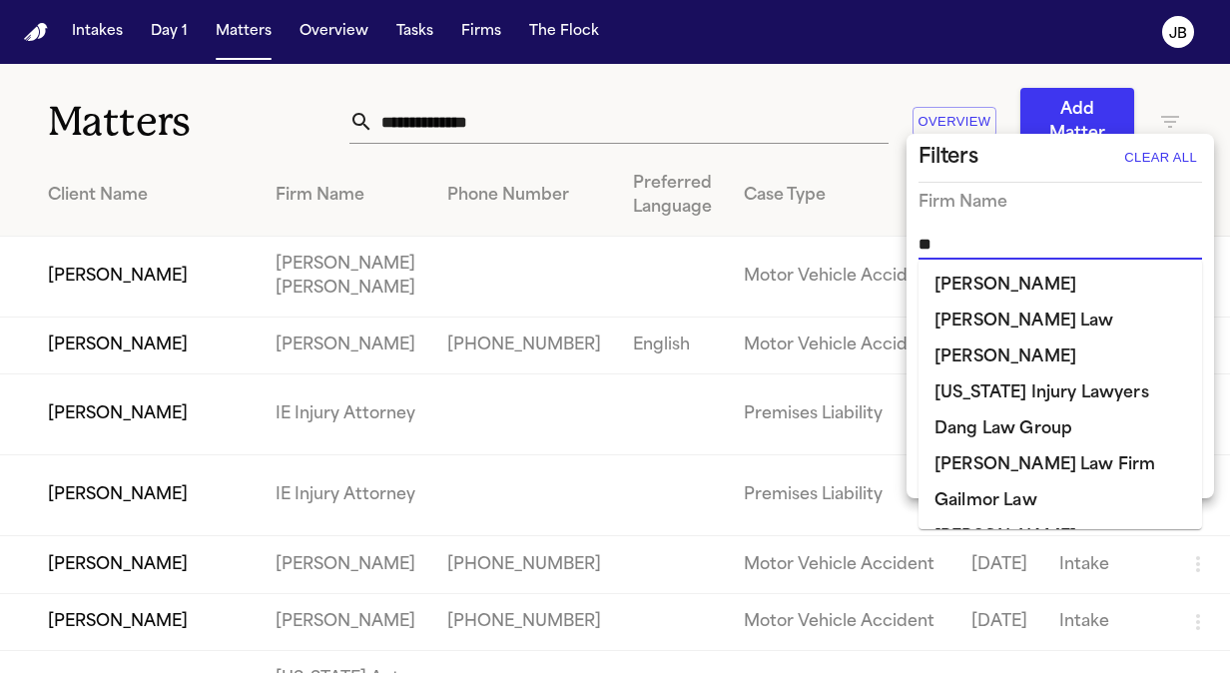
type input "***"
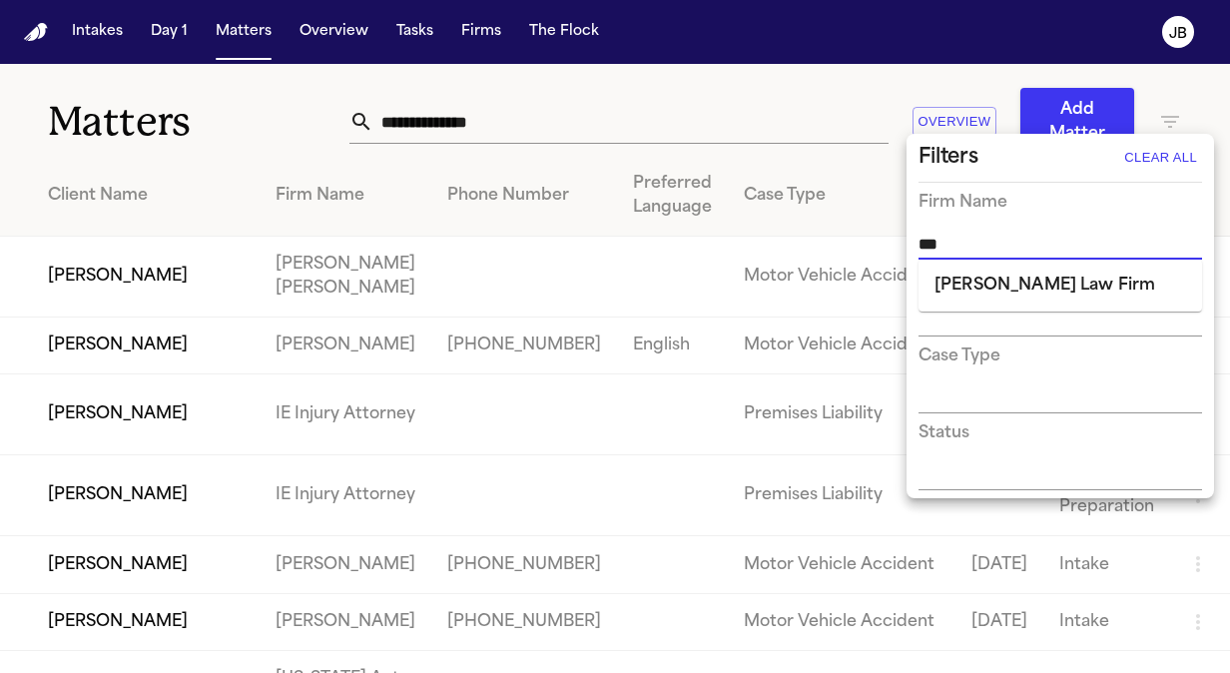
click at [1040, 269] on li "[PERSON_NAME] Law Firm" at bounding box center [1059, 285] width 283 height 36
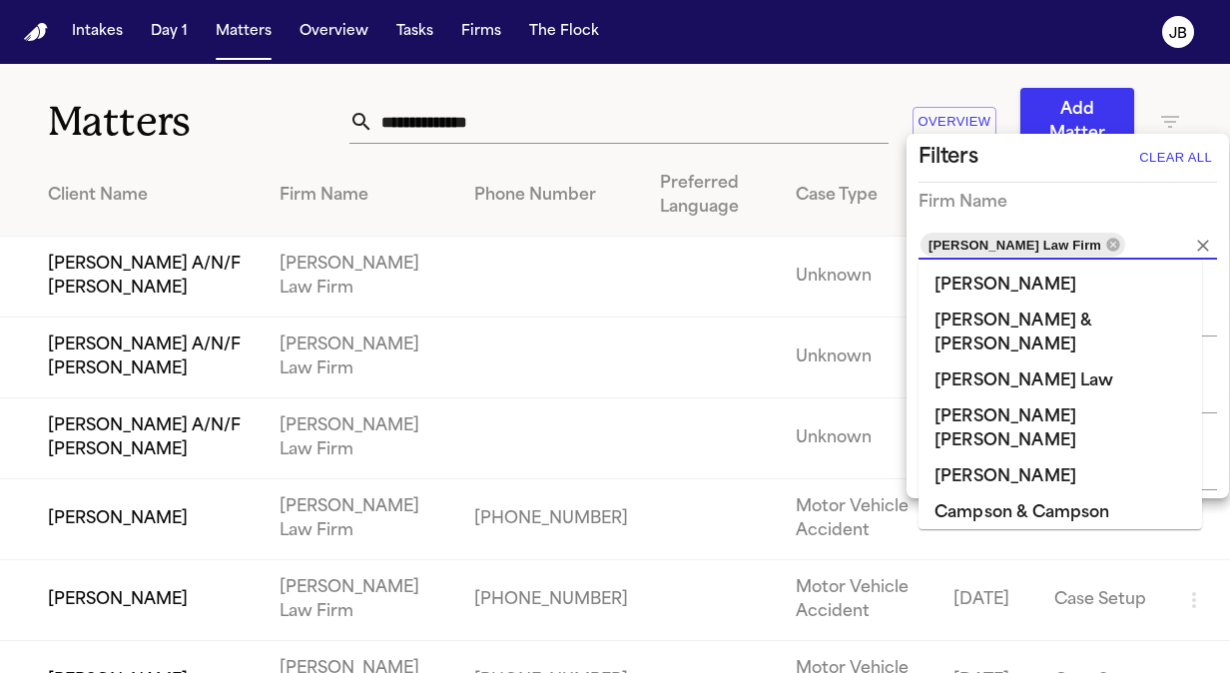
scroll to position [1296, 0]
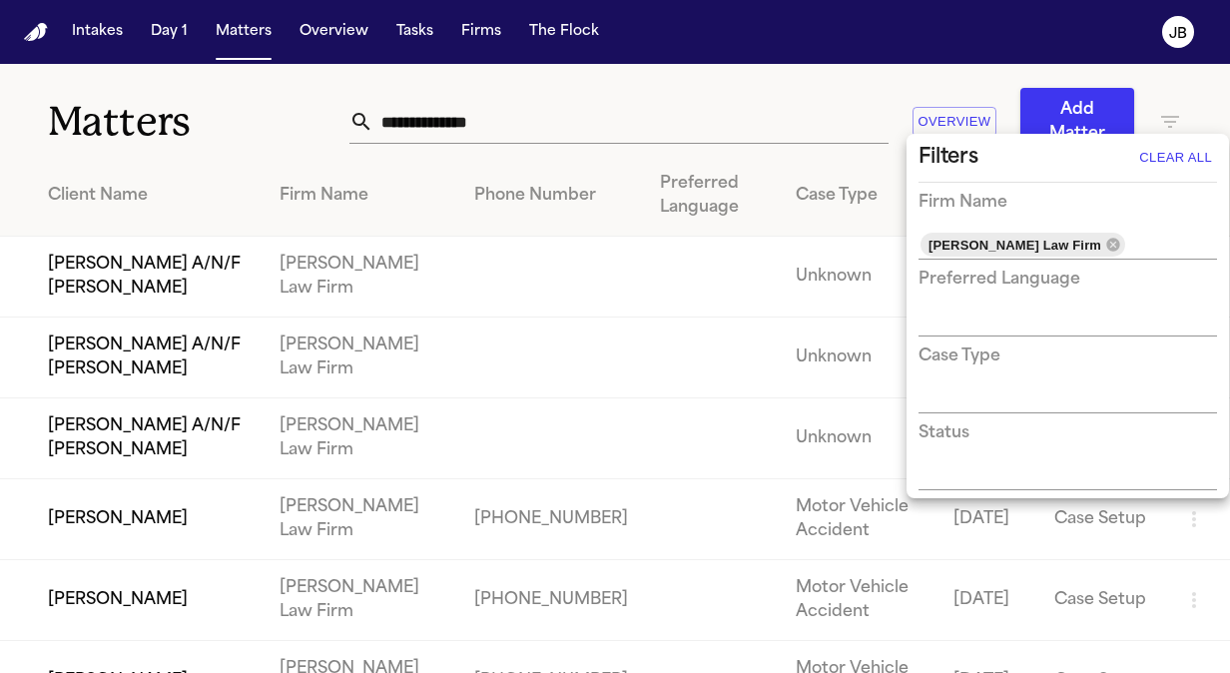
drag, startPoint x: 527, startPoint y: 120, endPoint x: 132, endPoint y: 102, distance: 395.7
click at [132, 102] on div at bounding box center [615, 336] width 1230 height 673
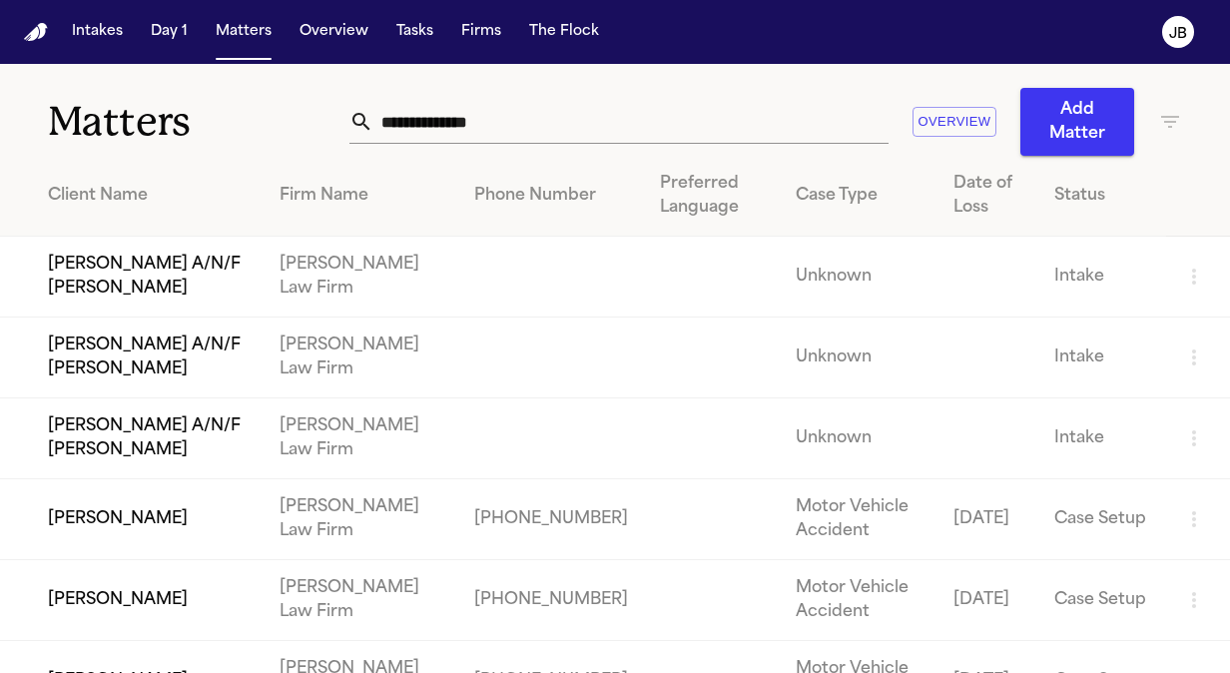
click at [471, 110] on input "text" at bounding box center [630, 122] width 515 height 44
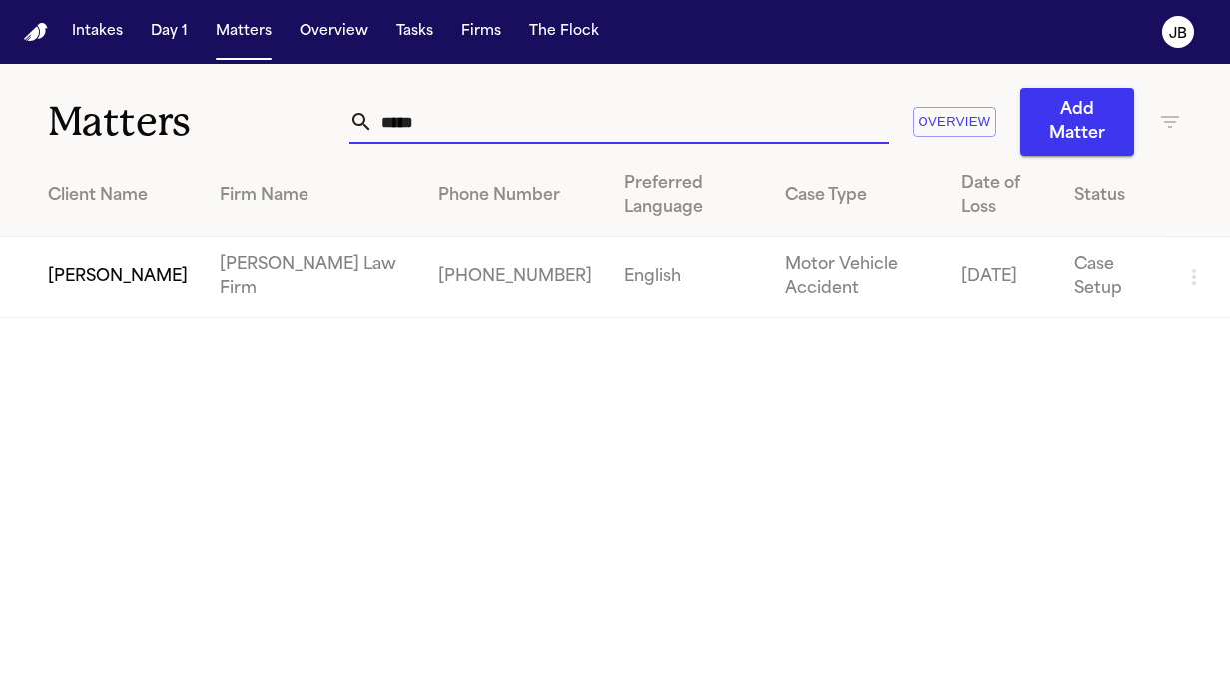
type input "*****"
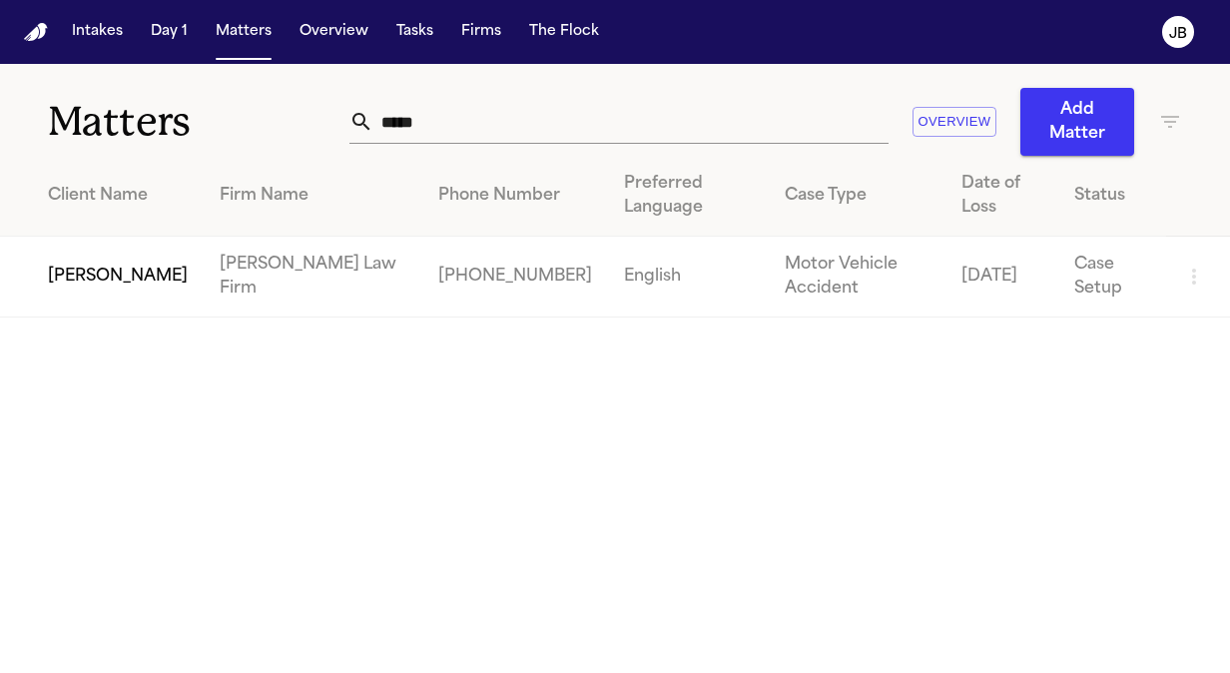
click at [60, 311] on td "[PERSON_NAME]" at bounding box center [102, 277] width 204 height 81
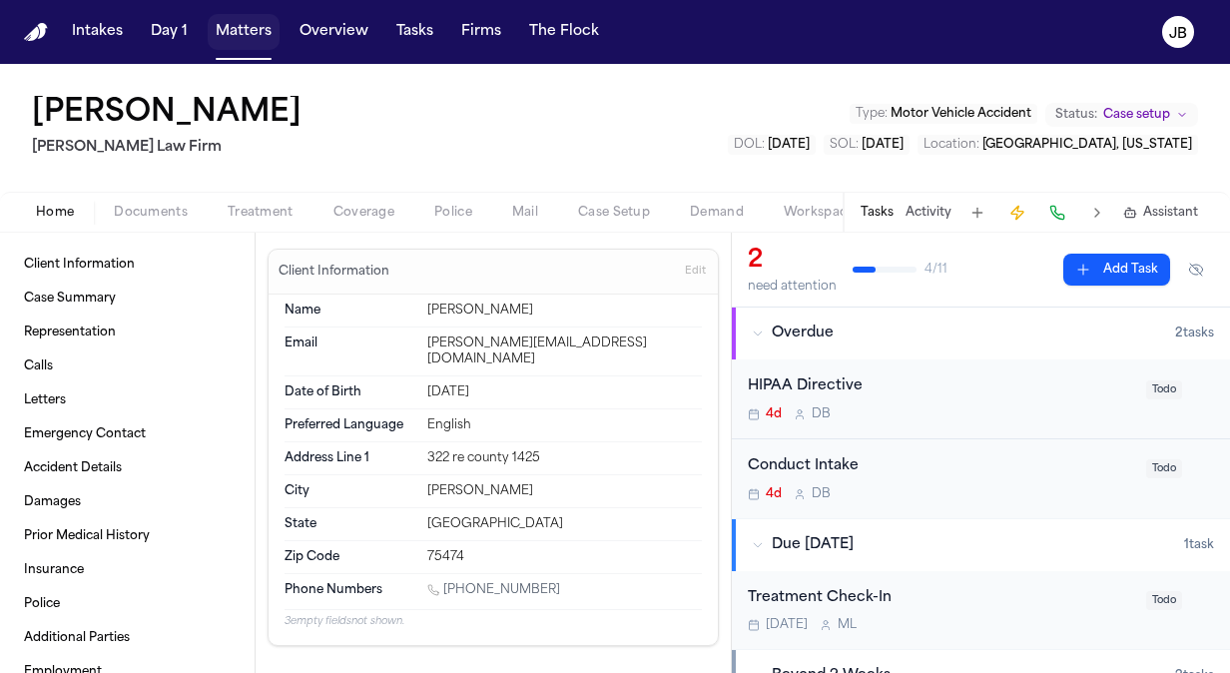
click at [244, 22] on button "Matters" at bounding box center [244, 32] width 72 height 36
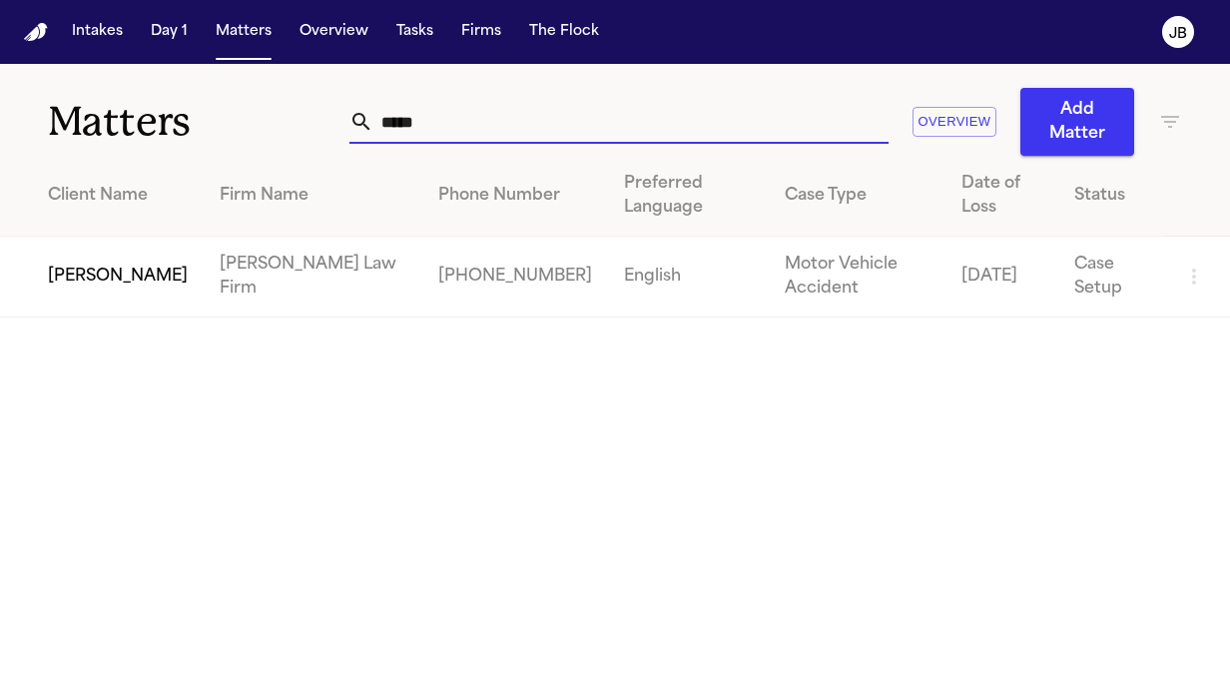
drag, startPoint x: 431, startPoint y: 116, endPoint x: 290, endPoint y: 82, distance: 144.8
click at [290, 82] on div "Matters ***** Overview Add Matter" at bounding box center [615, 110] width 1230 height 92
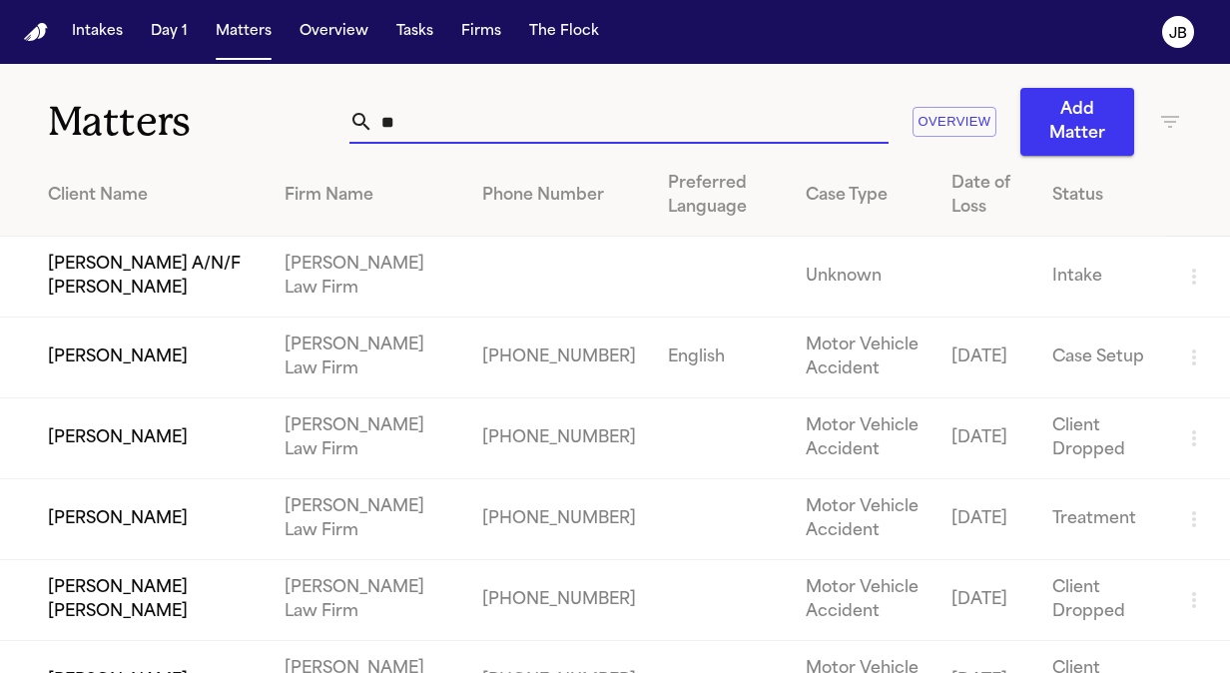
type input "*"
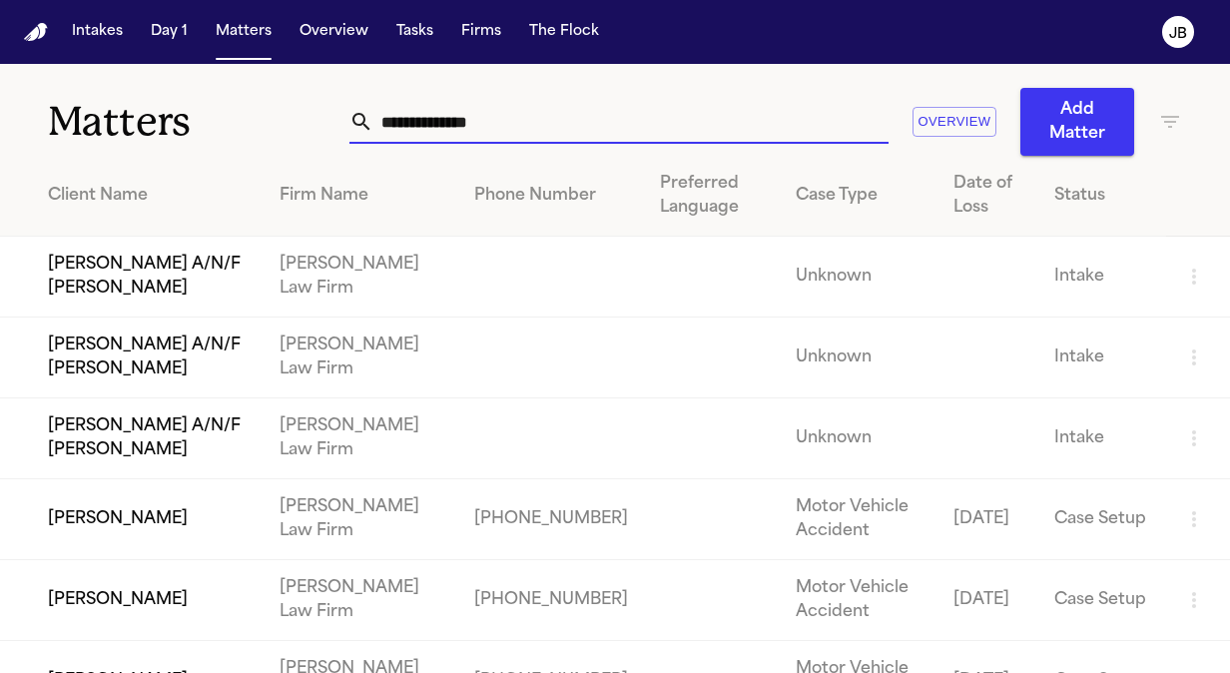
click at [1163, 120] on icon "button" at bounding box center [1170, 122] width 24 height 24
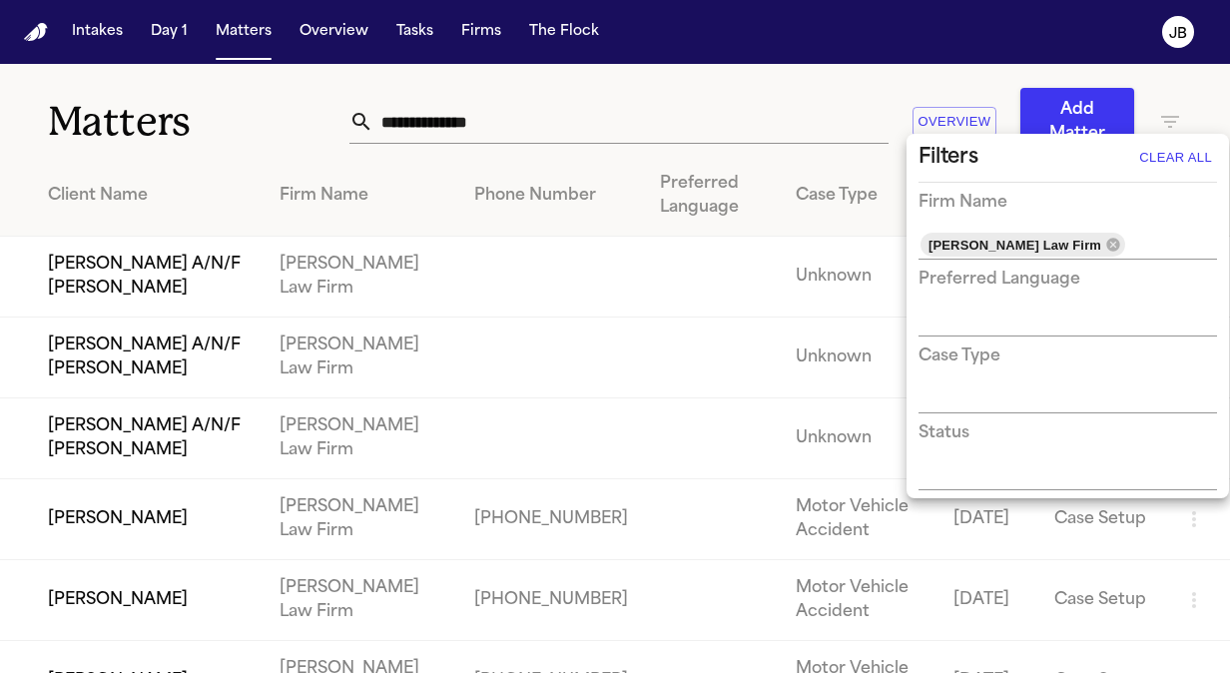
click at [1164, 163] on button "Clear All" at bounding box center [1175, 158] width 83 height 32
click at [377, 108] on div at bounding box center [615, 336] width 1230 height 673
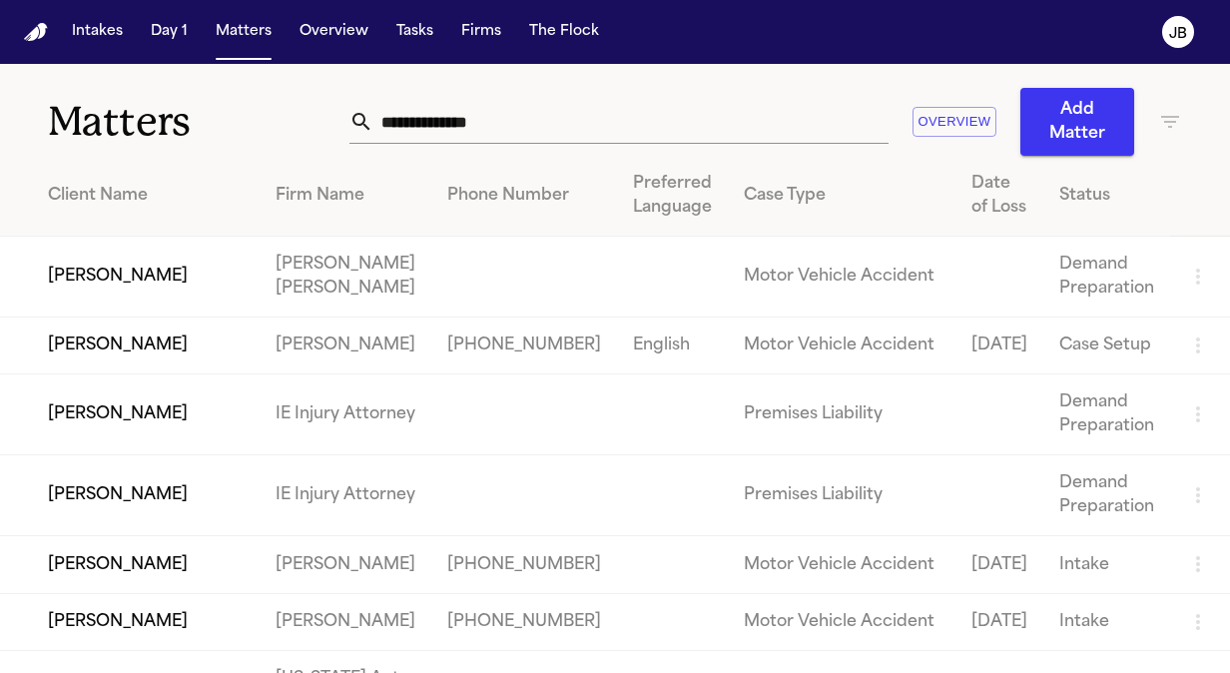
click at [377, 108] on input "text" at bounding box center [630, 122] width 515 height 44
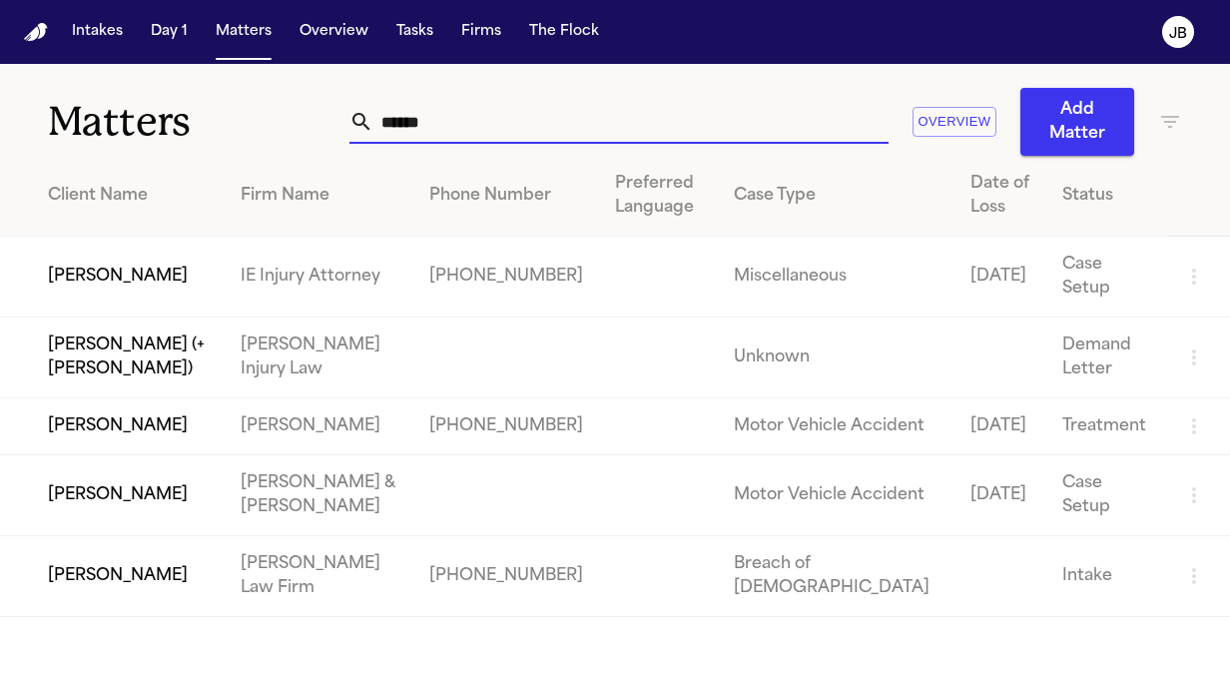
type input "******"
click at [154, 449] on td "[PERSON_NAME]" at bounding box center [112, 426] width 225 height 57
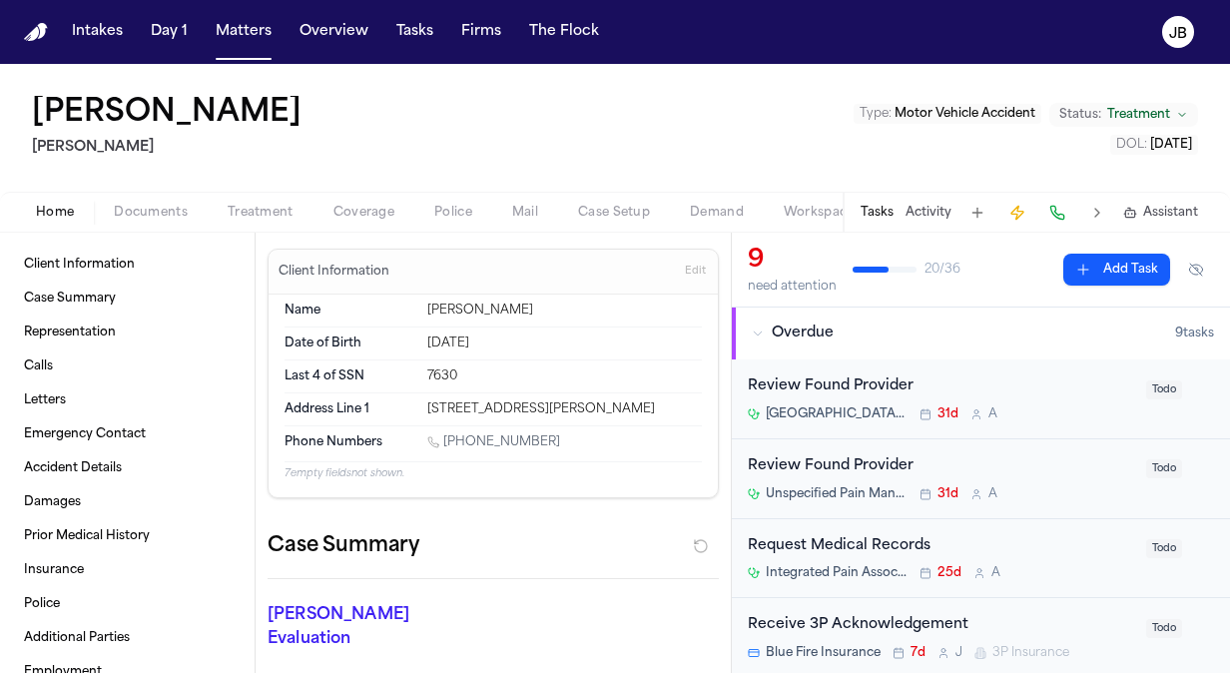
click at [174, 201] on button "Documents" at bounding box center [151, 213] width 114 height 24
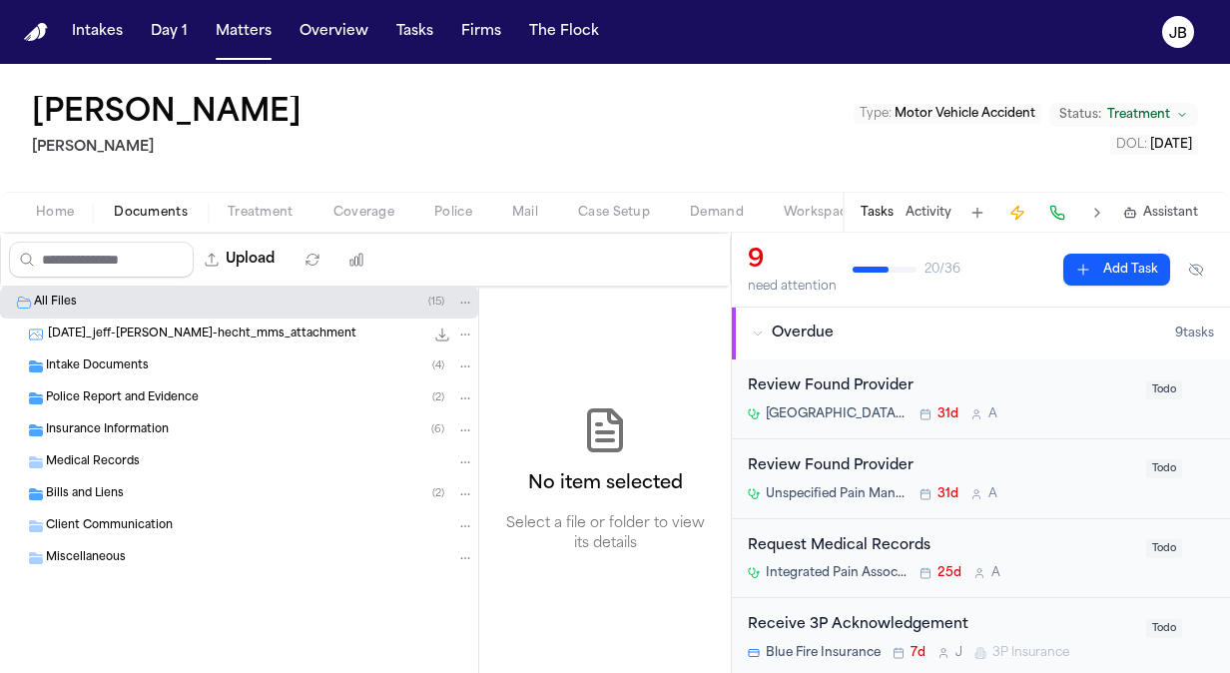
click at [76, 494] on span "Bills and Liens" at bounding box center [85, 494] width 78 height 17
